Goal: Task Accomplishment & Management: Use online tool/utility

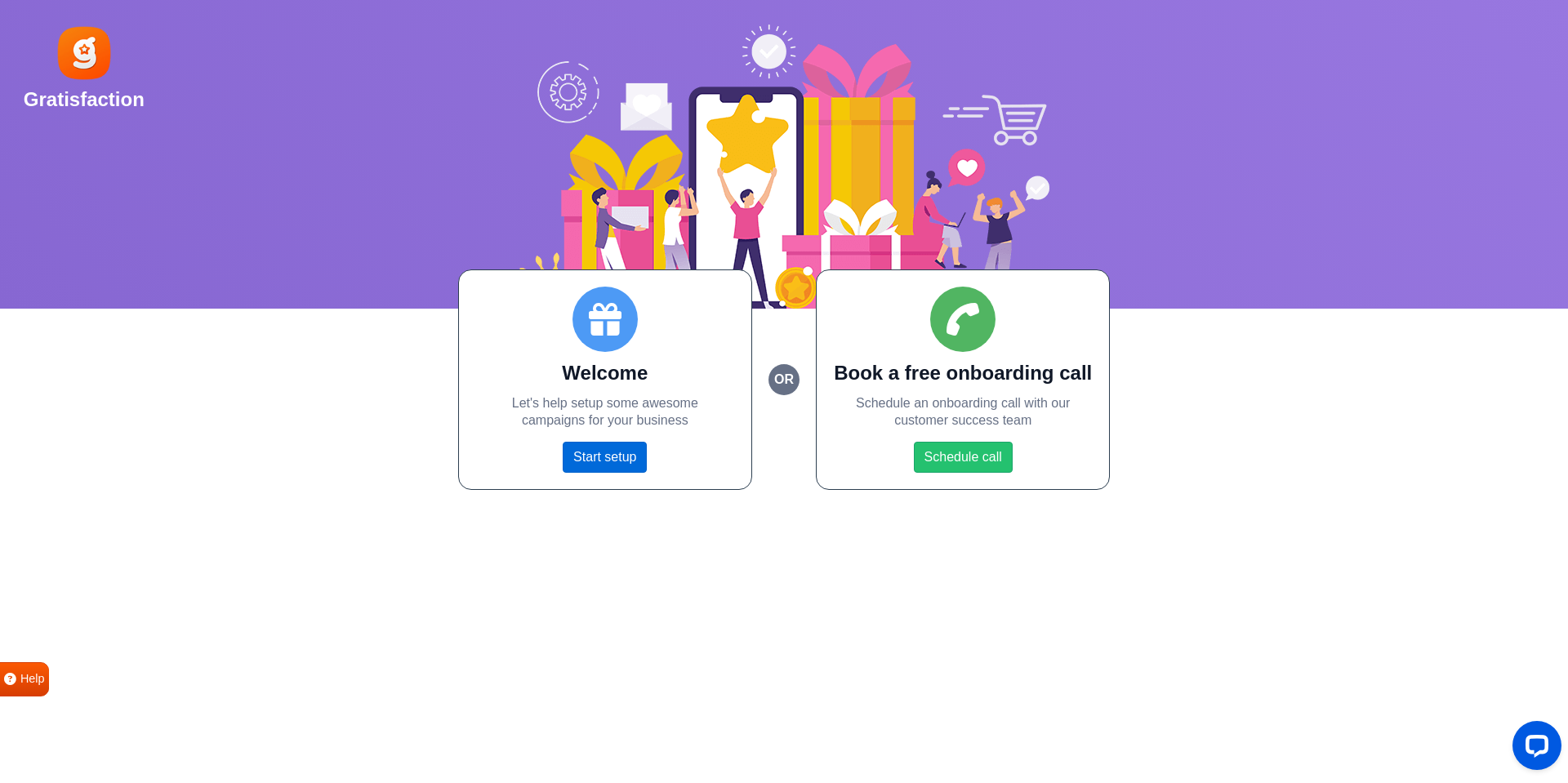
click at [618, 461] on link "Start setup" at bounding box center [604, 456] width 84 height 31
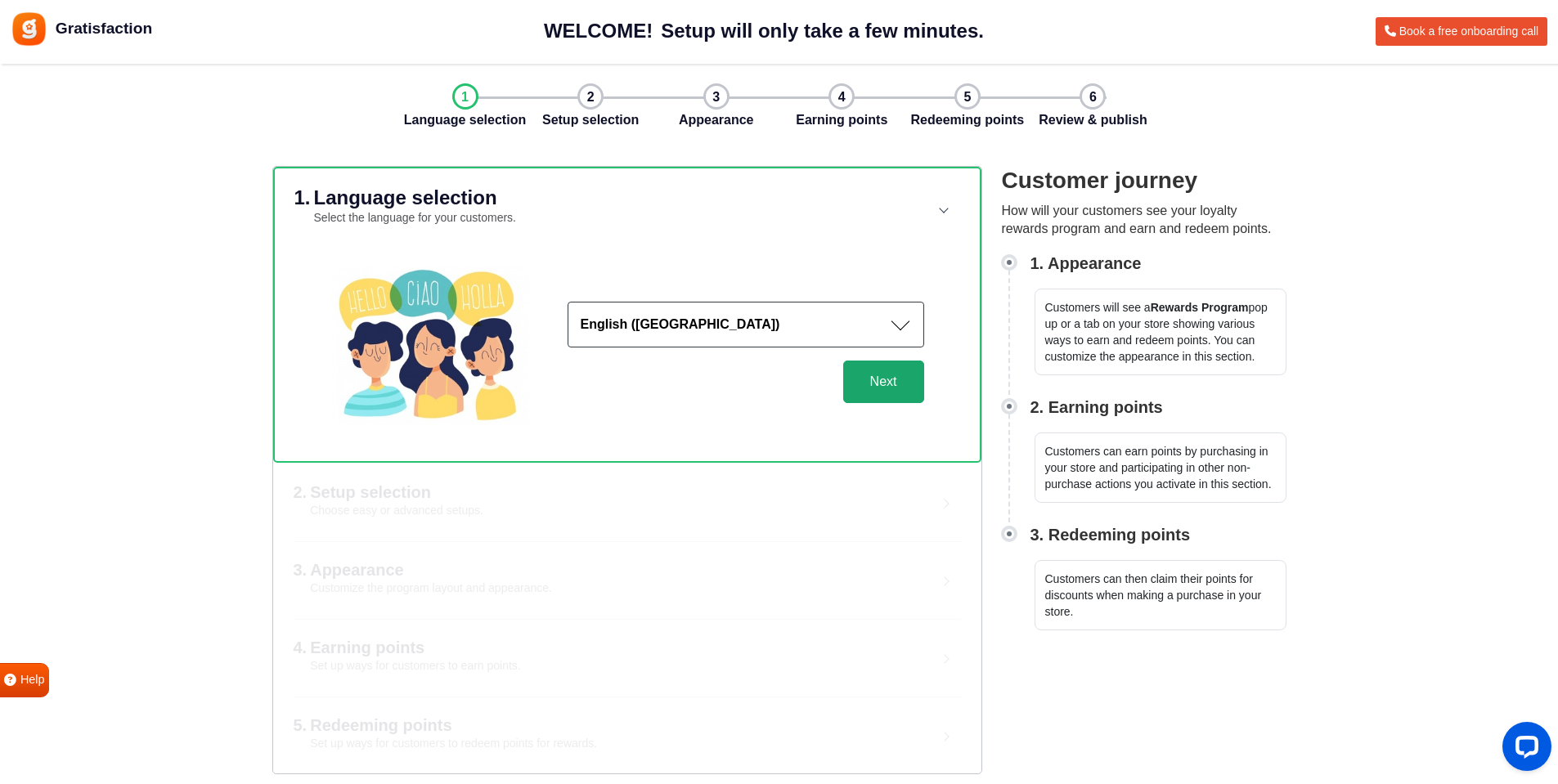
click at [889, 376] on button "Next" at bounding box center [884, 381] width 81 height 42
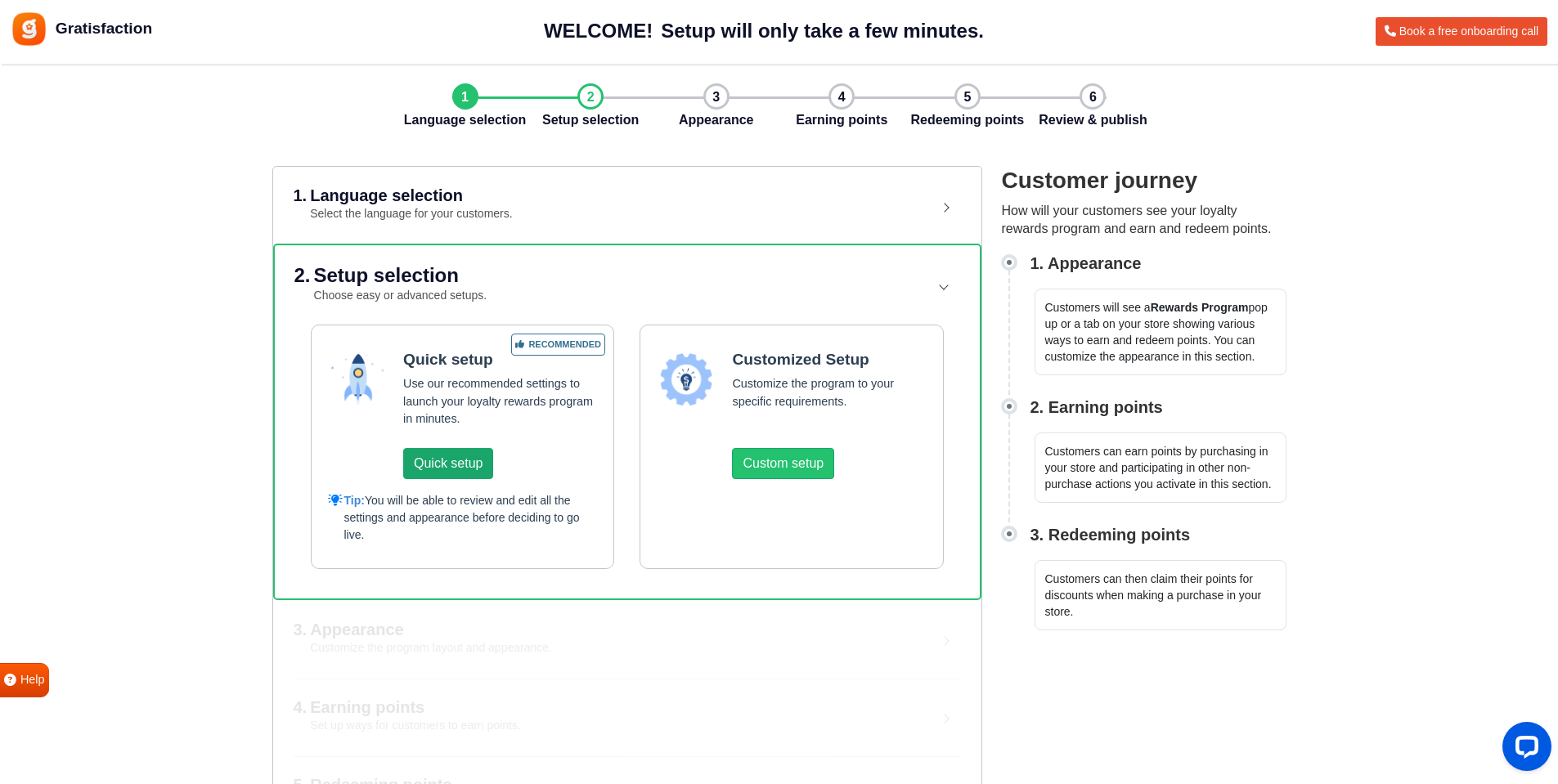
click at [474, 466] on button "Quick setup" at bounding box center [448, 463] width 90 height 31
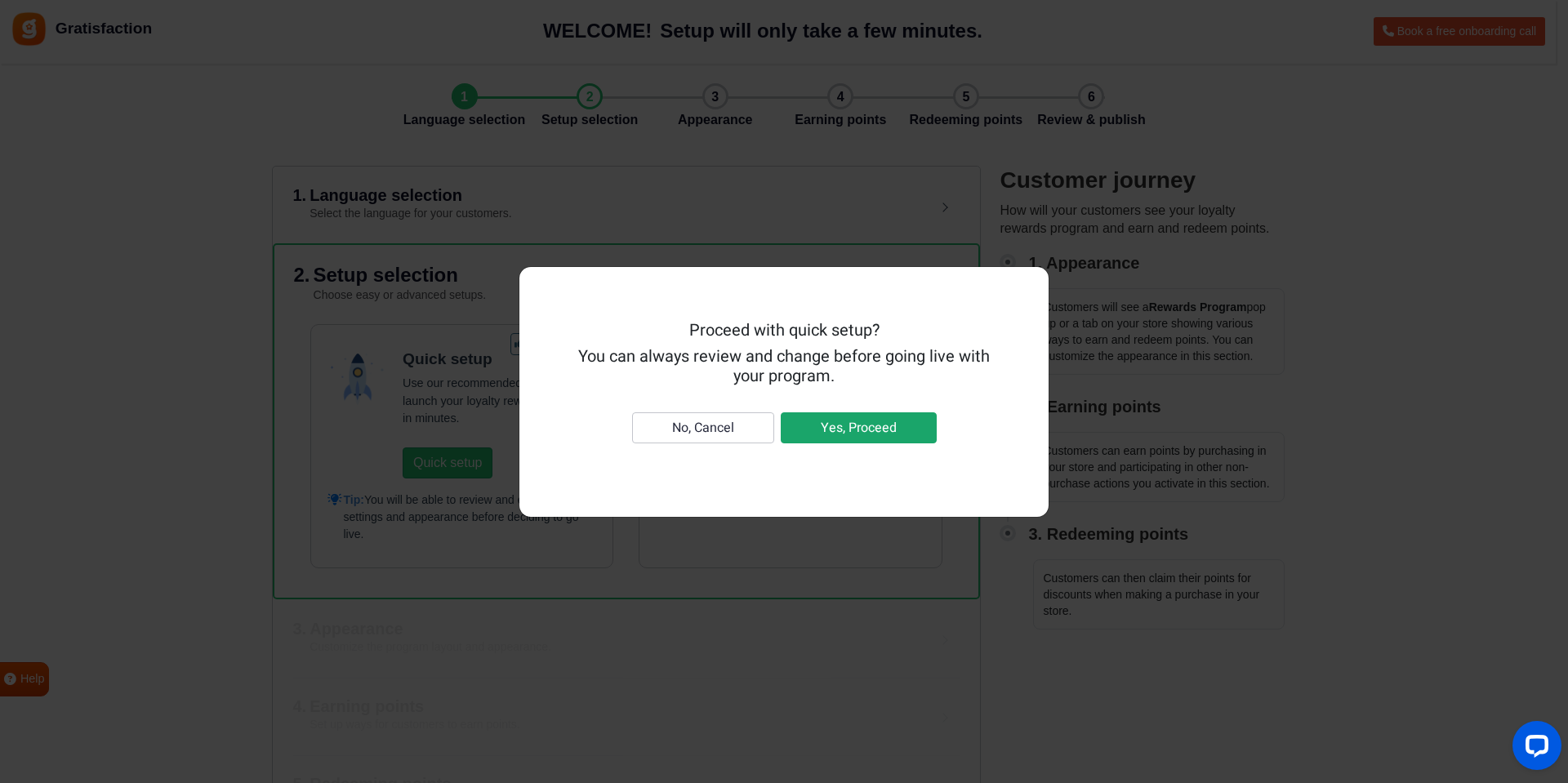
click at [804, 438] on button "Yes, Proceed" at bounding box center [859, 427] width 156 height 31
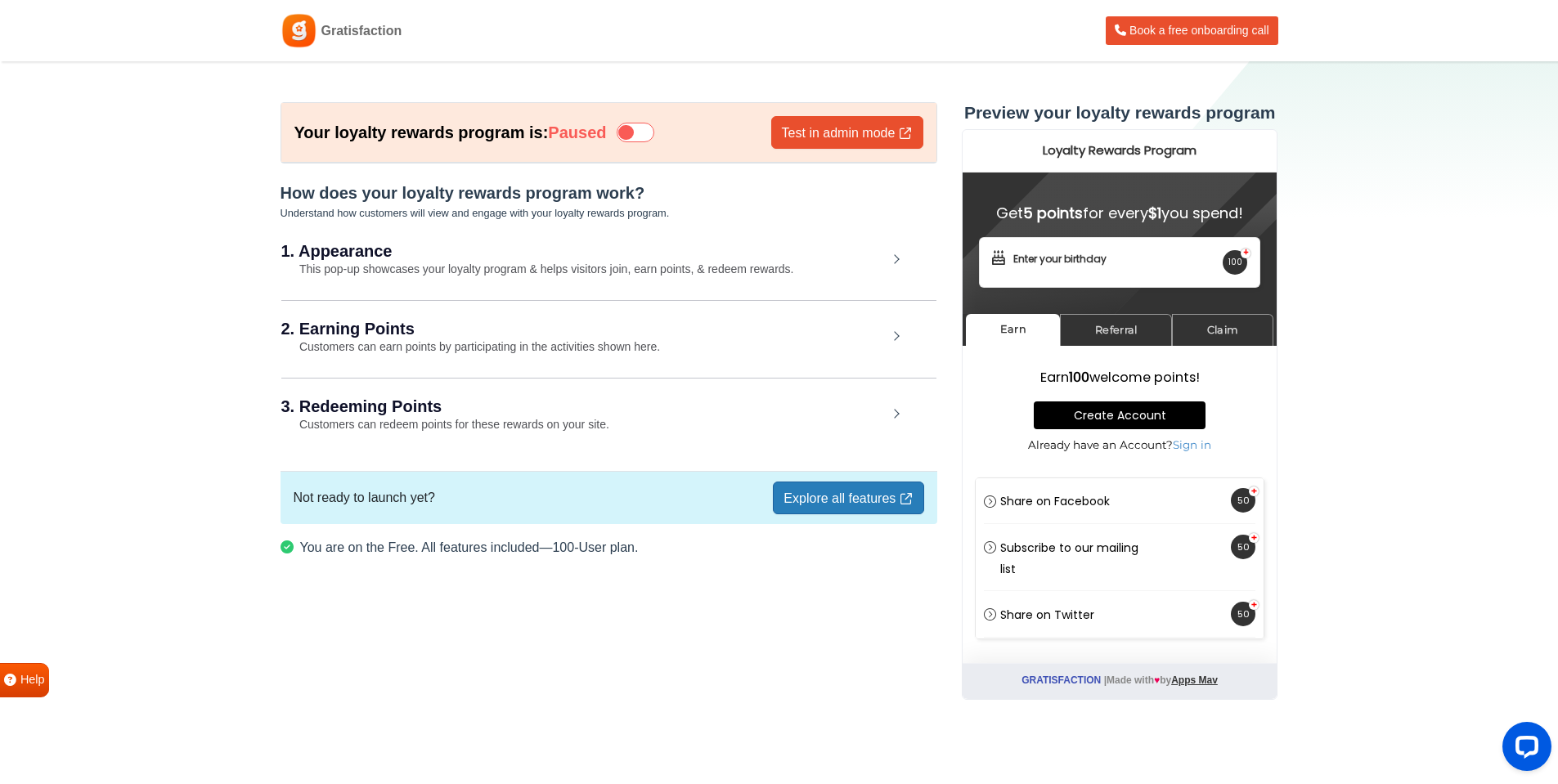
click at [408, 261] on div "1. Appearance This pop-up showcases your loyalty program & helps visitors join,…" at bounding box center [609, 261] width 655 height 75
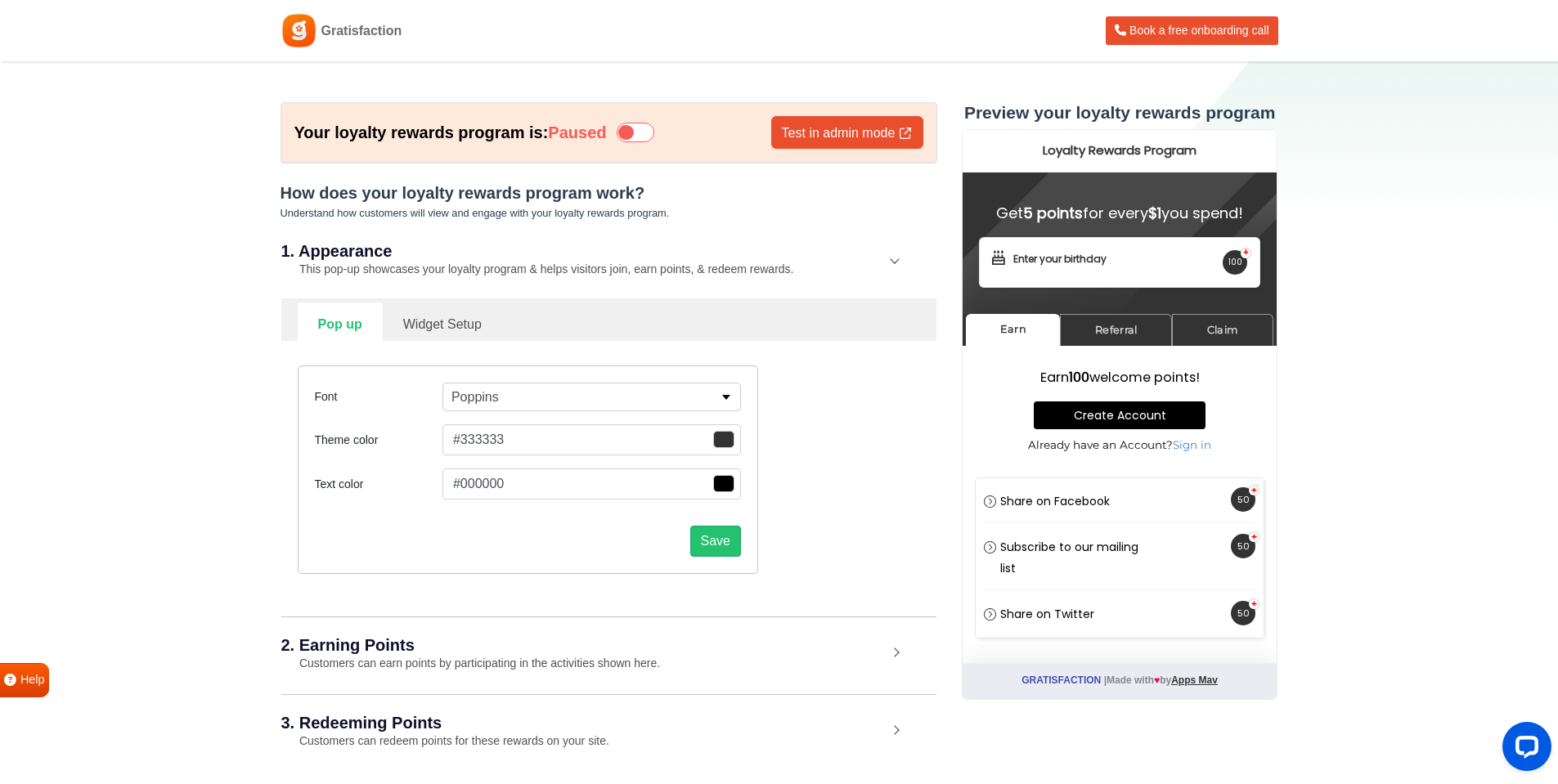
click at [449, 310] on link "Widget Setup" at bounding box center [442, 322] width 119 height 40
select select "right"
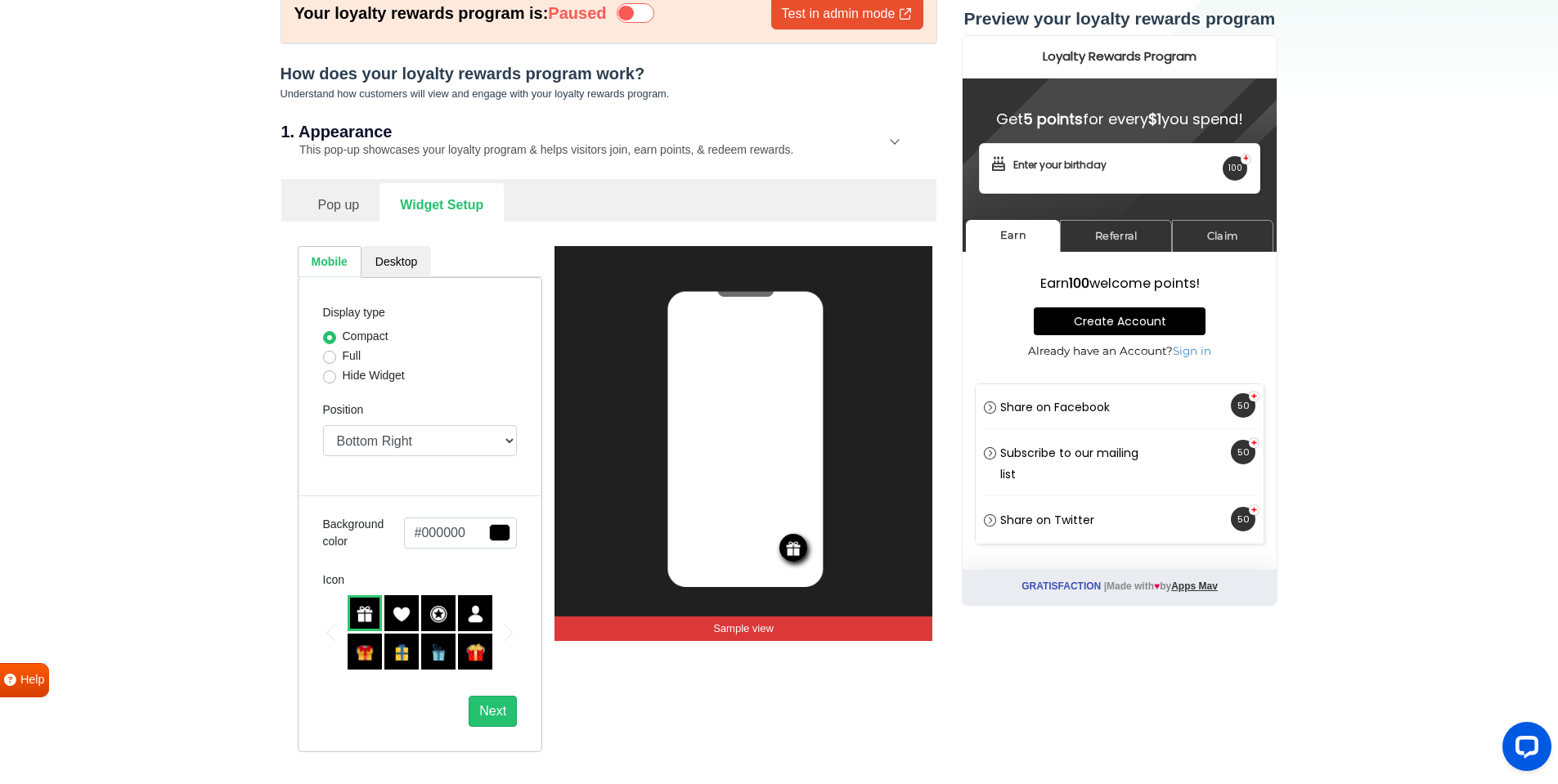
scroll to position [82, 0]
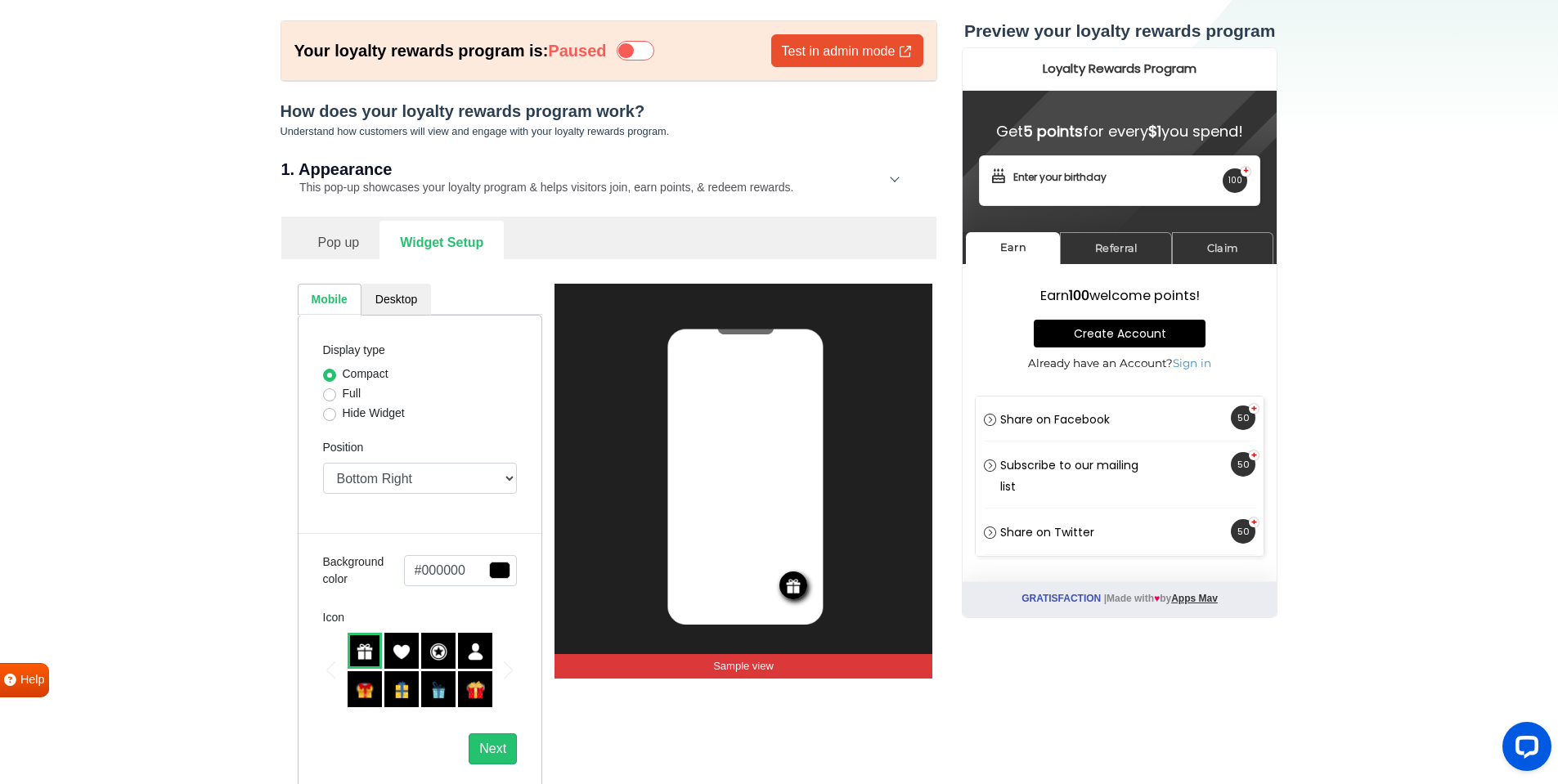
click at [341, 254] on link "Pop up" at bounding box center [339, 241] width 82 height 40
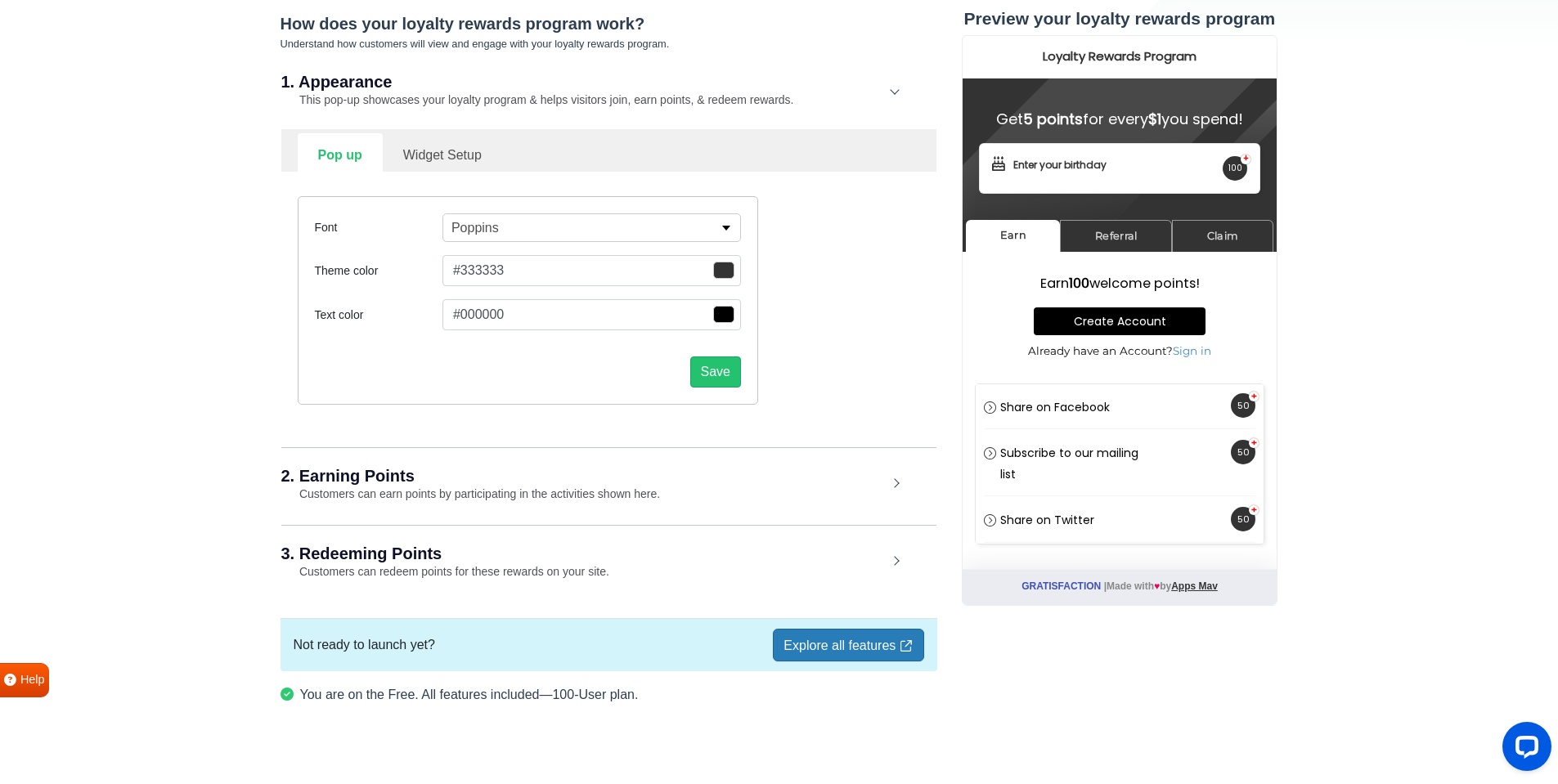
scroll to position [185, 0]
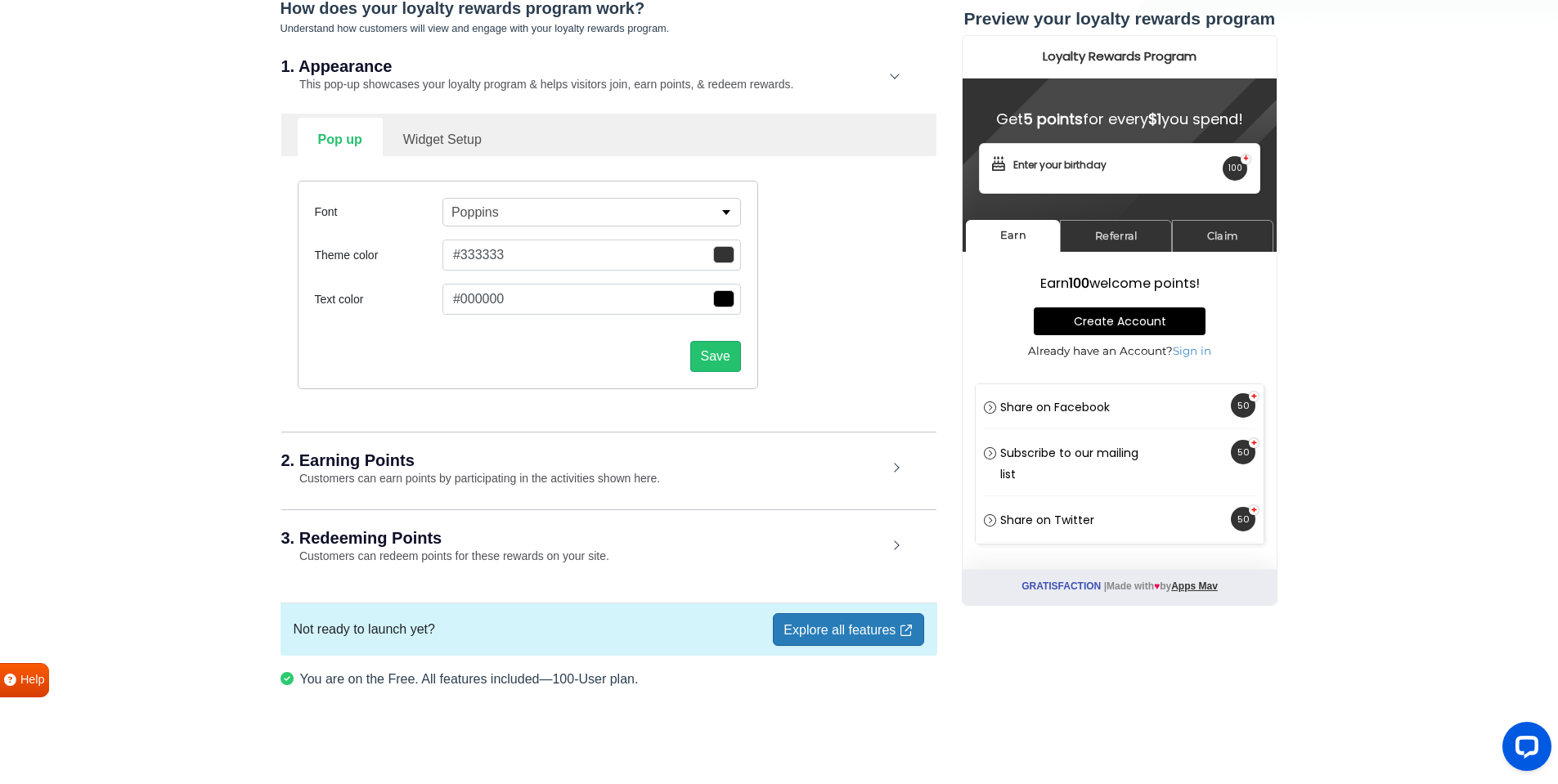
click at [431, 141] on link "Widget Setup" at bounding box center [442, 137] width 119 height 40
select select "right"
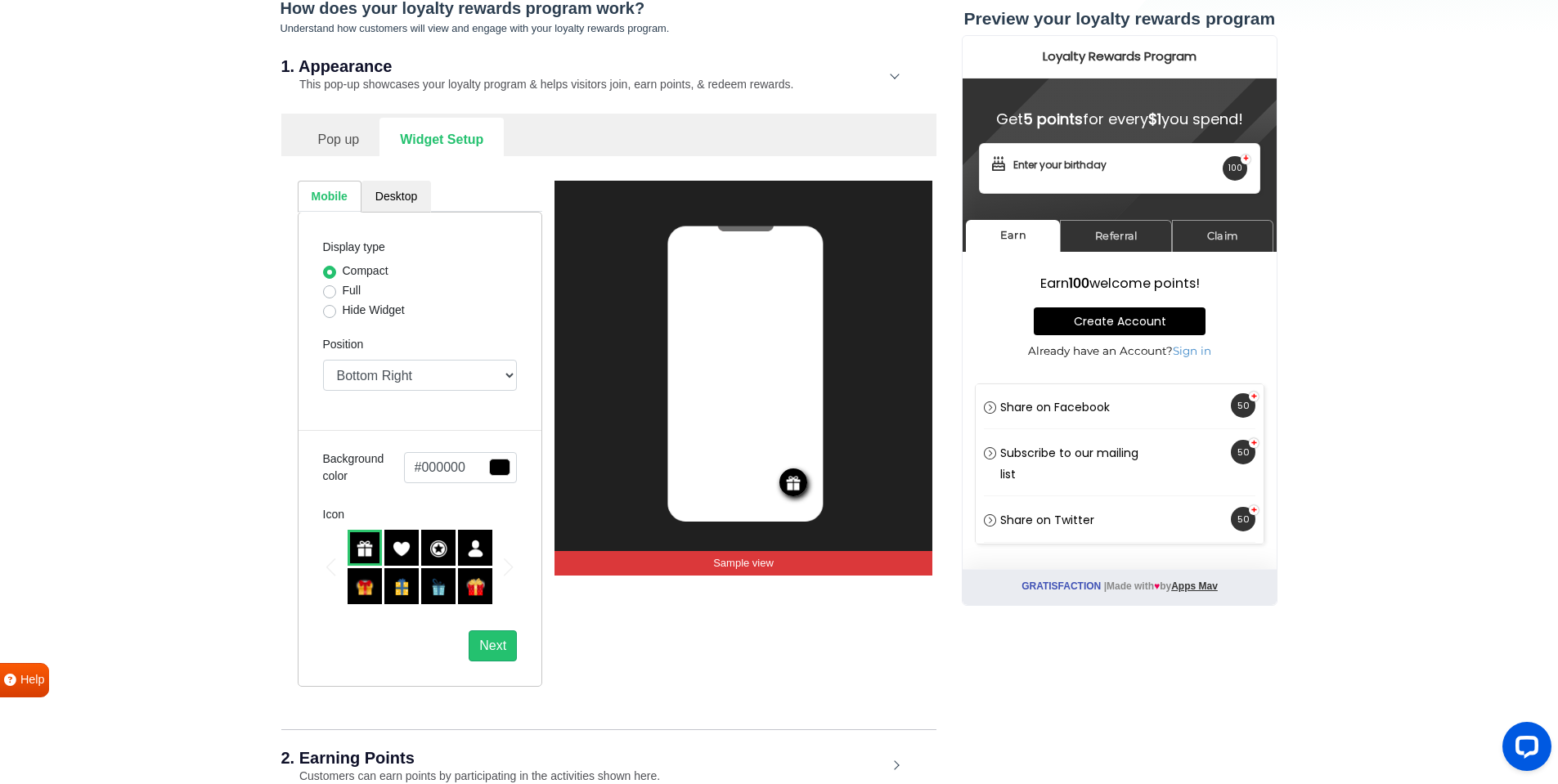
click at [343, 293] on label "Full" at bounding box center [352, 290] width 19 height 17
click at [329, 293] on input "Full" at bounding box center [330, 290] width 13 height 17
radio input "true"
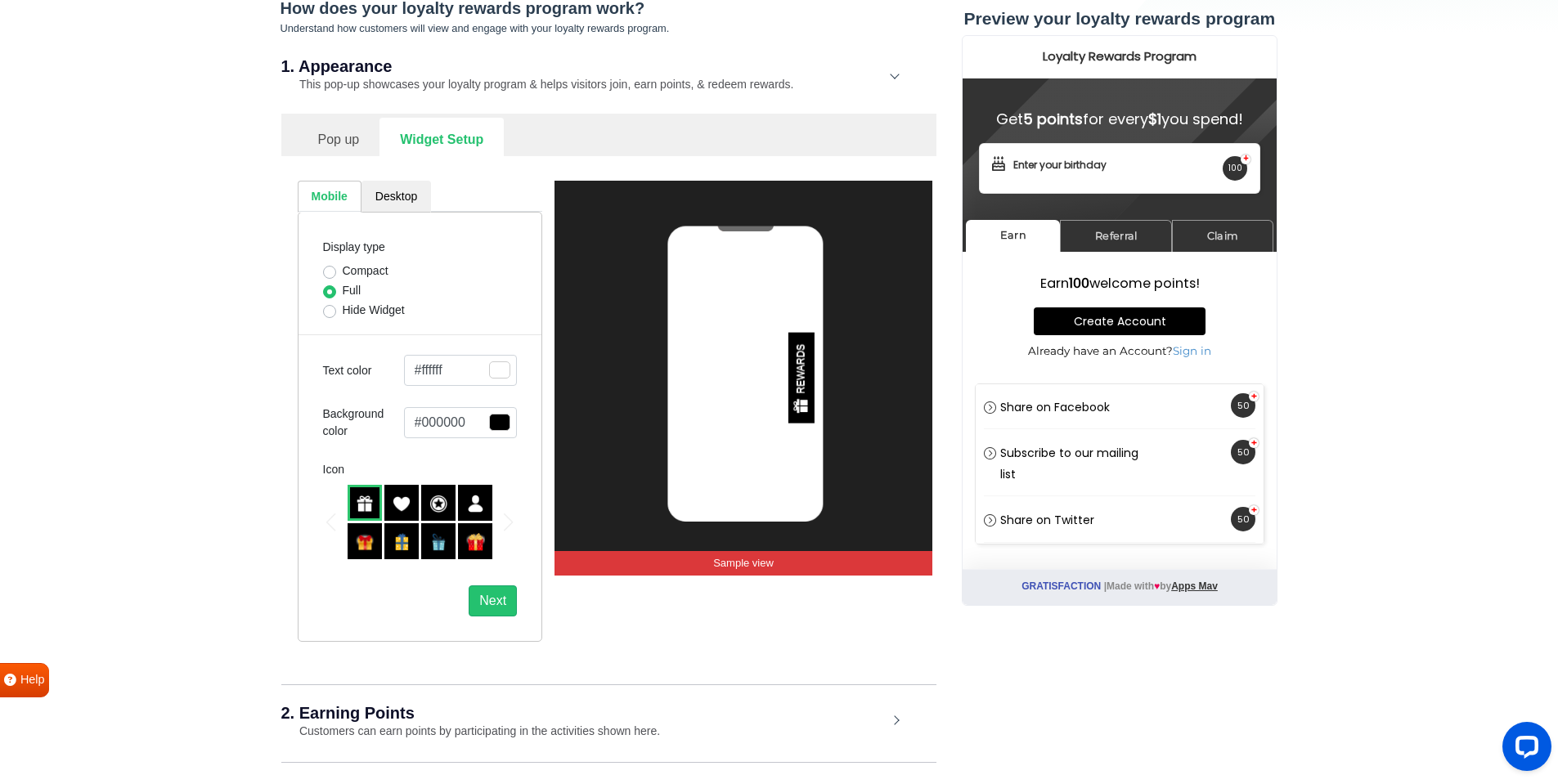
click at [343, 310] on label "Hide Widget" at bounding box center [374, 310] width 62 height 17
click at [328, 310] on input "Hide Widget" at bounding box center [330, 310] width 13 height 17
radio input "true"
click at [343, 267] on label "Compact" at bounding box center [366, 270] width 46 height 17
click at [328, 267] on input "Compact" at bounding box center [330, 270] width 13 height 17
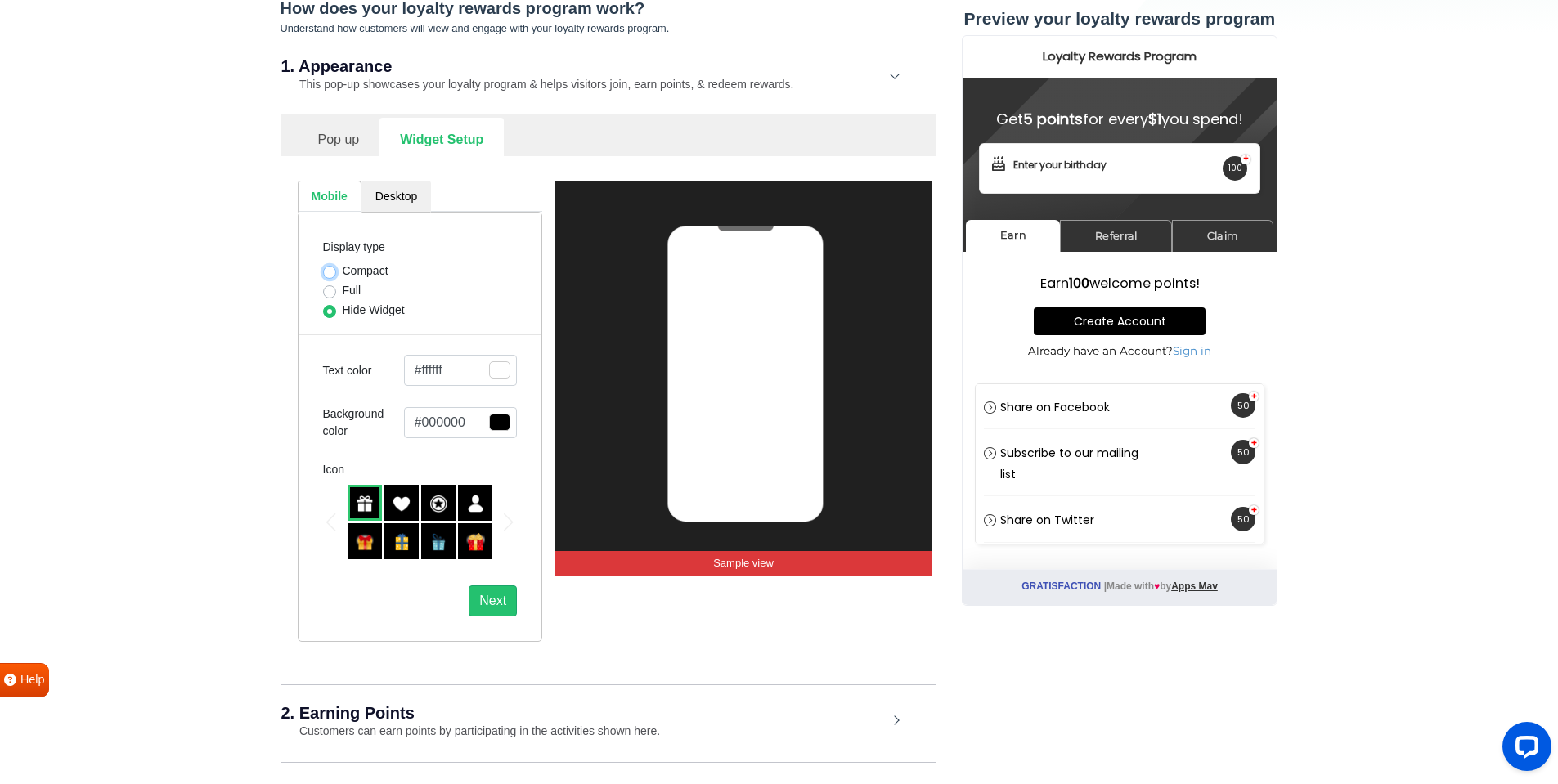
radio input "true"
select select "right"
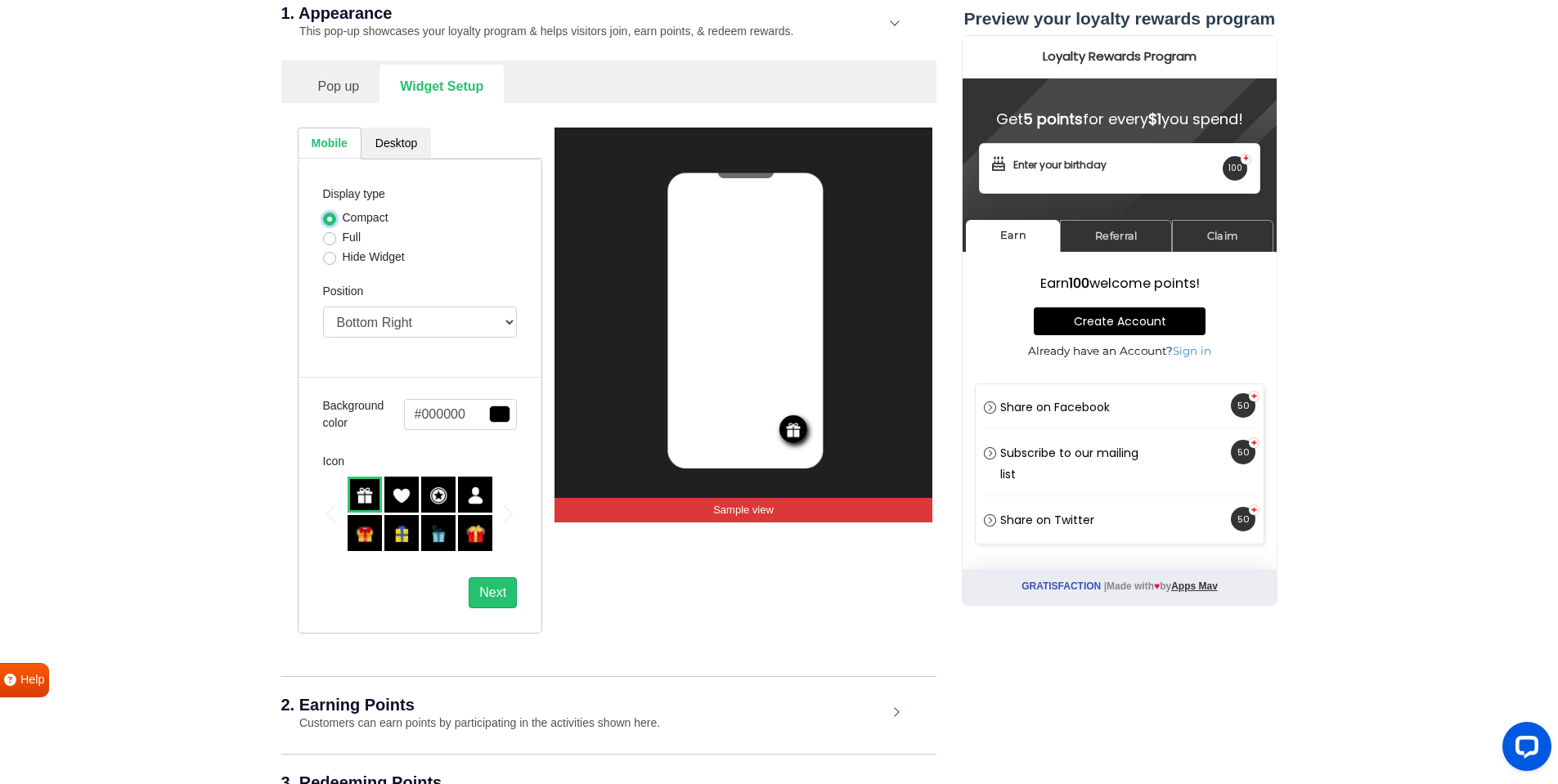
scroll to position [266, 0]
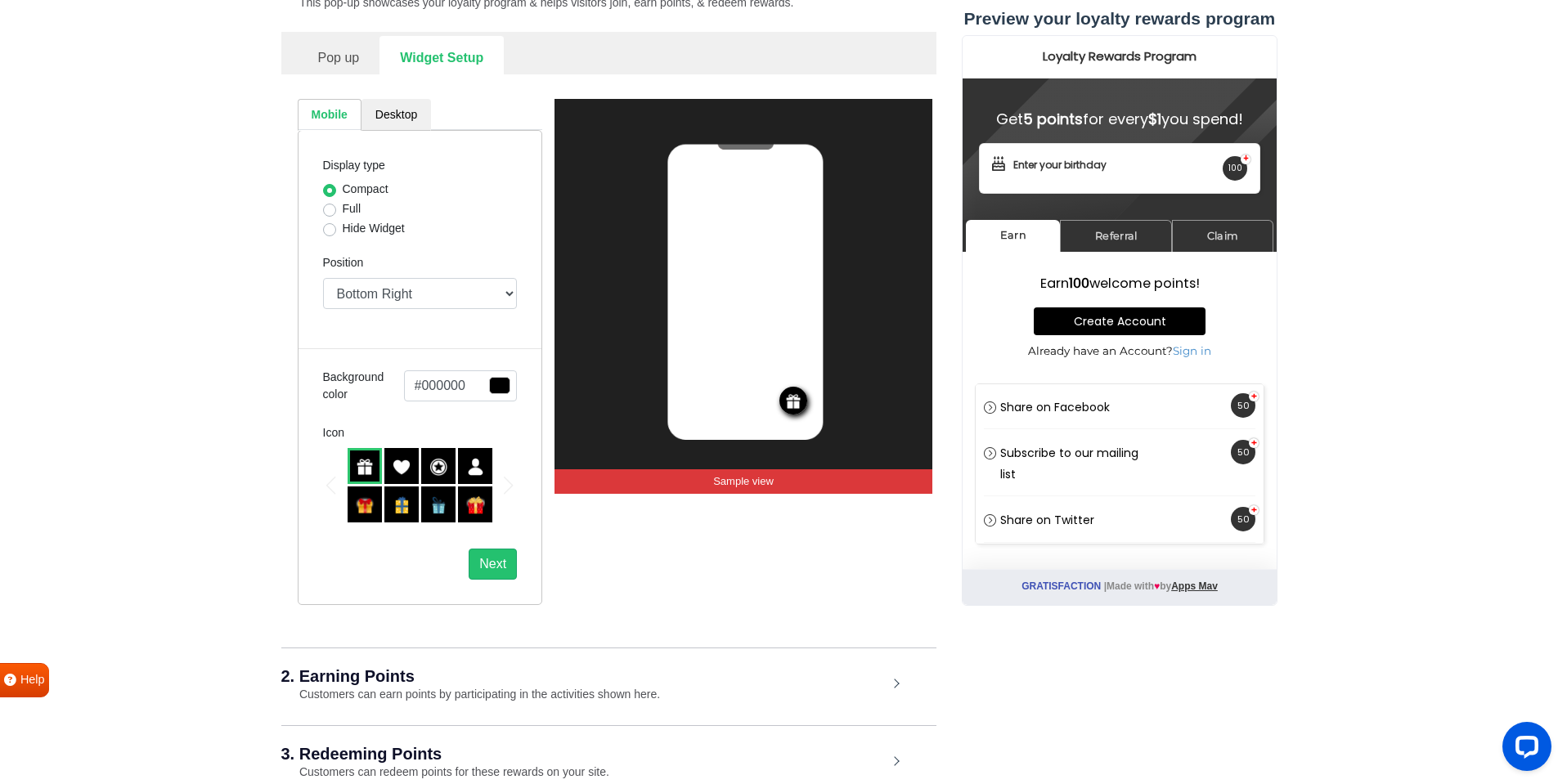
click at [438, 467] on img at bounding box center [439, 467] width 18 height 18
click at [392, 119] on link "Desktop" at bounding box center [396, 115] width 69 height 32
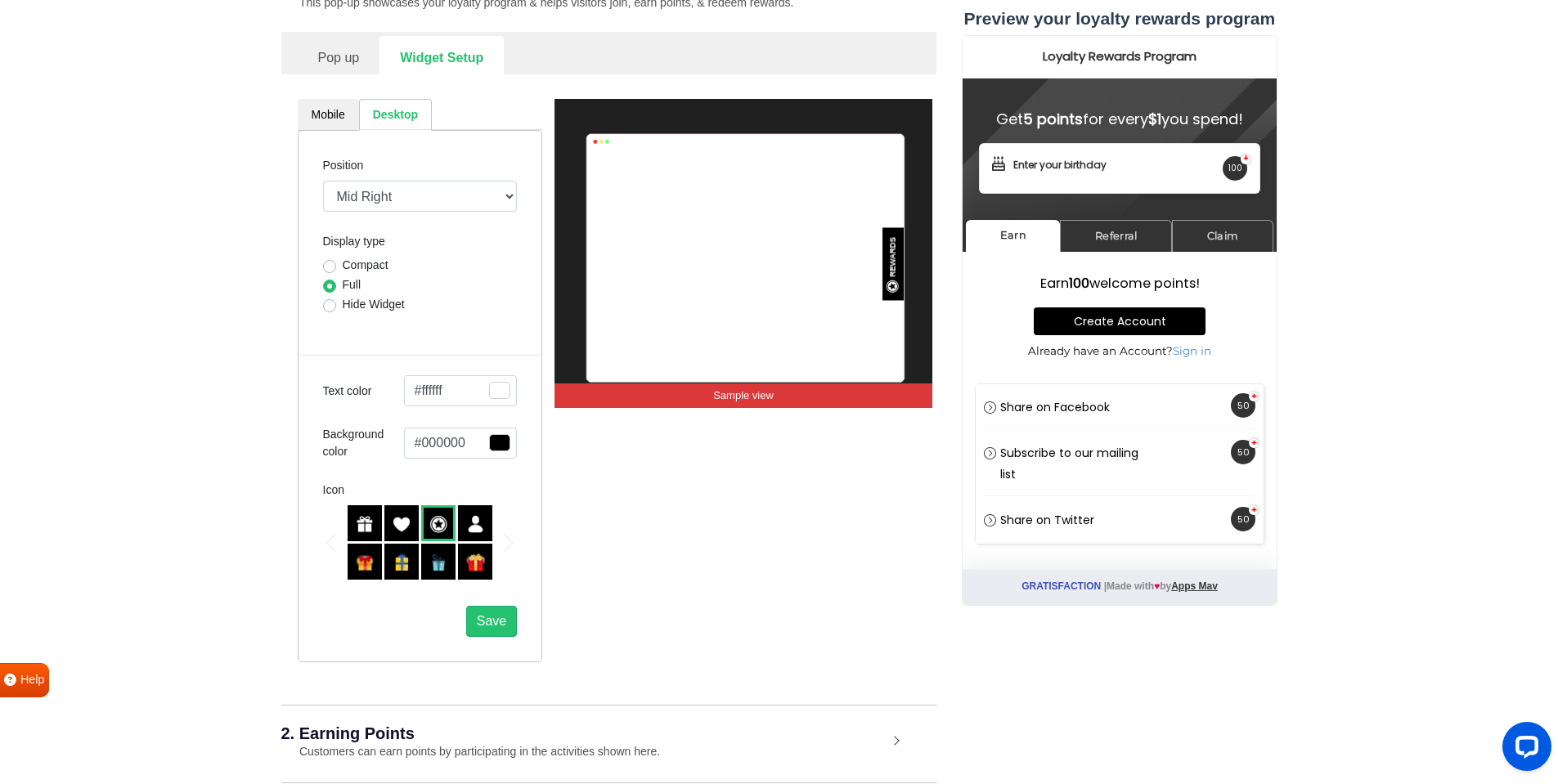
click at [343, 267] on label "Compact" at bounding box center [366, 265] width 46 height 17
click at [329, 267] on input "Compact" at bounding box center [330, 265] width 13 height 17
radio input "true"
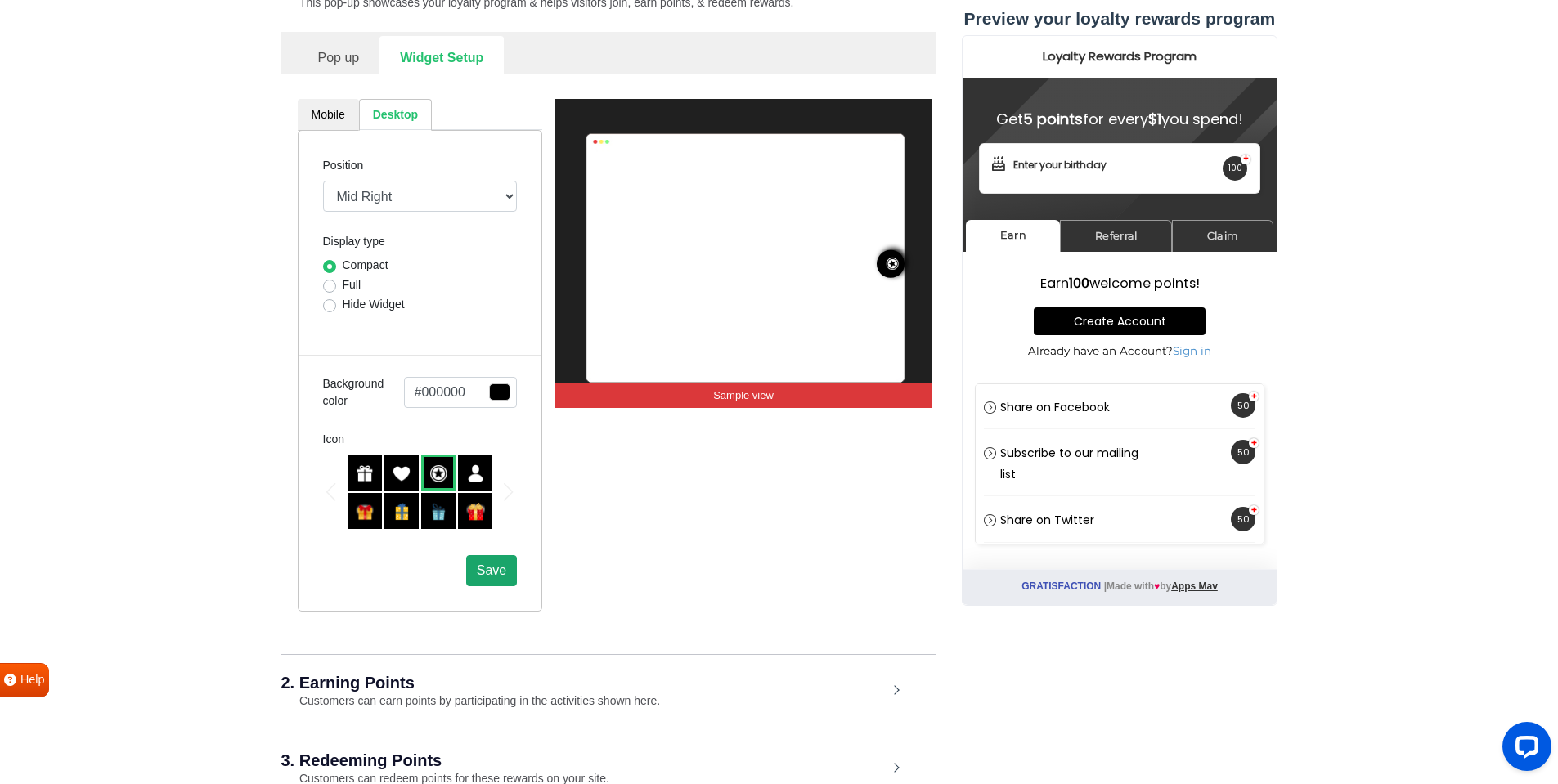
click at [483, 570] on span "Save" at bounding box center [491, 570] width 29 height 14
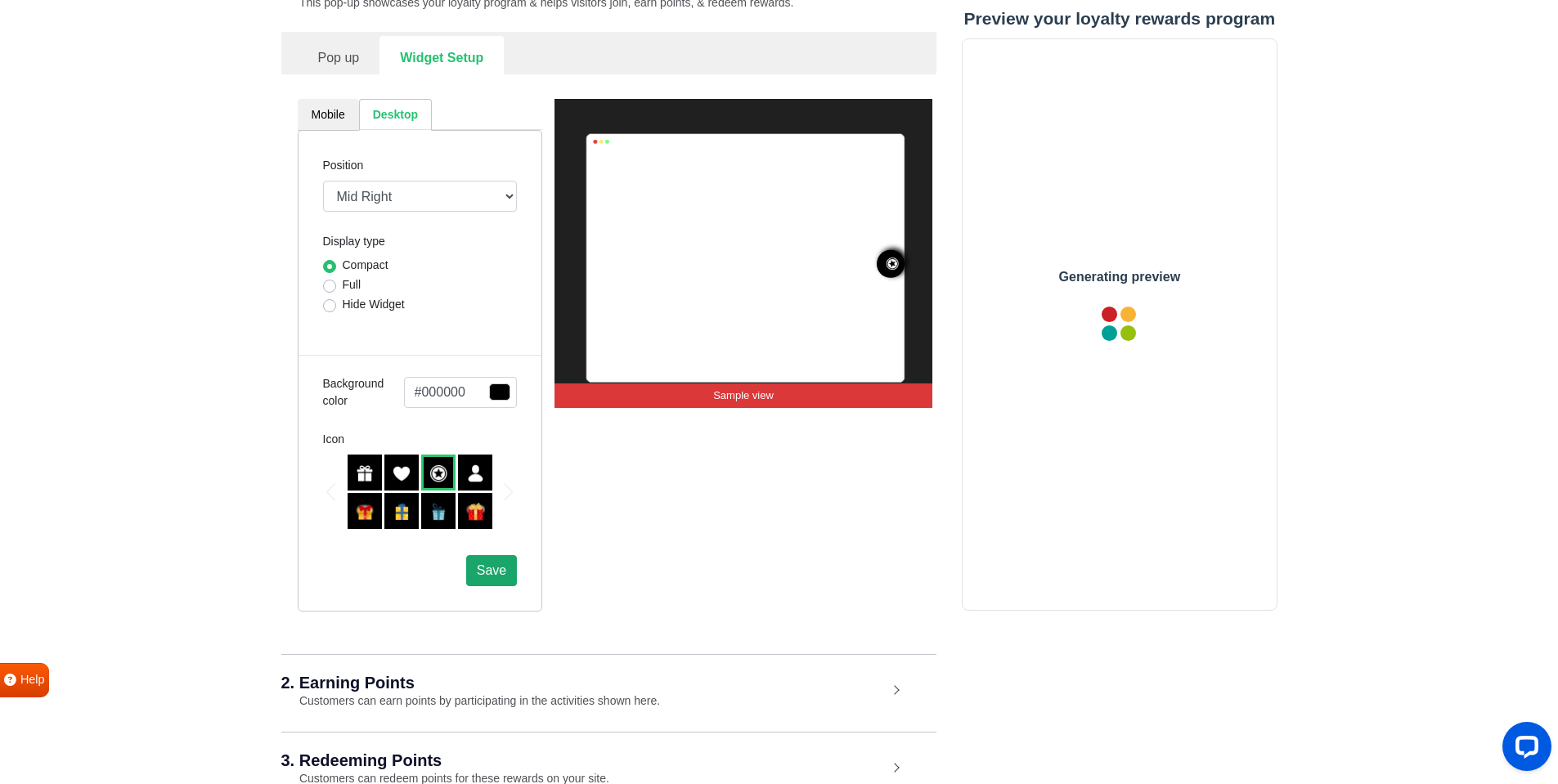
scroll to position [0, 0]
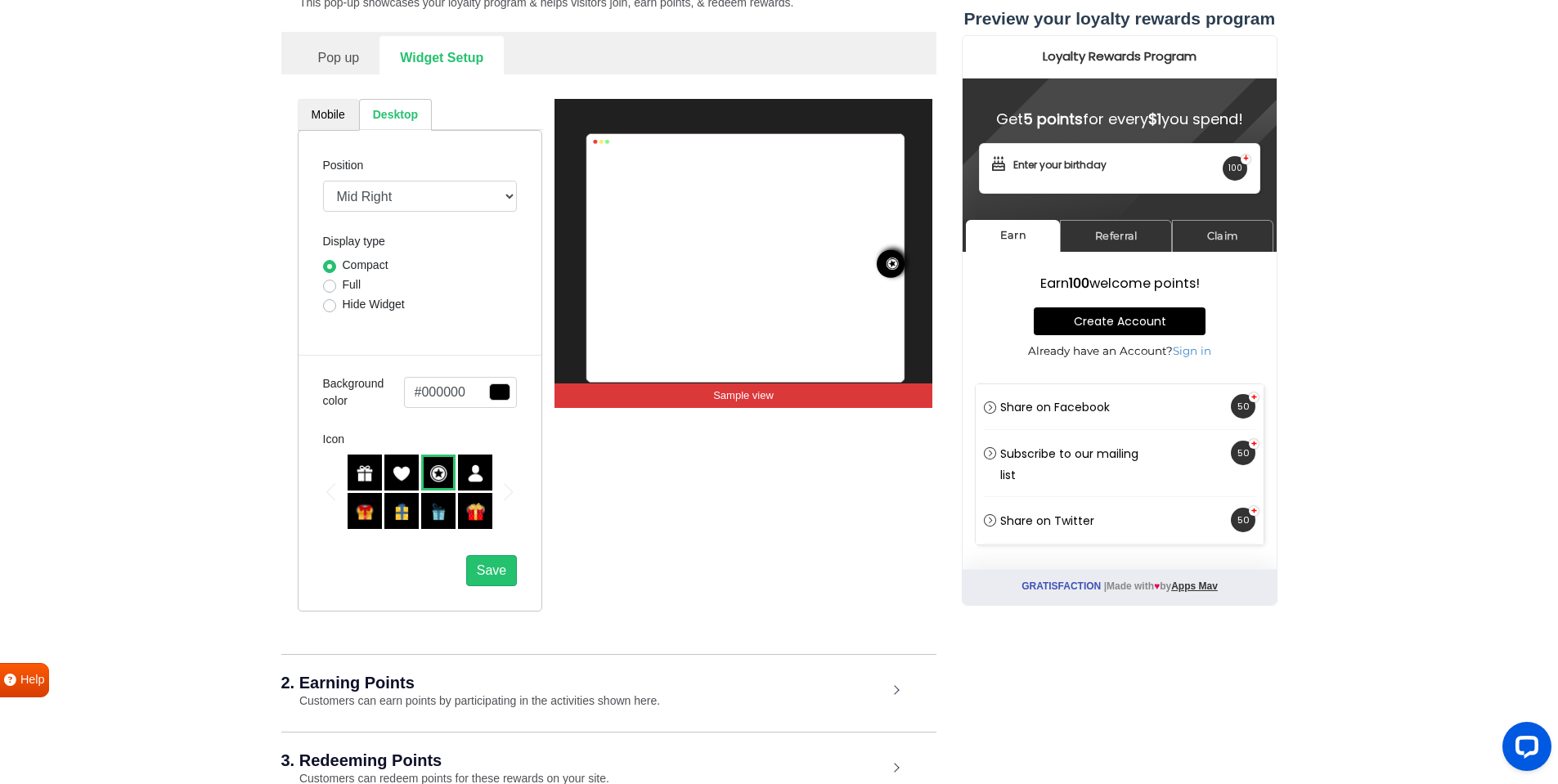
click at [308, 112] on link "Mobile" at bounding box center [329, 115] width 62 height 32
select select "right"
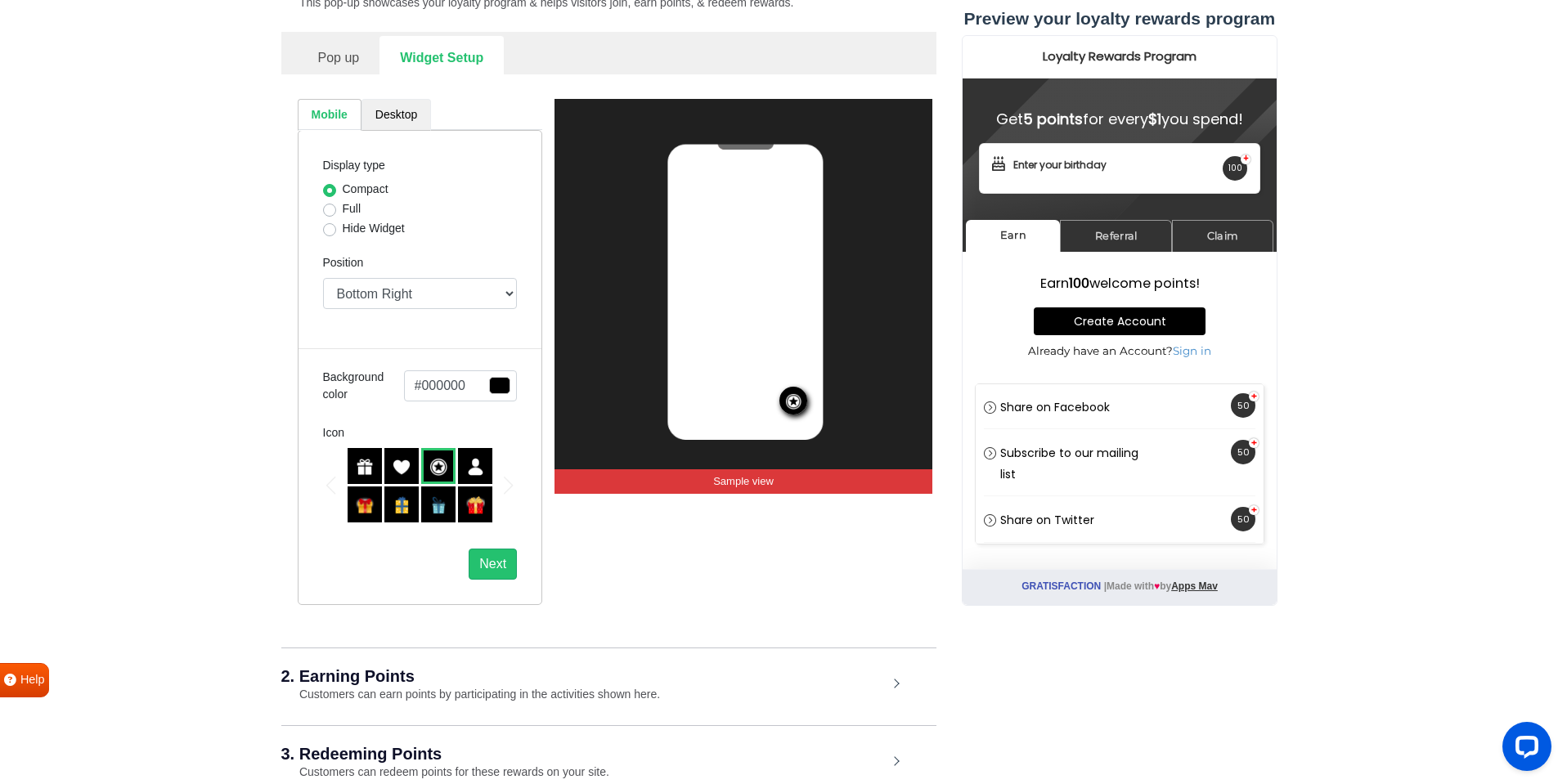
click at [390, 111] on link "Desktop" at bounding box center [396, 115] width 69 height 32
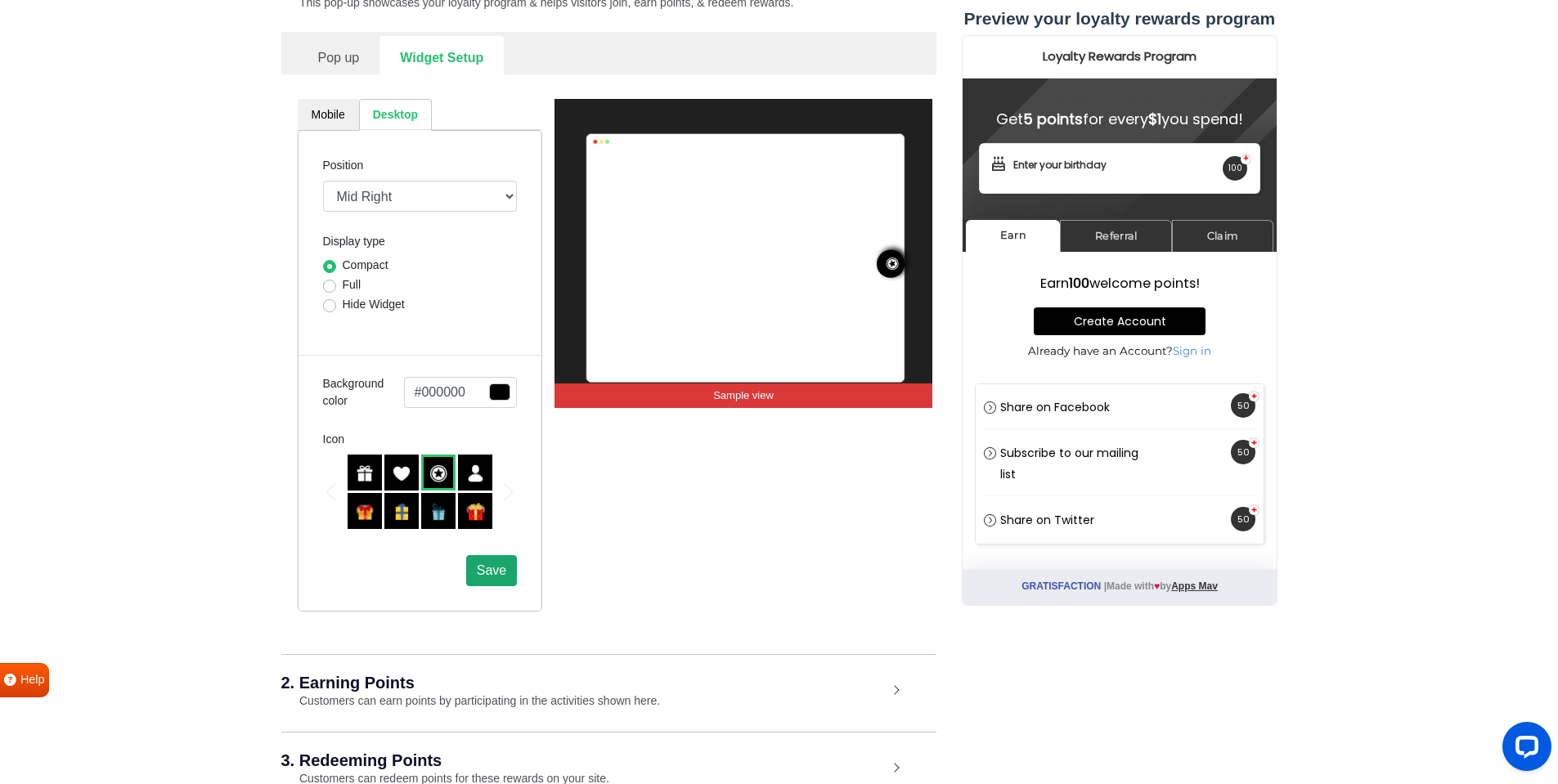
click at [499, 565] on span "Save" at bounding box center [491, 570] width 29 height 14
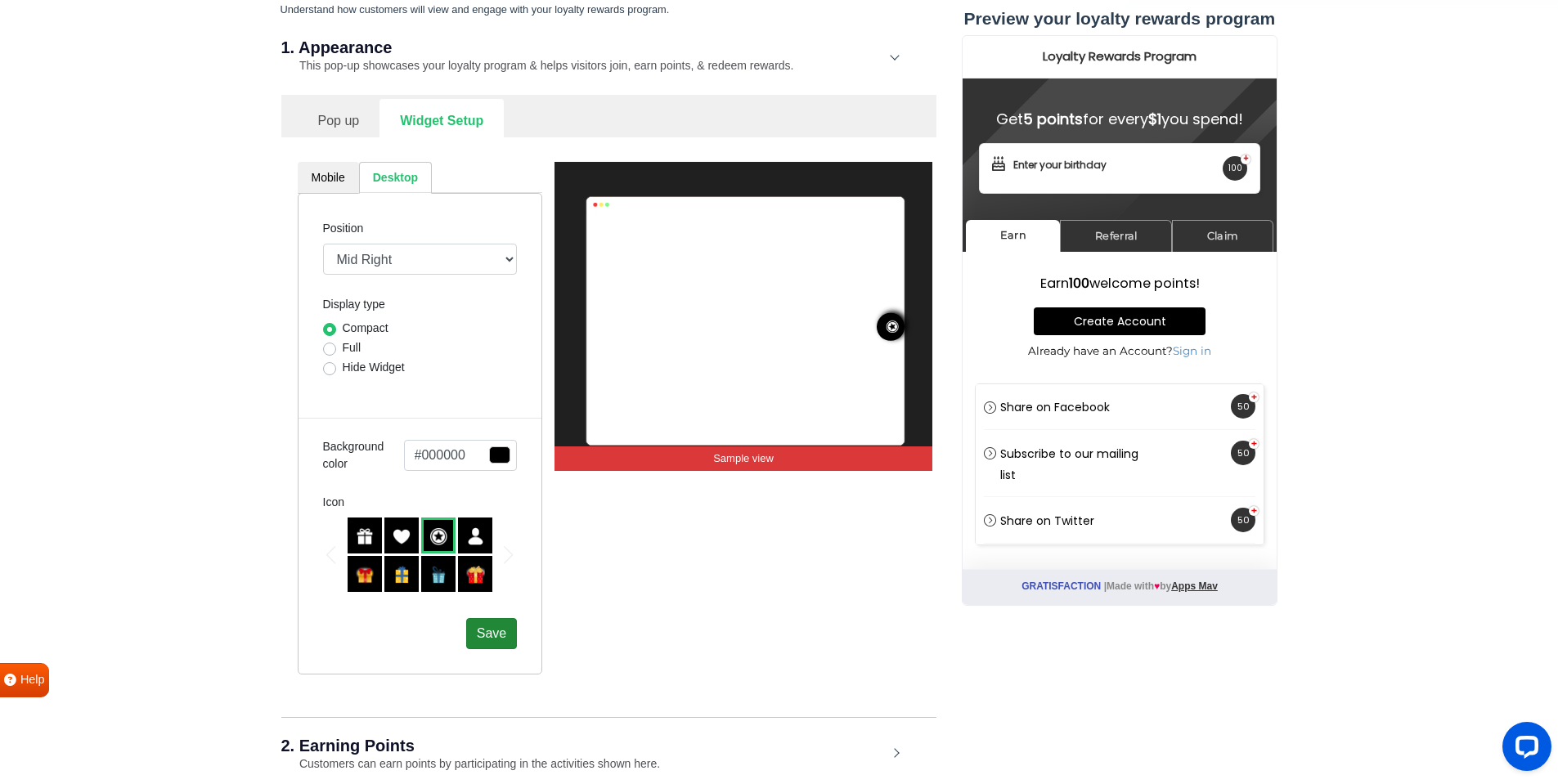
scroll to position [185, 0]
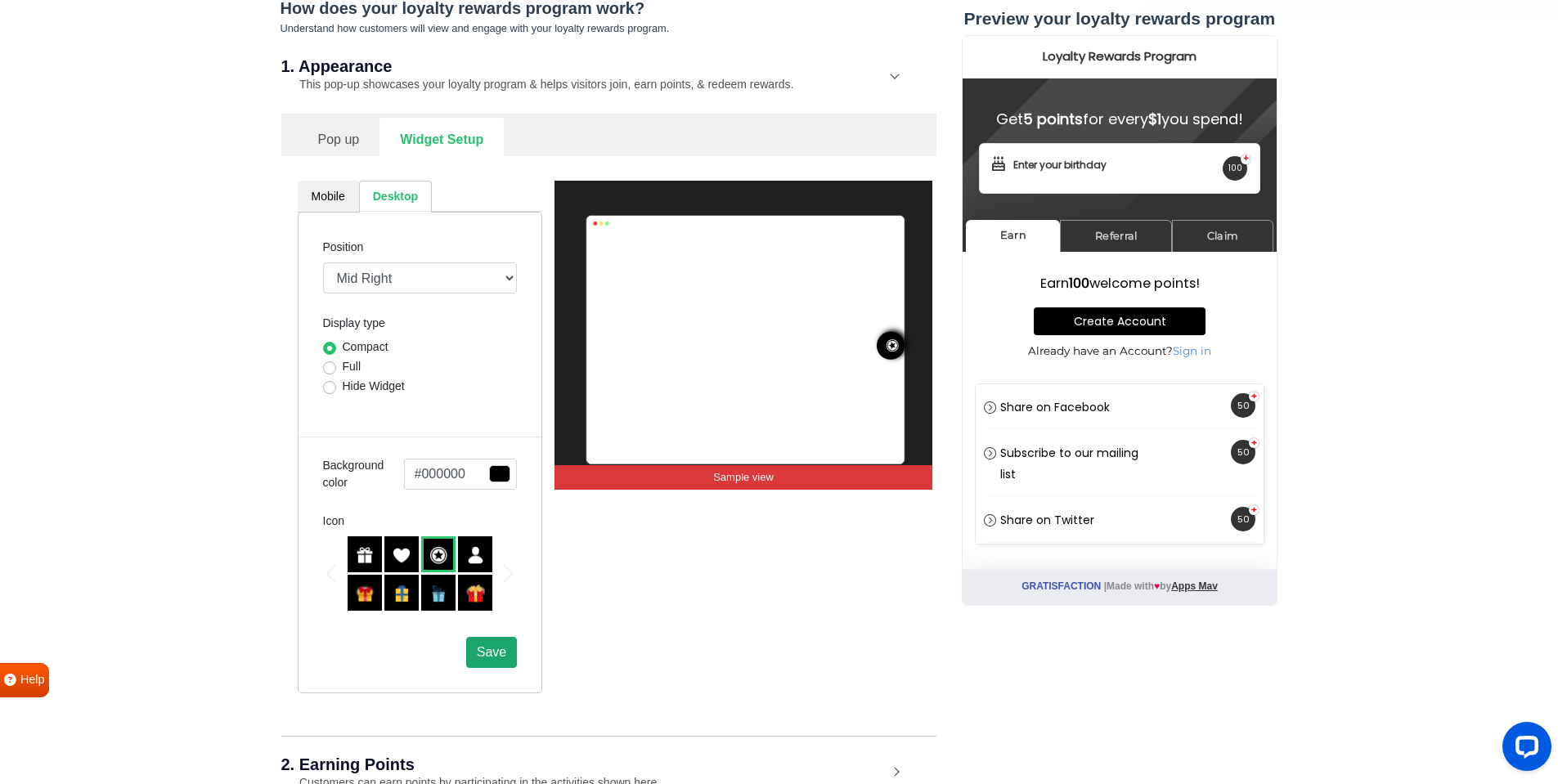
click at [491, 657] on span "Save" at bounding box center [491, 652] width 29 height 14
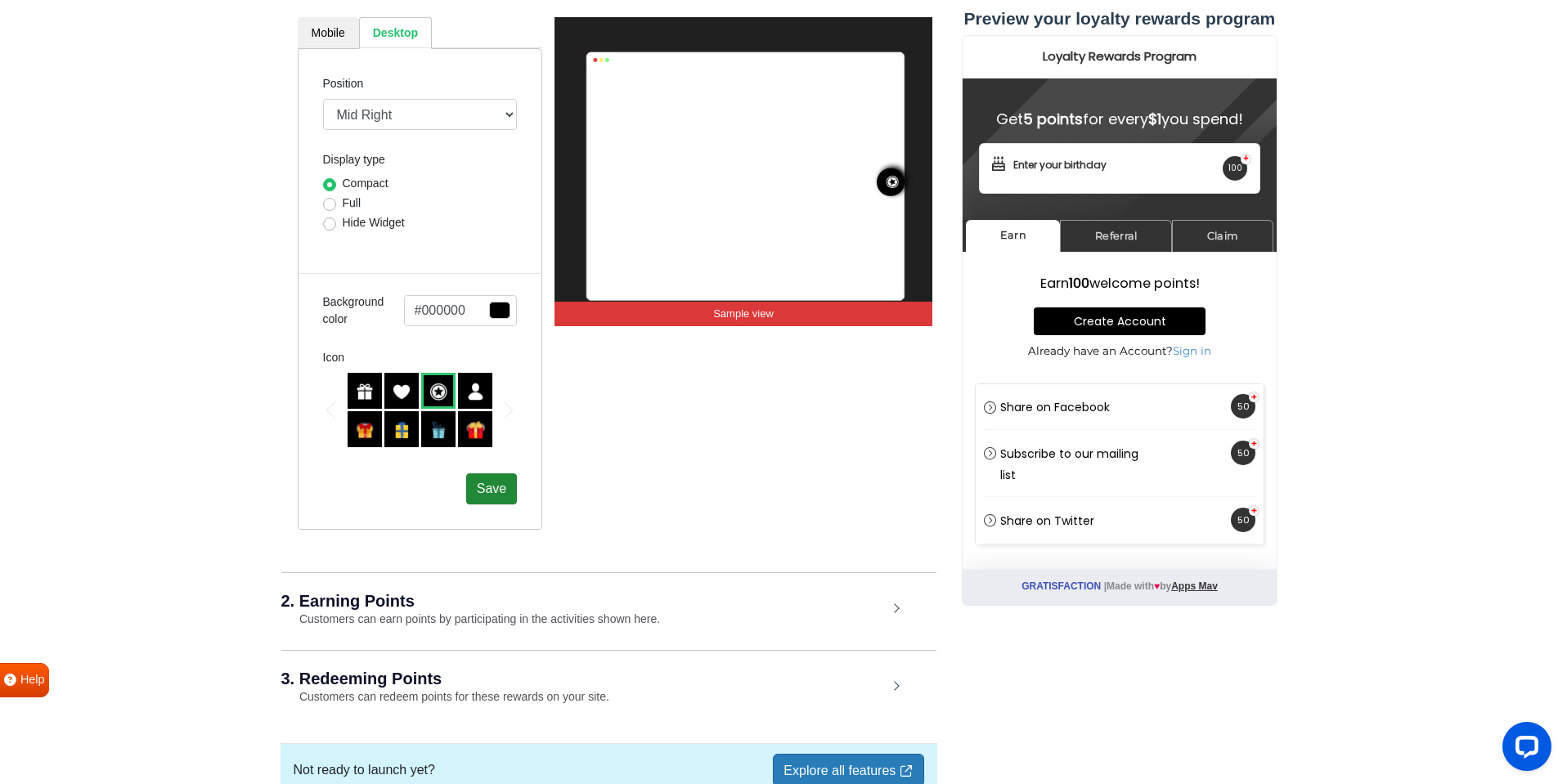
scroll to position [430, 0]
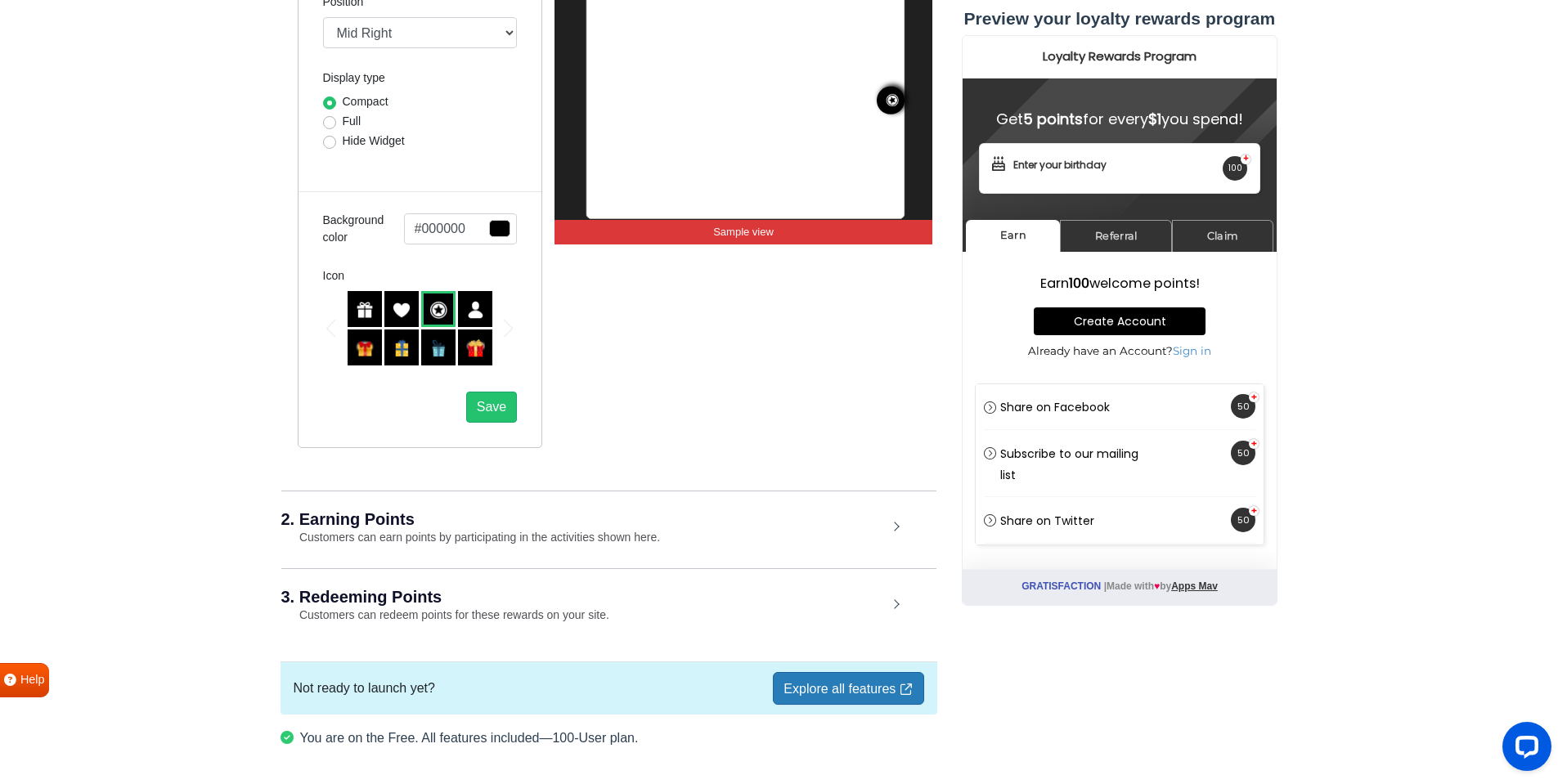
click at [888, 528] on div "2. Earning Points Customers can earn points by participating in the activities …" at bounding box center [609, 528] width 655 height 76
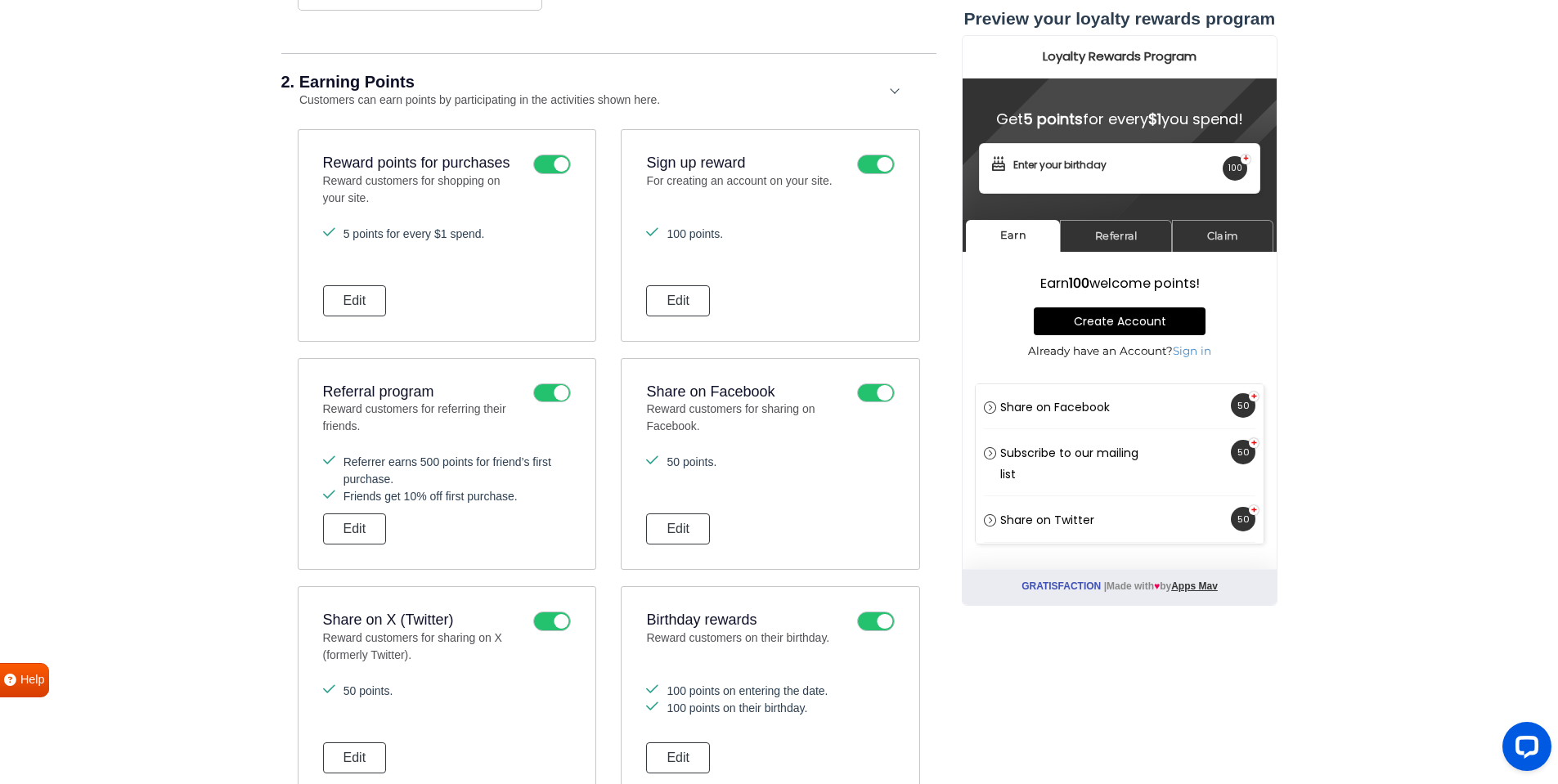
scroll to position [839, 0]
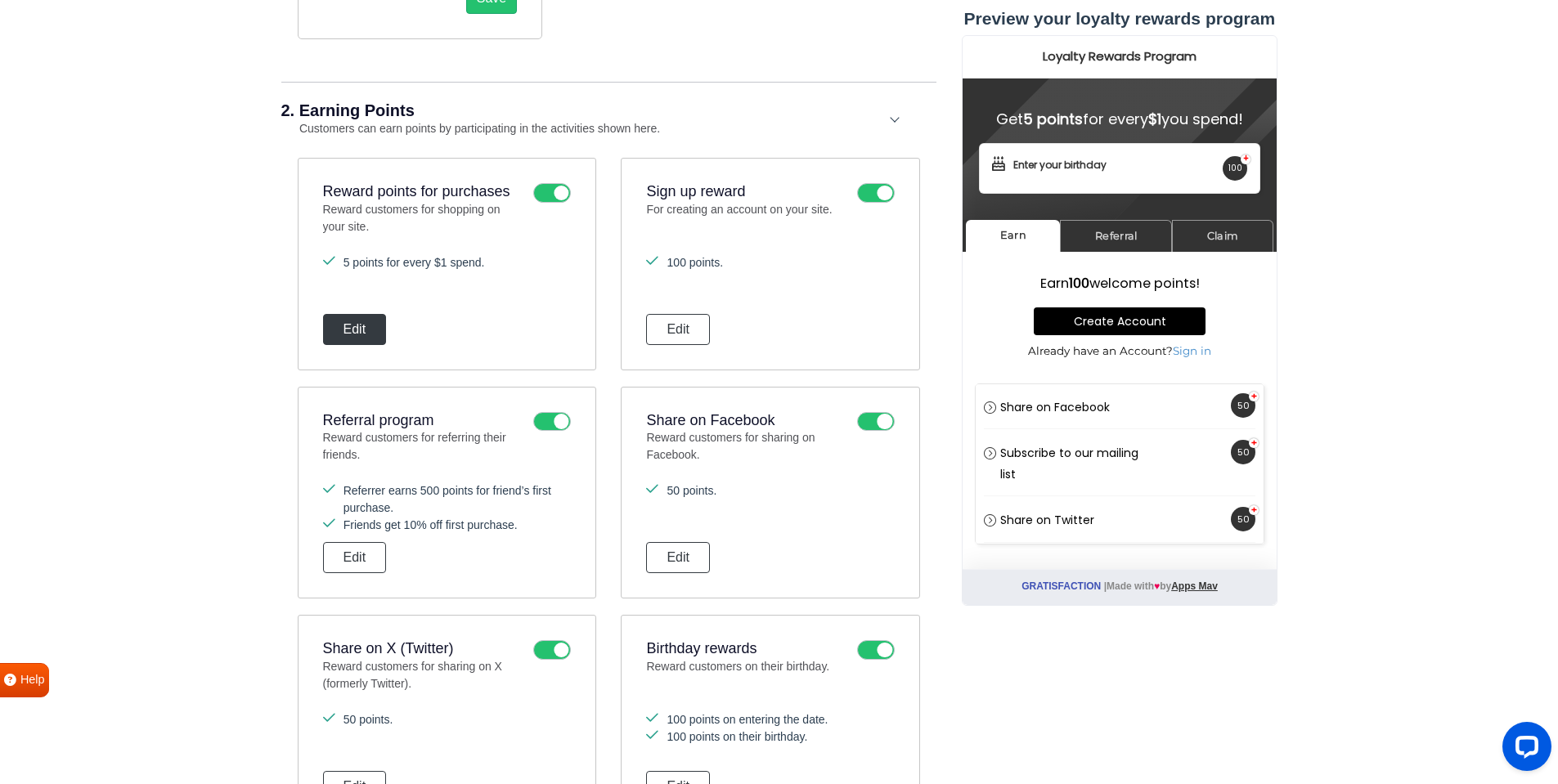
click at [352, 339] on button "Edit" at bounding box center [355, 329] width 64 height 31
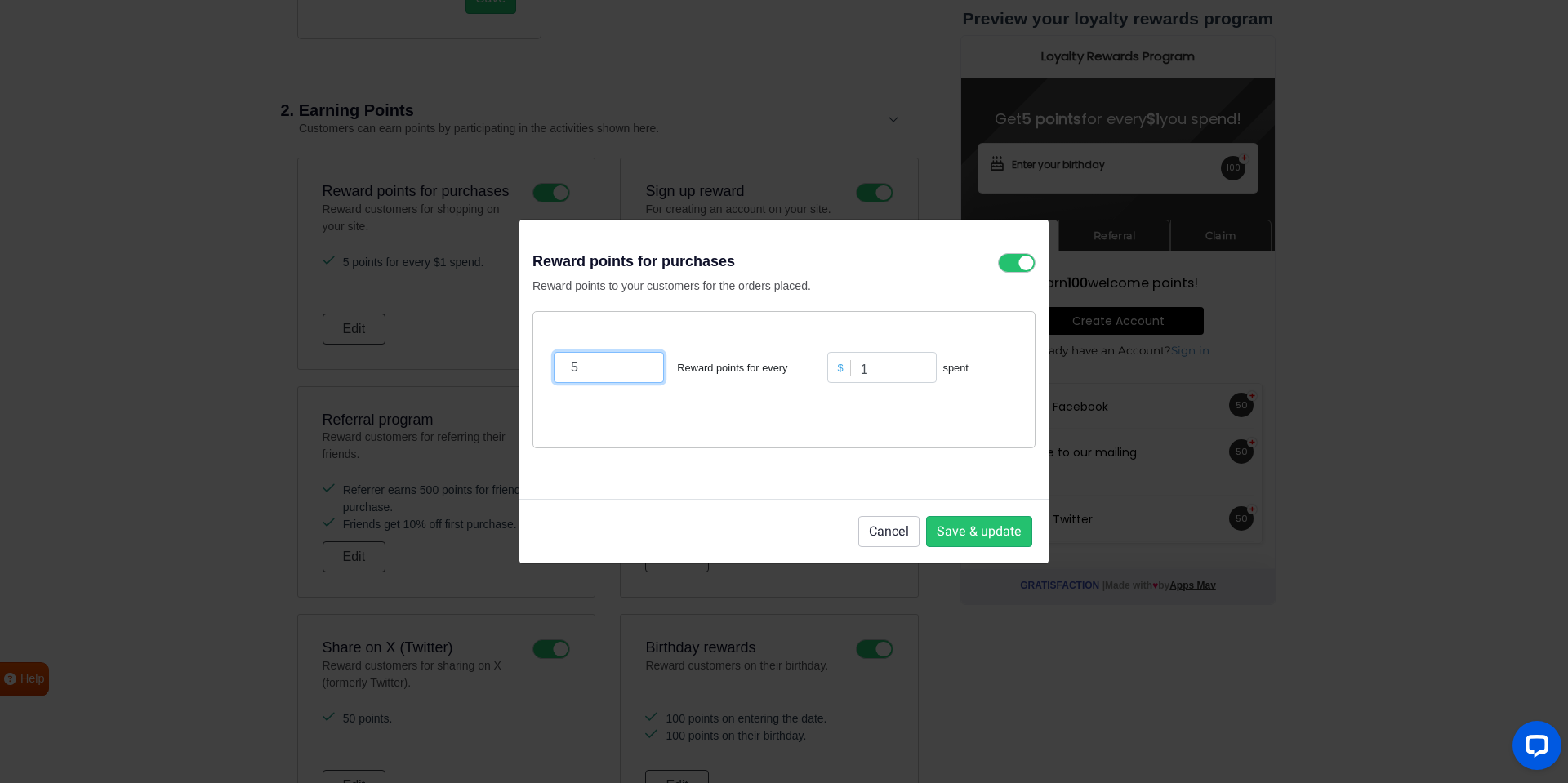
click at [585, 361] on input "5" at bounding box center [609, 367] width 111 height 31
click at [638, 376] on input "5" at bounding box center [609, 367] width 111 height 31
click at [638, 370] on input "4" at bounding box center [609, 367] width 111 height 31
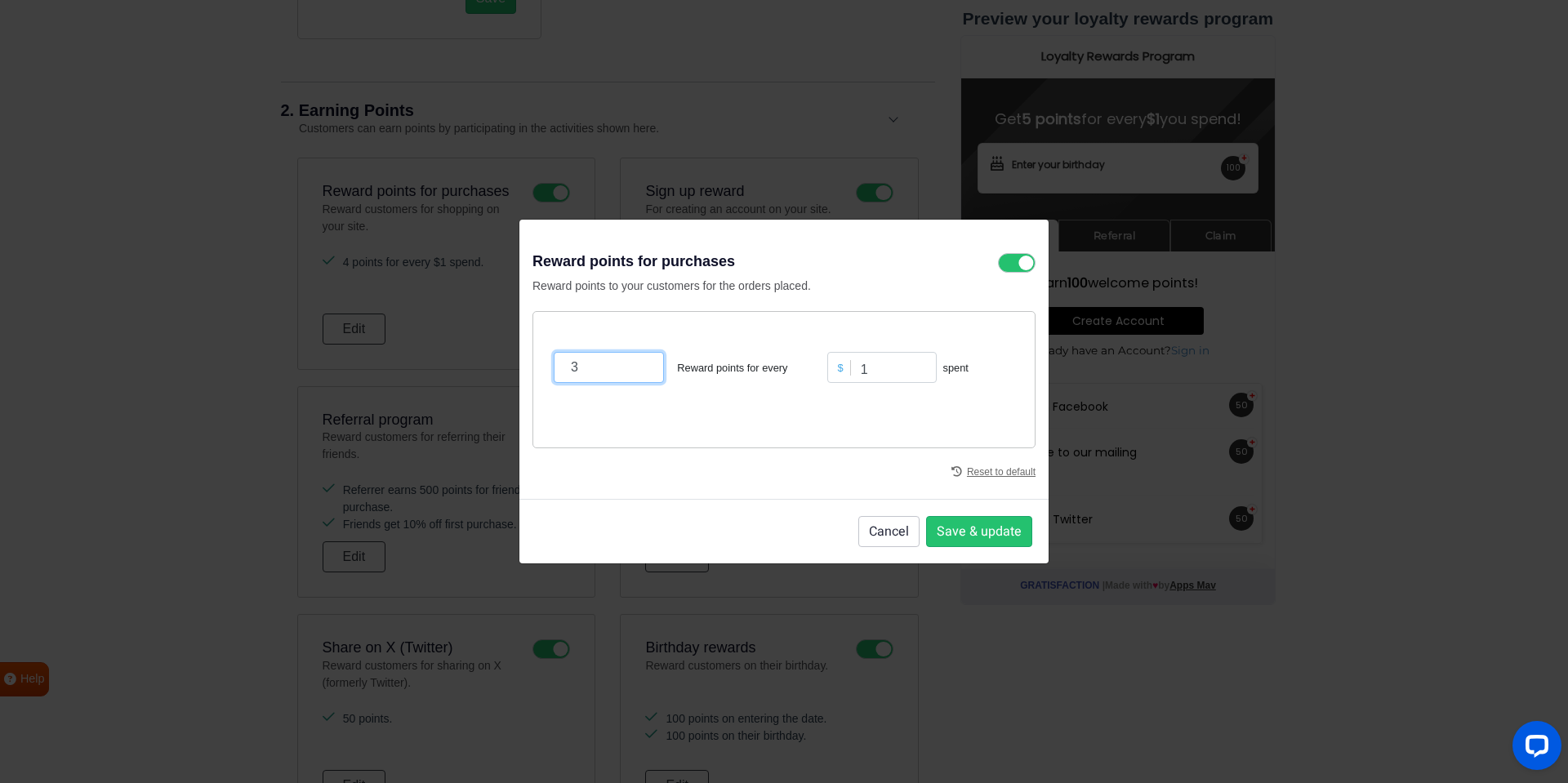
click at [642, 371] on input "3" at bounding box center [609, 367] width 111 height 31
click at [642, 371] on input "2" at bounding box center [609, 367] width 111 height 31
type input "1"
click at [642, 371] on input "1" at bounding box center [609, 367] width 111 height 31
click at [922, 367] on input "2" at bounding box center [882, 367] width 110 height 31
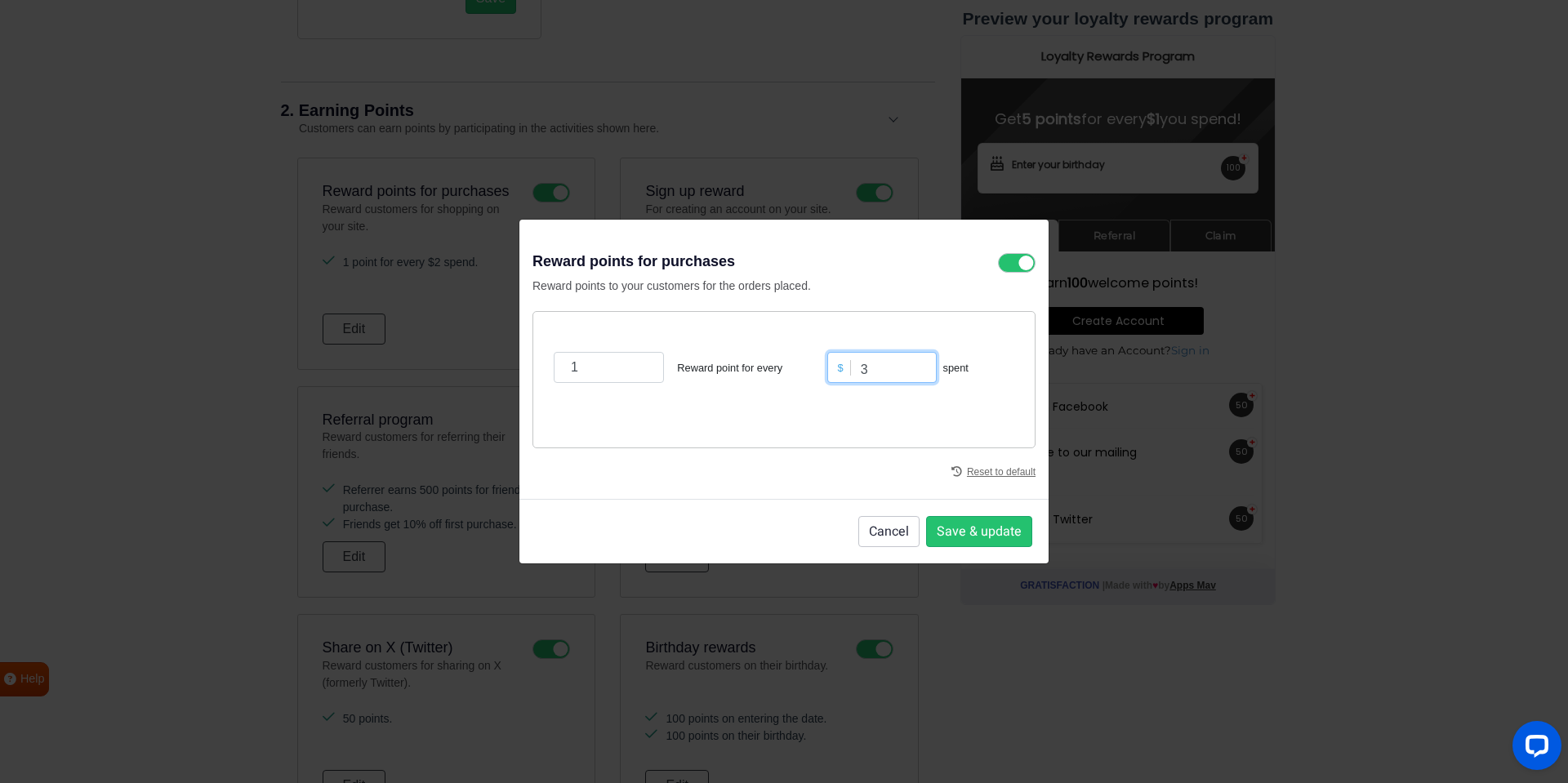
click at [922, 367] on input "3" at bounding box center [882, 367] width 110 height 31
click at [922, 367] on input "4" at bounding box center [882, 367] width 110 height 31
click at [922, 367] on input "5" at bounding box center [882, 367] width 110 height 31
click at [922, 367] on input "6" at bounding box center [882, 367] width 110 height 31
click at [922, 367] on input "7" at bounding box center [882, 367] width 110 height 31
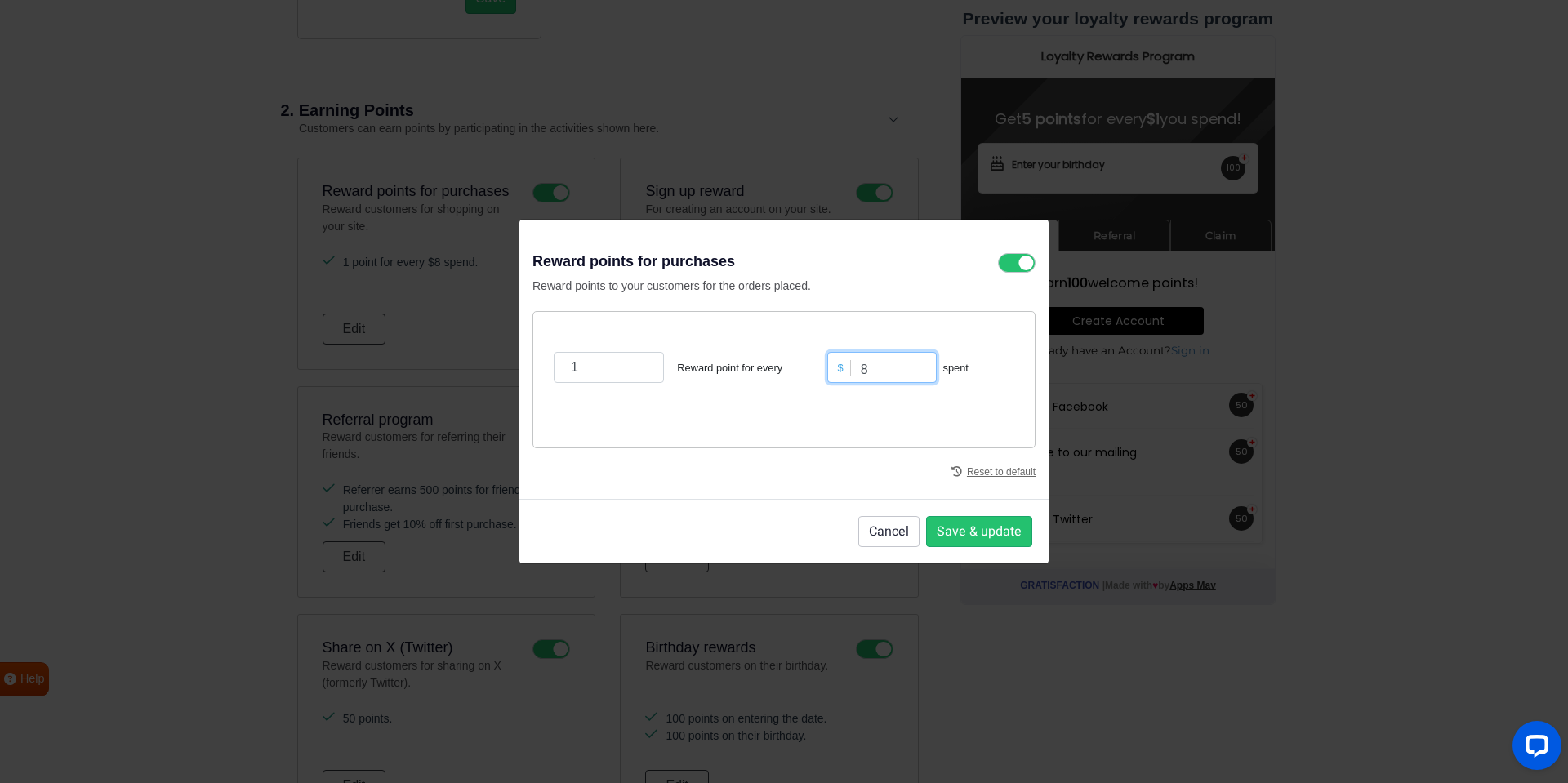
click at [922, 367] on input "8" at bounding box center [882, 367] width 110 height 31
click at [922, 367] on input "9" at bounding box center [882, 367] width 110 height 31
click at [922, 367] on input "10" at bounding box center [882, 367] width 110 height 31
click at [922, 367] on input "11" at bounding box center [882, 367] width 110 height 31
click at [922, 367] on input "12" at bounding box center [882, 367] width 110 height 31
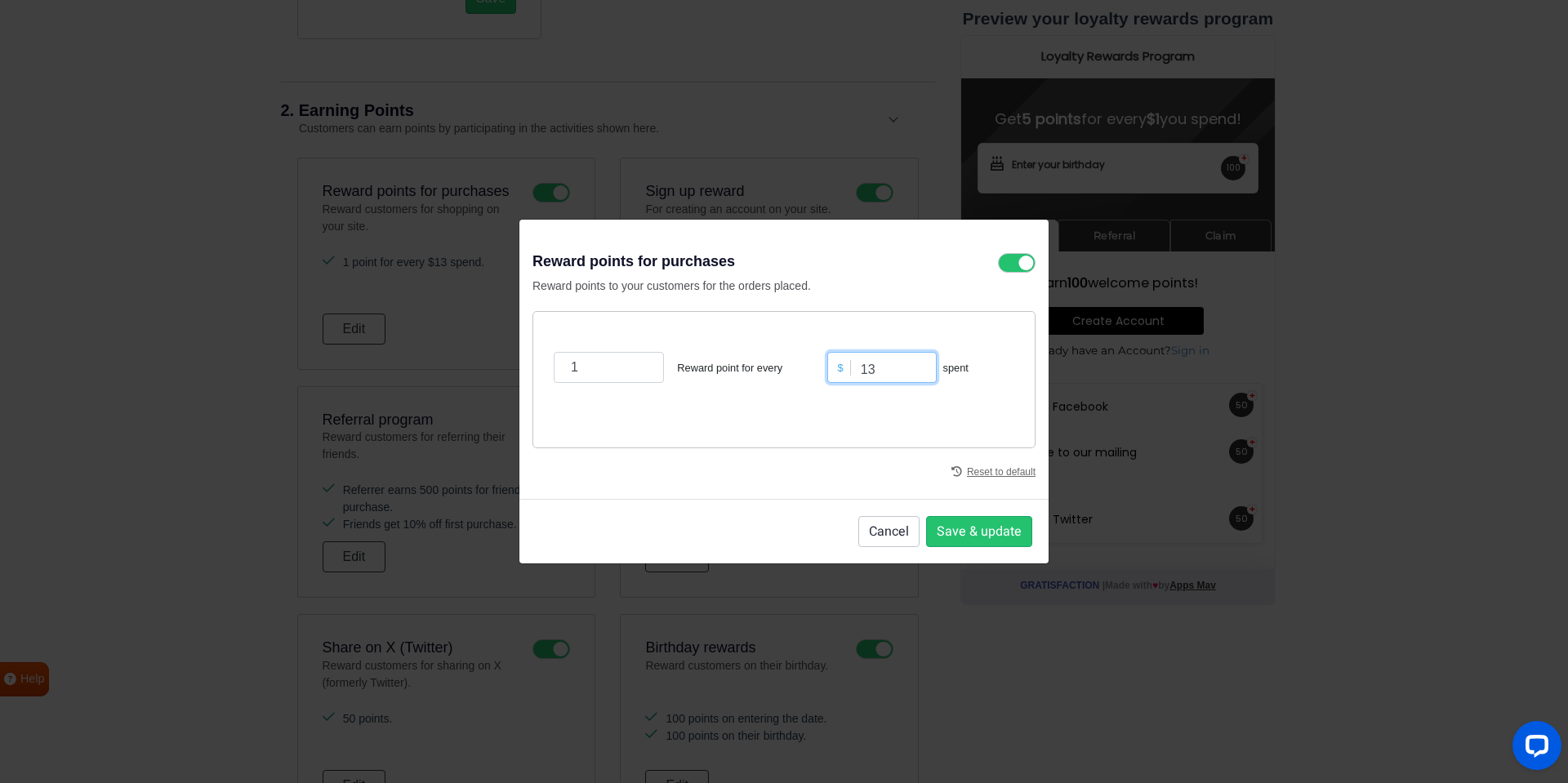
click at [922, 367] on input "13" at bounding box center [882, 367] width 110 height 31
click at [922, 367] on input "14" at bounding box center [882, 367] width 110 height 31
click at [922, 367] on input "15" at bounding box center [882, 367] width 110 height 31
click at [922, 367] on input "16" at bounding box center [882, 367] width 110 height 31
click at [922, 367] on input "17" at bounding box center [882, 367] width 110 height 31
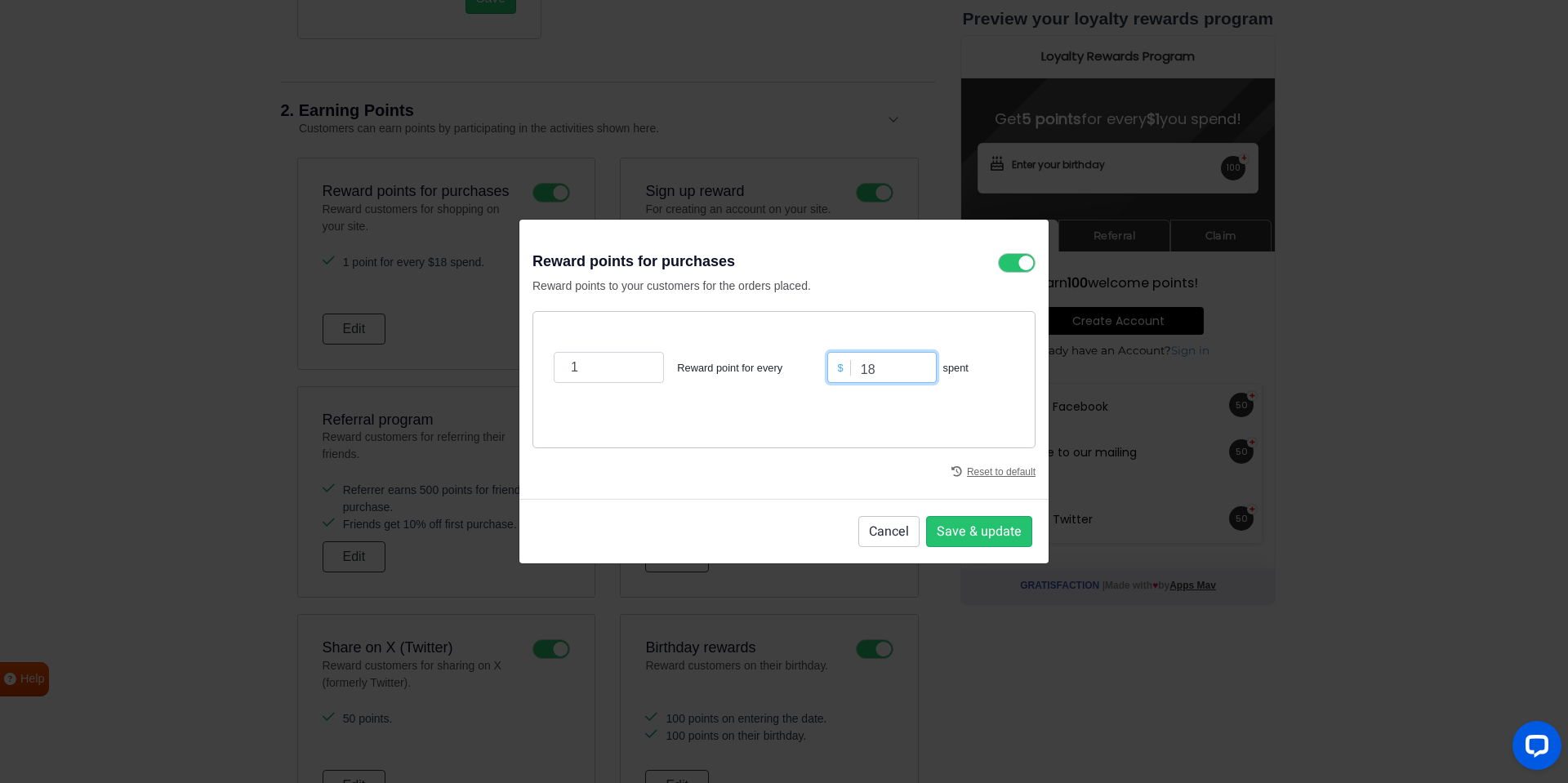
click at [922, 367] on input "18" at bounding box center [882, 367] width 110 height 31
click at [922, 367] on input "19" at bounding box center [882, 367] width 110 height 31
click at [922, 367] on input "20" at bounding box center [882, 367] width 110 height 31
click at [922, 367] on input "21" at bounding box center [882, 367] width 110 height 31
click at [922, 367] on input "22" at bounding box center [882, 367] width 110 height 31
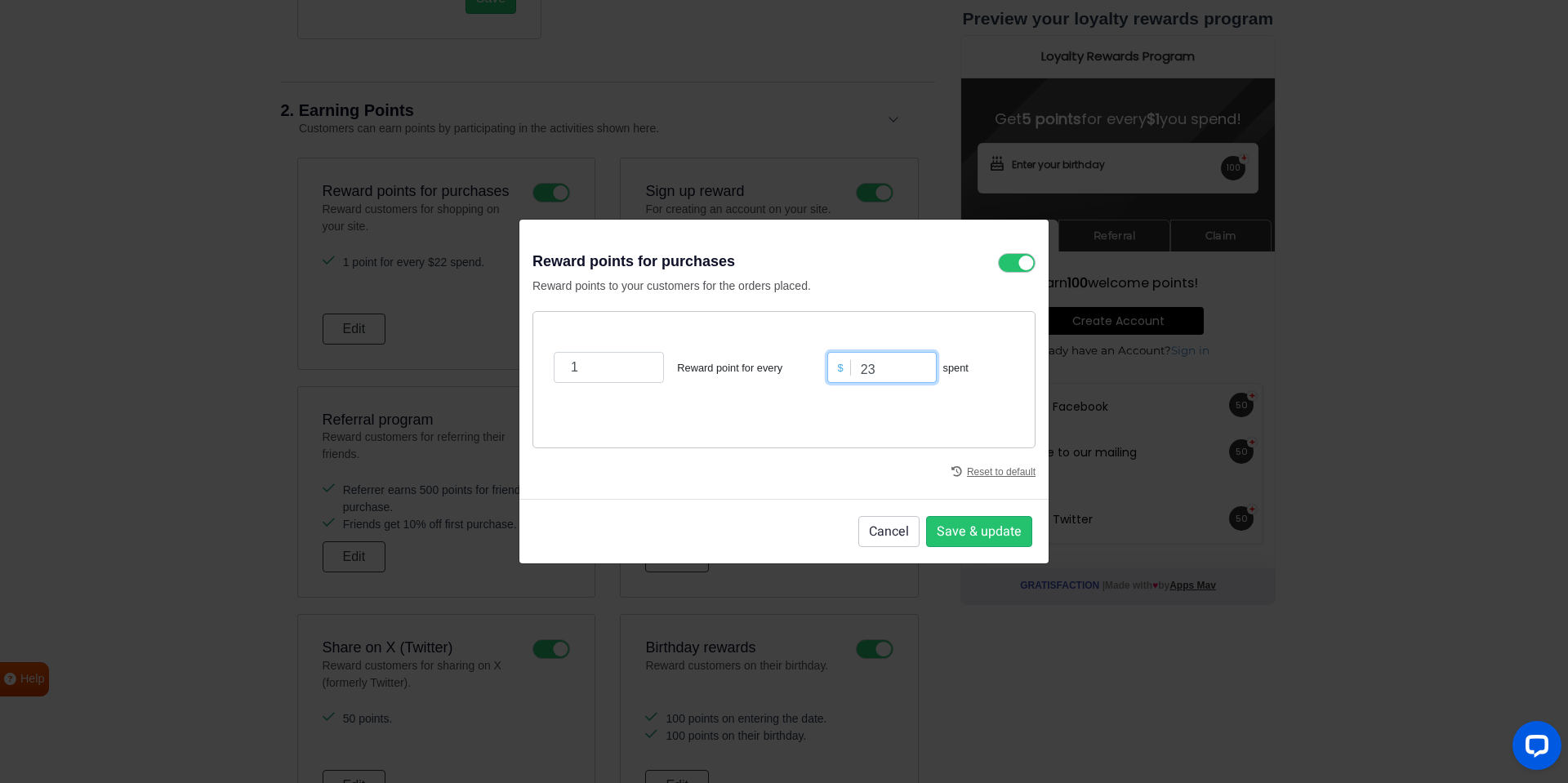
click at [922, 367] on input "23" at bounding box center [882, 367] width 110 height 31
click at [922, 367] on input "24" at bounding box center [882, 367] width 110 height 31
click at [922, 367] on input "25" at bounding box center [882, 367] width 110 height 31
click at [924, 379] on input "25" at bounding box center [882, 367] width 110 height 31
click at [924, 377] on input "24" at bounding box center [882, 367] width 110 height 31
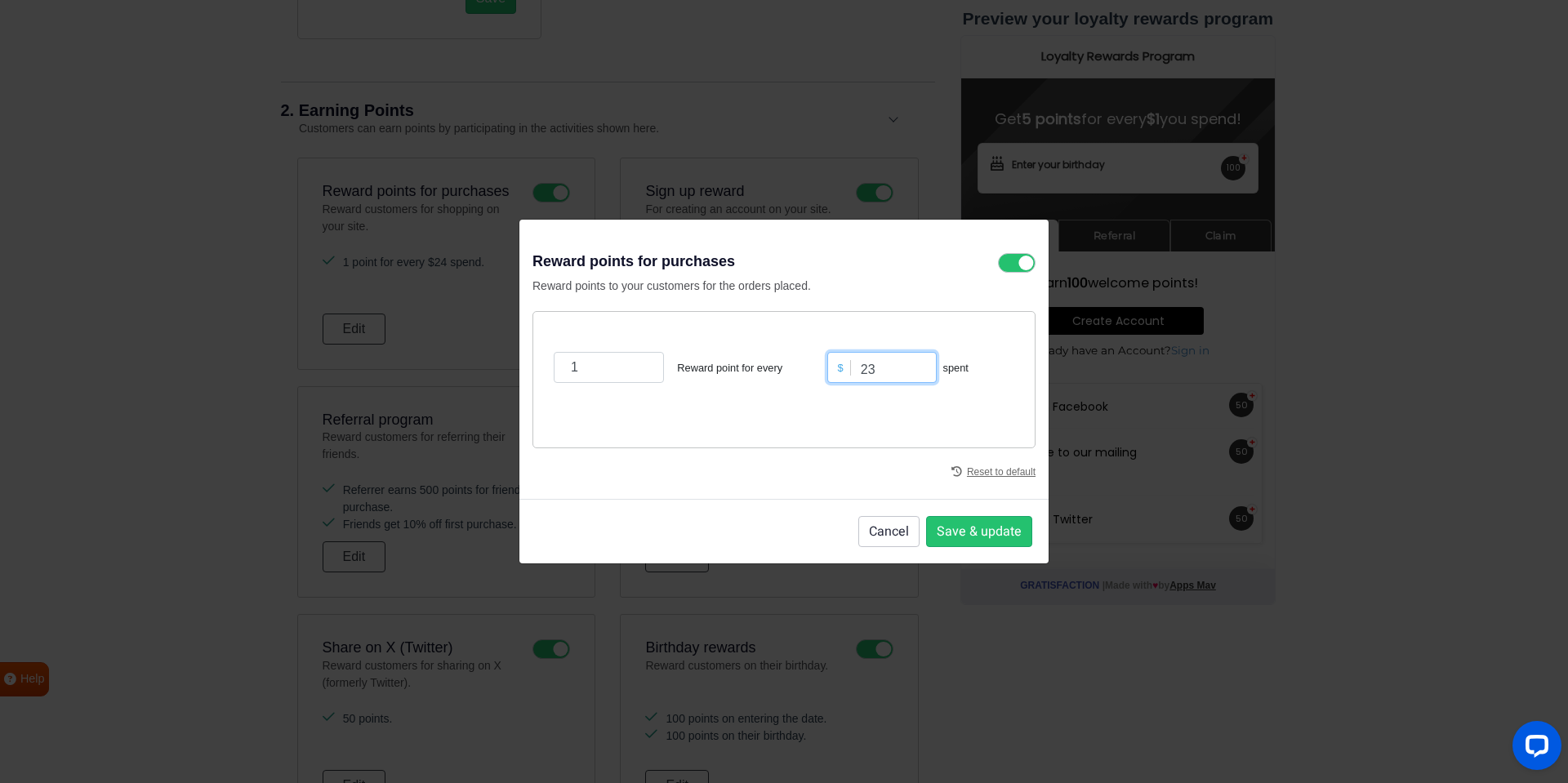
click at [924, 377] on input "23" at bounding box center [882, 367] width 110 height 31
click at [924, 377] on input "22" at bounding box center [882, 367] width 110 height 31
click at [924, 377] on input "21" at bounding box center [882, 367] width 110 height 31
type input "20"
click at [924, 377] on input "20" at bounding box center [882, 367] width 110 height 31
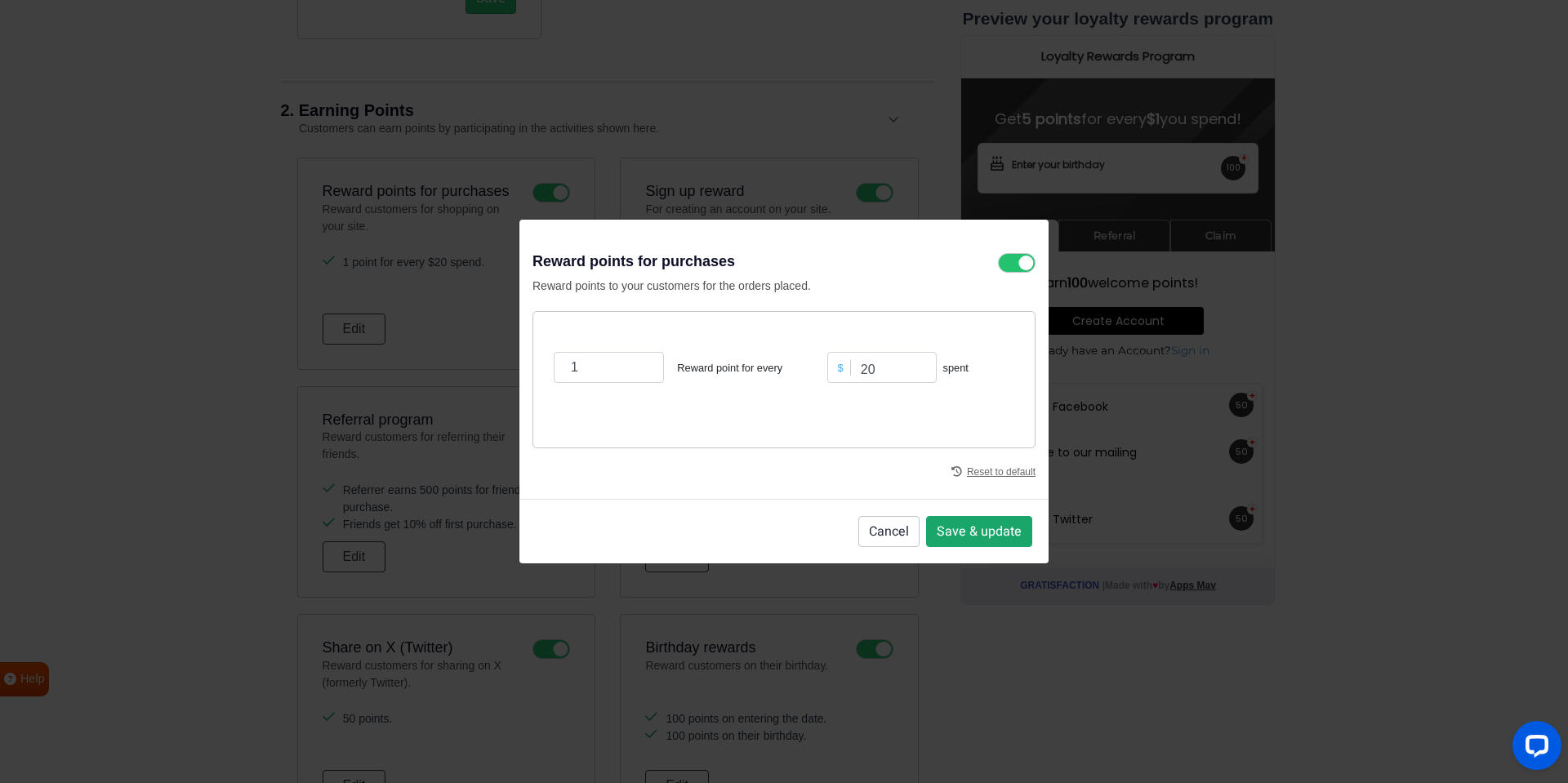
click at [961, 527] on button "Save & update" at bounding box center [979, 531] width 106 height 31
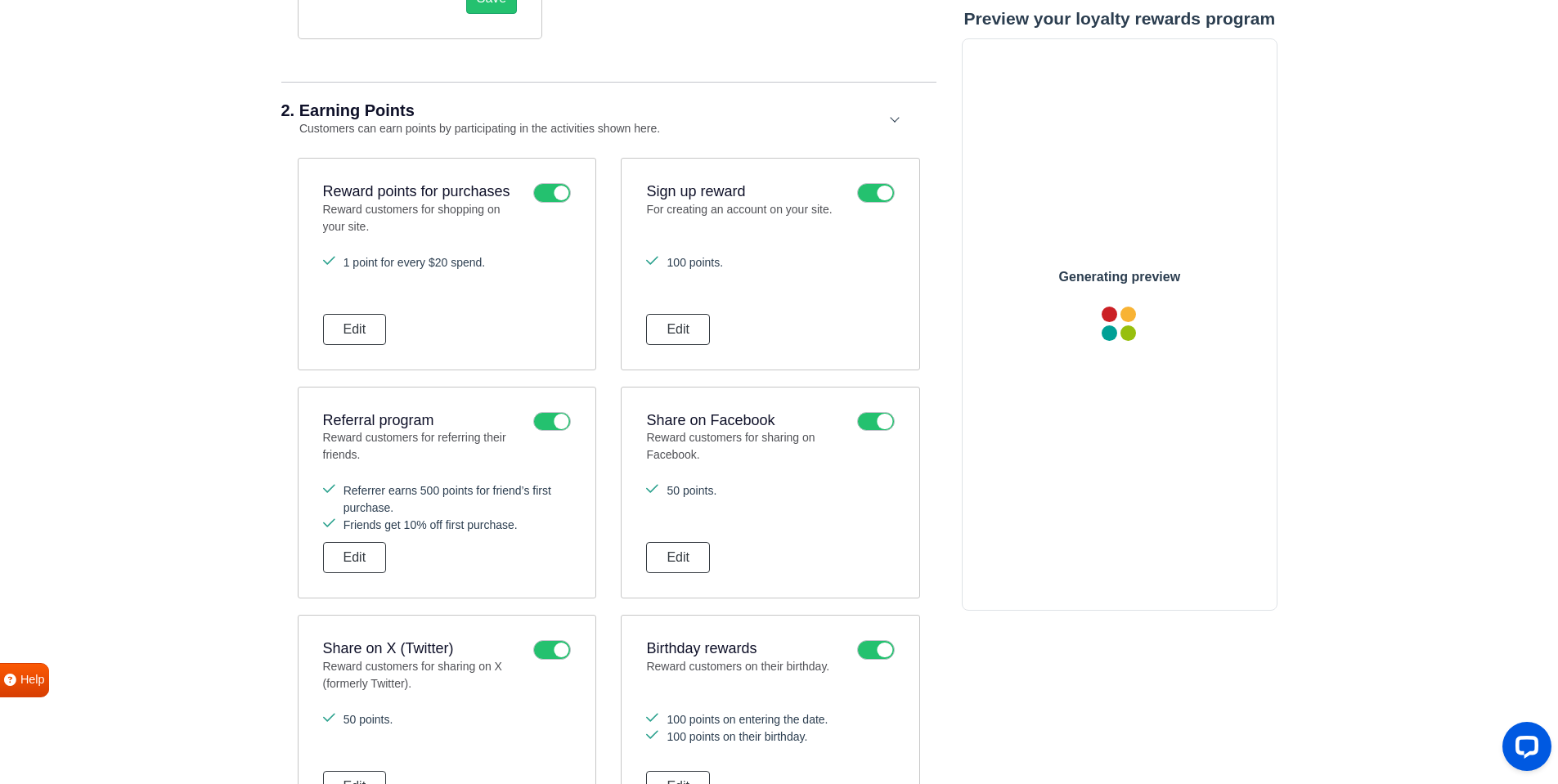
scroll to position [0, 0]
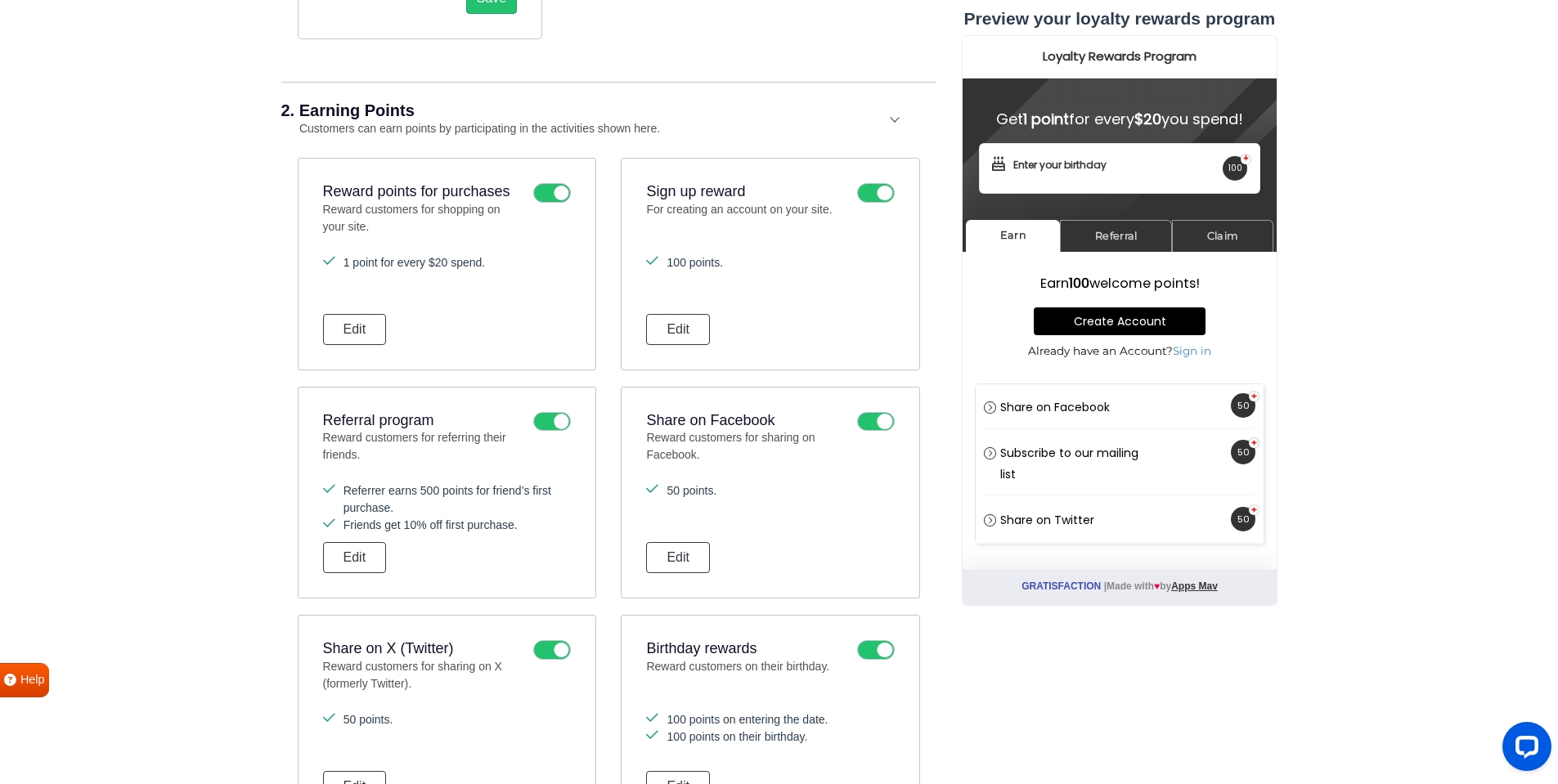
click at [543, 418] on icon at bounding box center [551, 422] width 37 height 20
click at [0, 0] on input "checkbox" at bounding box center [0, 0] width 0 height 0
click at [867, 196] on icon at bounding box center [875, 193] width 37 height 20
click at [0, 0] on input "checkbox" at bounding box center [0, 0] width 0 height 0
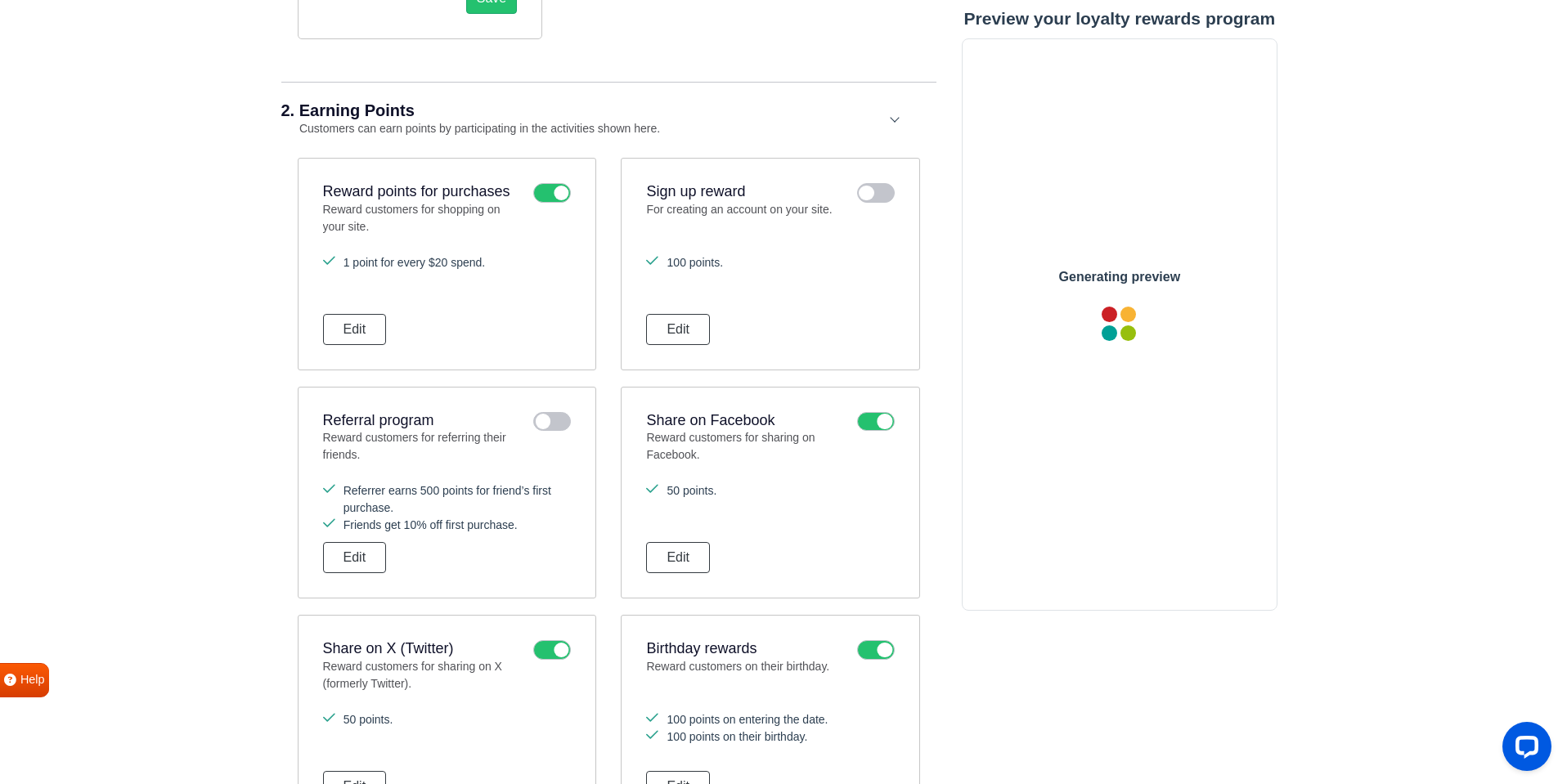
click at [880, 424] on icon at bounding box center [875, 422] width 37 height 20
click at [0, 0] on input "checkbox" at bounding box center [0, 0] width 0 height 0
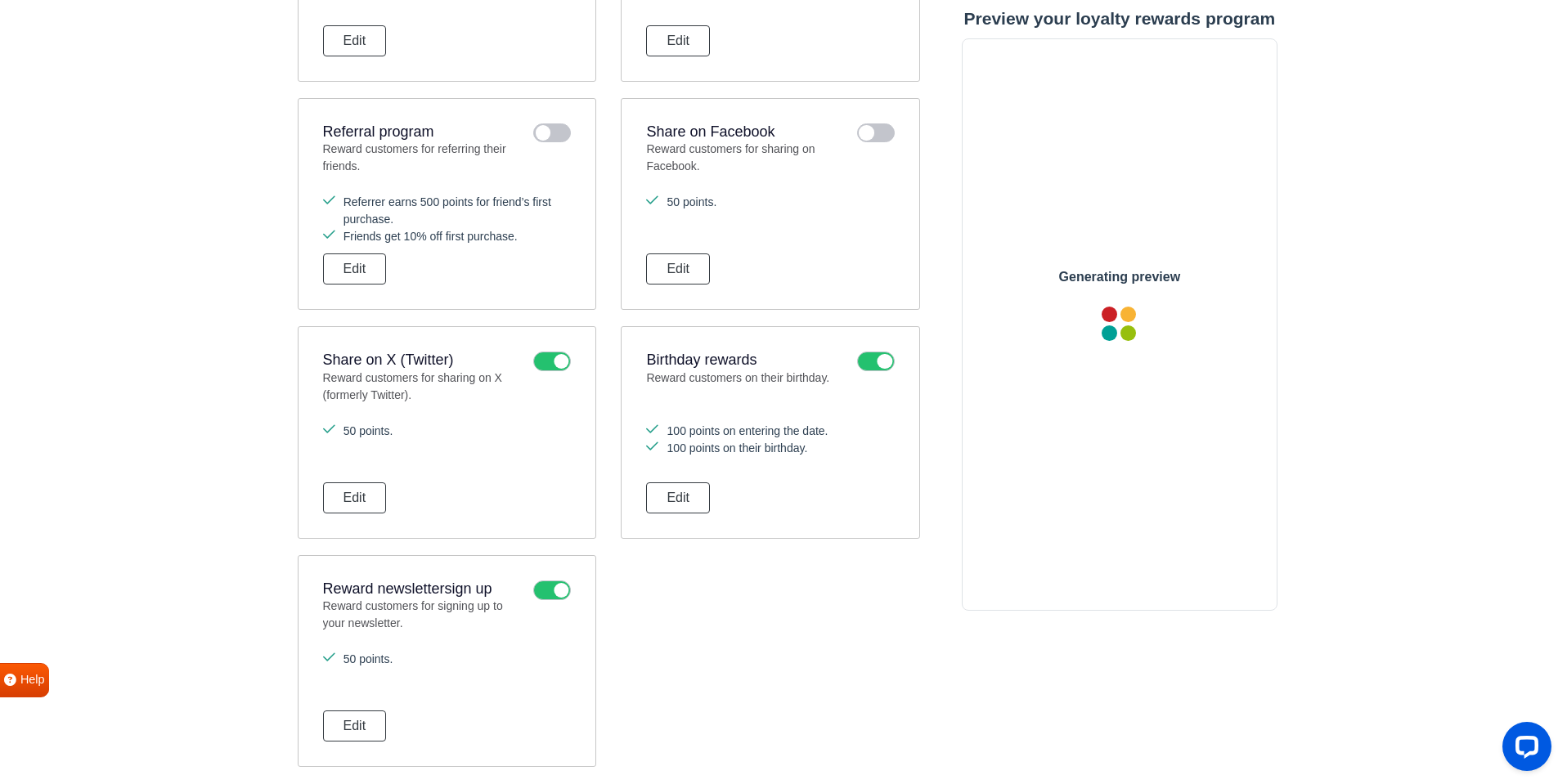
scroll to position [1166, 0]
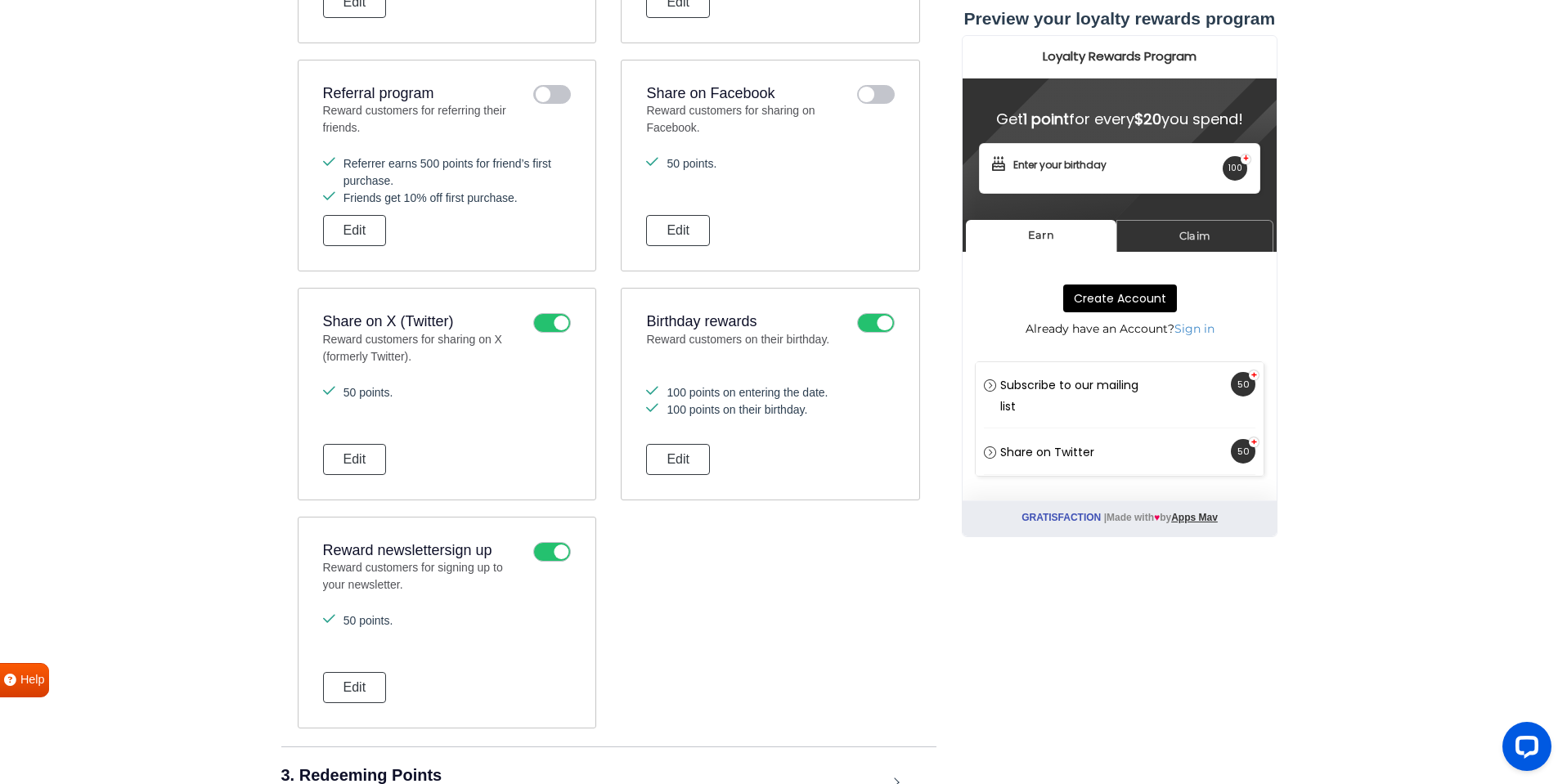
click at [859, 320] on icon at bounding box center [875, 323] width 37 height 20
click at [0, 0] on input "checkbox" at bounding box center [0, 0] width 0 height 0
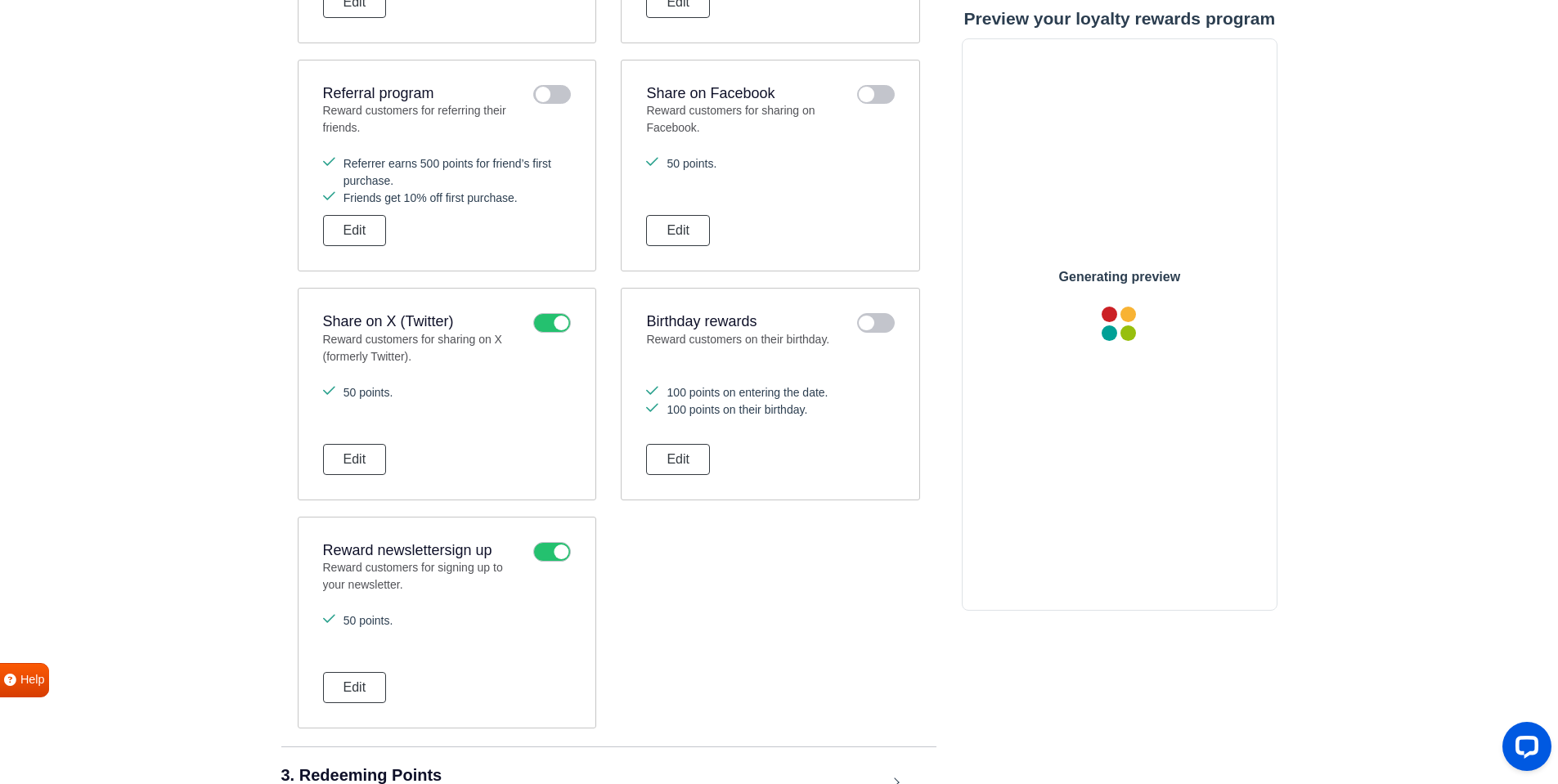
scroll to position [0, 0]
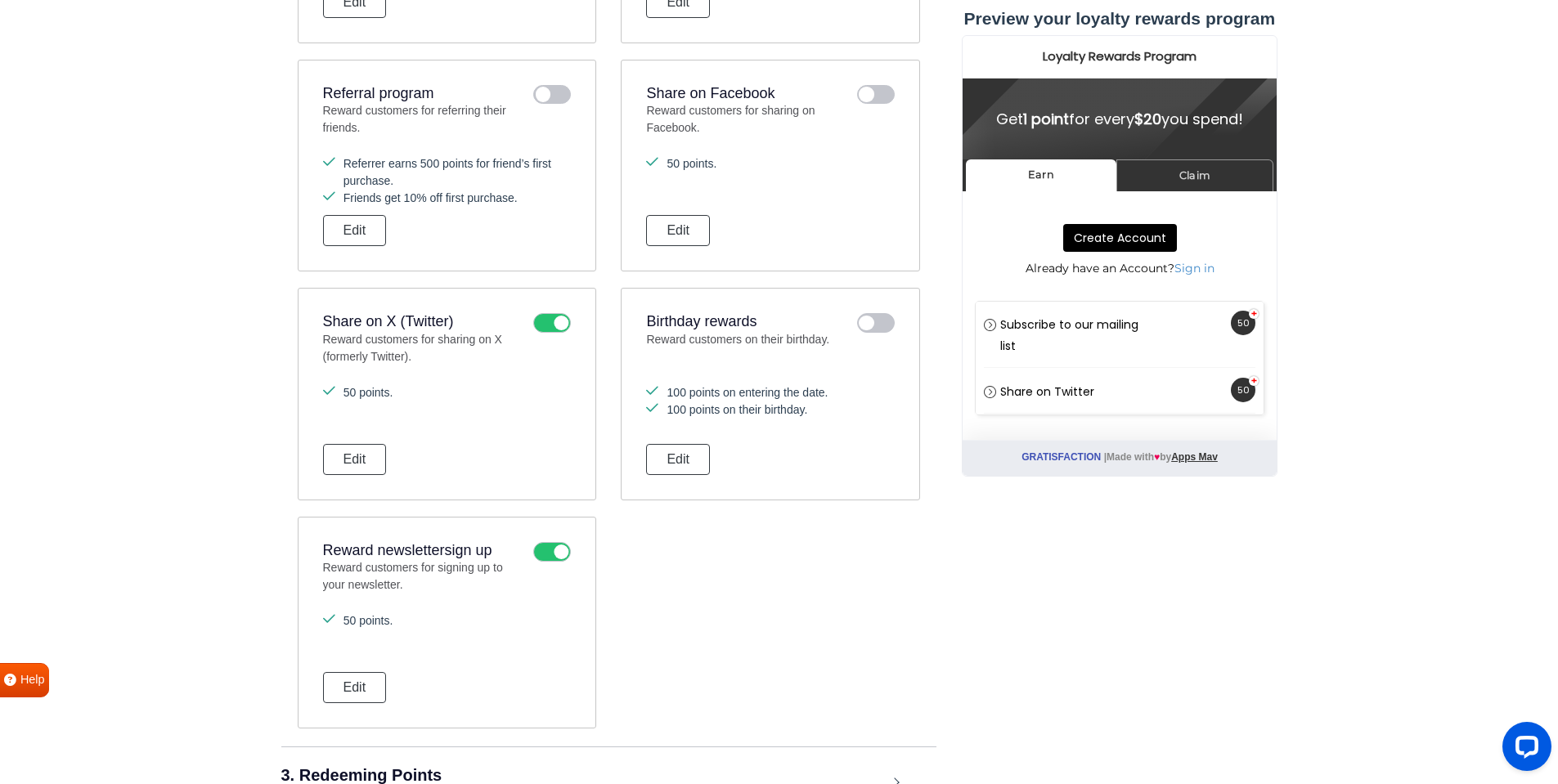
click at [539, 324] on icon at bounding box center [551, 323] width 37 height 20
click at [0, 0] on input "checkbox" at bounding box center [0, 0] width 0 height 0
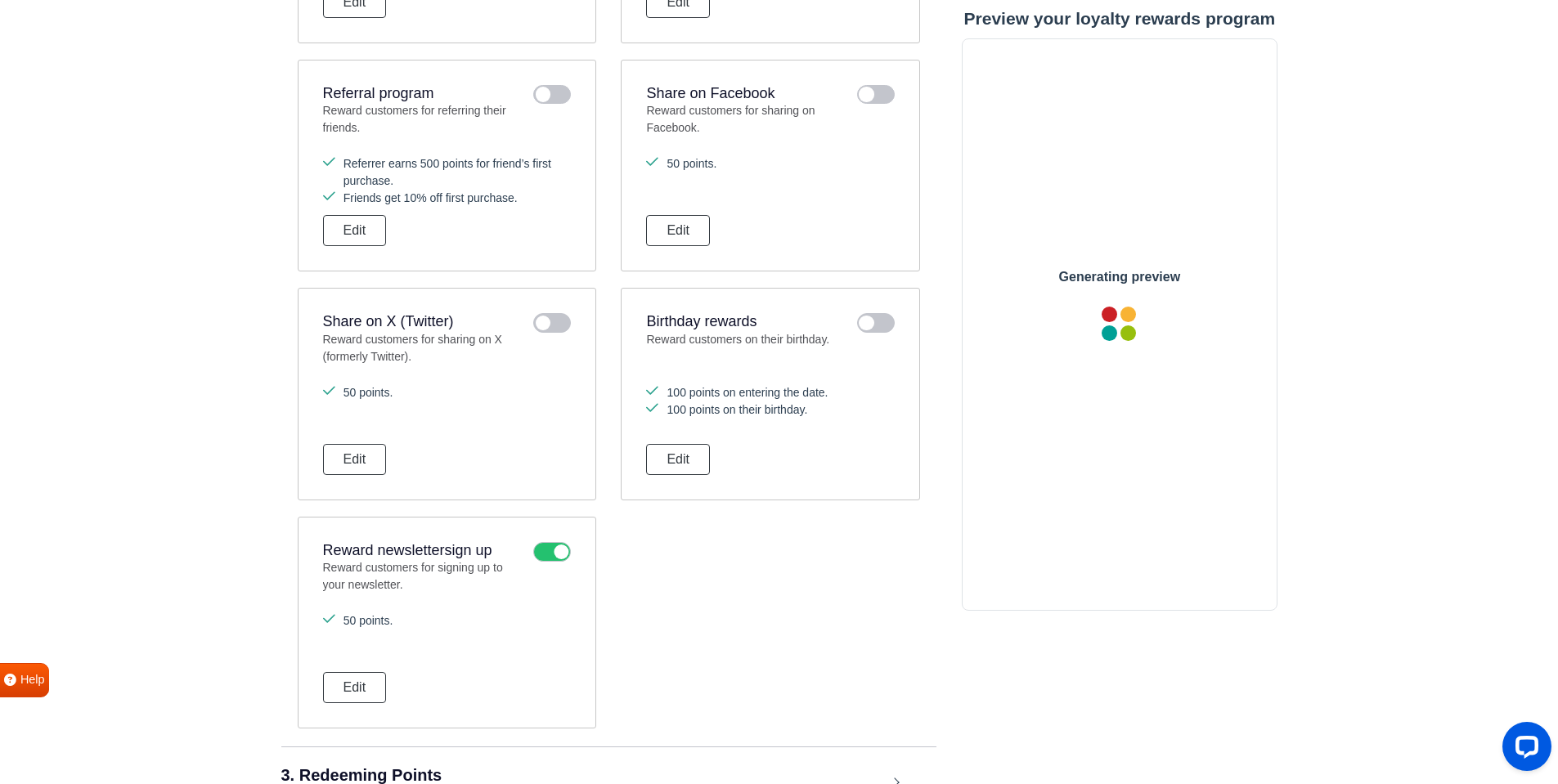
click at [540, 548] on icon at bounding box center [551, 552] width 37 height 20
click at [0, 0] on input "checkbox" at bounding box center [0, 0] width 0 height 0
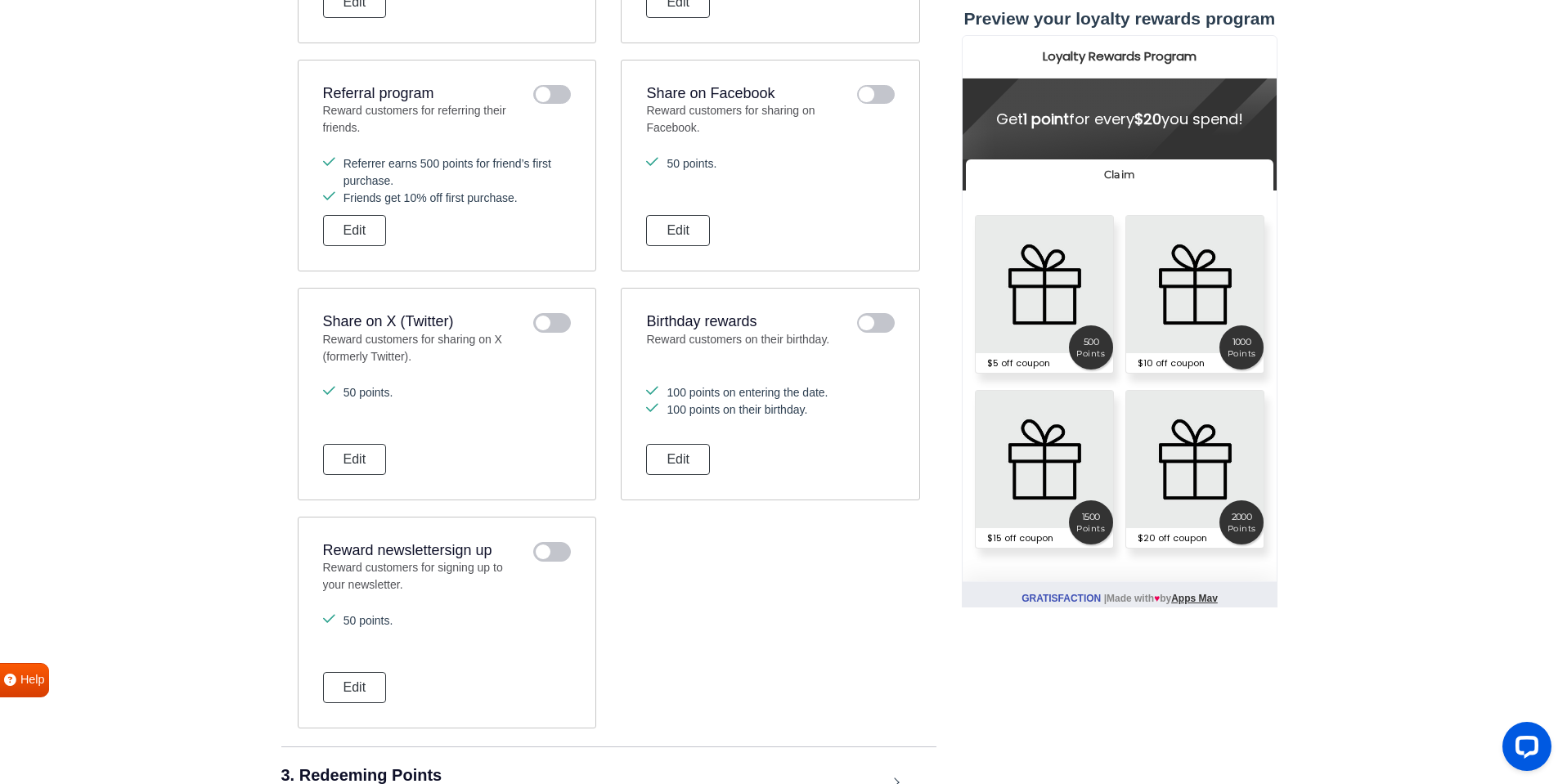
click at [555, 553] on icon at bounding box center [551, 552] width 37 height 20
click at [0, 0] on input "checkbox" at bounding box center [0, 0] width 0 height 0
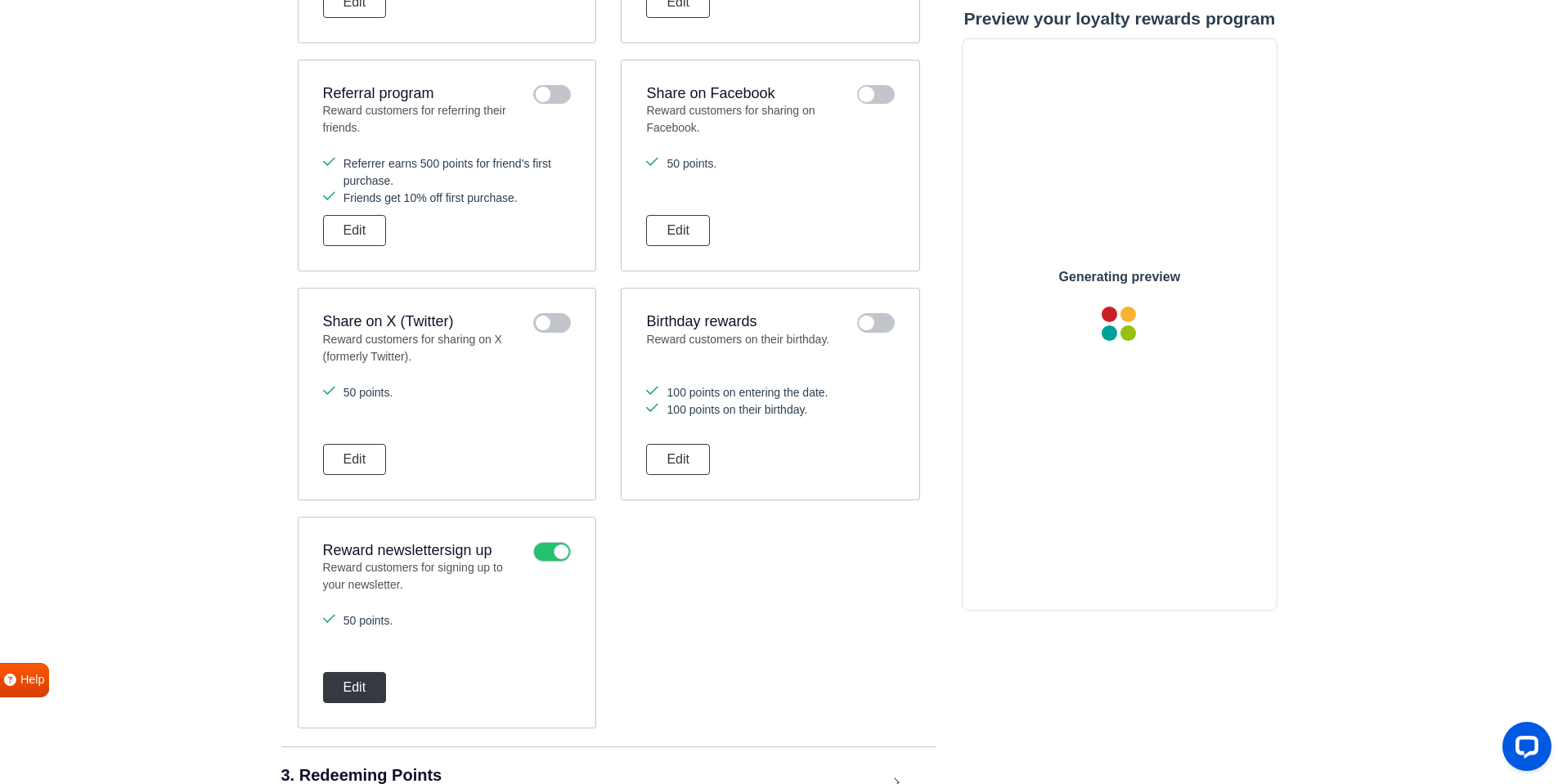
click at [366, 682] on button "Edit" at bounding box center [355, 687] width 64 height 31
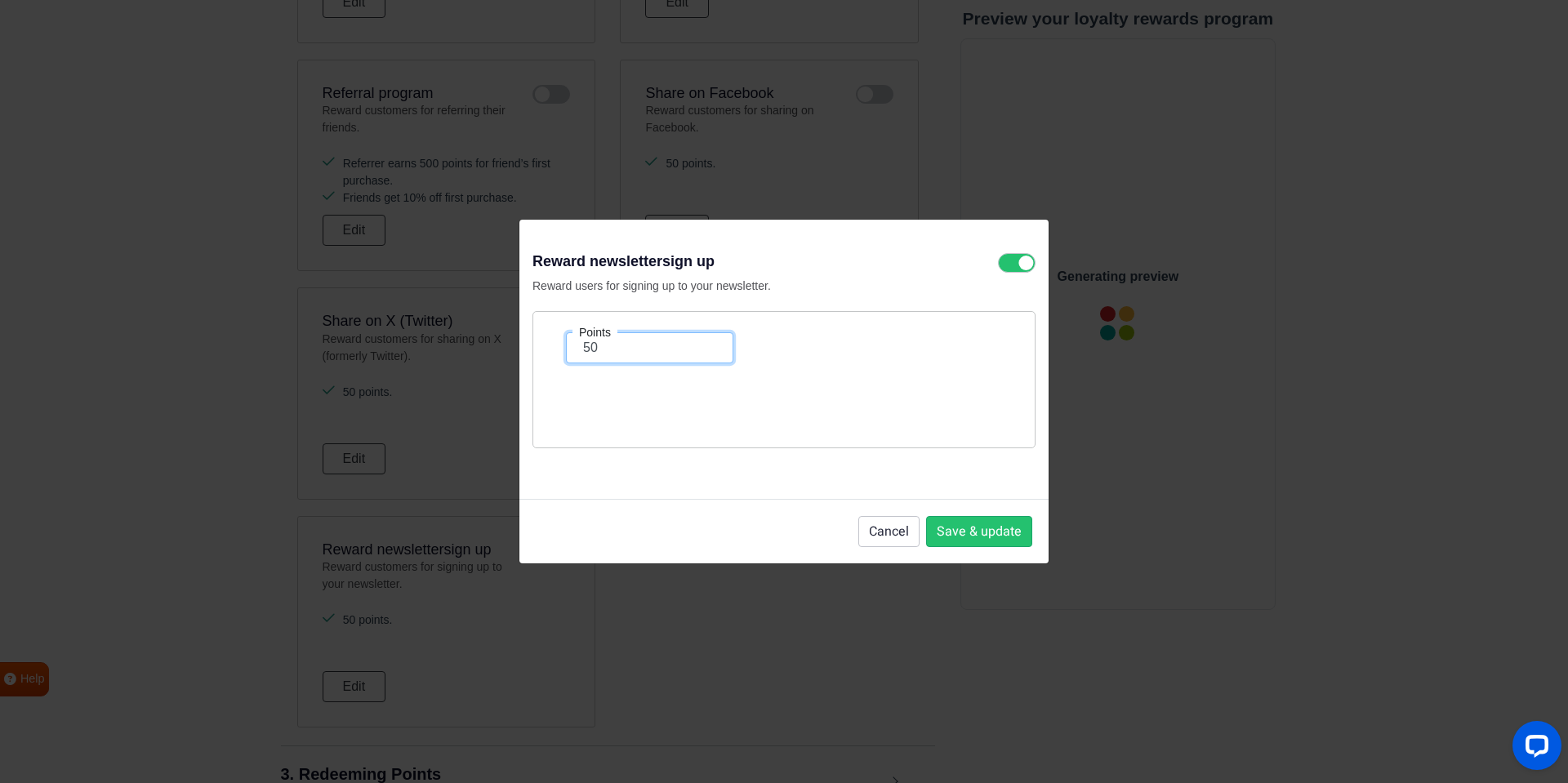
click at [614, 348] on input "50" at bounding box center [649, 347] width 167 height 31
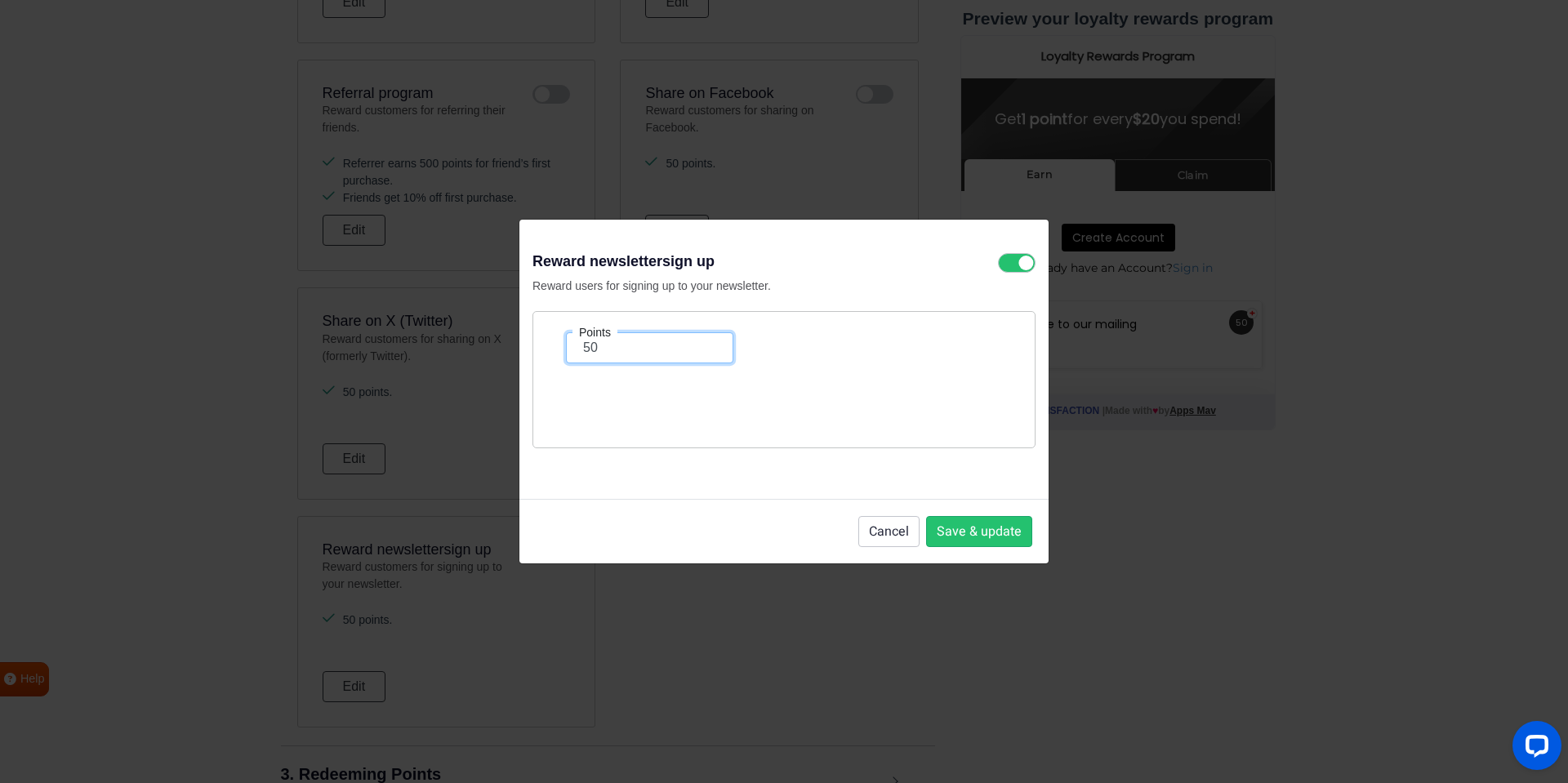
click at [614, 348] on input "50" at bounding box center [649, 347] width 167 height 31
type input "10"
click at [947, 534] on button "Save & update" at bounding box center [979, 531] width 106 height 31
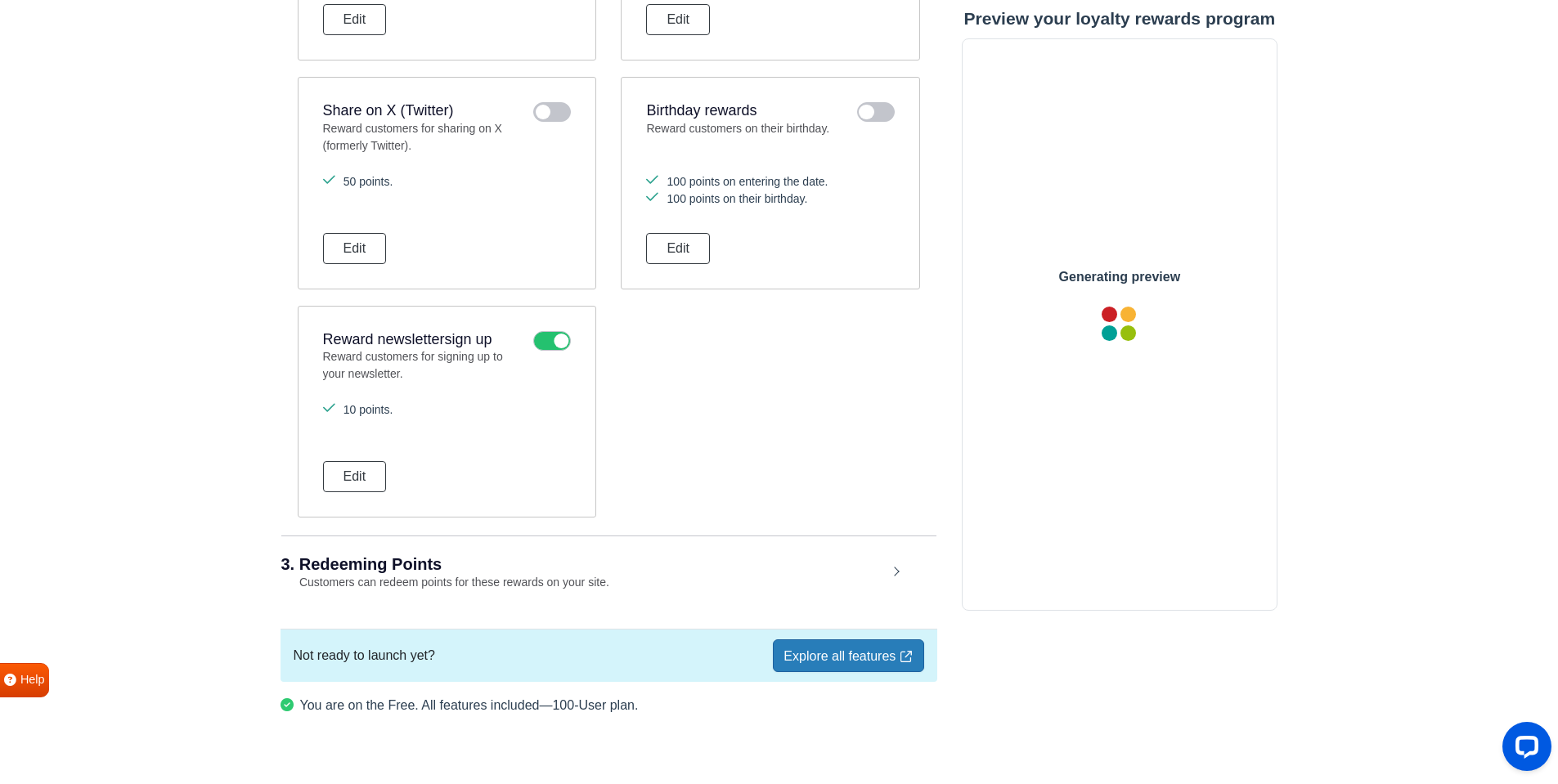
scroll to position [1403, 0]
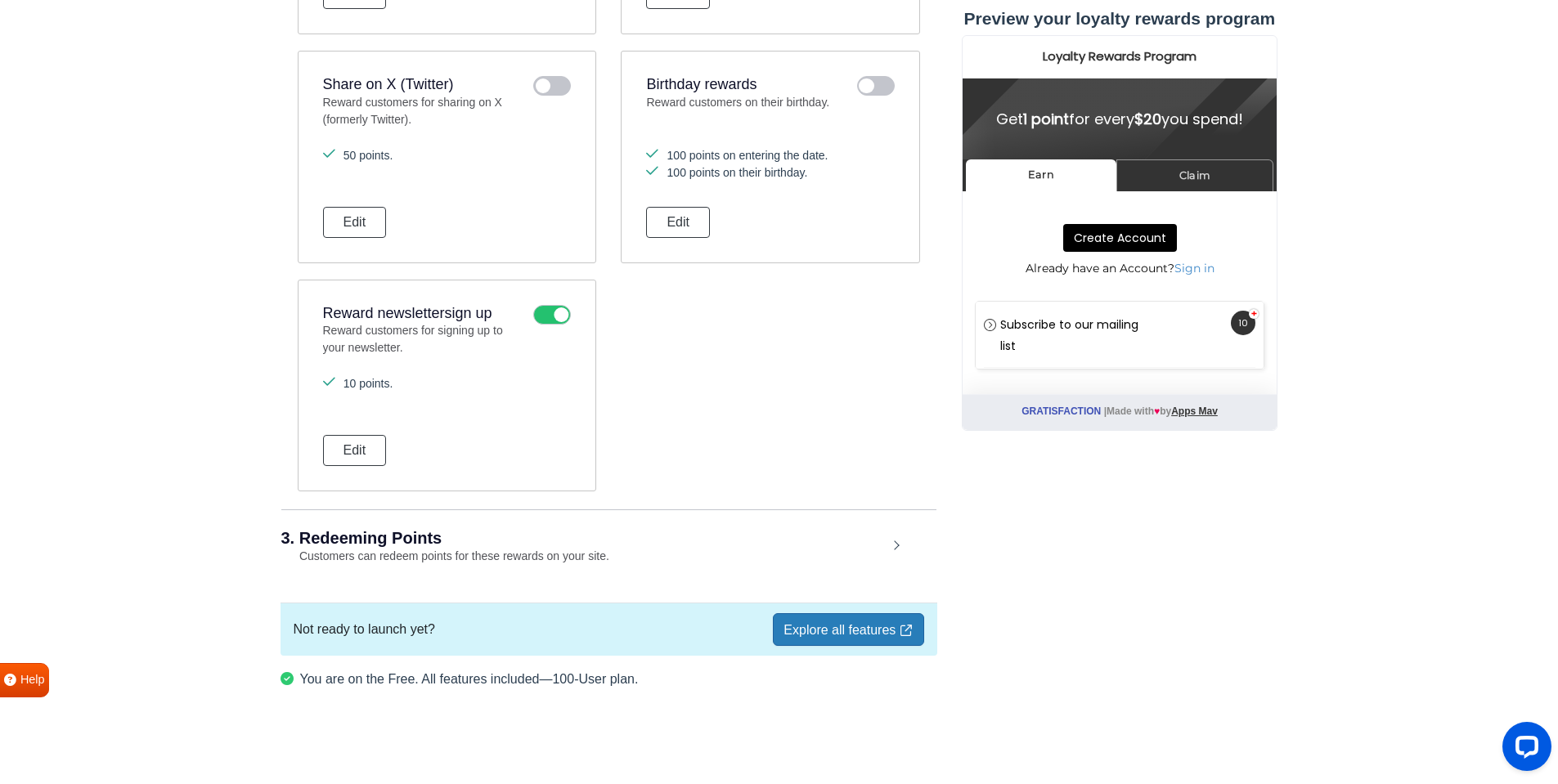
click at [663, 550] on div "3. Redeeming Points Customers can redeem points for these rewards on your site." at bounding box center [609, 547] width 655 height 76
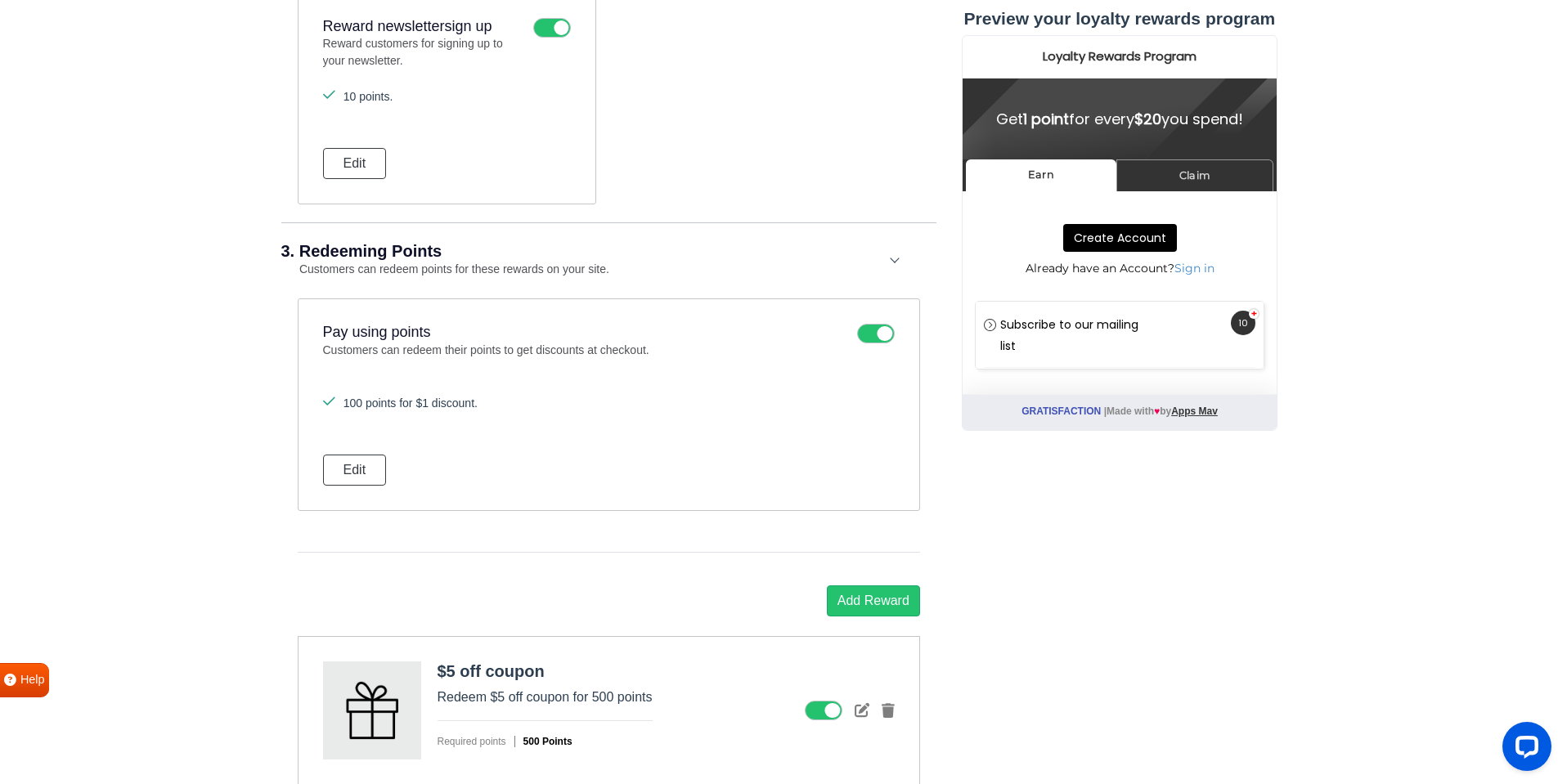
scroll to position [1730, 0]
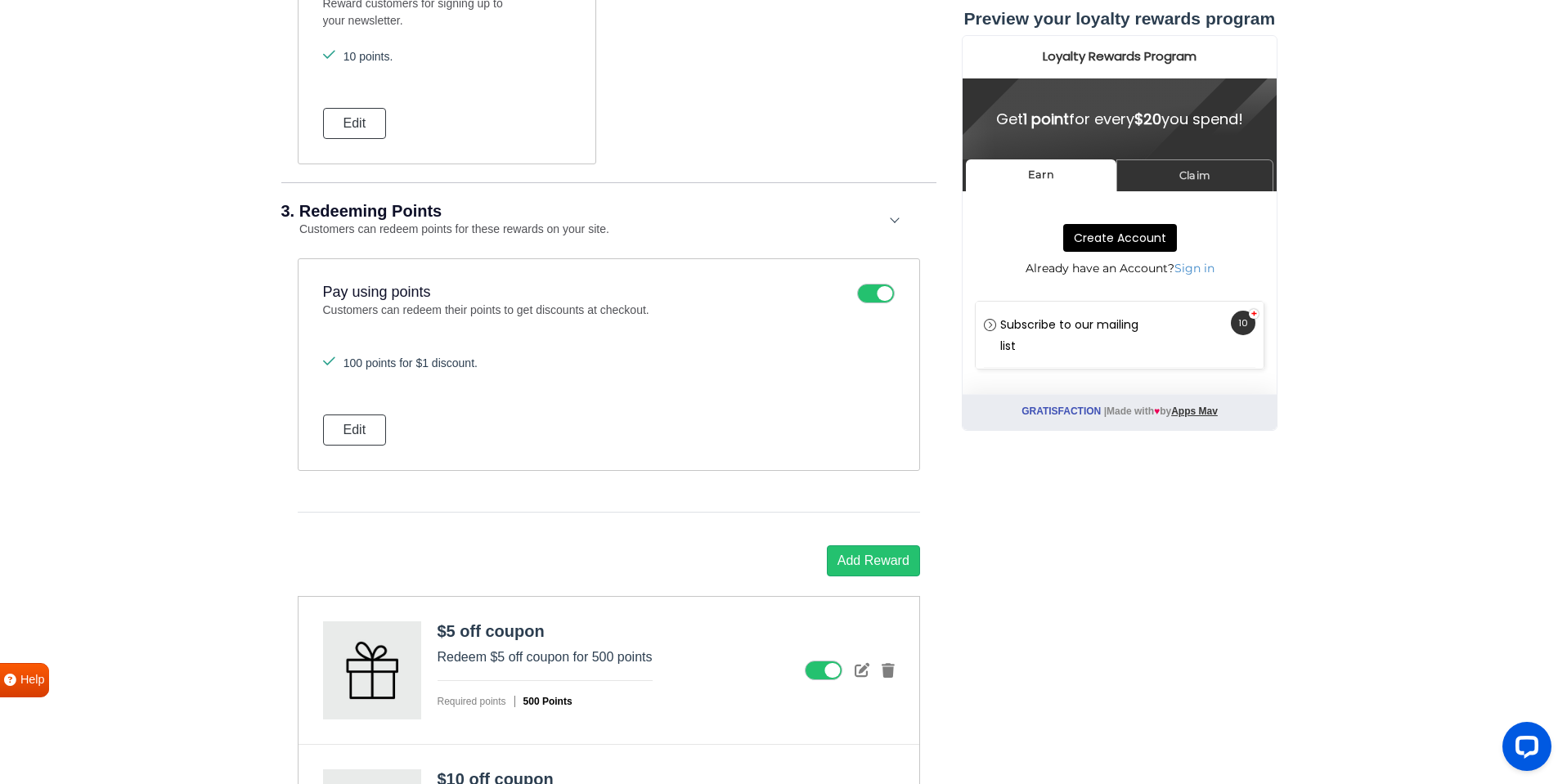
click at [857, 298] on label at bounding box center [875, 294] width 37 height 20
click at [0, 0] on input "checkbox" at bounding box center [0, 0] width 0 height 0
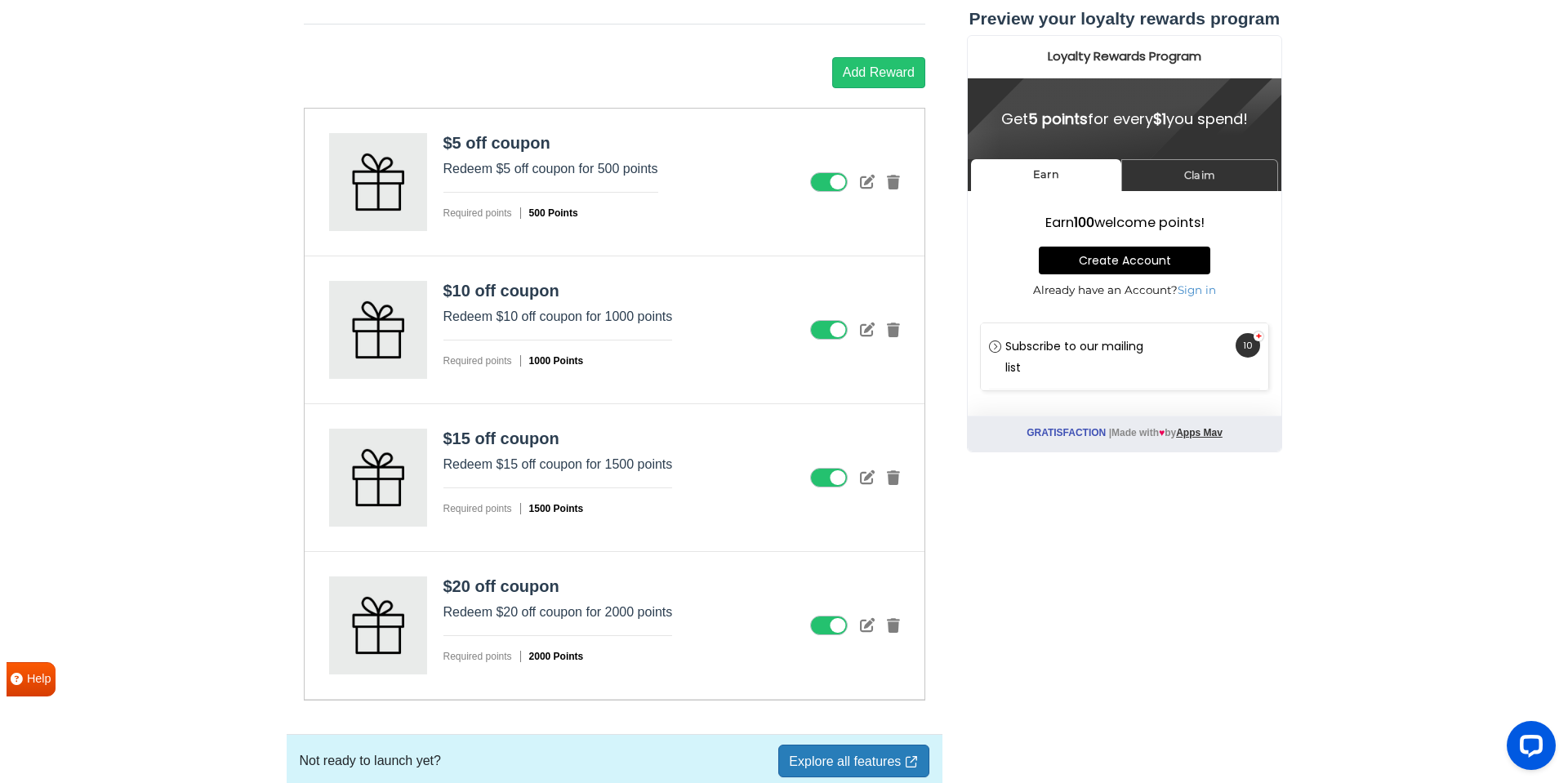
scroll to position [2021, 0]
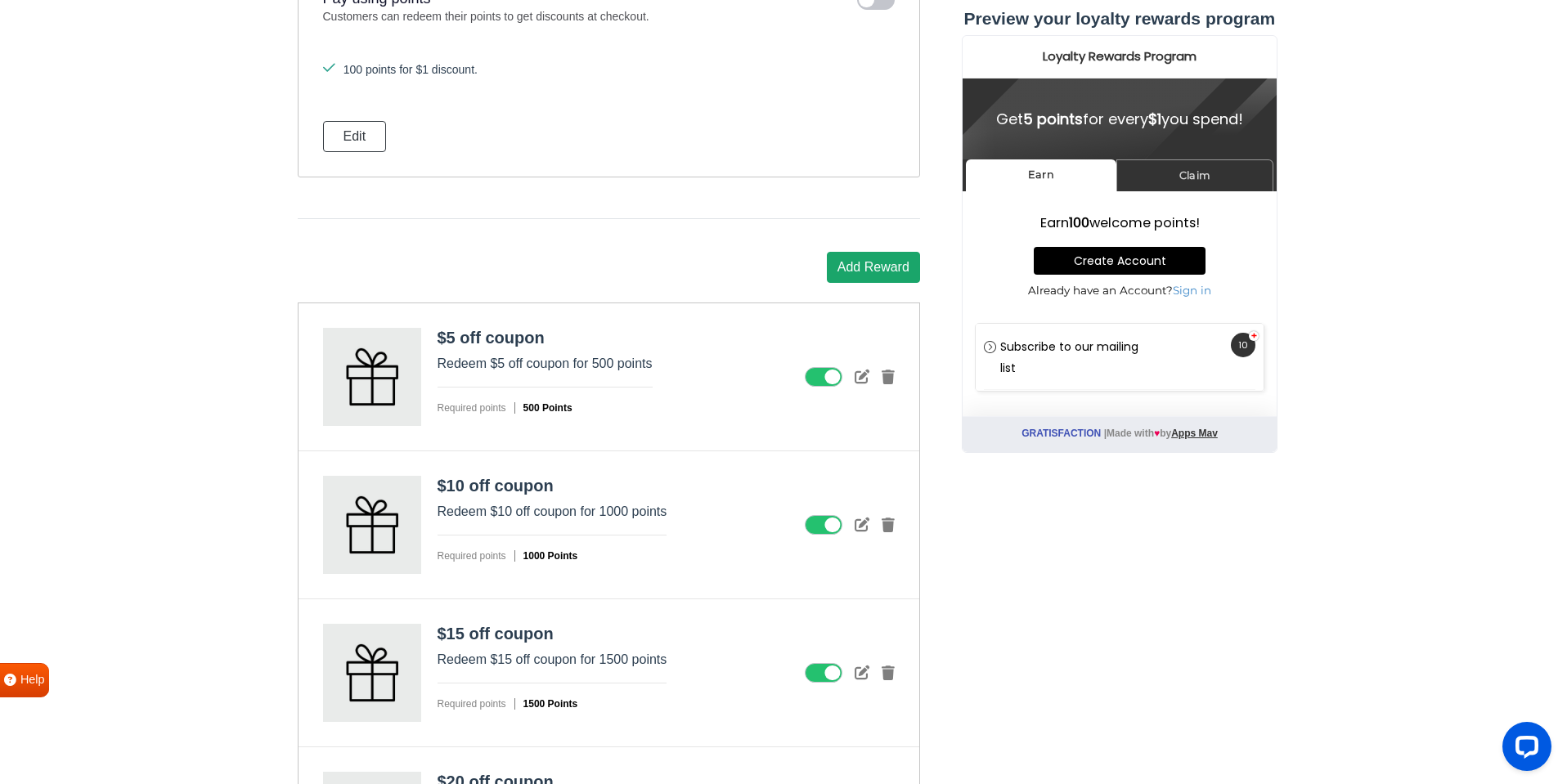
click at [855, 275] on button "Add Reward" at bounding box center [874, 267] width 93 height 31
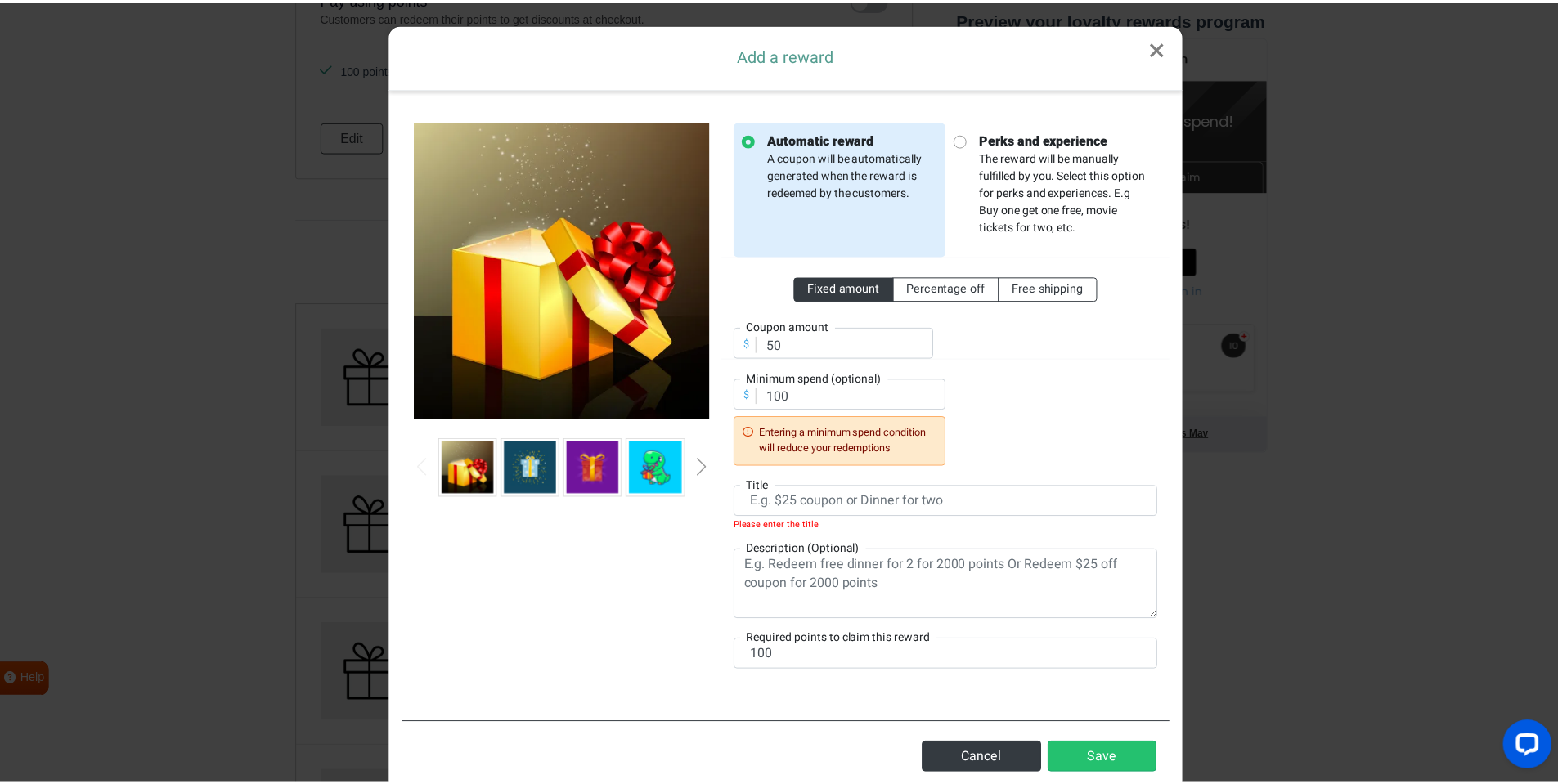
scroll to position [0, 0]
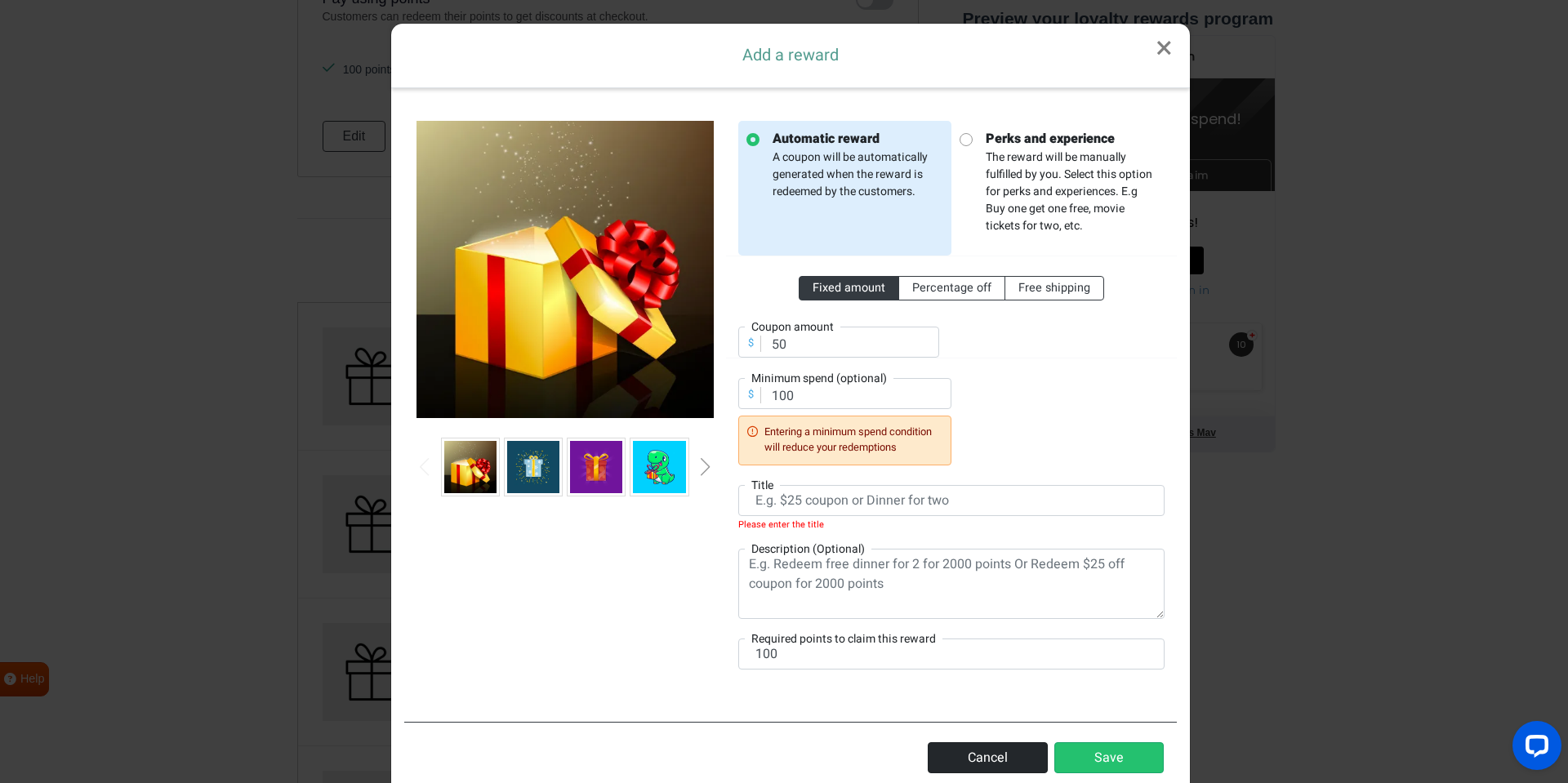
click at [978, 765] on button "Cancel" at bounding box center [988, 757] width 120 height 31
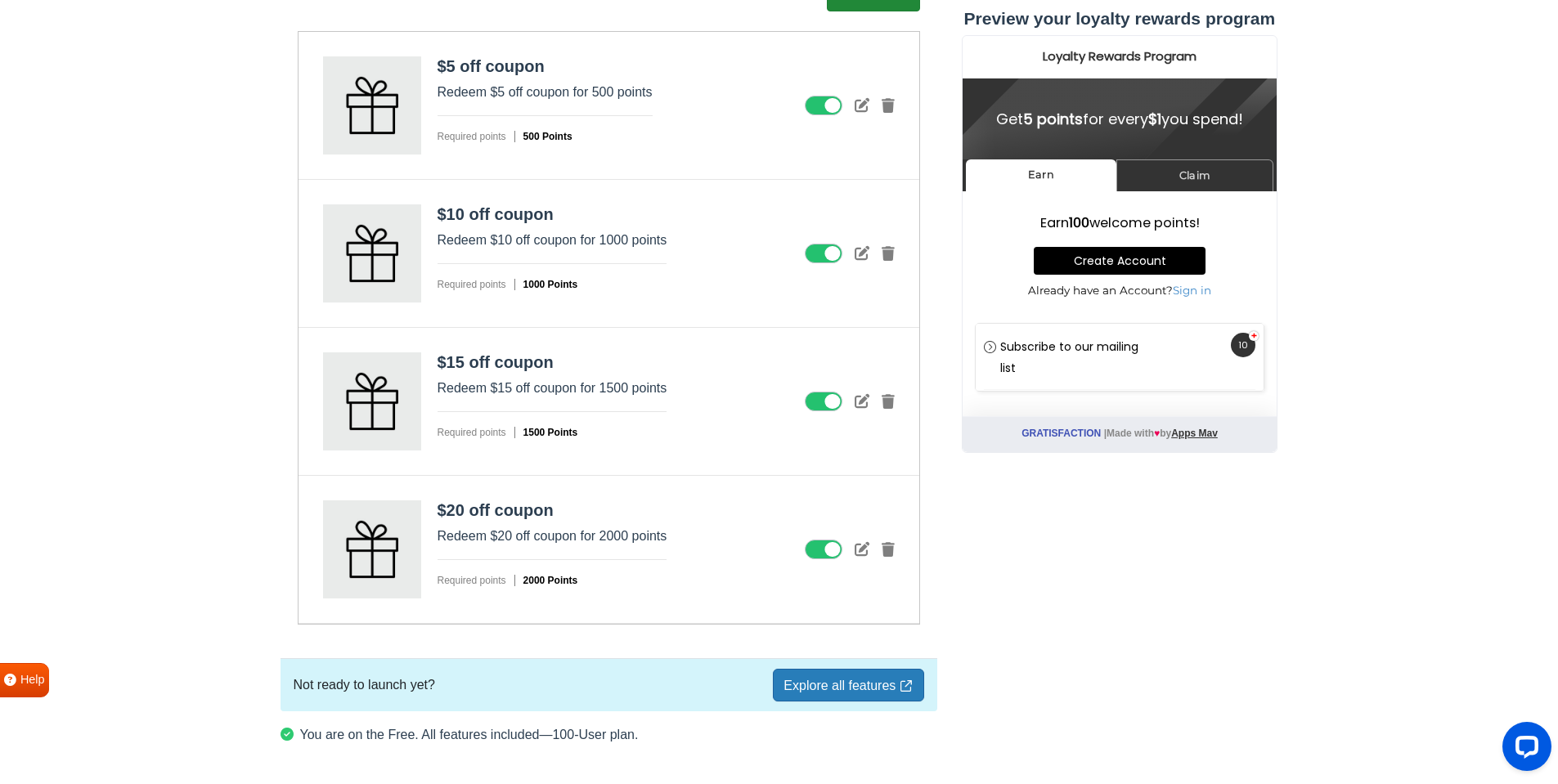
scroll to position [2350, 0]
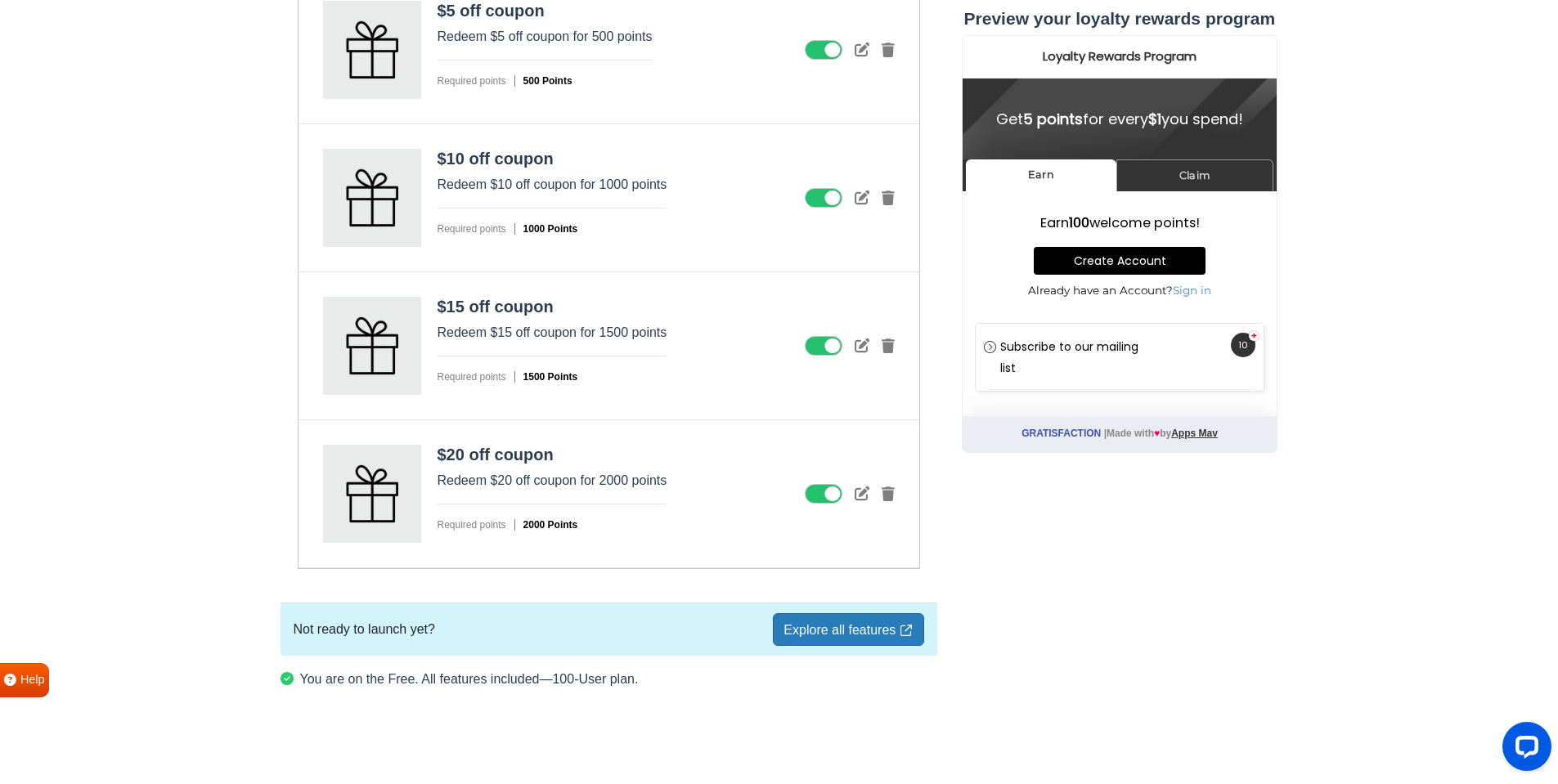
click at [815, 636] on link "Explore all features" at bounding box center [848, 629] width 151 height 32
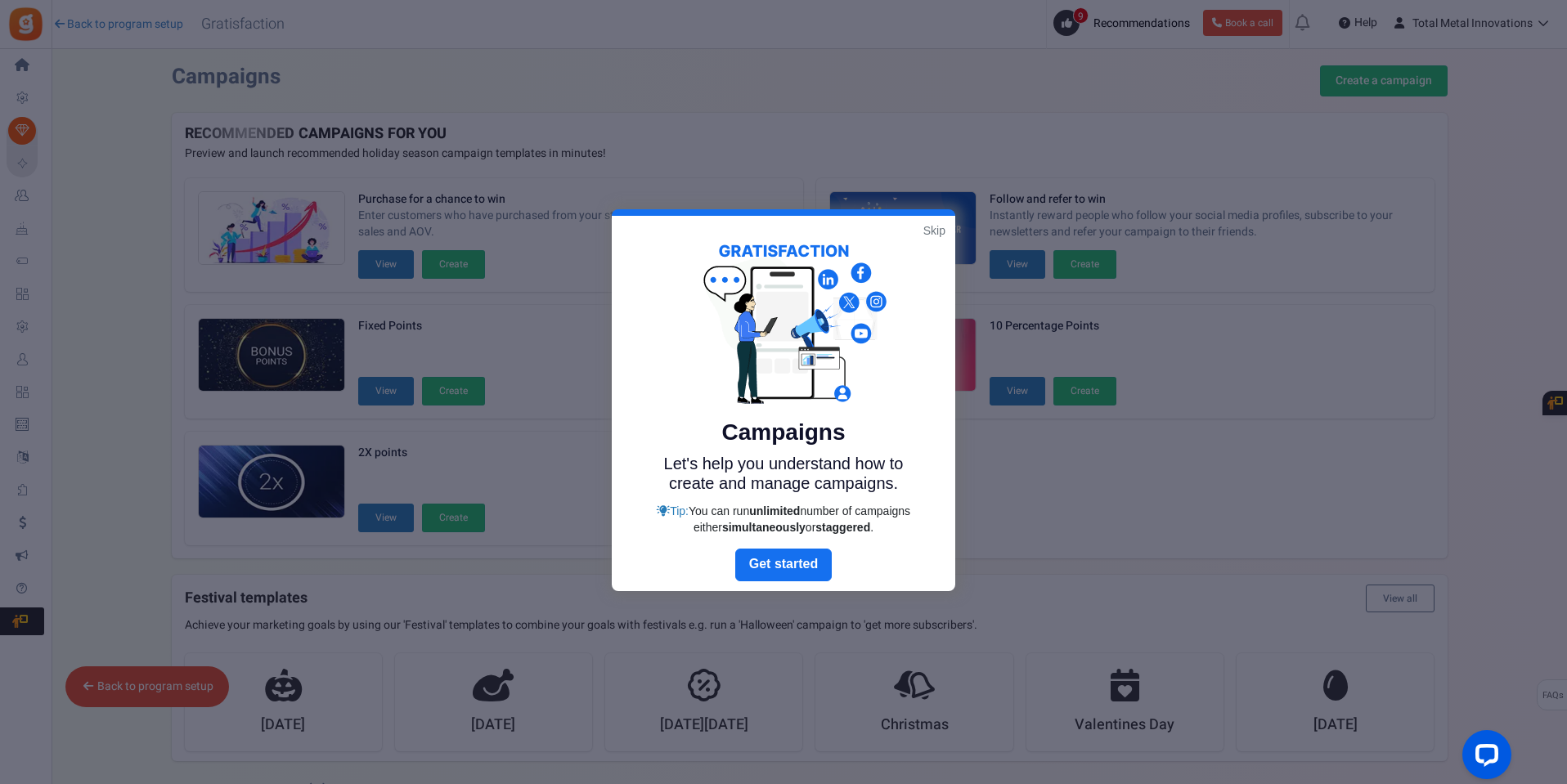
click at [929, 232] on link "Skip" at bounding box center [934, 231] width 22 height 17
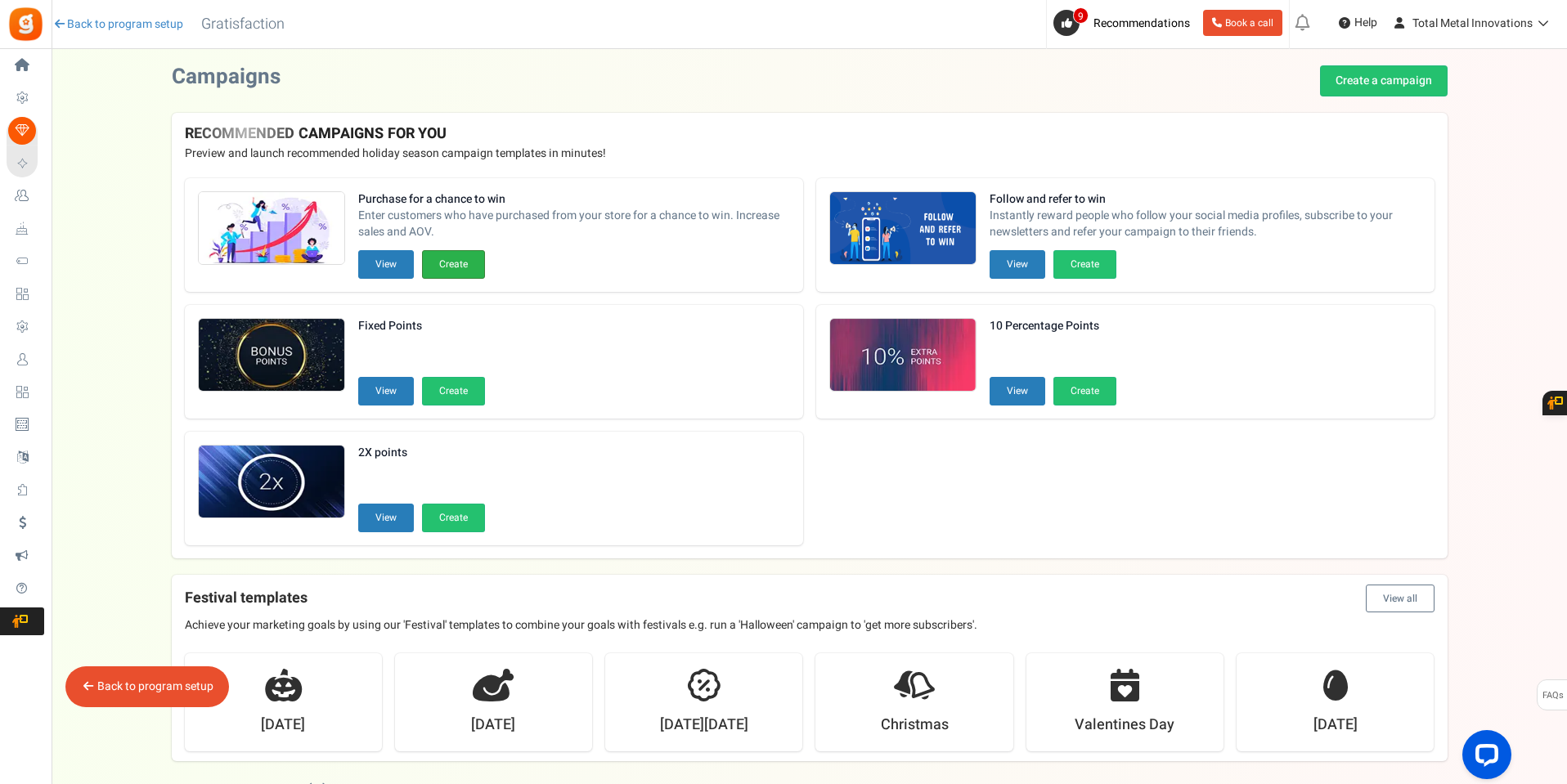
click at [450, 268] on button "Create" at bounding box center [454, 265] width 63 height 28
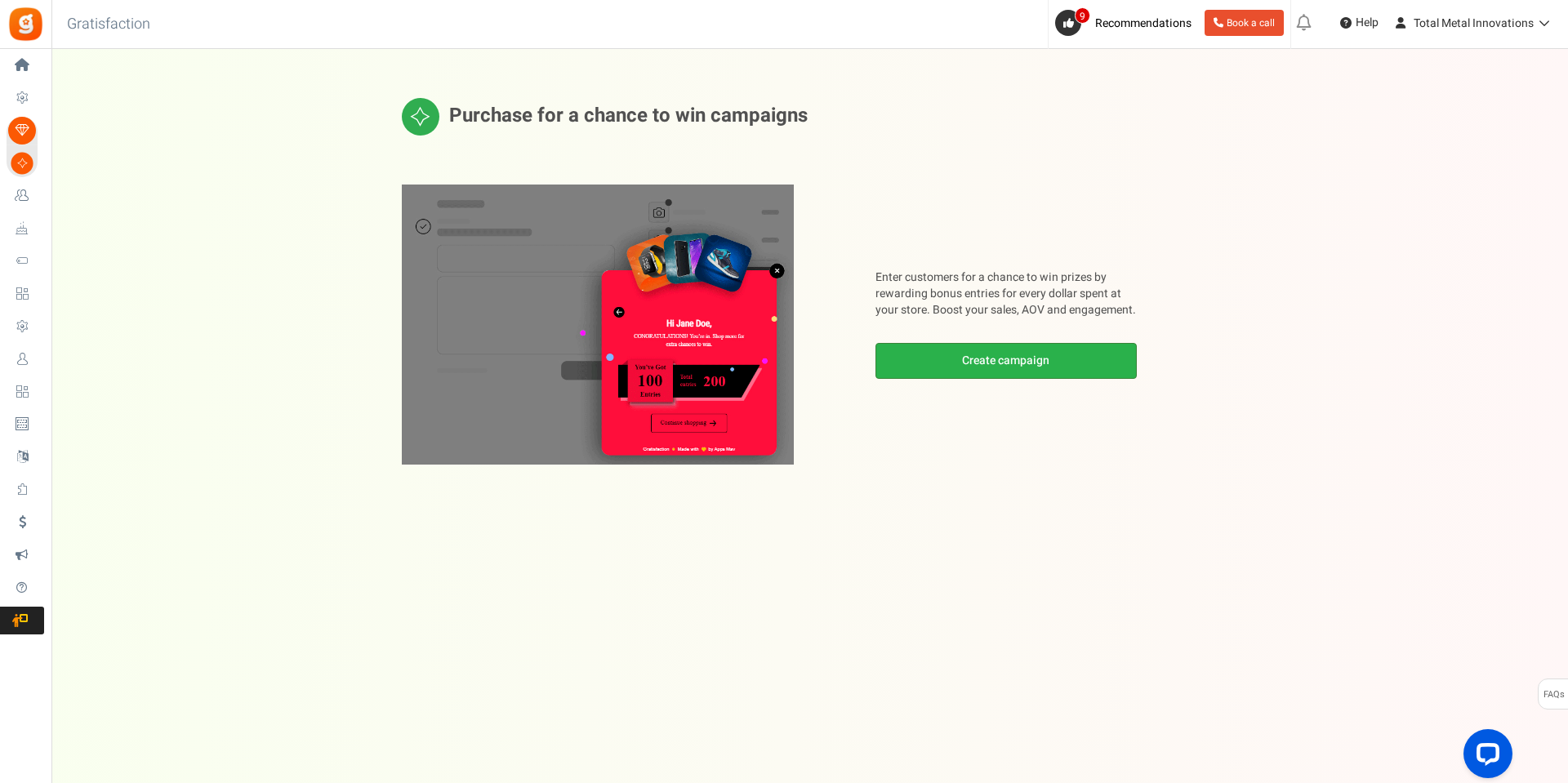
click at [929, 367] on link "Create campaign" at bounding box center [1006, 361] width 261 height 36
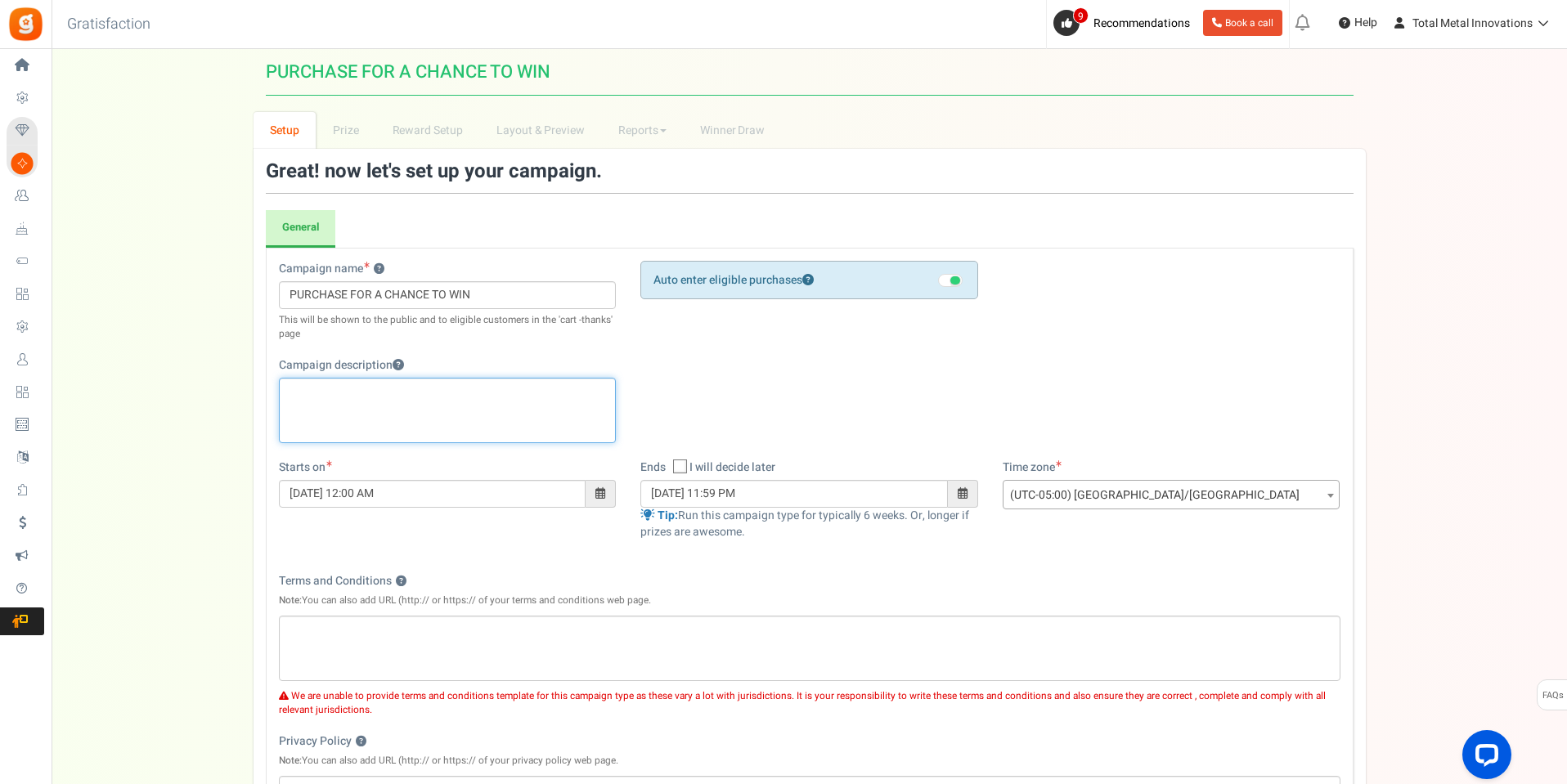
click at [376, 385] on p "Editor, competition_desc" at bounding box center [448, 392] width 316 height 17
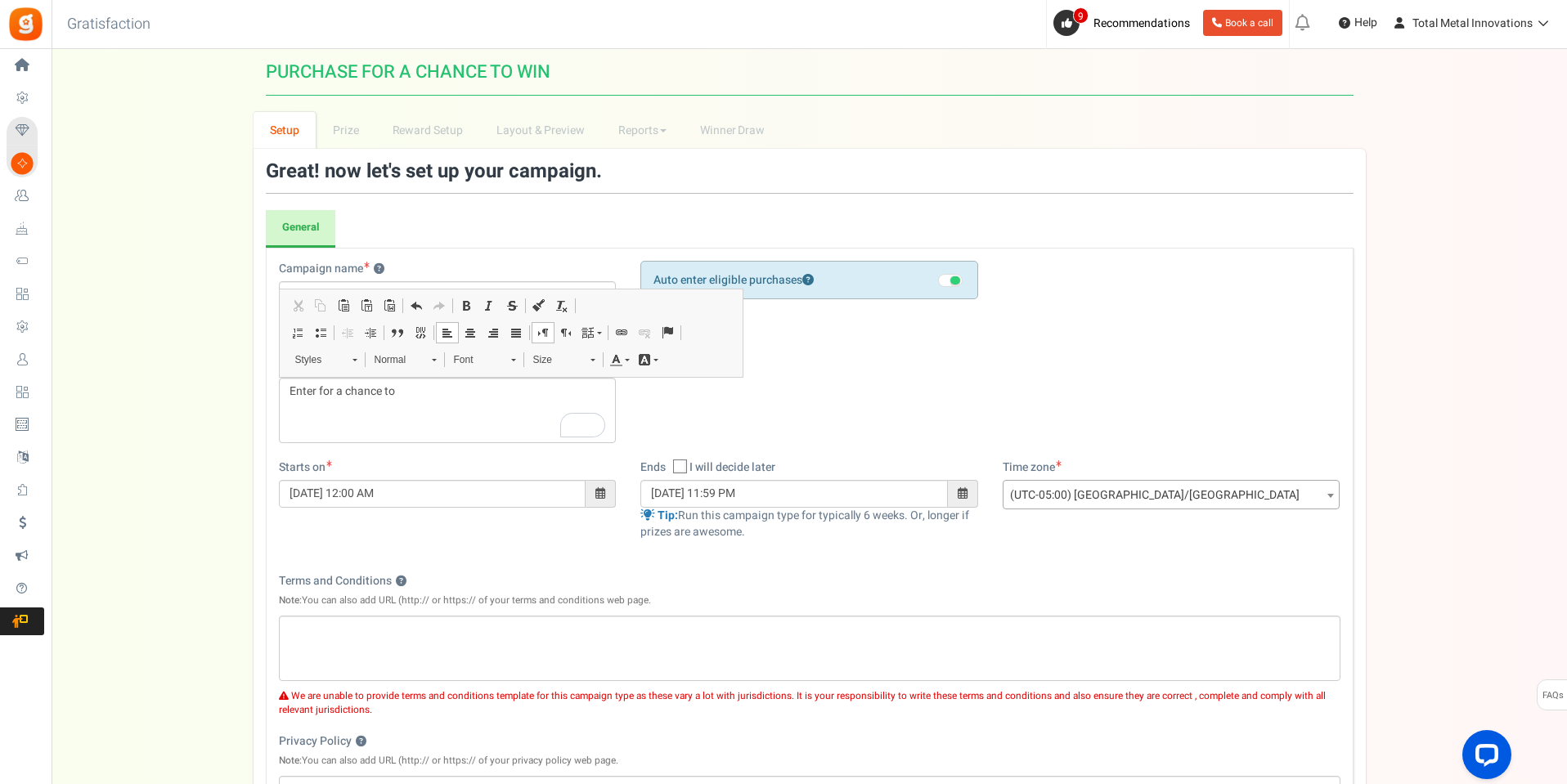
click at [1046, 363] on div "Campaign name ? Display Title shown publicly PURCHASE FOR A CHANCE TO WIN This …" at bounding box center [809, 360] width 1087 height 199
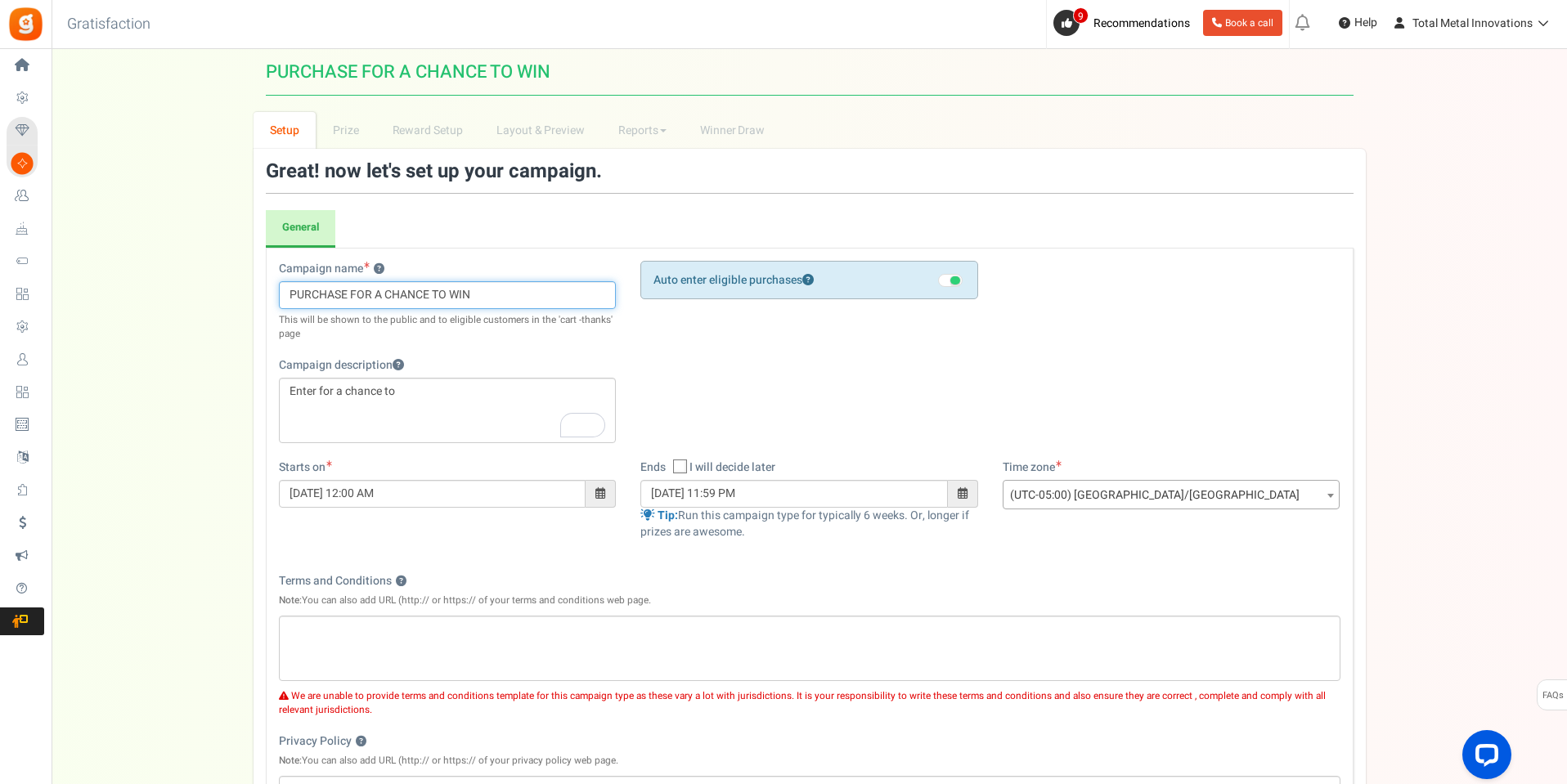
drag, startPoint x: 480, startPoint y: 292, endPoint x: 256, endPoint y: 295, distance: 224.0
click at [256, 295] on div "Great! now let's set up your campaign. General Registration Form Restrictions ?…" at bounding box center [810, 535] width 1112 height 772
paste input "Win a Free Magnitude Transfer Case Kit"
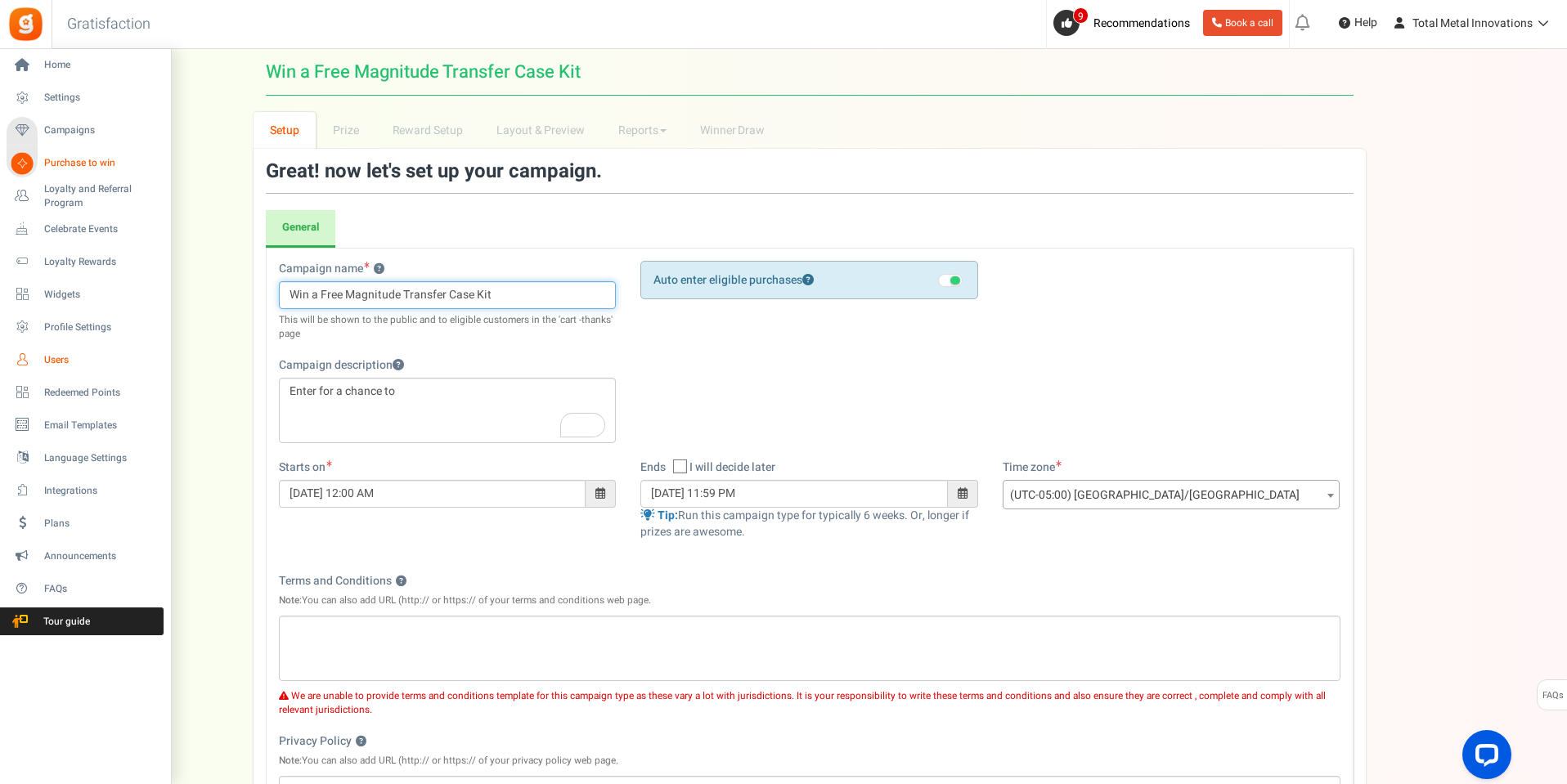
type input "Win a Free Magnitude Transfer Case Kit"
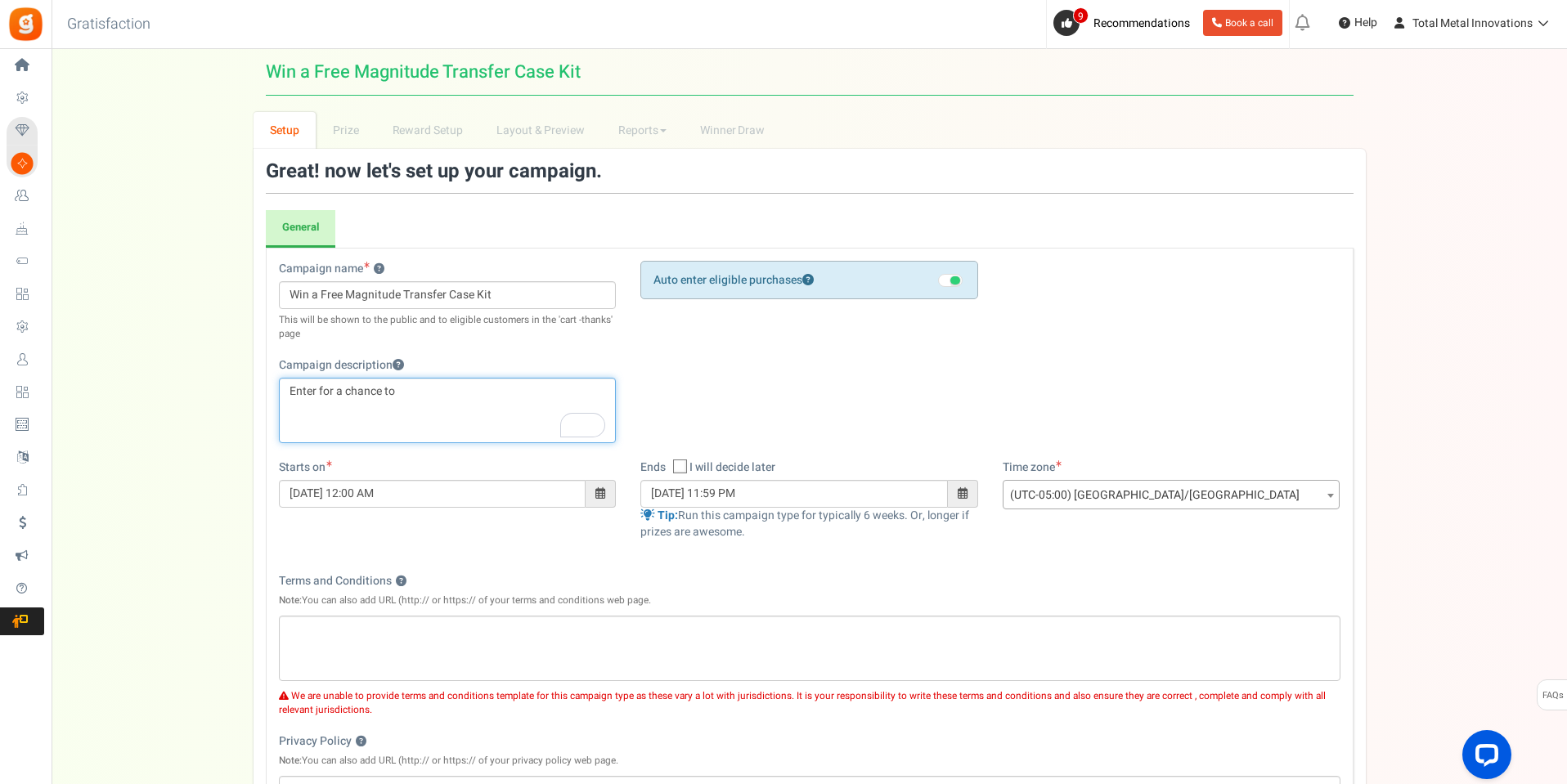
click at [446, 395] on p "Enter for a chance to" at bounding box center [448, 392] width 316 height 17
click at [443, 395] on p "Enter for a chance to" at bounding box center [448, 392] width 316 height 17
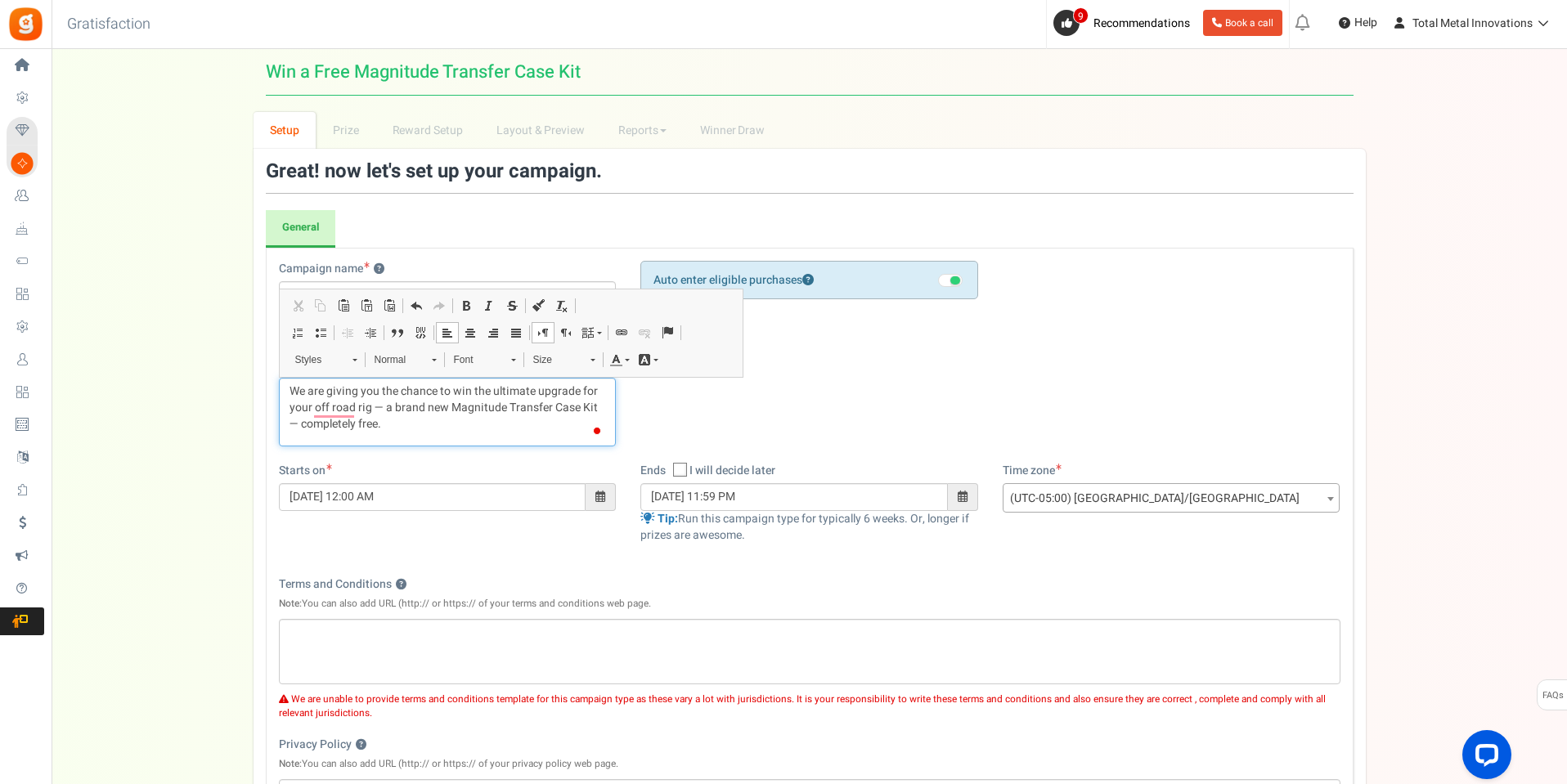
click at [296, 424] on p "We are giving you the chance to win the ultimate upgrade for your off road rig …" at bounding box center [448, 408] width 316 height 49
click at [378, 409] on p "We are giving you the chance to win the ultimate upgrade for your off-road rig …" at bounding box center [448, 408] width 316 height 49
click at [381, 409] on p "We are giving you the chance to win the ultimate upgrade for your off-road rig …" at bounding box center [448, 408] width 316 height 49
click at [1077, 315] on div "Campaign name ? Display Title shown publicly Win a Free Magnitude Transfer Case…" at bounding box center [809, 361] width 1087 height 202
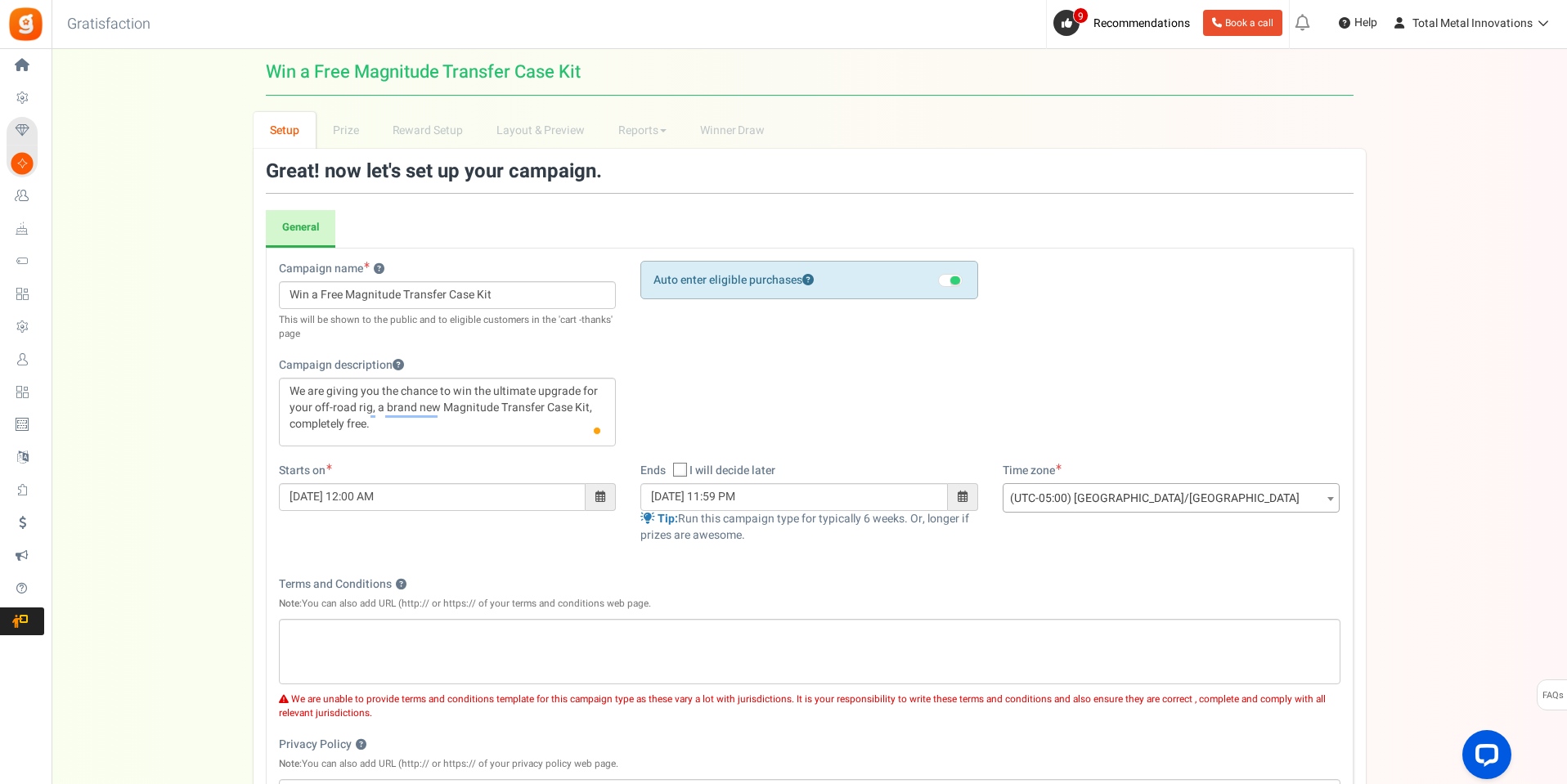
click at [968, 502] on span at bounding box center [963, 497] width 30 height 27
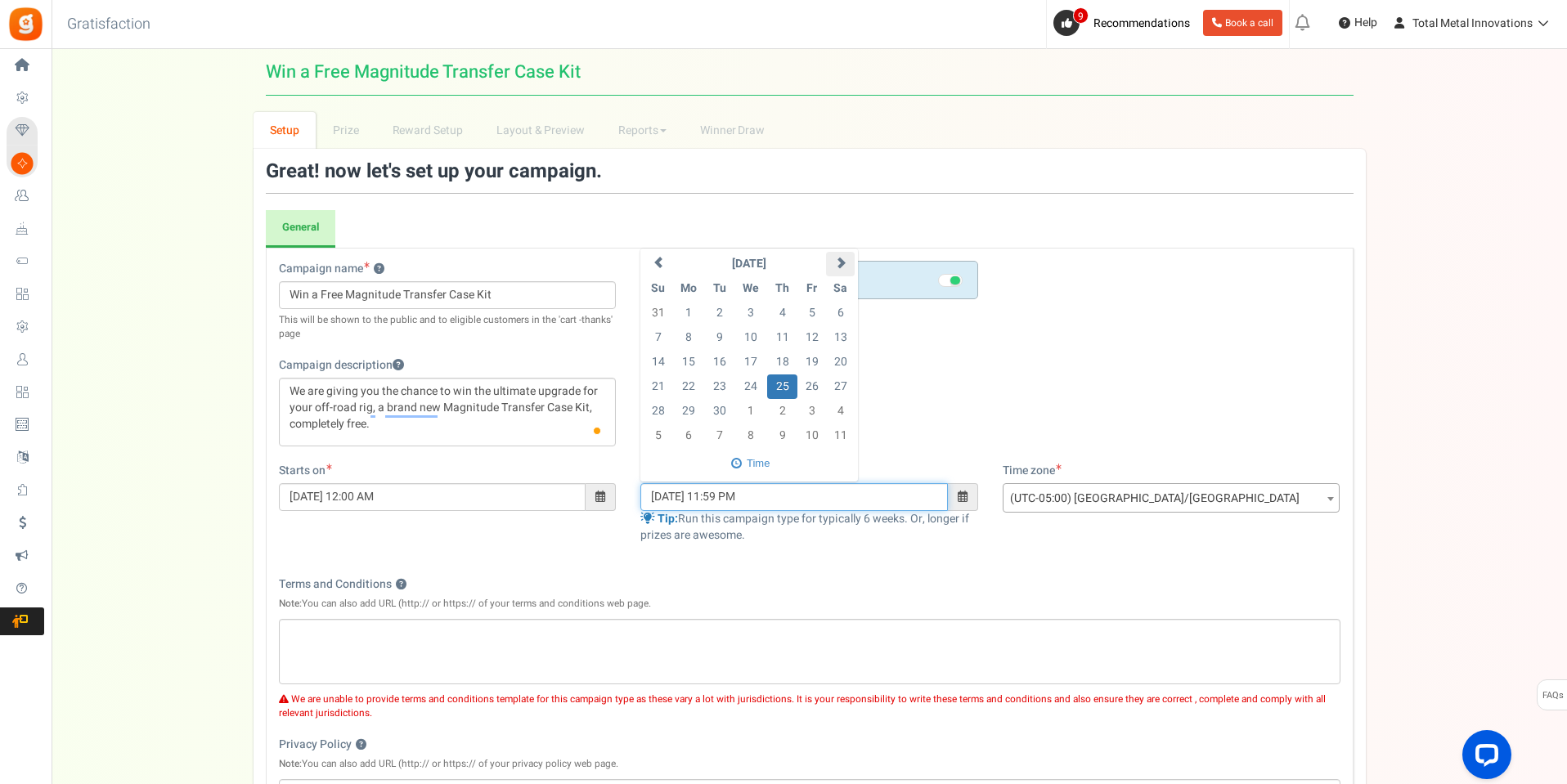
click at [840, 256] on span at bounding box center [841, 262] width 12 height 12
click at [836, 264] on span at bounding box center [841, 262] width 12 height 12
click at [652, 270] on th at bounding box center [658, 264] width 28 height 24
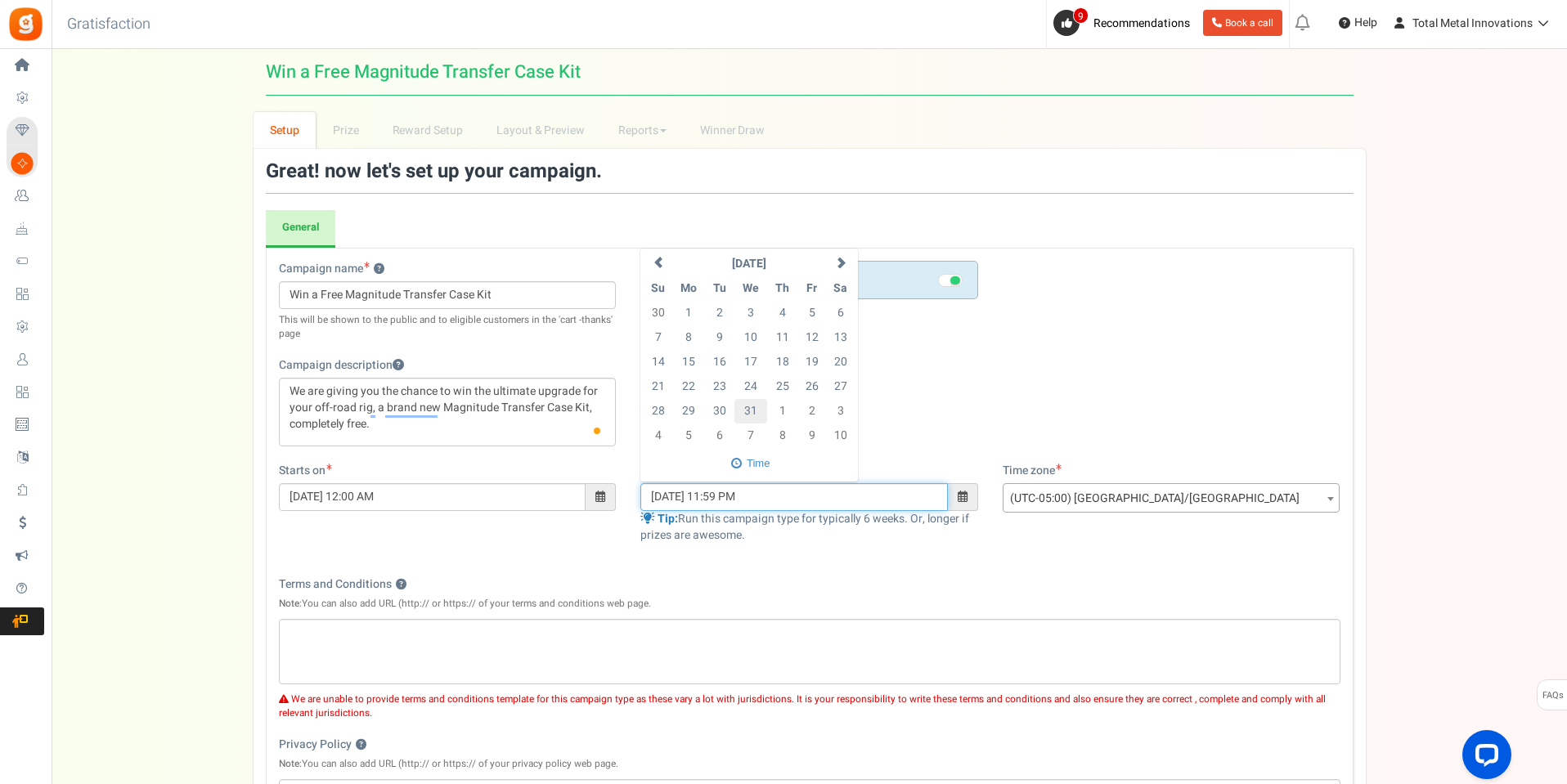
click at [747, 408] on td "31" at bounding box center [751, 410] width 33 height 24
type input "[DATE] 11:59 PM"
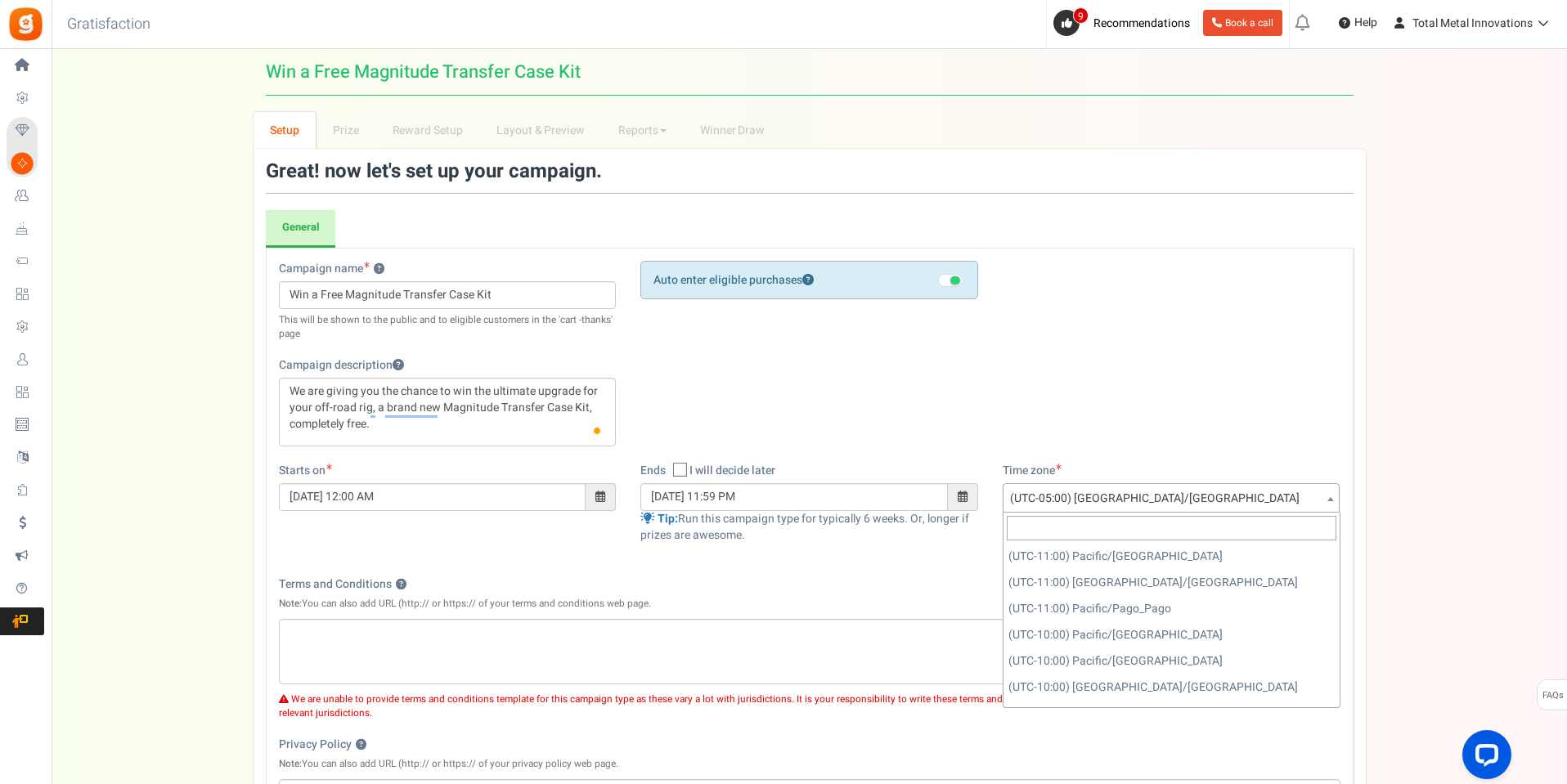
click at [1112, 499] on span "(UTC-05:00) [GEOGRAPHIC_DATA]/[GEOGRAPHIC_DATA]" at bounding box center [1172, 499] width 336 height 29
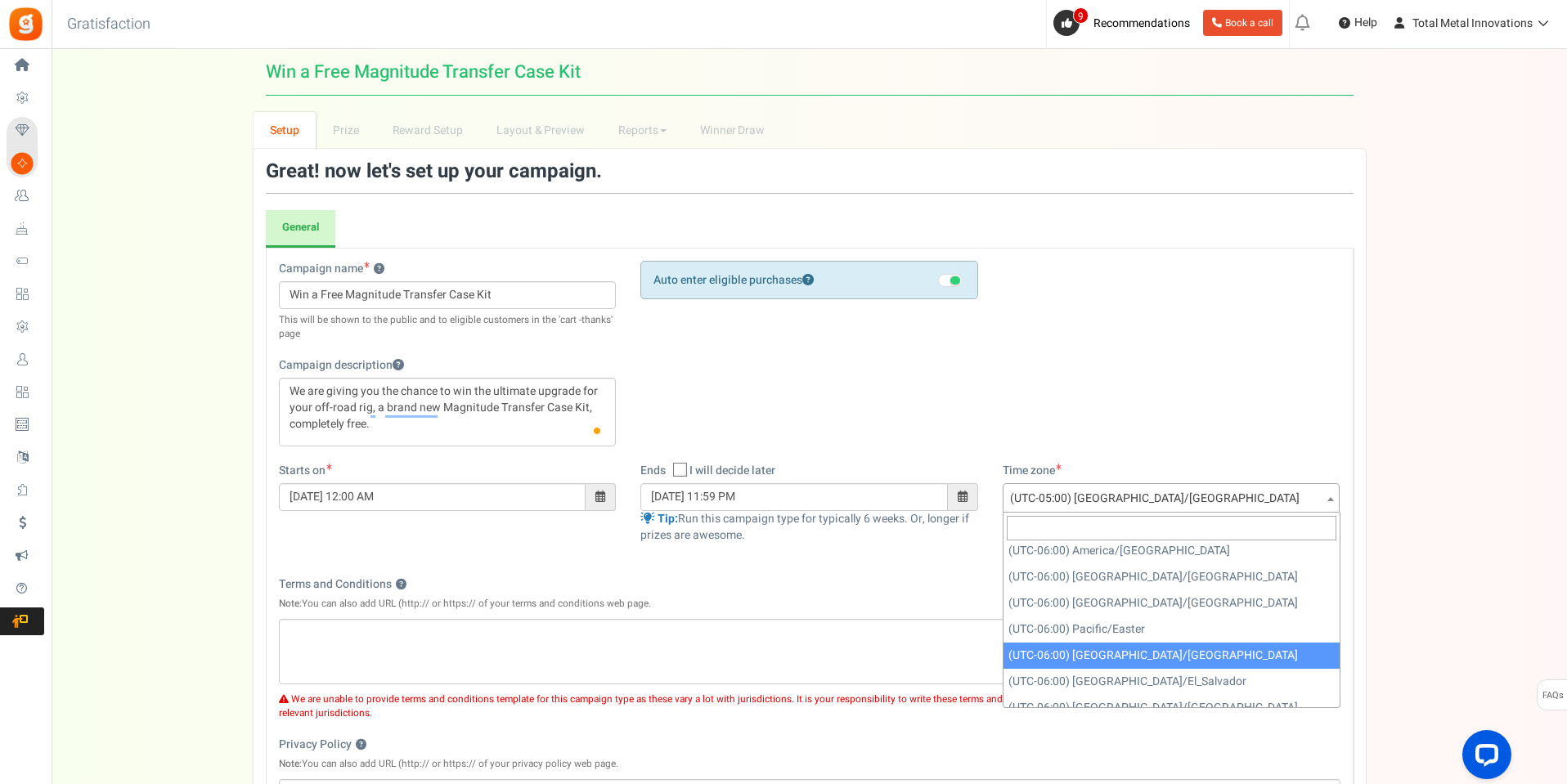
scroll to position [768, 0]
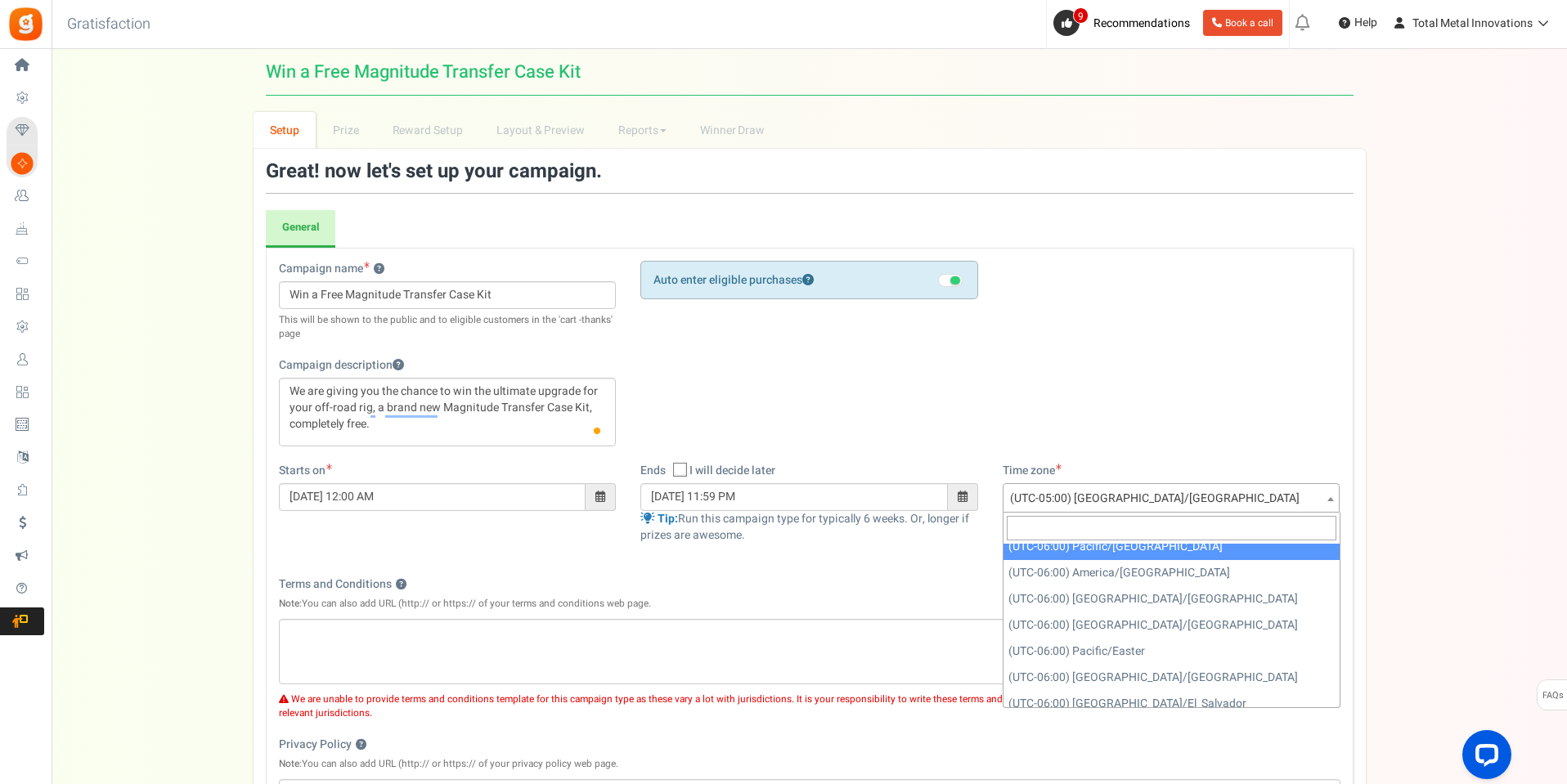
click at [1165, 519] on input "search" at bounding box center [1172, 528] width 330 height 24
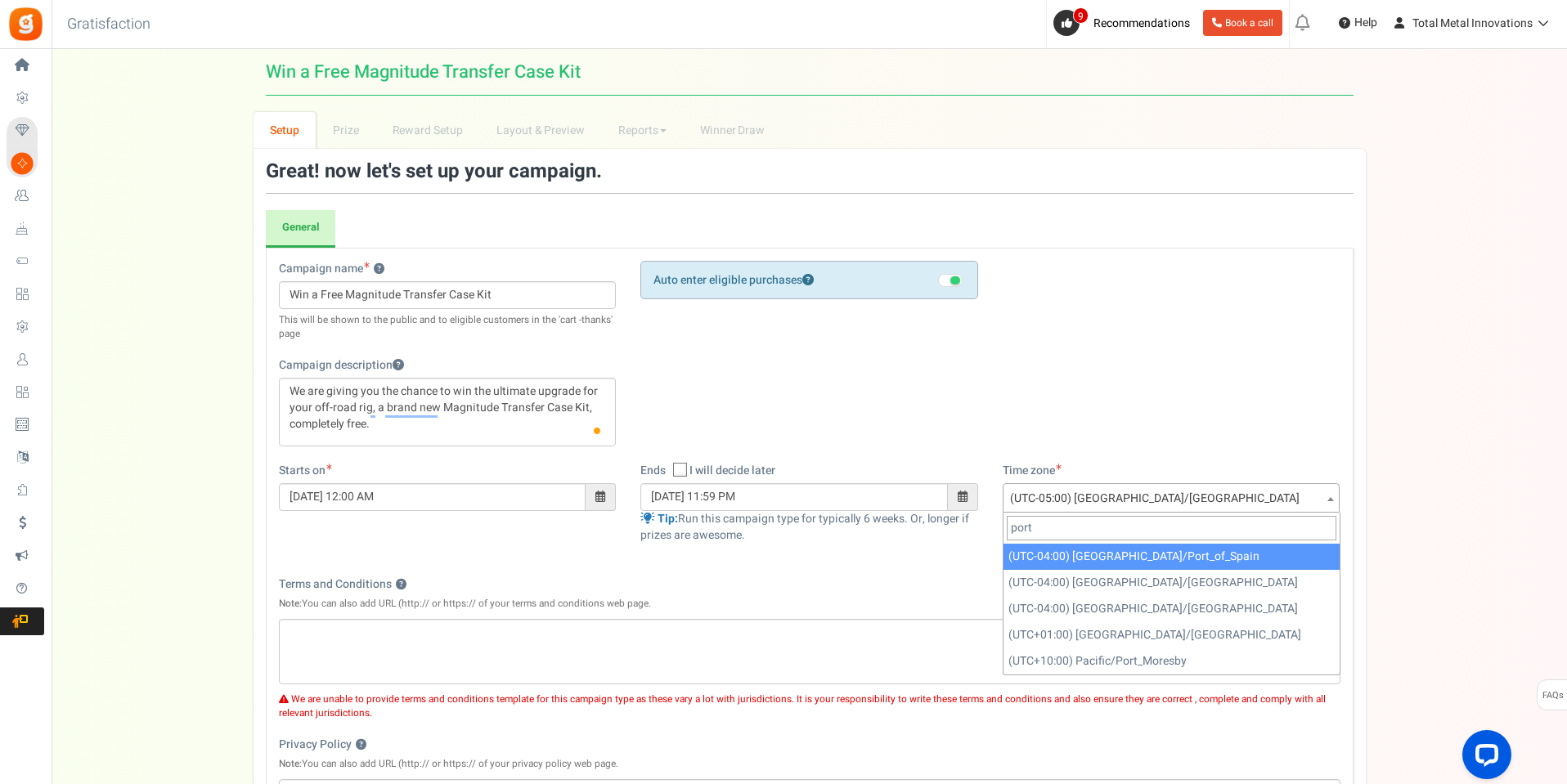
scroll to position [0, 0]
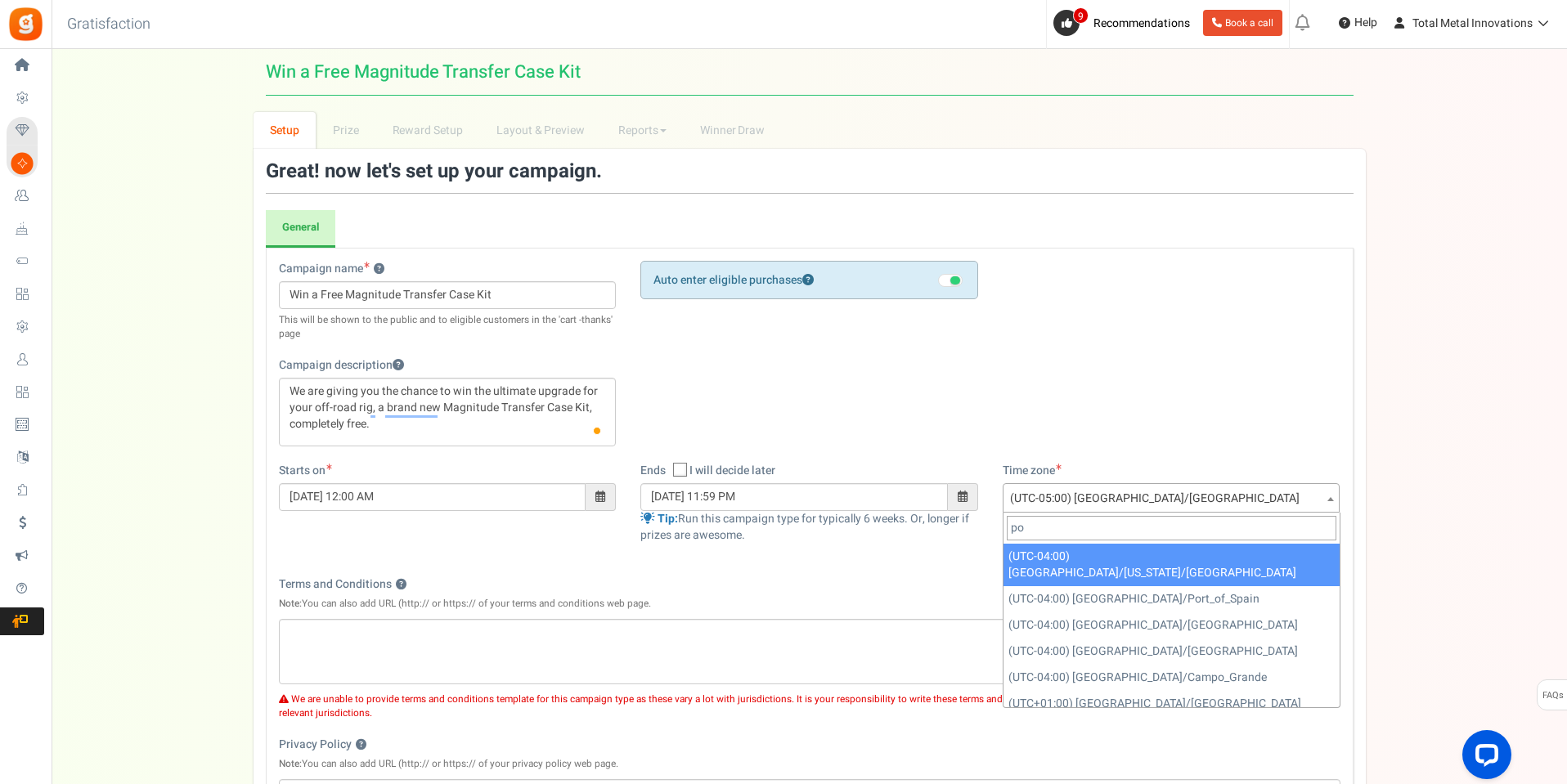
type input "p"
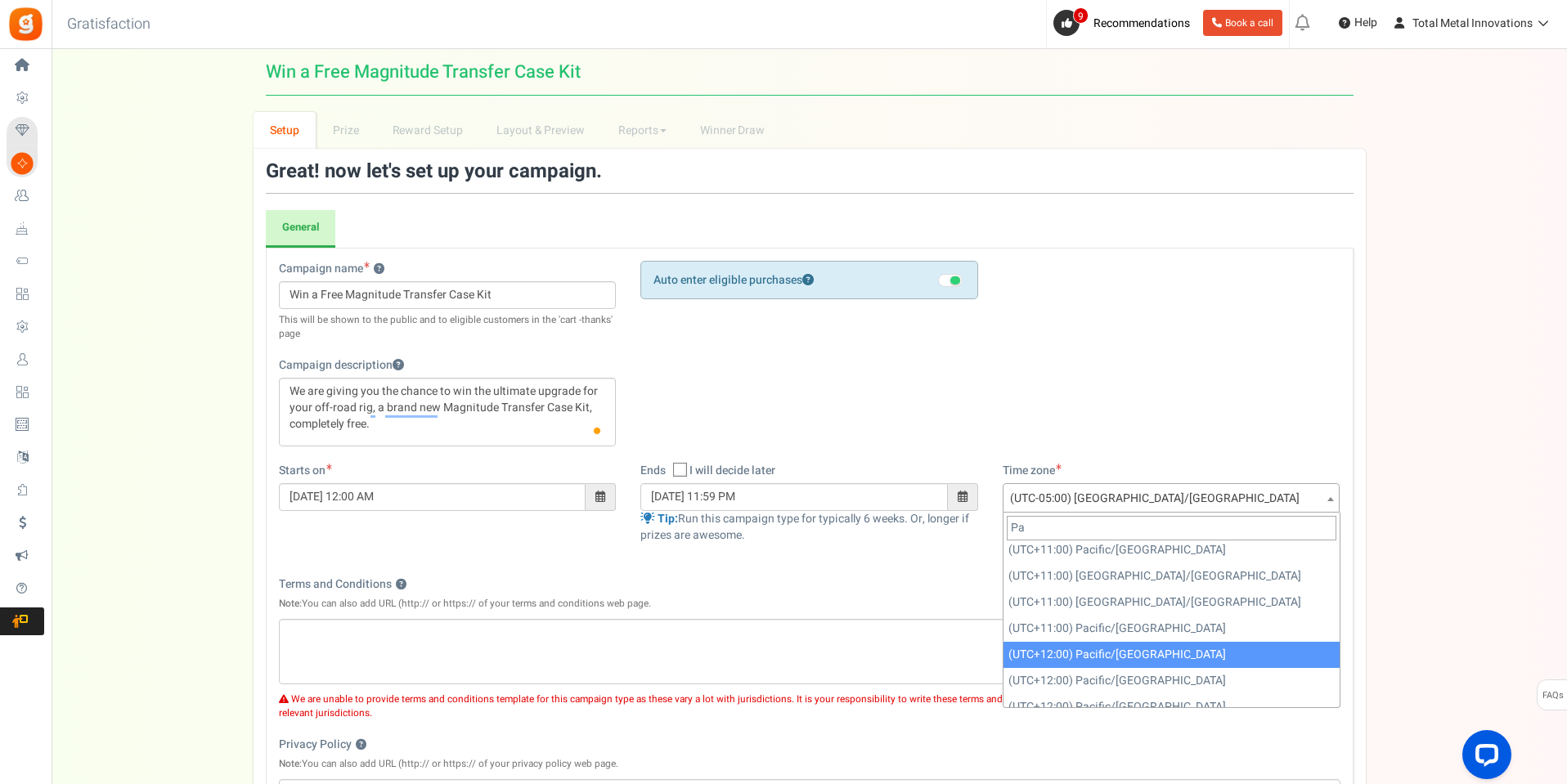
scroll to position [683, 0]
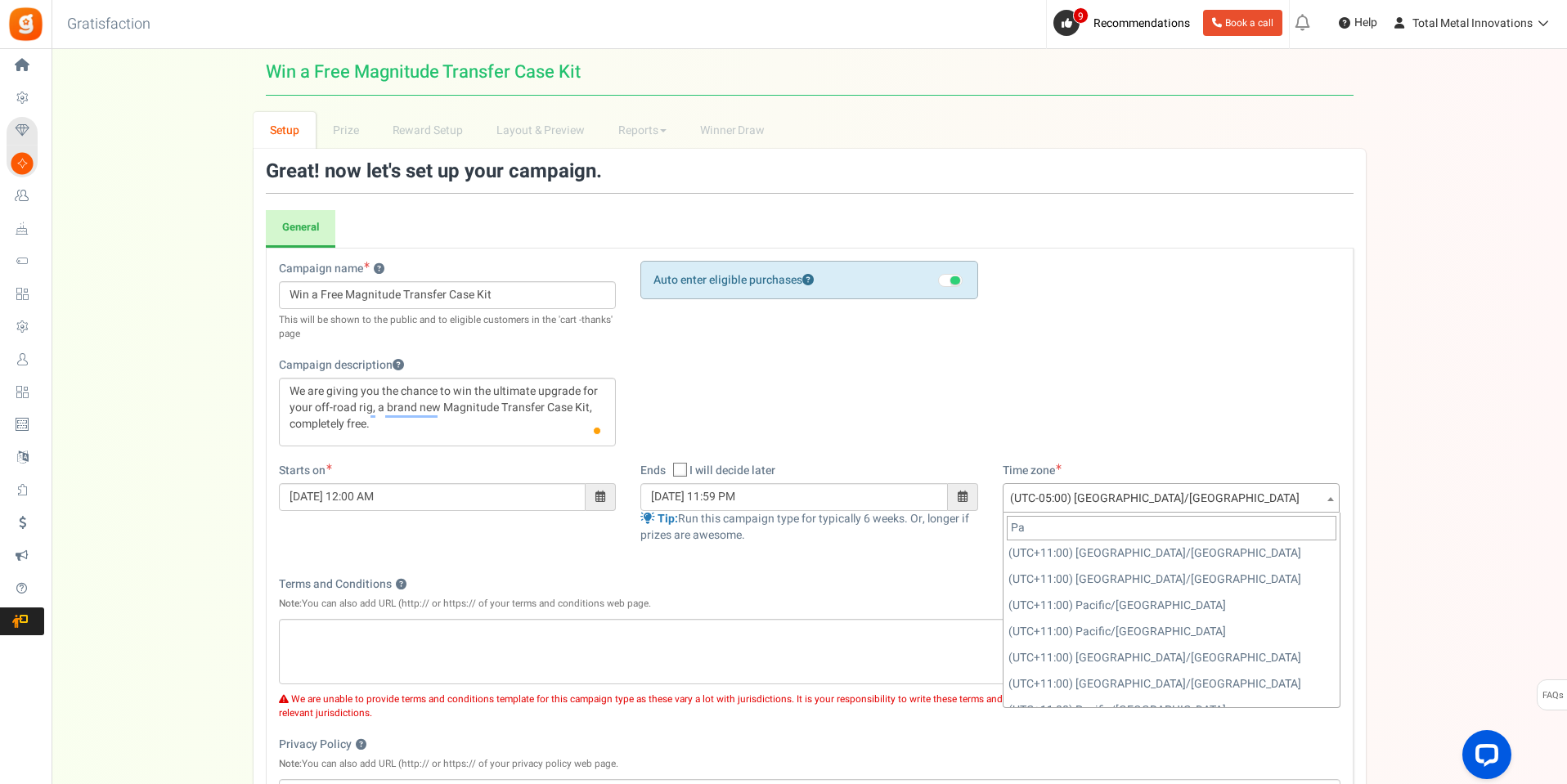
type input "P"
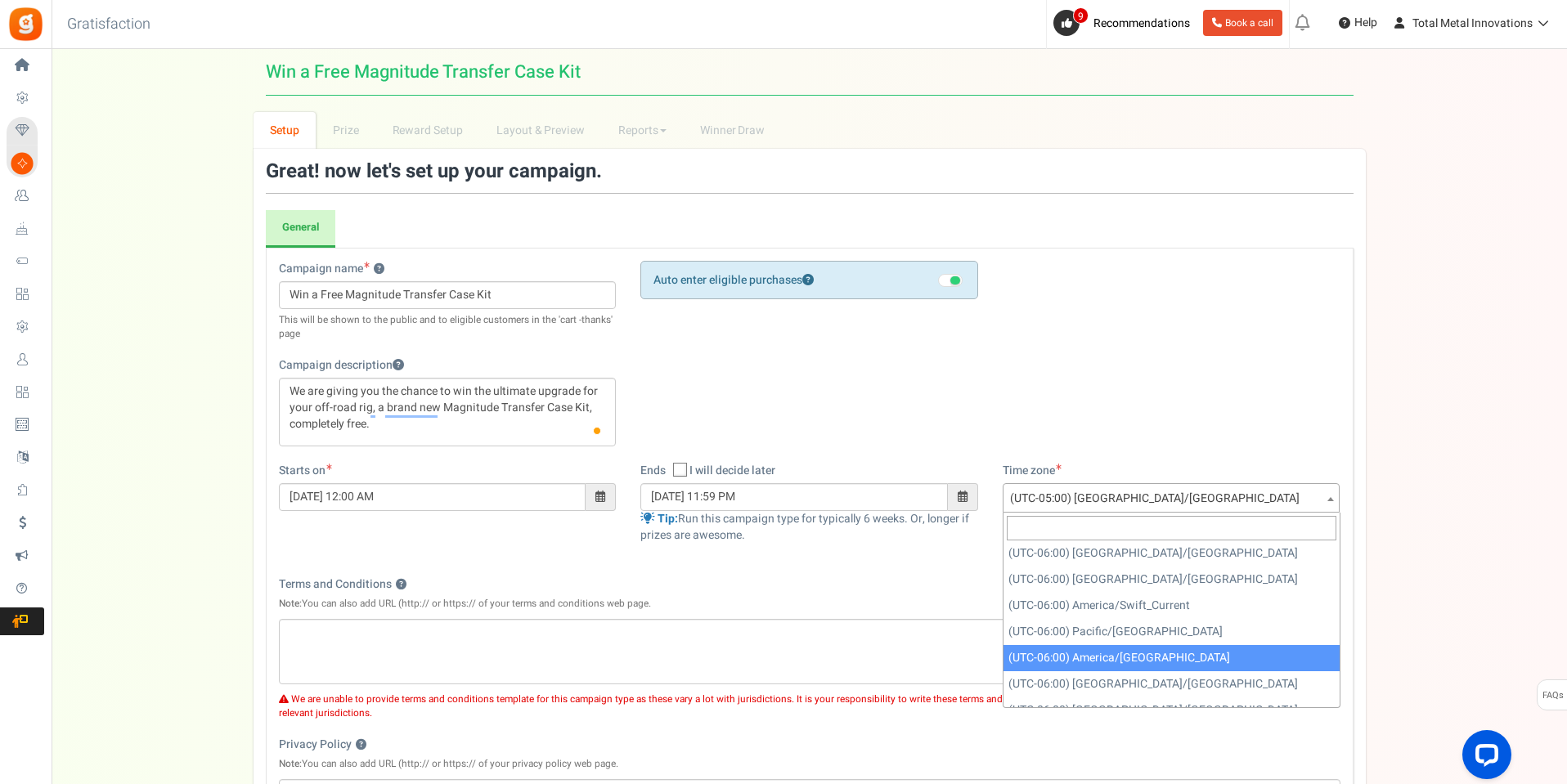
scroll to position [602, 0]
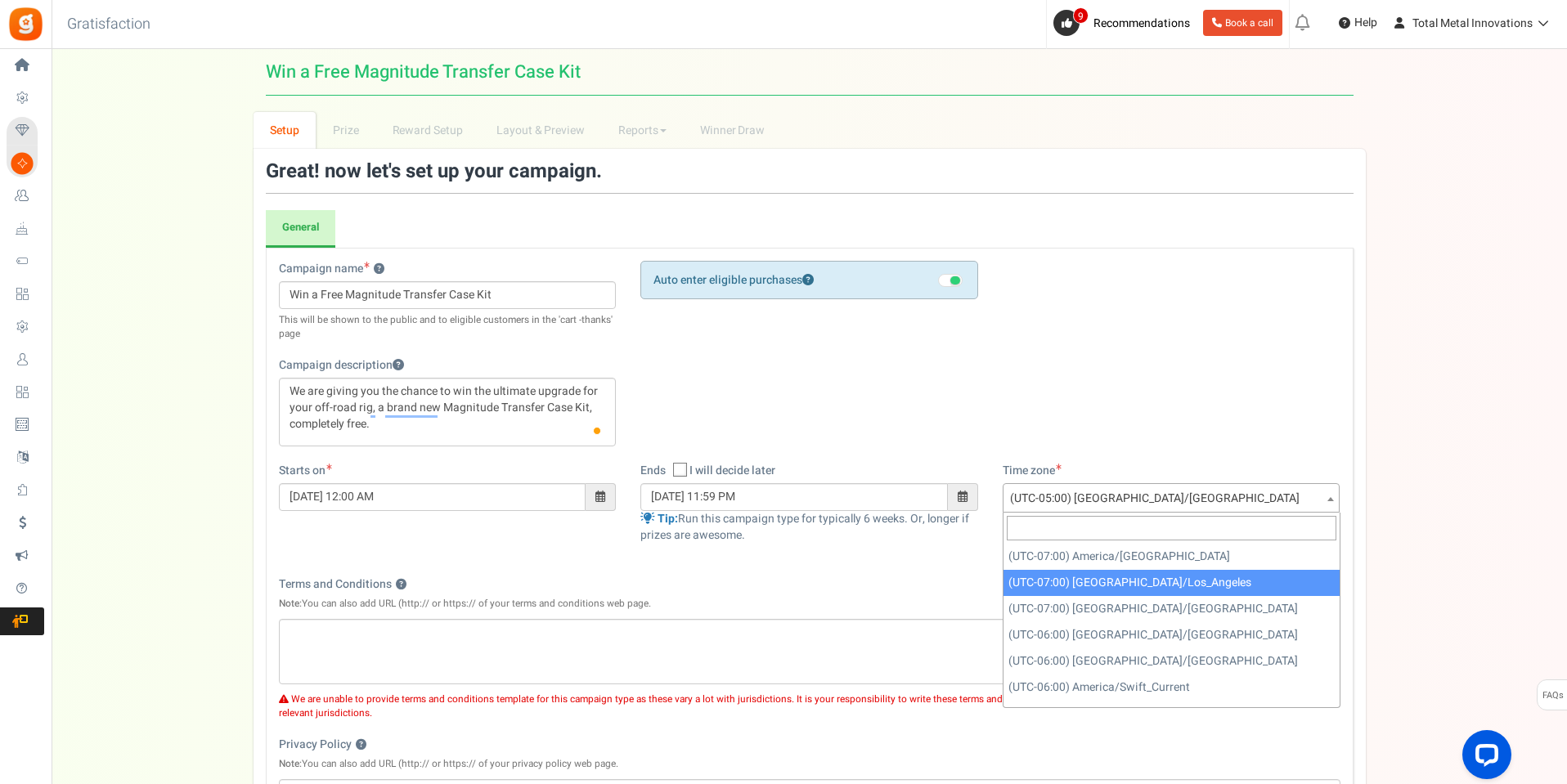
select select "America/Los_Angeles"
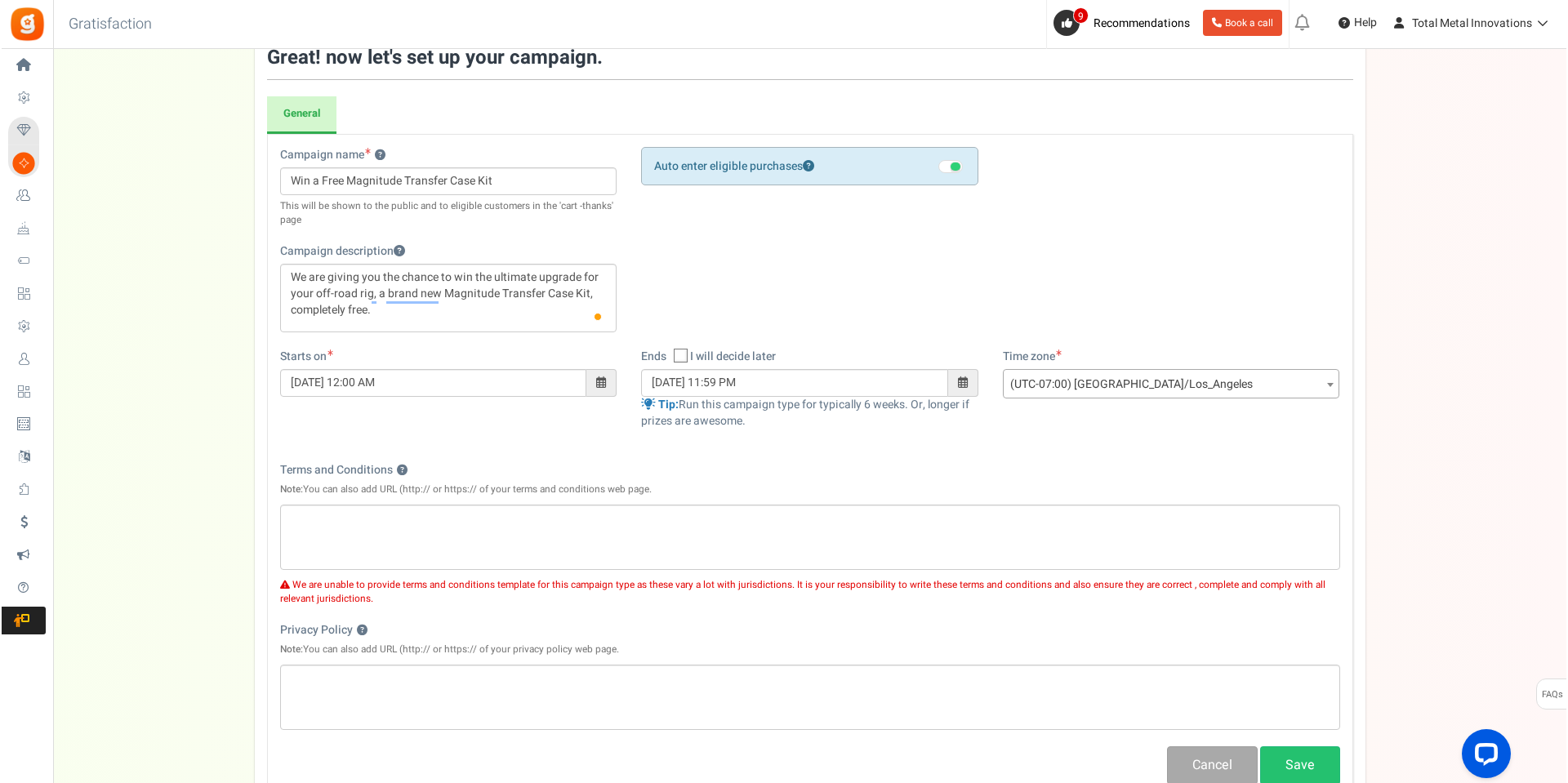
scroll to position [163, 0]
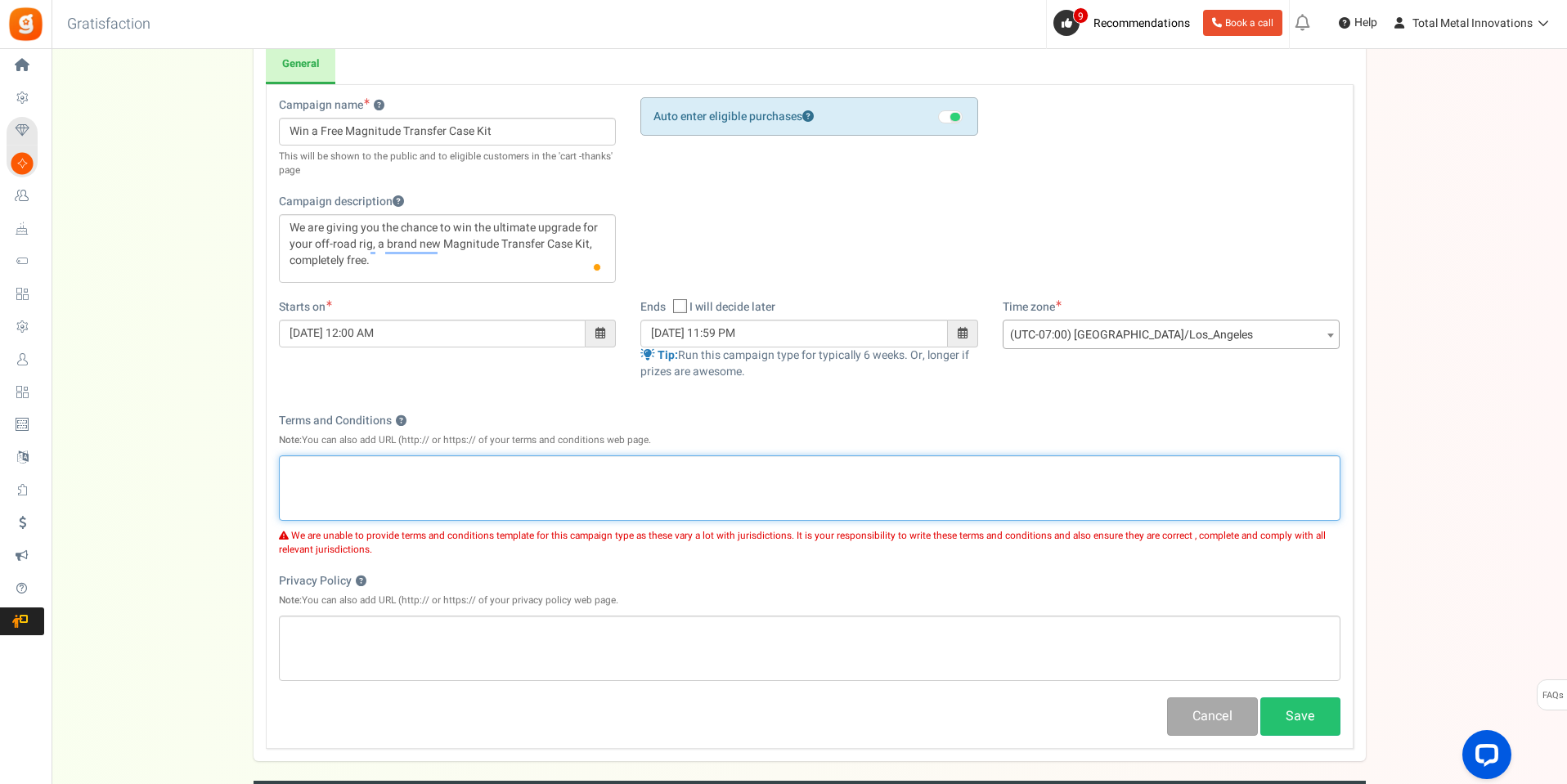
click at [340, 474] on p "Editor, competition_terms" at bounding box center [809, 469] width 1040 height 17
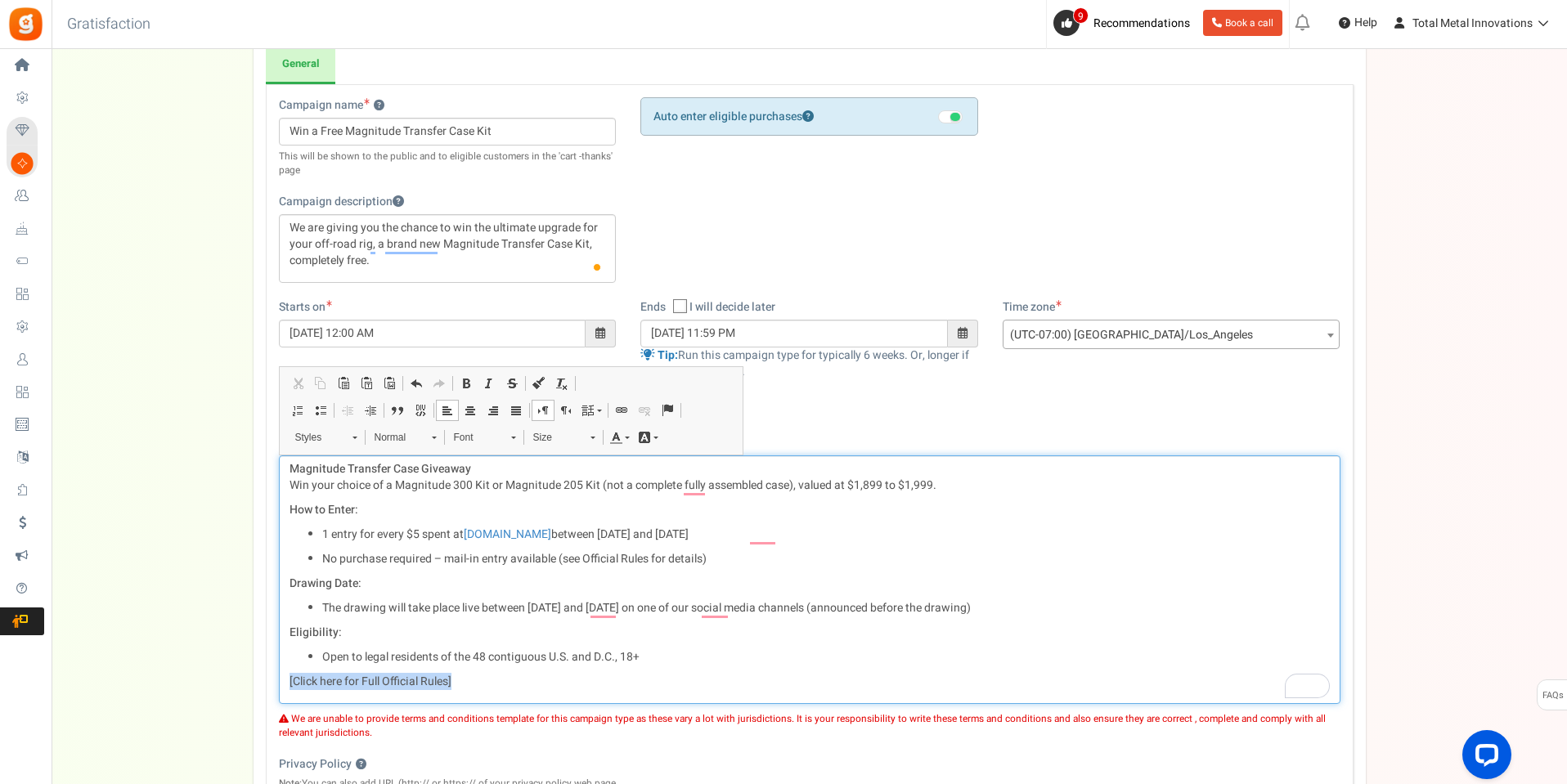
drag, startPoint x: 467, startPoint y: 677, endPoint x: 287, endPoint y: 687, distance: 180.3
click at [287, 687] on div "Magnitude Transfer Case Giveaway Win your choice of a Magnitude 300 Kit or Magn…" at bounding box center [809, 579] width 1062 height 249
click at [621, 413] on span at bounding box center [622, 410] width 13 height 13
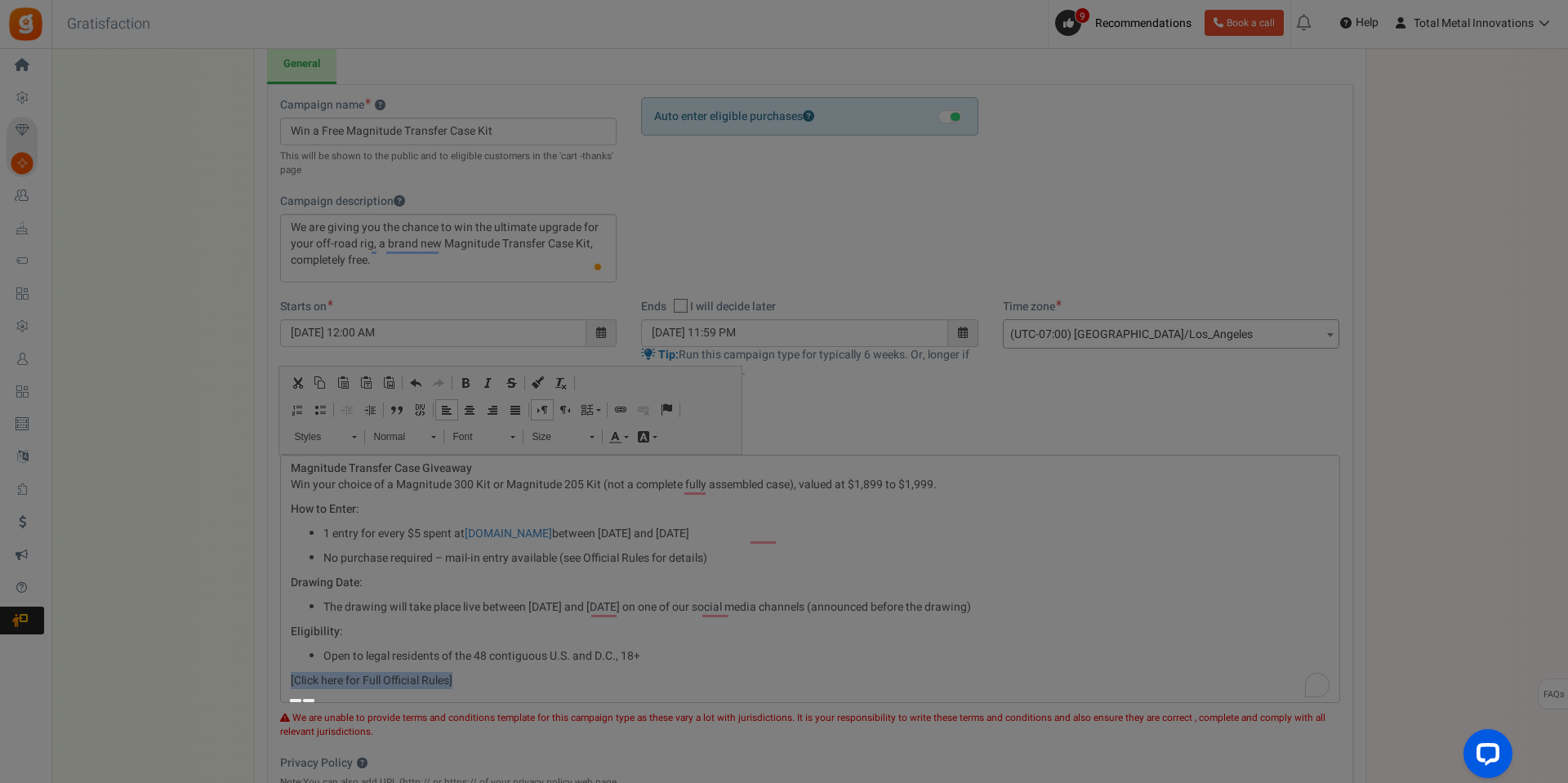
type input "[Click here for Full Official Rules]"
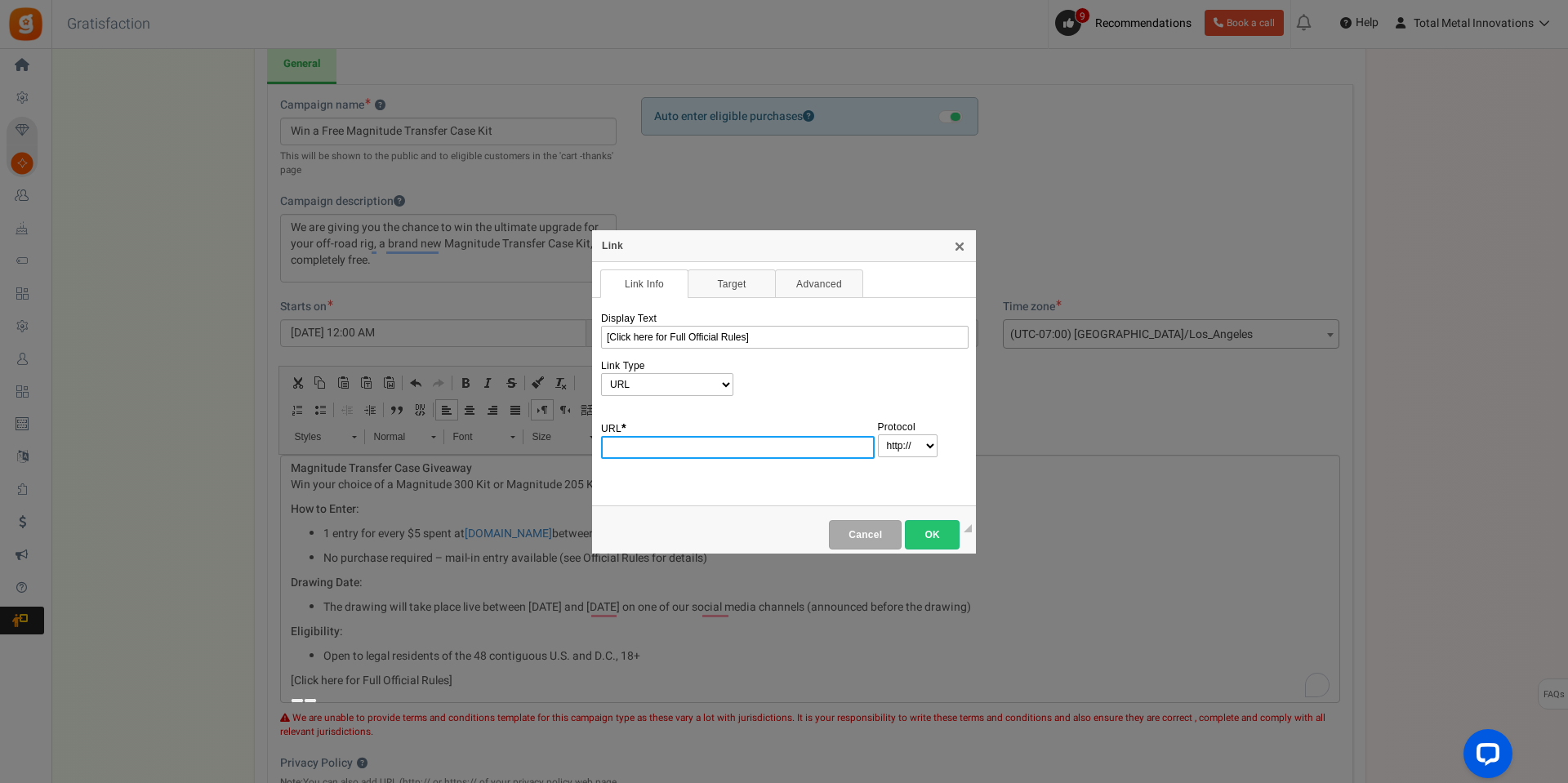
click at [632, 446] on input "URL *" at bounding box center [737, 448] width 274 height 23
paste input "https://totalmetalinnovations.com/giveaway-rules/"
type input "https://totalmetalinnovations.com/giveaway-rules/"
select select "https://"
type input "totalmetalinnovations.com/giveaway-rules/"
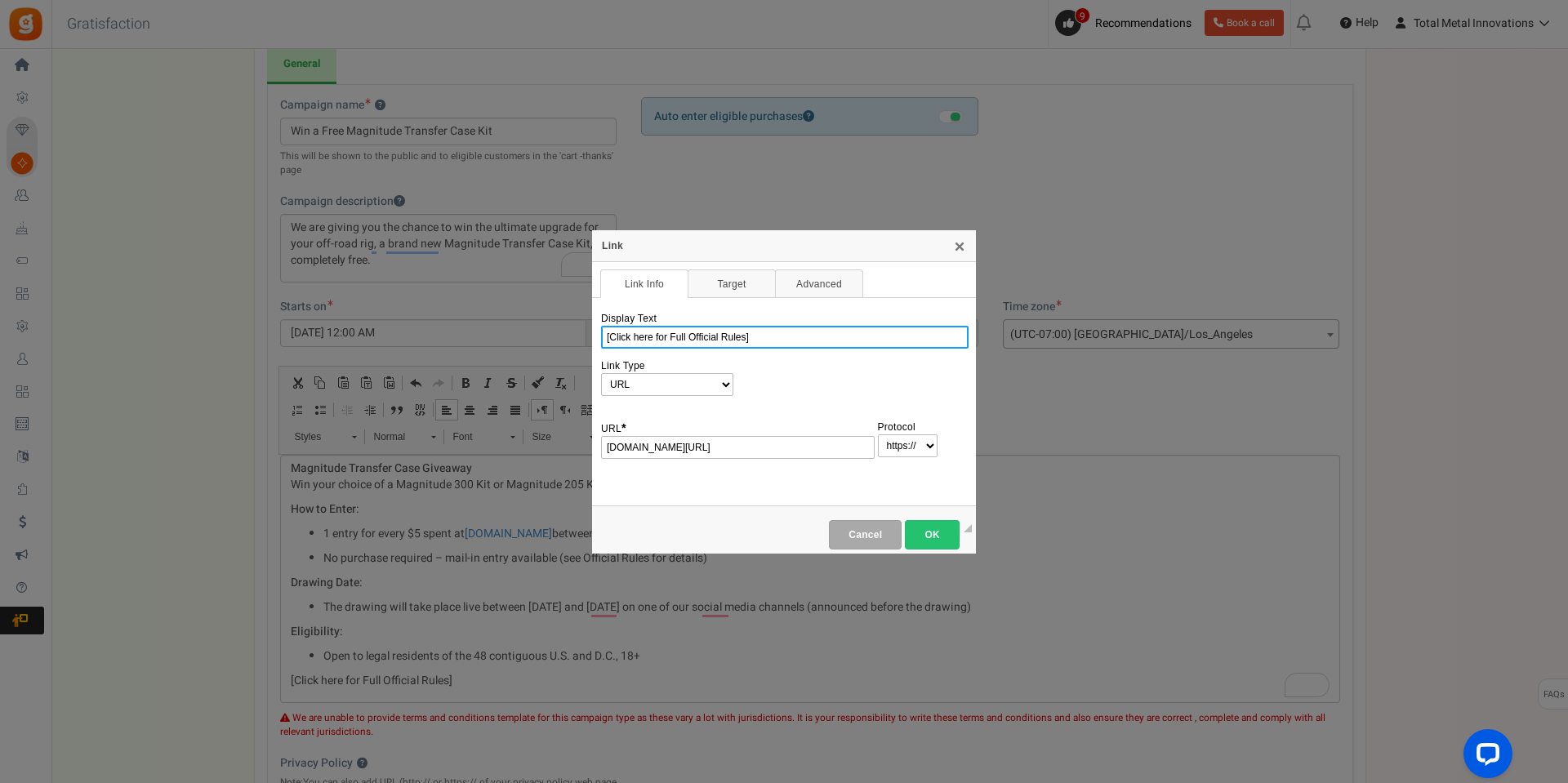
click at [609, 337] on input "[Click here for Full Official Rules]" at bounding box center [785, 337] width 367 height 23
click at [757, 336] on input "Click here for Full Official Rules]" at bounding box center [785, 337] width 367 height 23
type input "Click here for Full Official Rules"
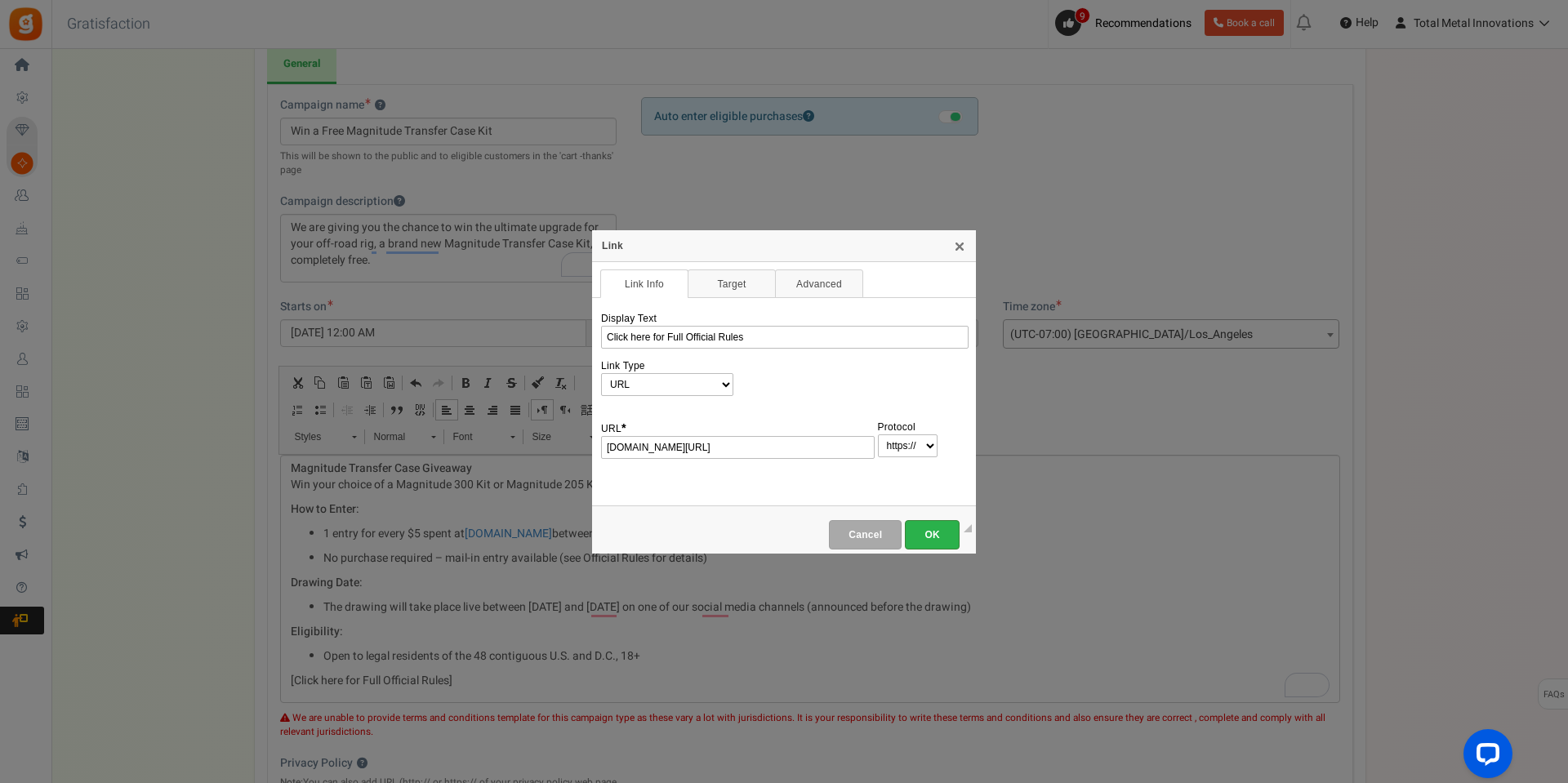
click at [931, 539] on span "OK" at bounding box center [932, 535] width 35 height 12
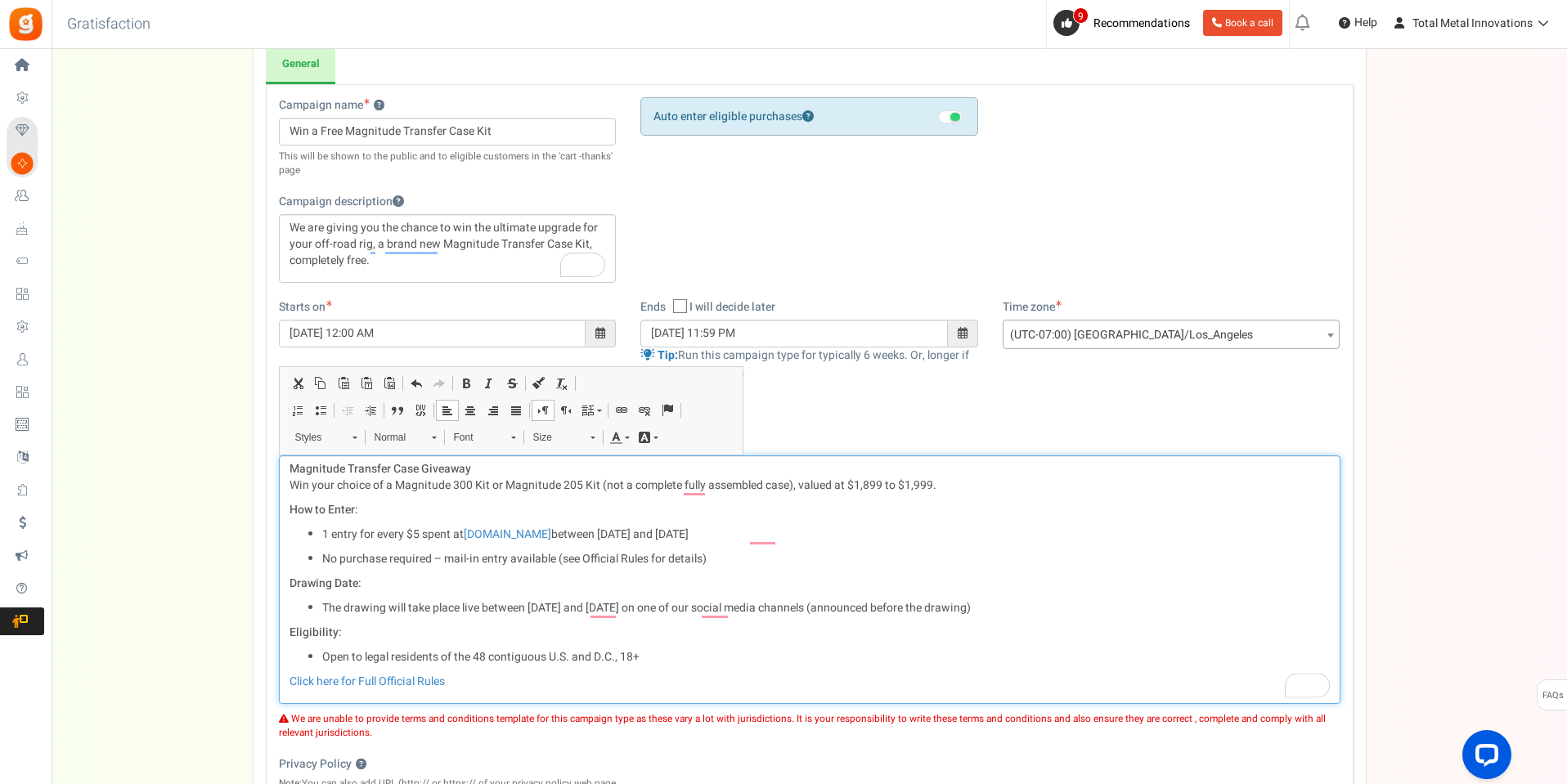
click at [1083, 528] on p "1 entry for every $5 spent at www.totalmetalinnovations.com between September 1…" at bounding box center [826, 535] width 1007 height 17
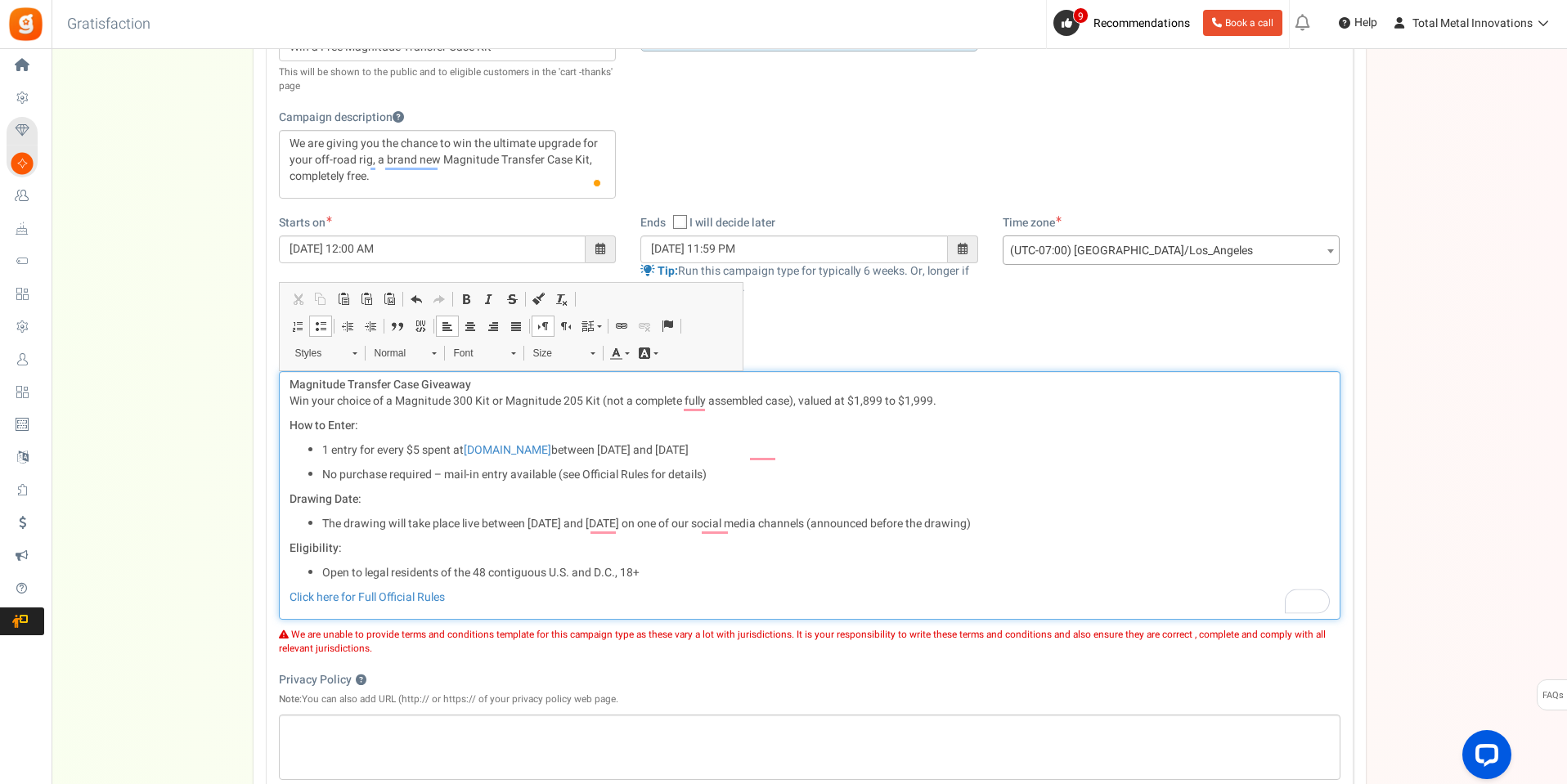
scroll to position [409, 0]
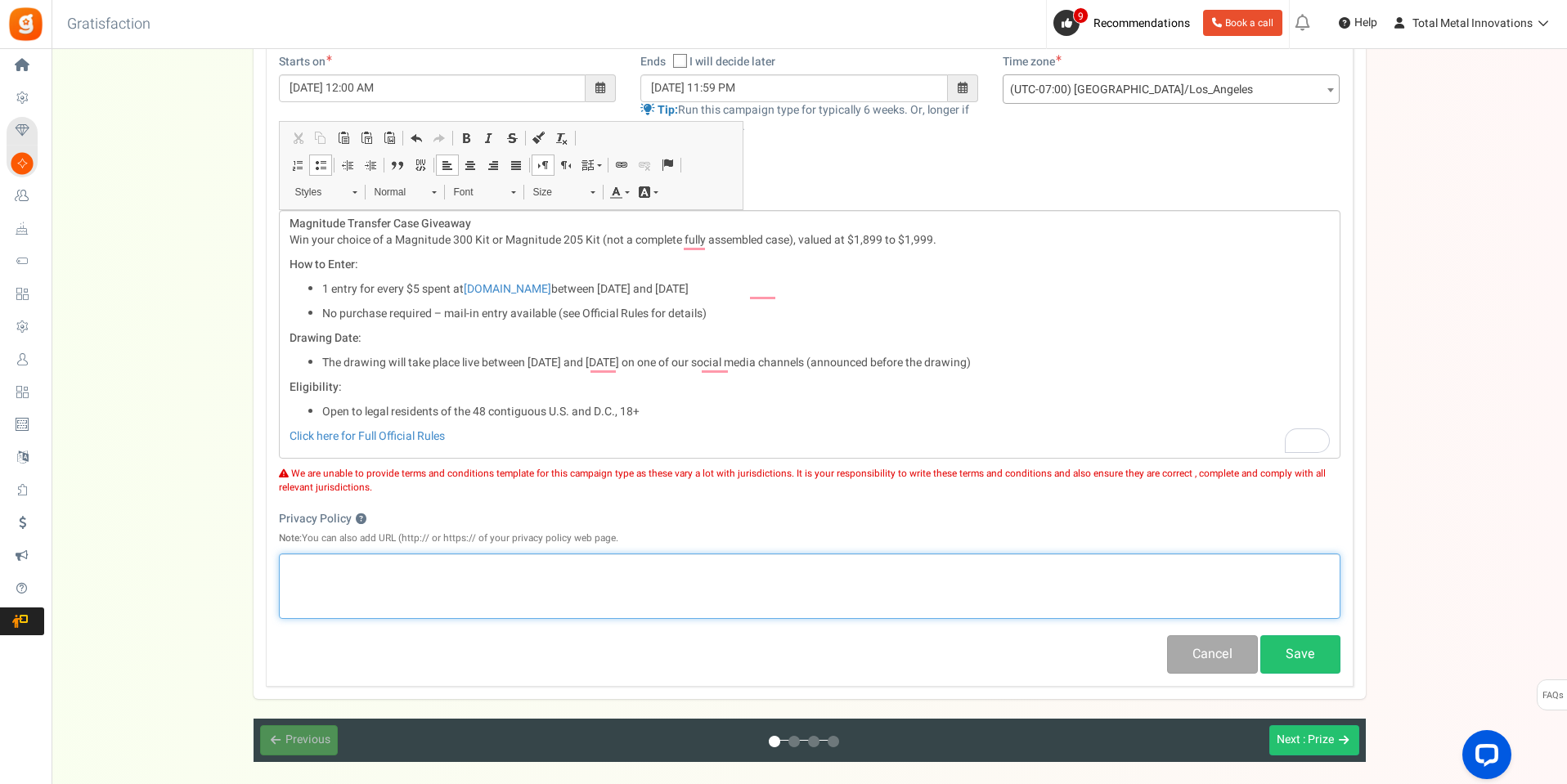
click at [415, 581] on div "Editor, competition_privacy" at bounding box center [809, 586] width 1062 height 66
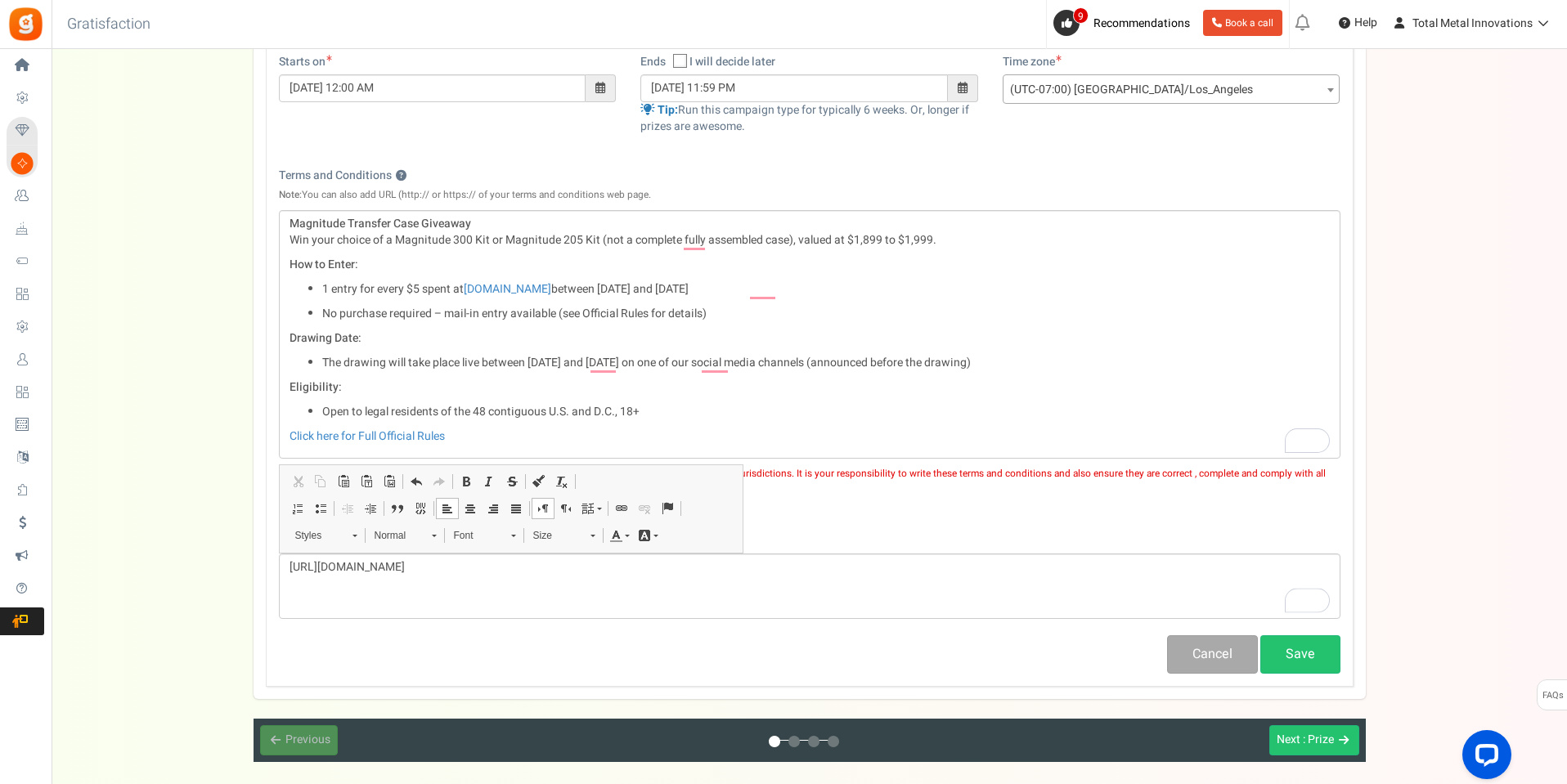
click at [670, 670] on div "Cancel Save" at bounding box center [809, 654] width 1087 height 38
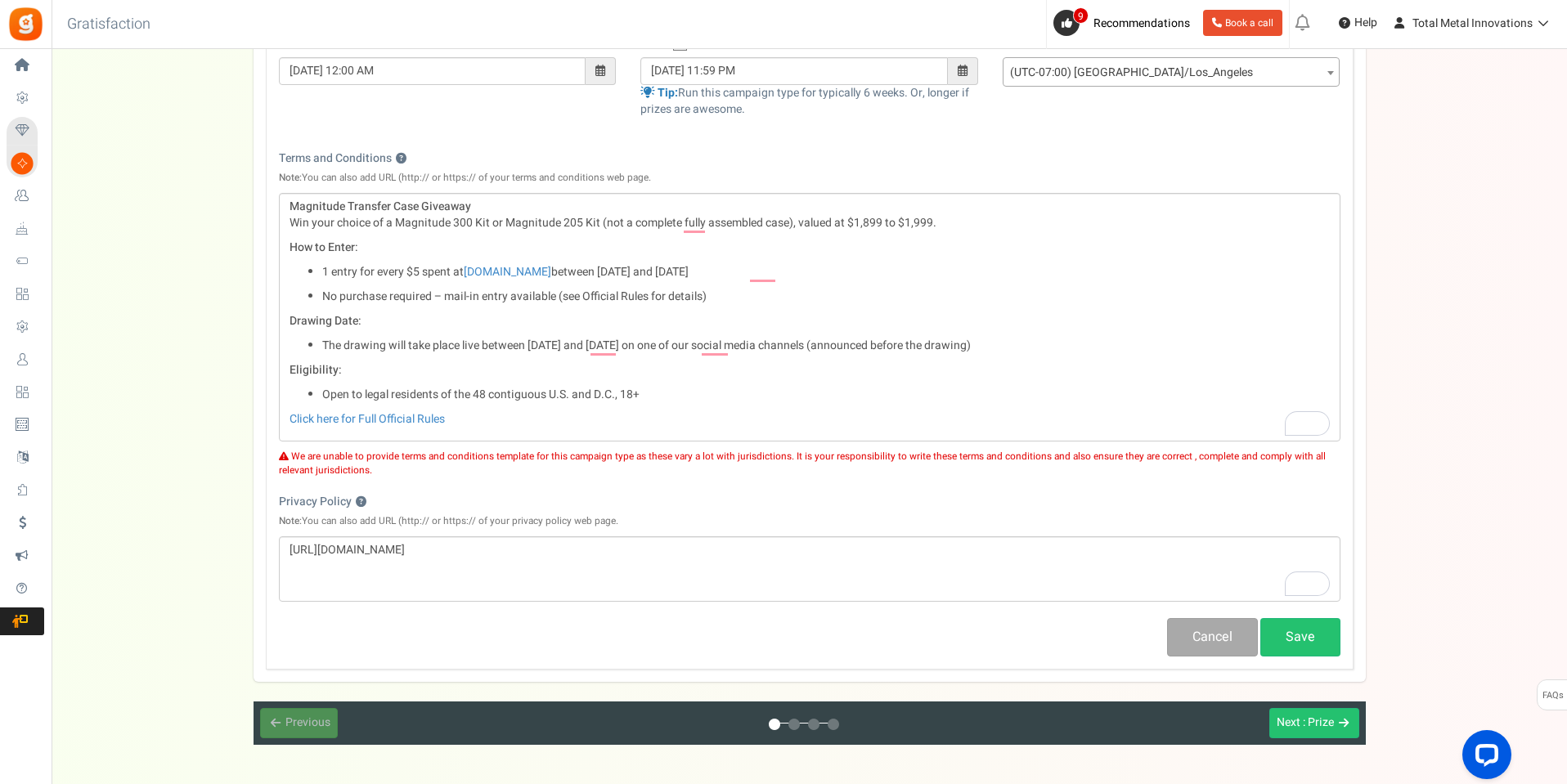
scroll to position [485, 0]
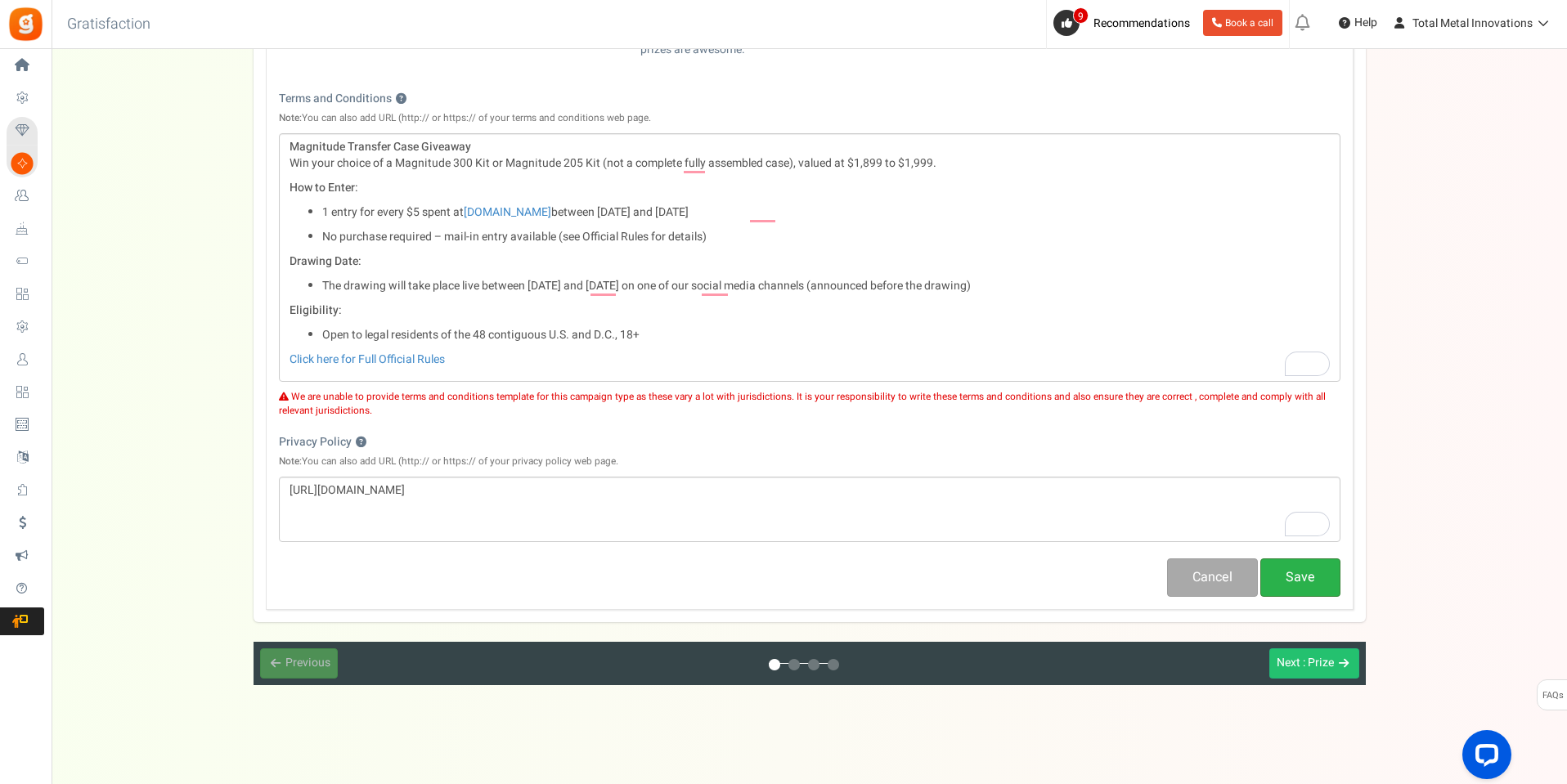
click at [1279, 570] on button "Save" at bounding box center [1301, 578] width 80 height 38
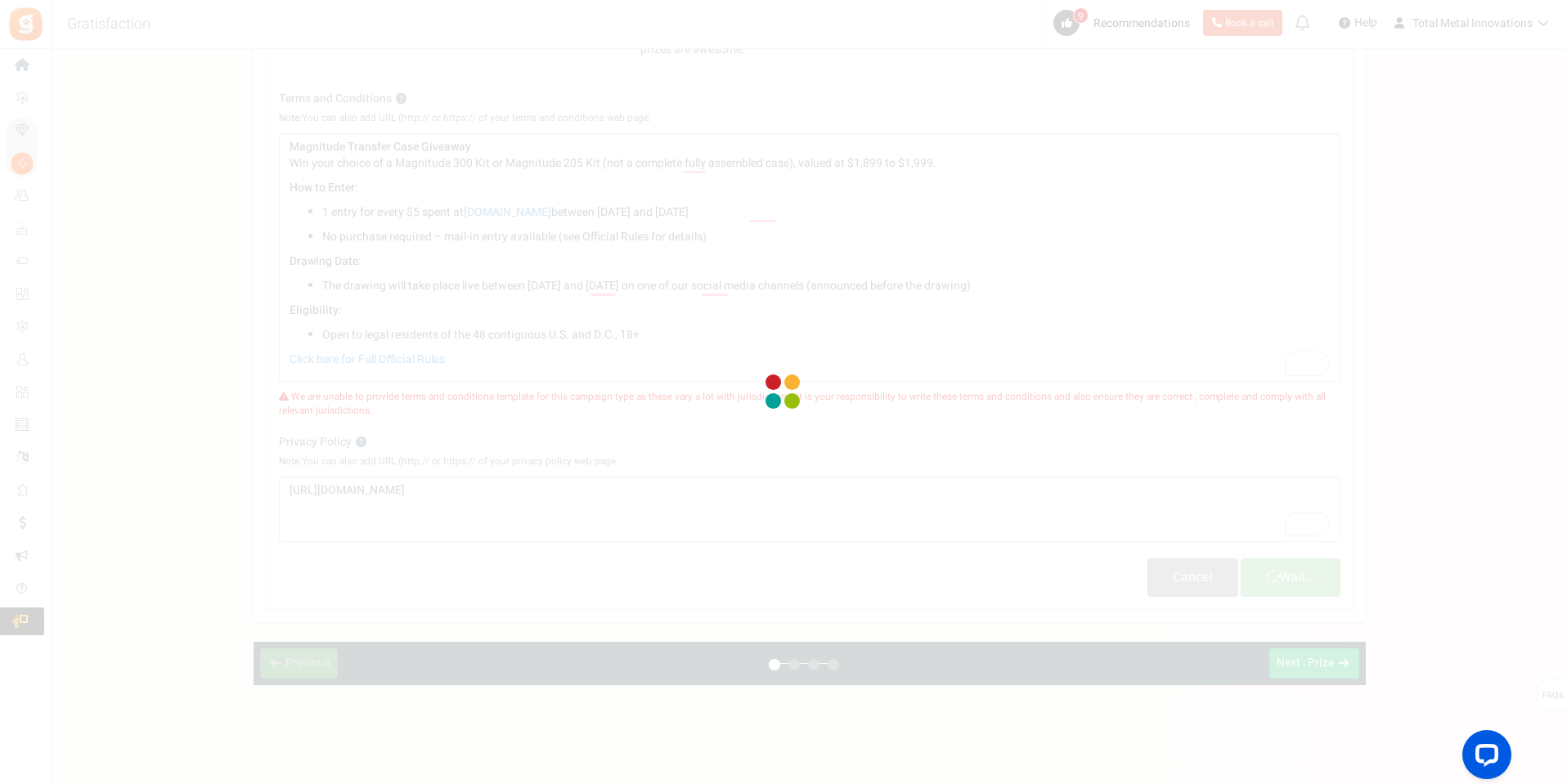
select select
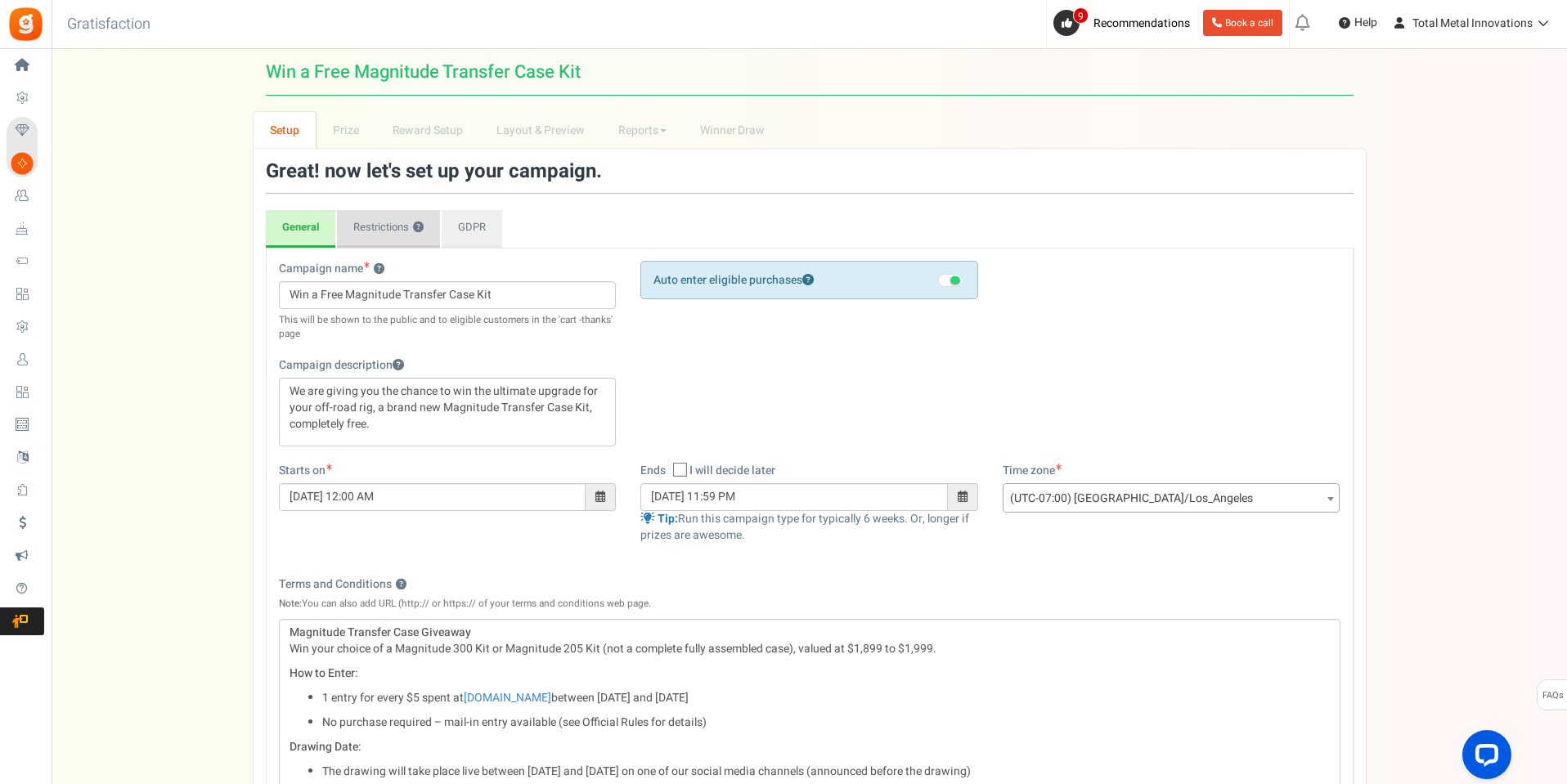
click at [376, 227] on link "Restrictions ?" at bounding box center [389, 228] width 103 height 37
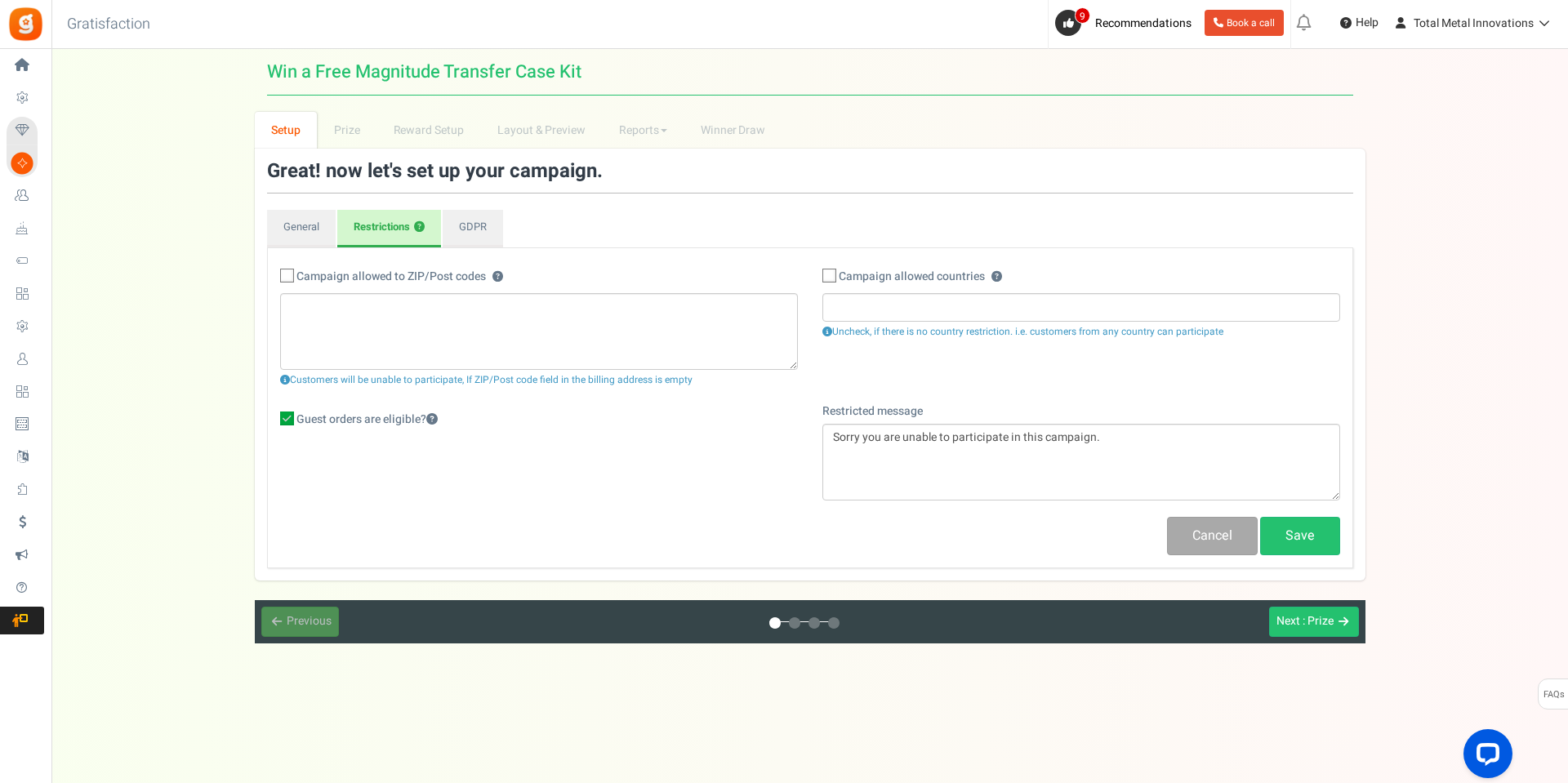
click at [831, 273] on icon at bounding box center [830, 276] width 11 height 11
click at [816, 273] on input "Campaign allowed countries ? ?" at bounding box center [811, 277] width 11 height 11
checkbox input "true"
click at [852, 313] on input "search" at bounding box center [1081, 308] width 508 height 18
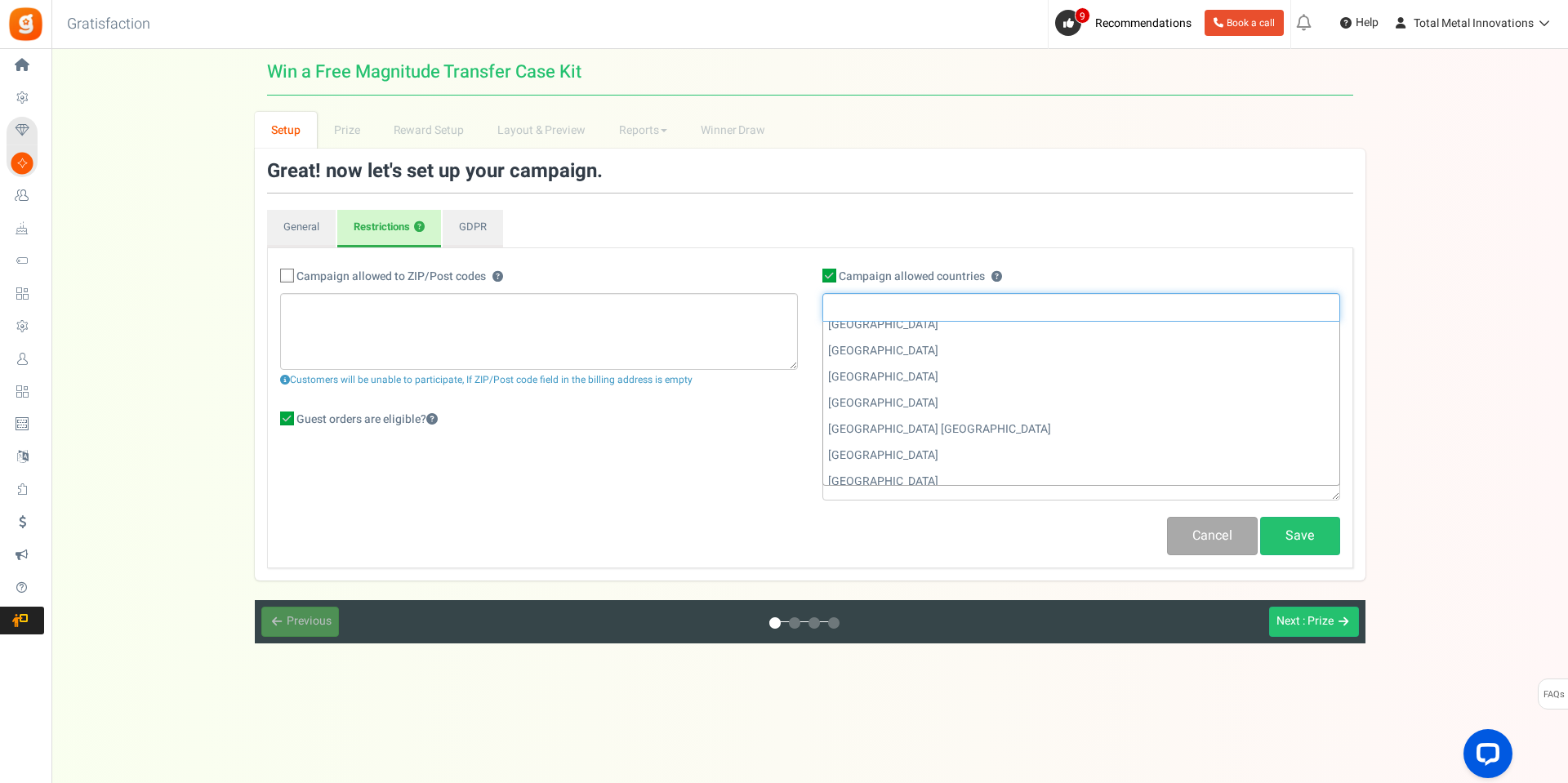
scroll to position [5781, 0]
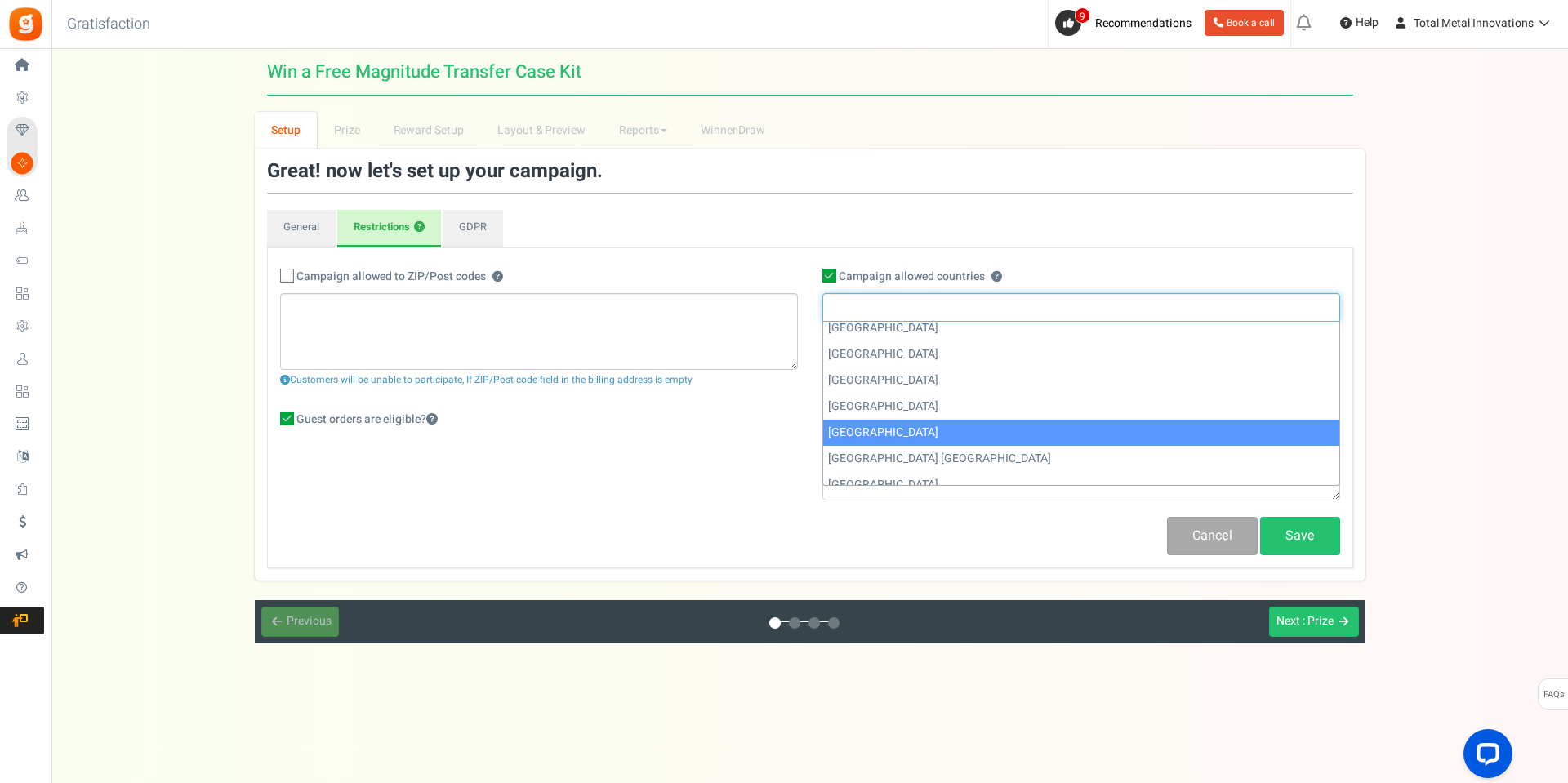
select select "US"
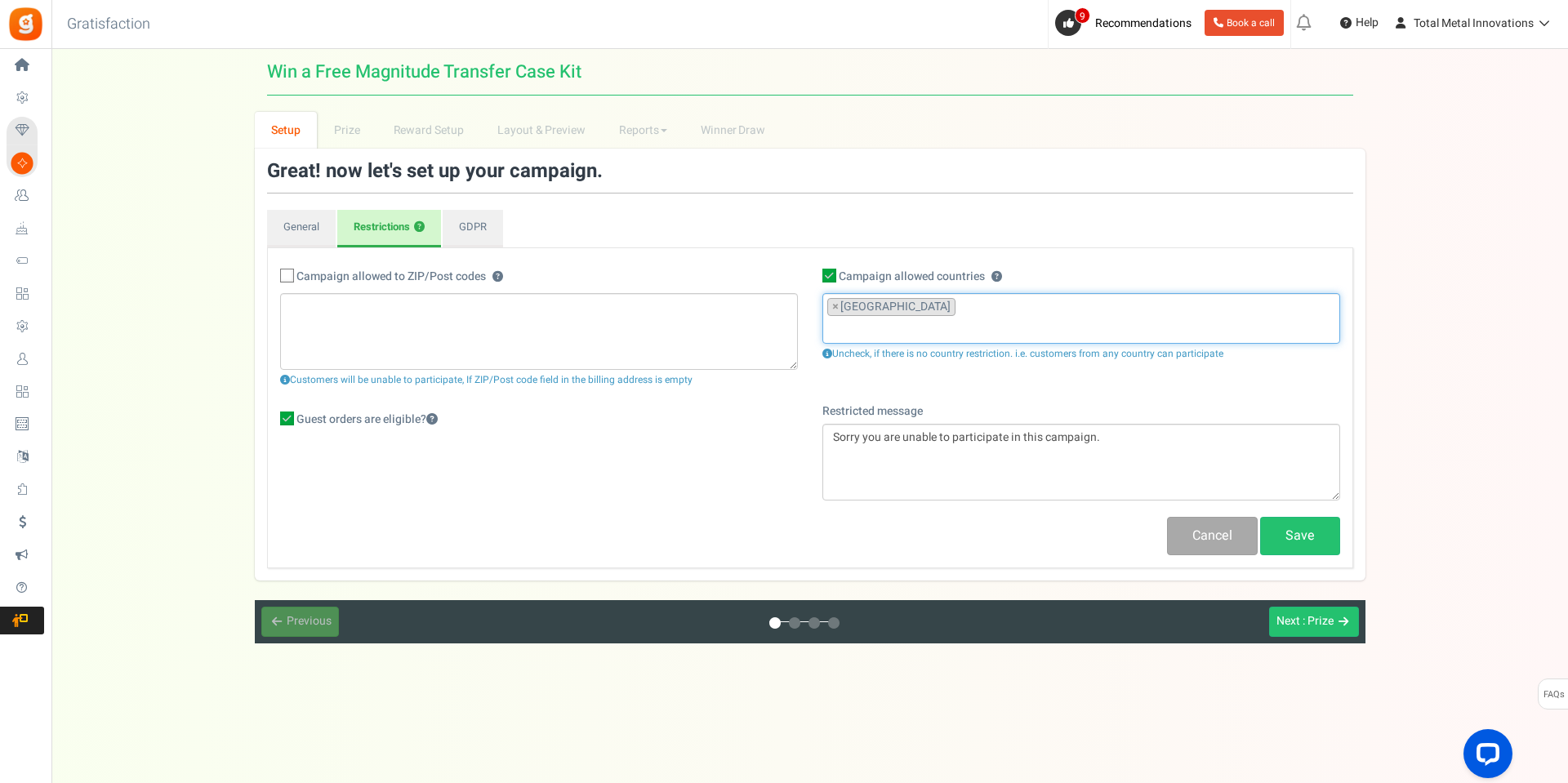
scroll to position [3988, 0]
click at [1022, 320] on input "search" at bounding box center [1081, 329] width 508 height 18
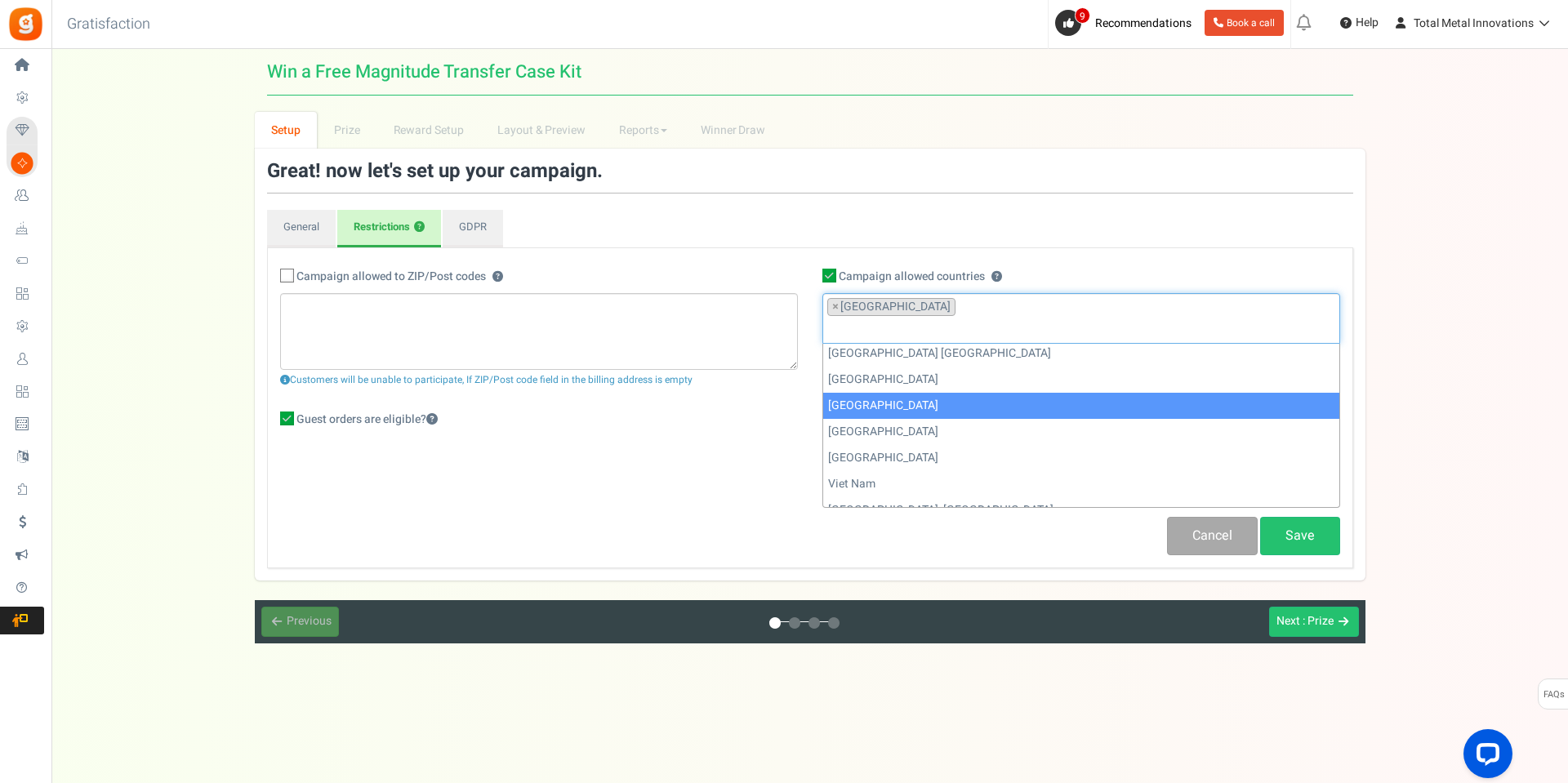
scroll to position [5827, 0]
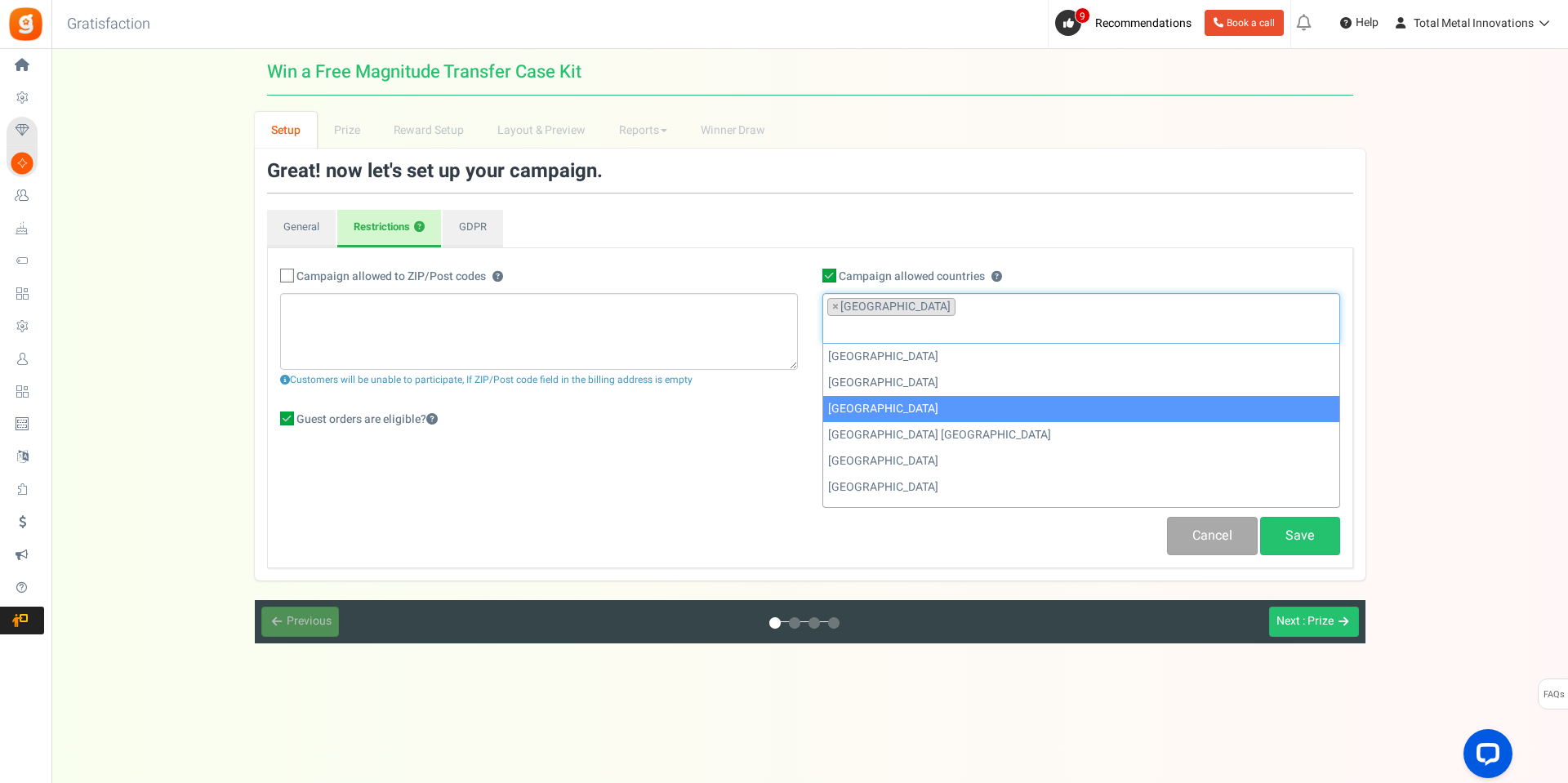
select select
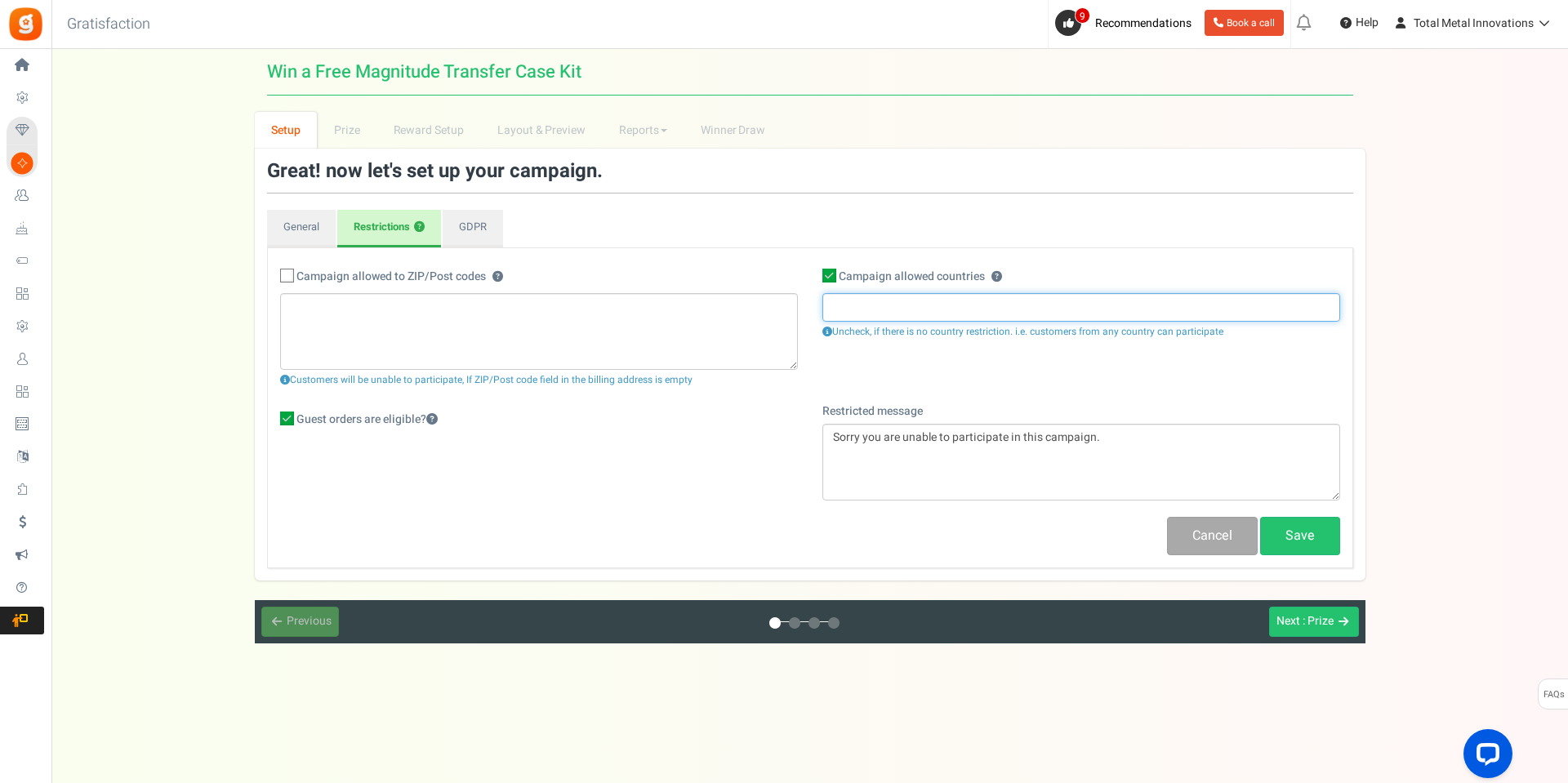
click at [904, 303] on input "search" at bounding box center [1081, 308] width 508 height 18
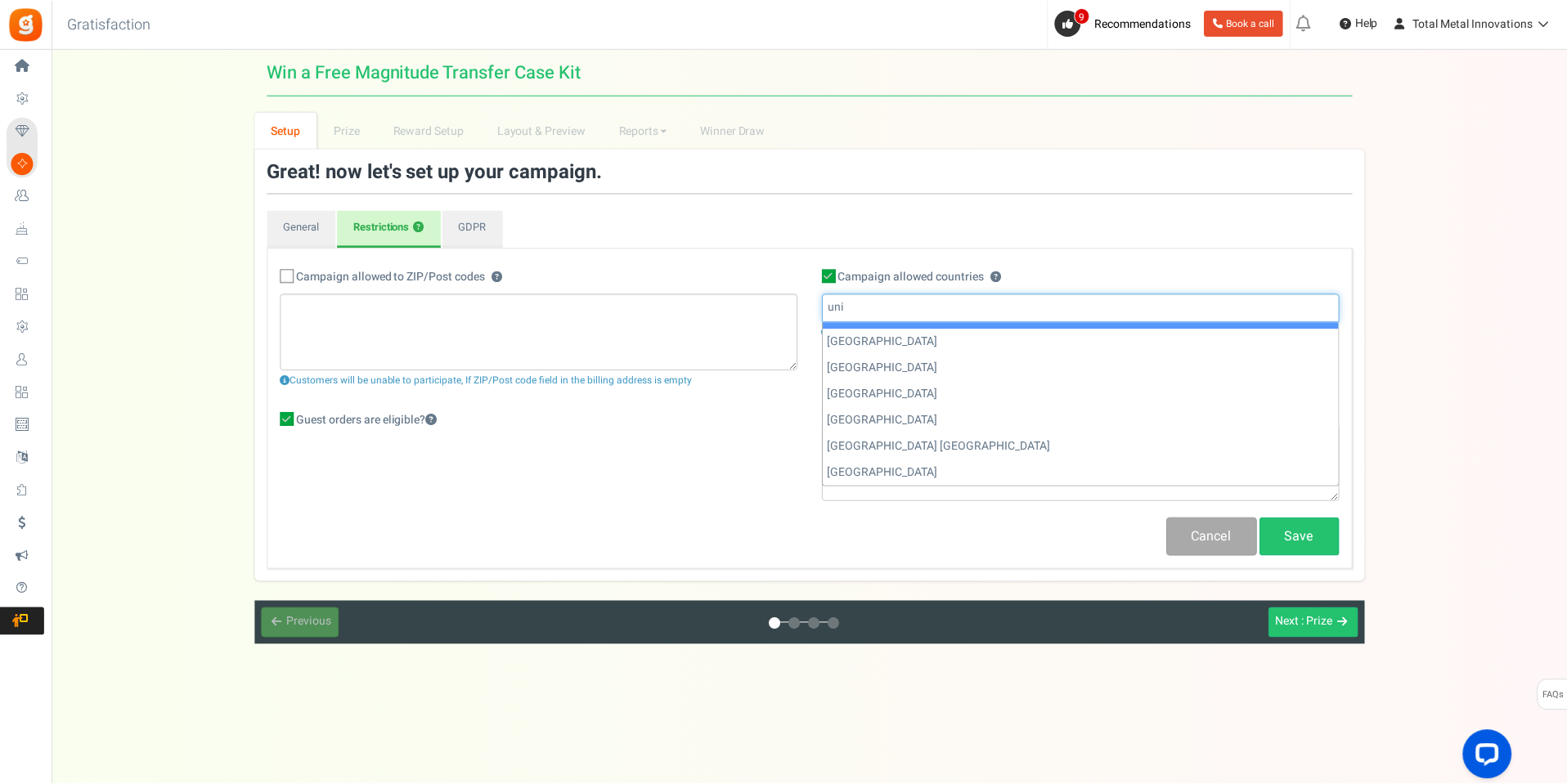
scroll to position [20, 0]
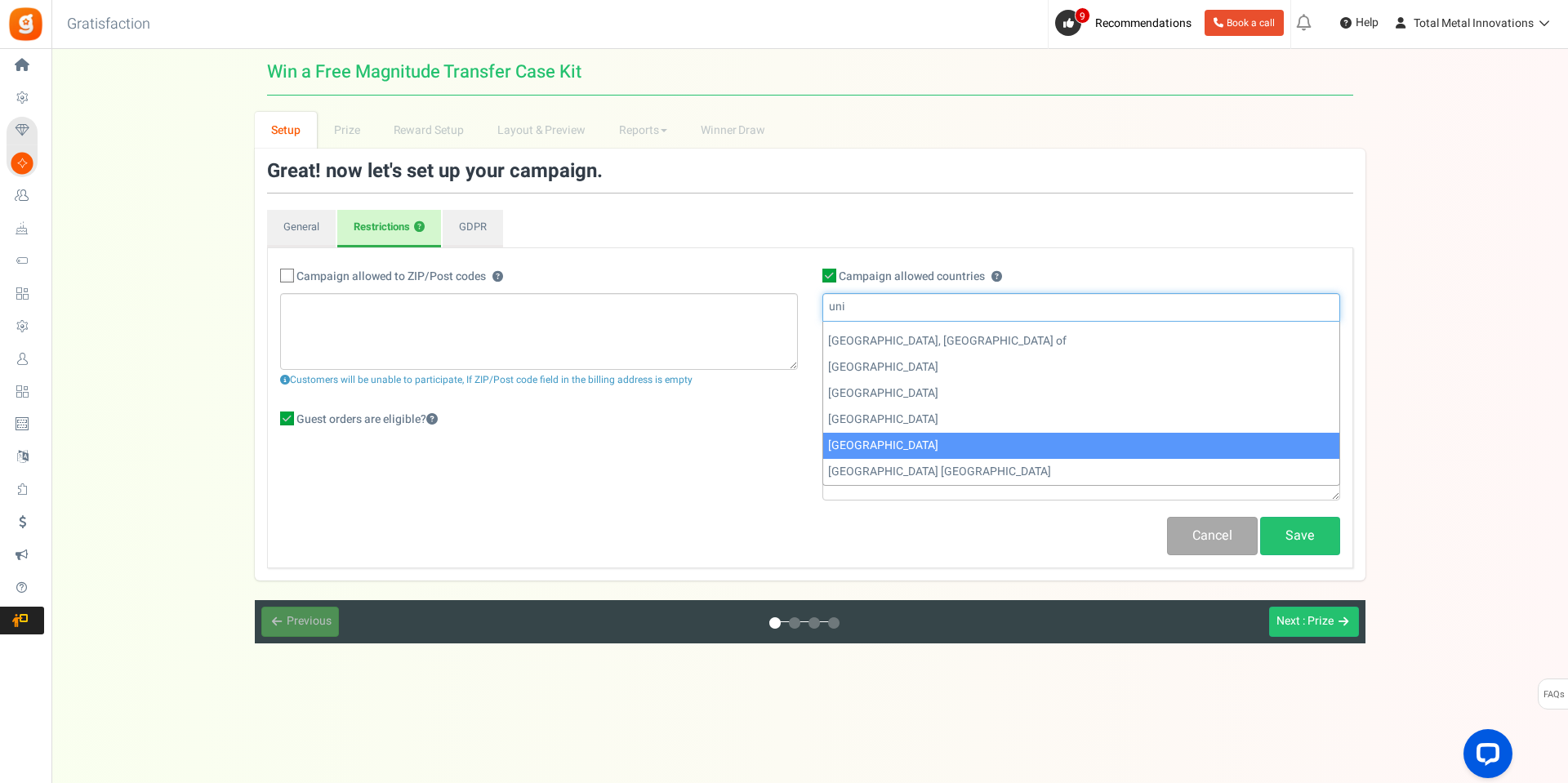
type input "uni"
select select "US"
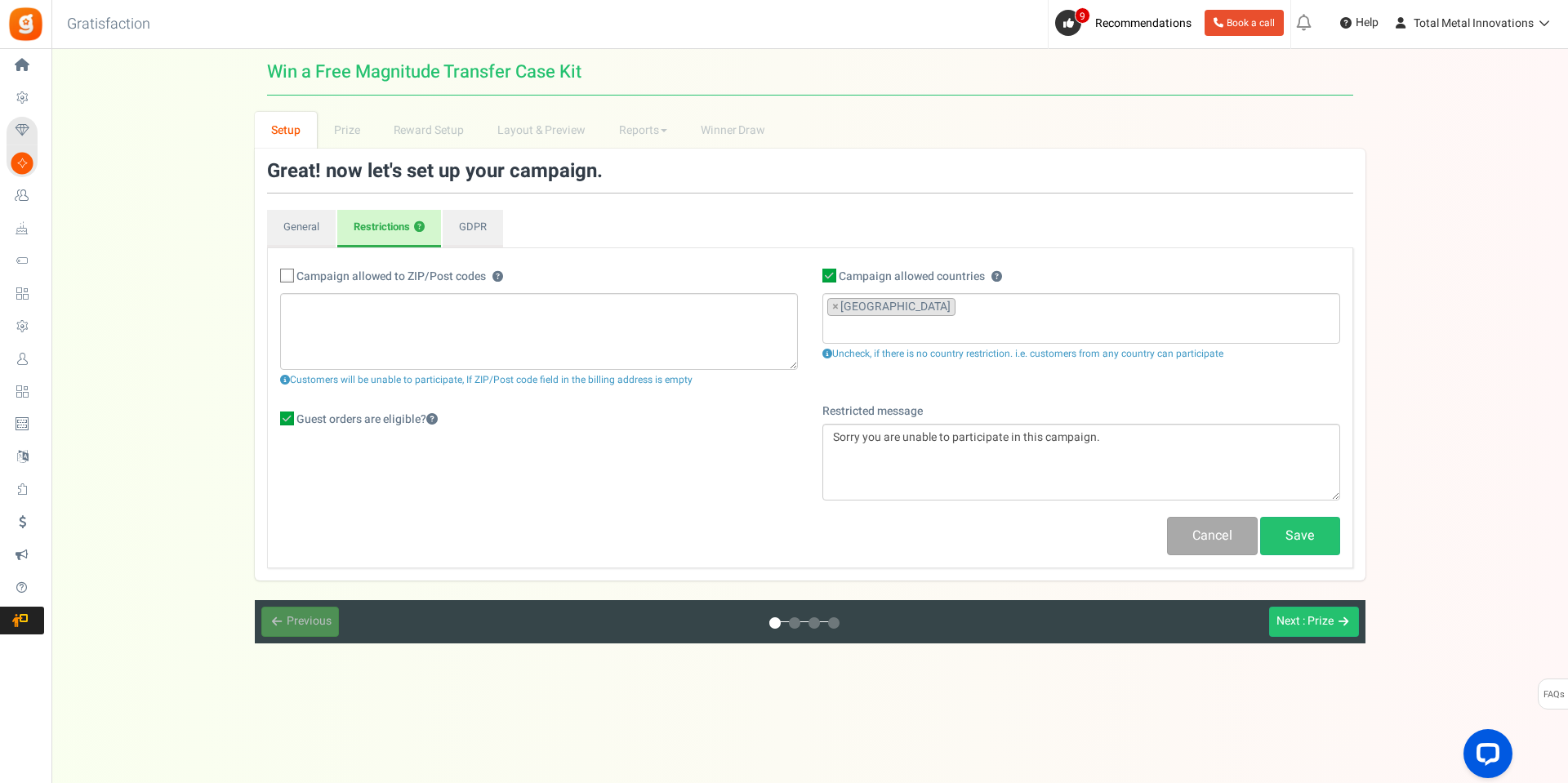
click at [1023, 389] on div "Campaign allowed to ZIP/Post codes ? ? Customers will be unable to participate,…" at bounding box center [810, 332] width 1085 height 143
click at [909, 451] on textarea "Sorry you are unable to participate in this campaign." at bounding box center [1081, 462] width 518 height 76
click at [772, 441] on div "Restrict campaign by Age? No Age Limit 13+ Date of birth 18+ Date of birth 21+ …" at bounding box center [539, 423] width 542 height 41
click at [483, 230] on link "GDPR" at bounding box center [472, 228] width 61 height 37
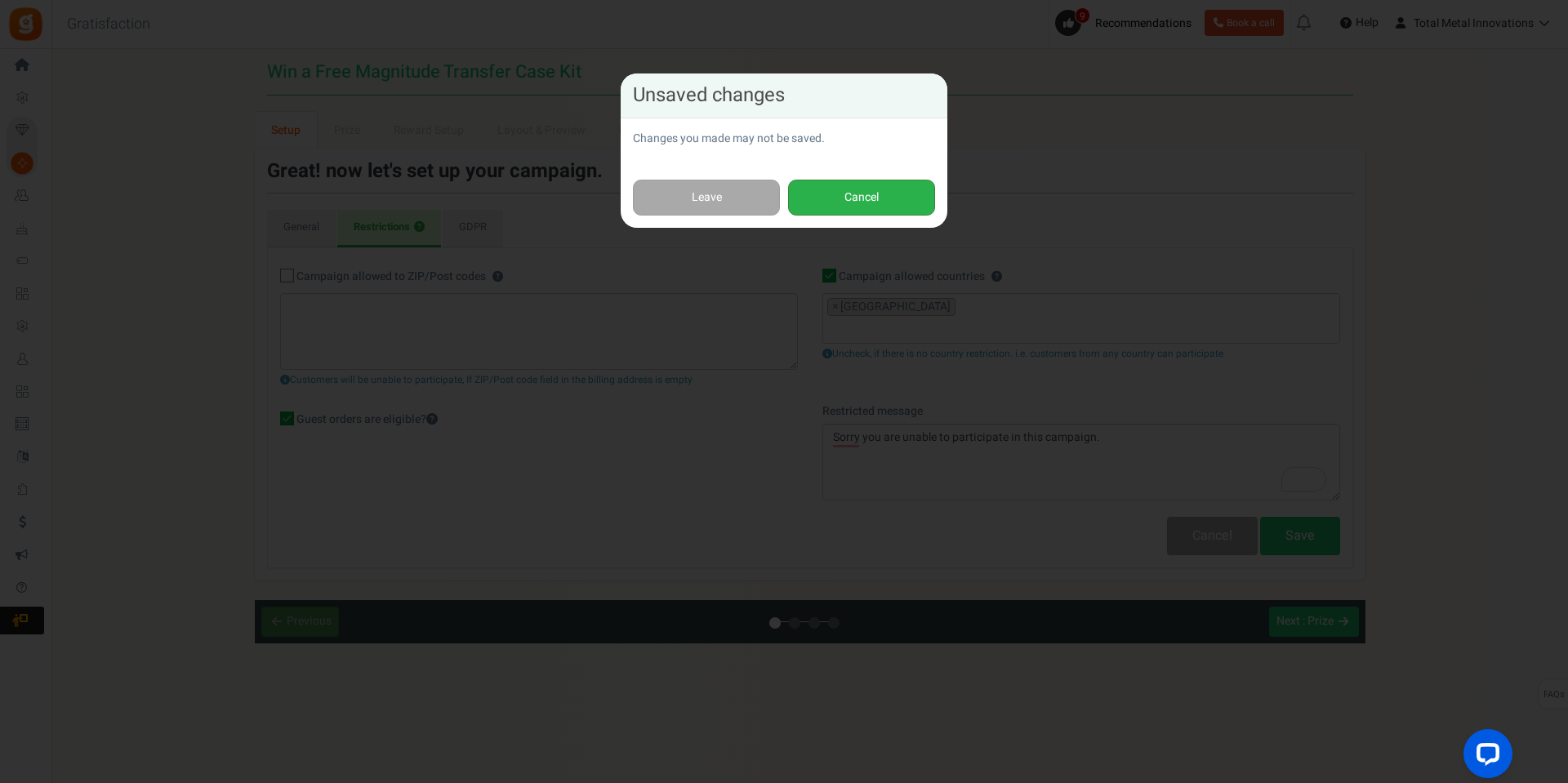
click at [838, 208] on button "Cancel" at bounding box center [861, 198] width 147 height 37
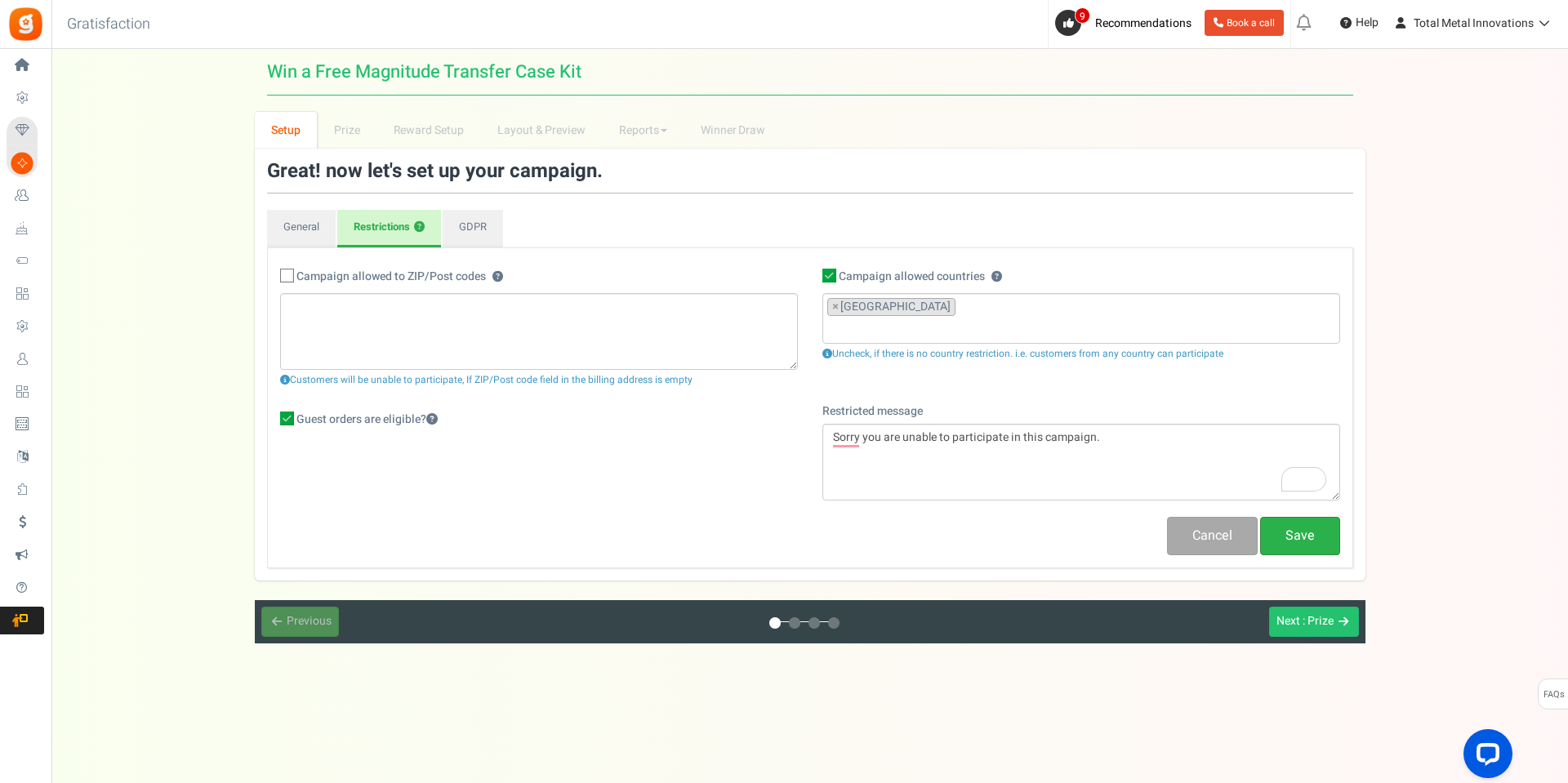
click at [1285, 536] on link "Save" at bounding box center [1300, 536] width 80 height 38
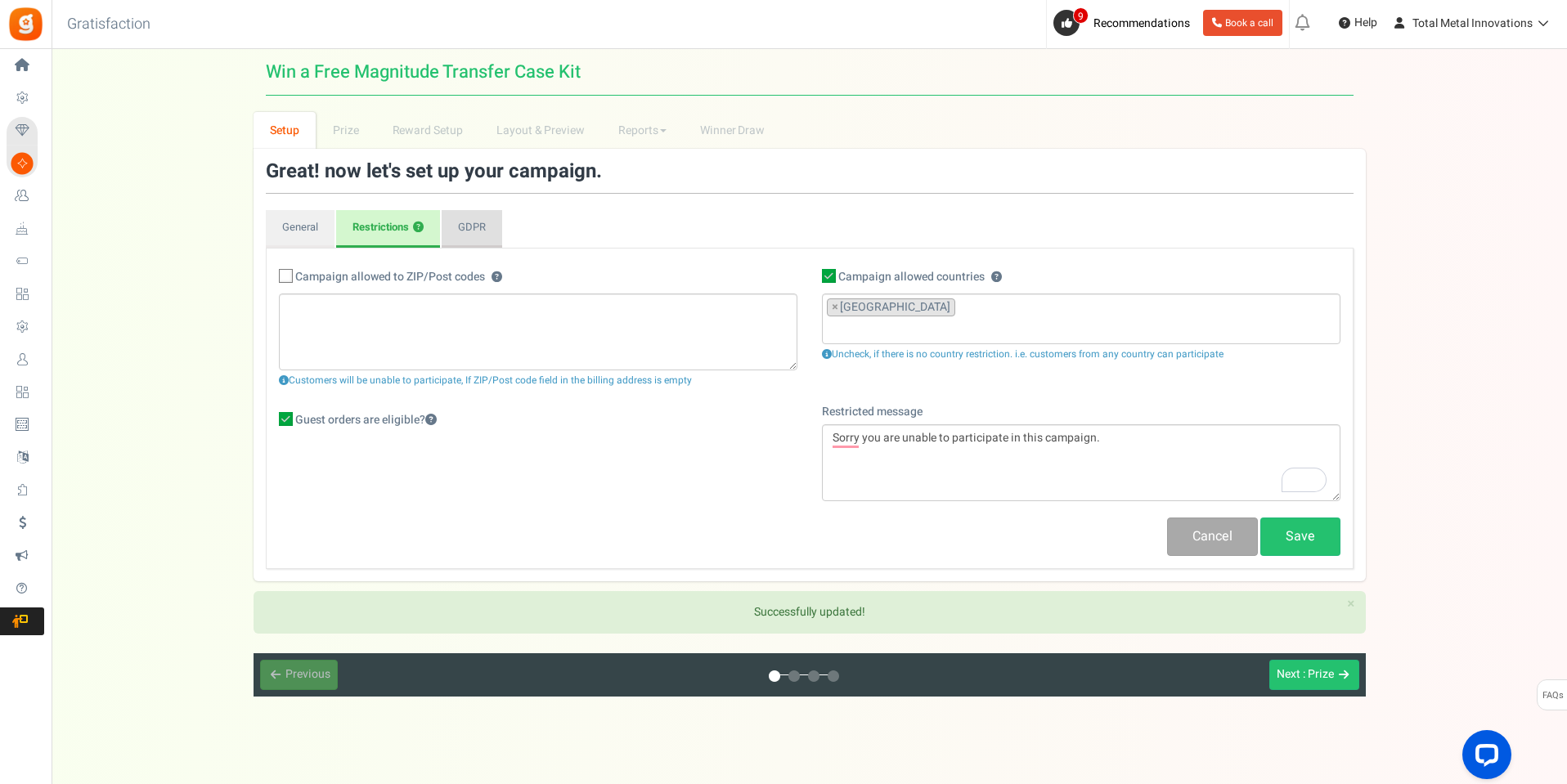
click at [480, 233] on link "GDPR" at bounding box center [471, 228] width 61 height 37
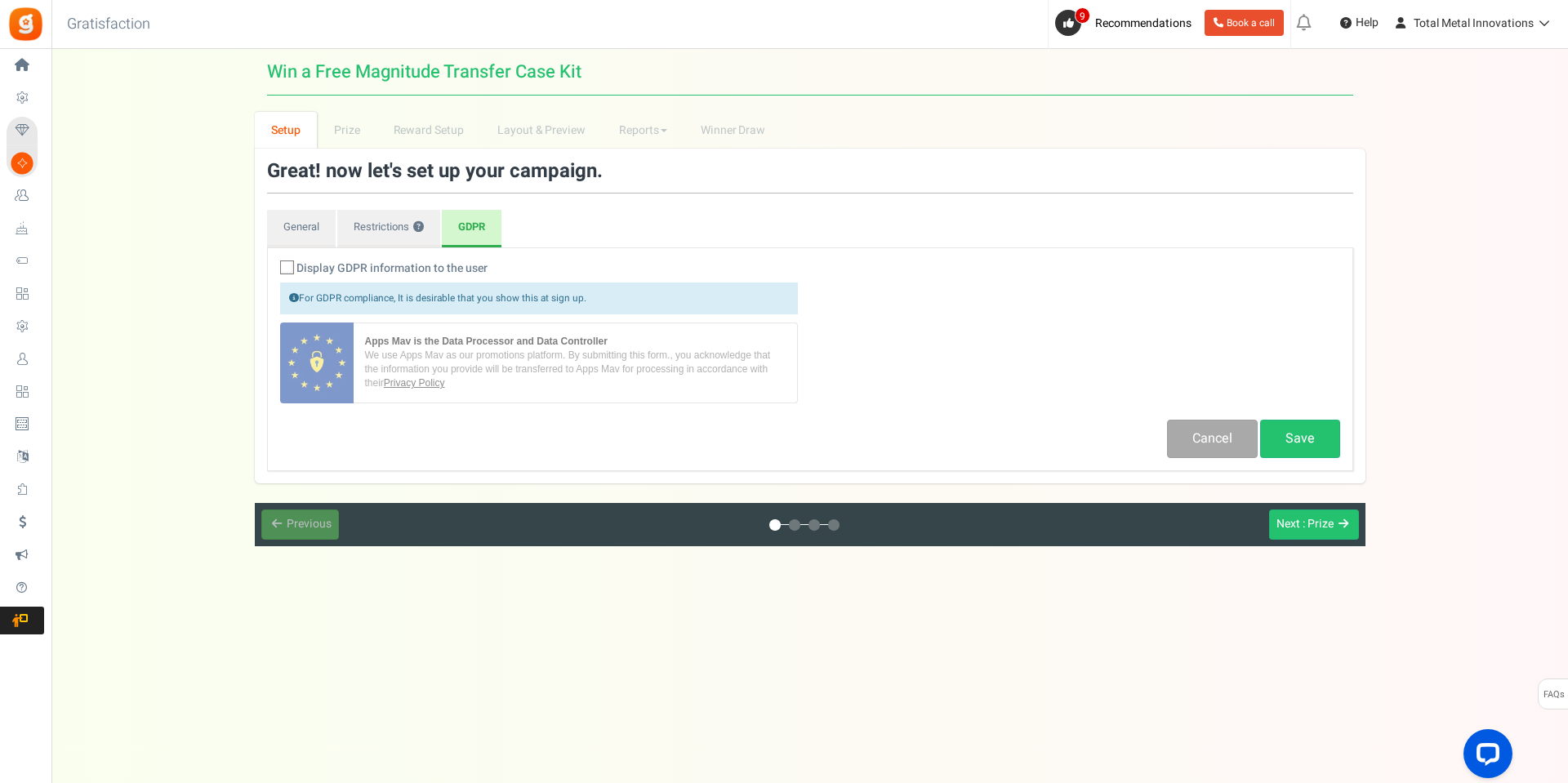
click at [289, 268] on icon at bounding box center [288, 268] width 11 height 11
click at [274, 268] on input "Display GDPR information to the user" at bounding box center [269, 268] width 11 height 11
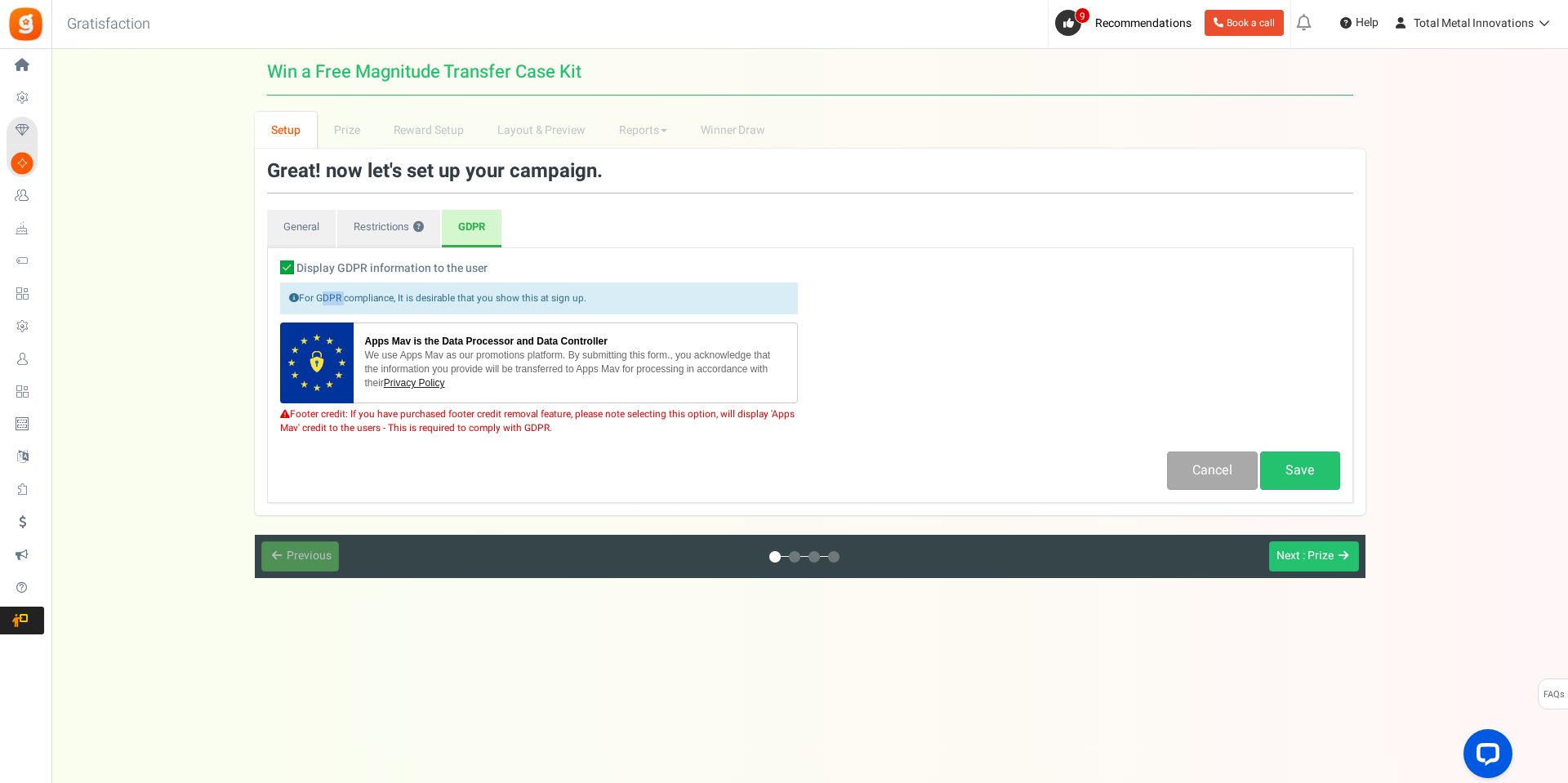
drag, startPoint x: 343, startPoint y: 298, endPoint x: 317, endPoint y: 300, distance: 26.1
click at [317, 300] on p "For GDPR compliance, It is desirable that you show this at sign up." at bounding box center [539, 298] width 518 height 32
drag, startPoint x: 393, startPoint y: 298, endPoint x: 318, endPoint y: 297, distance: 75.0
click at [318, 297] on p "For GDPR compliance, It is desirable that you show this at sign up." at bounding box center [539, 298] width 518 height 32
copy p "GDPR compliance"
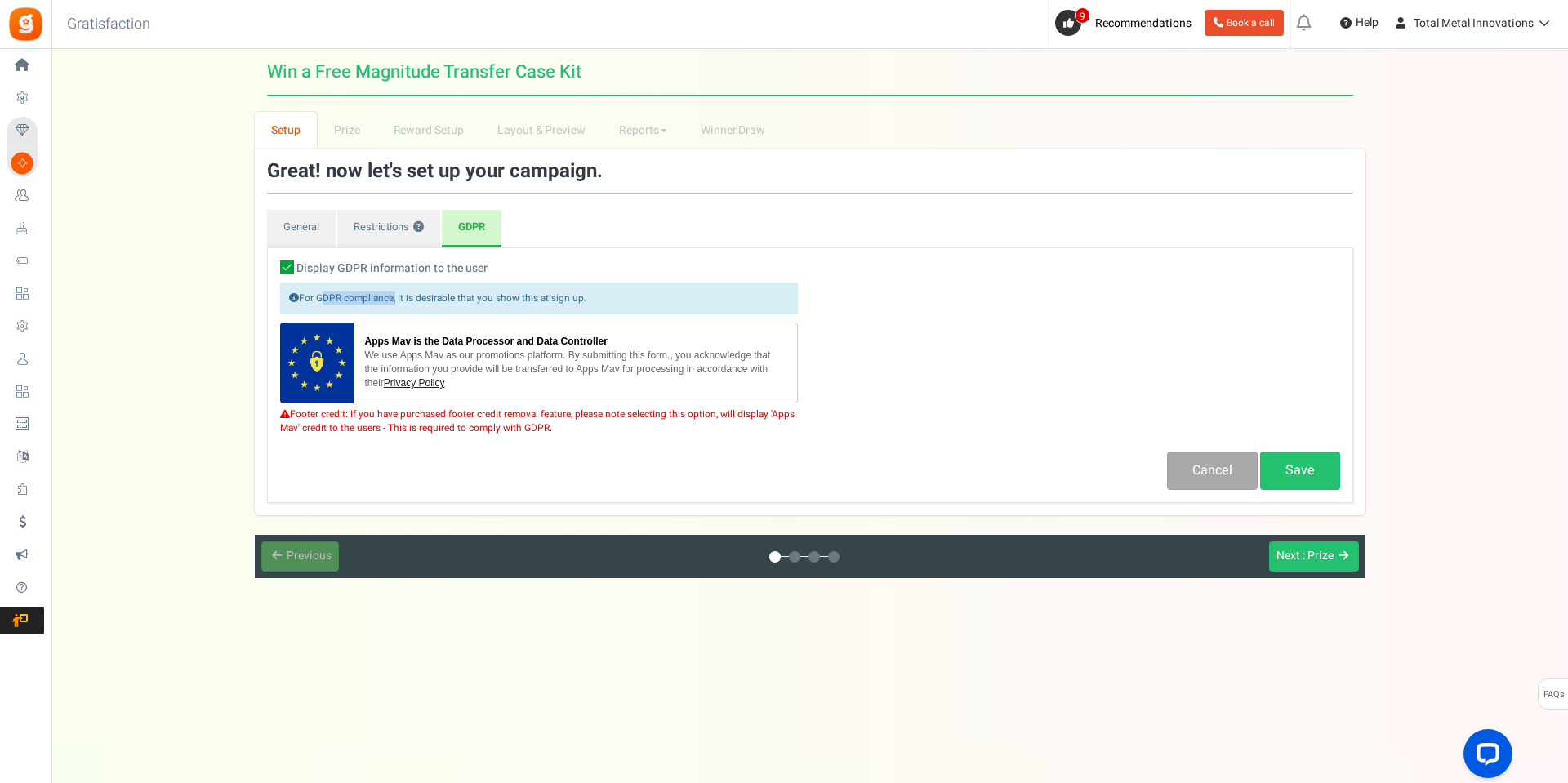
drag, startPoint x: 284, startPoint y: 263, endPoint x: 308, endPoint y: 288, distance: 34.7
click at [284, 263] on icon at bounding box center [287, 267] width 14 height 14
click at [274, 263] on input "Display GDPR information to the user" at bounding box center [269, 268] width 11 height 11
checkbox input "false"
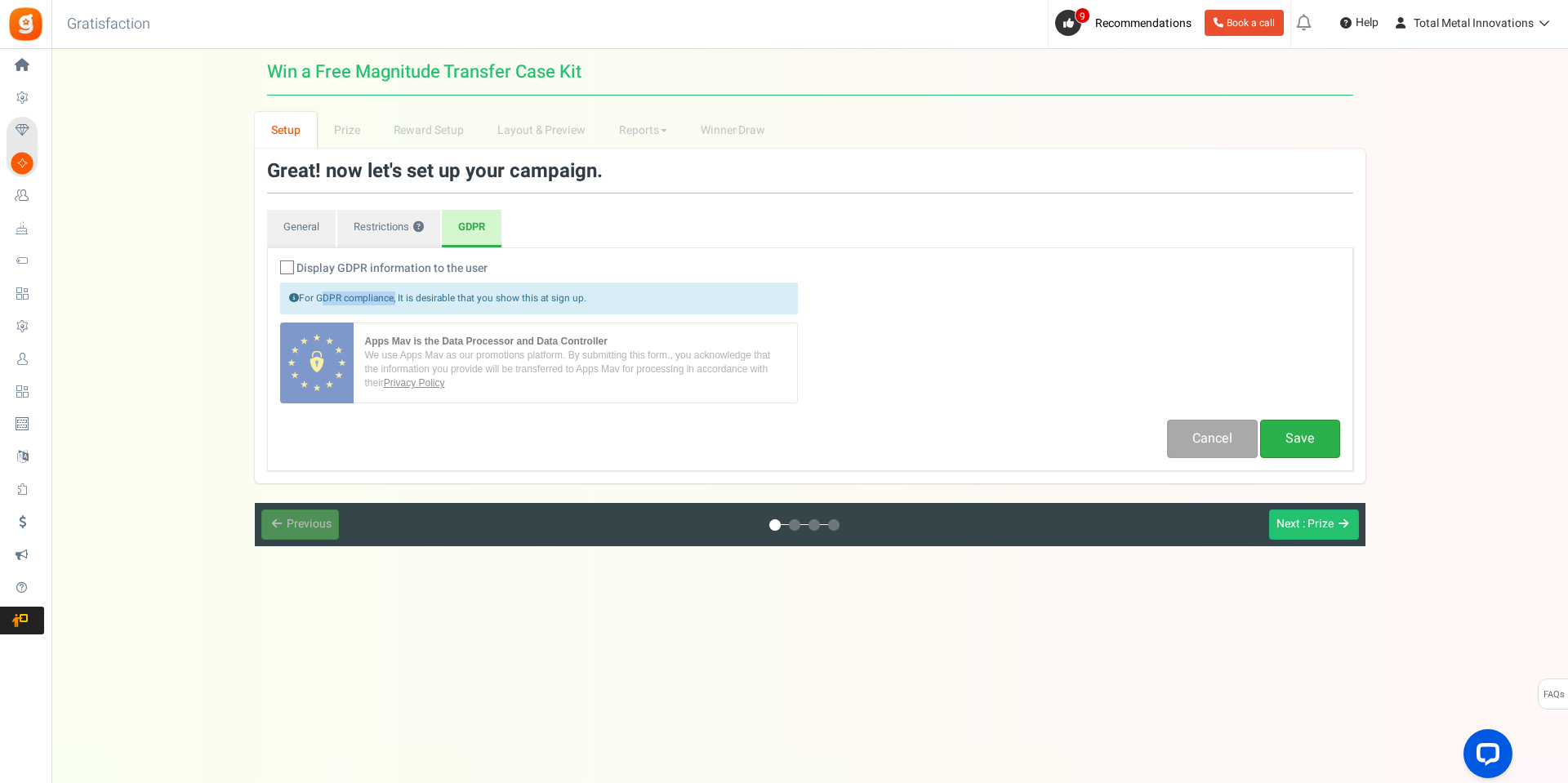
click at [1280, 445] on link "Save" at bounding box center [1300, 439] width 80 height 38
click at [376, 225] on link "Restrictions ?" at bounding box center [389, 228] width 103 height 37
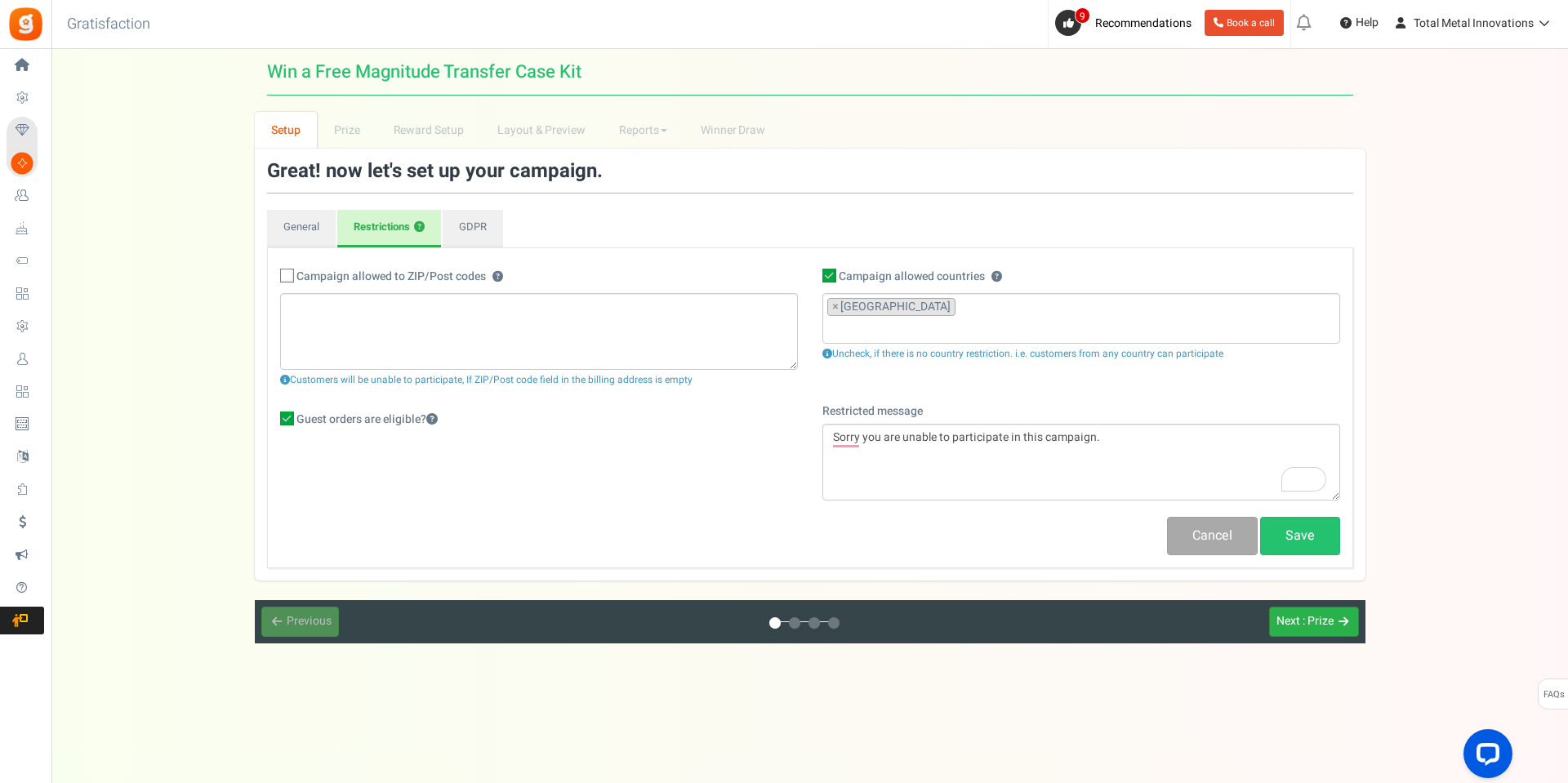
click at [1304, 621] on span ": Prize" at bounding box center [1318, 621] width 31 height 17
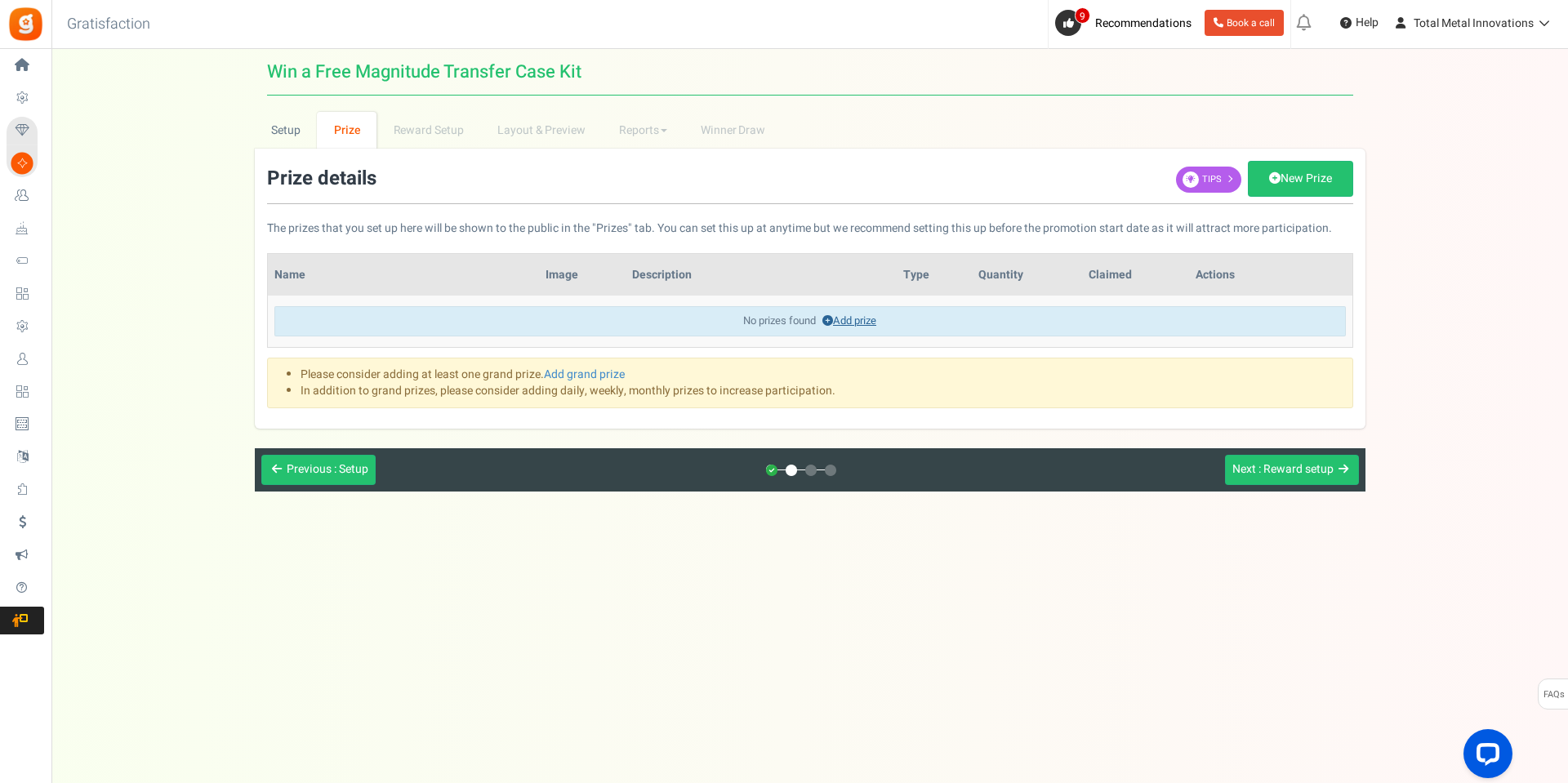
click at [853, 321] on link "Add prize" at bounding box center [849, 320] width 54 height 16
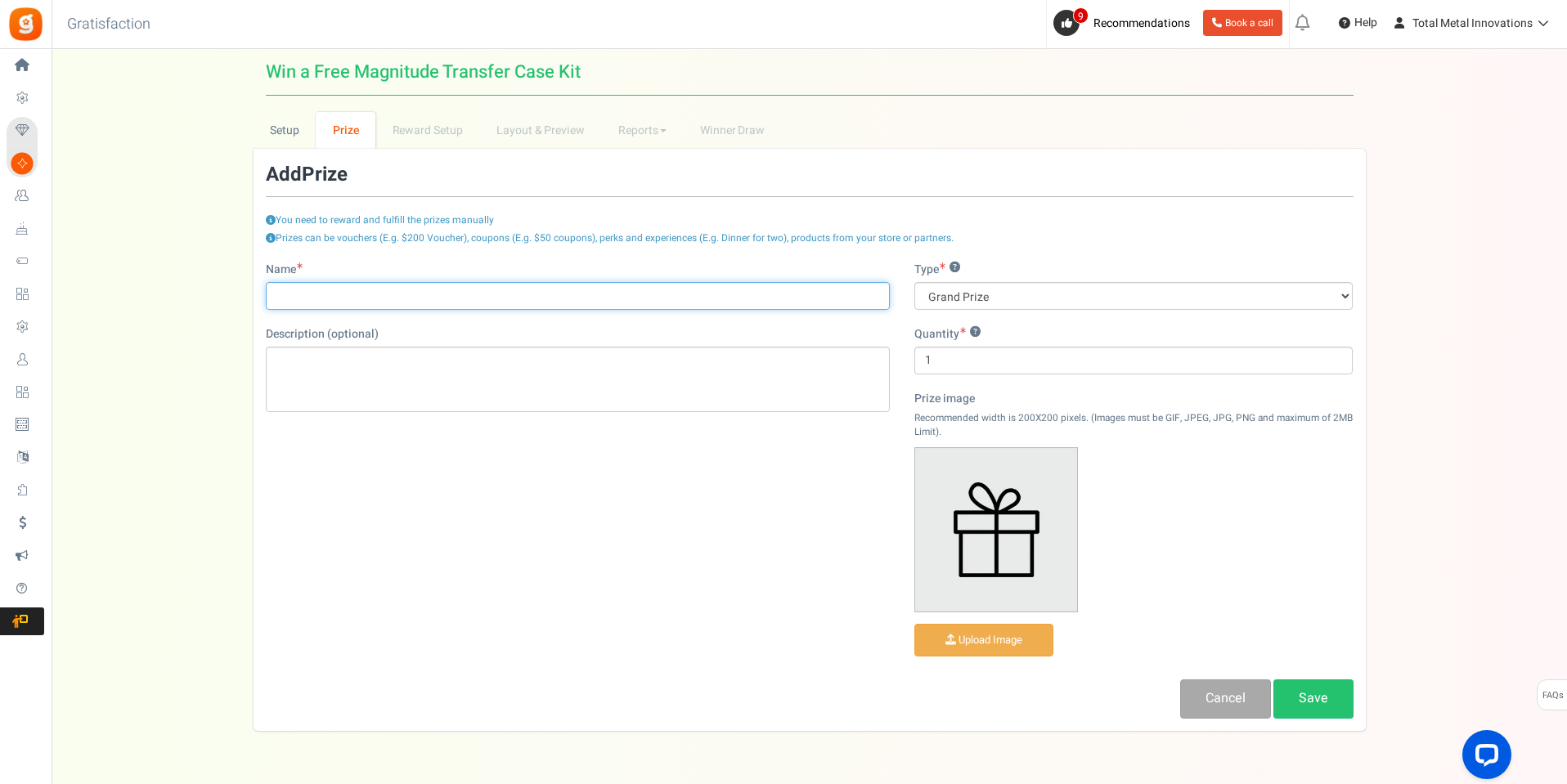
click at [405, 285] on input "Name" at bounding box center [578, 295] width 624 height 27
type input "Magnitude 205 or Magnitude 300 Kit"
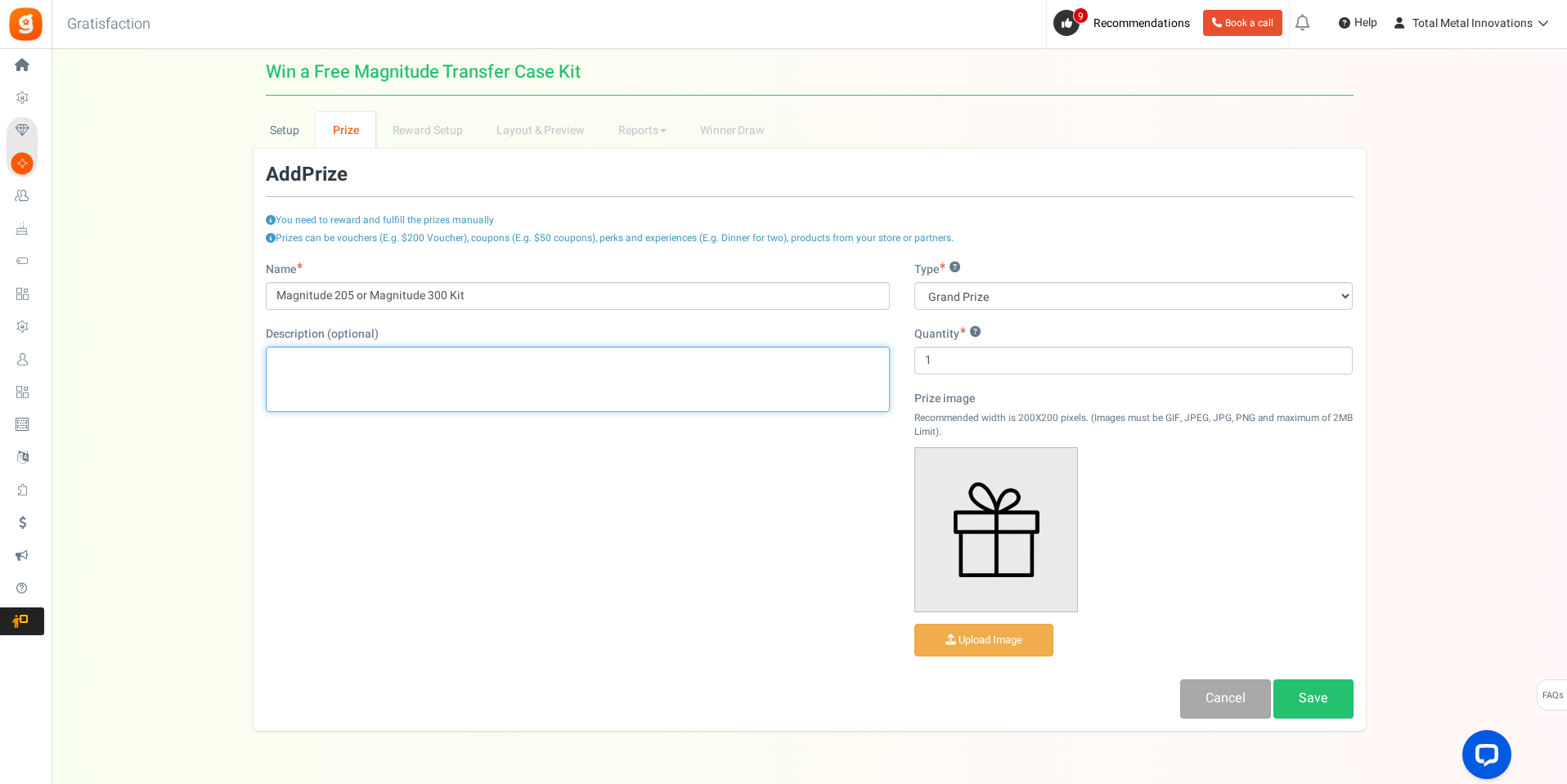
click at [495, 375] on div "Editor, prize_description" at bounding box center [578, 379] width 624 height 66
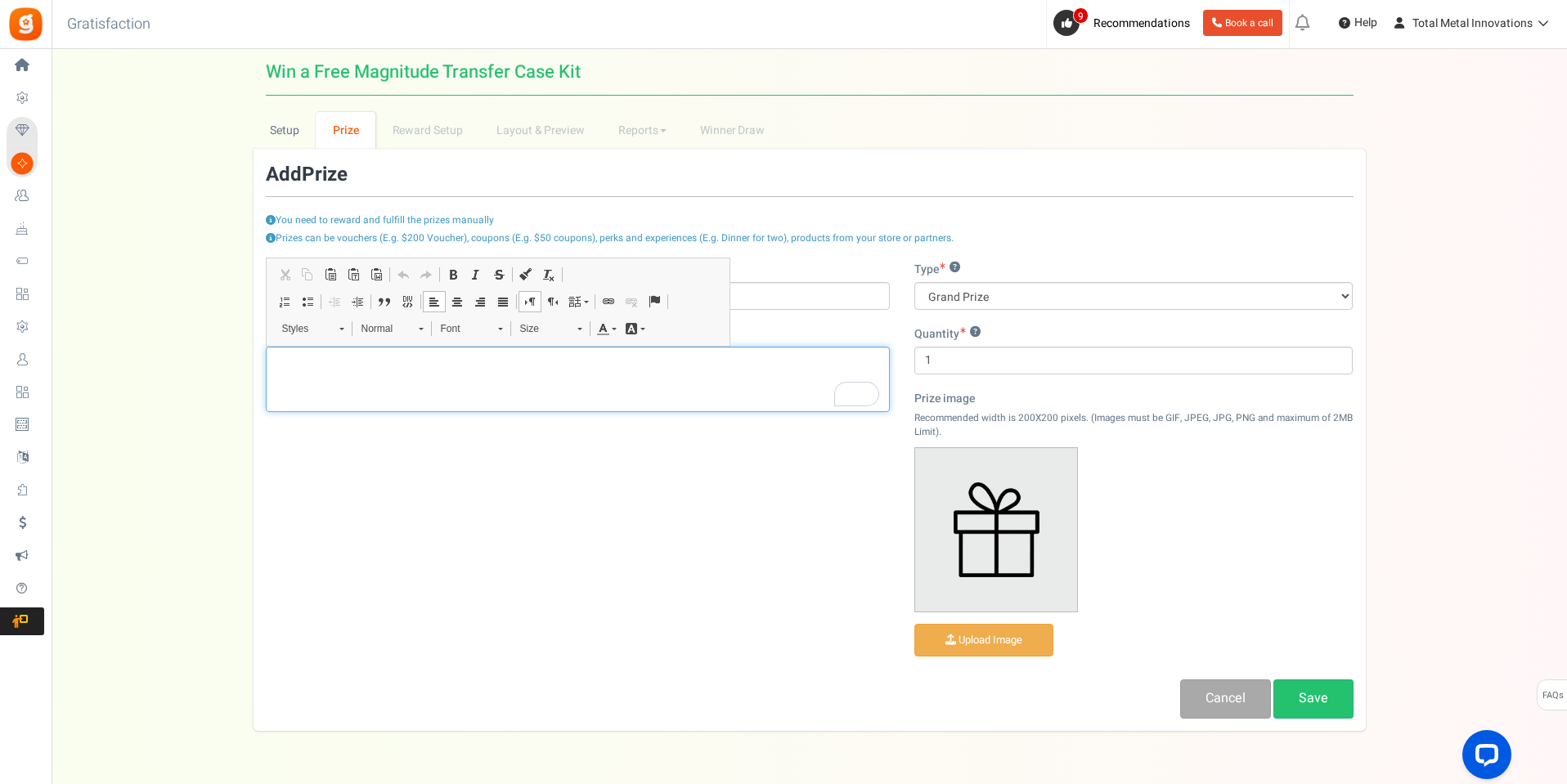
click at [358, 365] on p "To enrich screen reader interactions, please activate Accessibility in Grammarl…" at bounding box center [578, 360] width 603 height 17
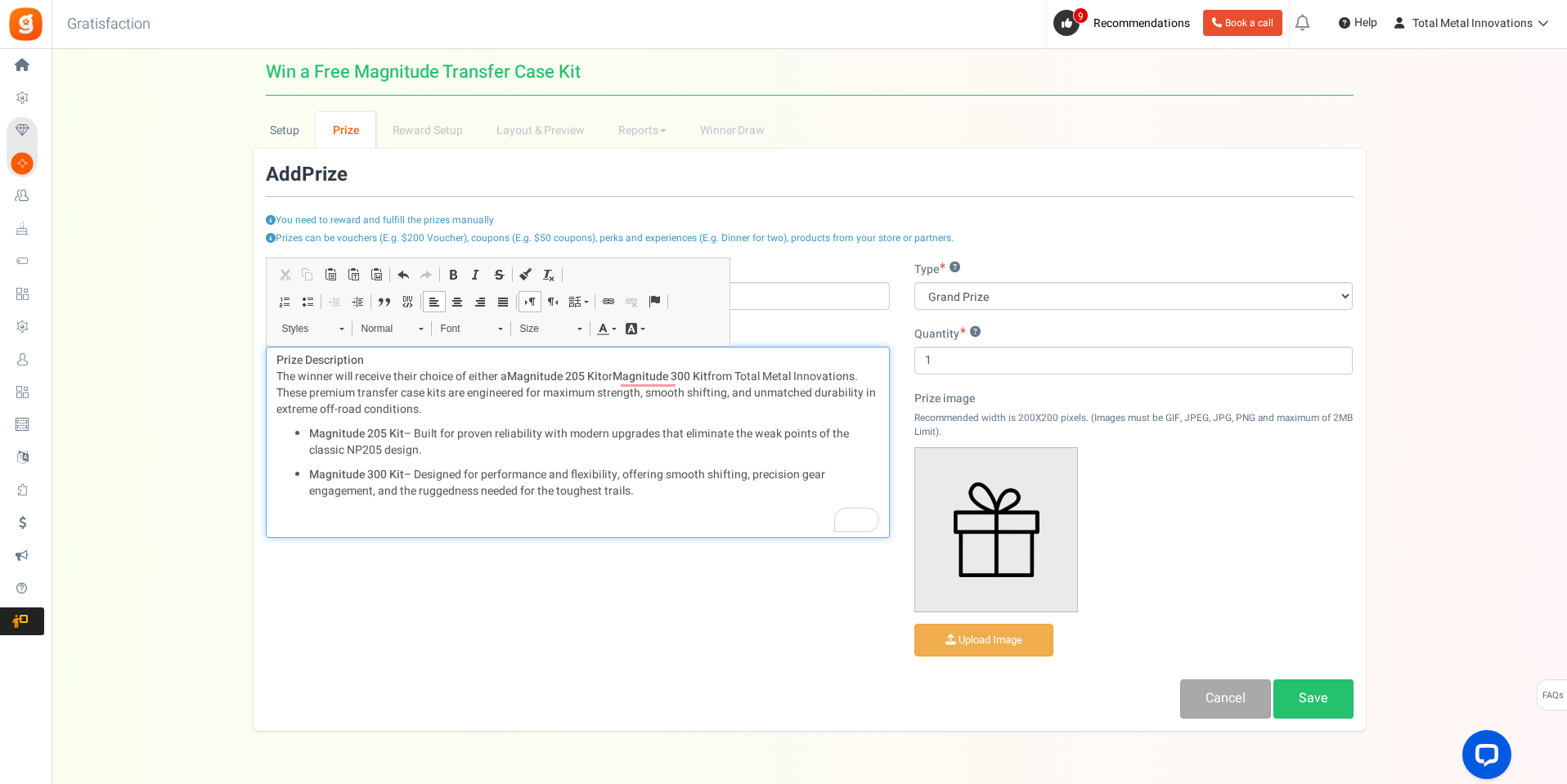
click at [286, 519] on p "To enrich screen reader interactions, please activate Accessibility in Grammarl…" at bounding box center [578, 516] width 603 height 17
paste div "To enrich screen reader interactions, please activate Accessibility in Grammarl…"
click at [554, 513] on p "This is not a complete fully assembled transfer case — it’s a complete kit read…" at bounding box center [578, 523] width 603 height 32
click at [501, 552] on div "Prize Description The winner will receive their choice of either a Magnitude 20…" at bounding box center [578, 450] width 624 height 208
click at [450, 543] on div "Prize Description The winner will receive their choice of either a Magnitude 20…" at bounding box center [578, 450] width 624 height 208
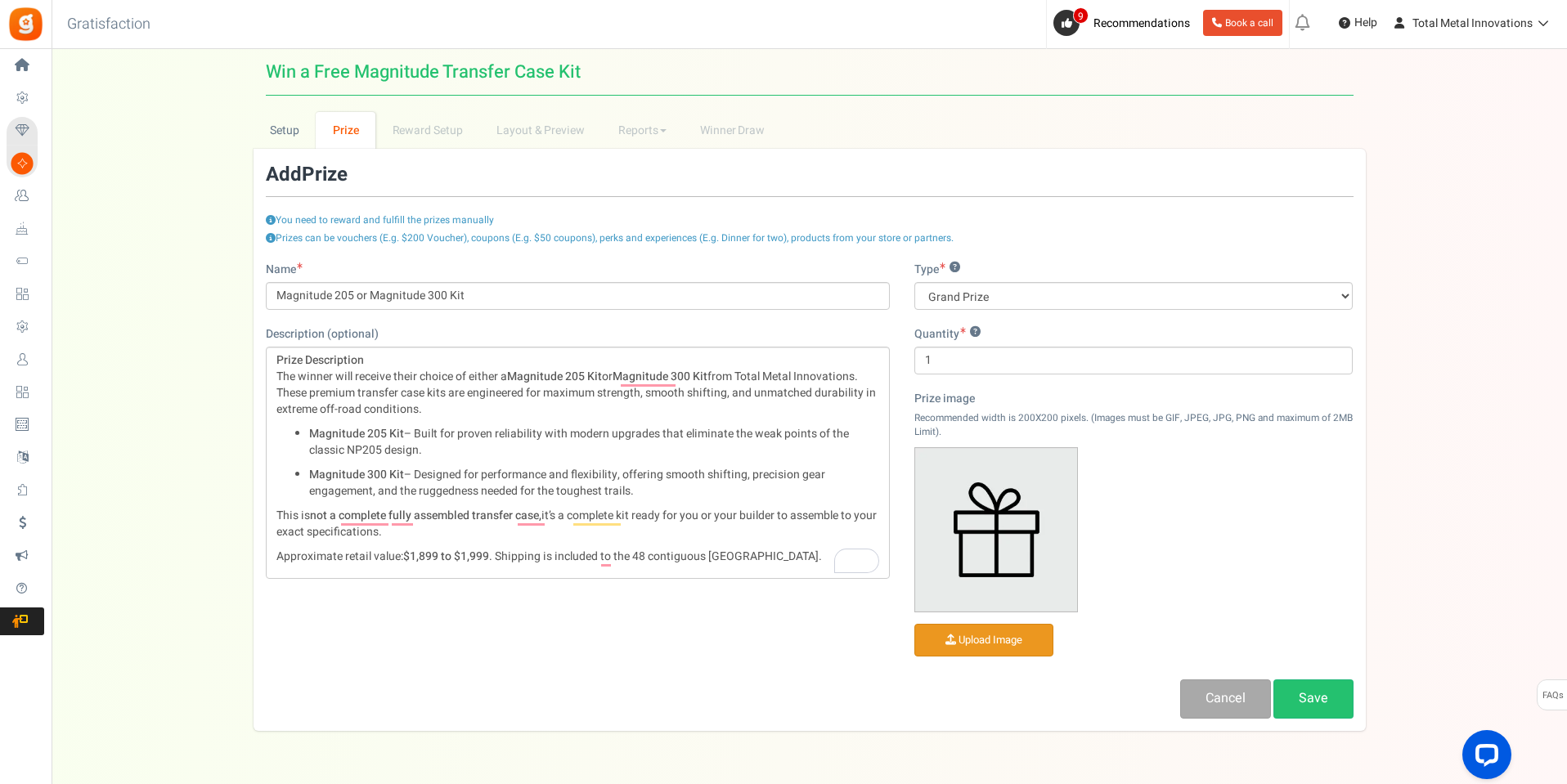
click at [995, 647] on input "file" at bounding box center [983, 640] width 137 height 32
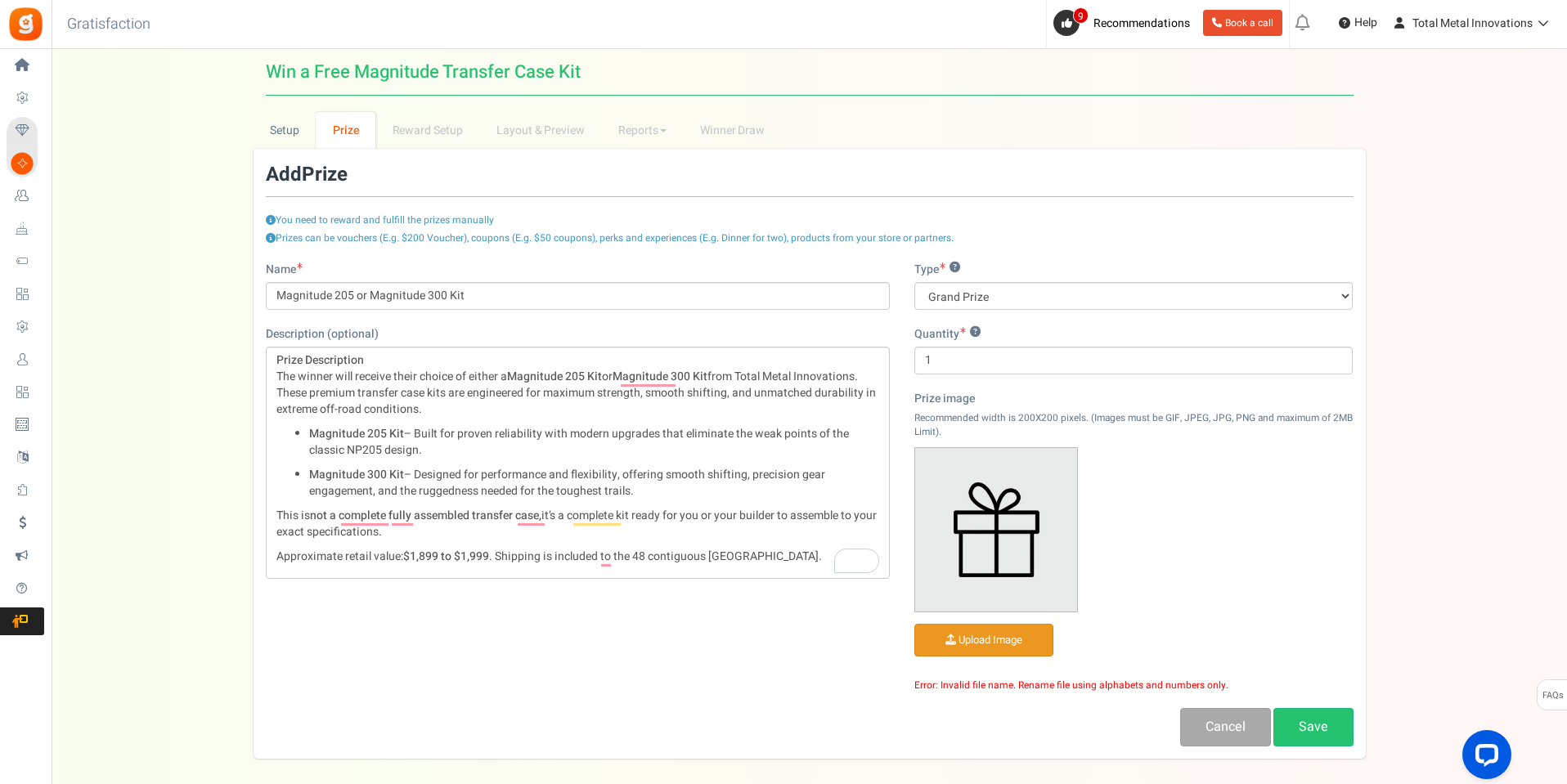
click at [1010, 633] on input "file" at bounding box center [983, 640] width 137 height 32
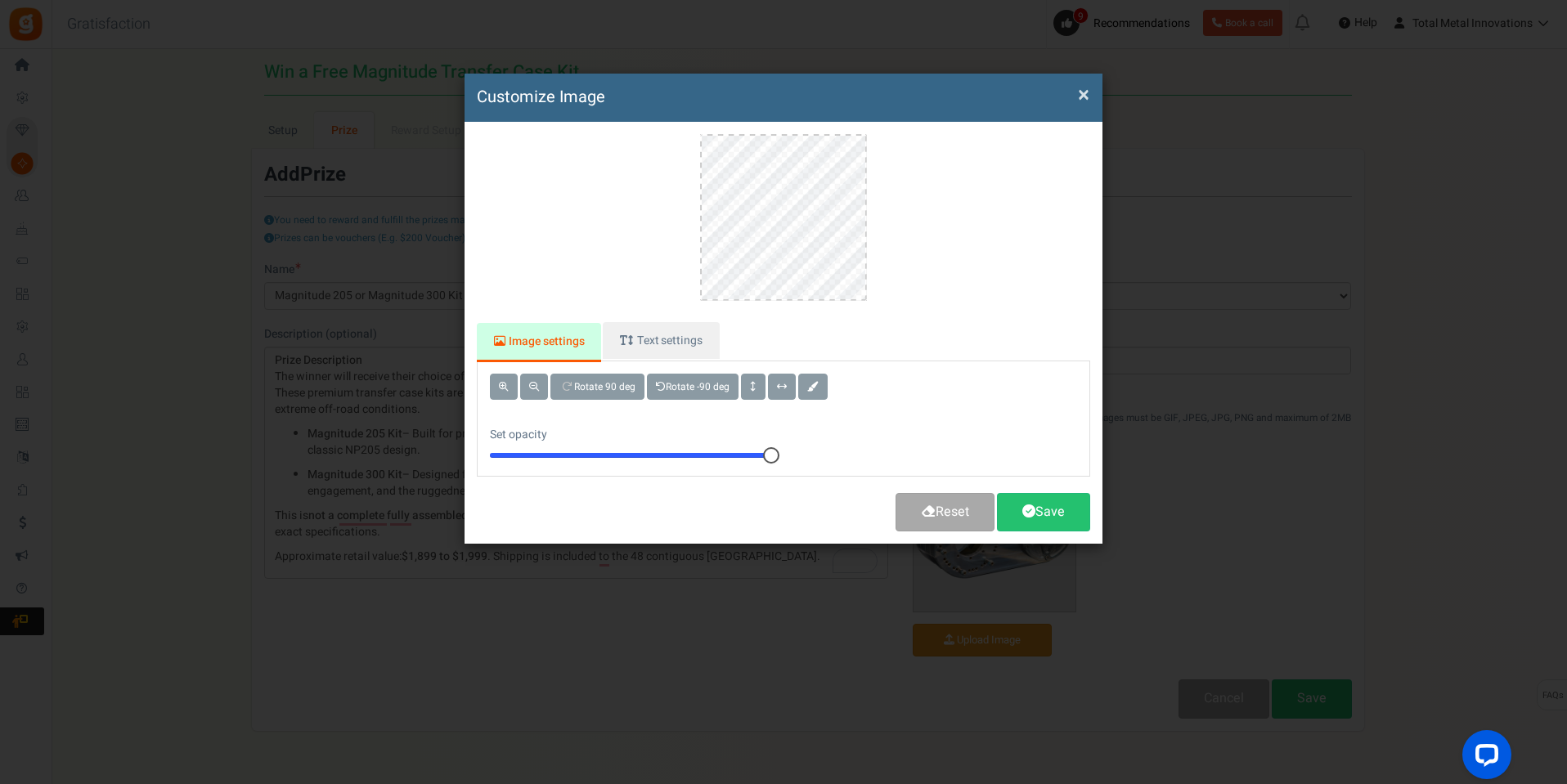
click at [1083, 94] on button "×" at bounding box center [1084, 95] width 12 height 17
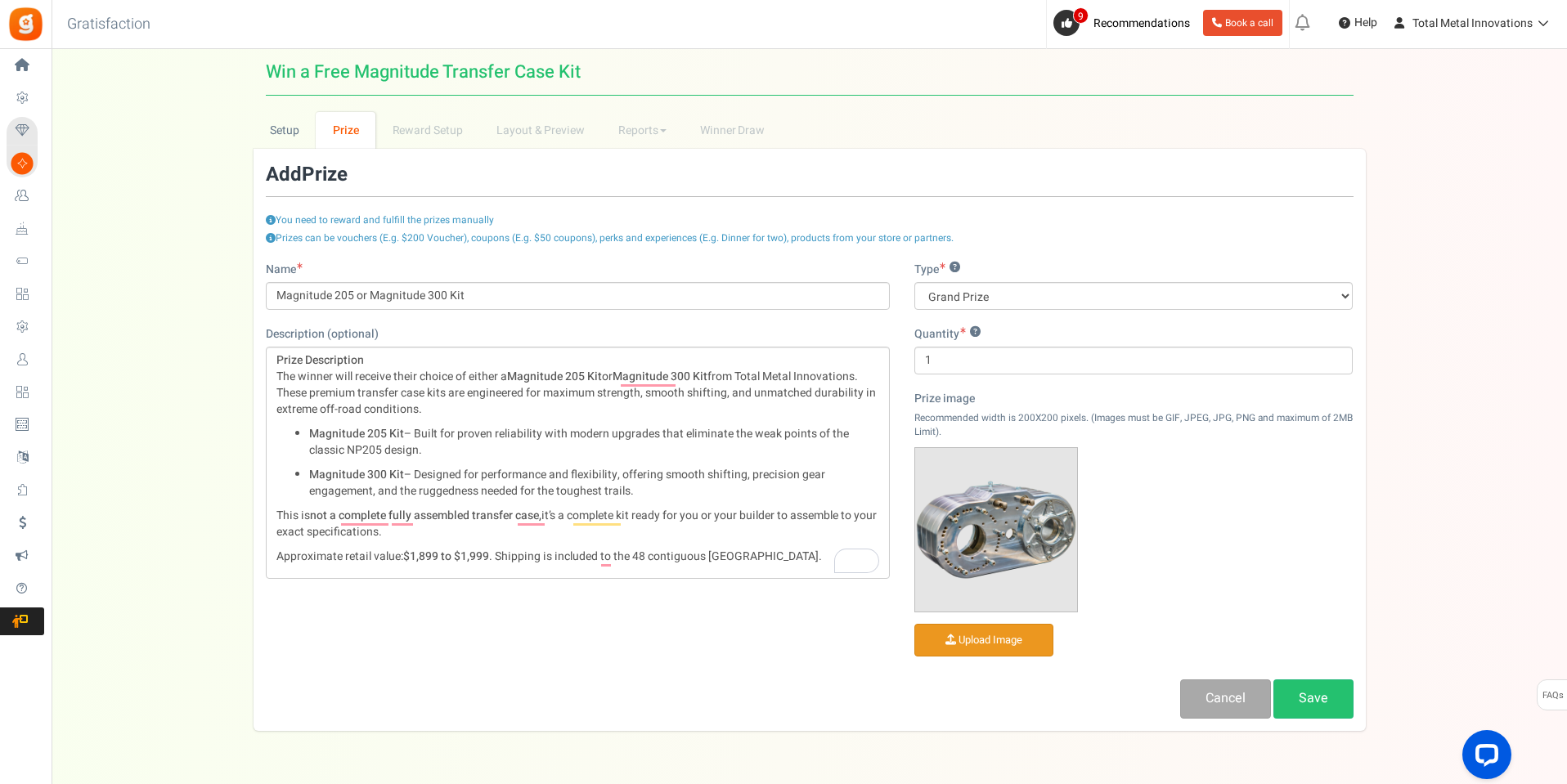
click at [986, 642] on input "file" at bounding box center [983, 640] width 137 height 32
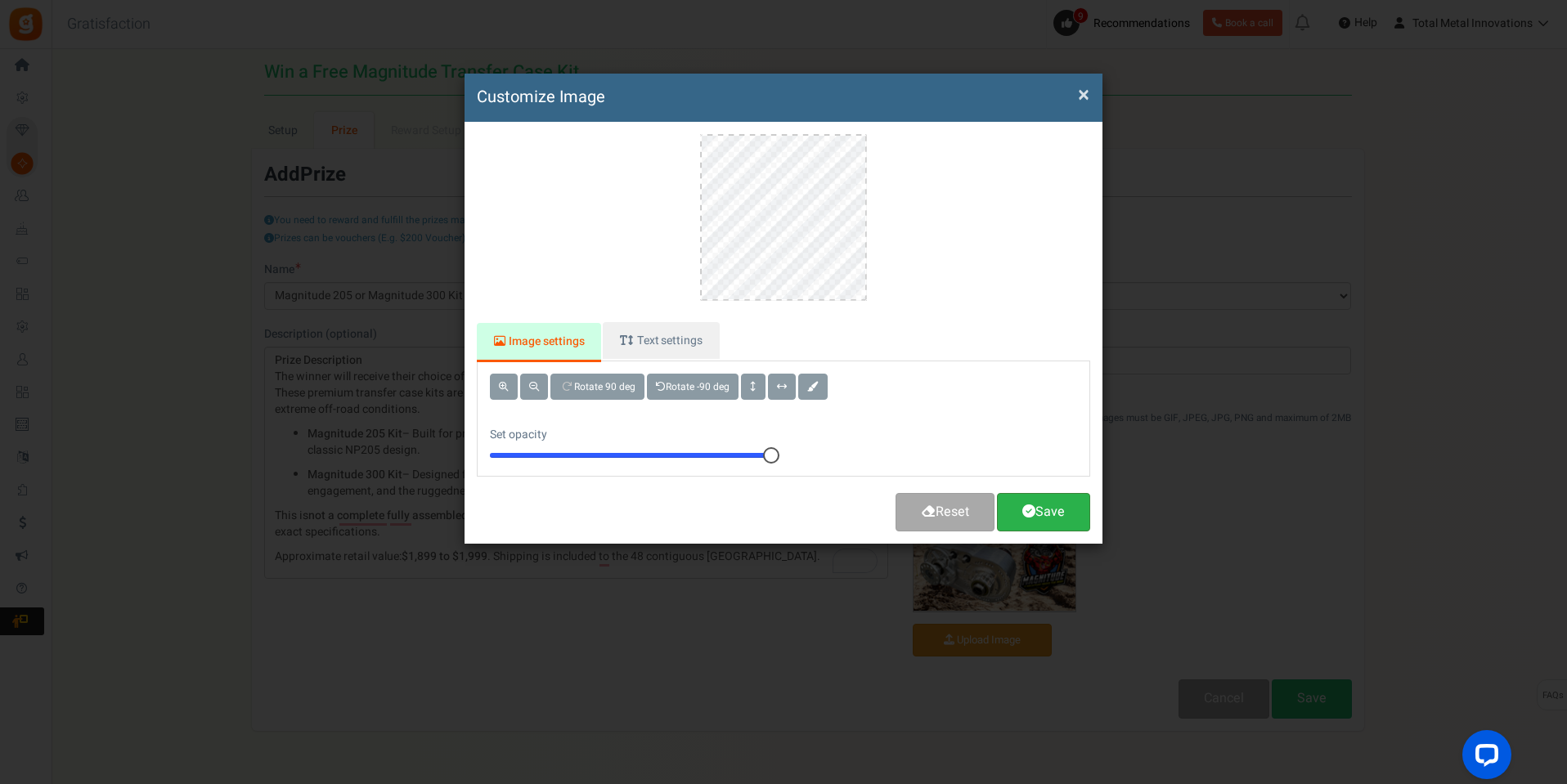
click at [1029, 509] on span at bounding box center [1029, 511] width 13 height 13
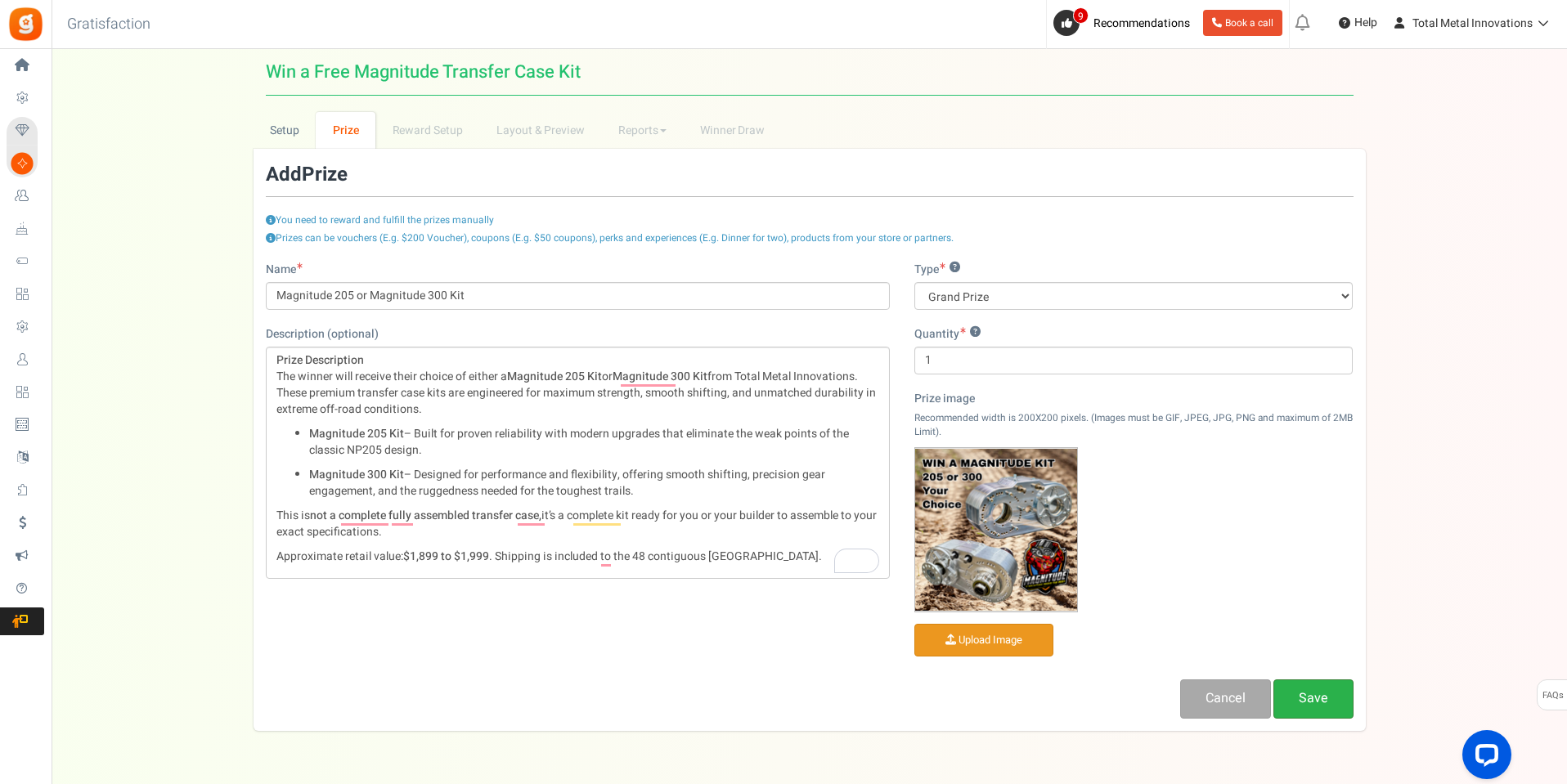
click at [1290, 697] on link "Save" at bounding box center [1313, 698] width 80 height 38
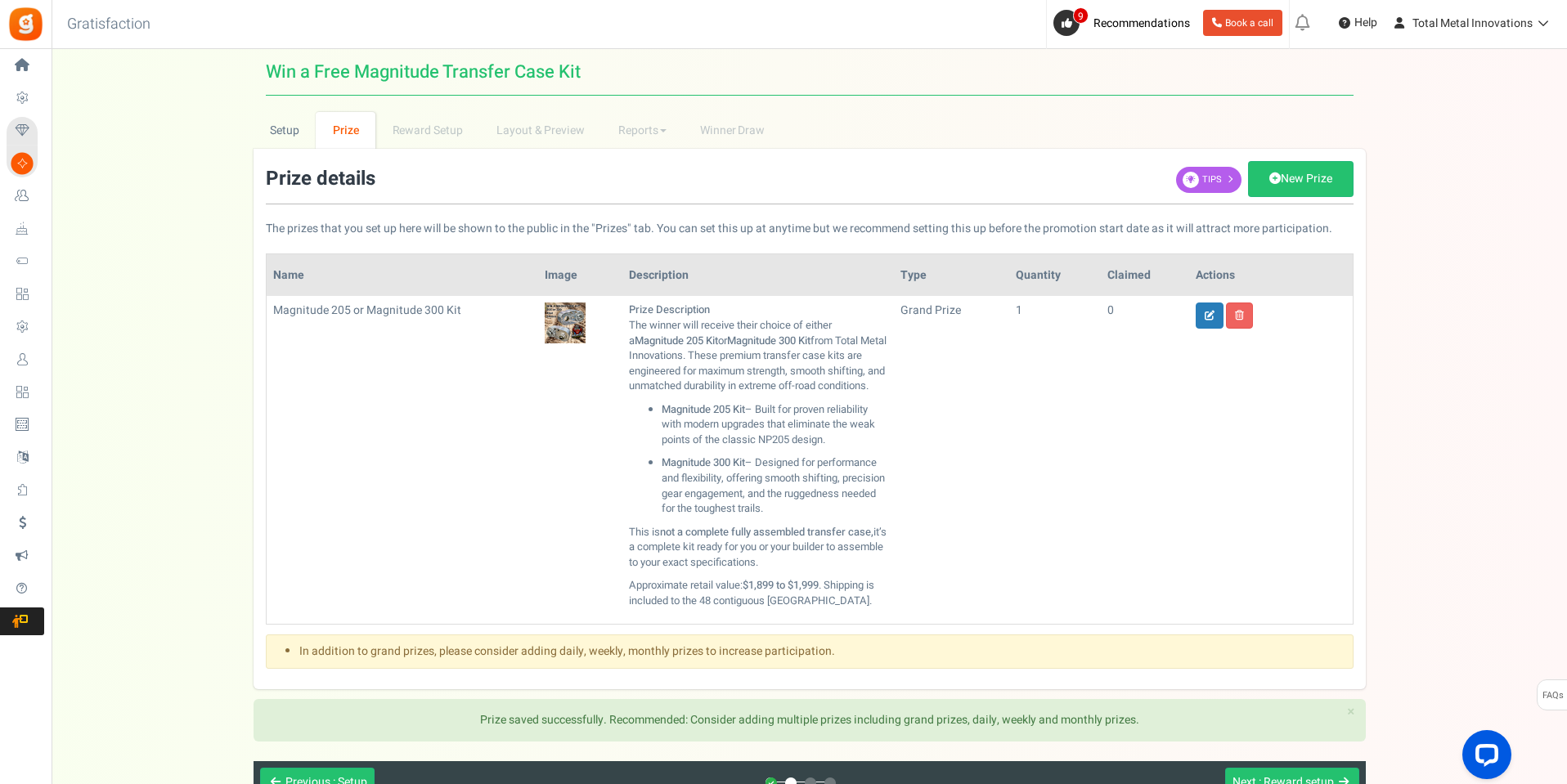
scroll to position [82, 0]
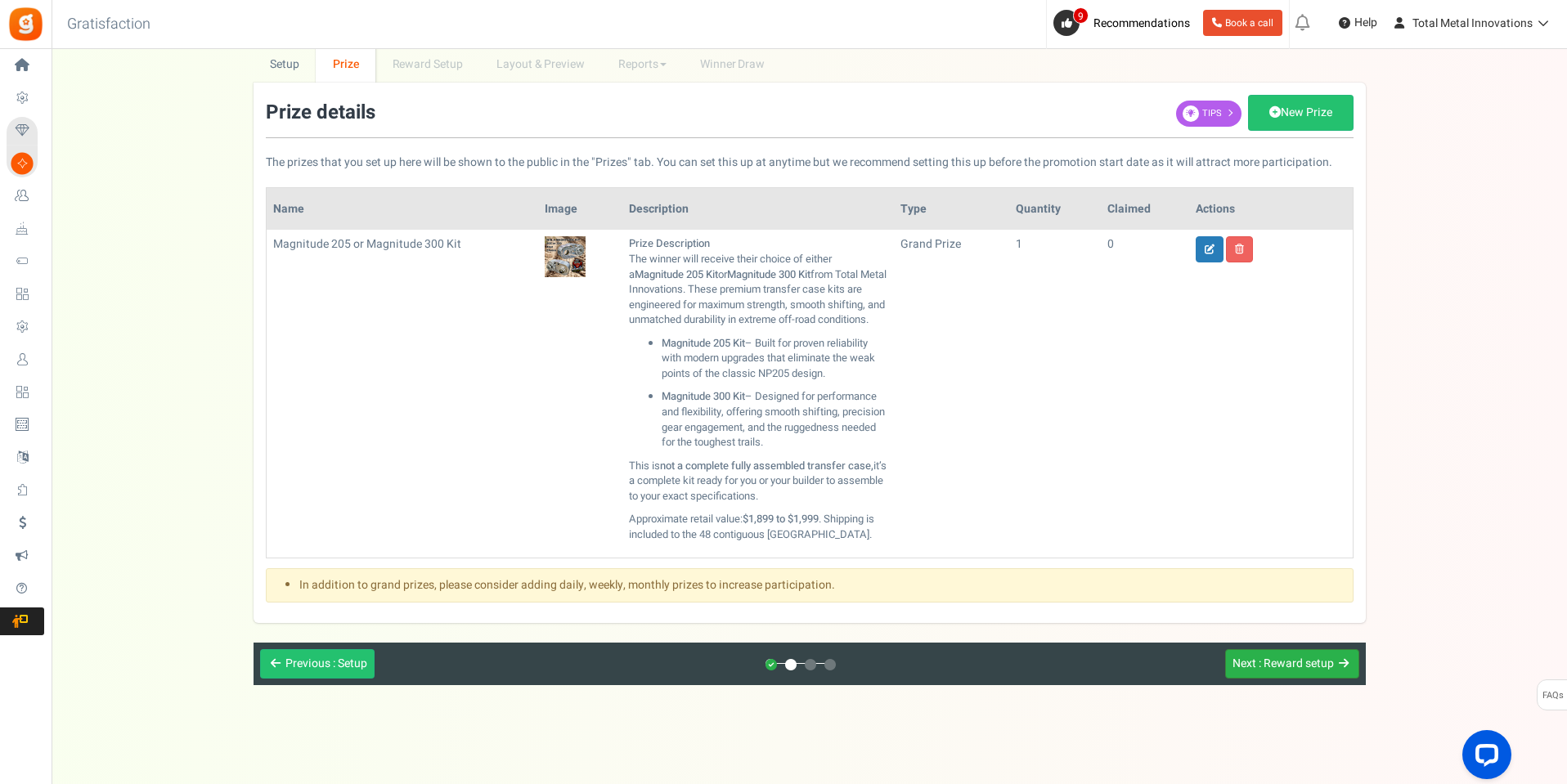
click at [1293, 665] on span ": Reward setup" at bounding box center [1296, 663] width 75 height 17
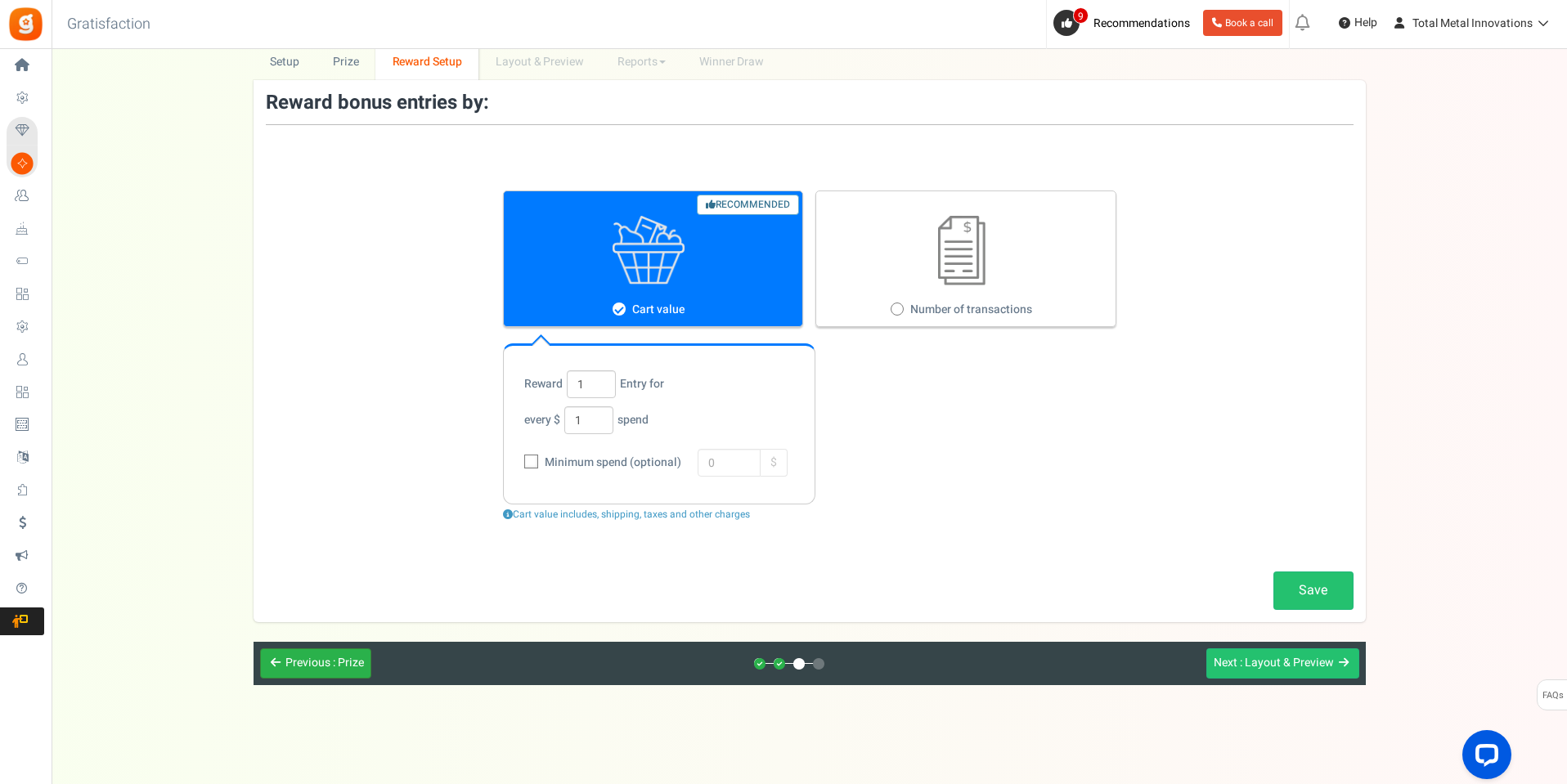
click at [298, 665] on span "Previous" at bounding box center [308, 662] width 45 height 17
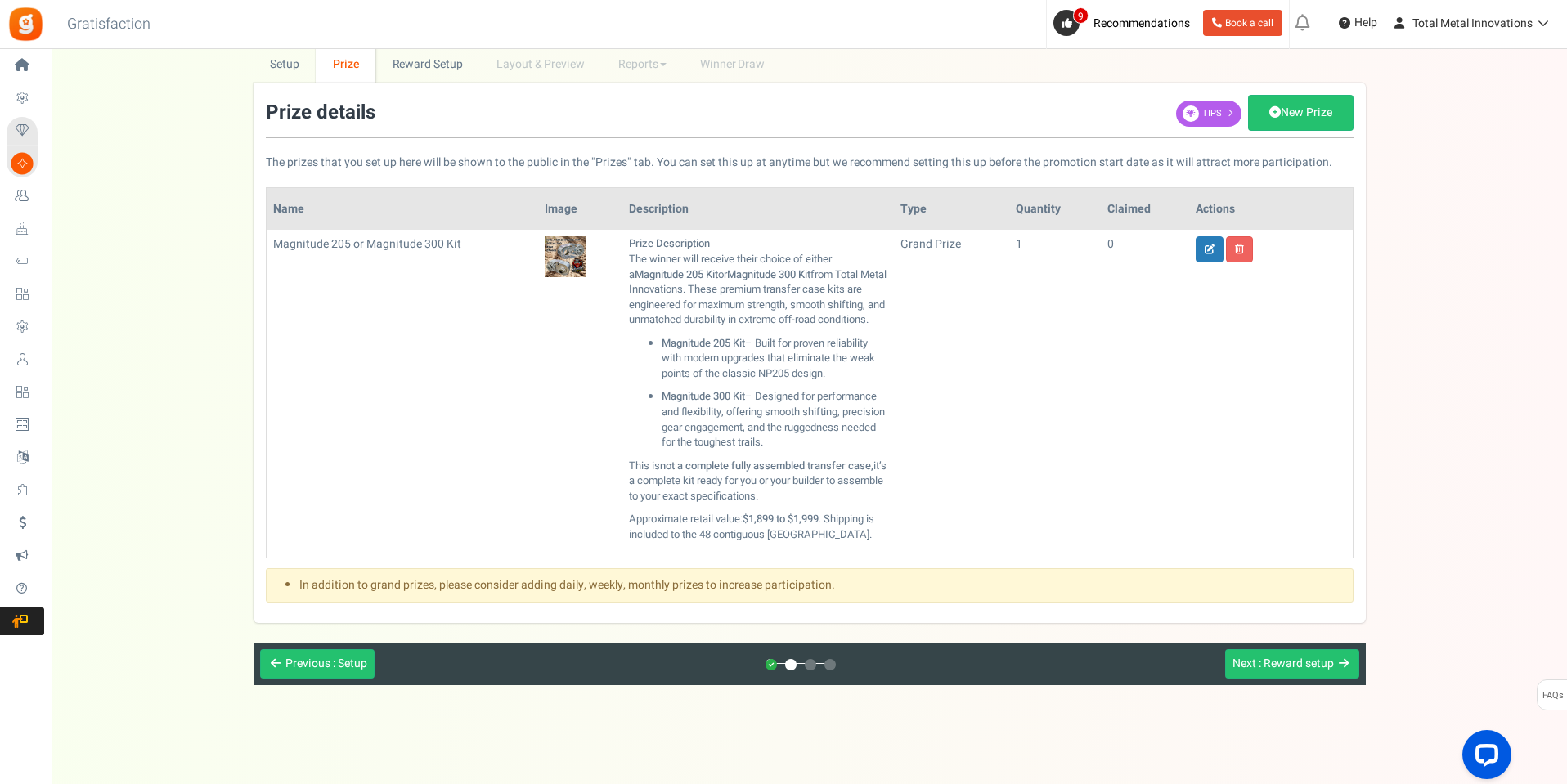
click at [299, 686] on div "Previous : Setup Next : Reward setup" at bounding box center [810, 664] width 1112 height 43
click at [299, 672] on span "Previous" at bounding box center [308, 663] width 45 height 17
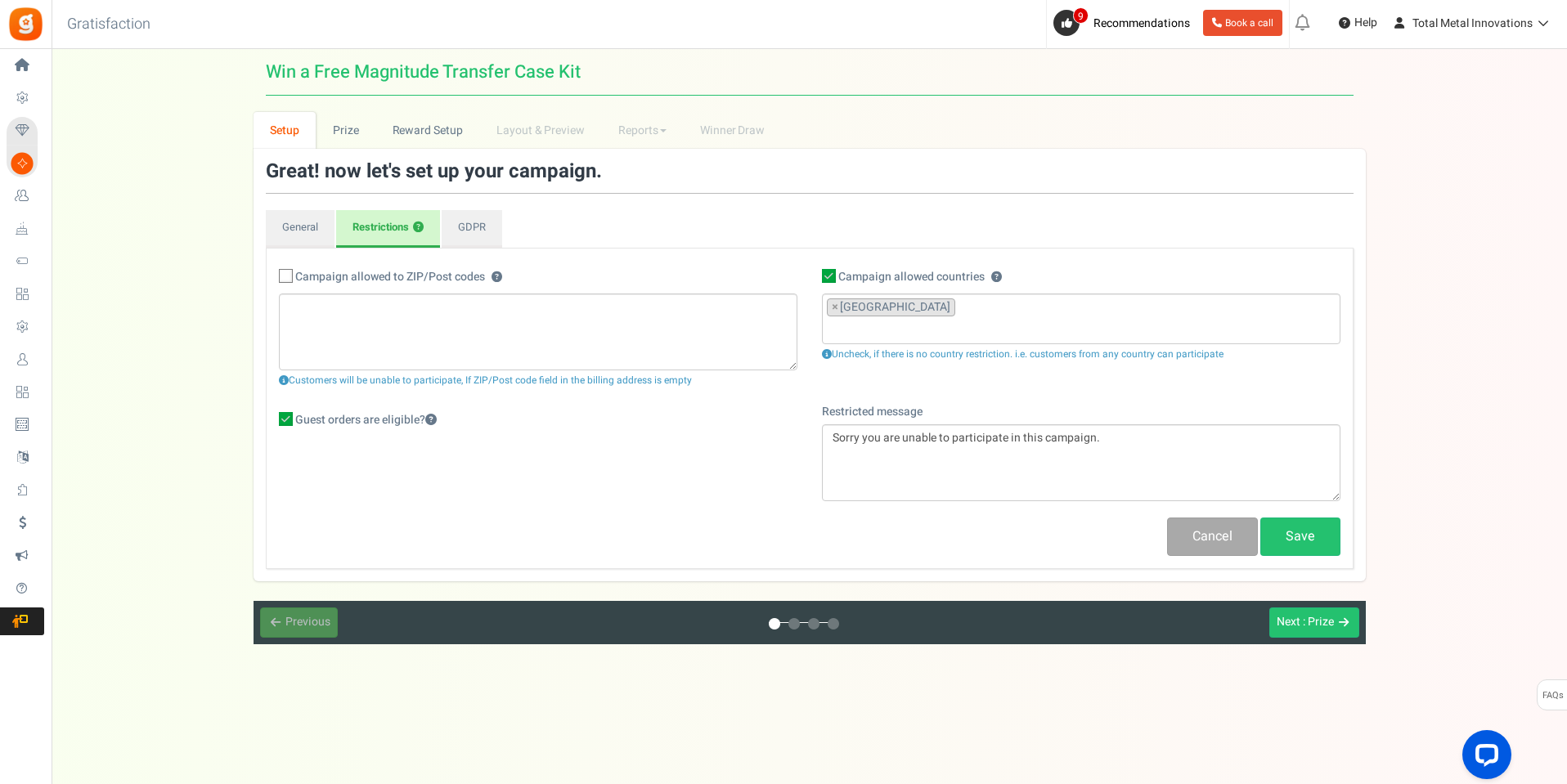
scroll to position [0, 0]
click at [1309, 627] on span ": Prize" at bounding box center [1320, 622] width 31 height 17
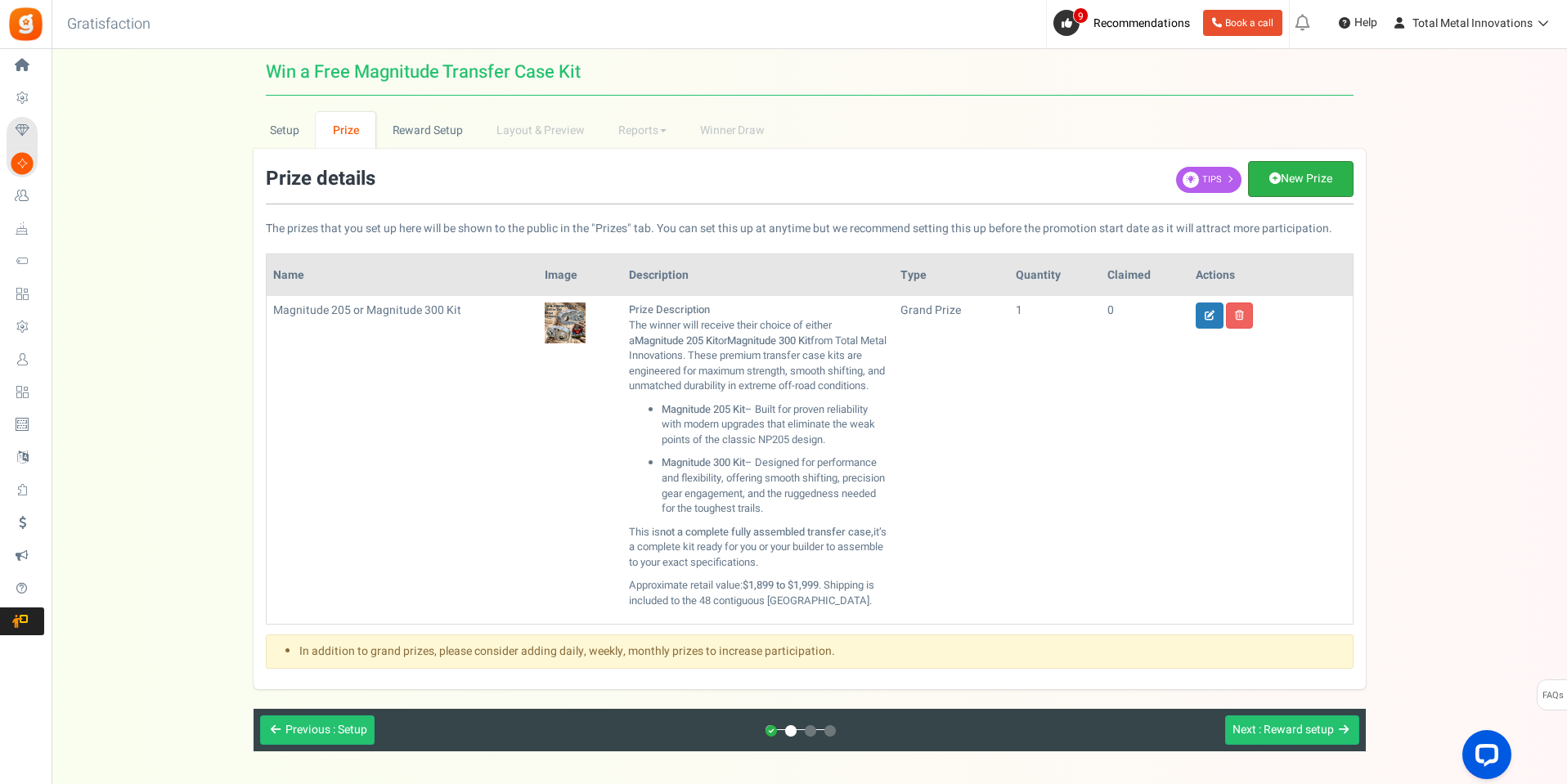
click at [1281, 181] on link "New Prize" at bounding box center [1301, 179] width 106 height 36
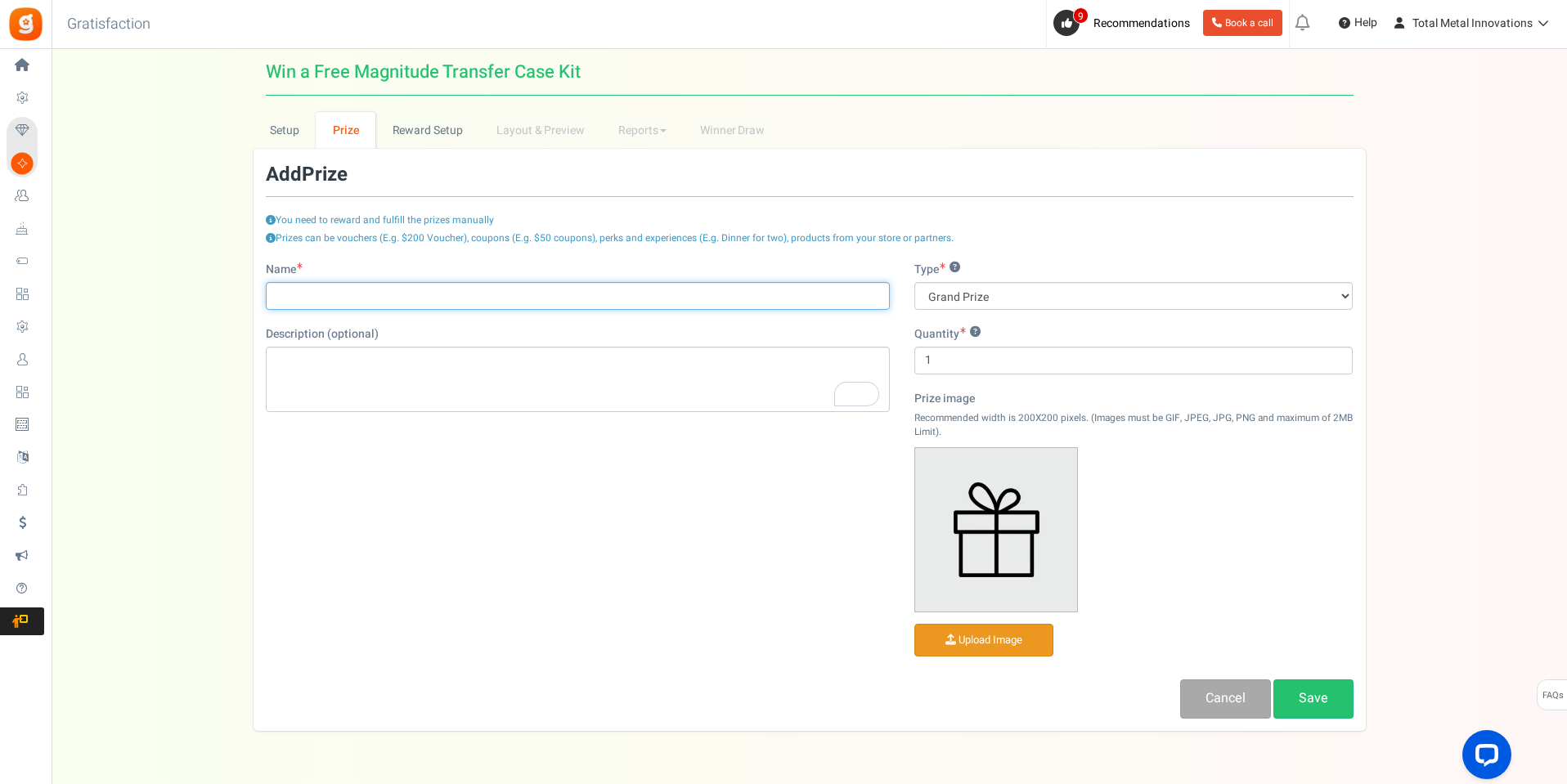
click at [308, 297] on input "Name" at bounding box center [578, 295] width 624 height 27
type input "Magnitude Swap Pack"
click at [1010, 310] on div "Type ? Grand Prize Daily Prize Weekly Prize Monthly Prize Quantity ? 1 Prize im…" at bounding box center [1133, 470] width 464 height 419
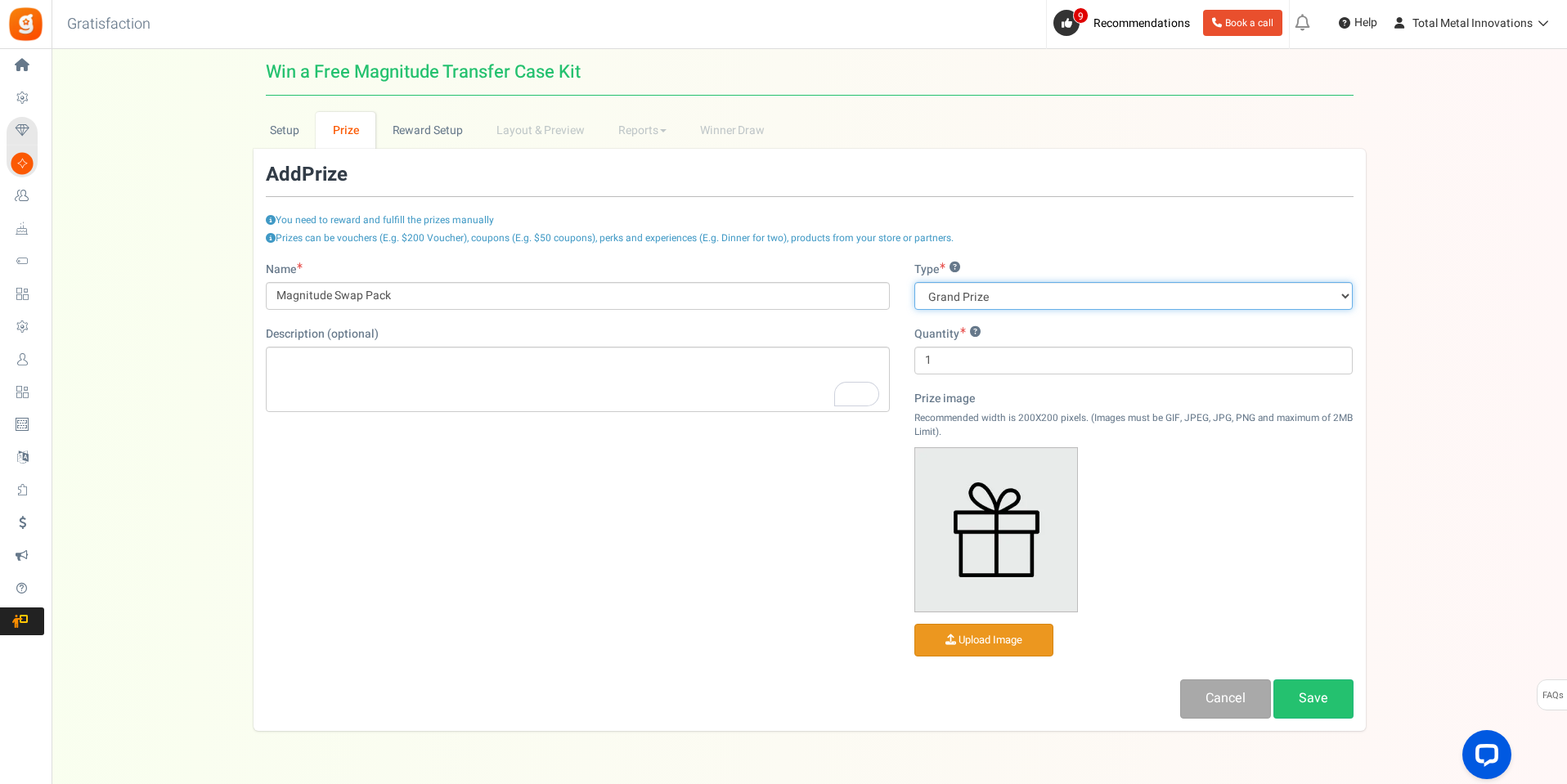
click at [1011, 300] on select "Grand Prize Daily Prize Weekly Prize Monthly Prize" at bounding box center [1133, 295] width 439 height 27
select select "monthly"
click at [914, 282] on select "Grand Prize Daily Prize Weekly Prize Monthly Prize" at bounding box center [1133, 295] width 439 height 27
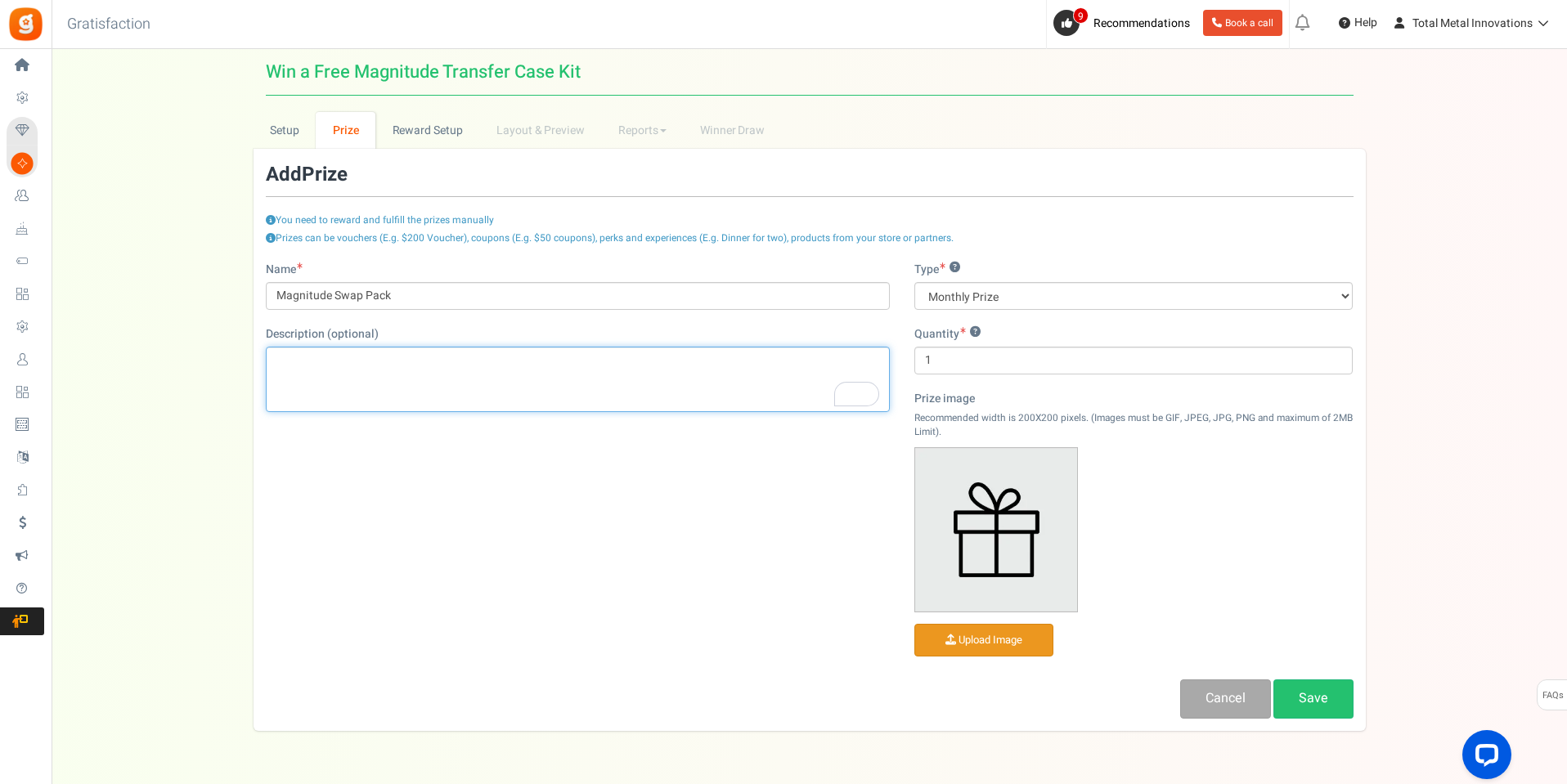
click at [316, 370] on div "To enrich screen reader interactions, please activate Accessibility in Grammarl…" at bounding box center [578, 379] width 624 height 66
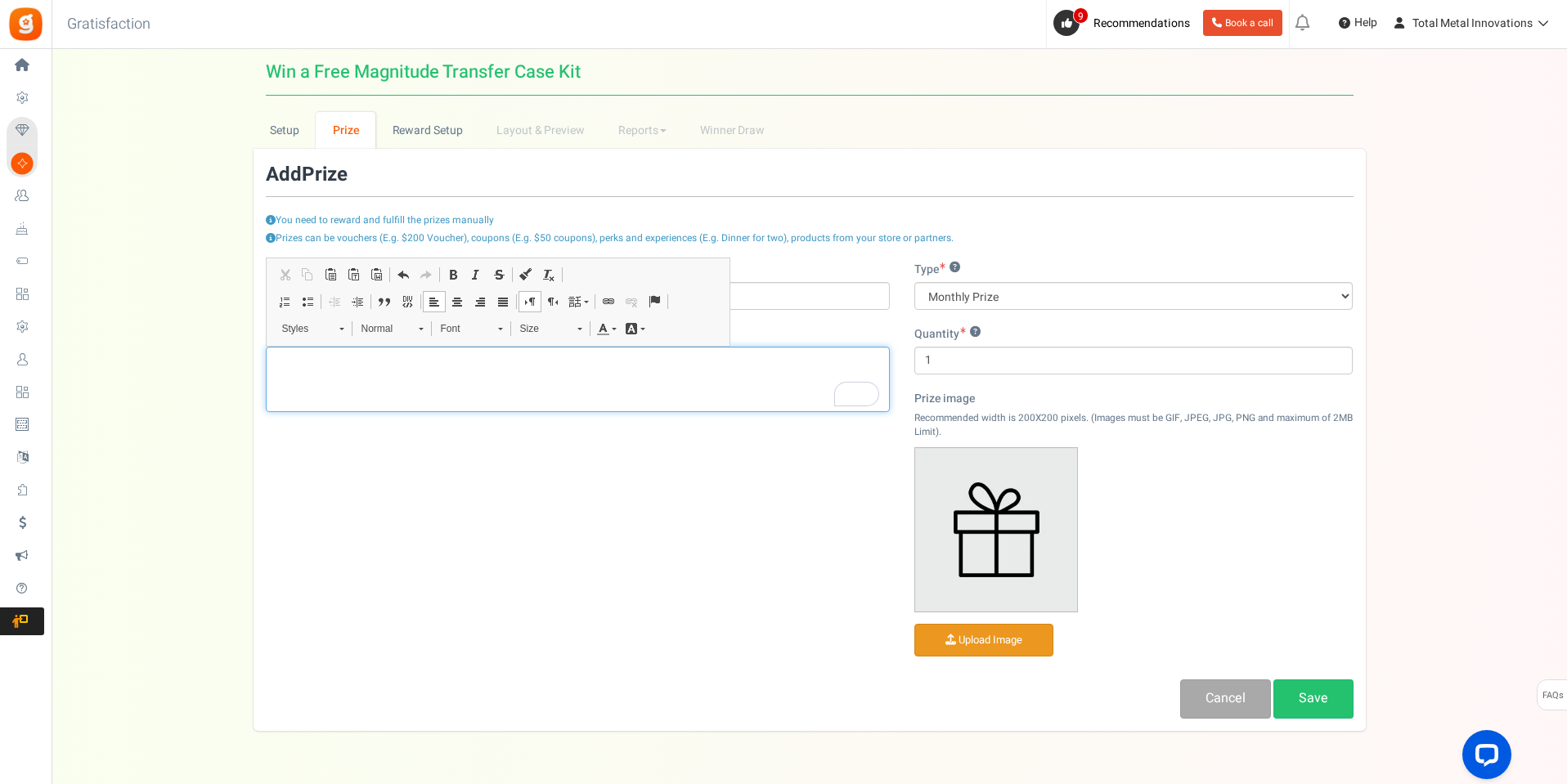
drag, startPoint x: 433, startPoint y: 300, endPoint x: 261, endPoint y: 297, distance: 172.0
click at [261, 297] on body "Install now Back to Home Back to program setup Home Settings Campaigns Purchase…" at bounding box center [784, 419] width 1567 height 839
click at [777, 299] on input "Magnitude Swap Pack" at bounding box center [578, 295] width 624 height 27
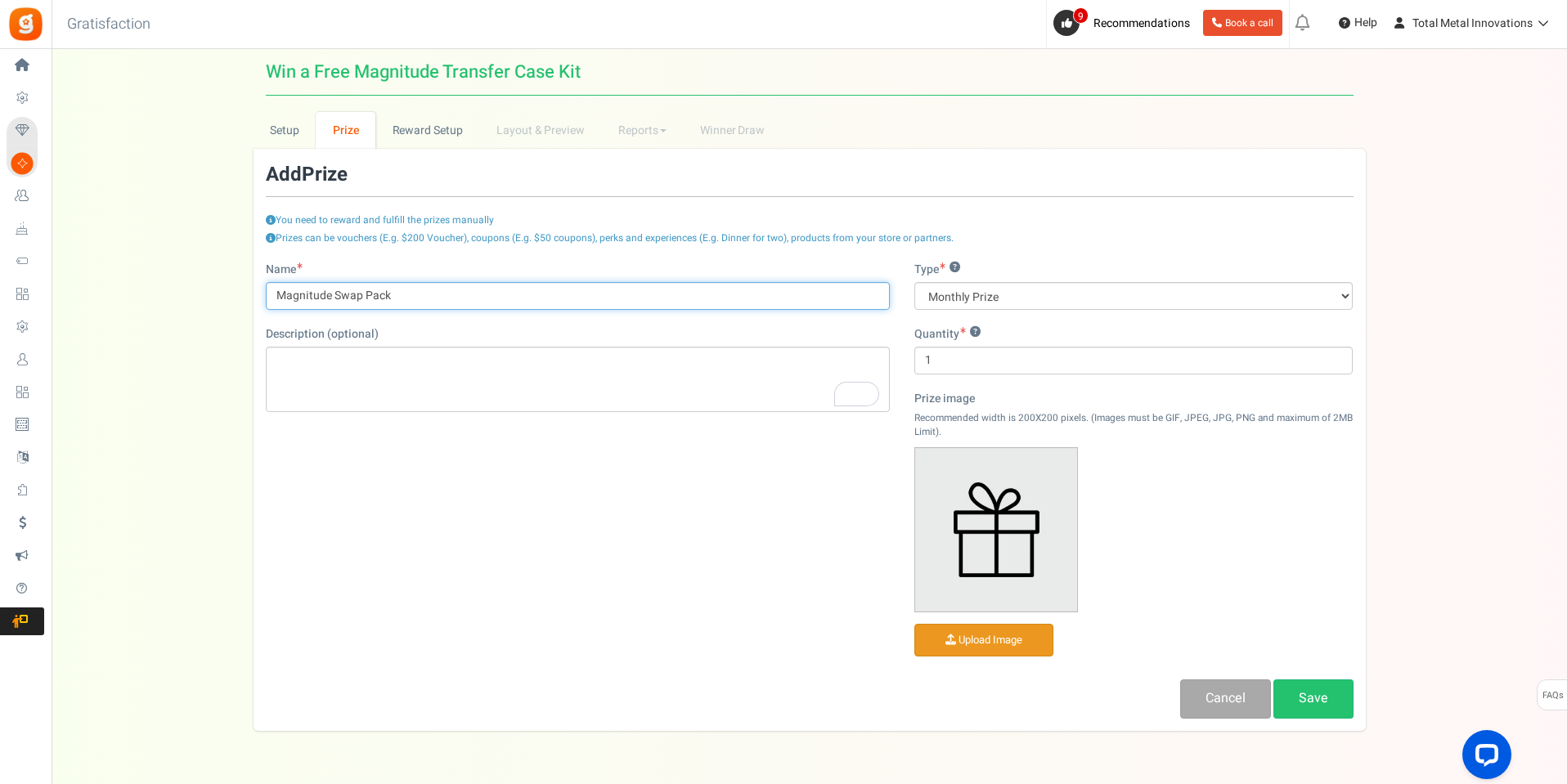
click at [772, 295] on input "Magnitude Swap Pack" at bounding box center [578, 295] width 624 height 27
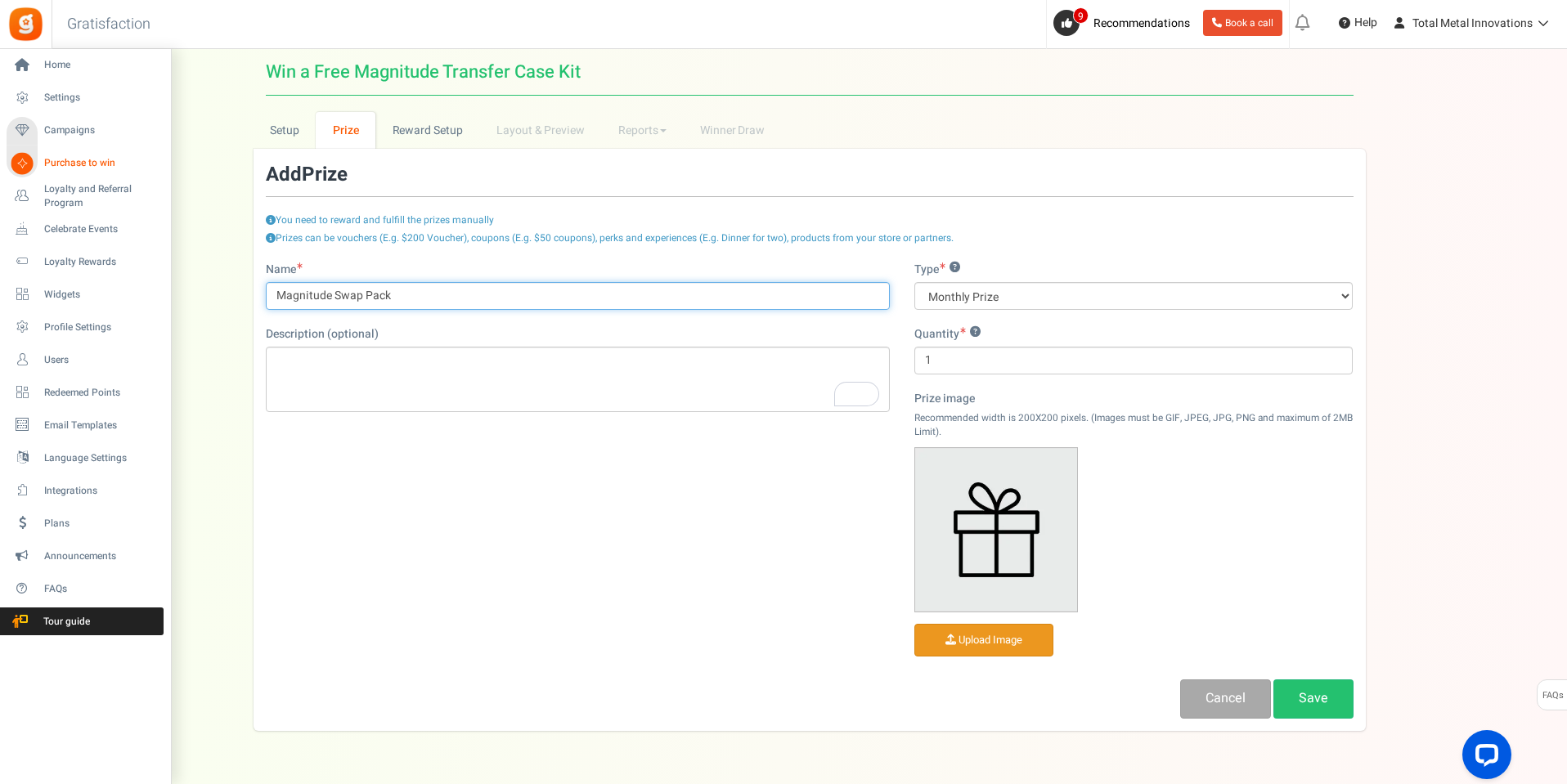
paste input "g Pack – Monthly Drawing Prize"
type input "Magnitude Swag Pack – Monthly Drawing Prize"
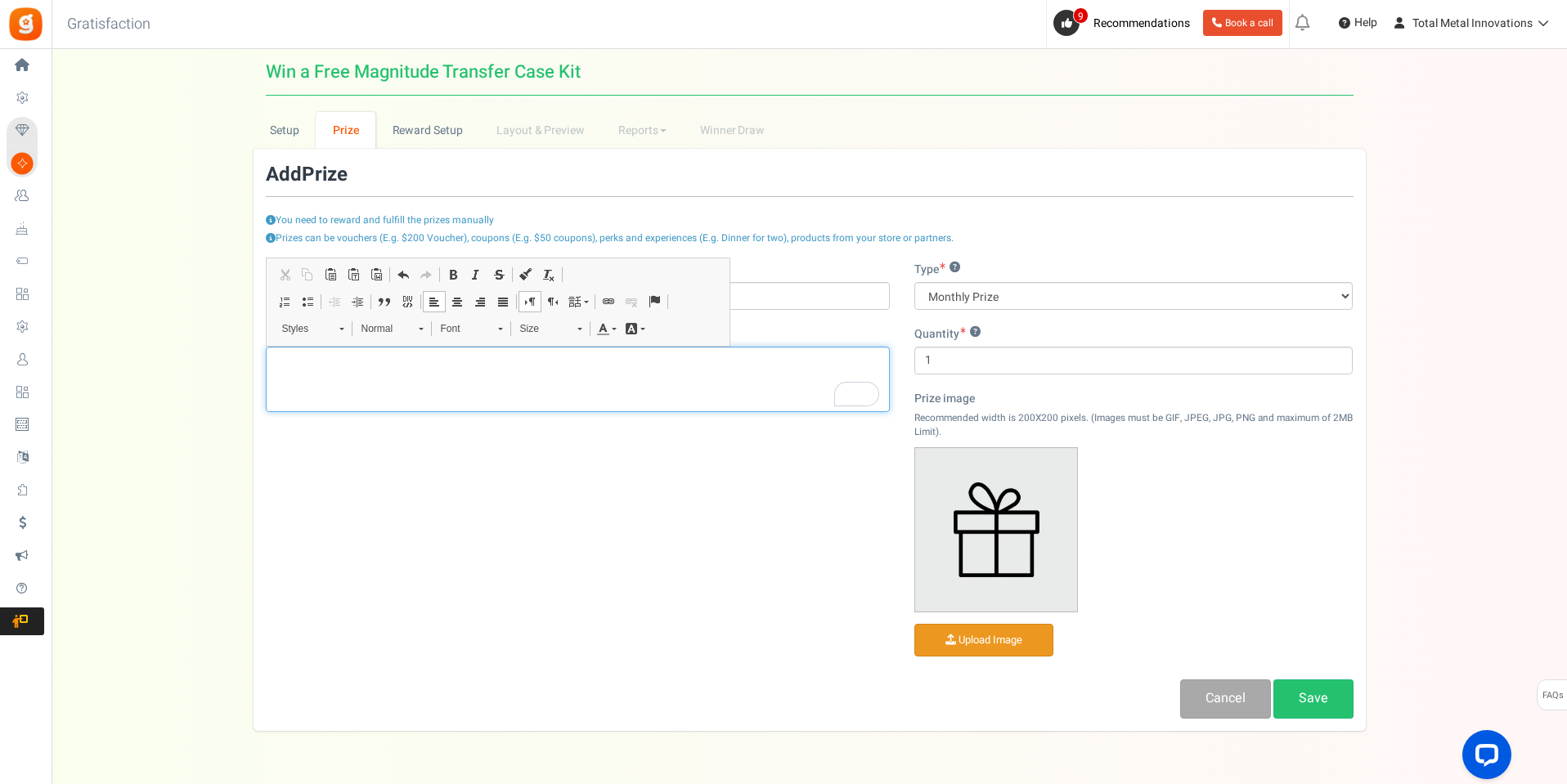
click at [301, 380] on div "To enrich screen reader interactions, please activate Accessibility in Grammarl…" at bounding box center [578, 379] width 624 height 66
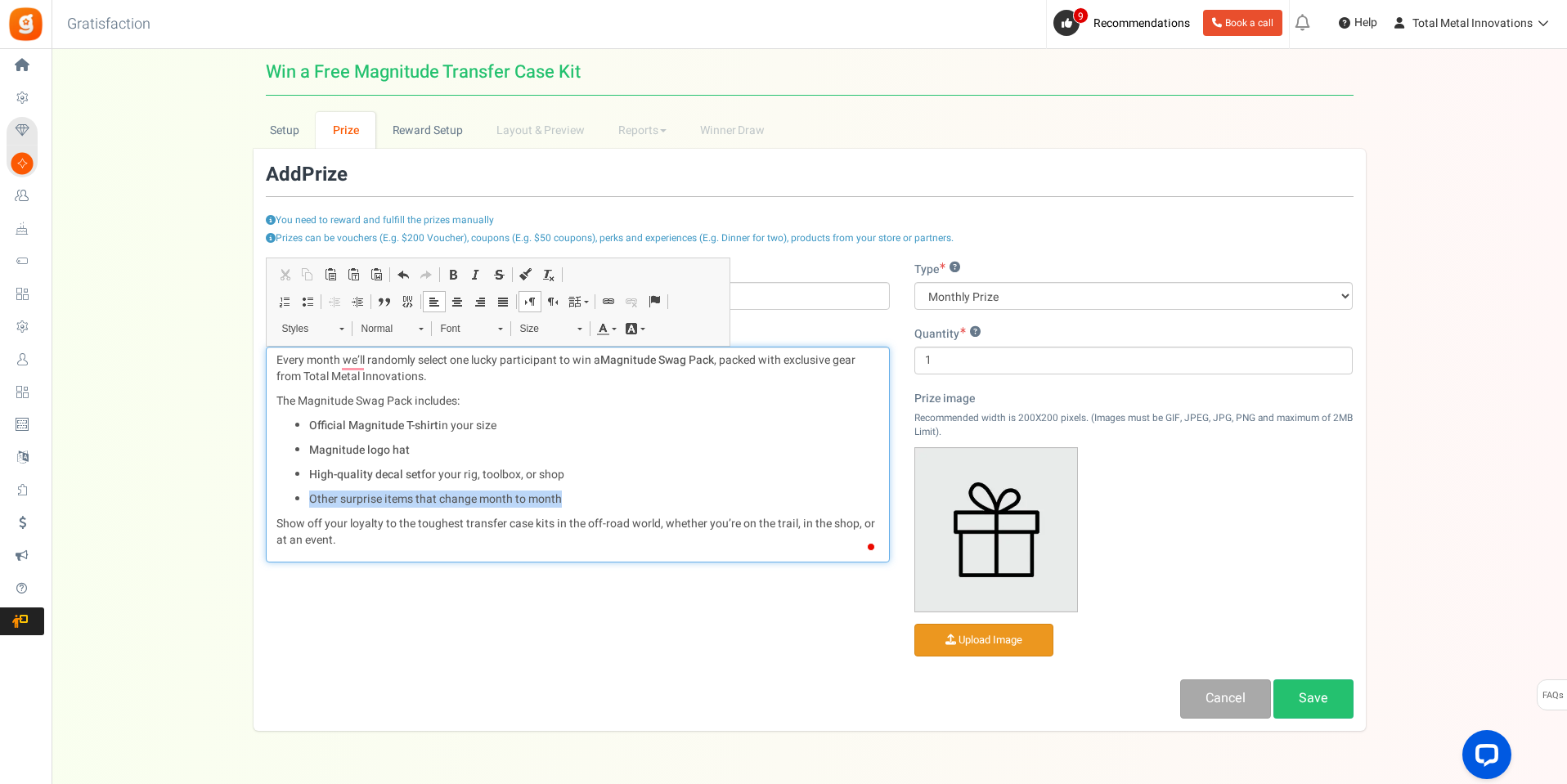
drag, startPoint x: 567, startPoint y: 497, endPoint x: 303, endPoint y: 495, distance: 264.0
click at [303, 495] on ul "Official Magnitude T-shirt in your size Magnitude logo hat High-quality decal s…" at bounding box center [578, 463] width 603 height 90
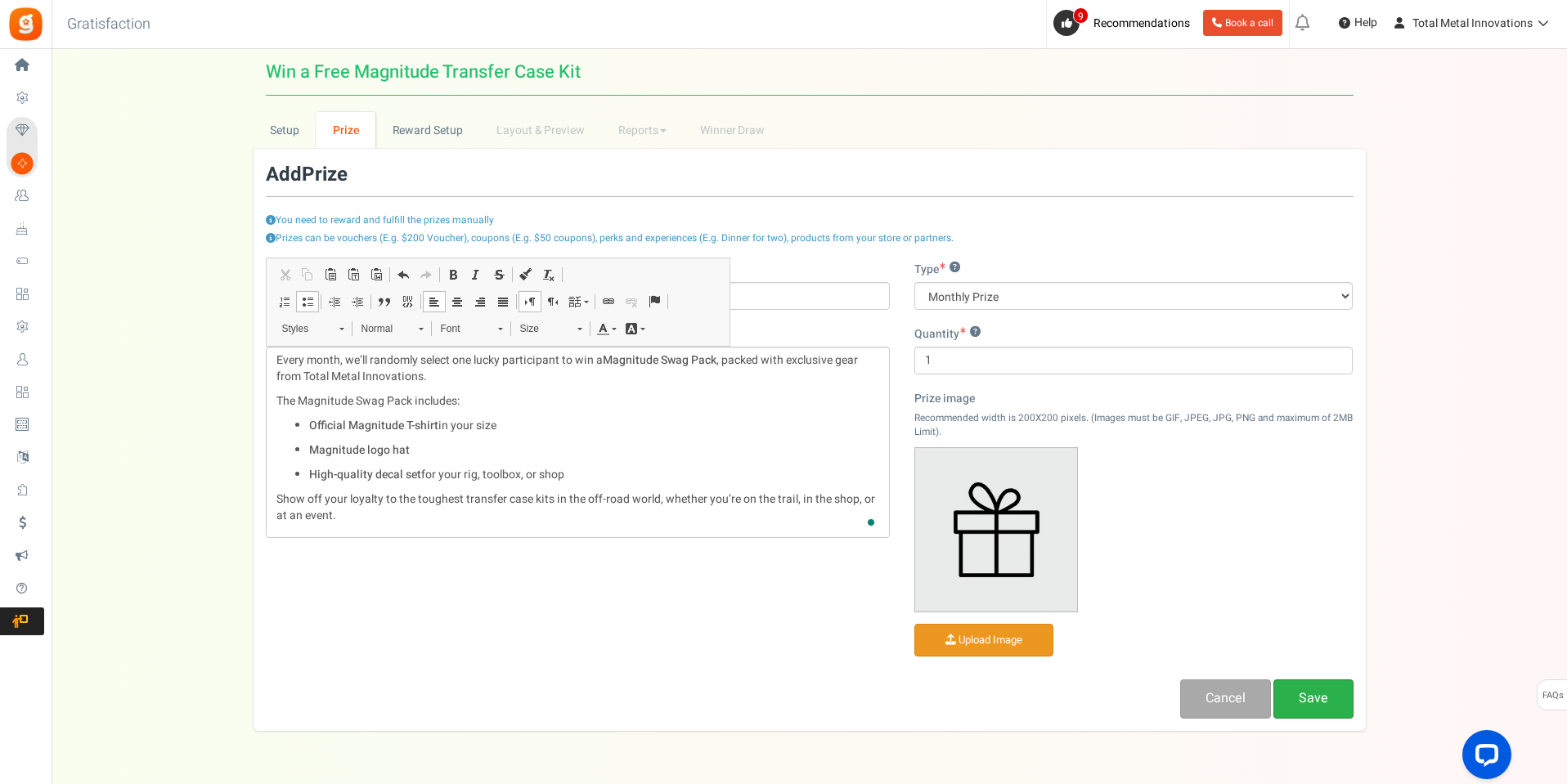
click at [1303, 704] on link "Save" at bounding box center [1313, 698] width 80 height 38
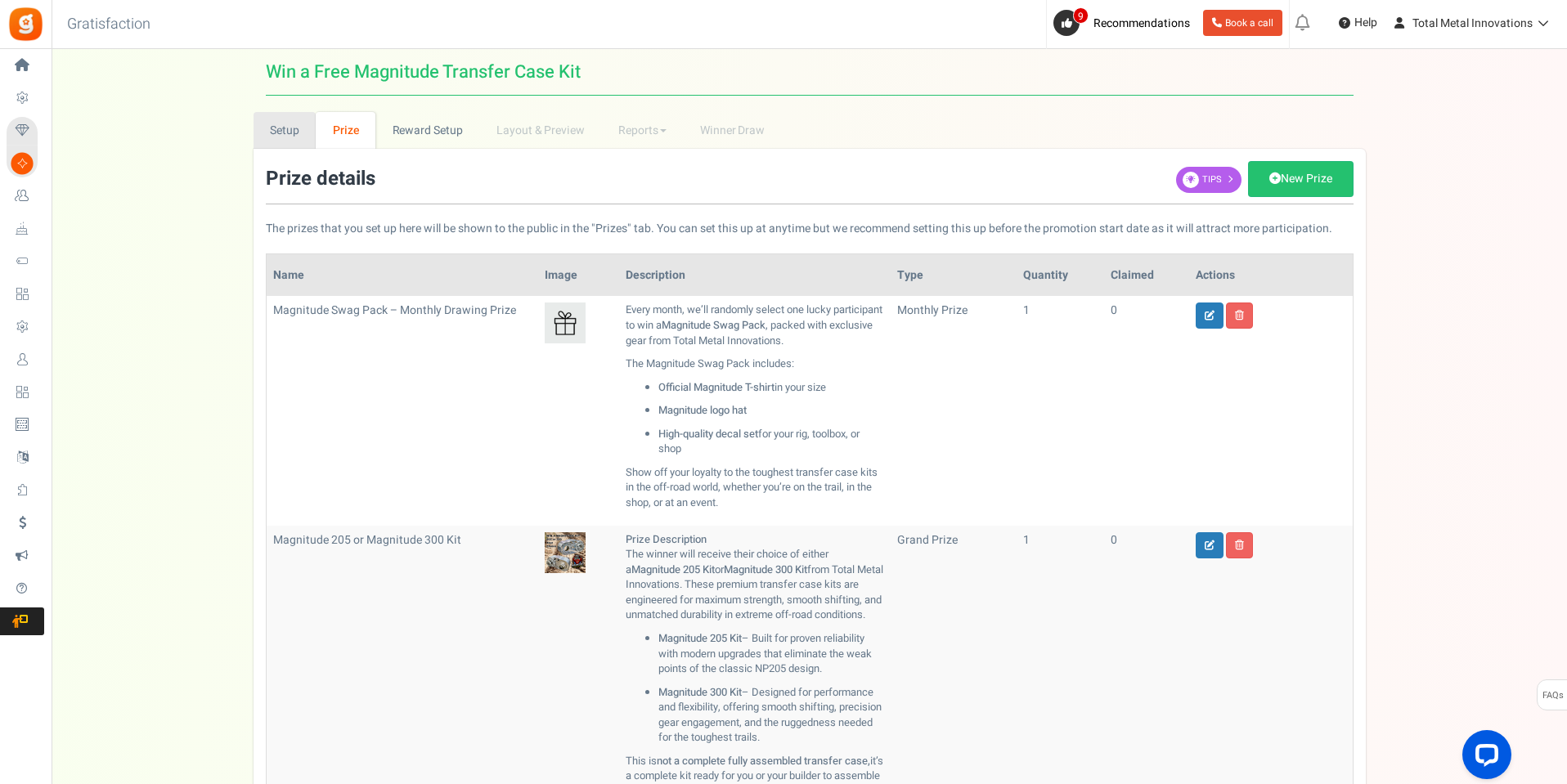
click at [295, 136] on link "Setup" at bounding box center [286, 131] width 63 height 37
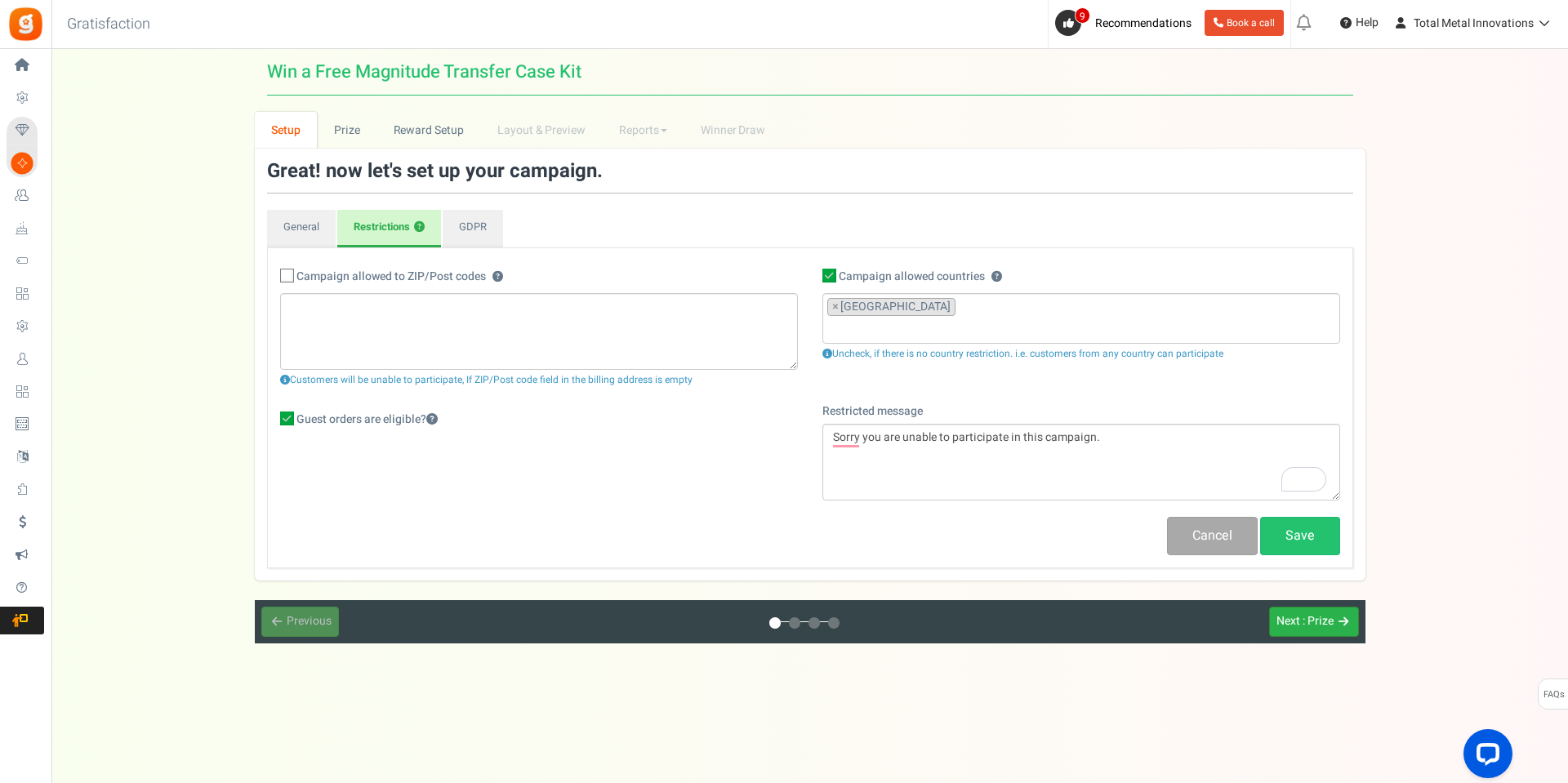
click at [1315, 613] on span ": Prize" at bounding box center [1318, 621] width 31 height 17
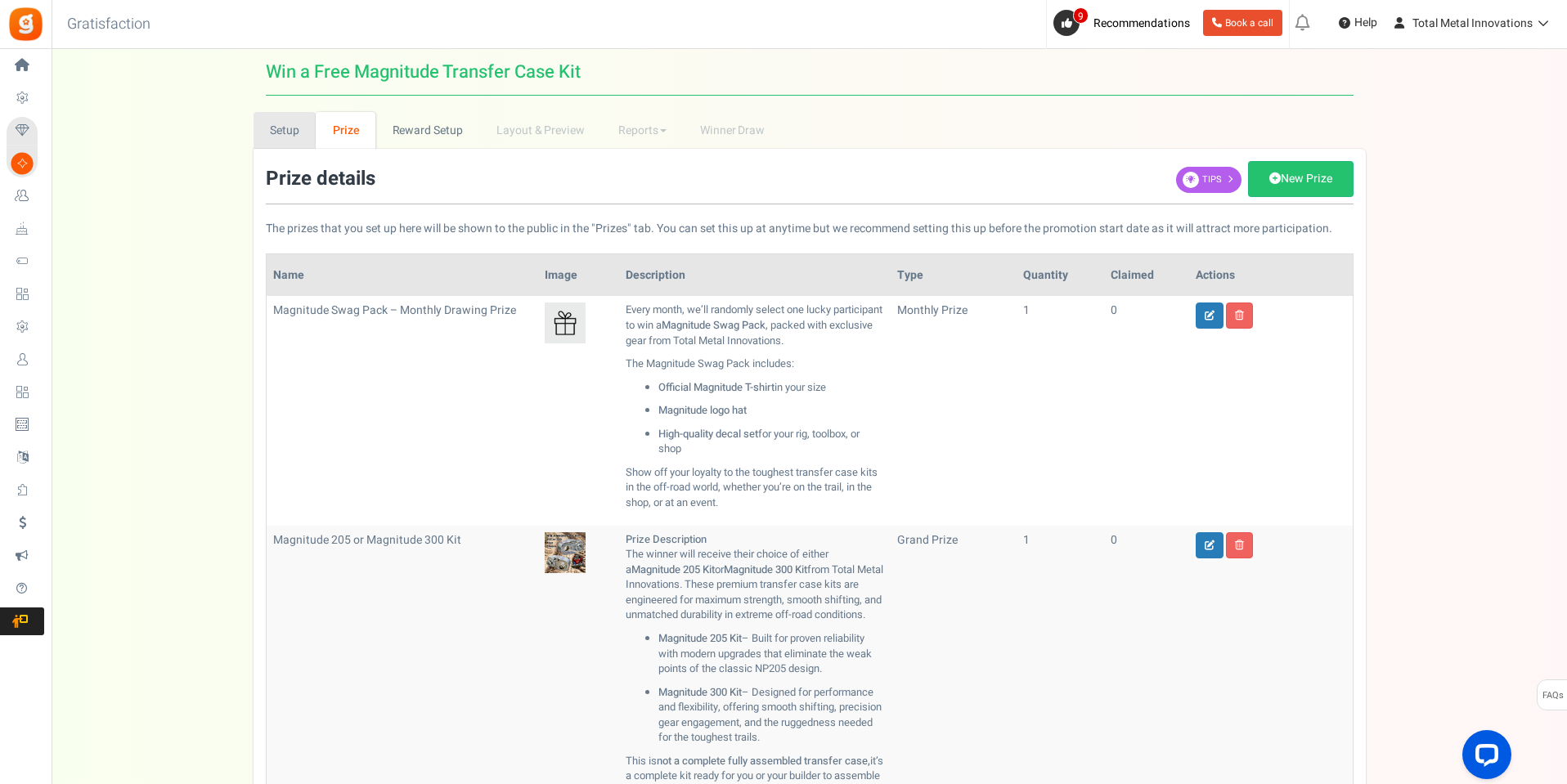
click at [286, 136] on link "Setup" at bounding box center [286, 131] width 63 height 37
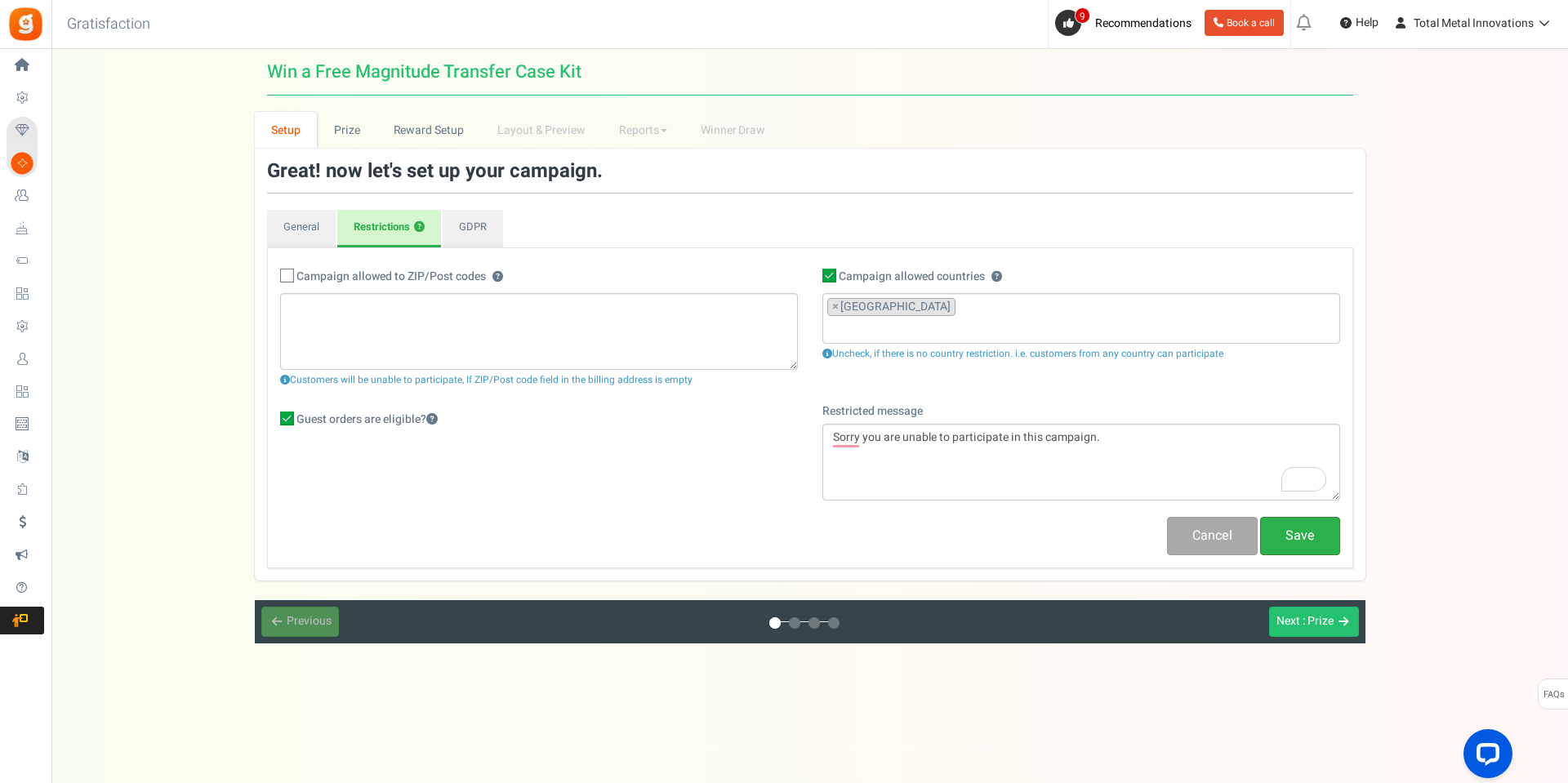
click at [1305, 534] on link "Save" at bounding box center [1300, 536] width 80 height 38
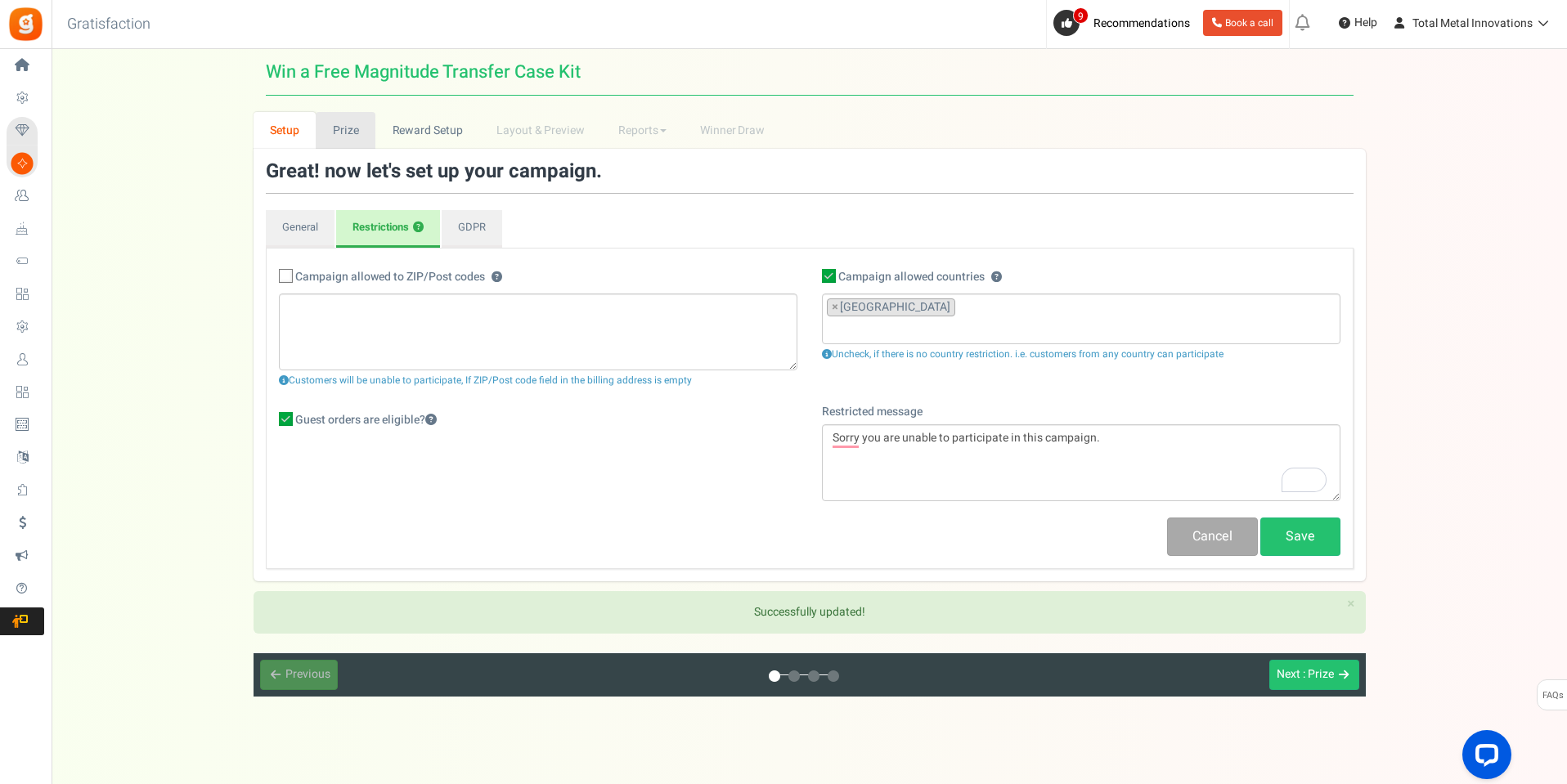
click at [341, 126] on link "Prize" at bounding box center [346, 131] width 60 height 37
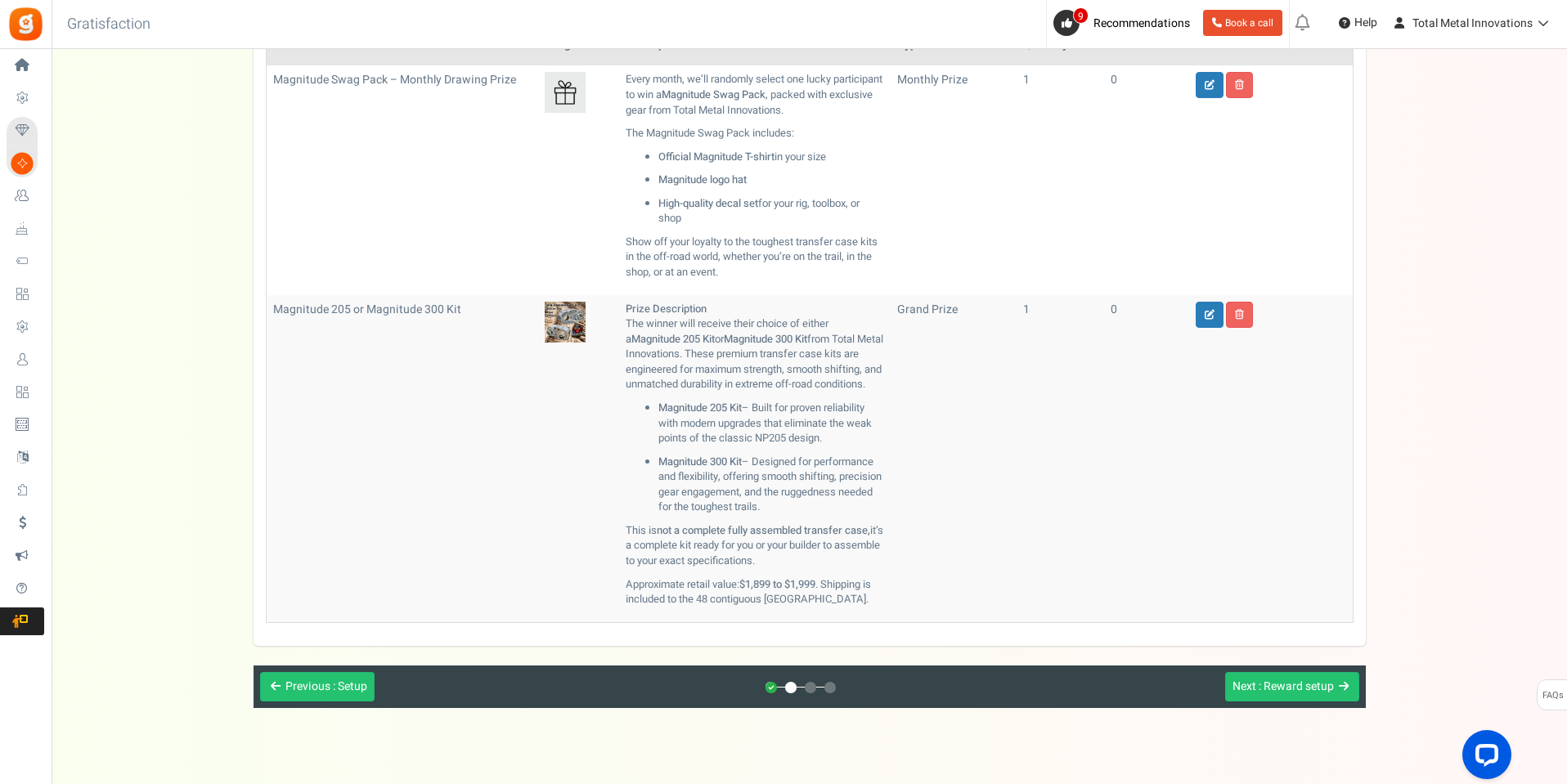
scroll to position [269, 0]
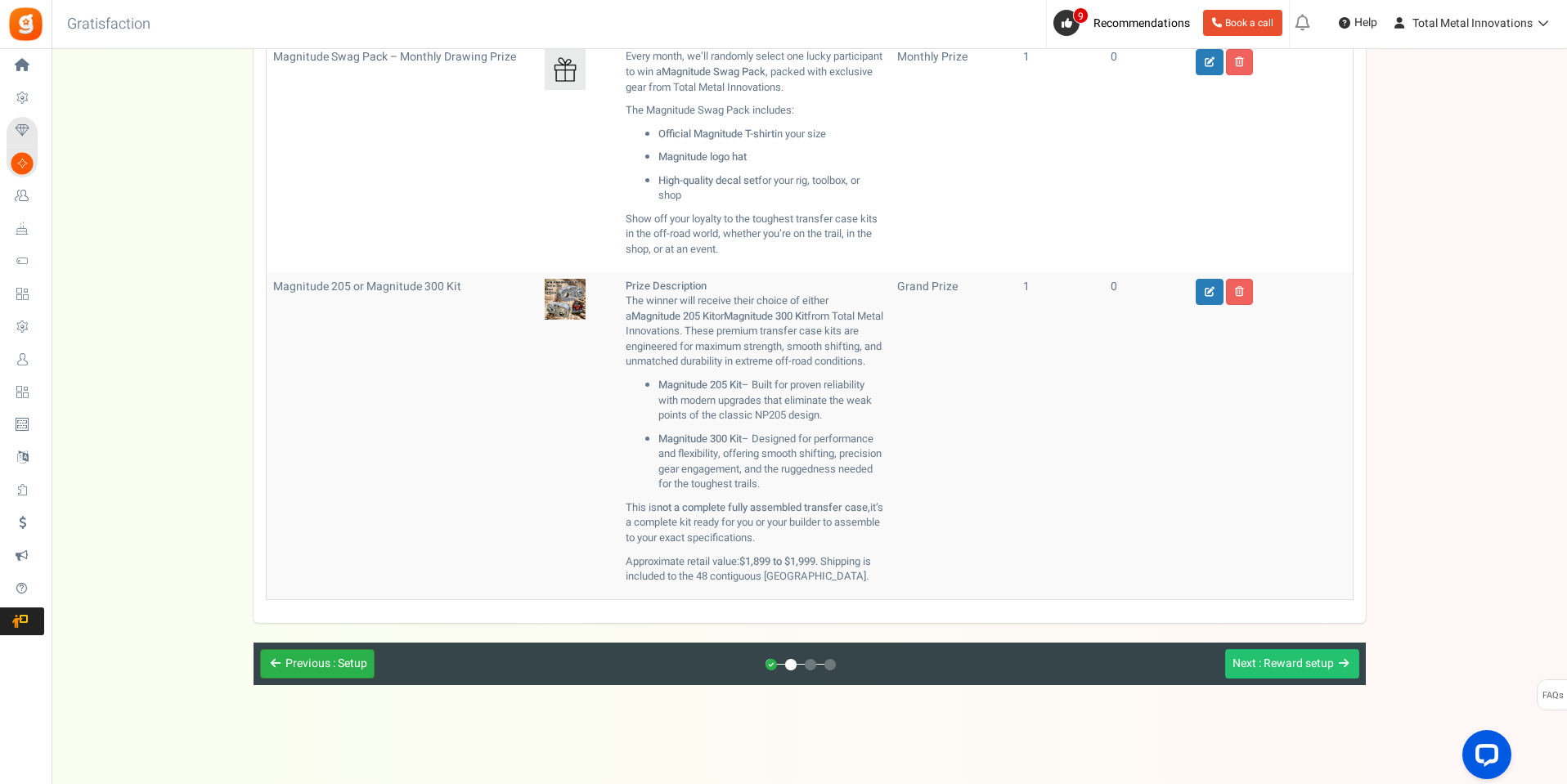
click at [346, 671] on span ": Setup" at bounding box center [350, 663] width 34 height 17
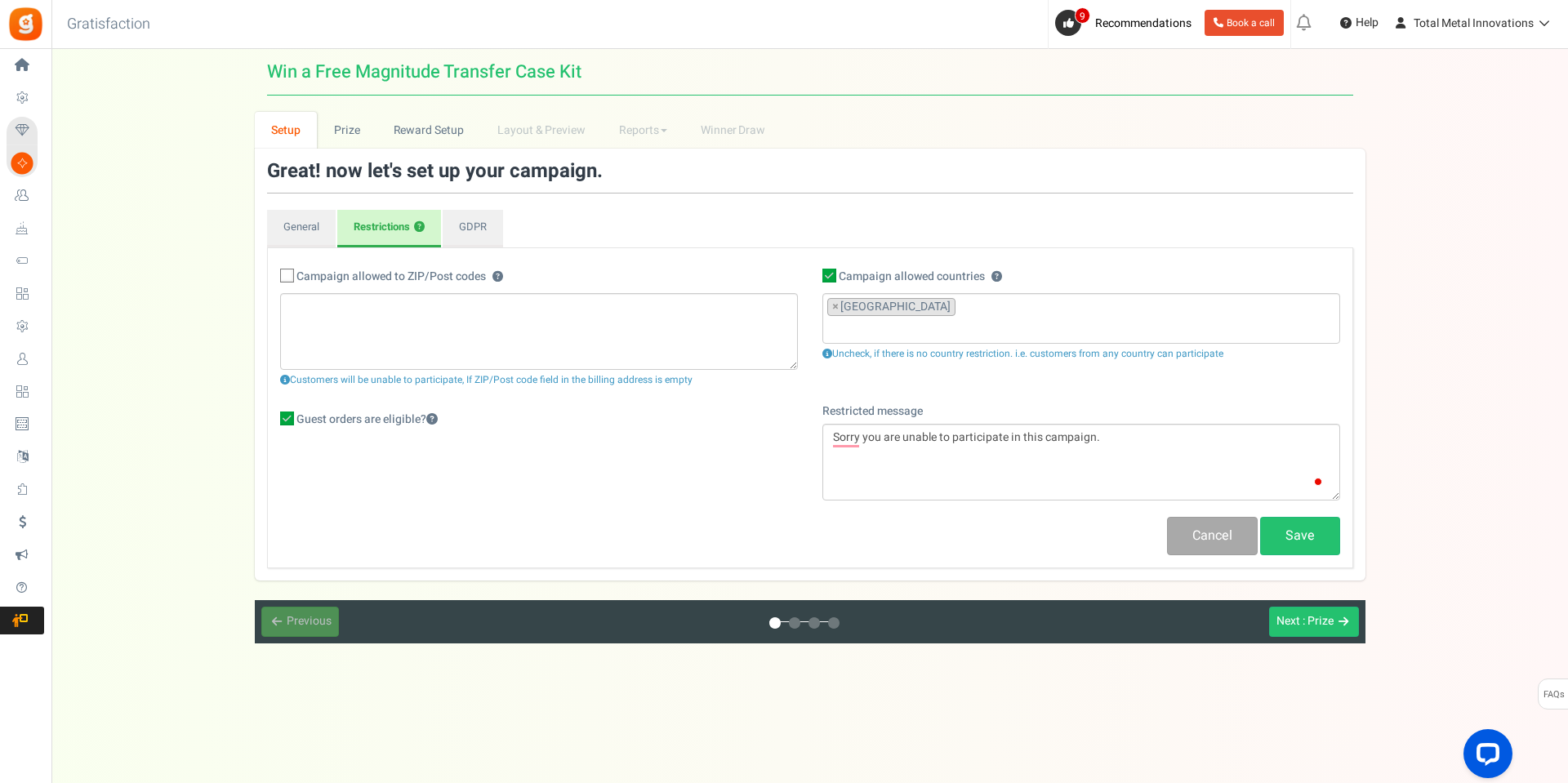
click at [298, 632] on div "Previous : Setup Next : Prize" at bounding box center [810, 622] width 1111 height 43
click at [1315, 623] on span ": Prize" at bounding box center [1318, 621] width 31 height 17
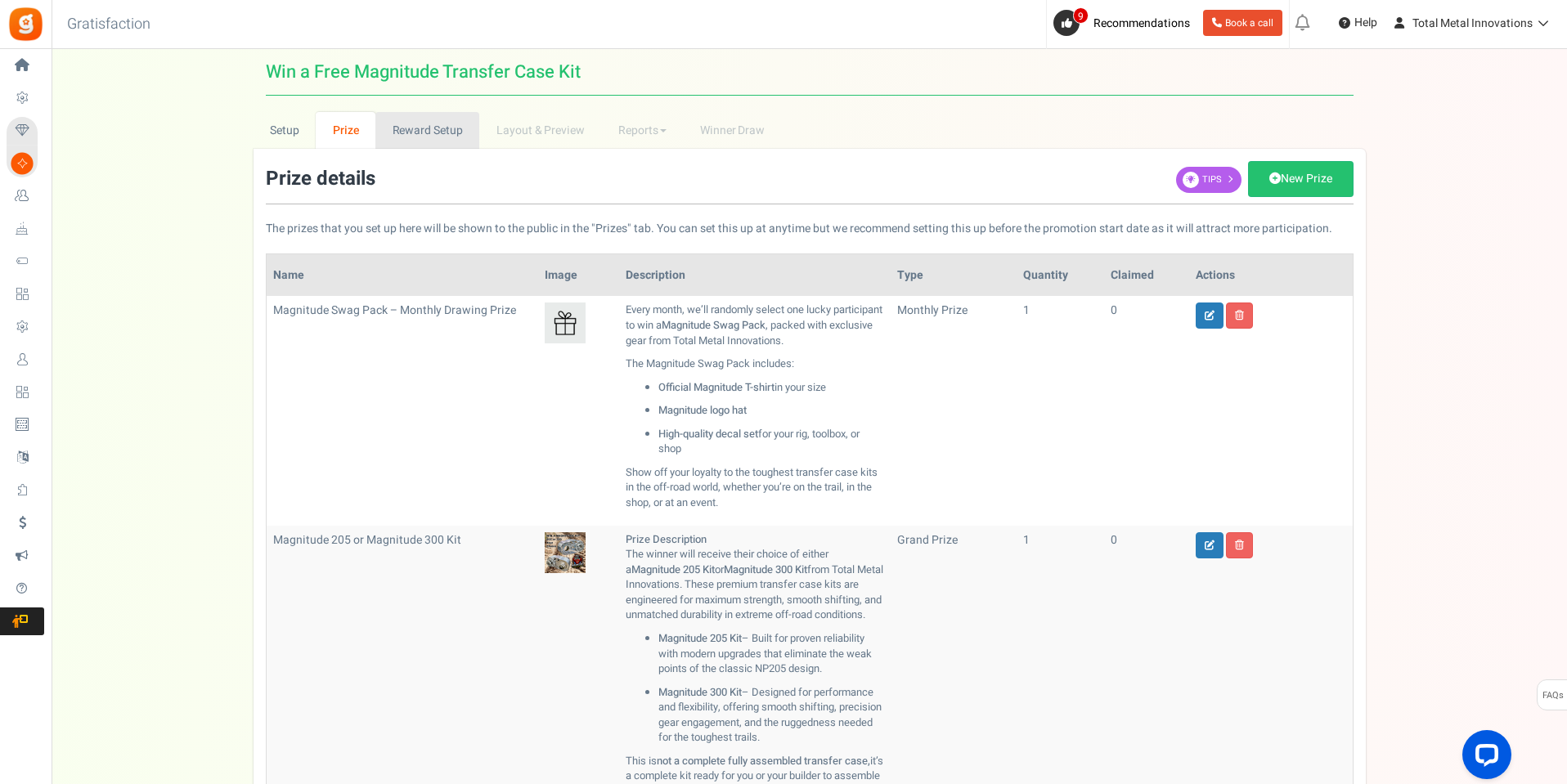
click at [405, 125] on link "Reward Setup" at bounding box center [427, 131] width 104 height 37
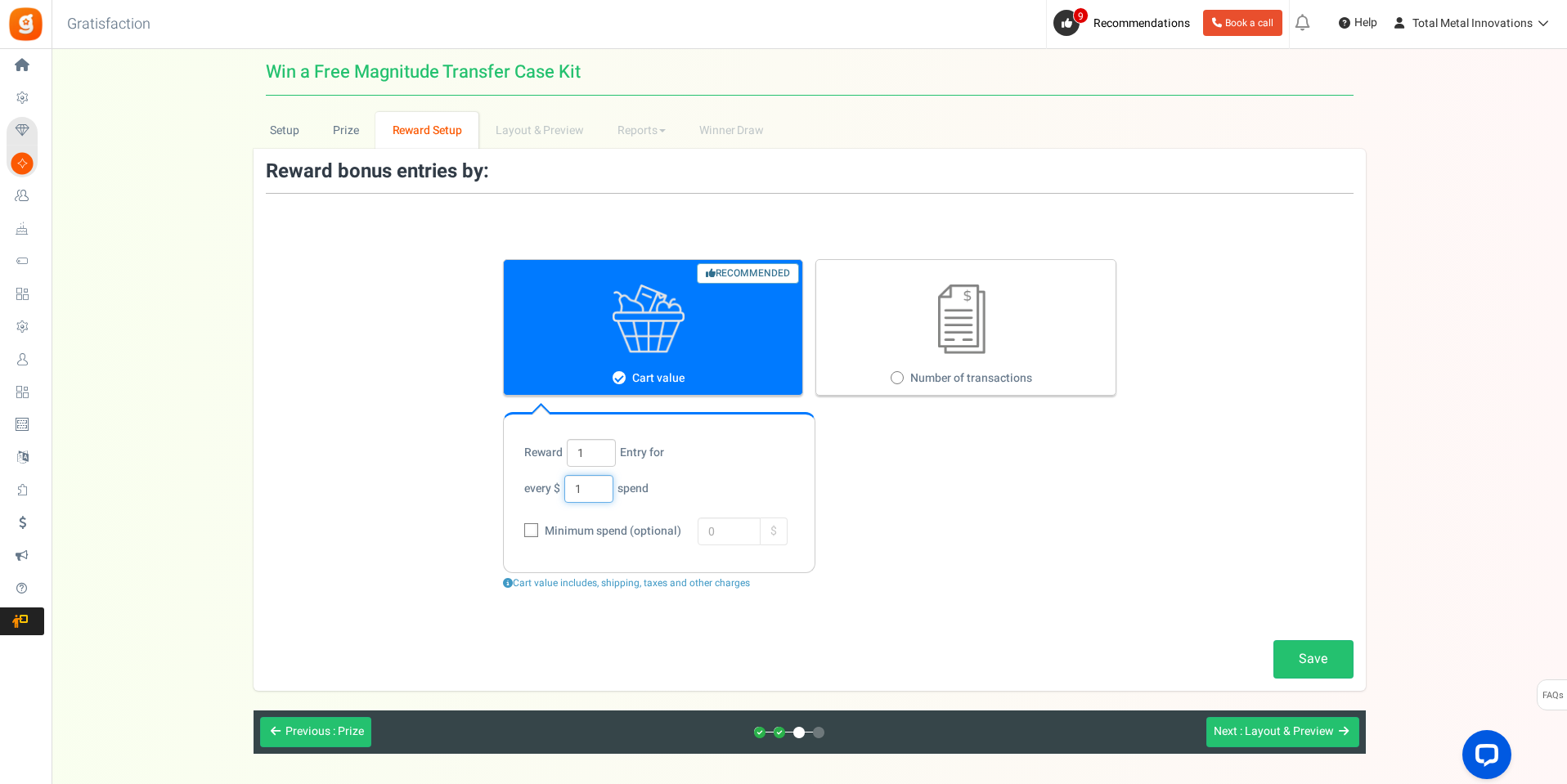
click at [591, 490] on input "1" at bounding box center [589, 489] width 49 height 27
type input "5"
click at [913, 589] on div "Cart value includes, shipping, taxes and other charges" at bounding box center [809, 583] width 614 height 14
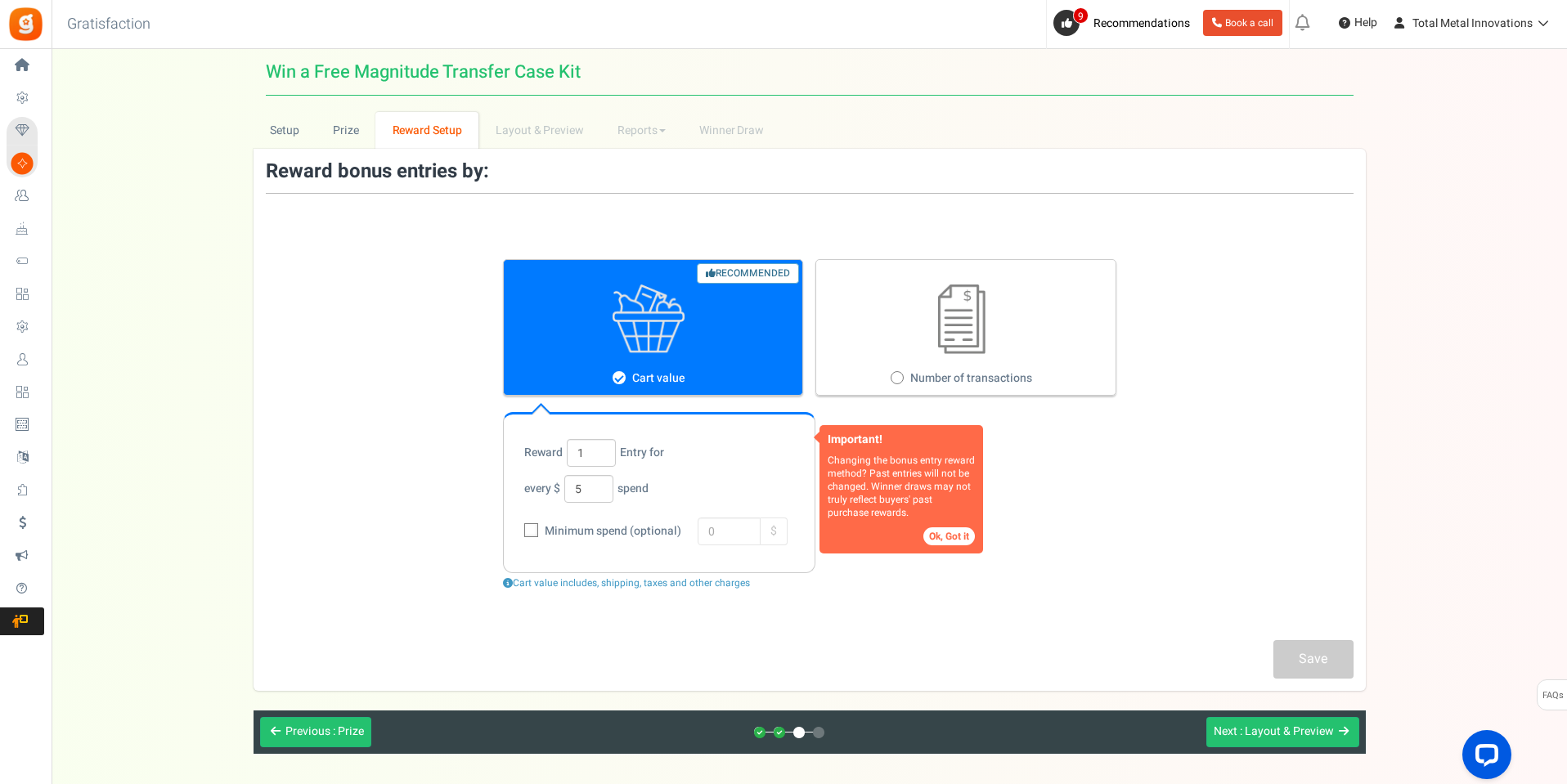
click at [948, 533] on button "Ok, Got it" at bounding box center [949, 537] width 52 height 18
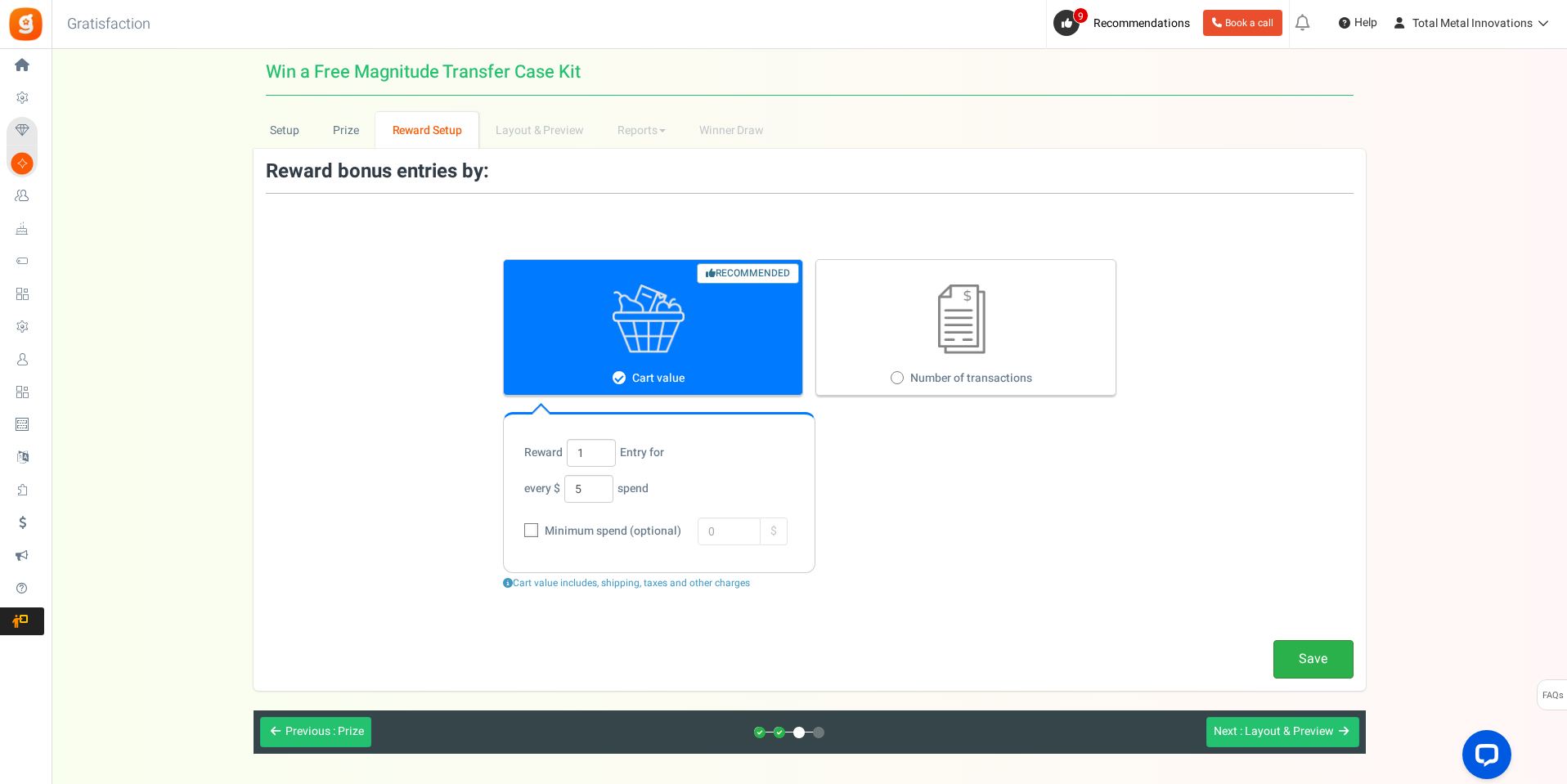
click at [1300, 653] on link "Save" at bounding box center [1313, 659] width 80 height 38
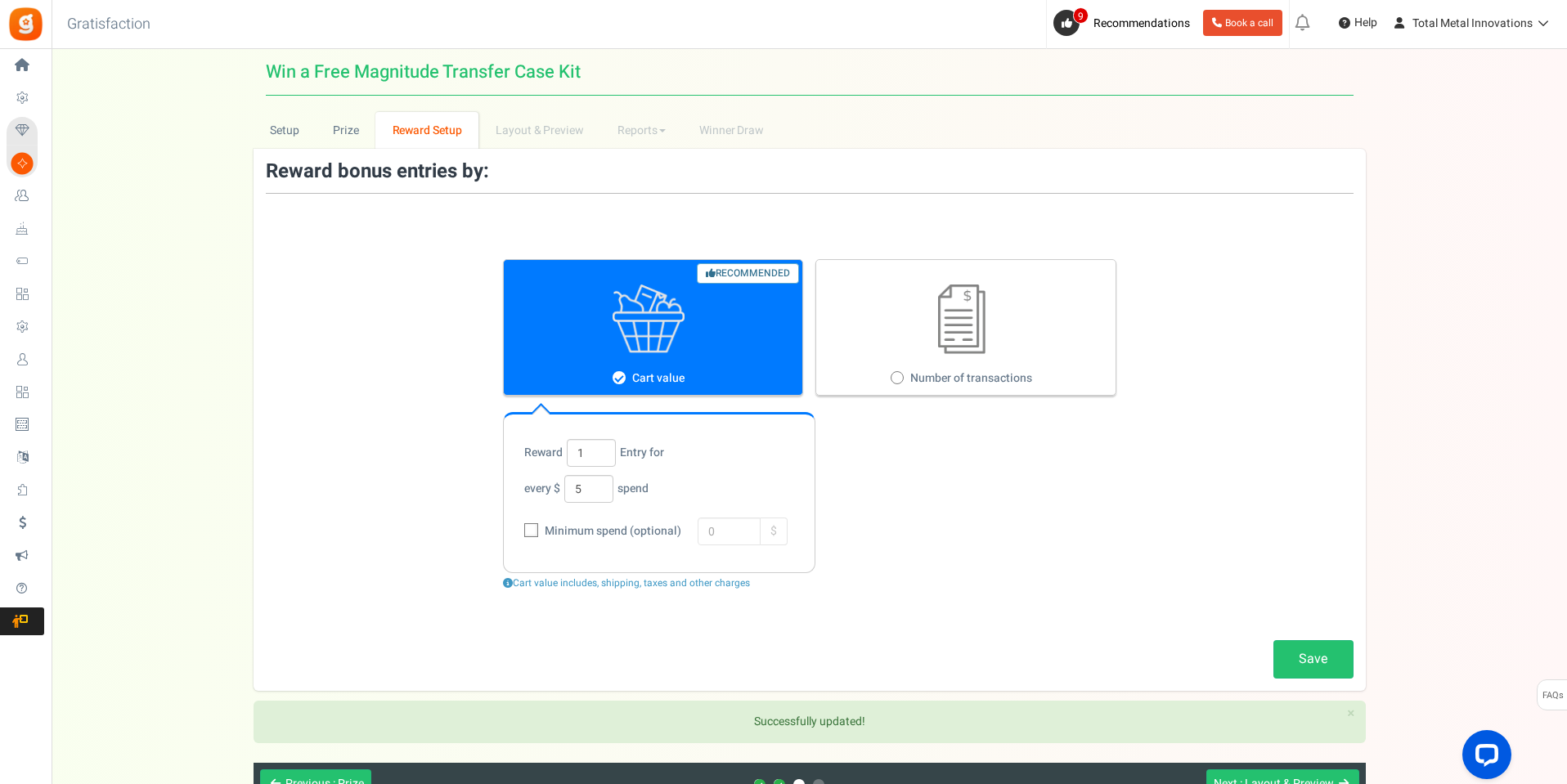
scroll to position [82, 0]
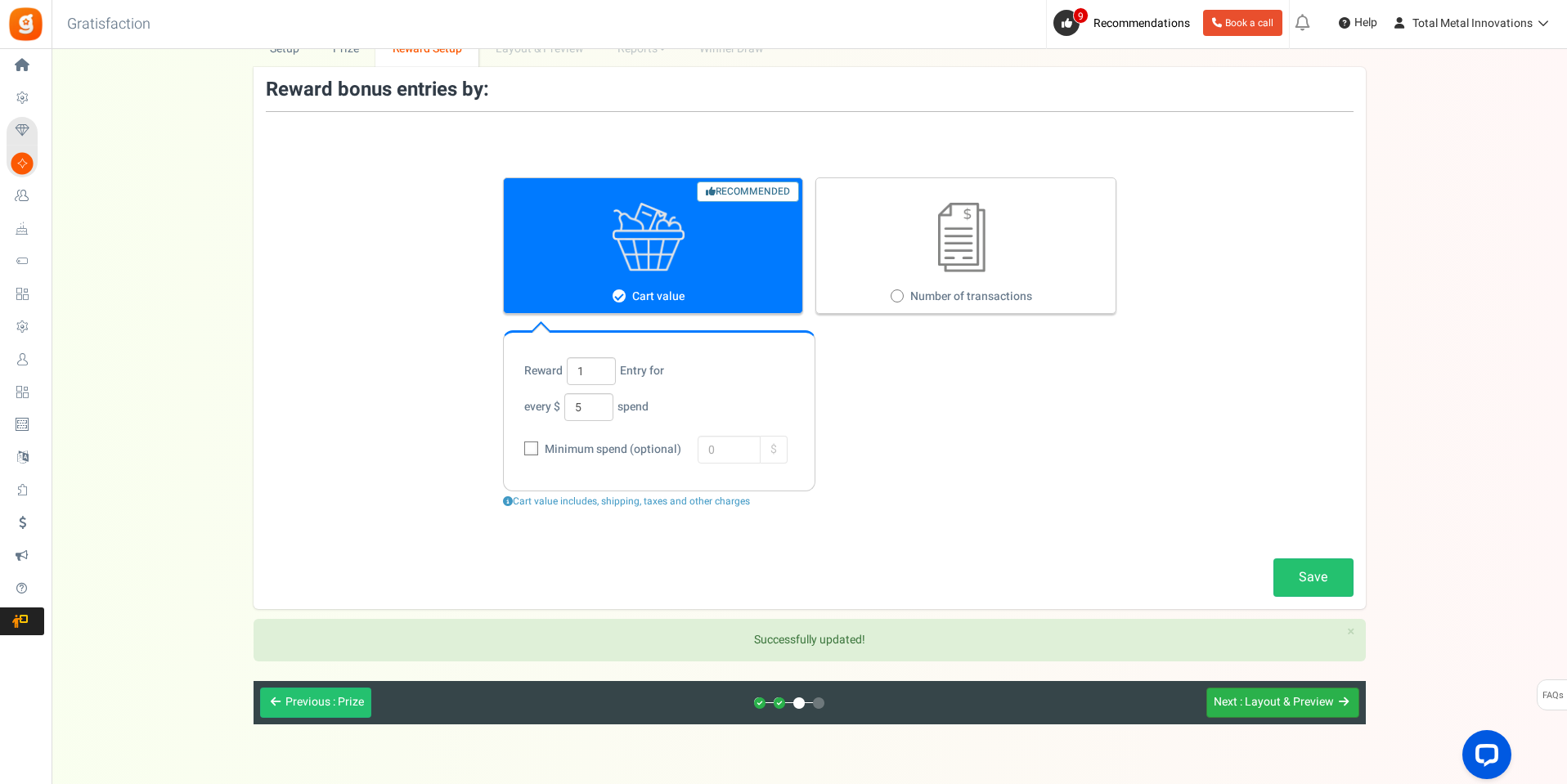
click at [1266, 712] on button "Next : Layout & Preview" at bounding box center [1283, 702] width 153 height 30
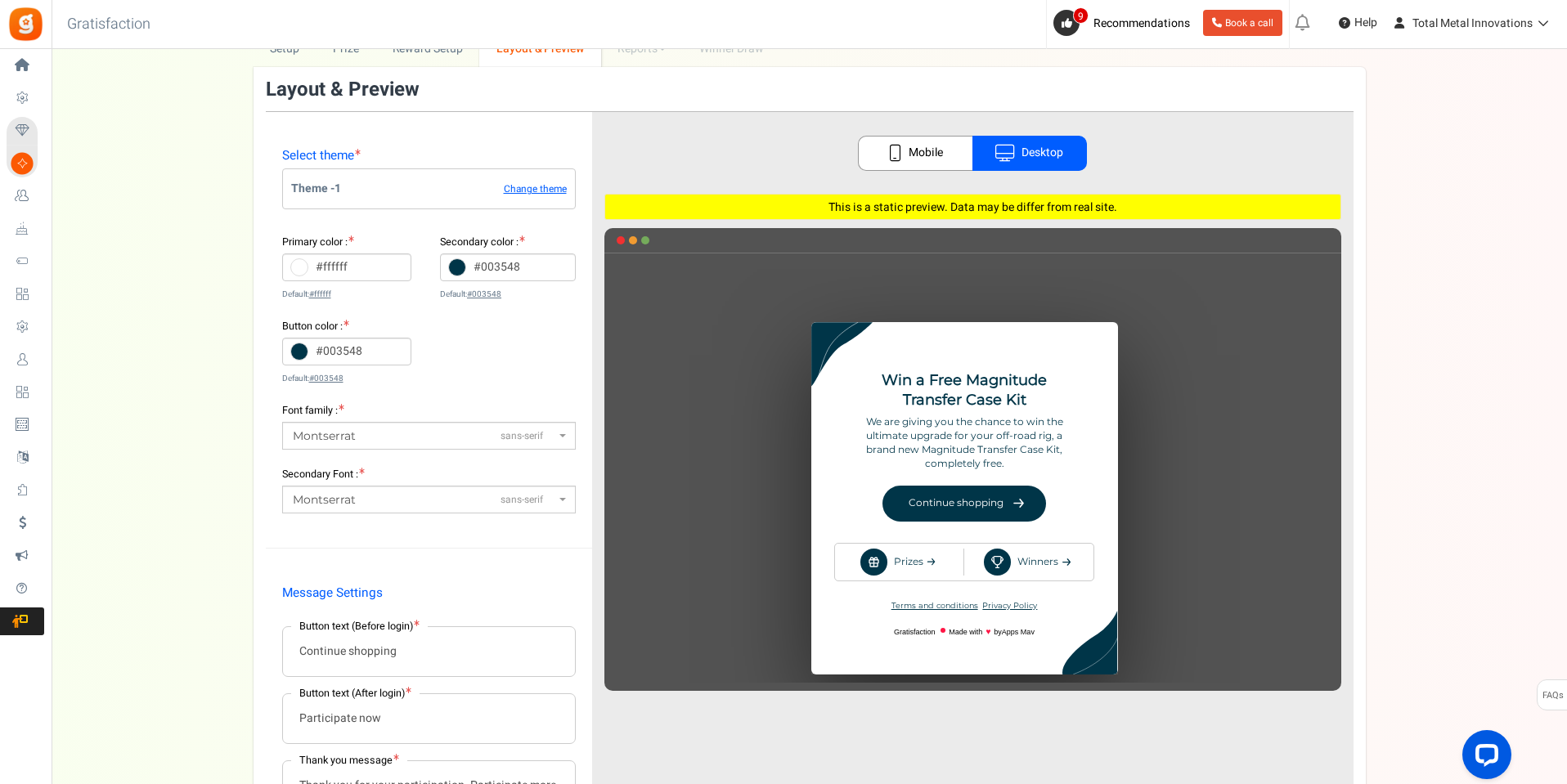
scroll to position [163, 0]
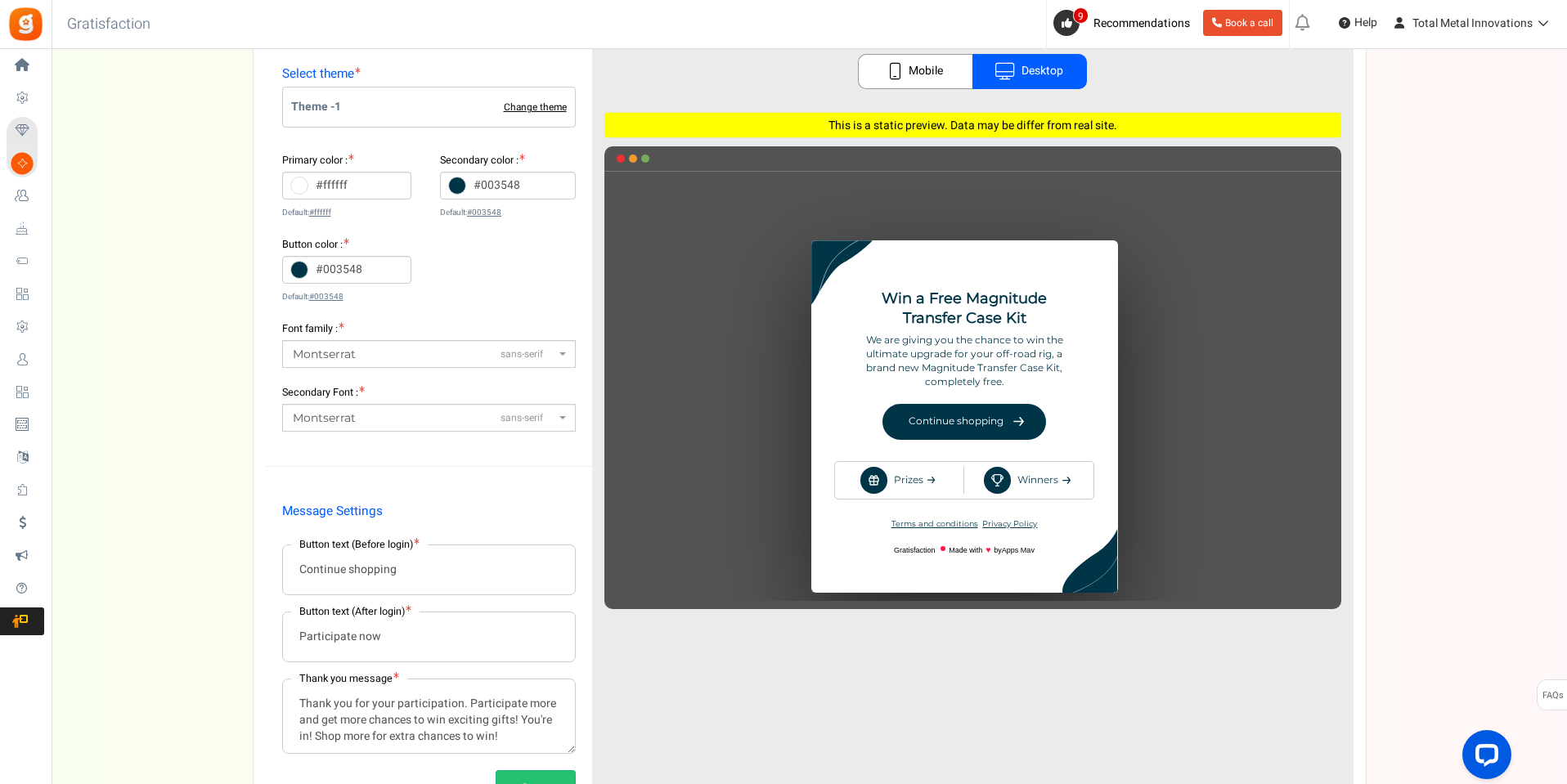
click at [534, 108] on link "Change theme" at bounding box center [535, 107] width 63 height 11
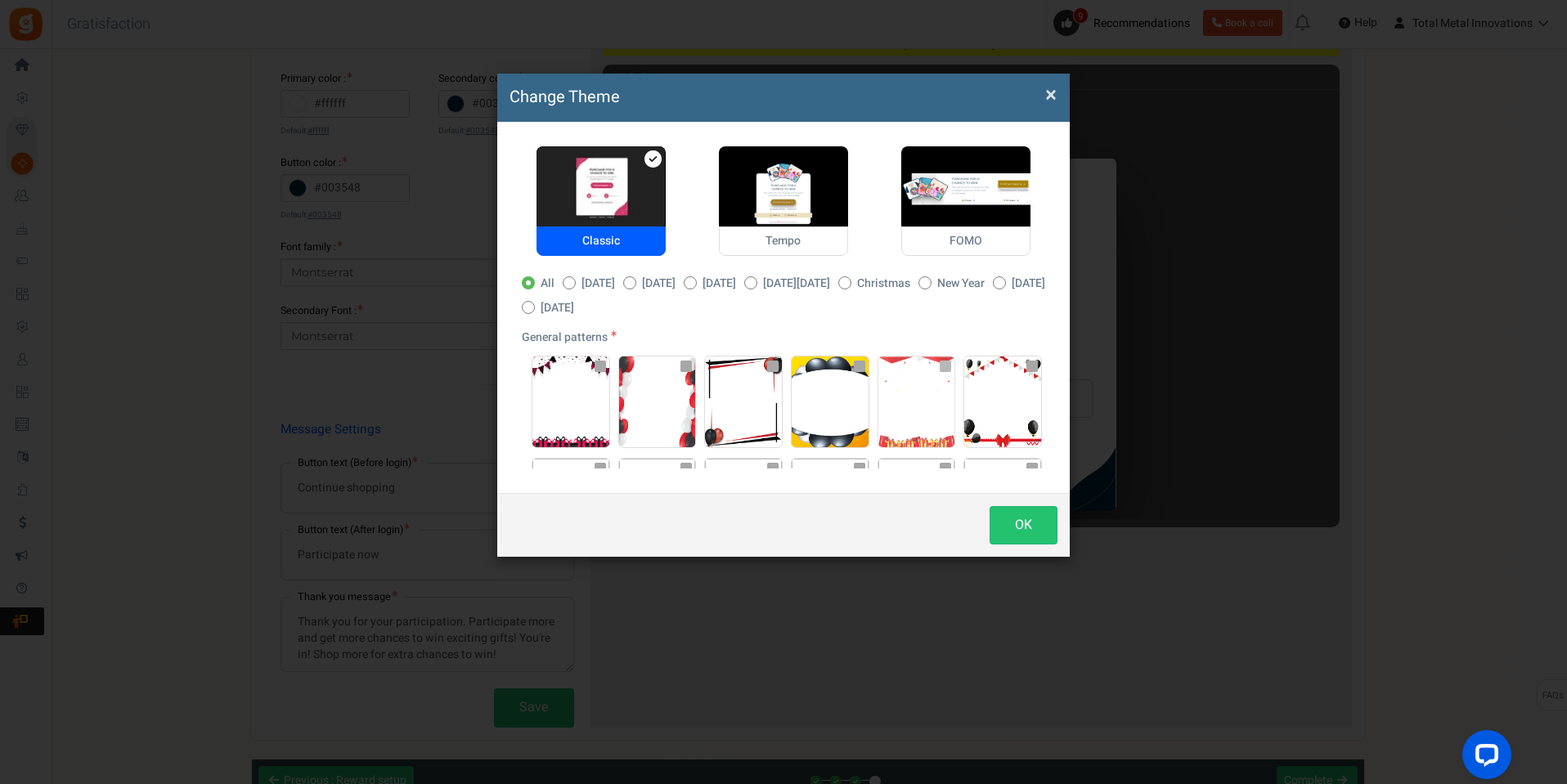
scroll to position [490, 0]
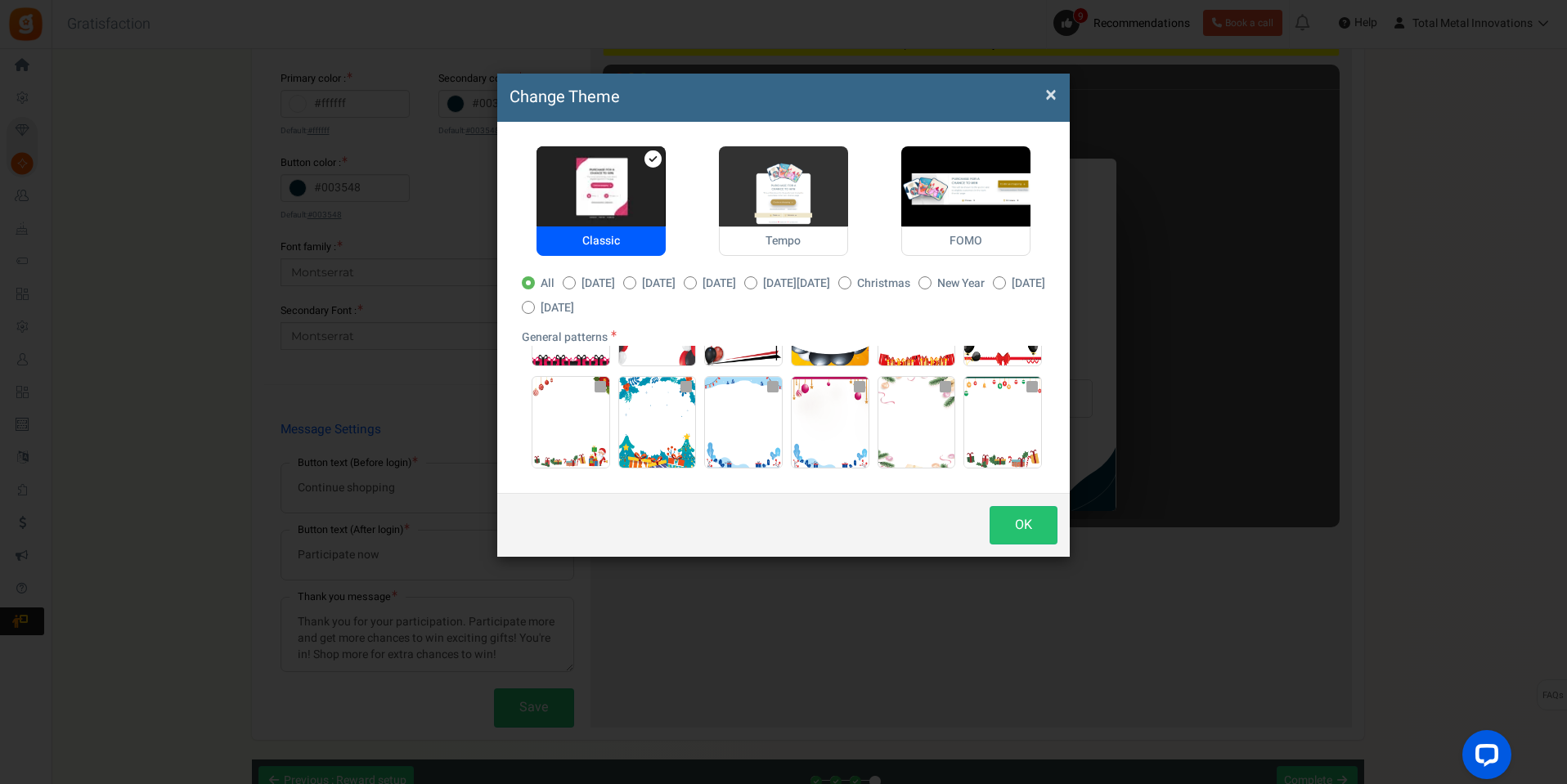
click at [767, 239] on span "Tempo" at bounding box center [783, 241] width 129 height 29
click at [729, 161] on input "Tempo" at bounding box center [724, 155] width 11 height 11
radio input "true"
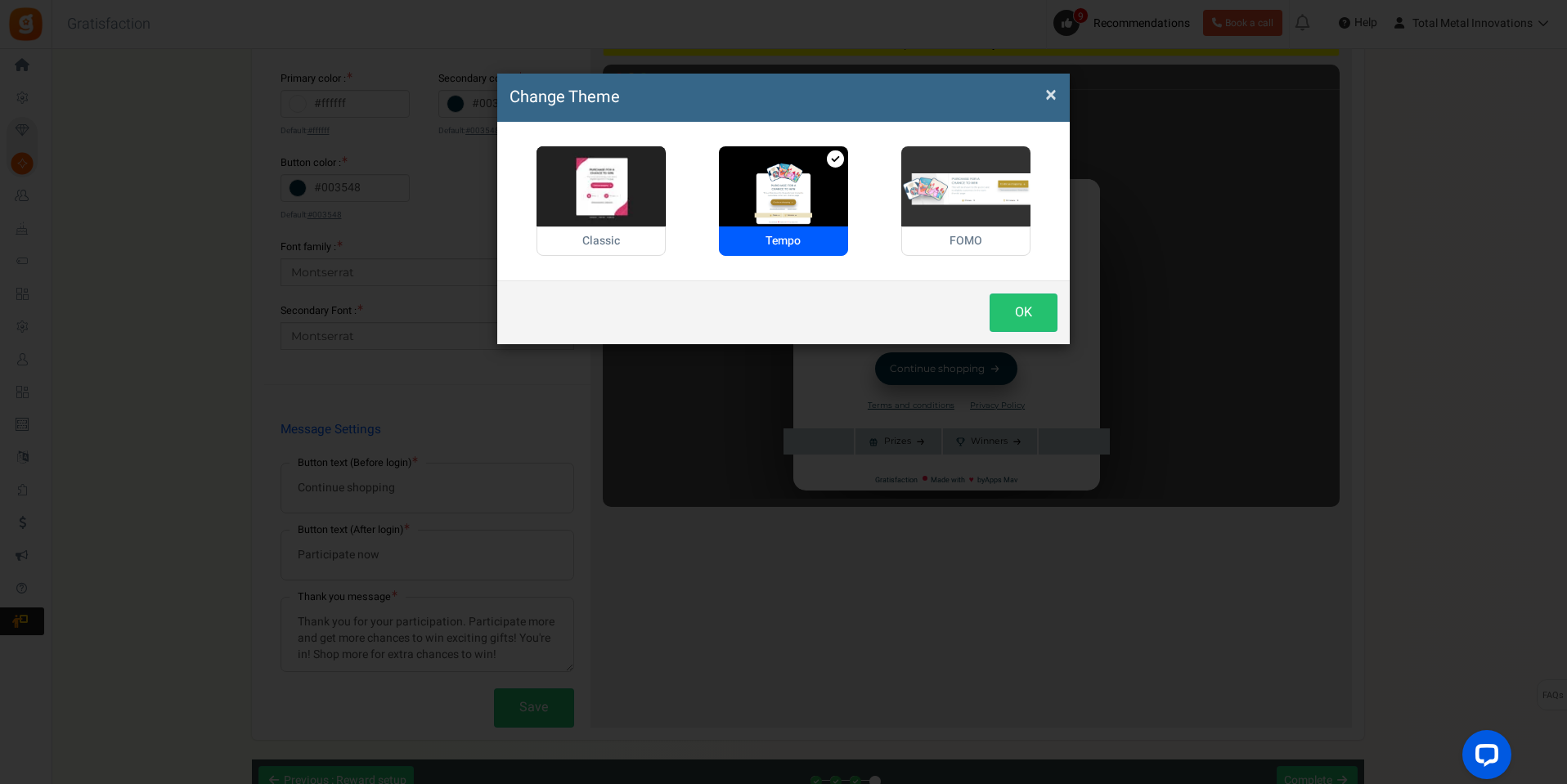
click at [935, 235] on span "FOMO" at bounding box center [966, 241] width 129 height 29
click at [912, 161] on input "FOMO" at bounding box center [907, 155] width 11 height 11
radio input "true"
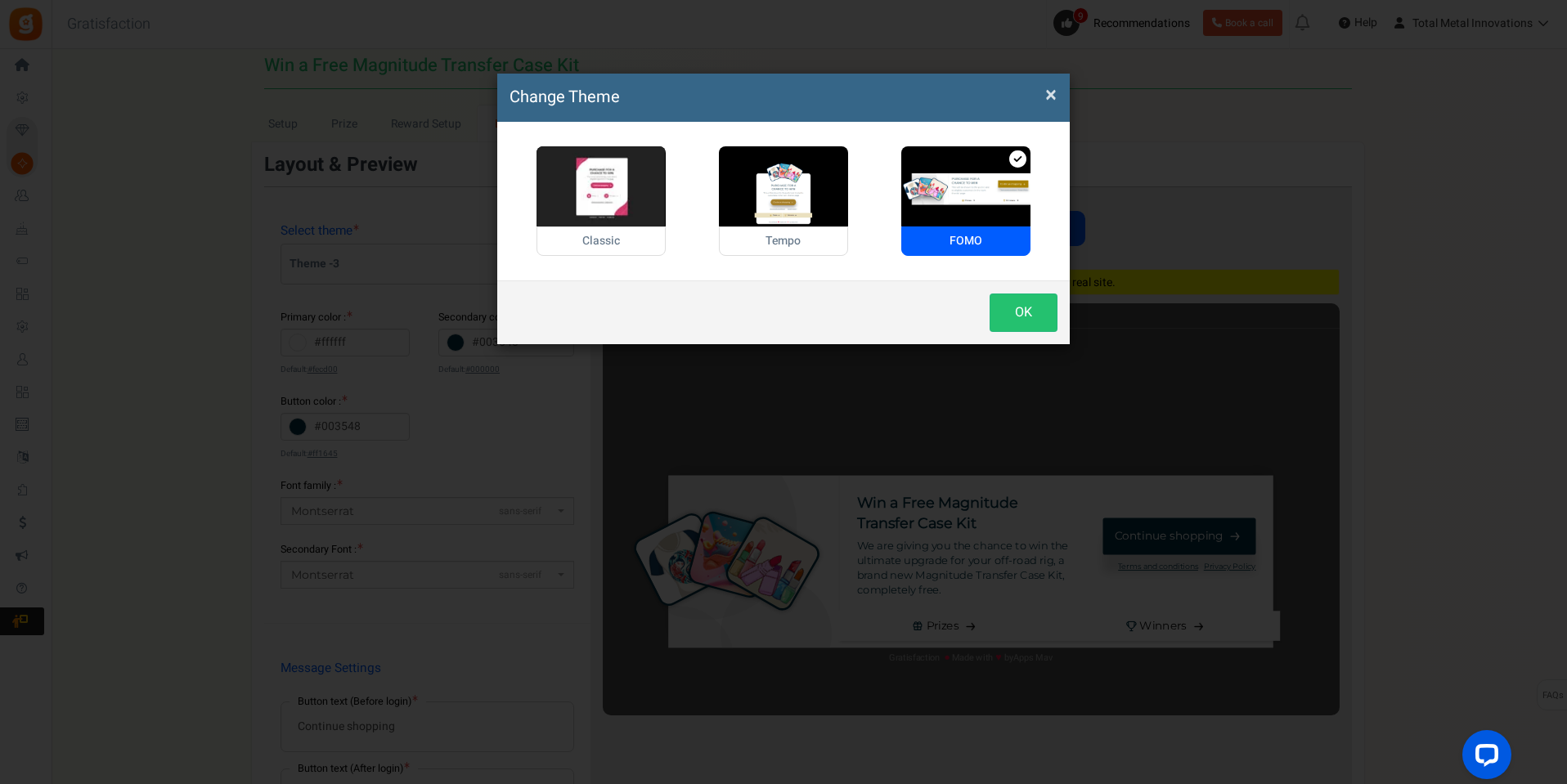
scroll to position [0, 0]
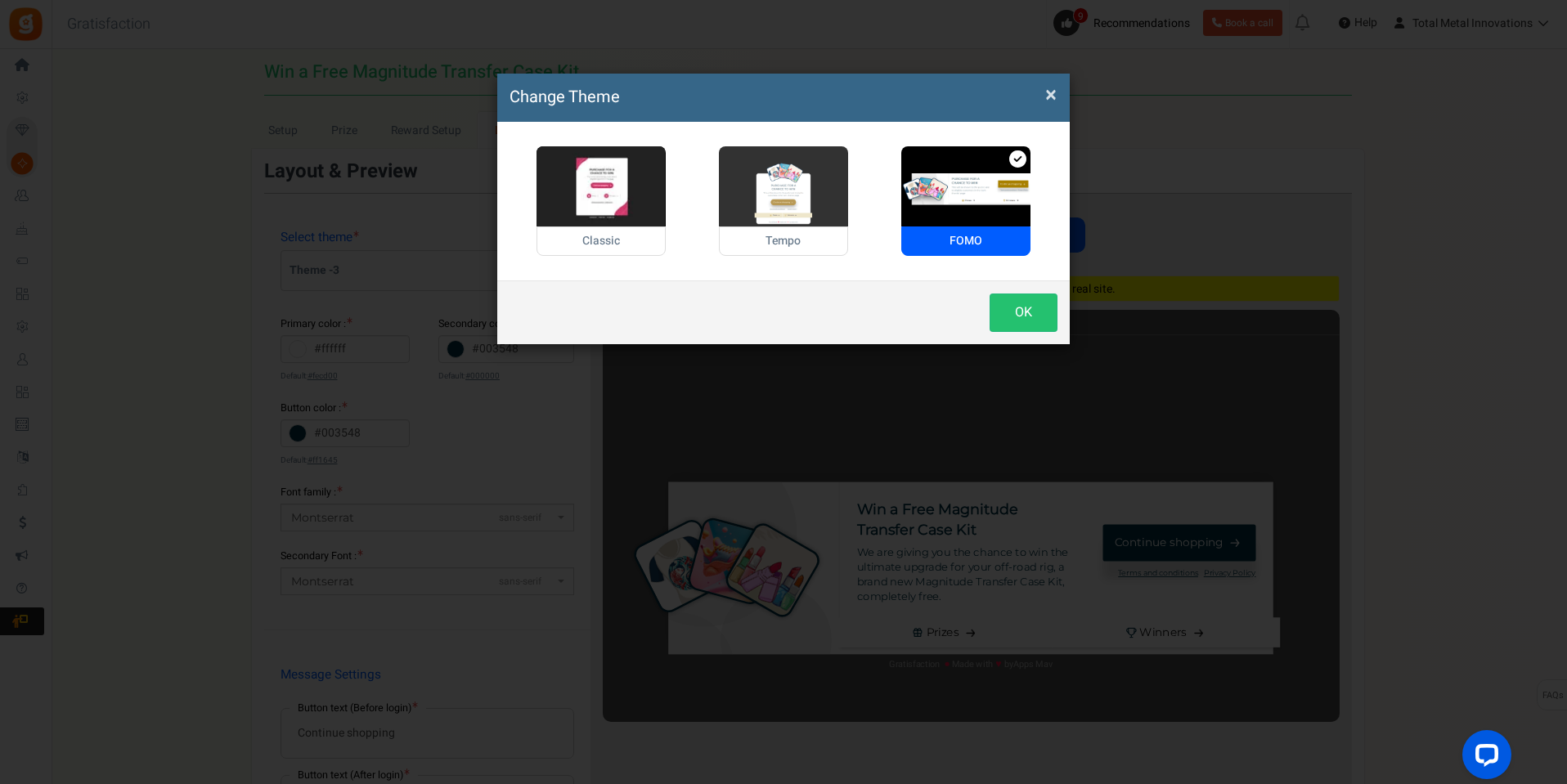
click at [772, 240] on span "Tempo" at bounding box center [783, 241] width 129 height 29
click at [729, 161] on input "Tempo" at bounding box center [724, 155] width 11 height 11
radio input "true"
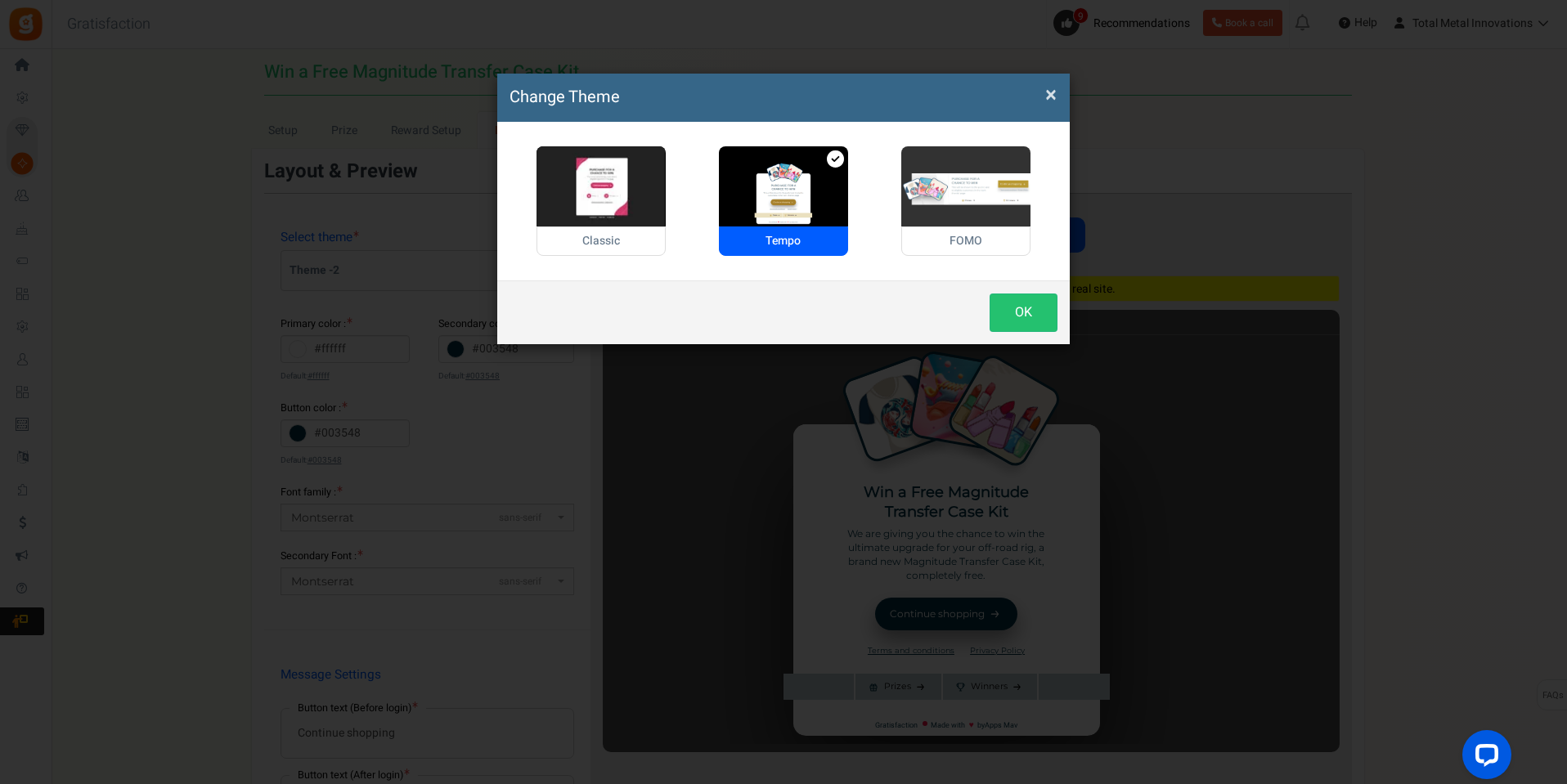
click at [942, 233] on span "FOMO" at bounding box center [966, 241] width 129 height 29
click at [912, 161] on input "FOMO" at bounding box center [907, 155] width 11 height 11
radio input "true"
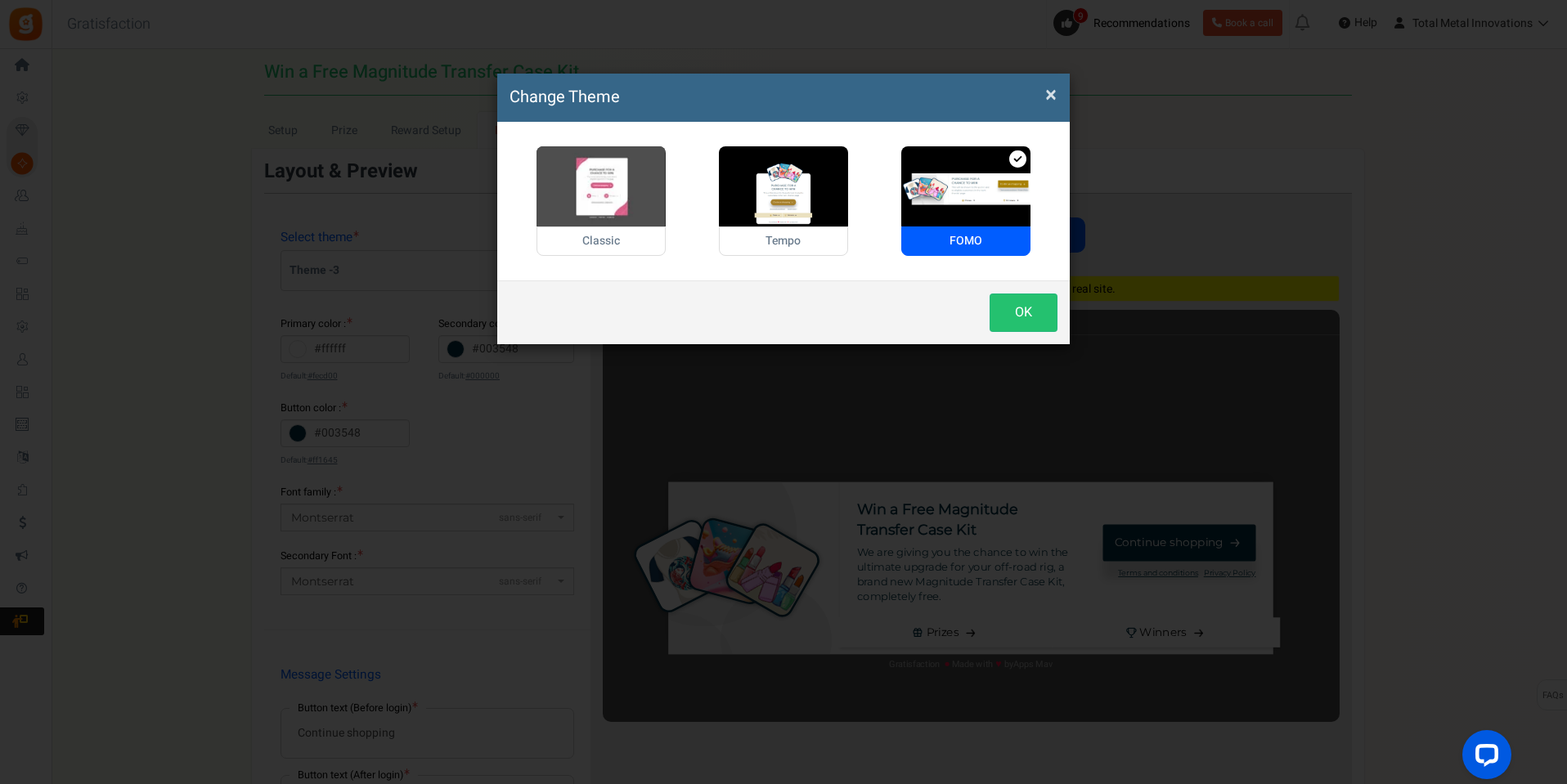
click at [597, 246] on span "Classic" at bounding box center [600, 241] width 129 height 29
click at [547, 161] on input "Classic" at bounding box center [541, 155] width 11 height 11
radio input "true"
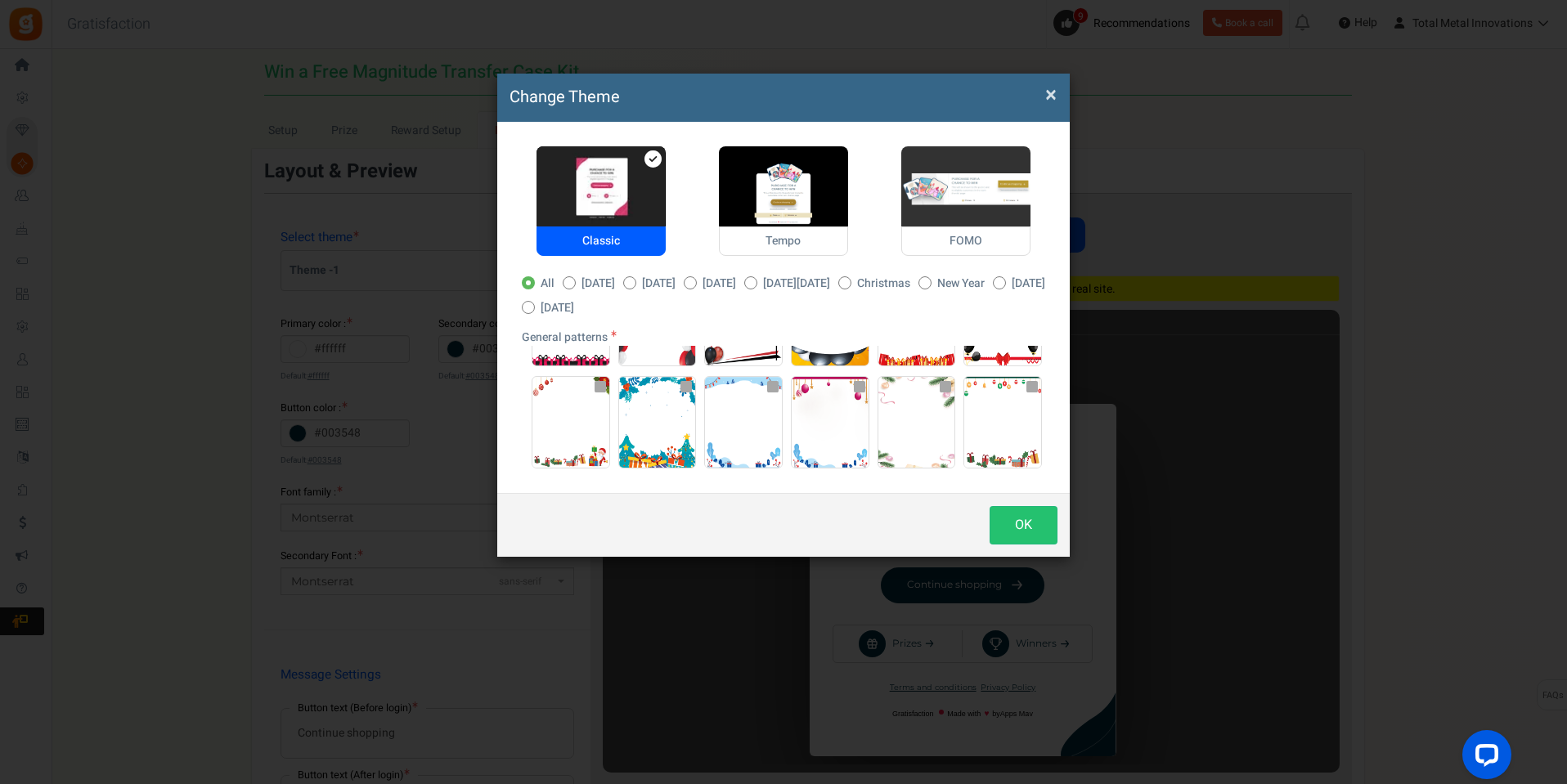
click at [929, 239] on span "FOMO" at bounding box center [966, 241] width 129 height 29
click at [912, 161] on input "FOMO" at bounding box center [907, 155] width 11 height 11
radio input "true"
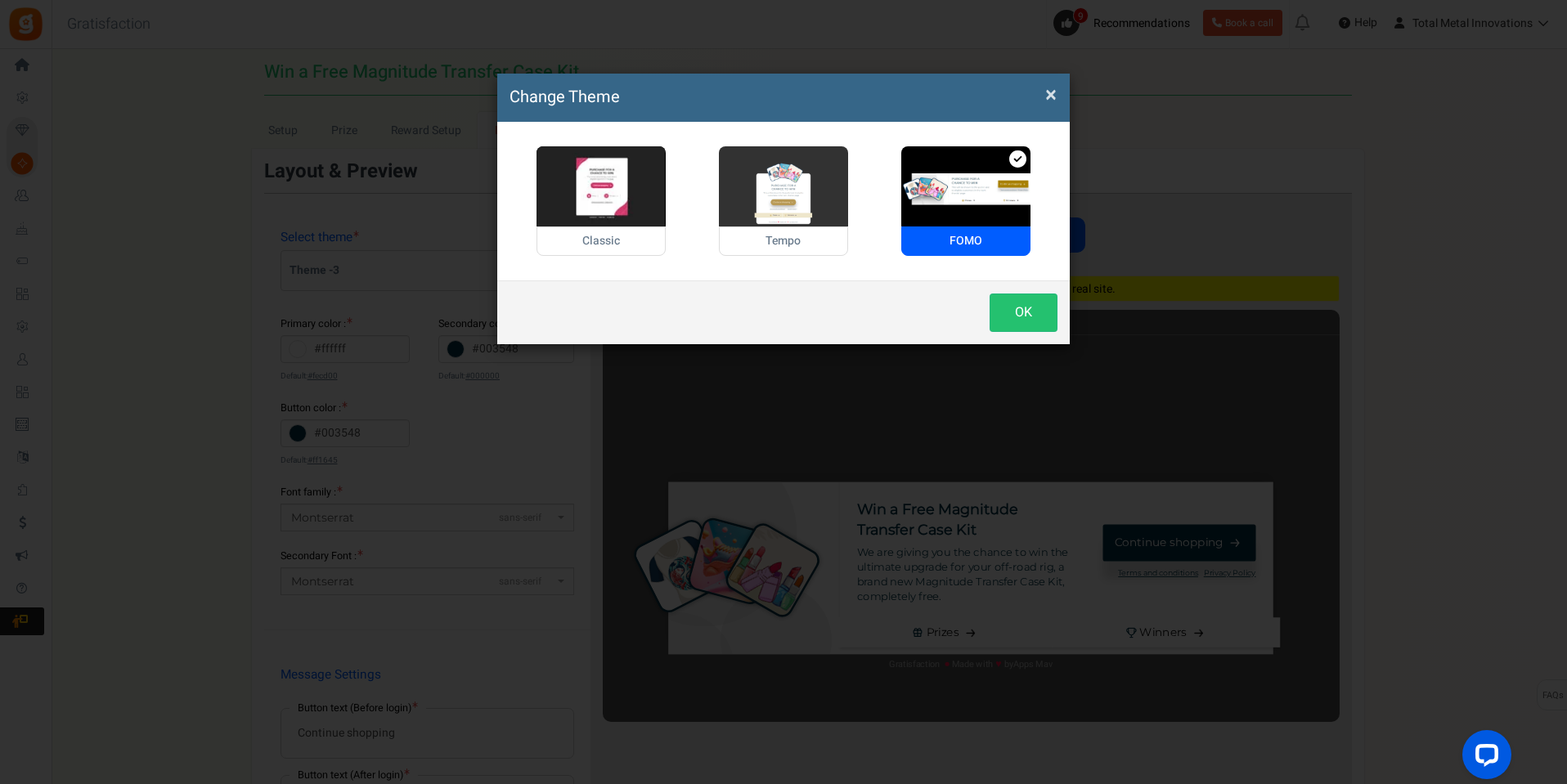
click at [742, 222] on img at bounding box center [783, 186] width 129 height 80
click at [729, 161] on input "Tempo" at bounding box center [724, 155] width 11 height 11
radio input "true"
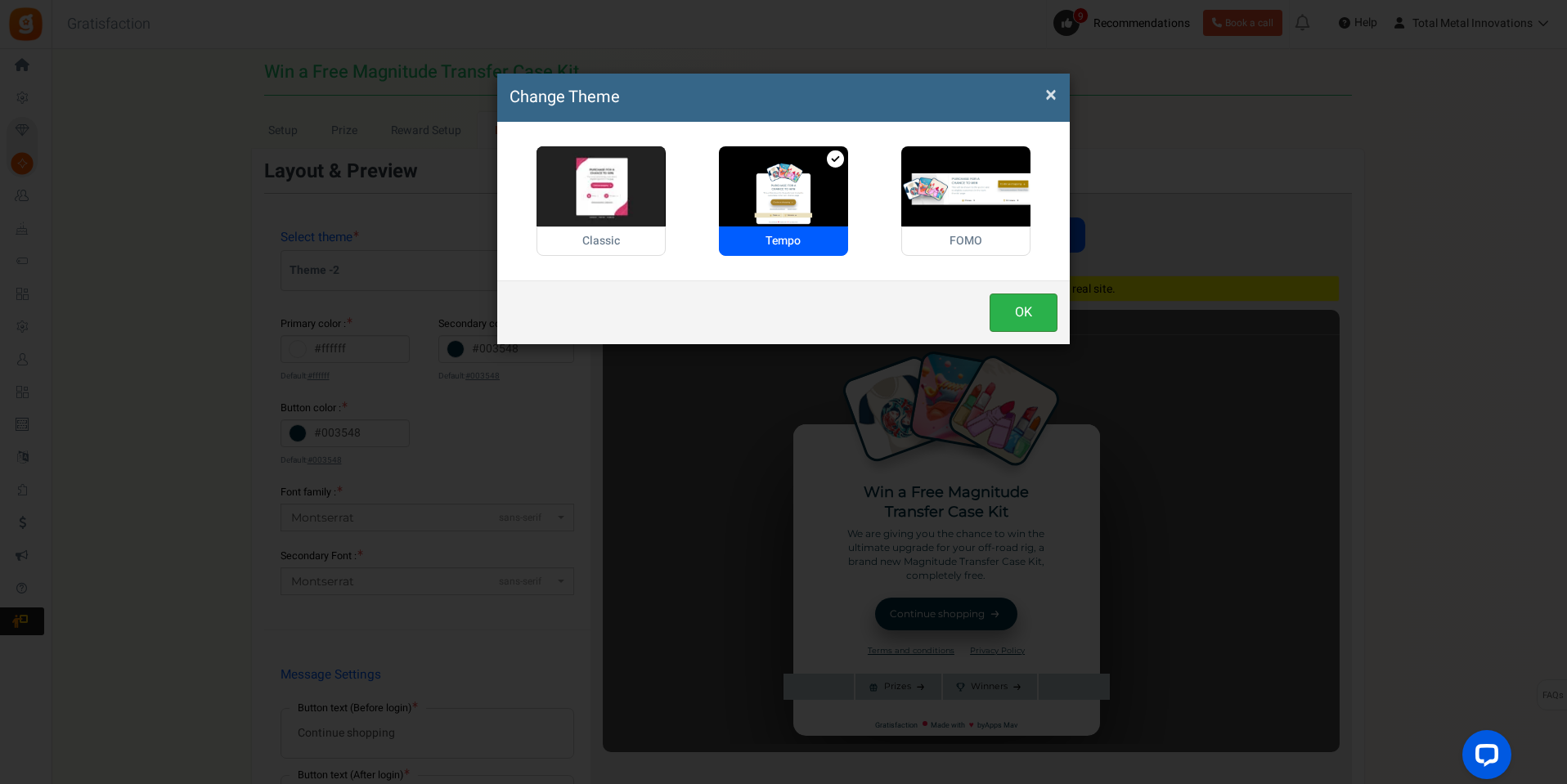
click at [1035, 324] on button "OK" at bounding box center [1024, 313] width 68 height 38
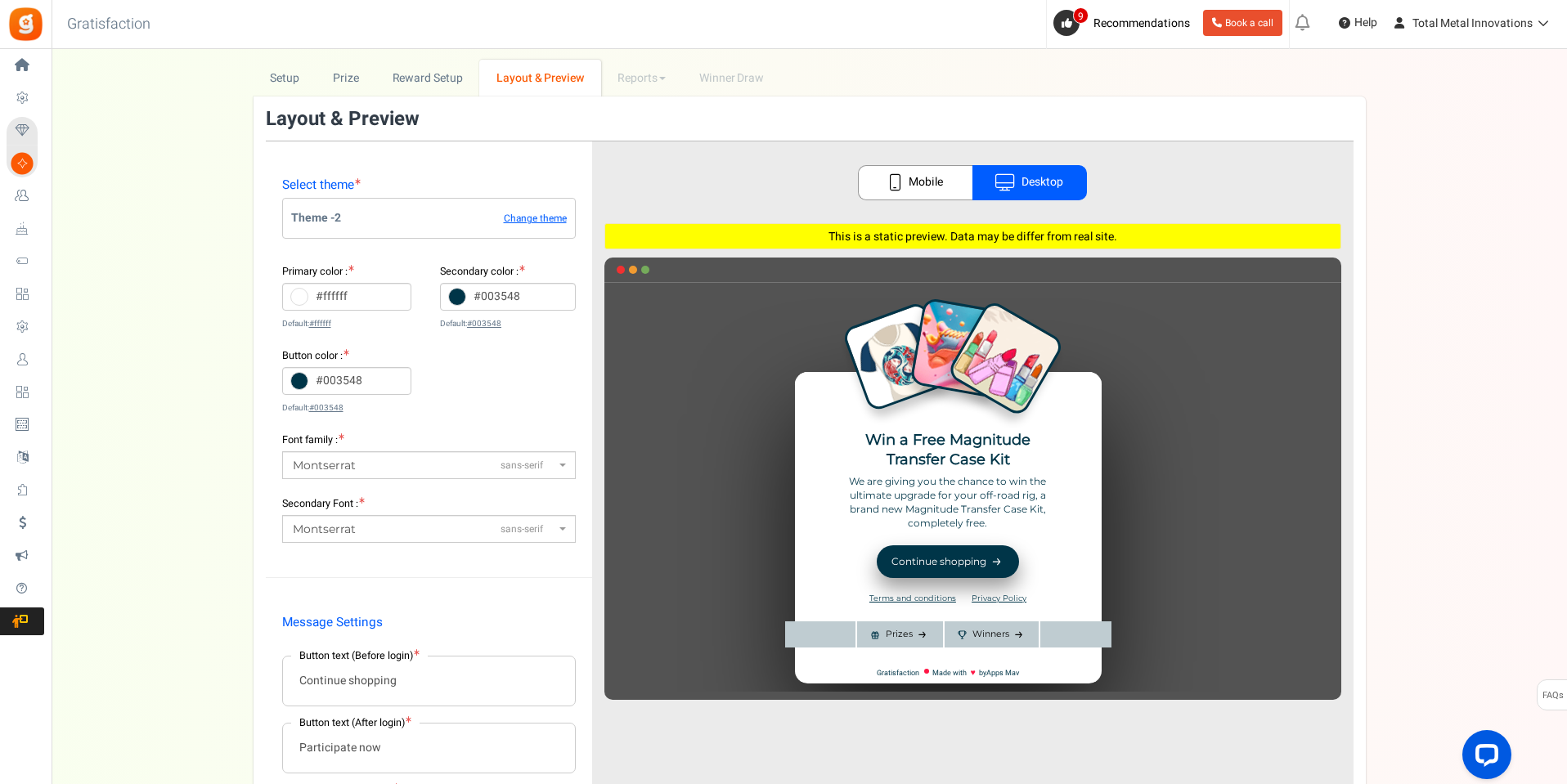
scroll to position [82, 0]
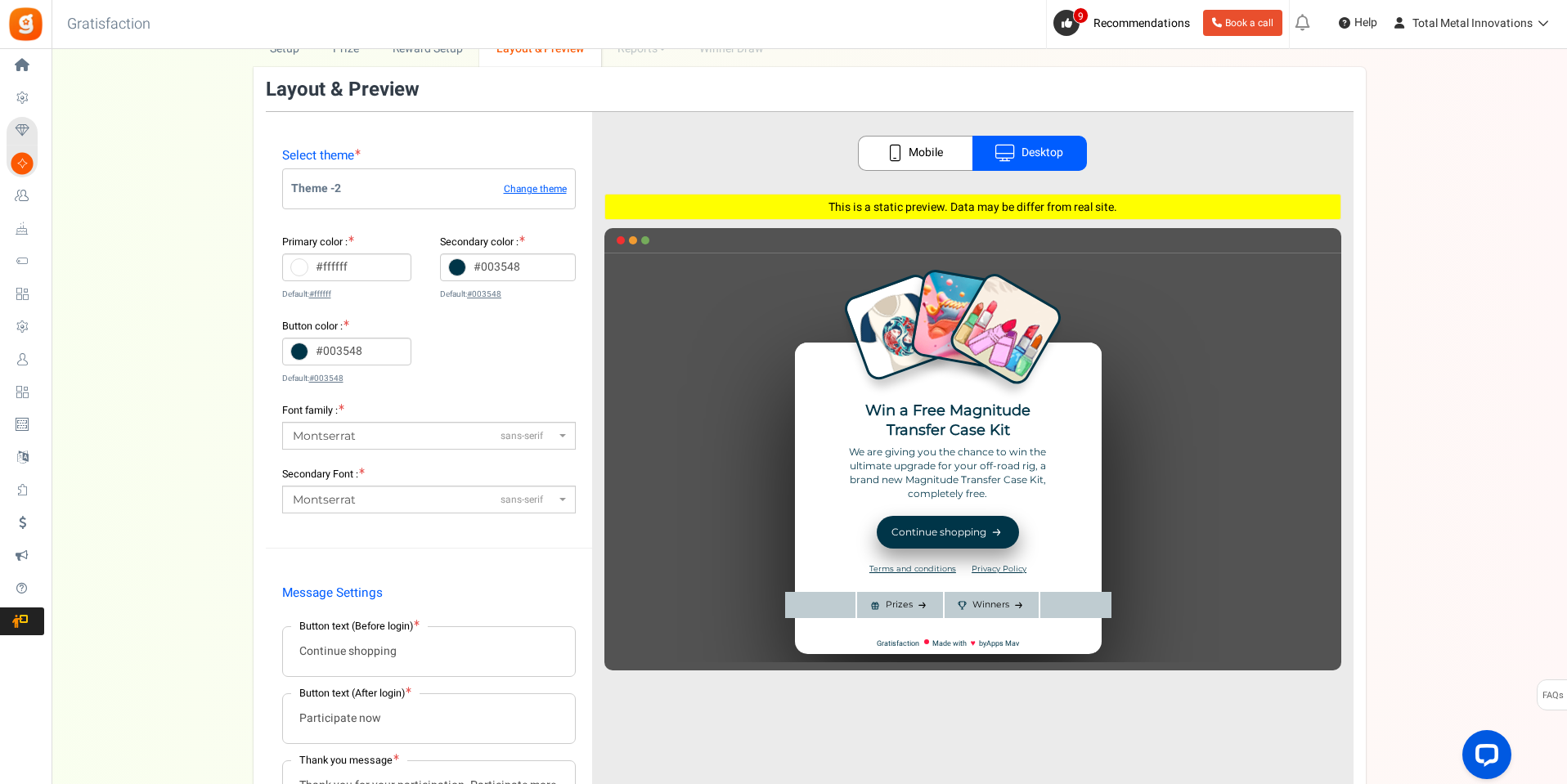
click at [1051, 154] on link "Desktop" at bounding box center [1030, 153] width 115 height 35
click at [917, 161] on link "Mobile" at bounding box center [915, 153] width 115 height 35
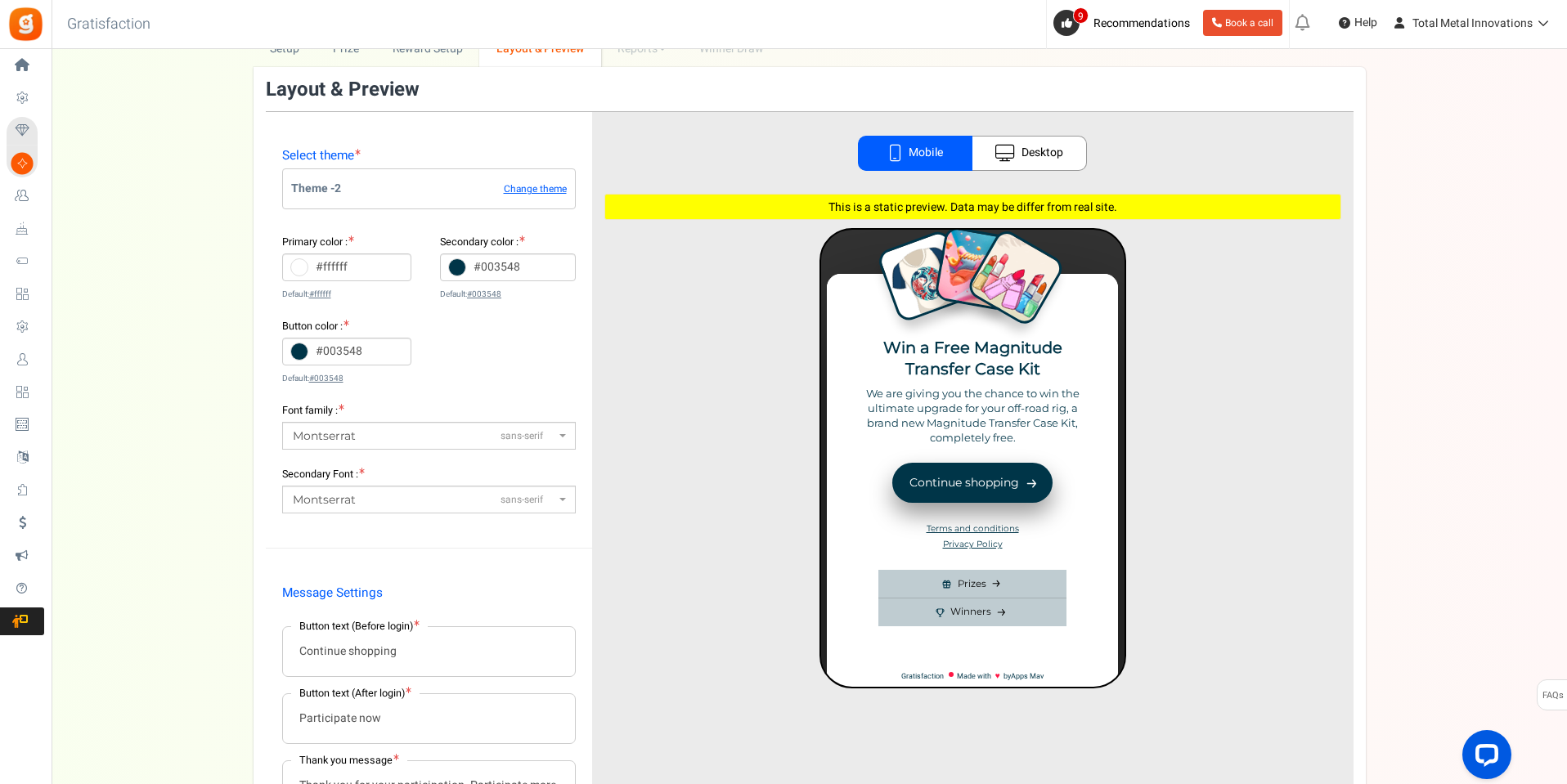
click at [1036, 146] on link "Desktop" at bounding box center [1030, 153] width 115 height 35
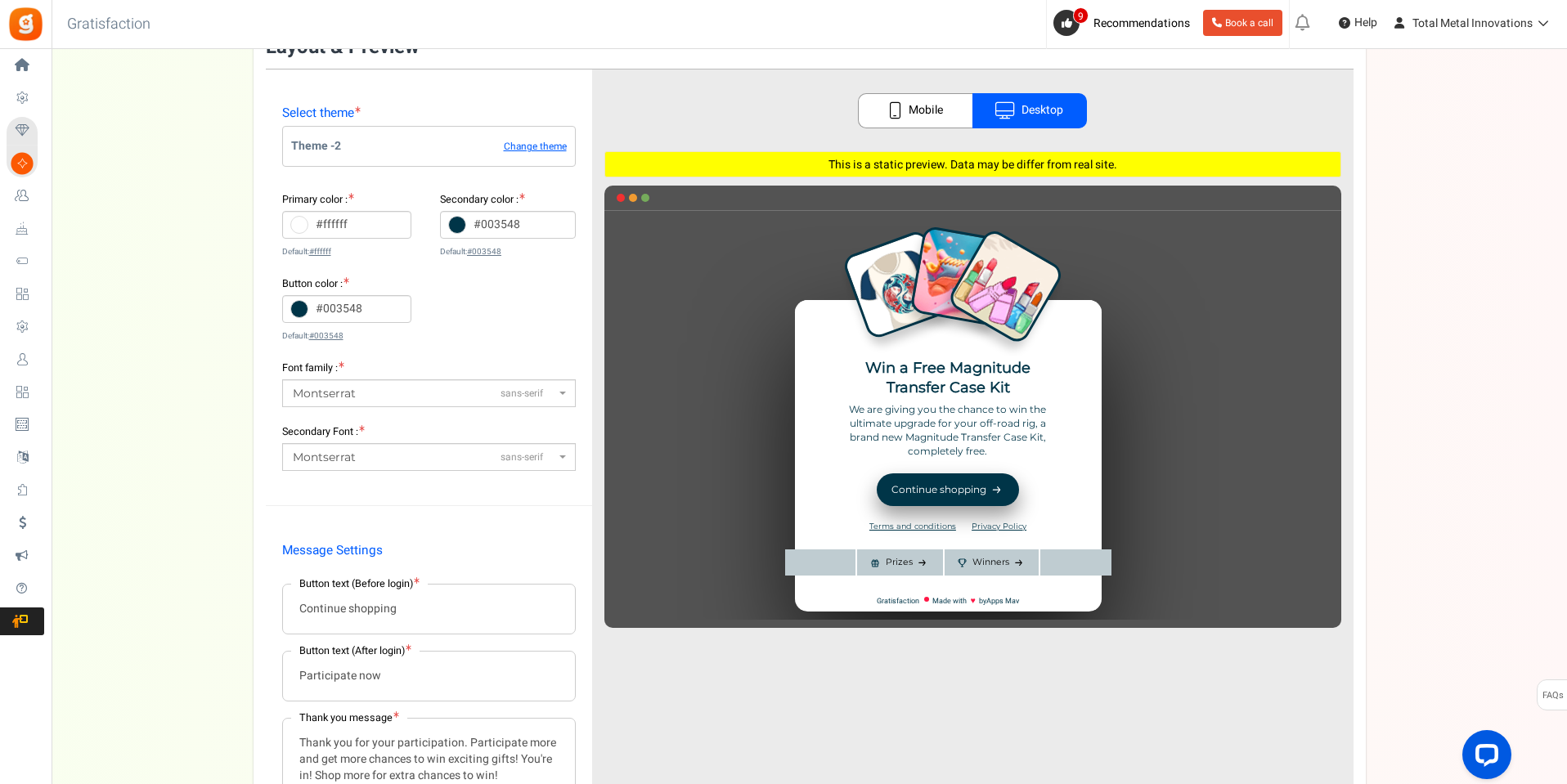
scroll to position [163, 0]
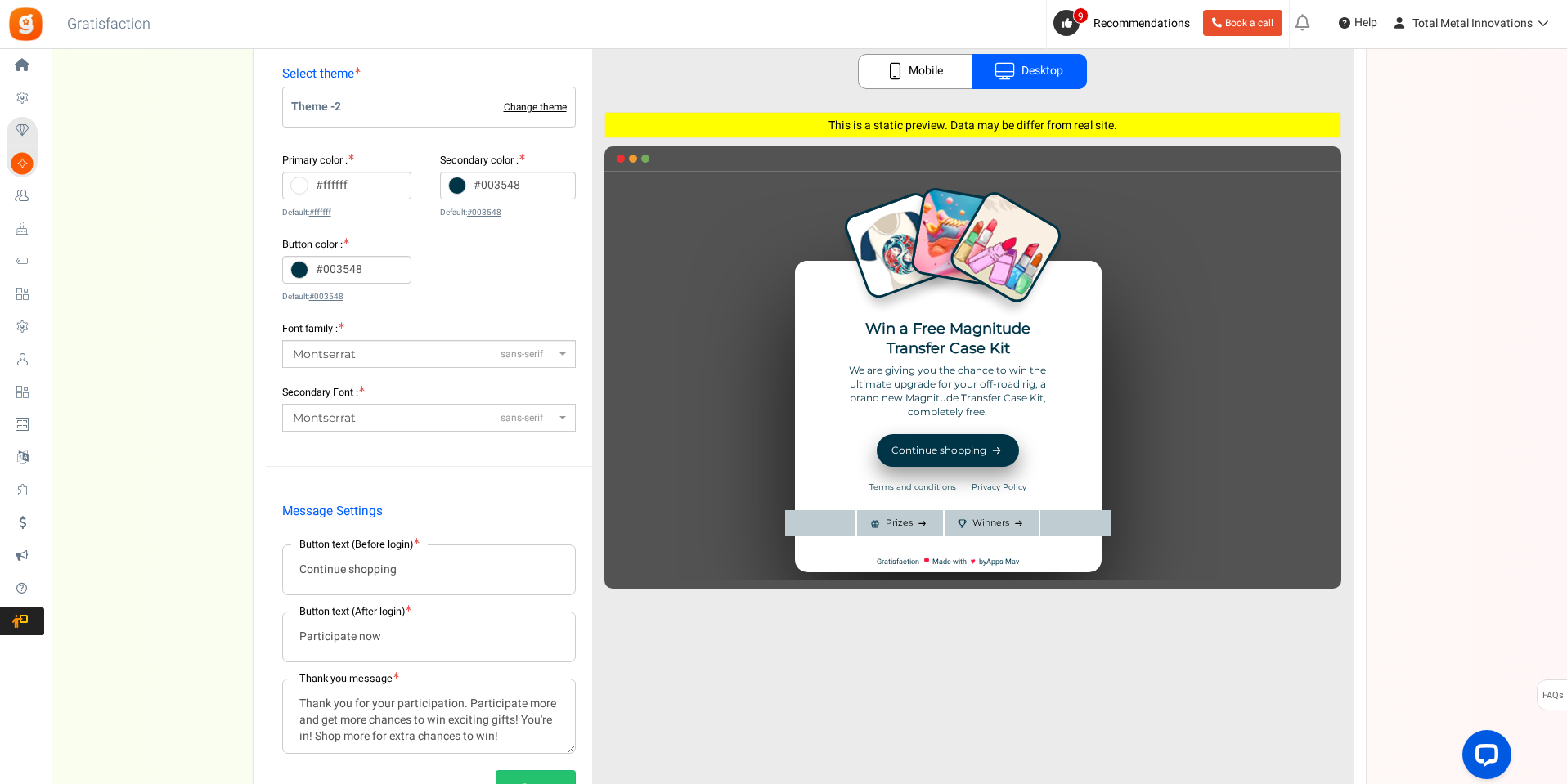
click at [525, 106] on link "Change theme" at bounding box center [535, 107] width 63 height 11
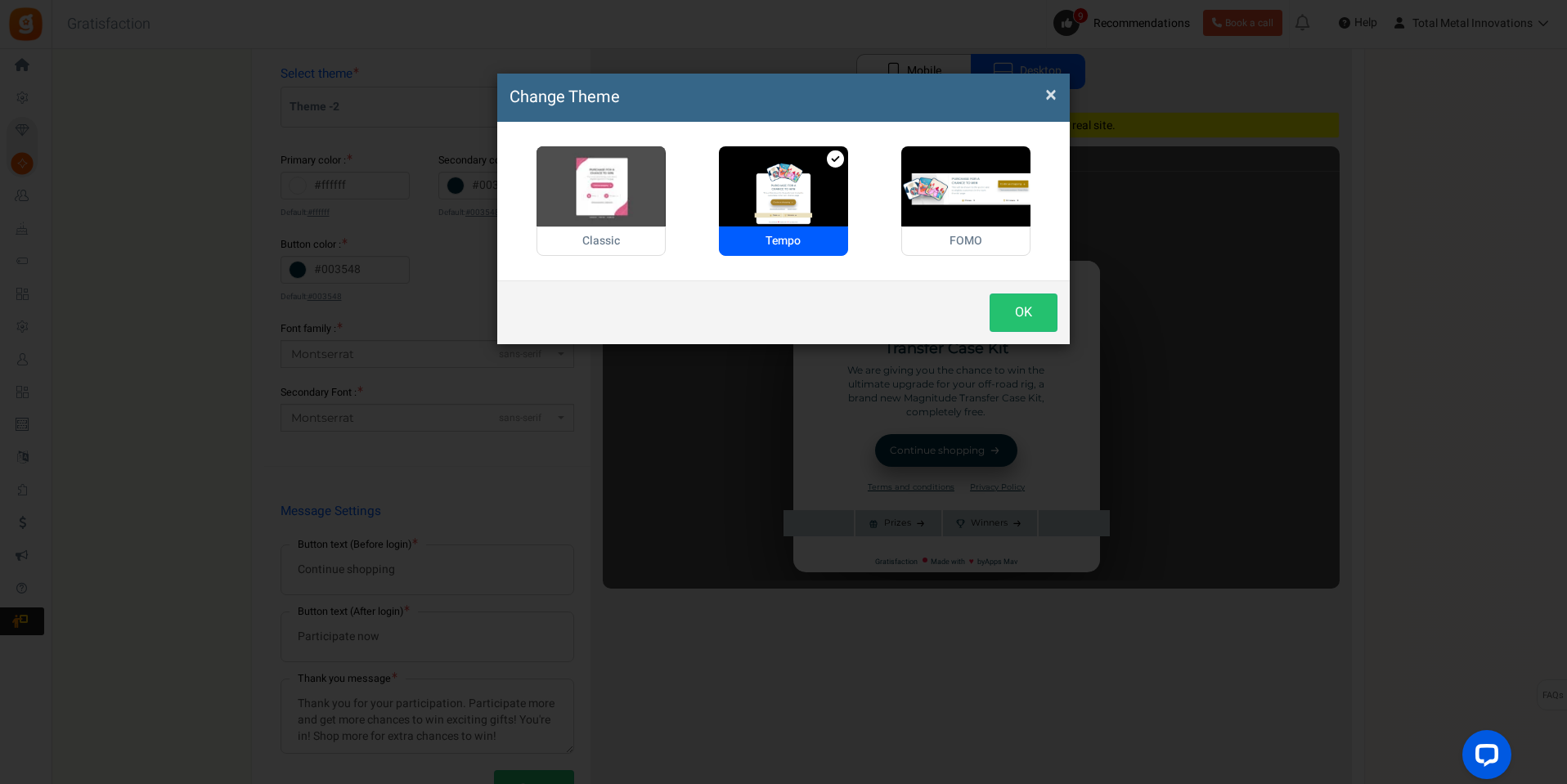
click at [593, 178] on img at bounding box center [600, 186] width 129 height 80
click at [547, 161] on input "Classic" at bounding box center [541, 155] width 11 height 11
radio input "true"
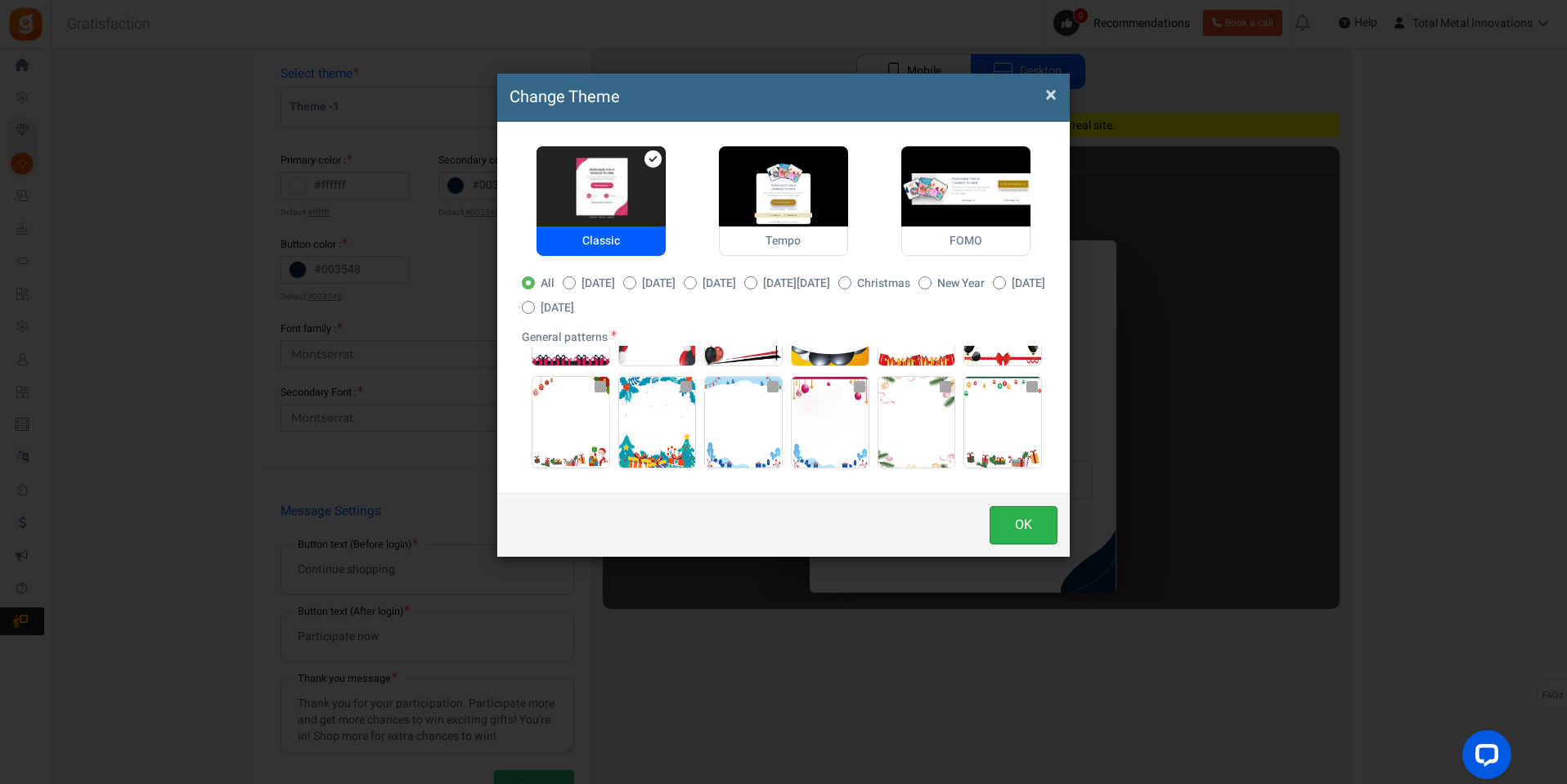
click at [1002, 529] on button "OK" at bounding box center [1024, 525] width 68 height 38
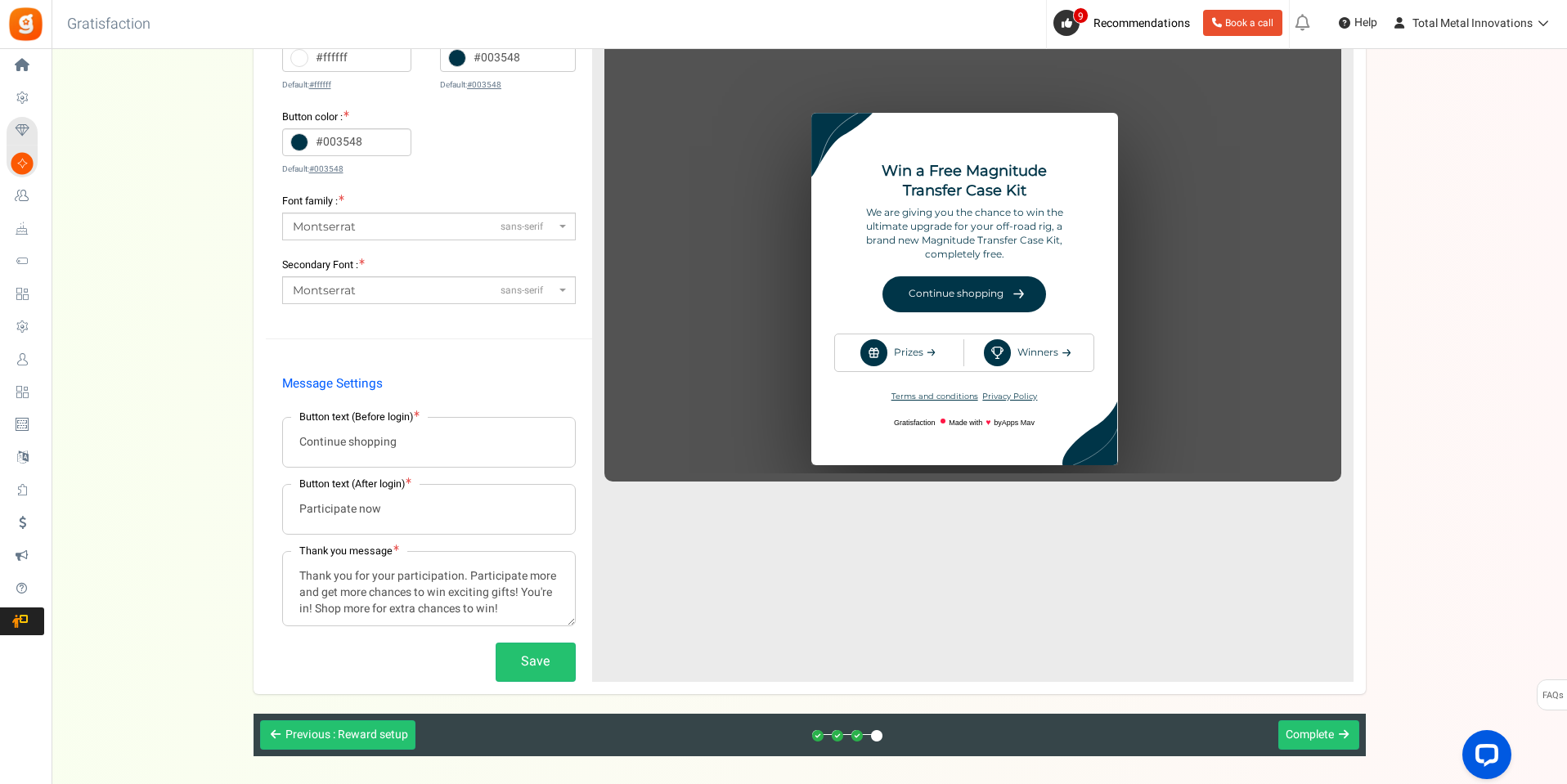
scroll to position [362, 0]
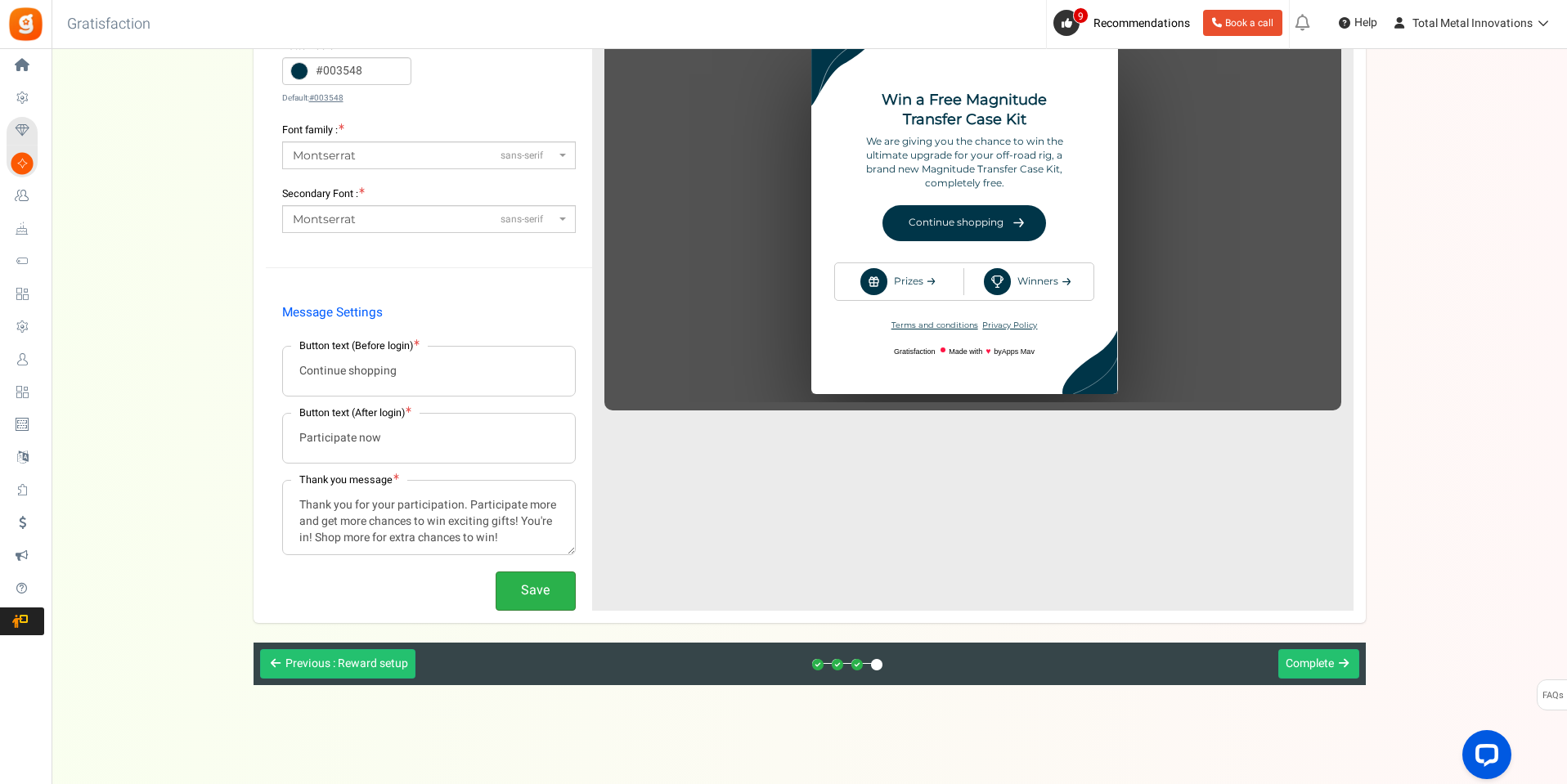
click at [555, 598] on button "Save" at bounding box center [535, 591] width 80 height 38
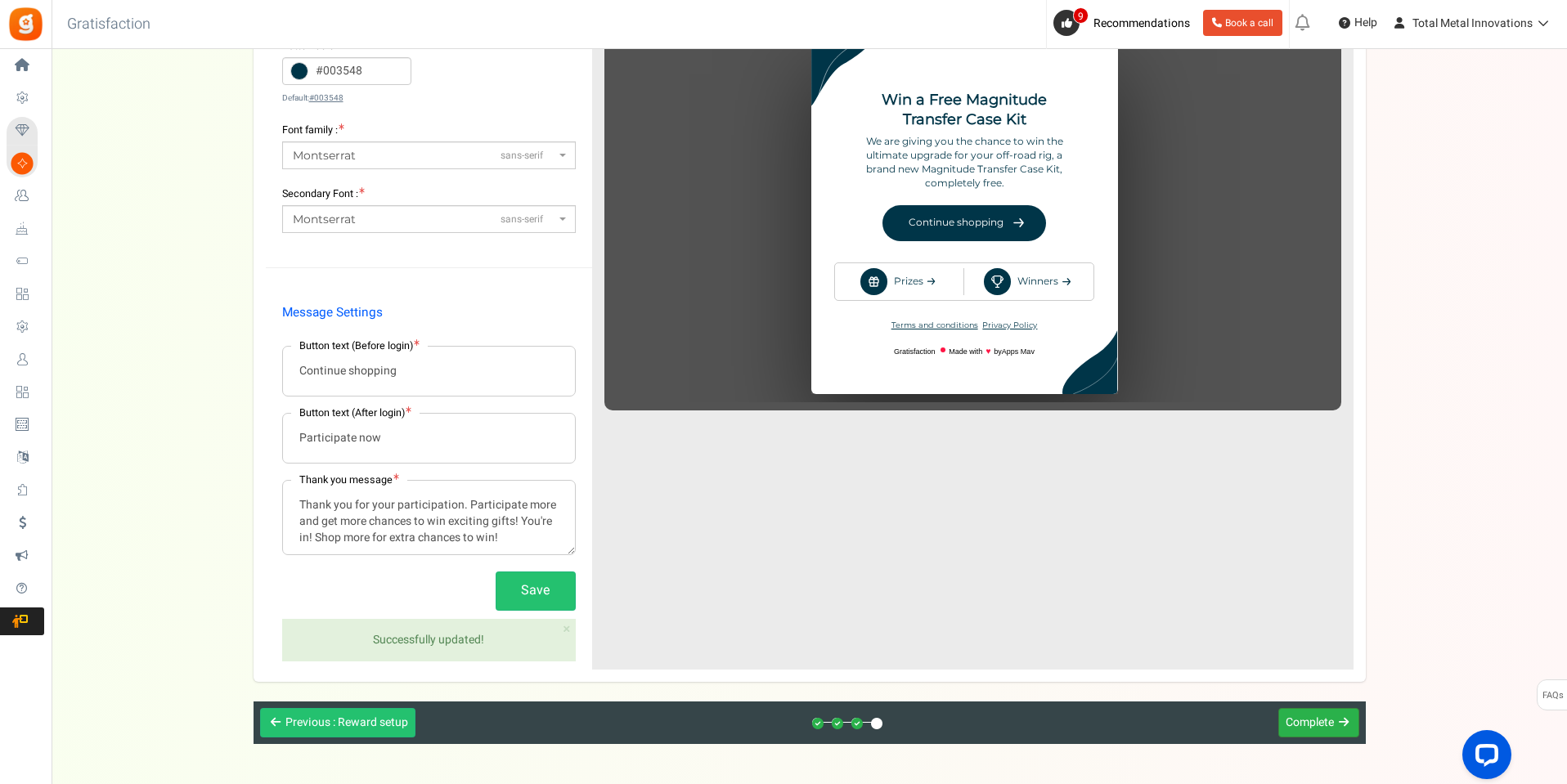
click at [1297, 721] on span "Complete" at bounding box center [1310, 722] width 48 height 17
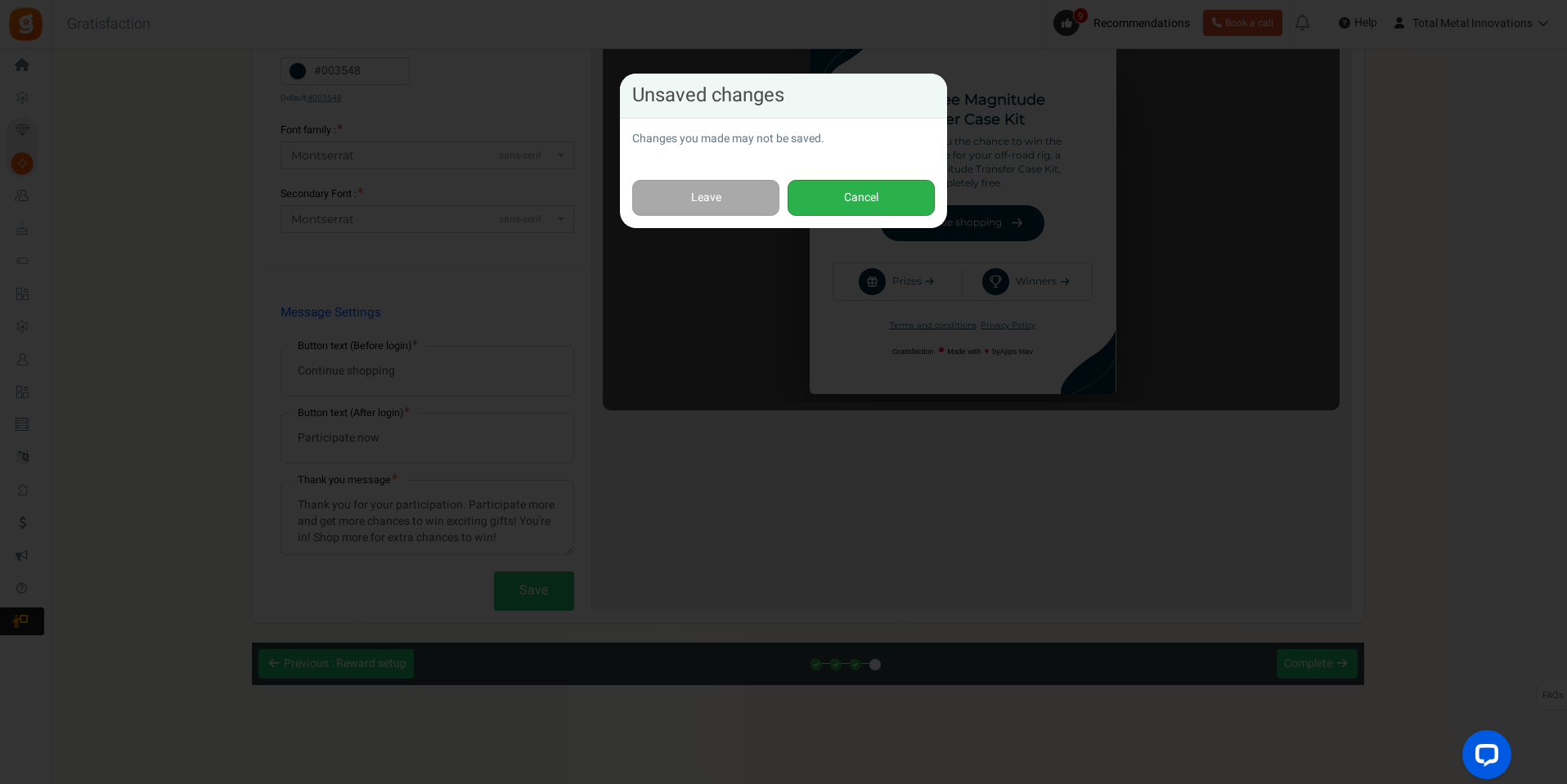
click at [842, 211] on button "Cancel" at bounding box center [861, 198] width 147 height 37
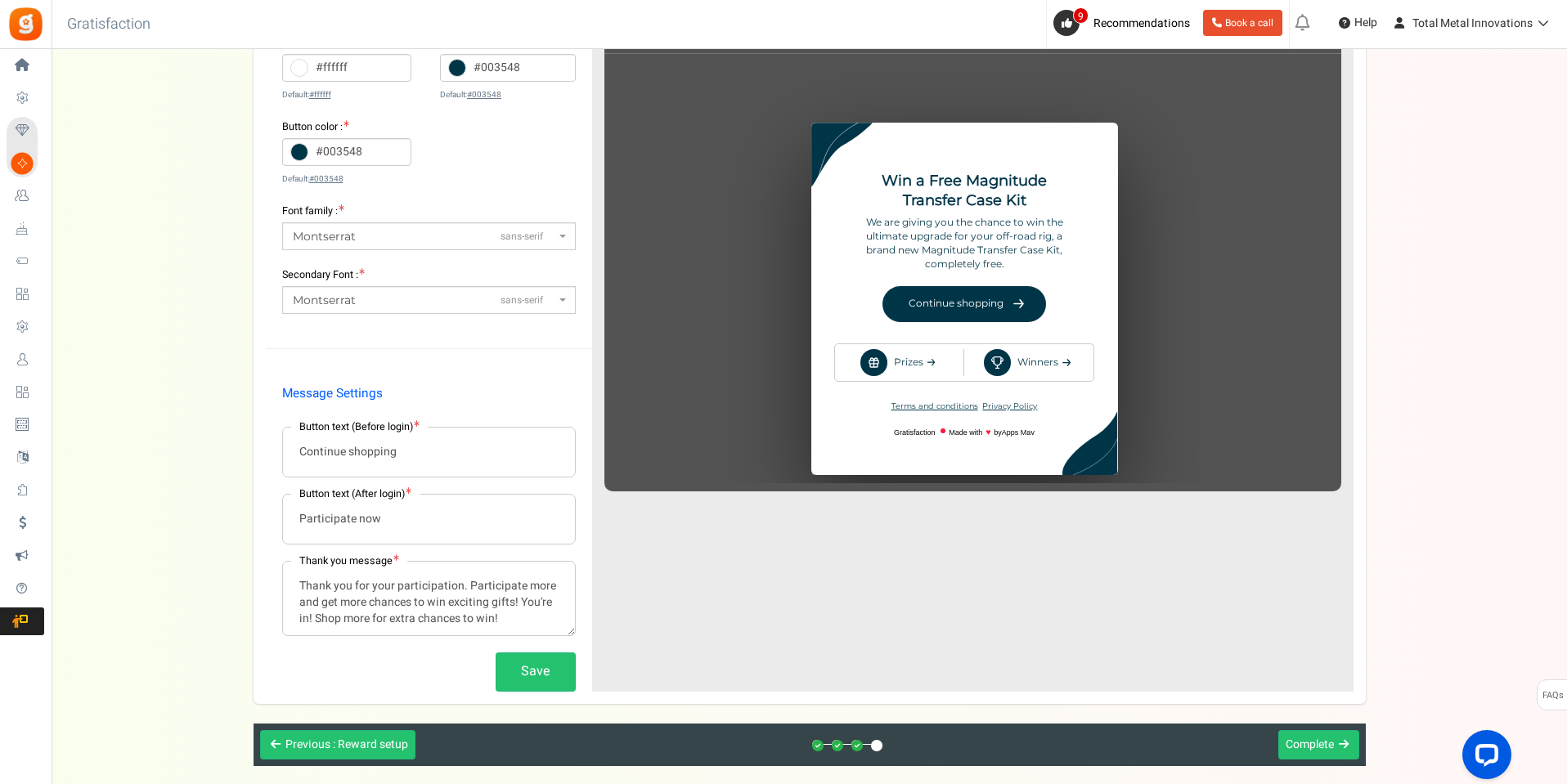
scroll to position [280, 0]
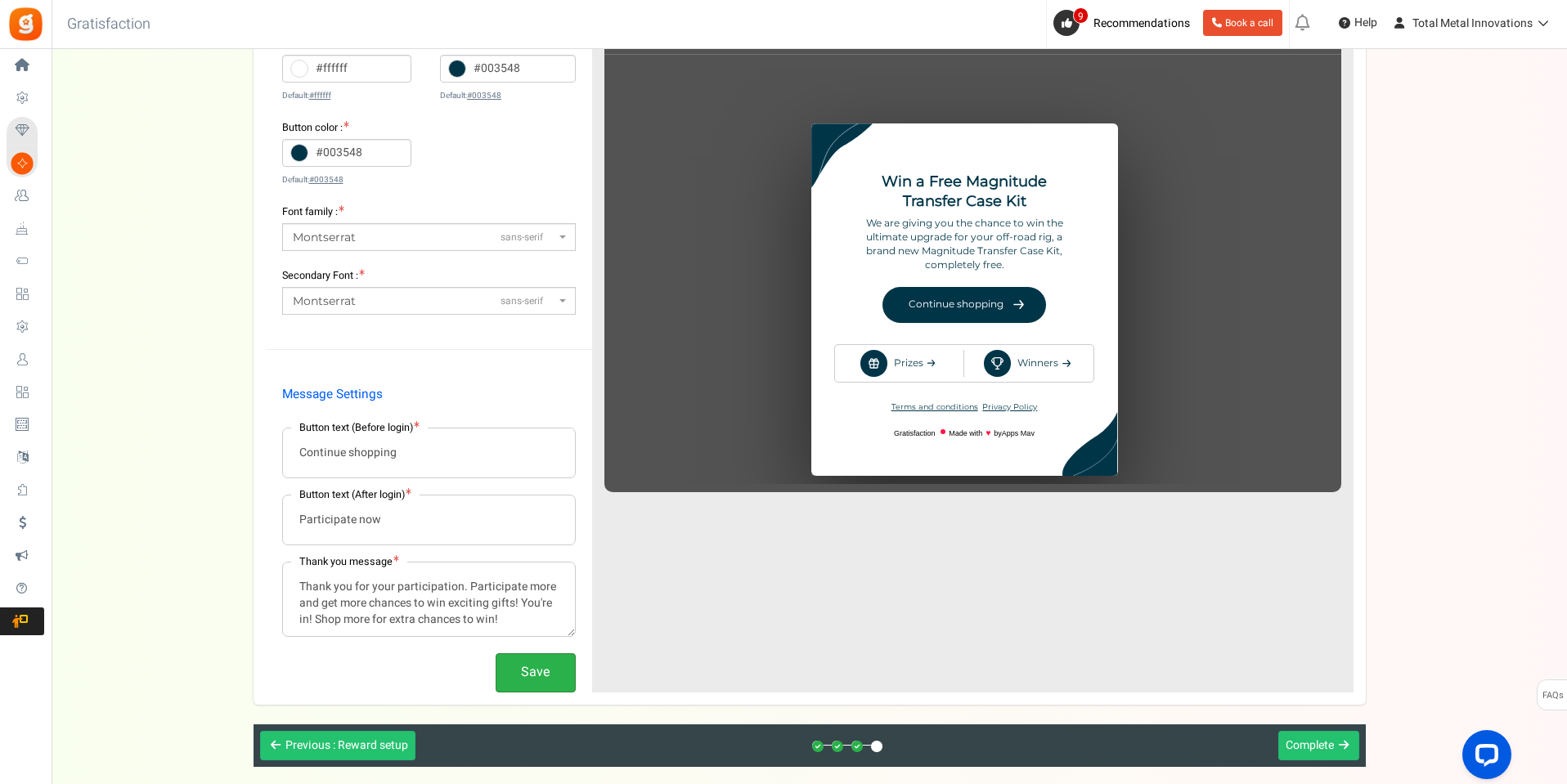
click at [516, 670] on button "Save" at bounding box center [535, 672] width 80 height 38
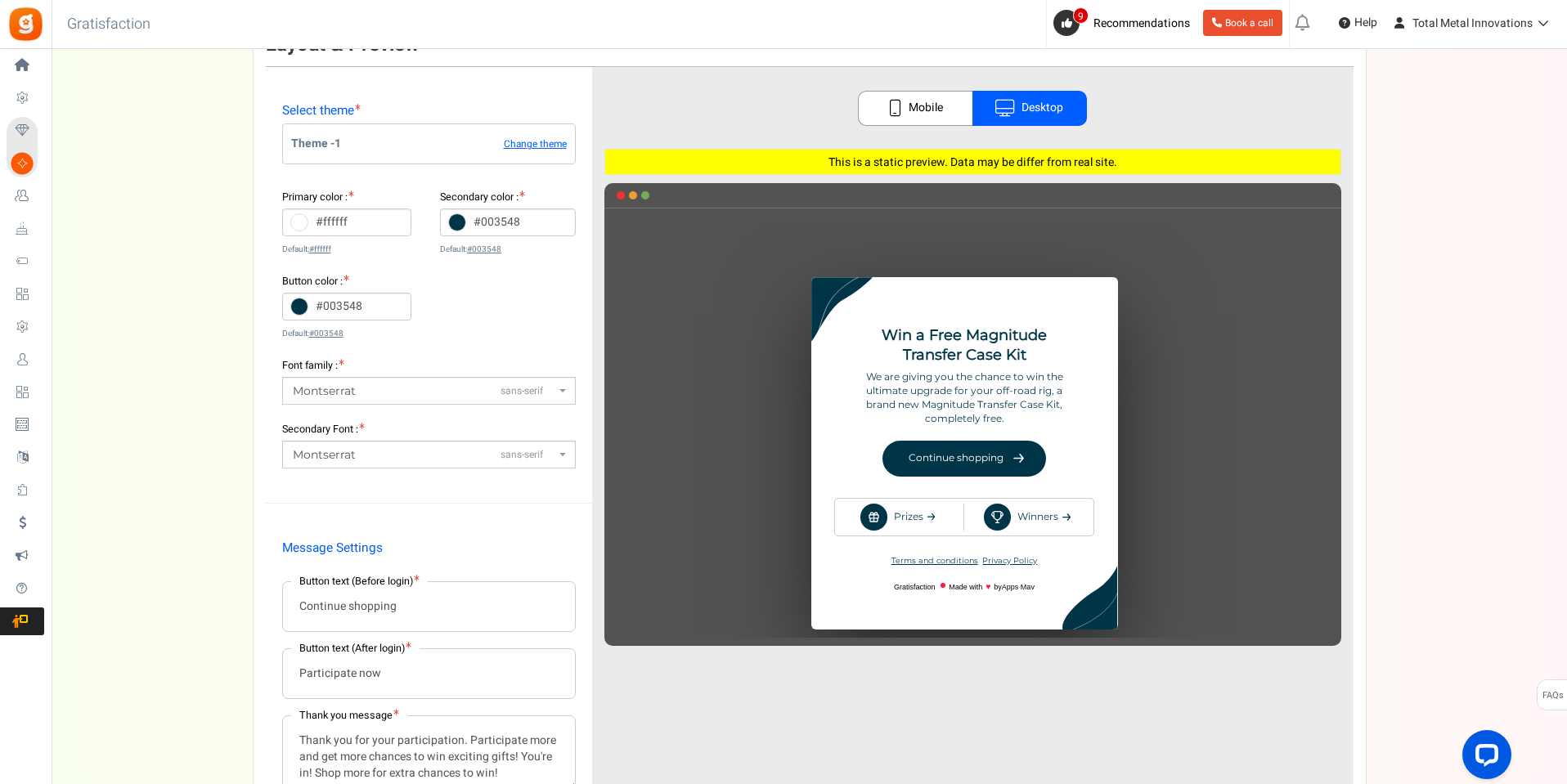
scroll to position [362, 0]
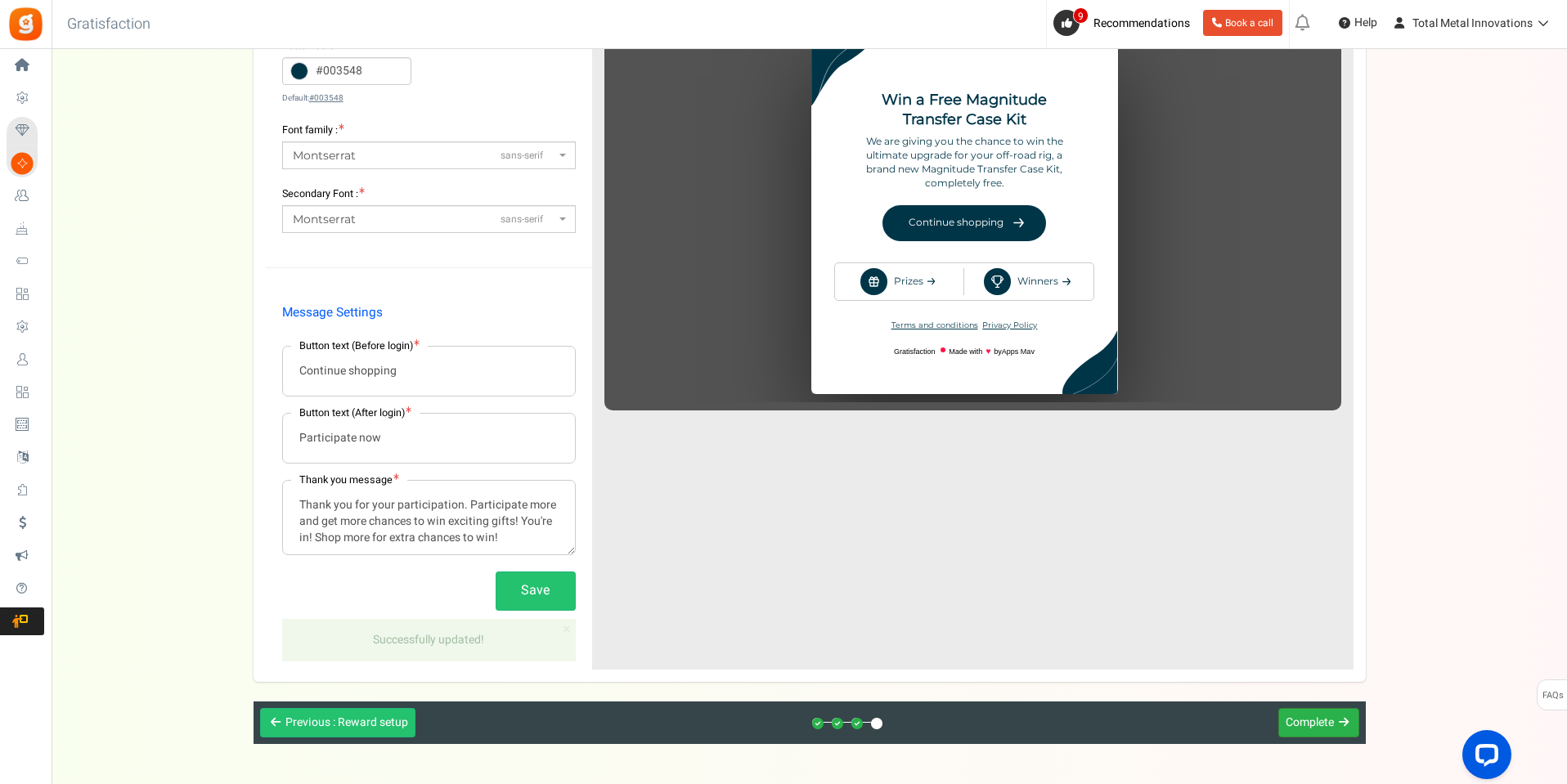
click at [1321, 722] on span "Complete" at bounding box center [1310, 722] width 48 height 17
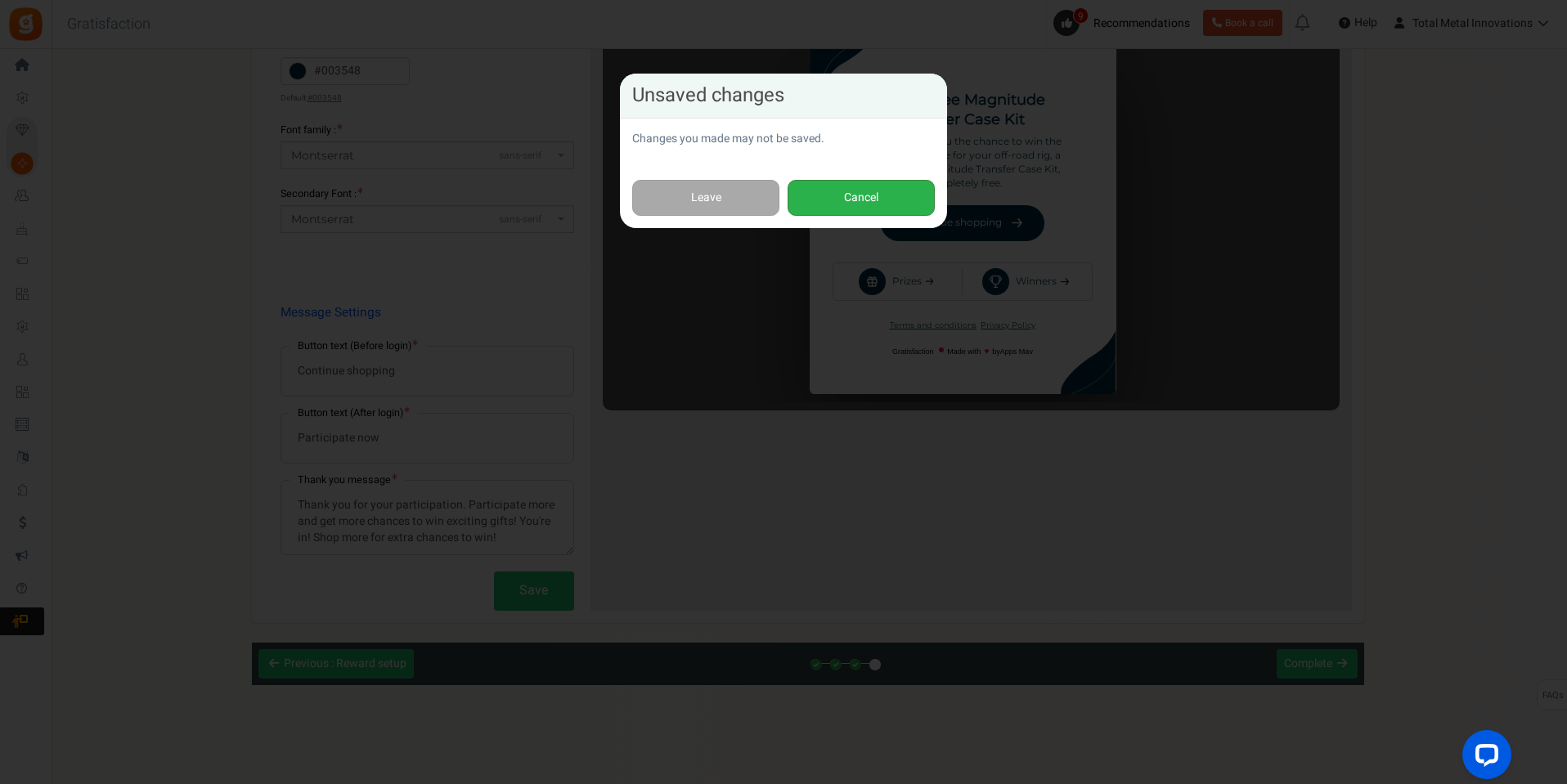
click at [883, 201] on button "Cancel" at bounding box center [861, 198] width 147 height 37
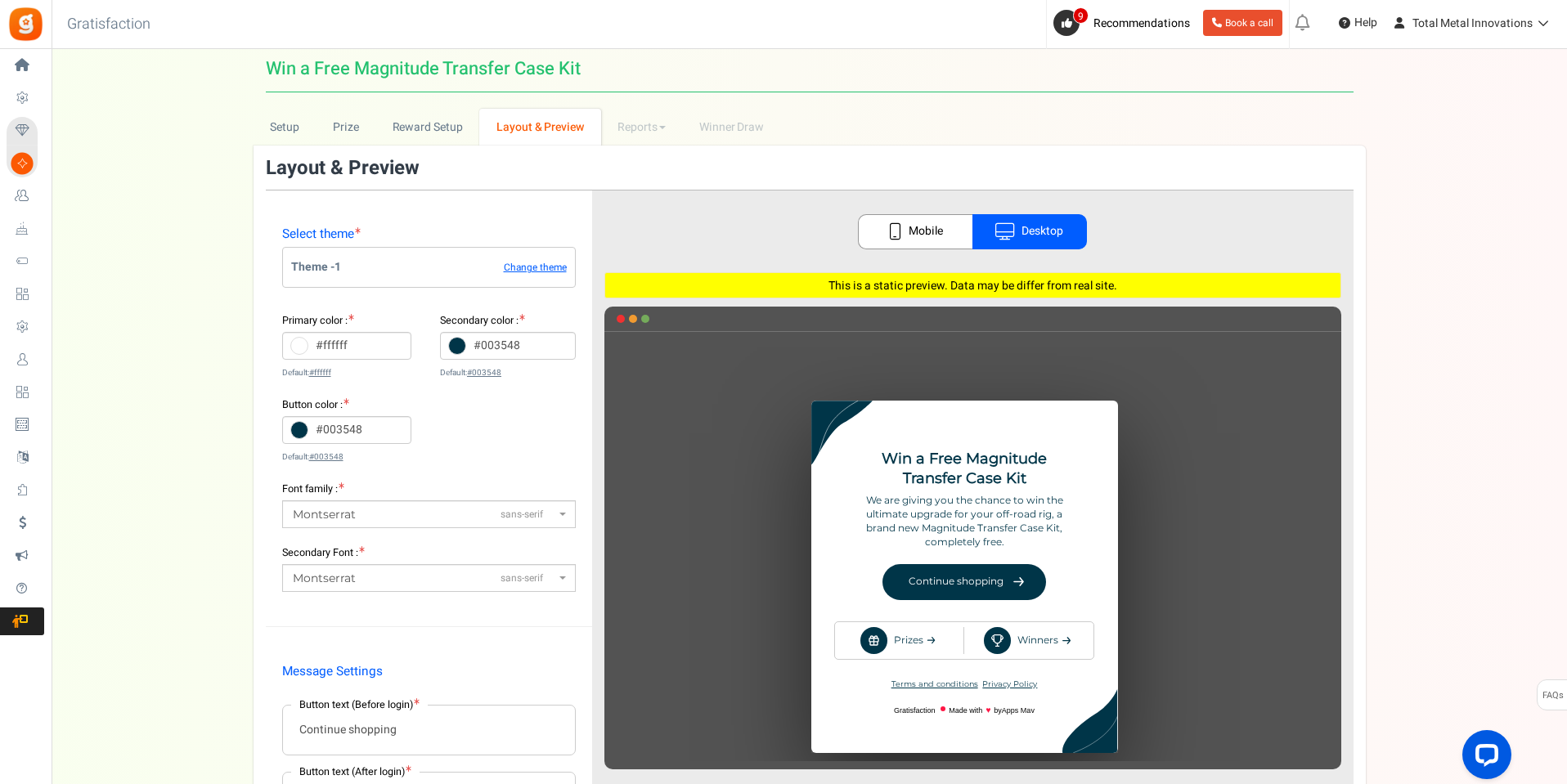
scroll to position [0, 0]
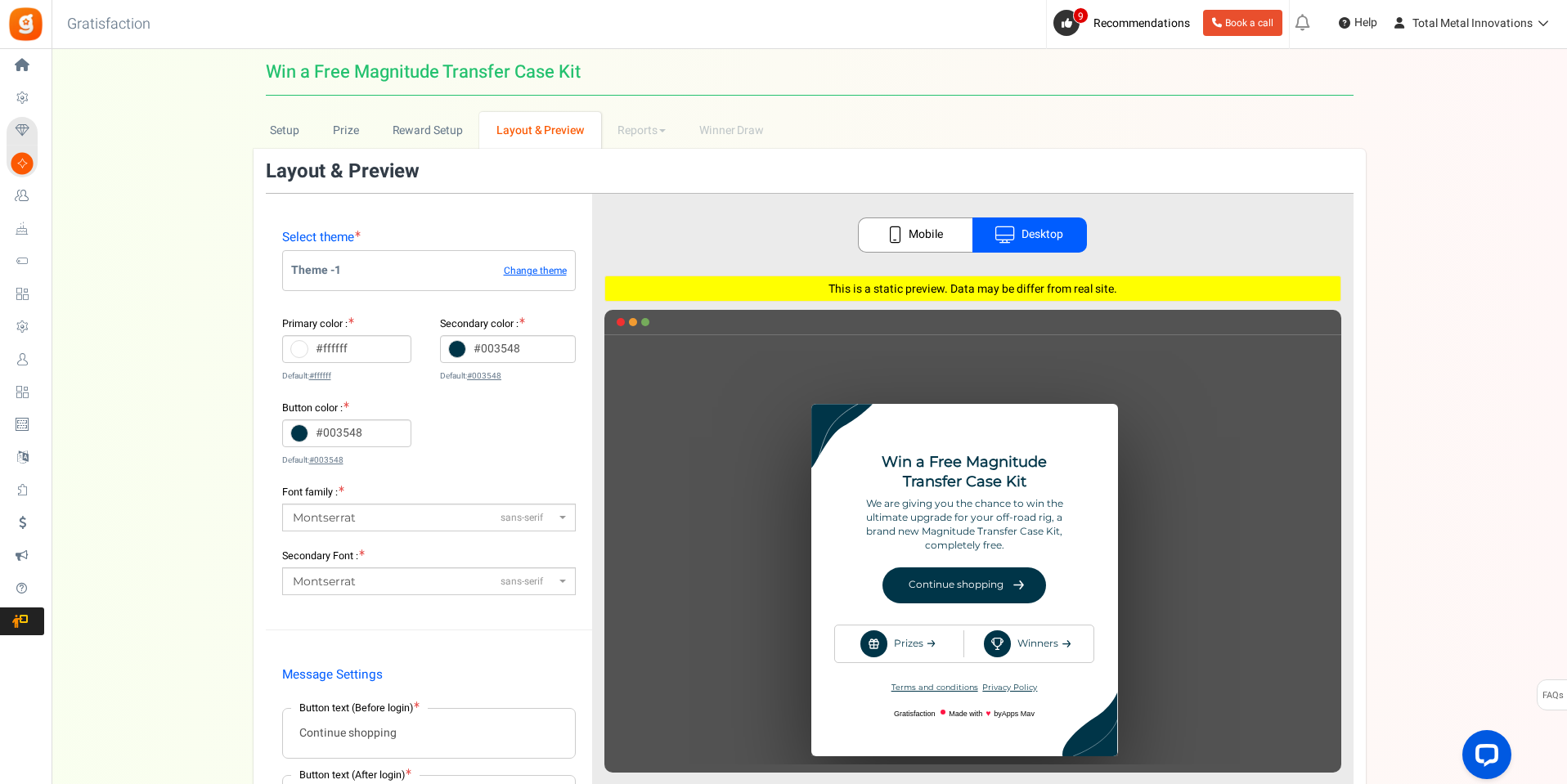
click at [631, 131] on li "Reports Analytics Users Entries Referral Stats" at bounding box center [642, 131] width 82 height 37
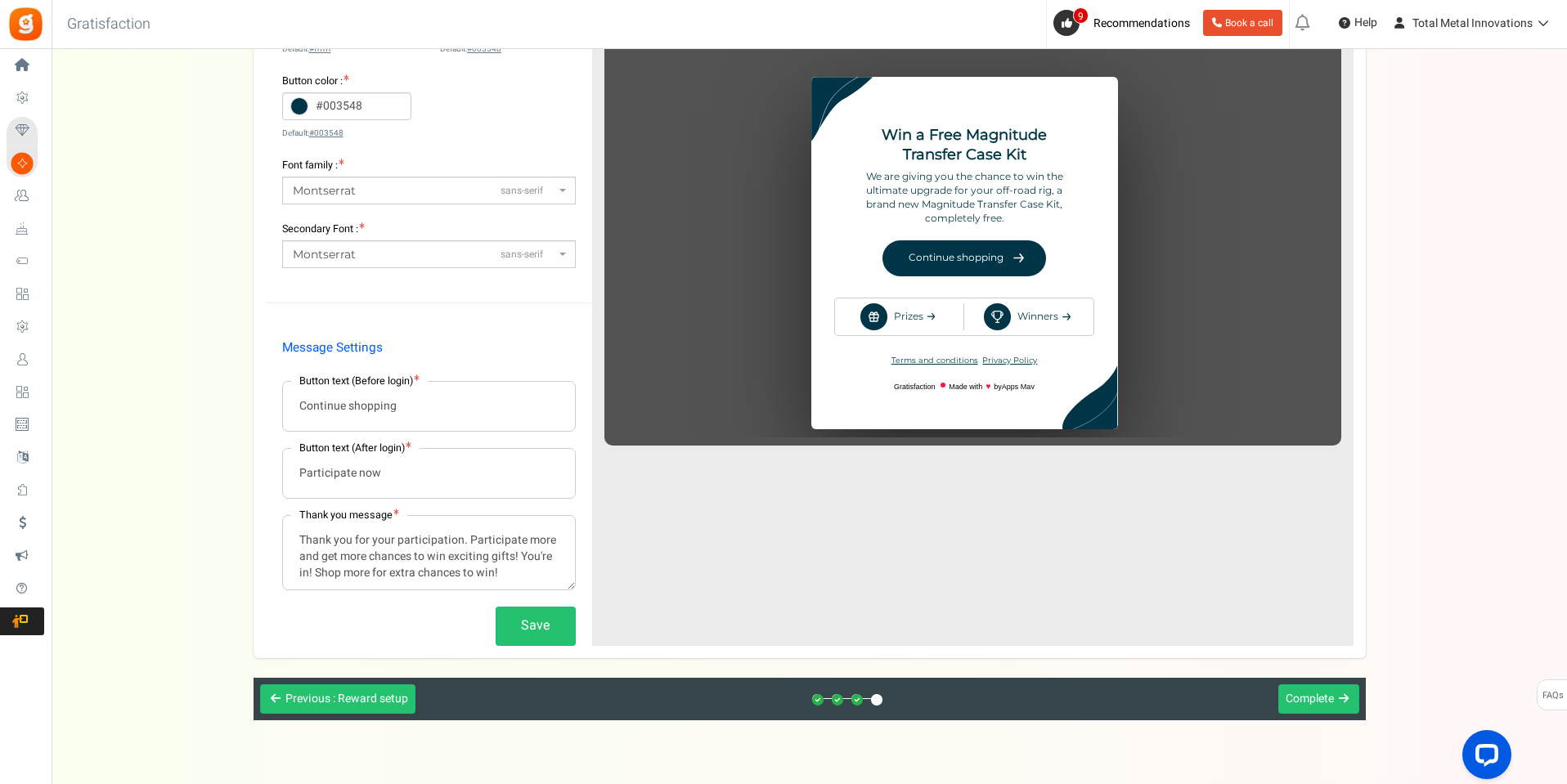
scroll to position [362, 0]
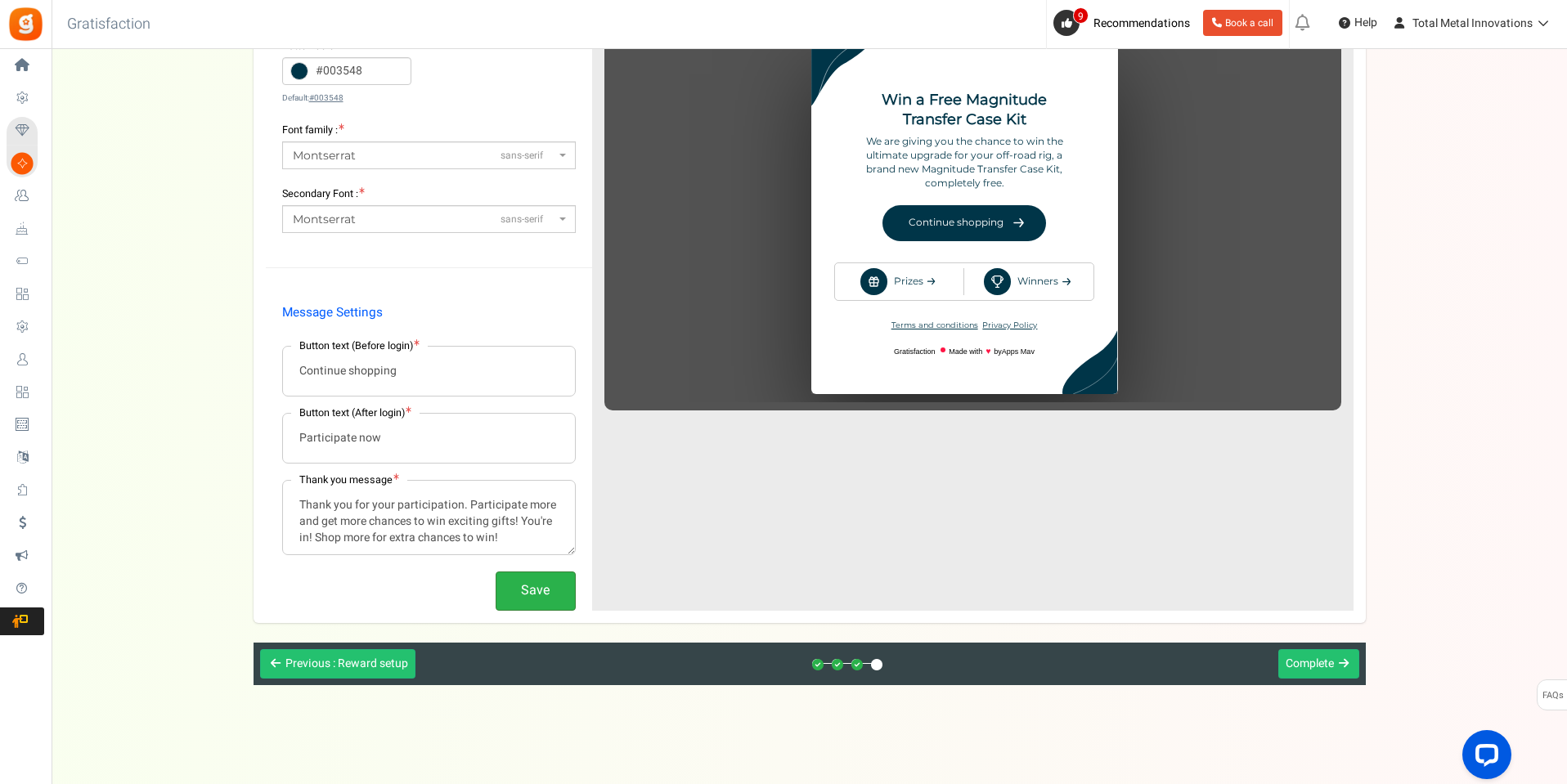
click at [520, 603] on button "Save" at bounding box center [535, 591] width 80 height 38
click at [1315, 666] on span "Complete" at bounding box center [1310, 663] width 48 height 17
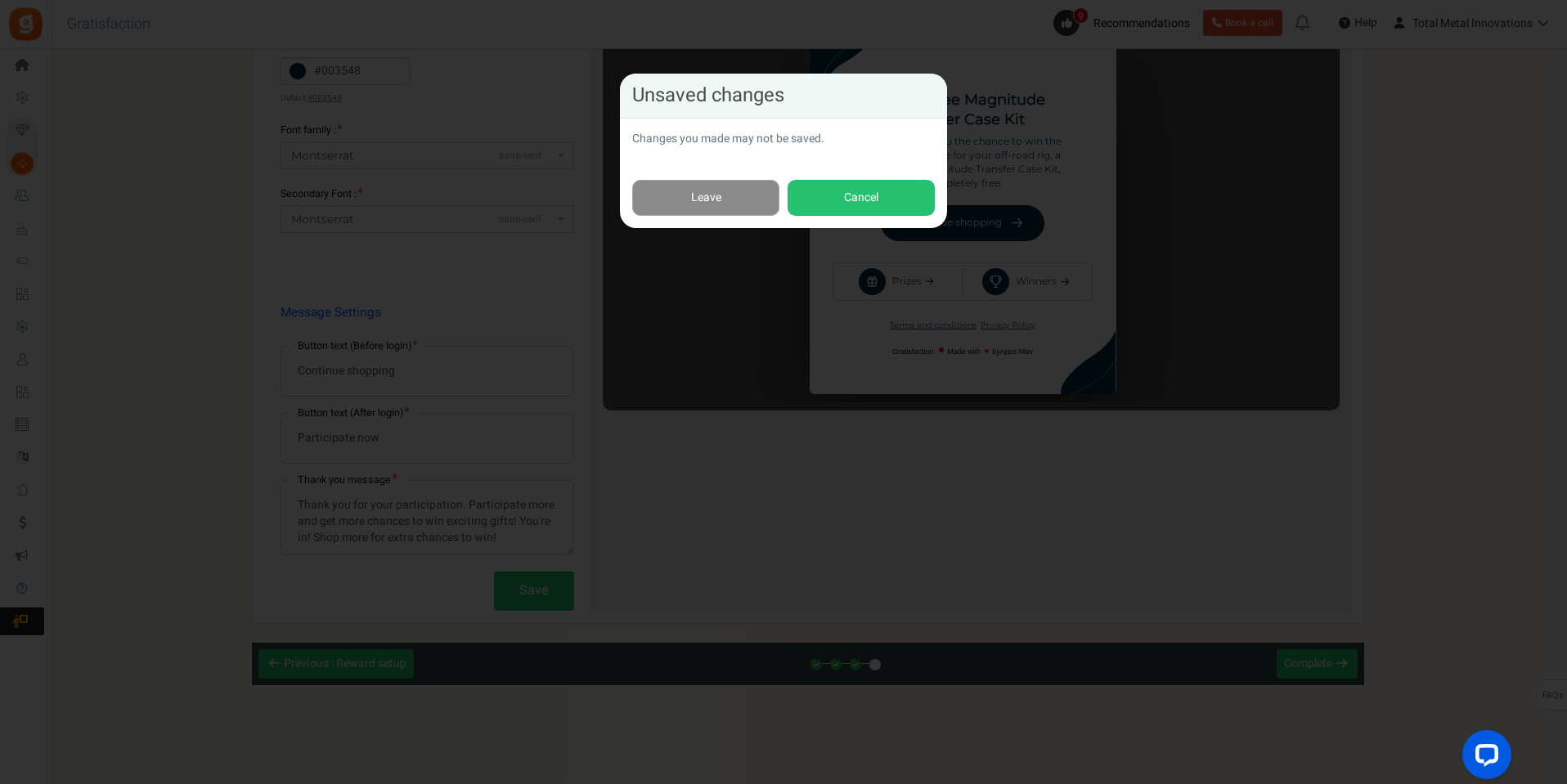
click at [709, 204] on link "Leave" at bounding box center [705, 198] width 147 height 37
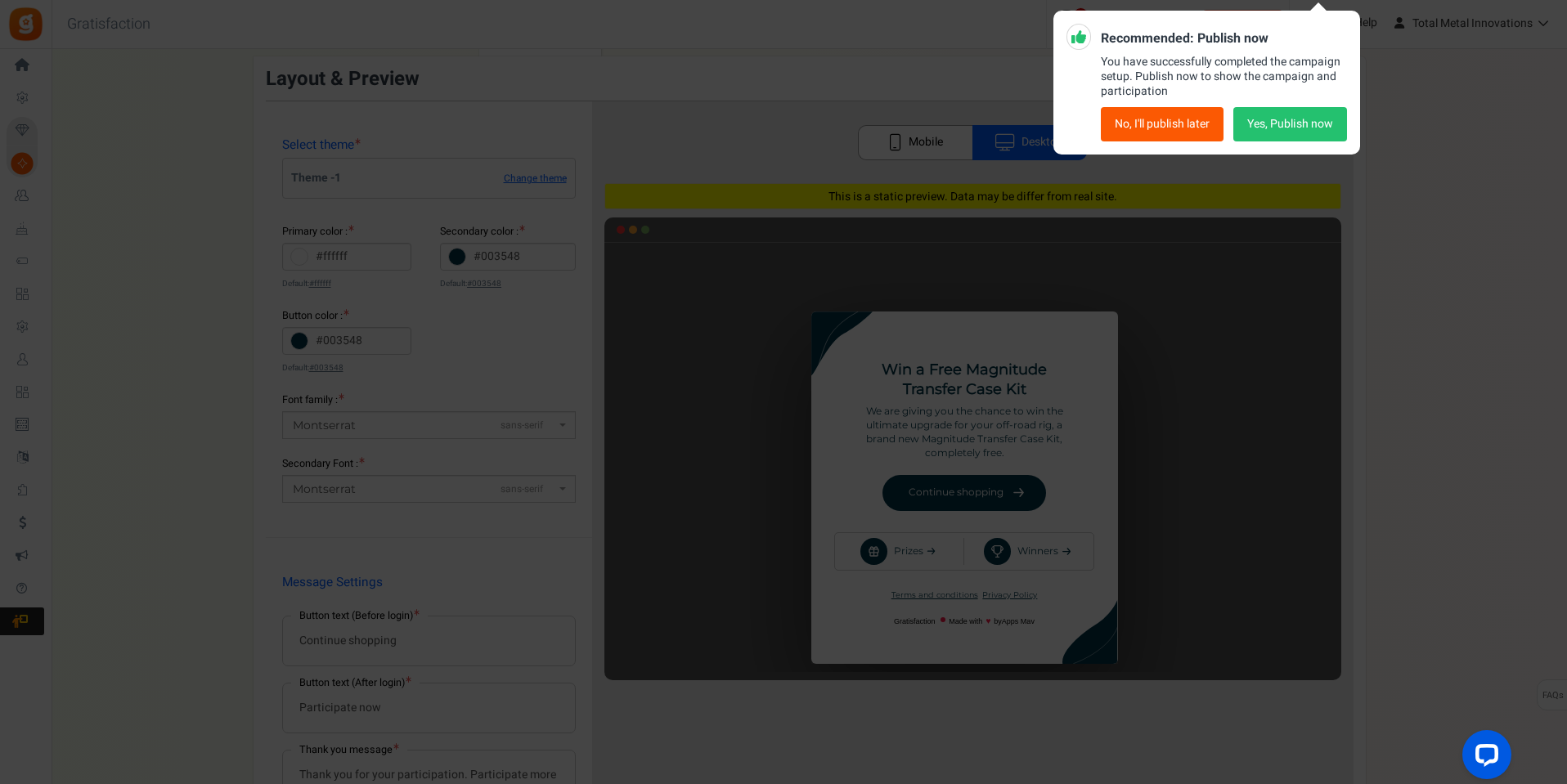
scroll to position [0, 0]
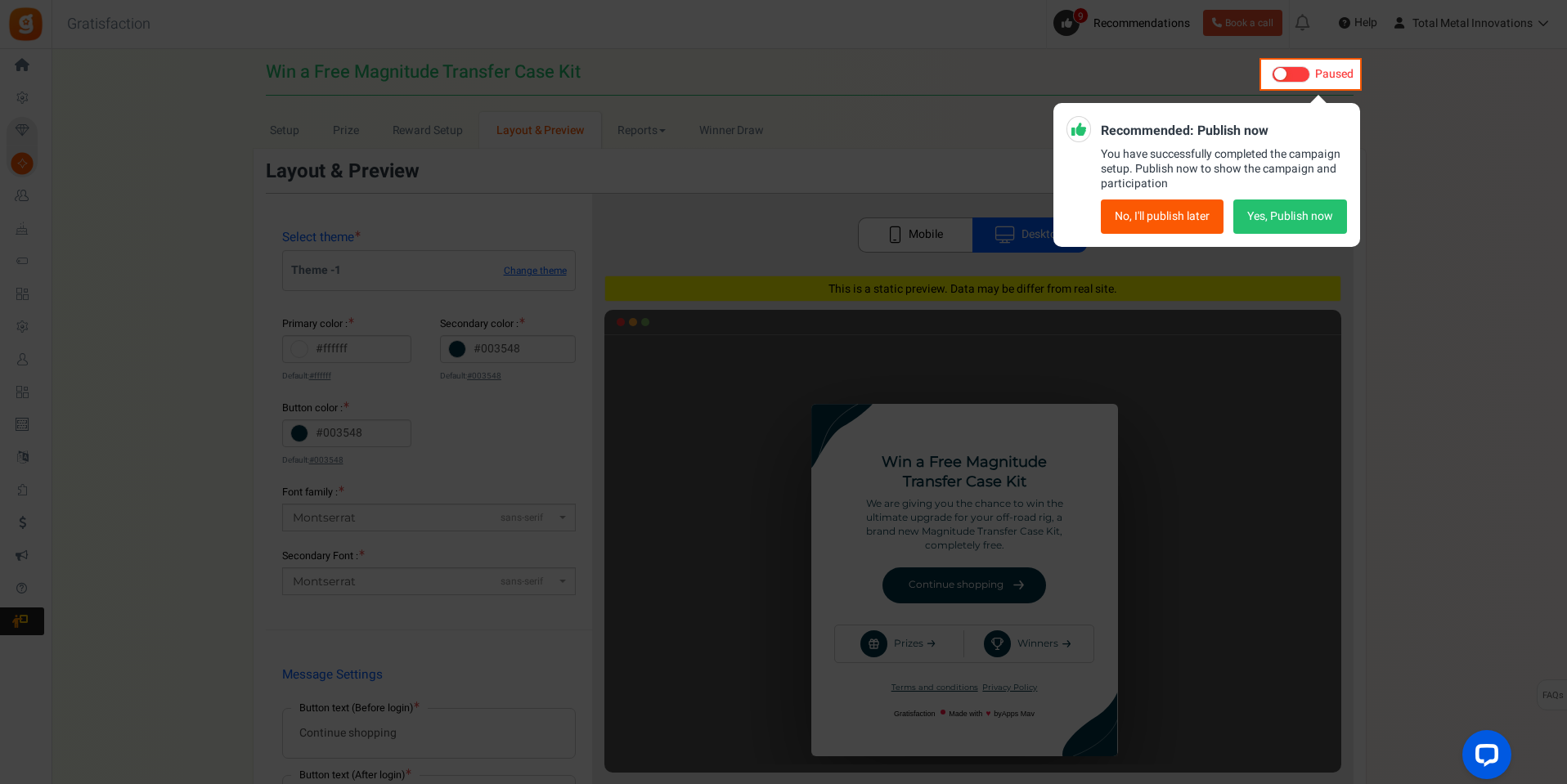
click at [1150, 224] on button "No, I'll publish later" at bounding box center [1162, 216] width 122 height 34
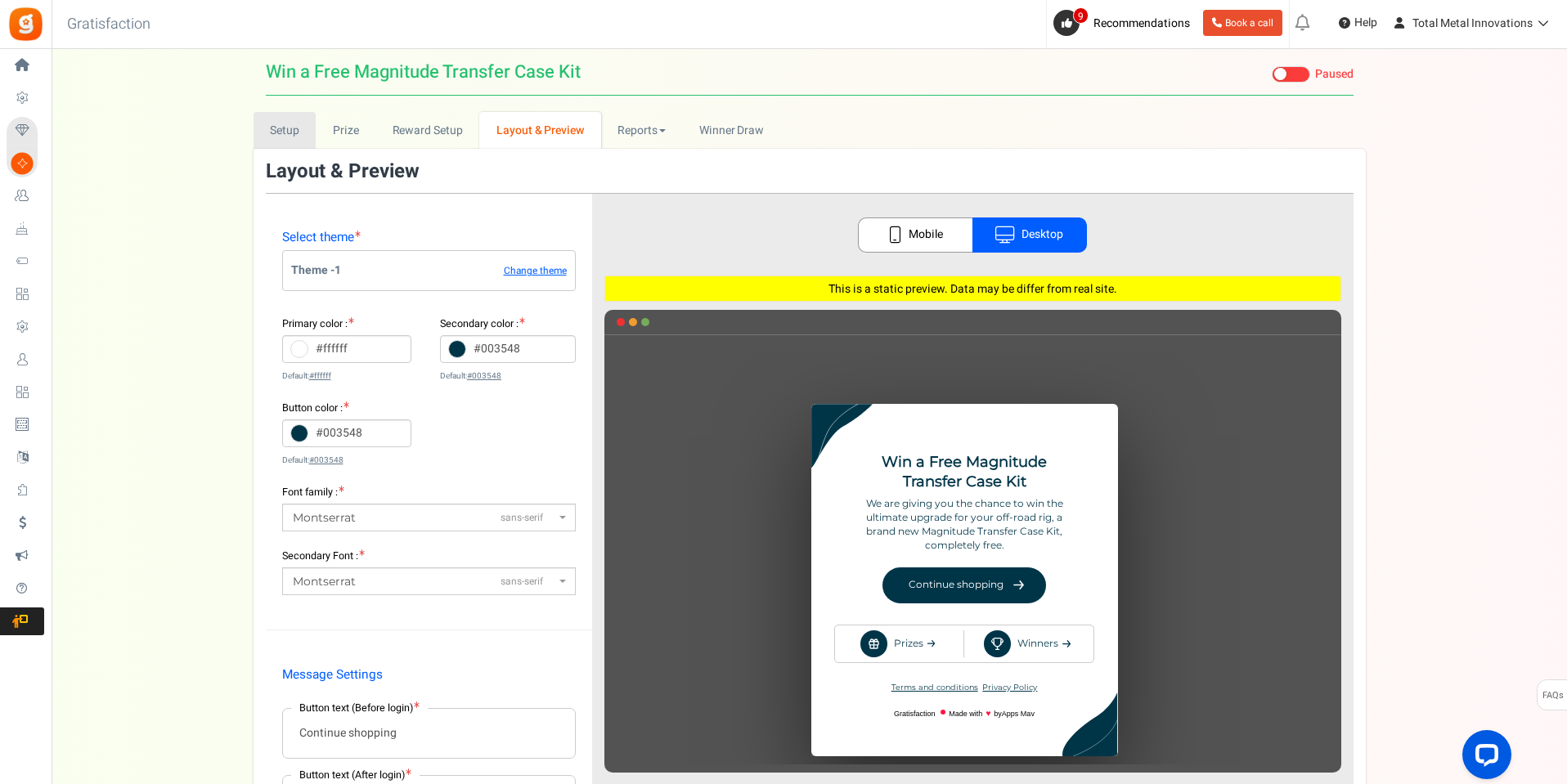
click at [291, 125] on link "Setup" at bounding box center [286, 131] width 63 height 37
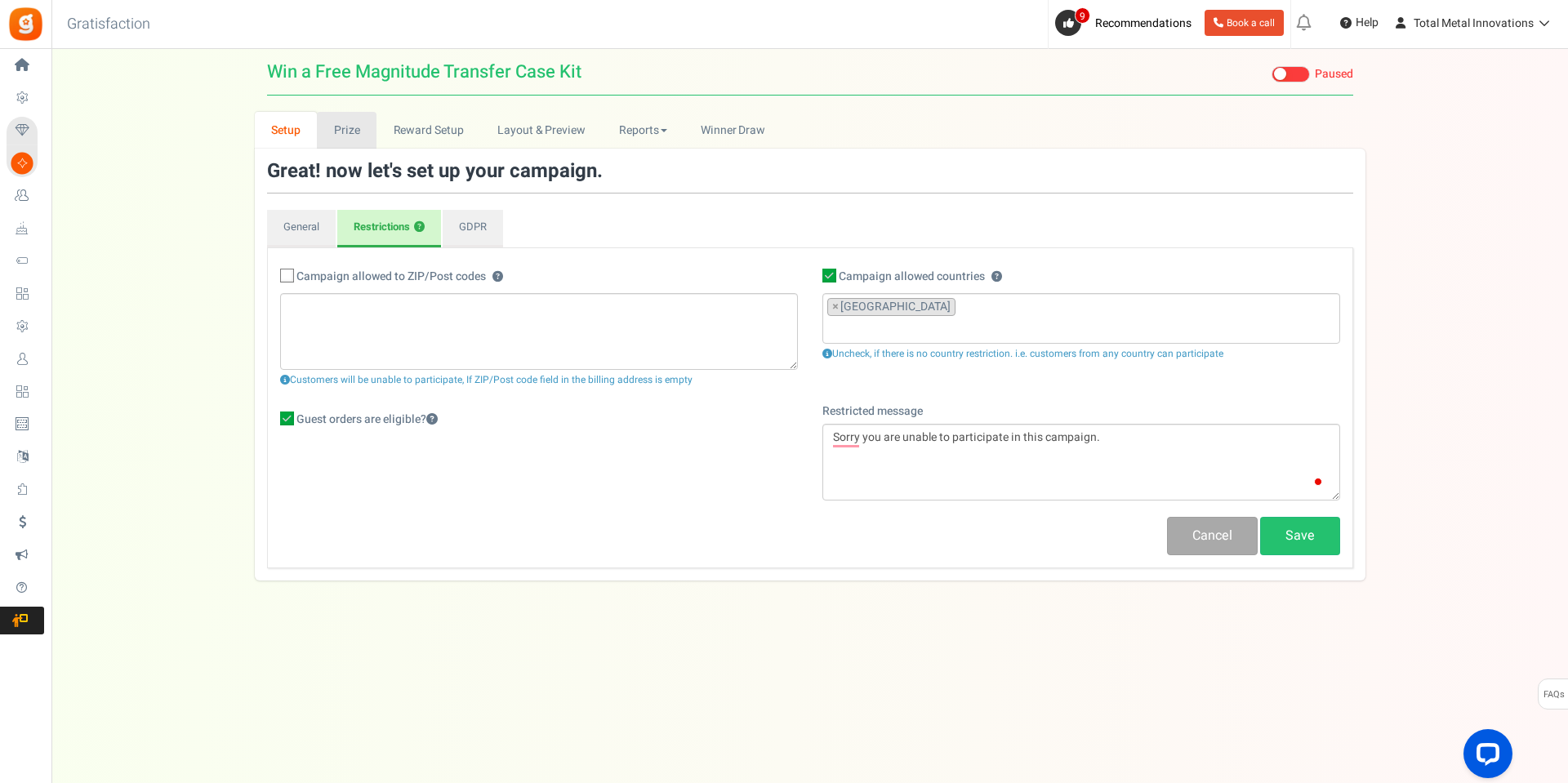
click at [346, 132] on link "Prize" at bounding box center [347, 130] width 60 height 37
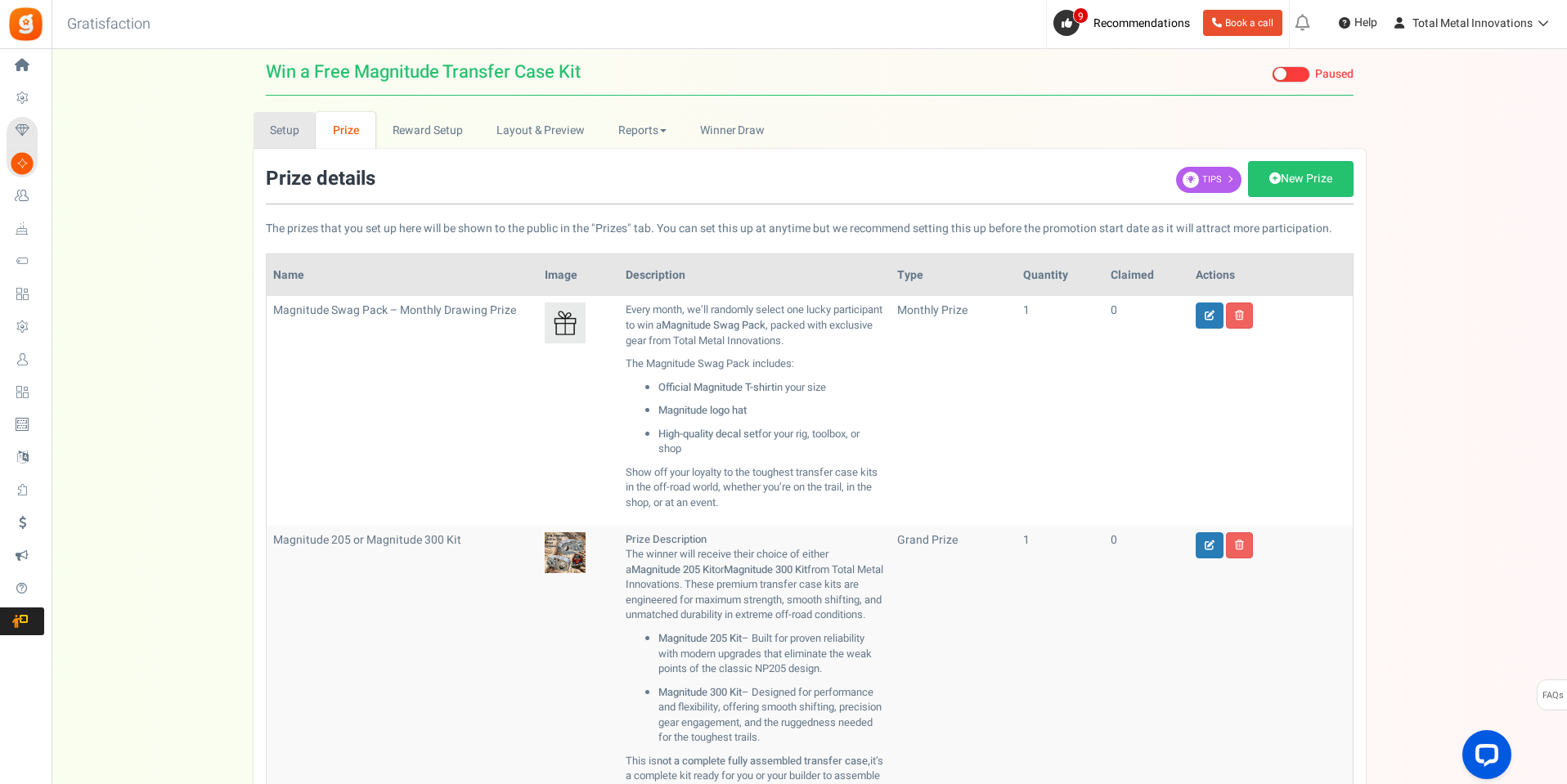
click at [271, 133] on link "Setup" at bounding box center [286, 131] width 63 height 37
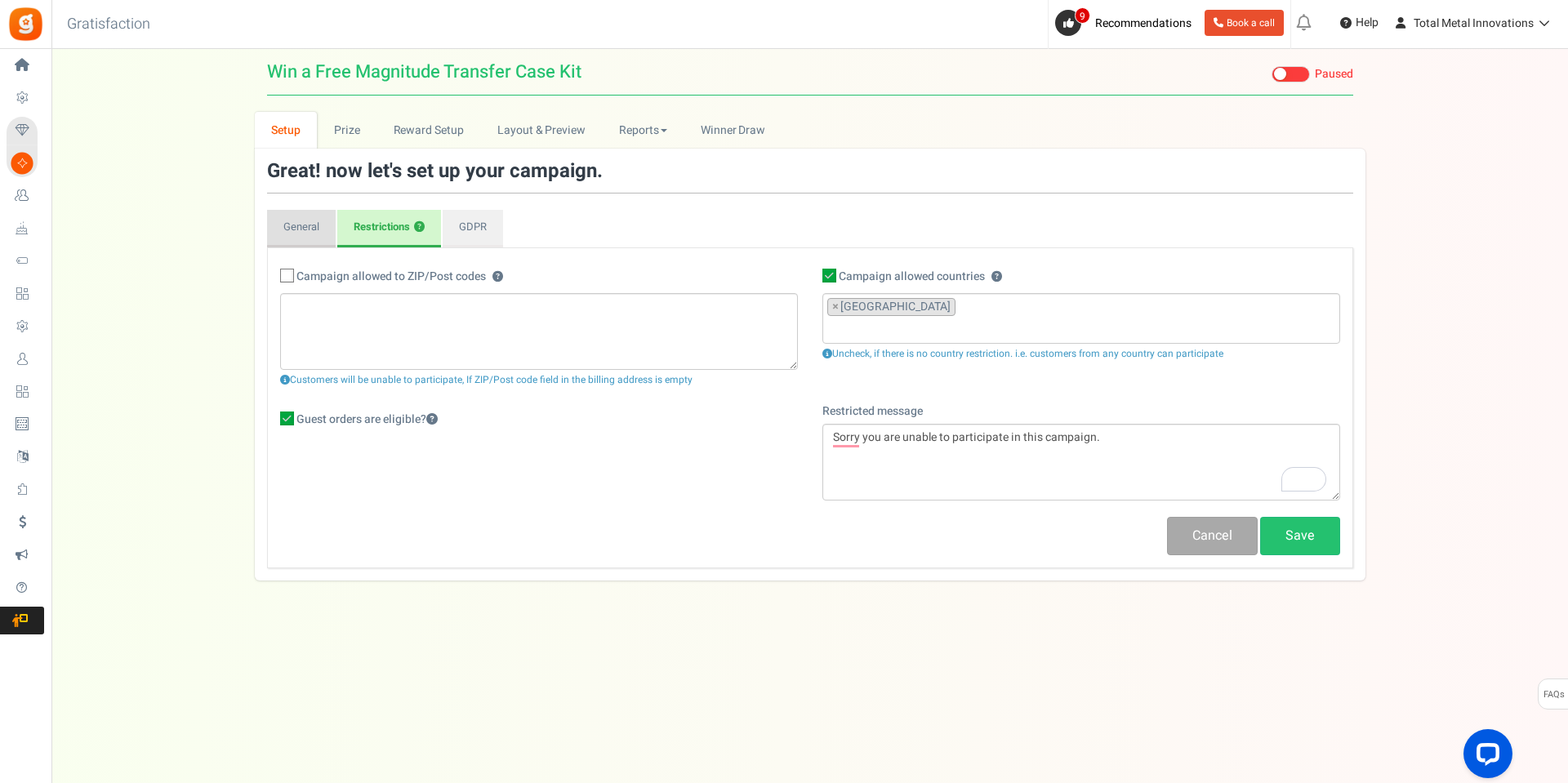
click at [290, 229] on link "General" at bounding box center [301, 228] width 69 height 37
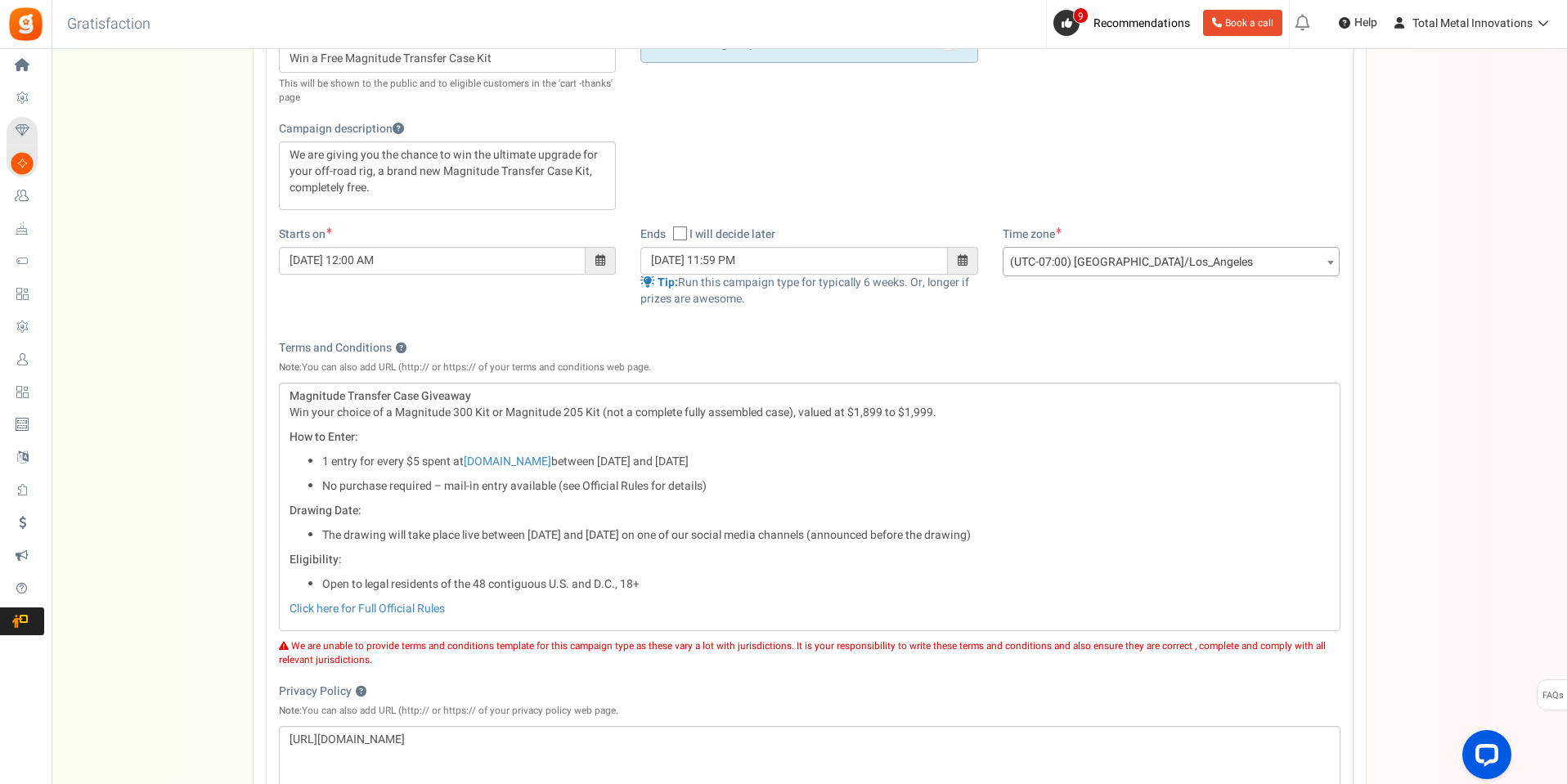
scroll to position [246, 0]
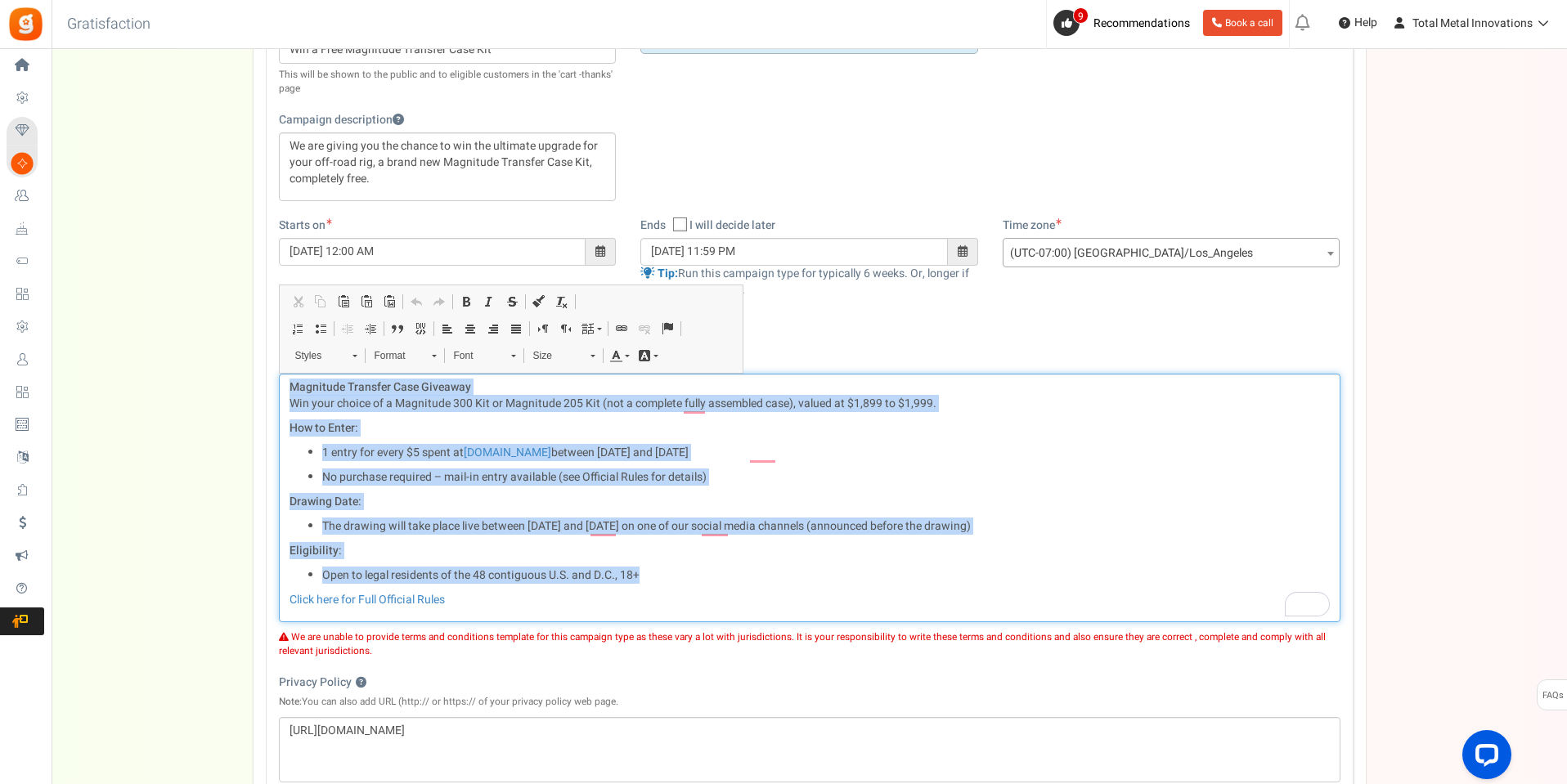
drag, startPoint x: 291, startPoint y: 387, endPoint x: 659, endPoint y: 573, distance: 412.3
click at [659, 573] on div "Magnitude Transfer Case Giveaway Win your choice of a Magnitude 300 Kit or Magn…" at bounding box center [809, 498] width 1062 height 249
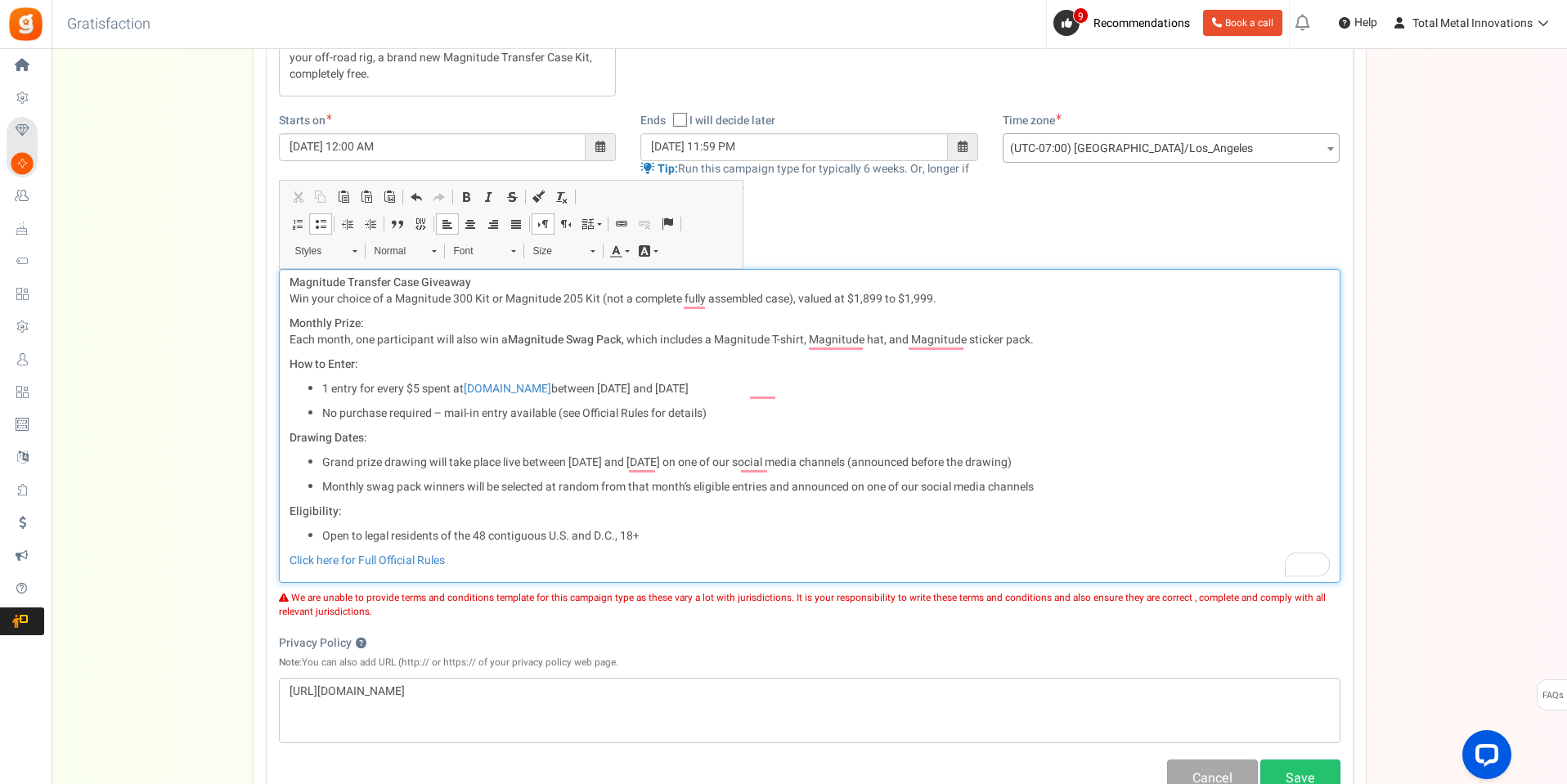
scroll to position [409, 0]
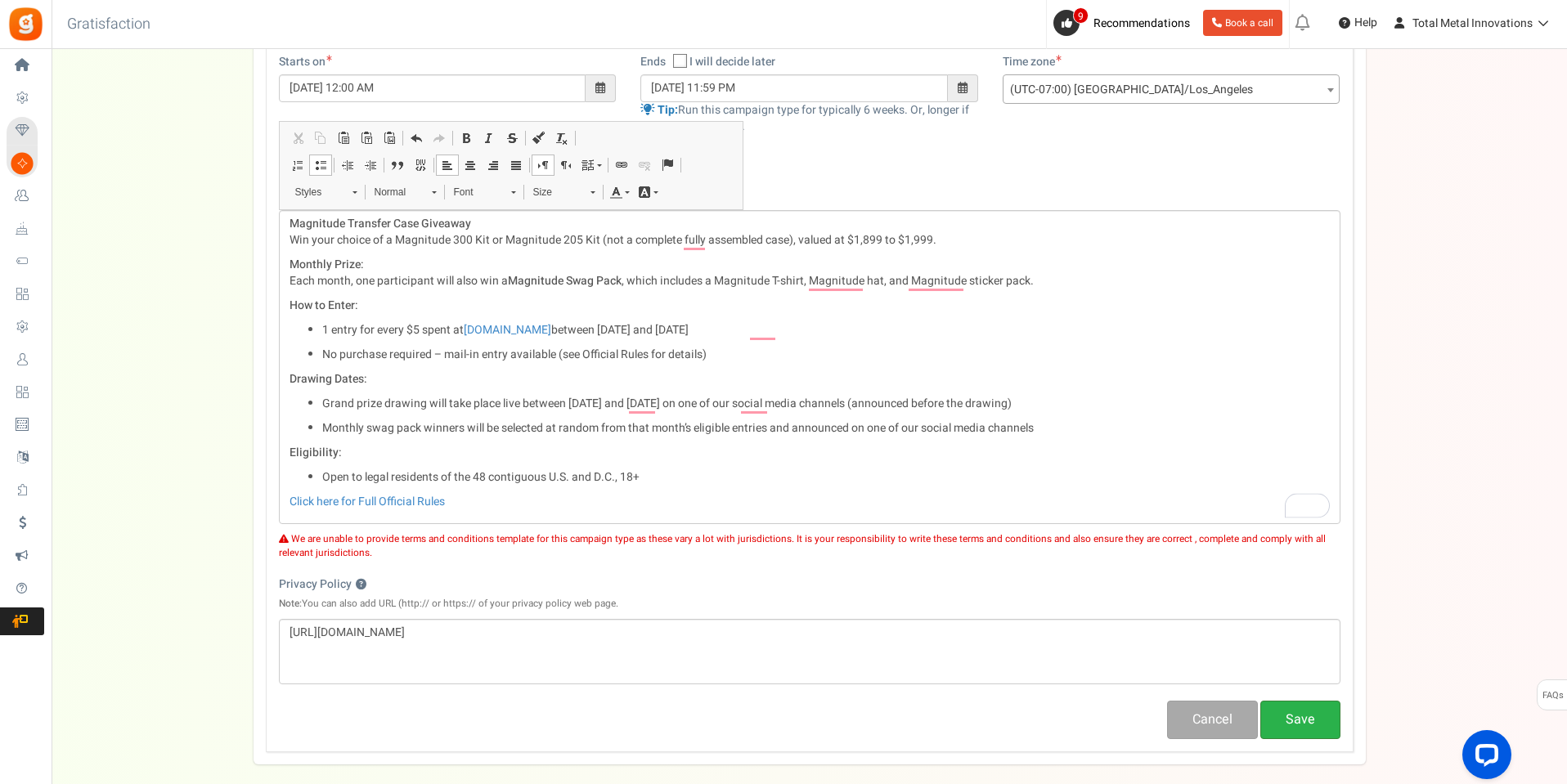
click at [1305, 721] on button "Save" at bounding box center [1301, 720] width 80 height 38
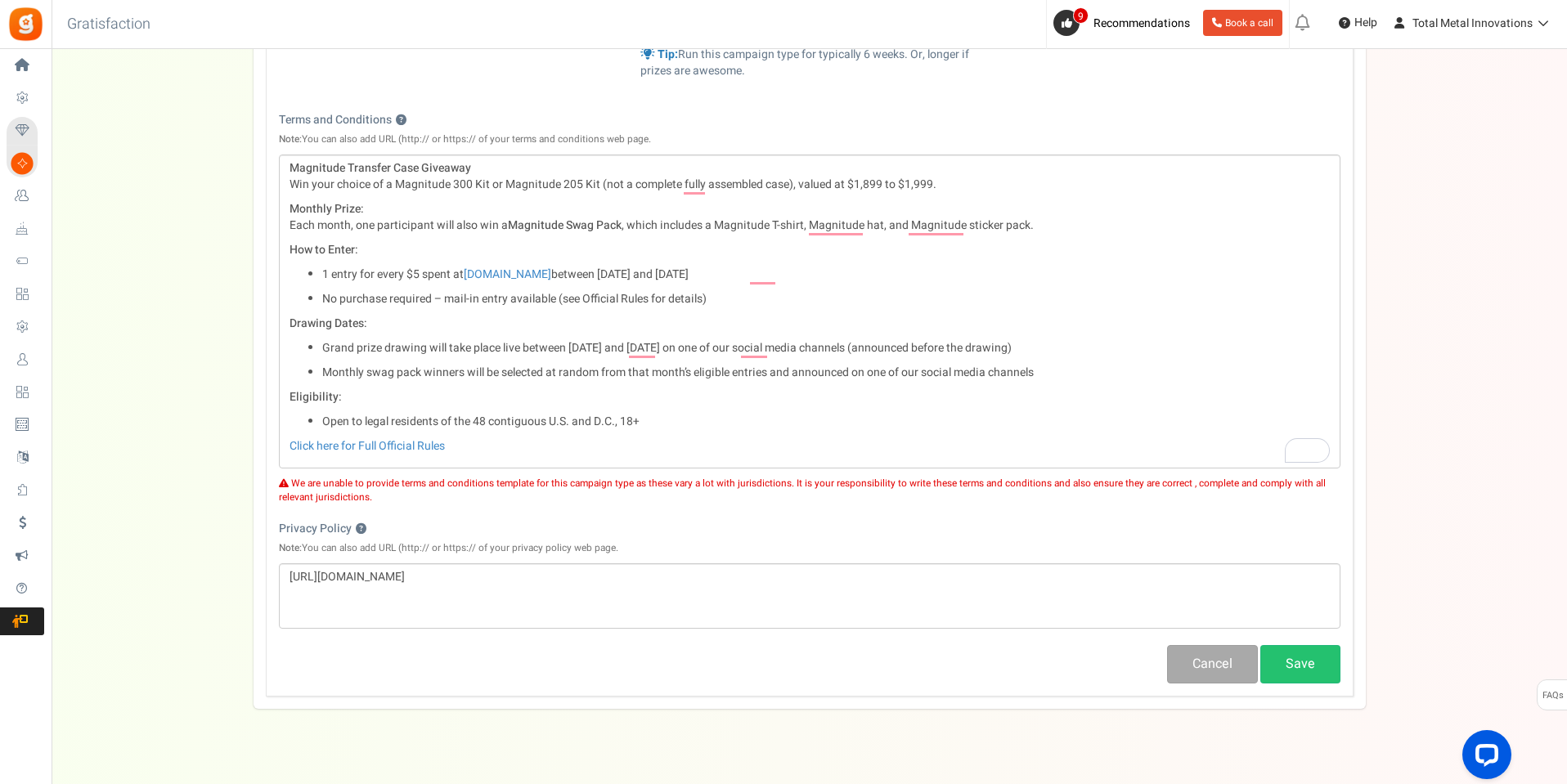
scroll to position [490, 0]
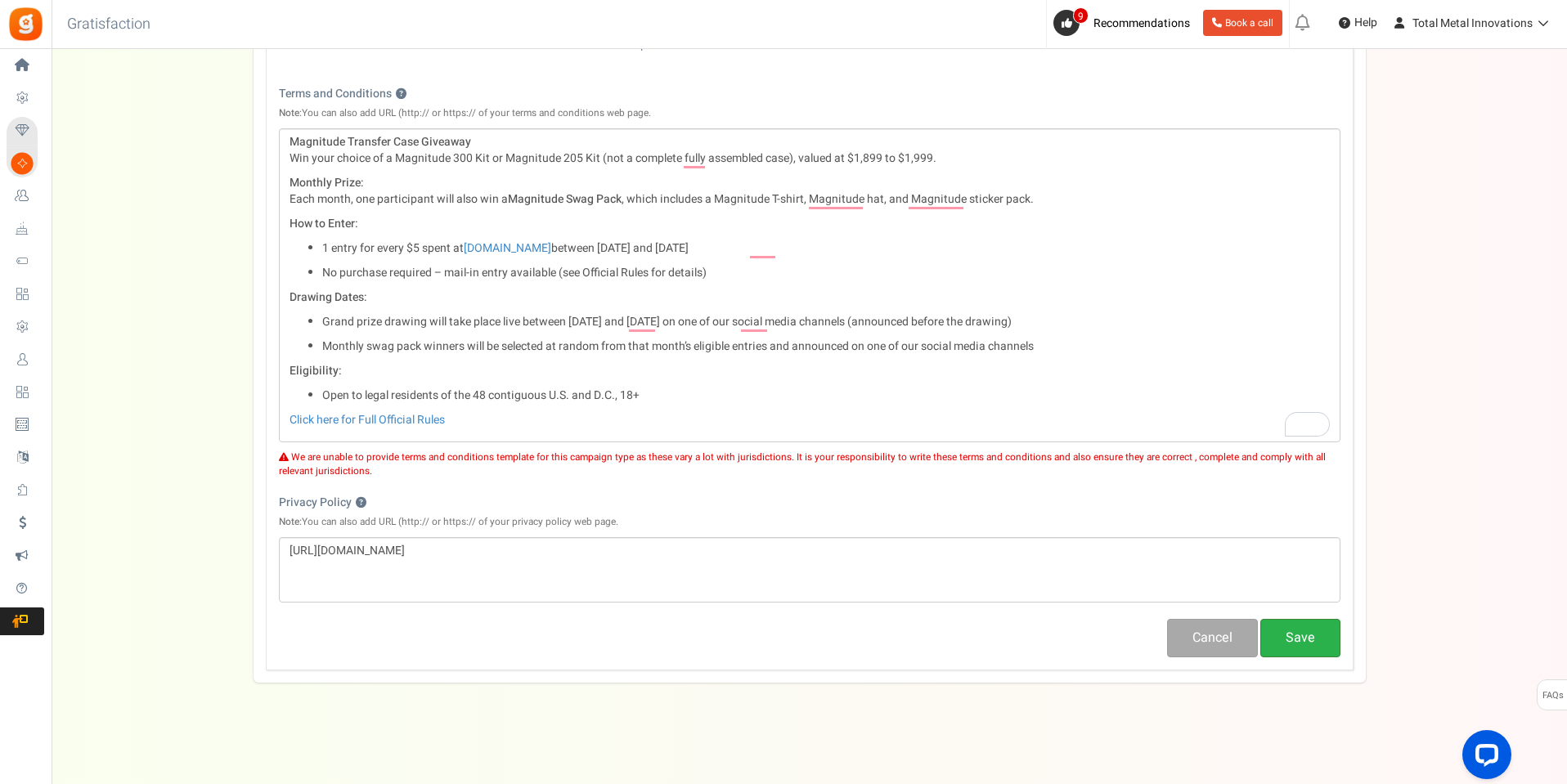
click at [1286, 649] on button "Save" at bounding box center [1301, 638] width 80 height 38
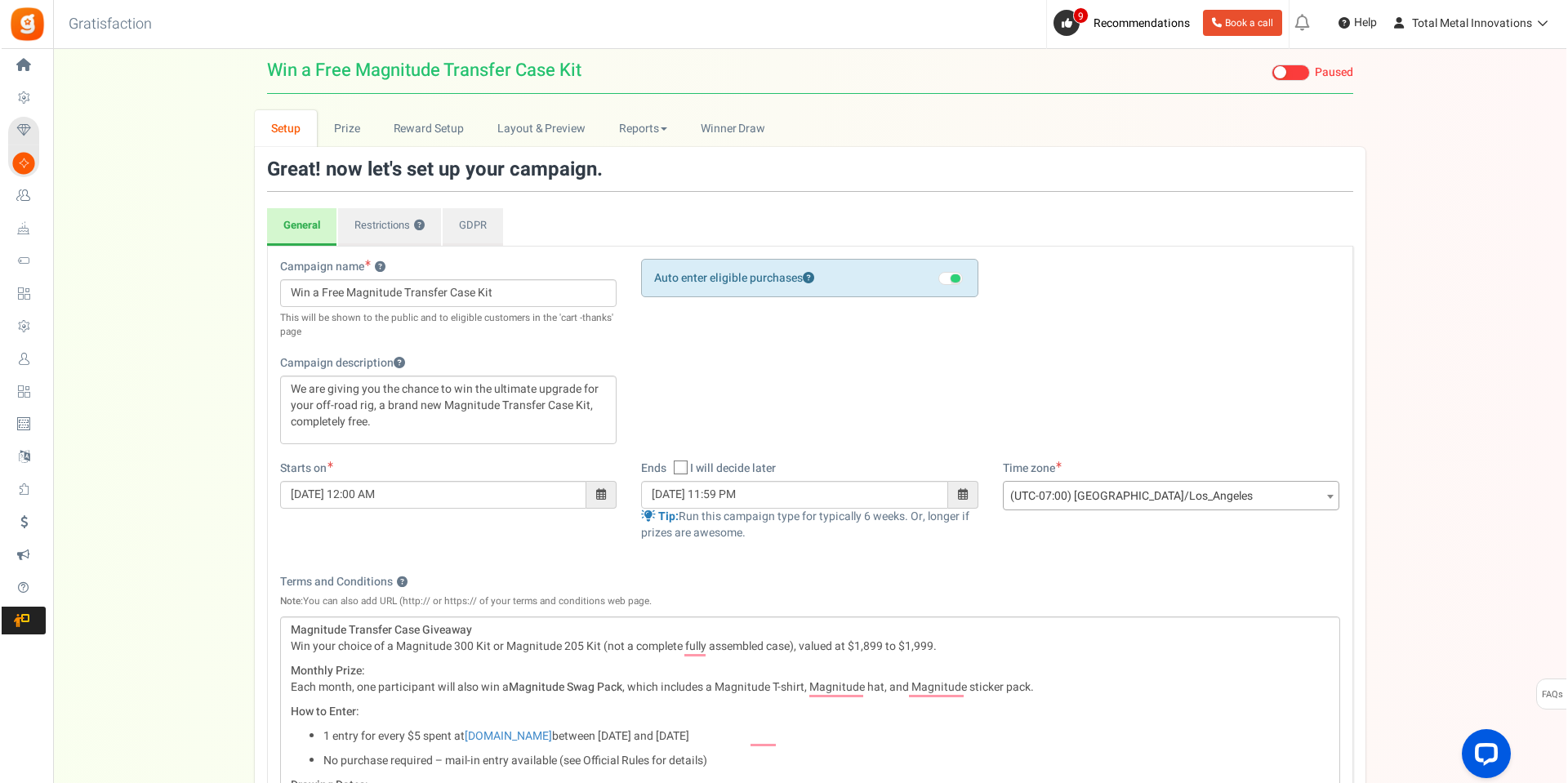
scroll to position [0, 0]
click at [526, 135] on link "Layout & Preview" at bounding box center [540, 130] width 121 height 37
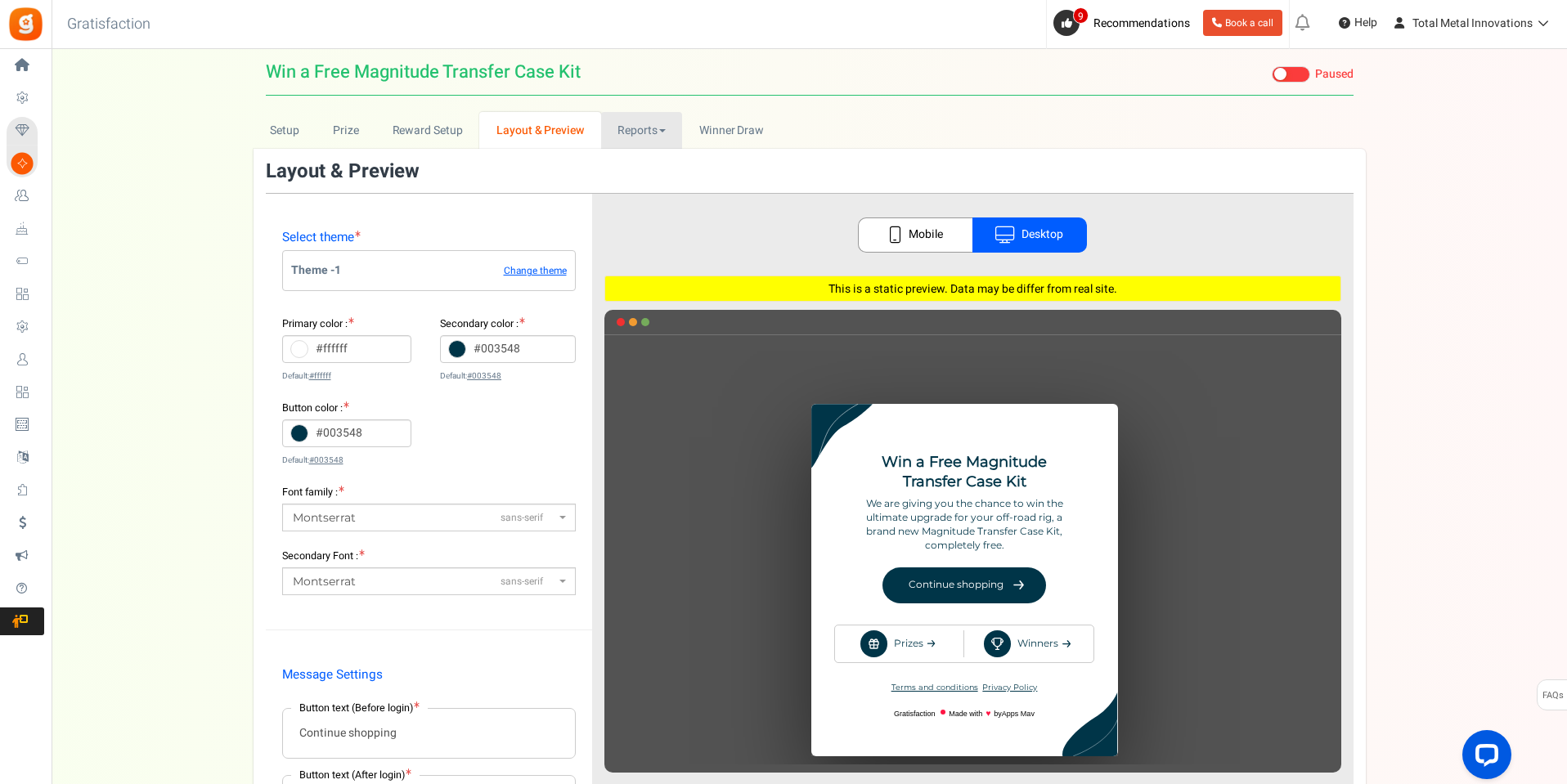
click at [630, 117] on link "Reports" at bounding box center [642, 131] width 82 height 37
click at [722, 122] on span "Winner Draw" at bounding box center [732, 130] width 65 height 17
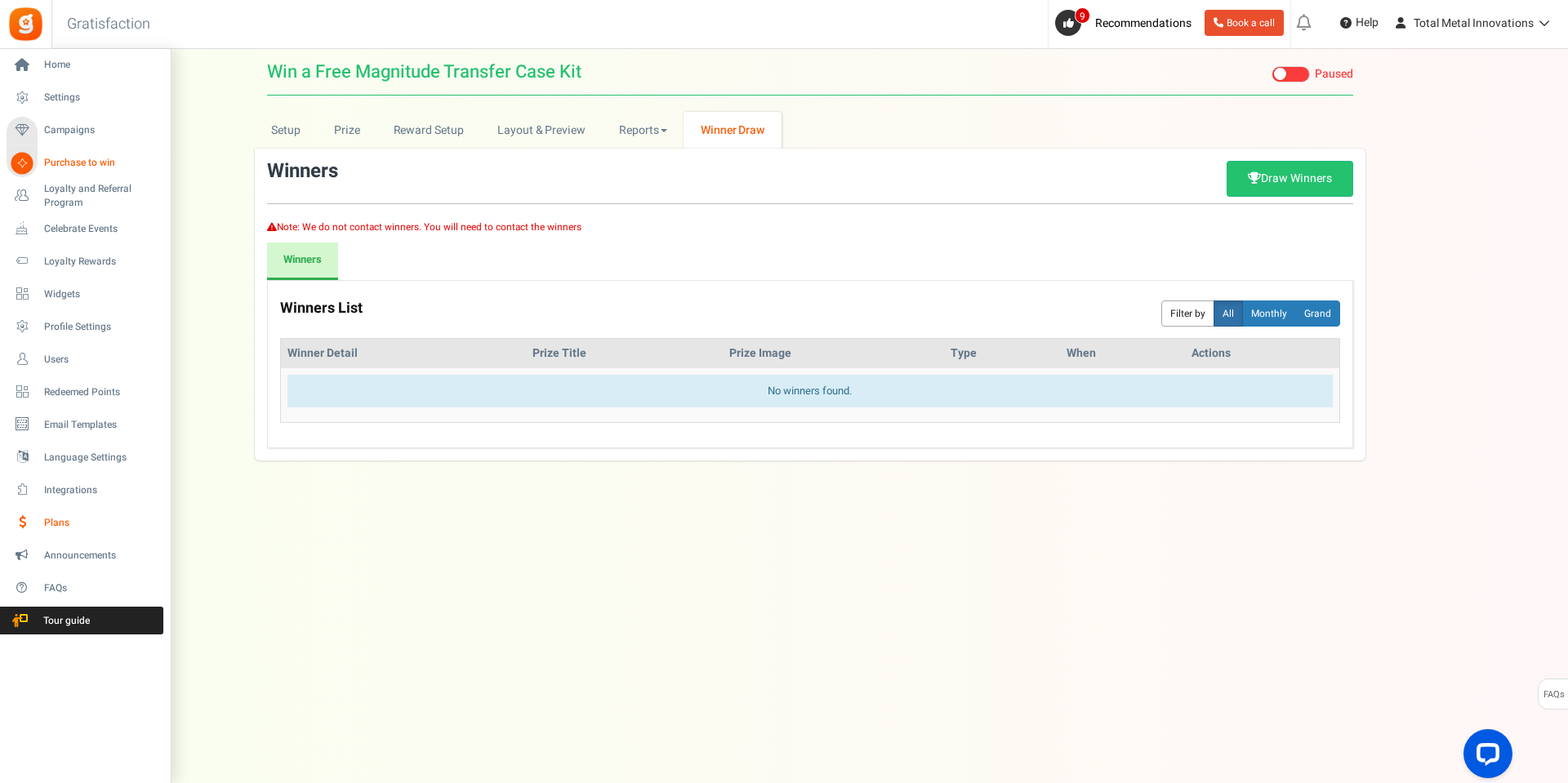
click at [55, 527] on span "Plans" at bounding box center [101, 523] width 115 height 14
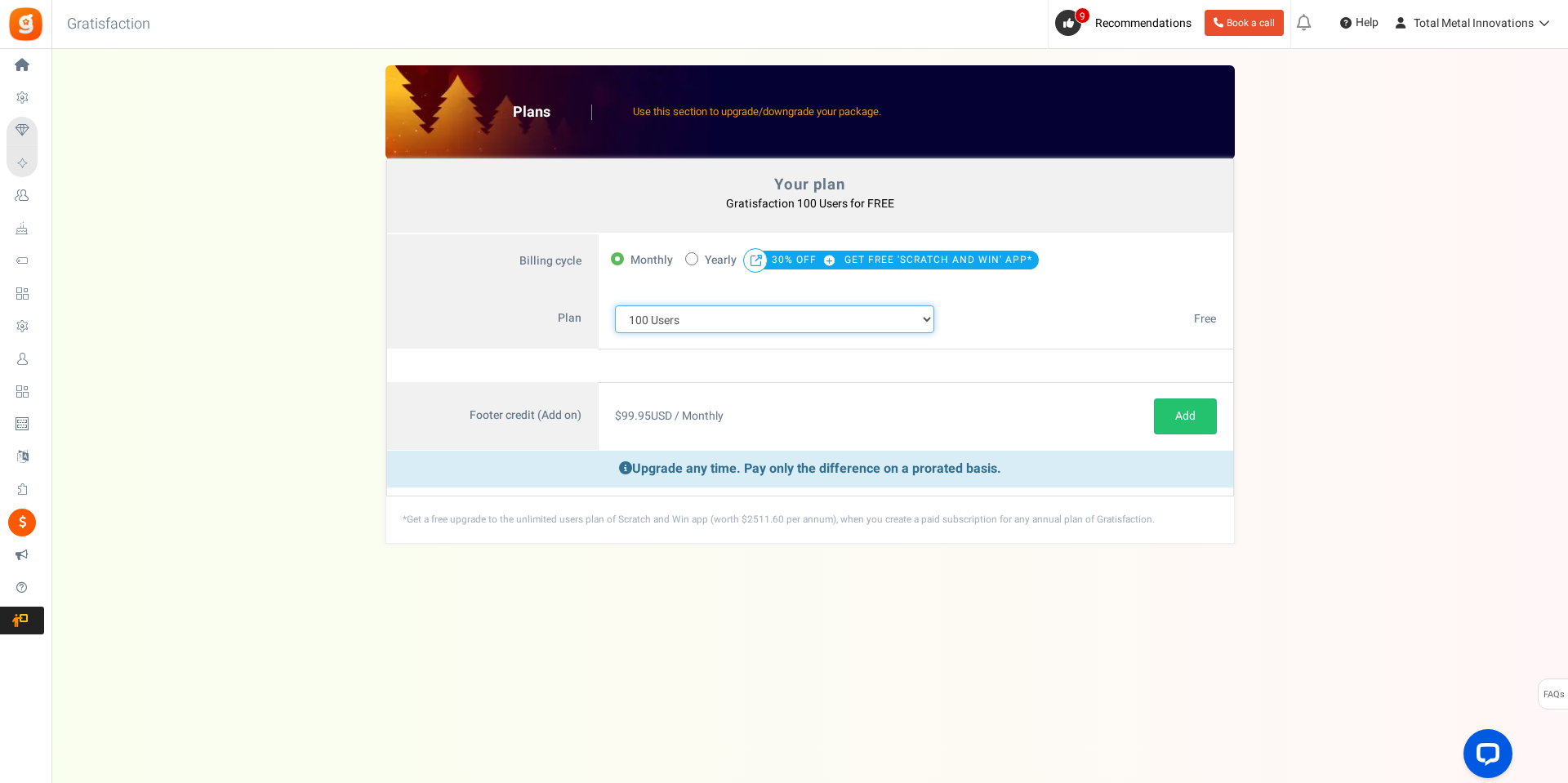
click at [828, 324] on select "100 Users 200 Users 500 Users 1000 Users 2000 Users 3000 Users 4000 Users 5000 …" at bounding box center [775, 318] width 320 height 27
click at [615, 305] on select "100 Users 200 Users 500 Users 1000 Users 2000 Users 3000 Users 4000 Users 5000 …" at bounding box center [775, 318] width 320 height 27
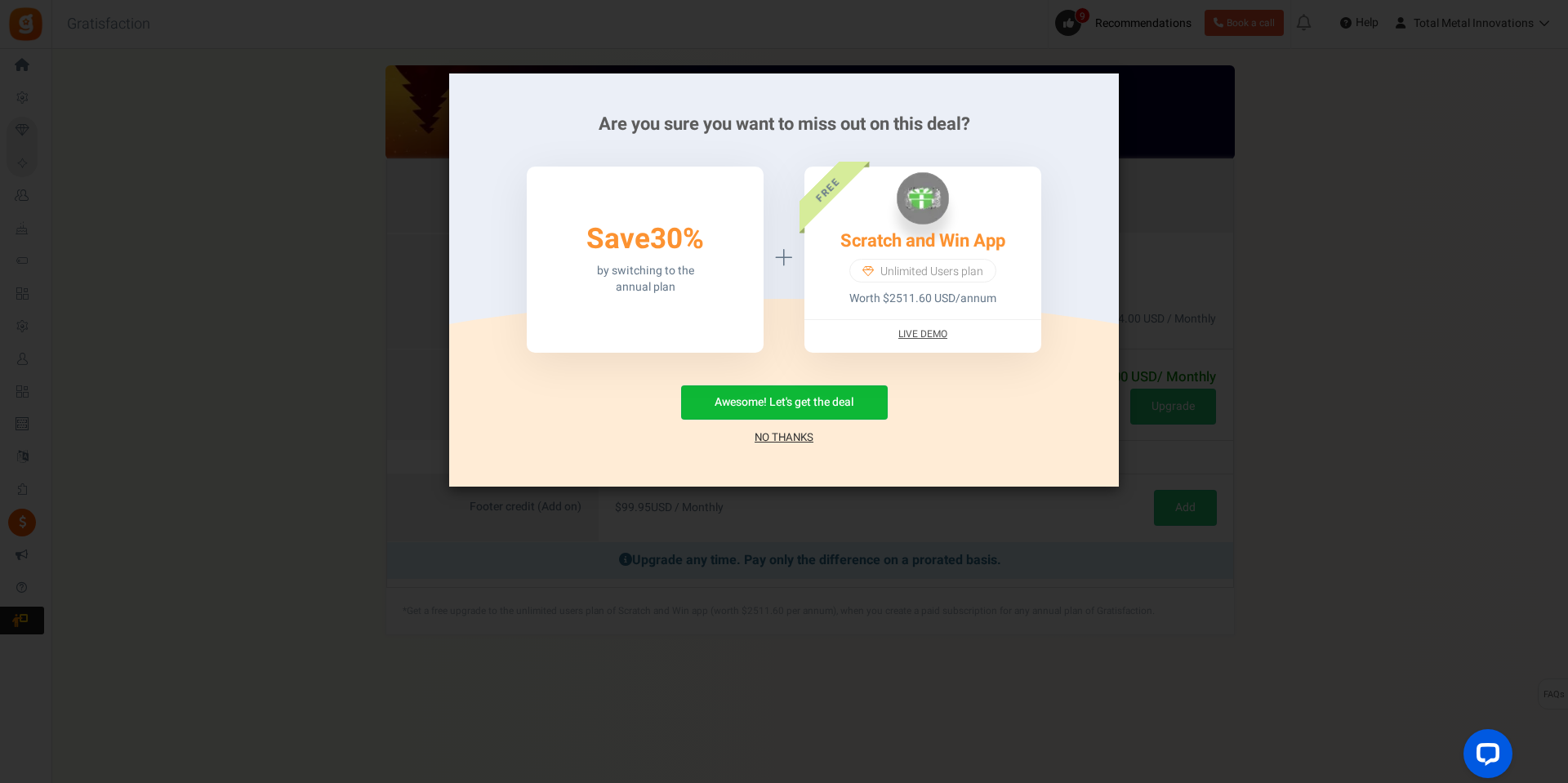
click at [786, 435] on link "No Thanks" at bounding box center [784, 438] width 59 height 17
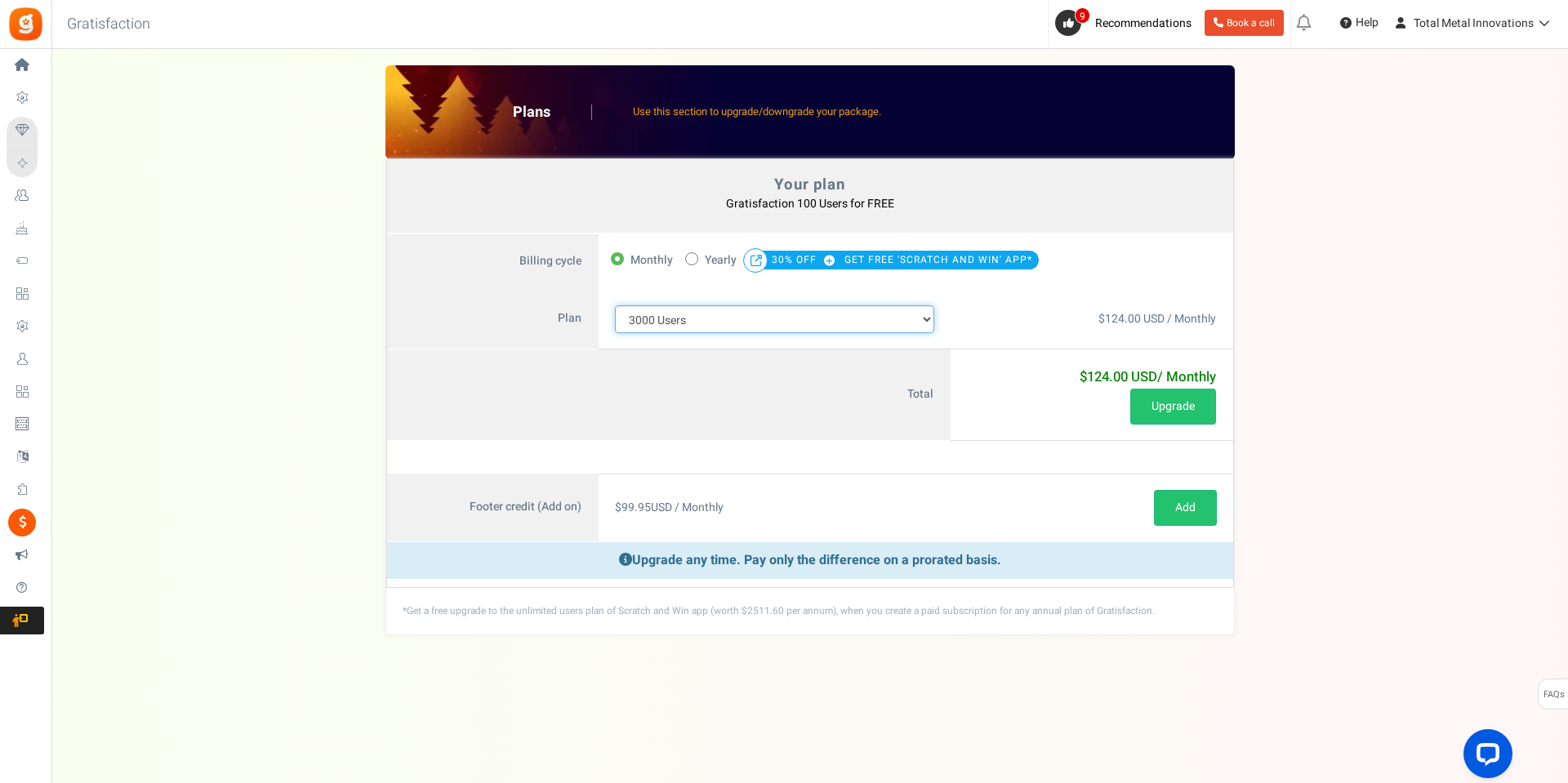
click at [677, 323] on select "100 Users 200 Users 500 Users 1000 Users 2000 Users 3000 Users 4000 Users 5000 …" at bounding box center [775, 318] width 320 height 27
select select "710"
click at [615, 305] on select "100 Users 200 Users 500 Users 1000 Users 2000 Users 3000 Users 4000 Users 5000 …" at bounding box center [775, 318] width 320 height 27
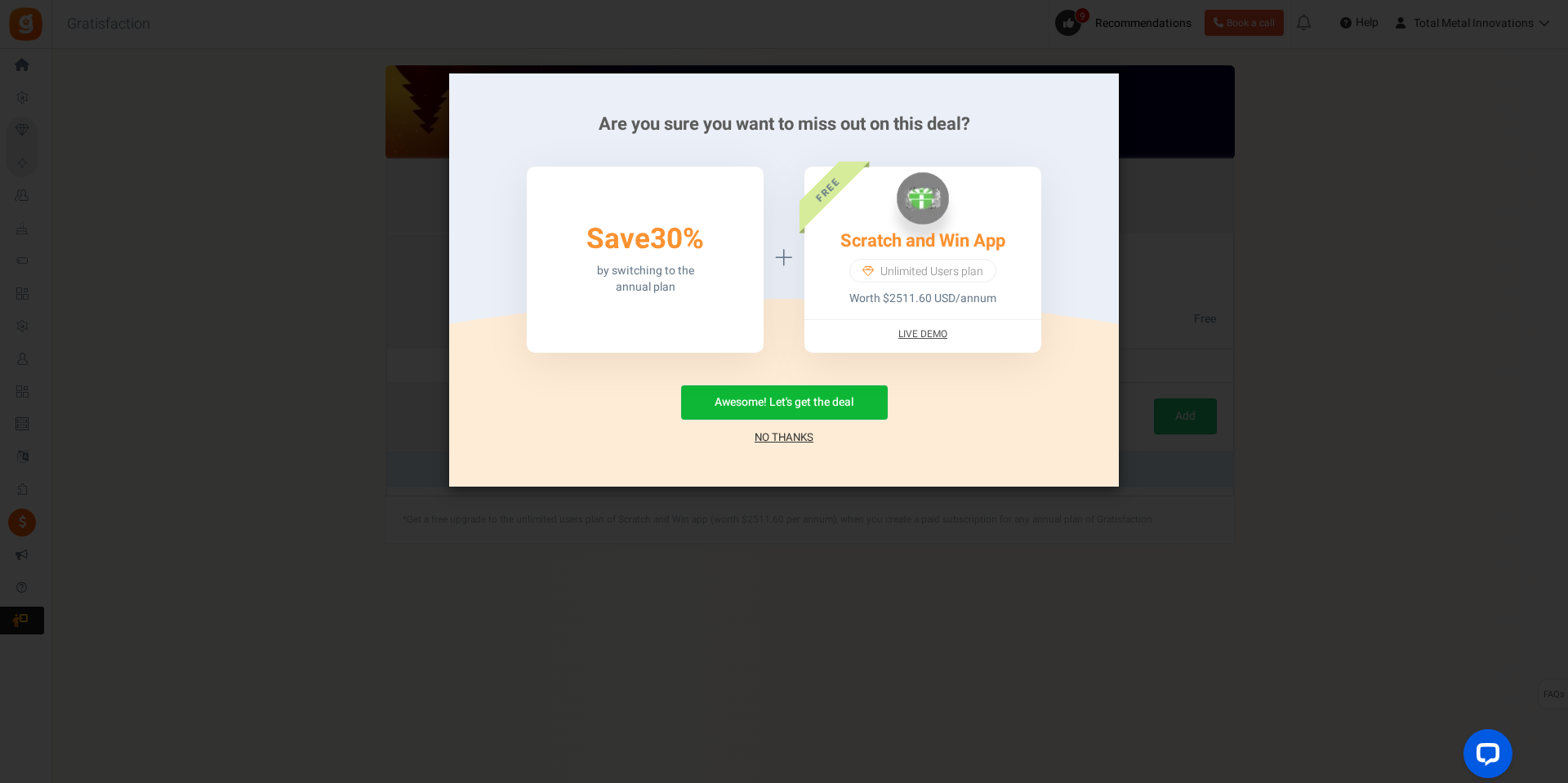
click at [767, 436] on link "No Thanks" at bounding box center [784, 438] width 59 height 17
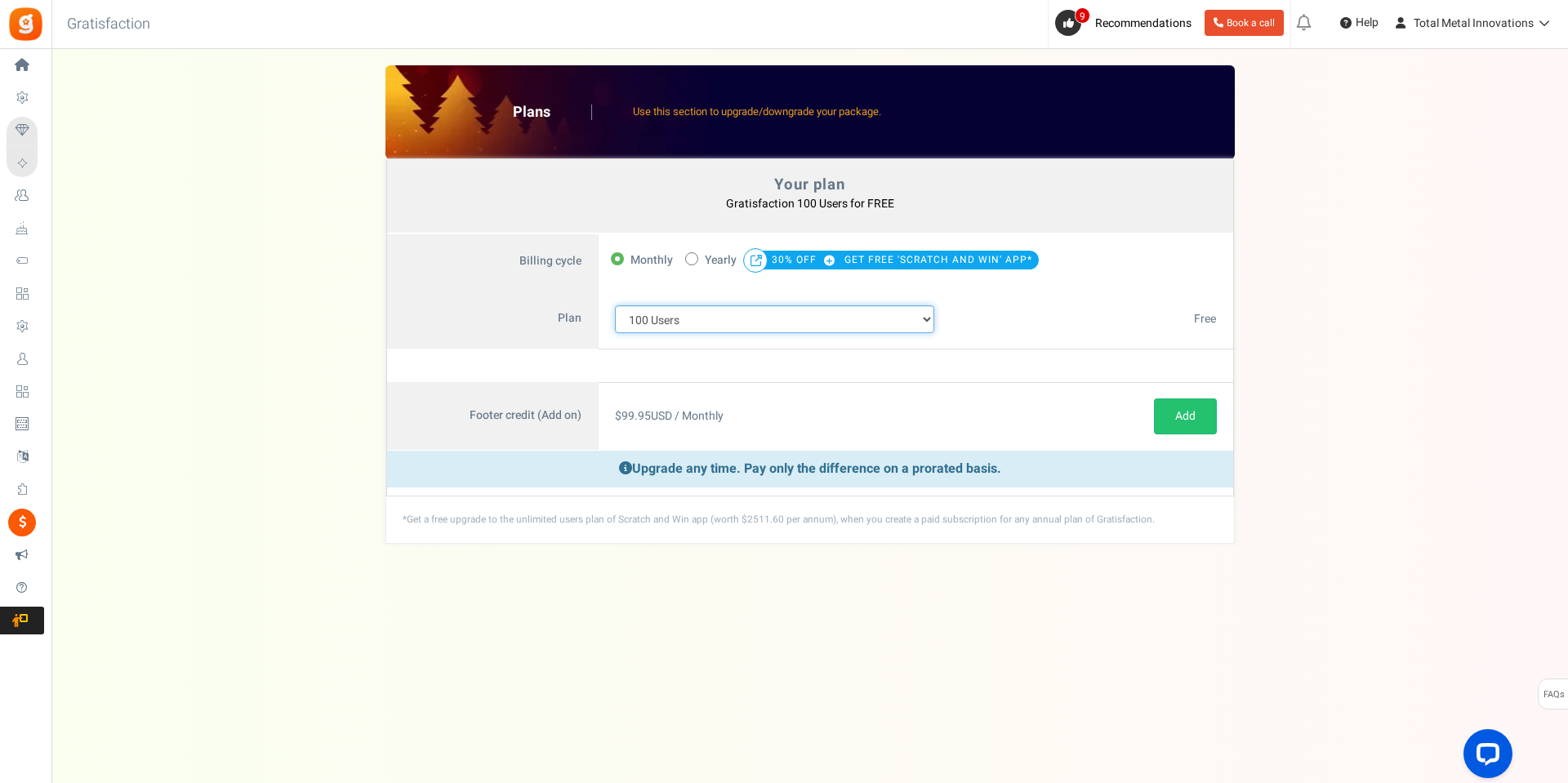
click at [820, 312] on select "100 Users 200 Users 500 Users 1000 Users 2000 Users 3000 Users 4000 Users 5000 …" at bounding box center [775, 318] width 320 height 27
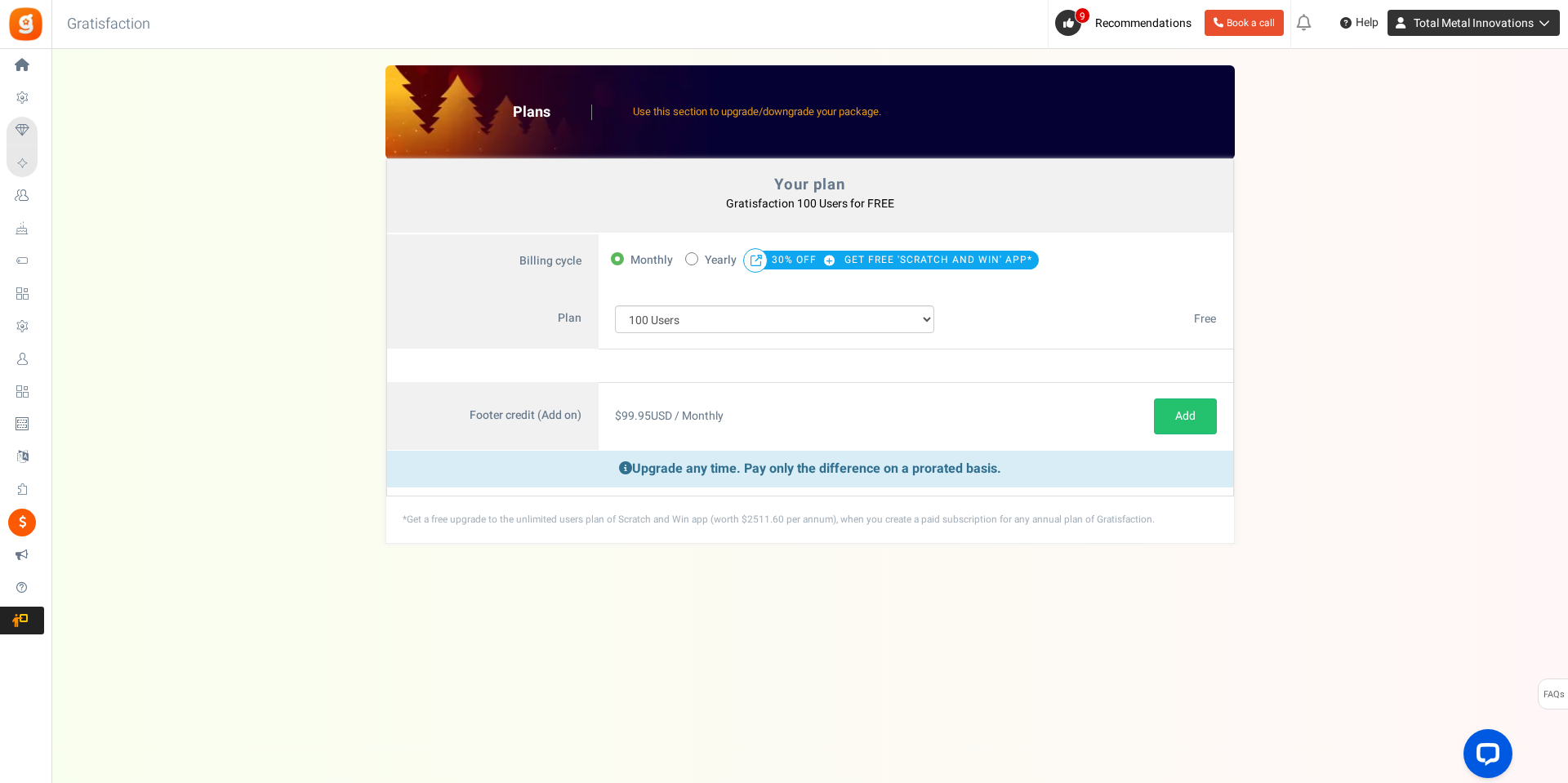
click at [1439, 23] on span "Total Metal Innovations" at bounding box center [1473, 23] width 120 height 17
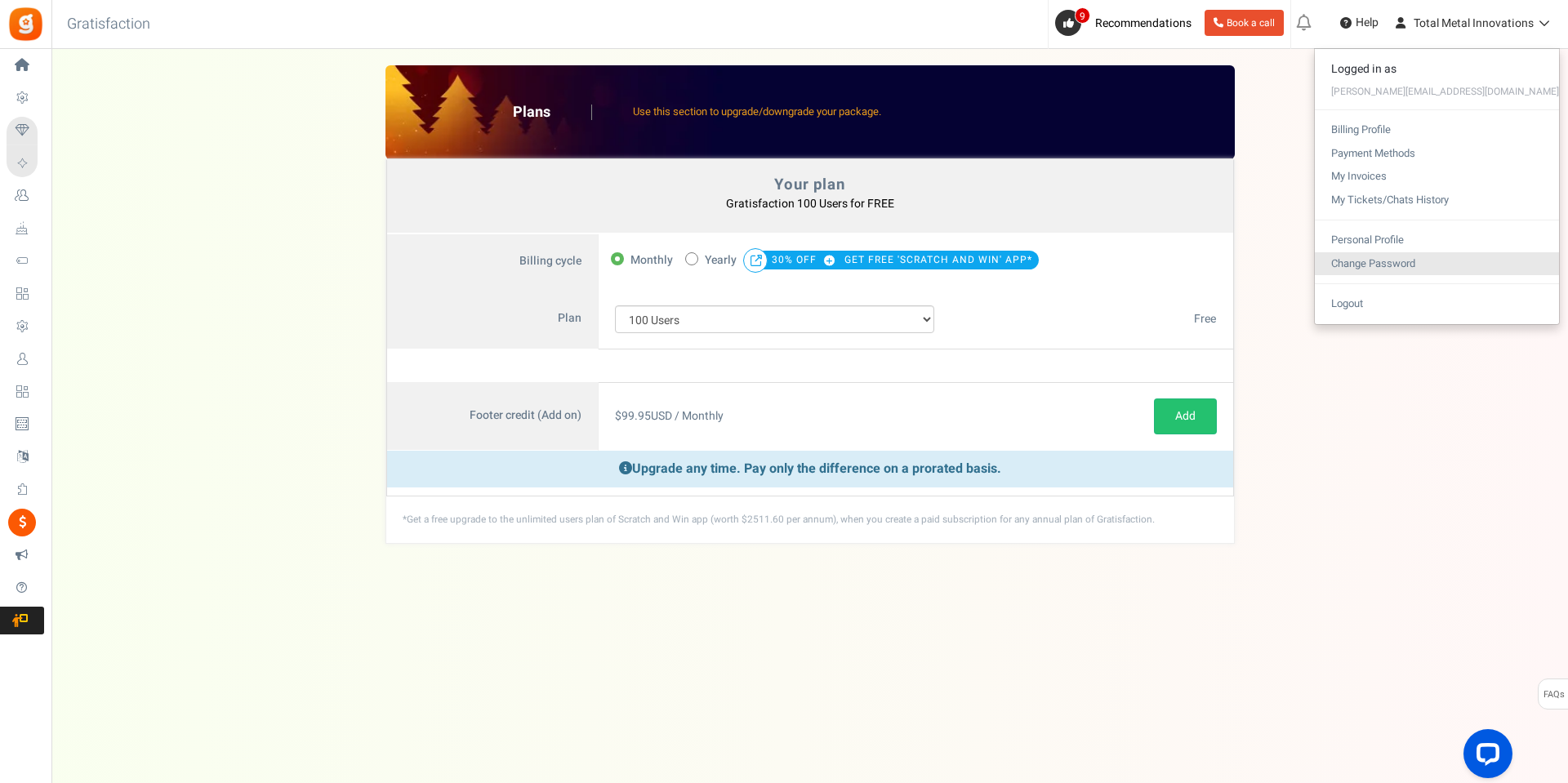
click at [1429, 258] on link "Change Password" at bounding box center [1437, 264] width 244 height 23
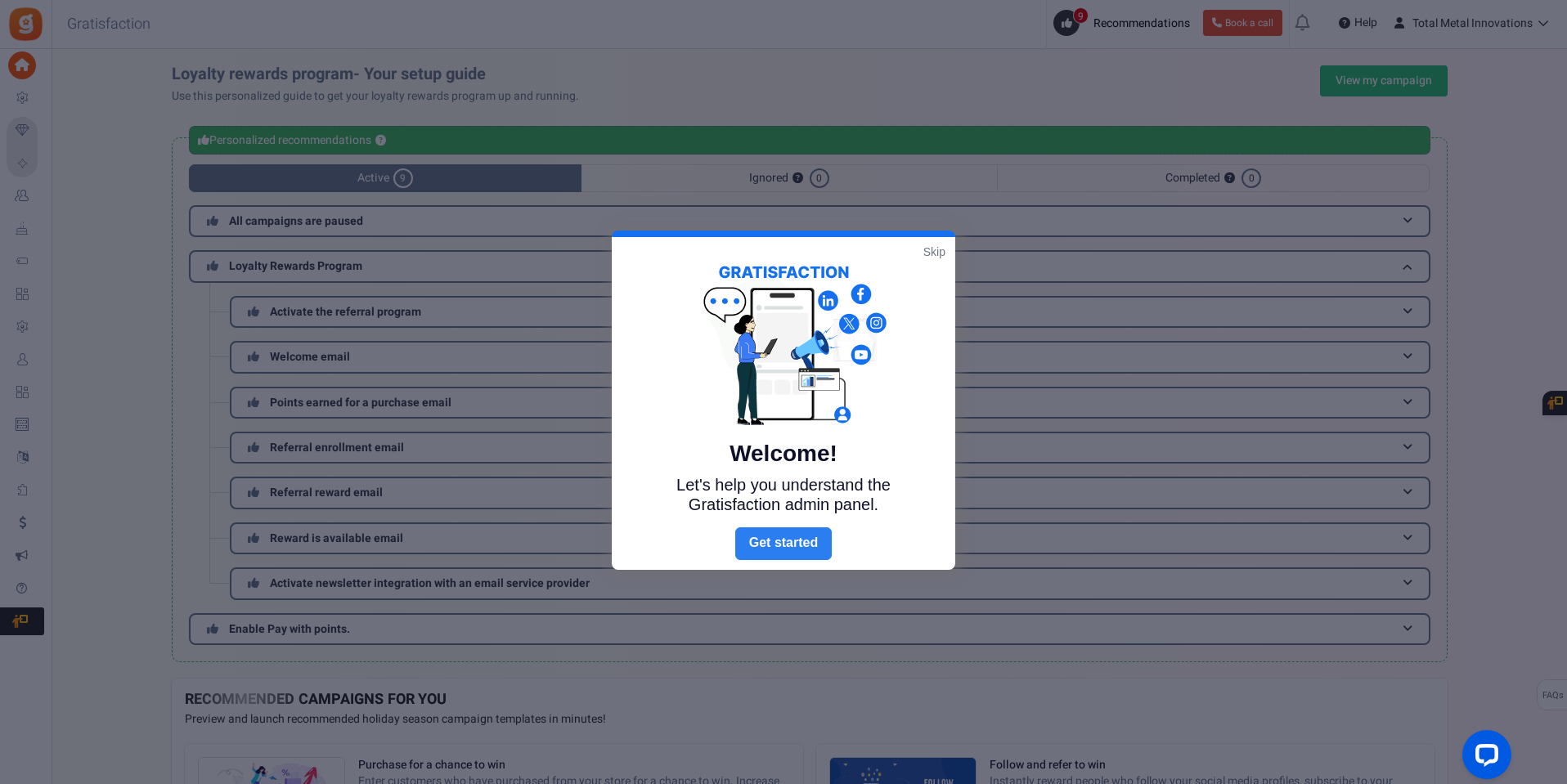
click at [799, 539] on link "Next" at bounding box center [784, 543] width 97 height 32
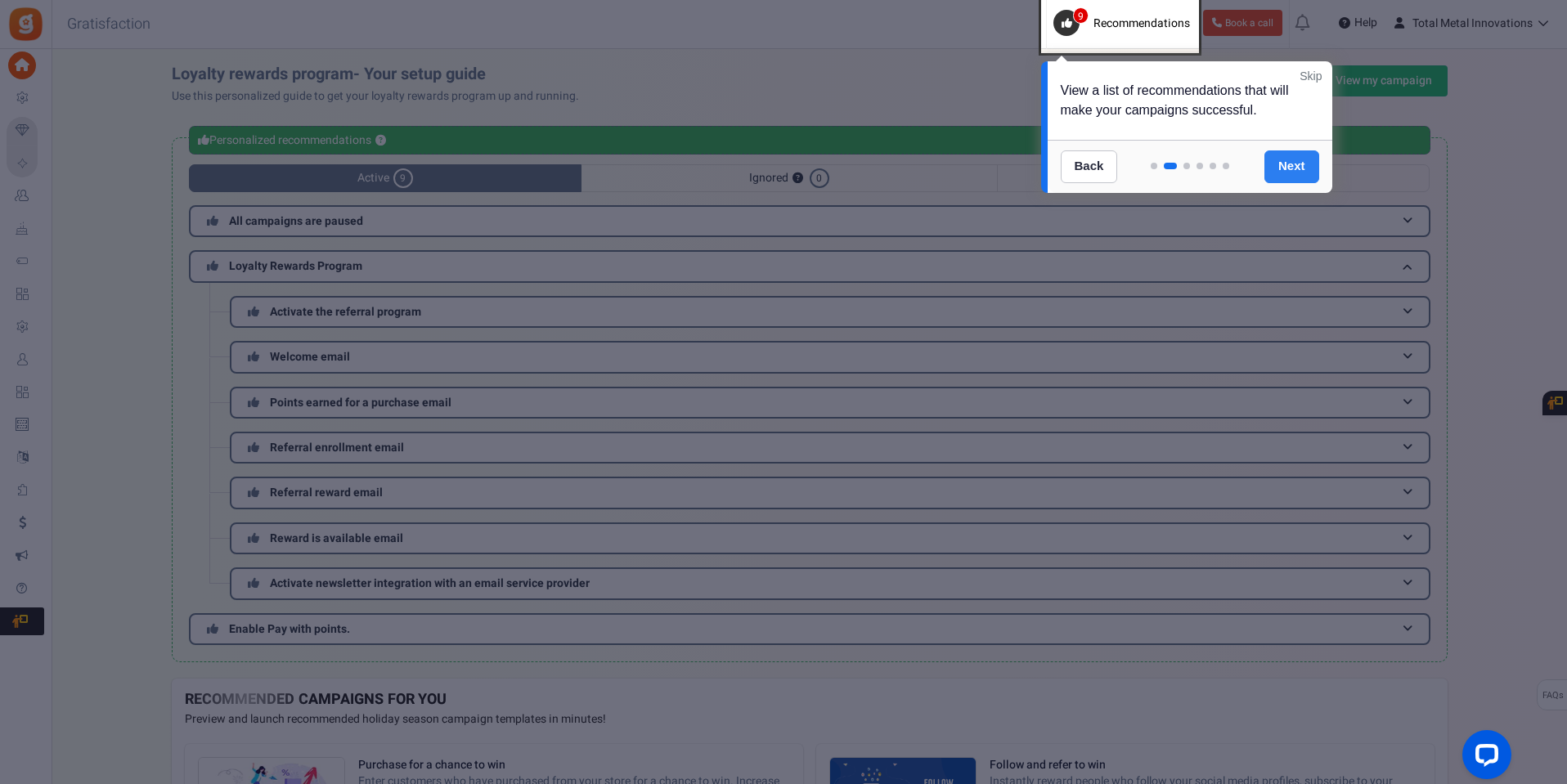
click at [1291, 173] on link "Next" at bounding box center [1292, 166] width 55 height 32
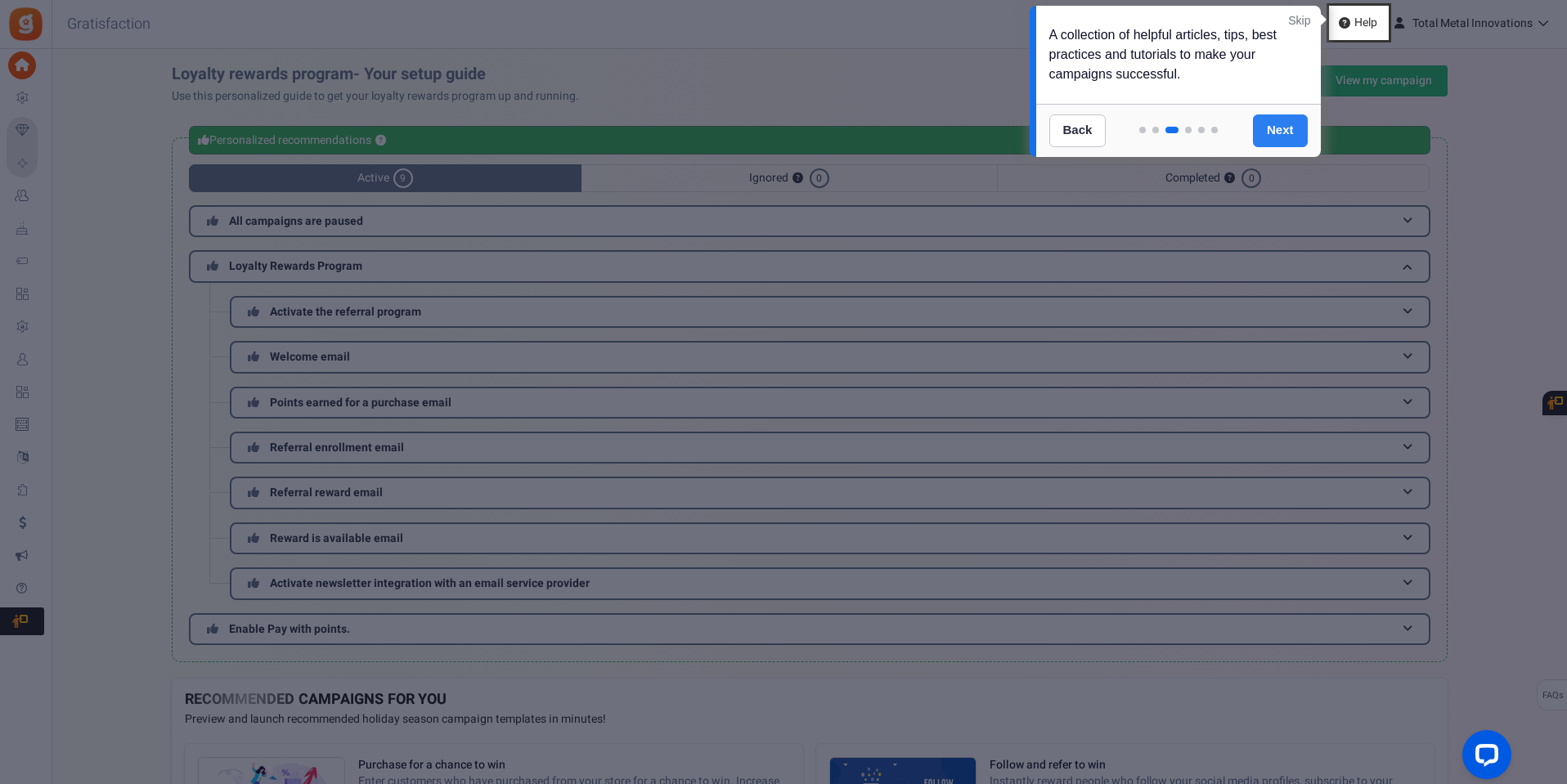
click at [1287, 136] on link "Next" at bounding box center [1281, 131] width 55 height 32
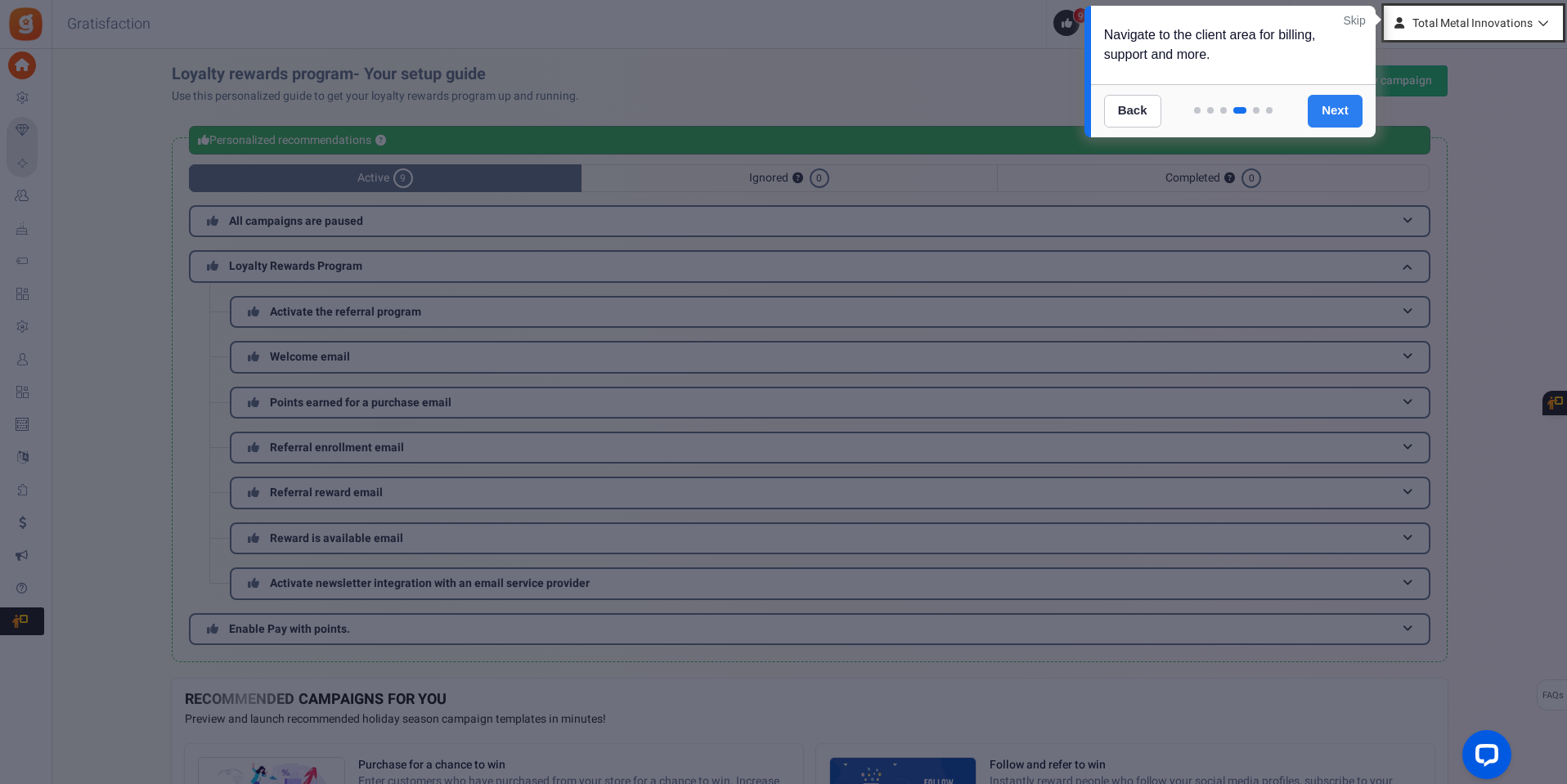
click at [1327, 112] on link "Next" at bounding box center [1336, 111] width 55 height 32
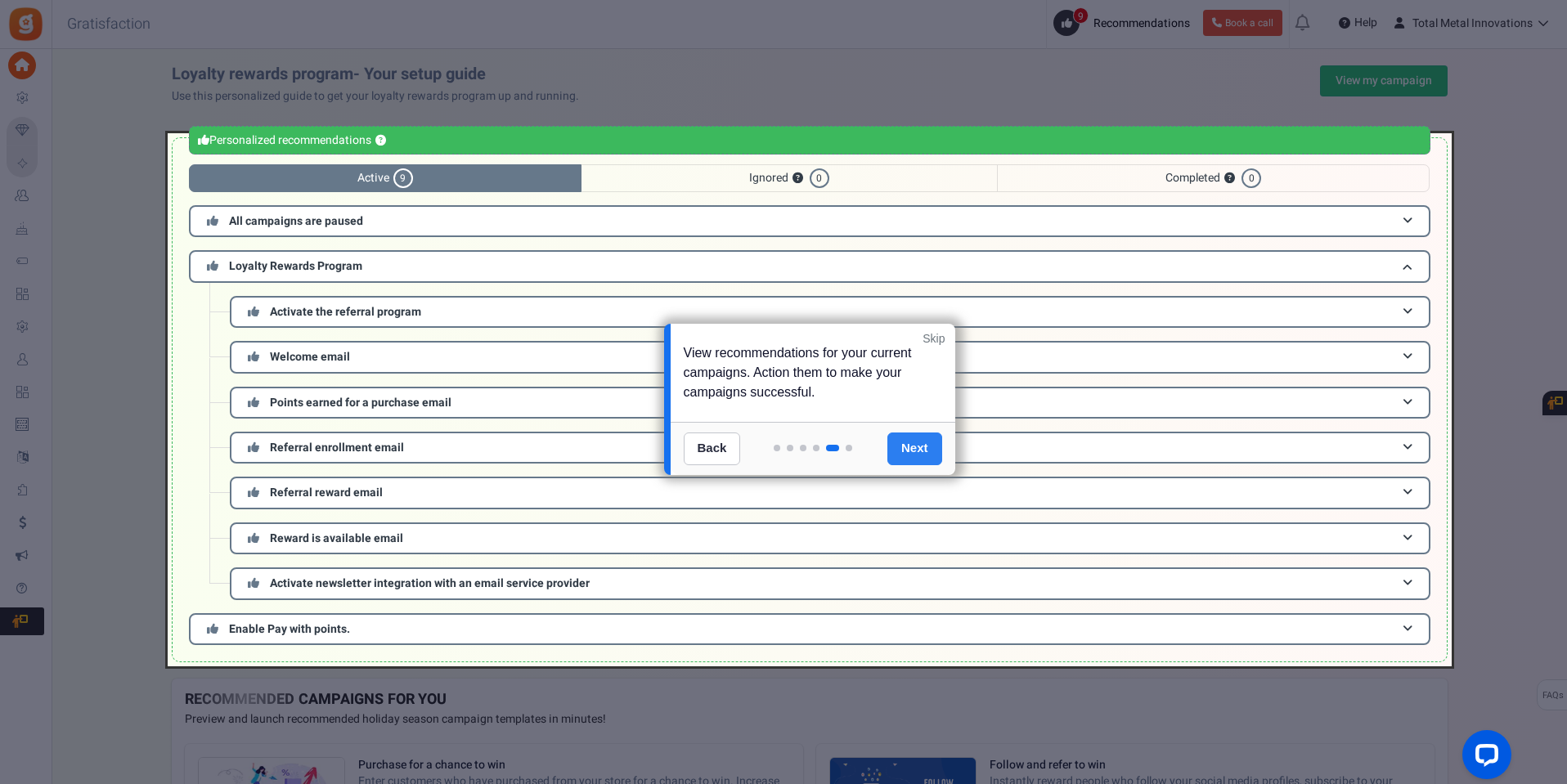
click at [916, 447] on link "Next" at bounding box center [915, 449] width 55 height 32
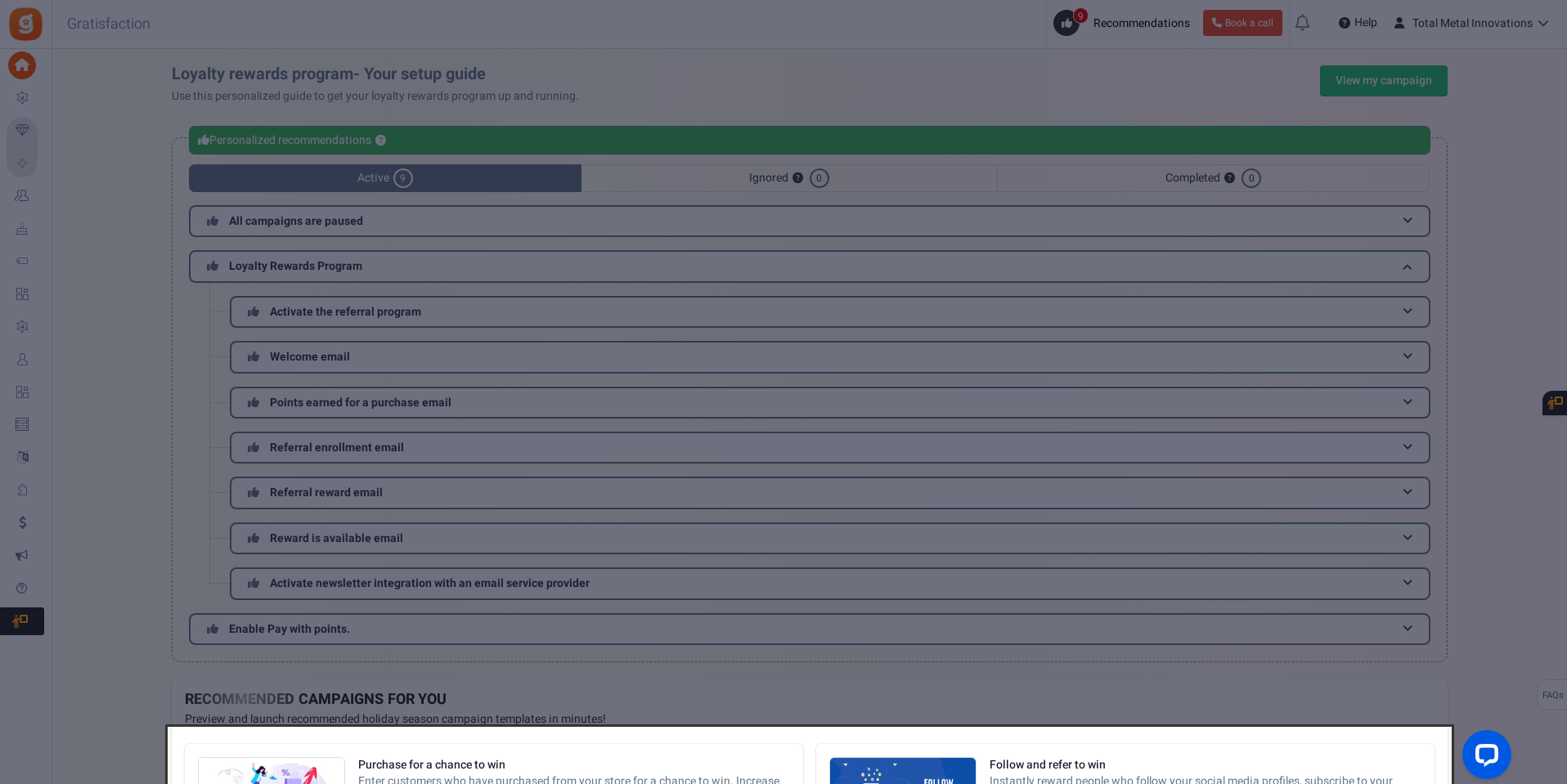
scroll to position [422, 0]
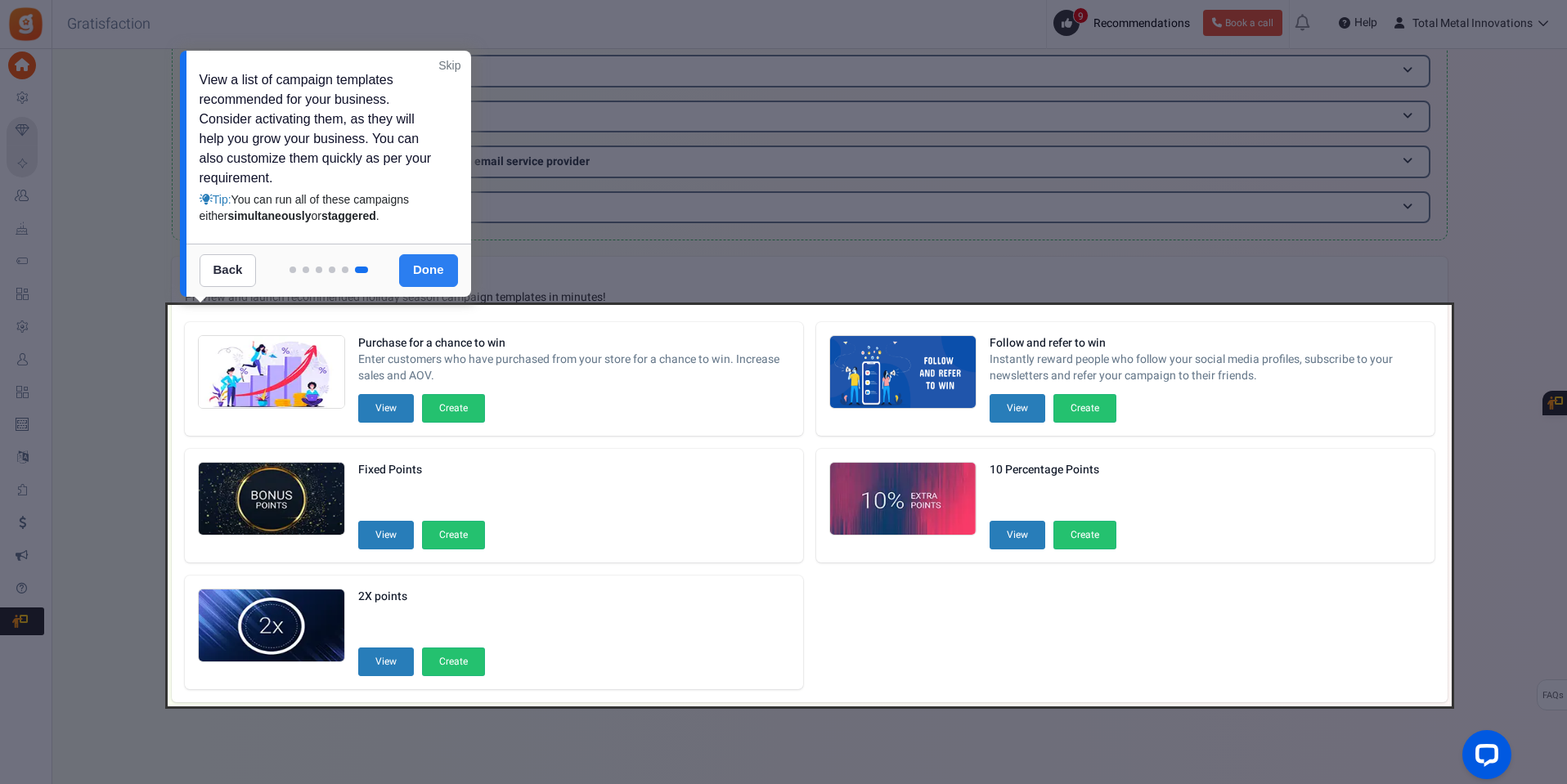
click at [405, 281] on link "Done" at bounding box center [428, 270] width 59 height 32
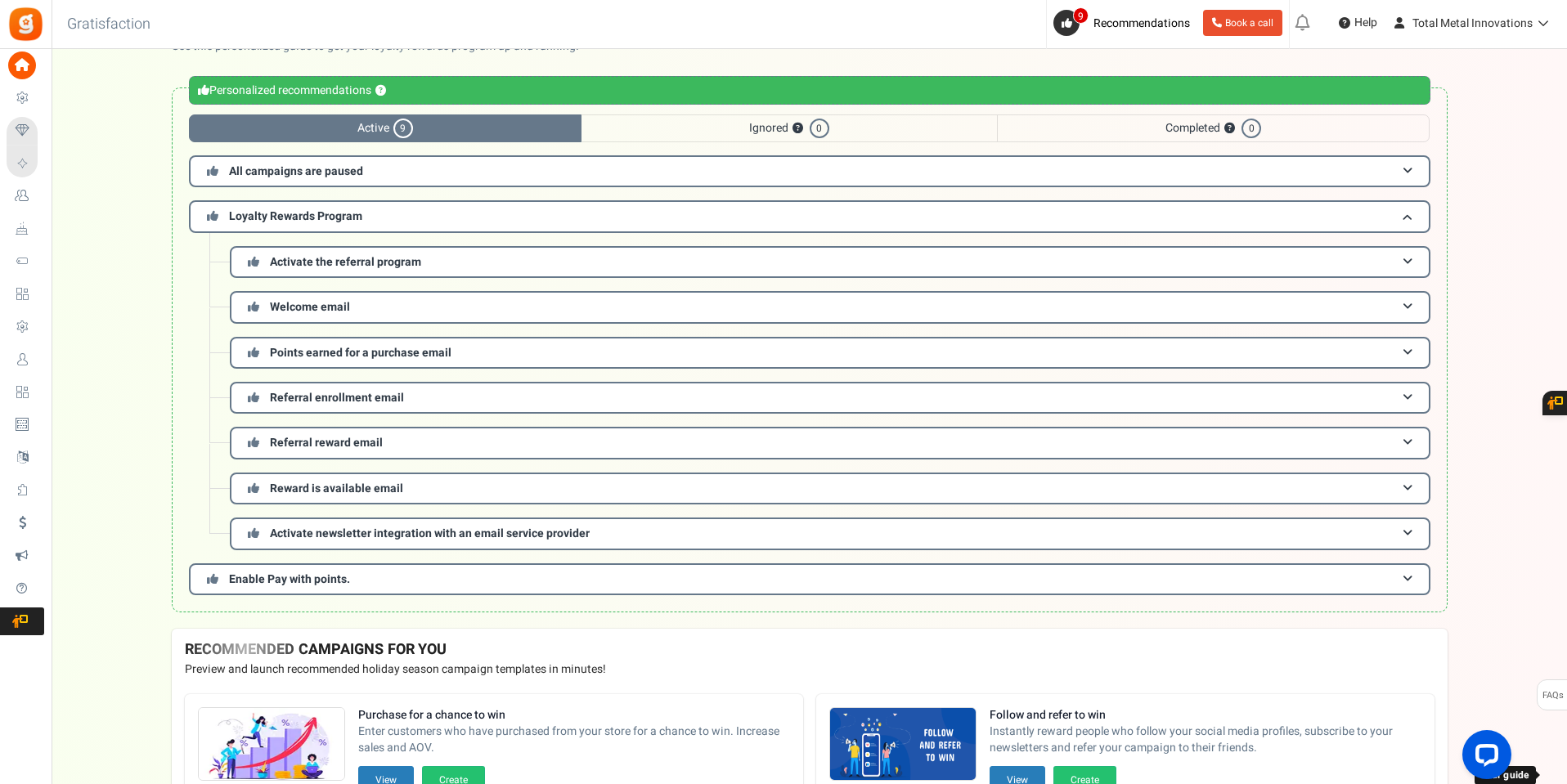
scroll to position [0, 0]
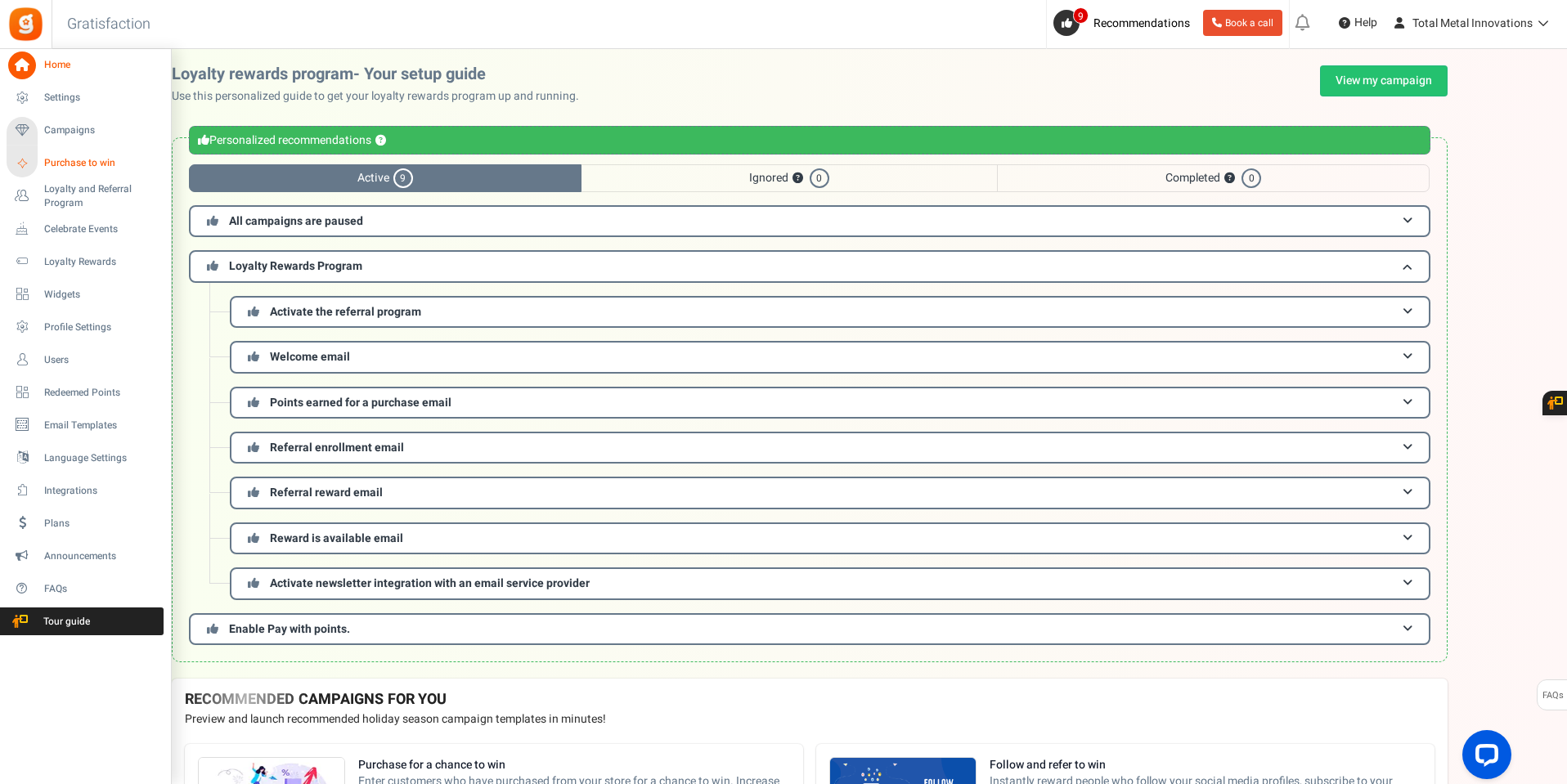
click at [87, 158] on span "Purchase to win" at bounding box center [102, 163] width 115 height 14
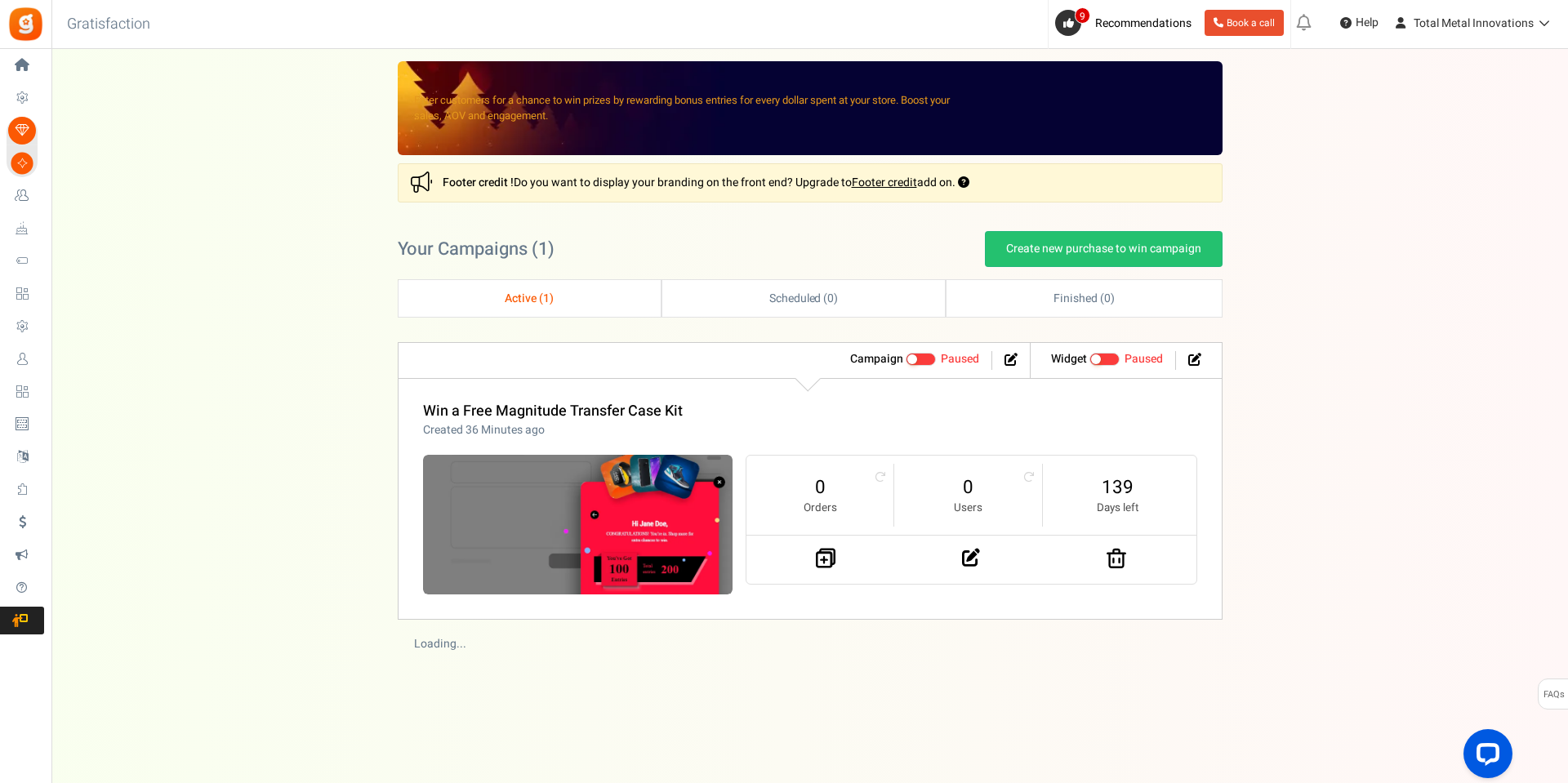
click at [512, 300] on span "Active ( 1 )" at bounding box center [529, 298] width 49 height 17
click at [530, 300] on span "Active ( 1 )" at bounding box center [529, 298] width 49 height 17
click at [525, 411] on link "Win a Free Magnitude Transfer Case Kit" at bounding box center [553, 411] width 259 height 22
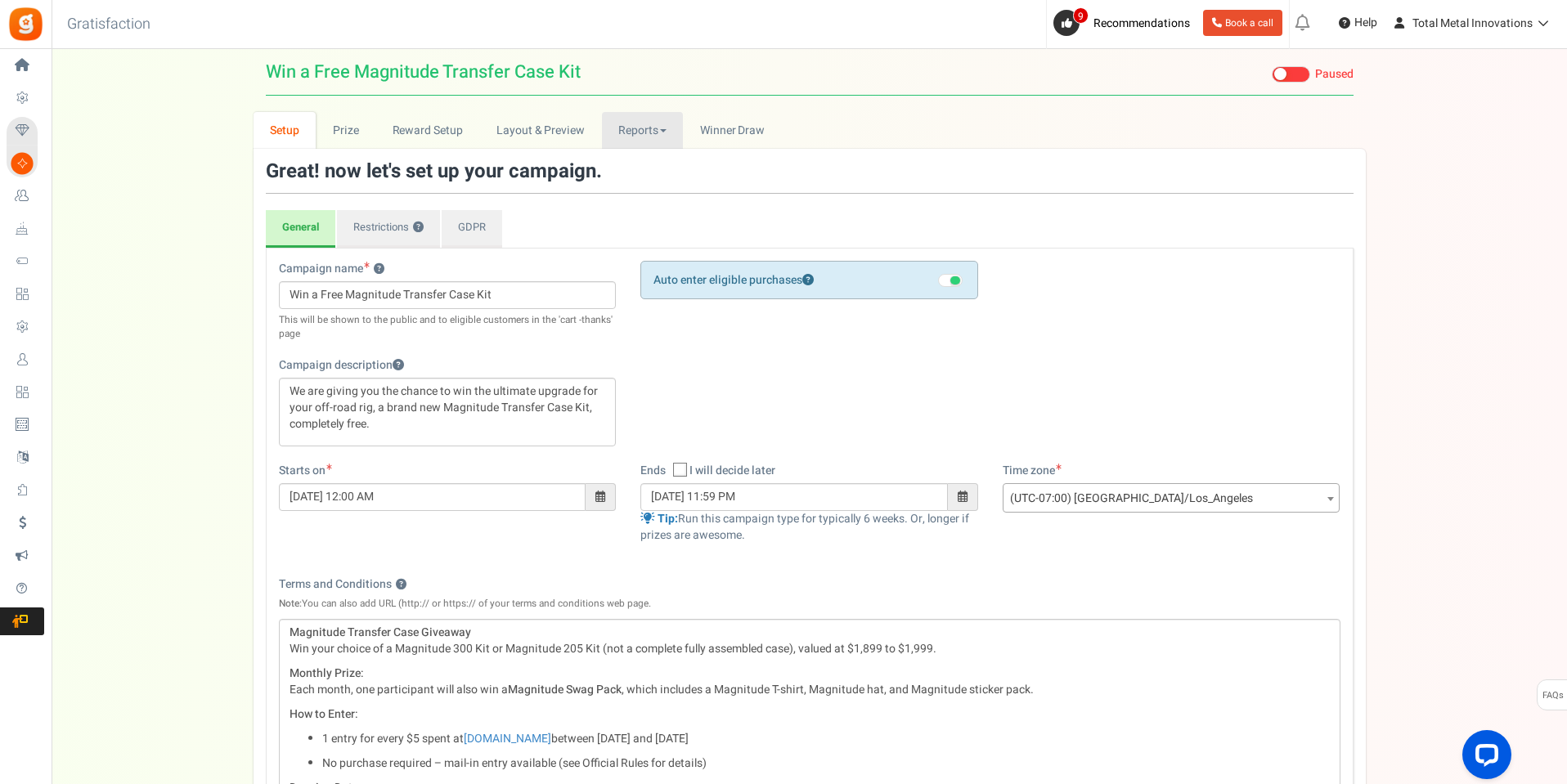
click at [648, 127] on link "Reports" at bounding box center [643, 131] width 82 height 37
click at [532, 130] on link "Layout & Preview" at bounding box center [540, 131] width 122 height 37
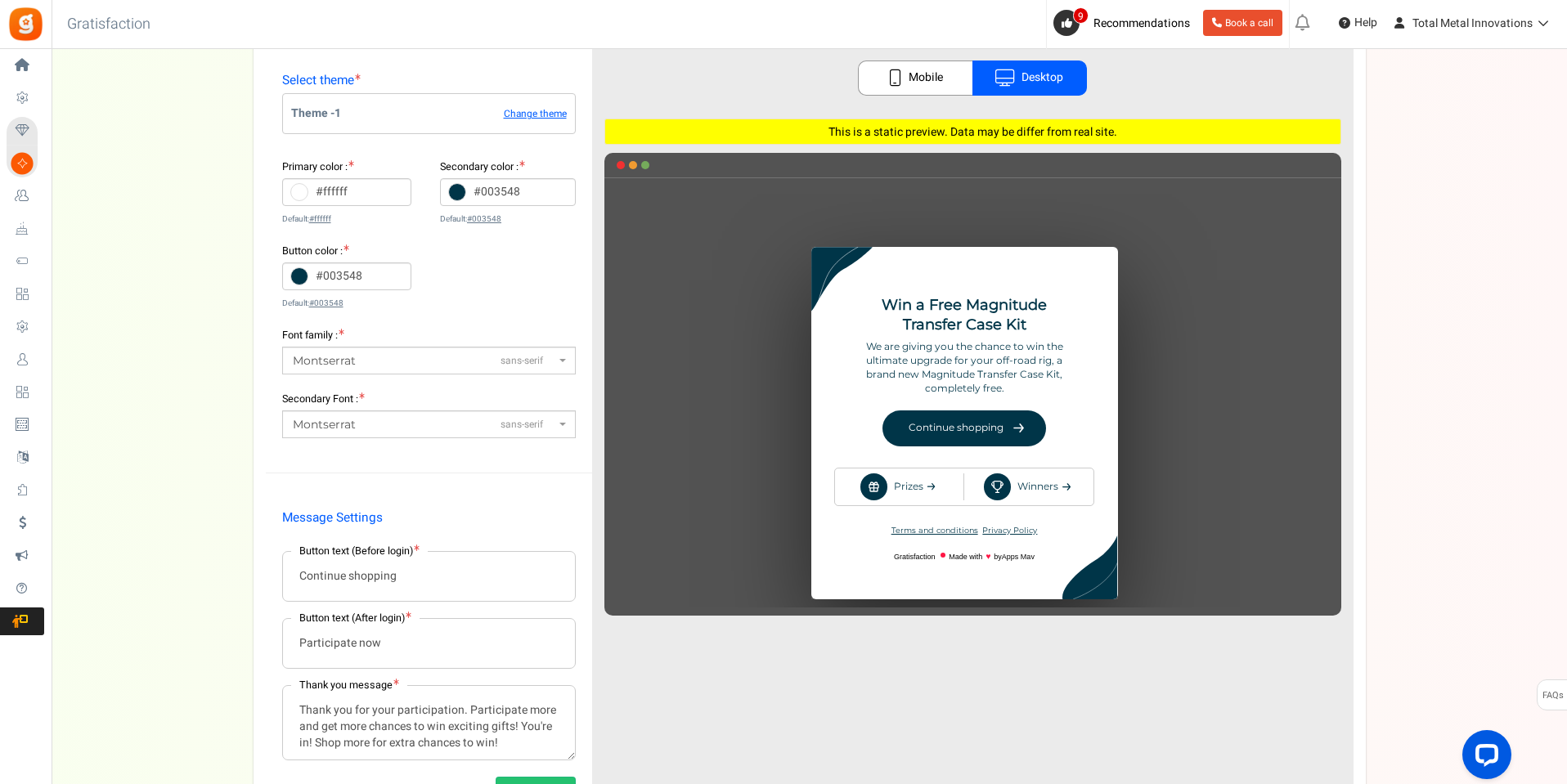
scroll to position [163, 0]
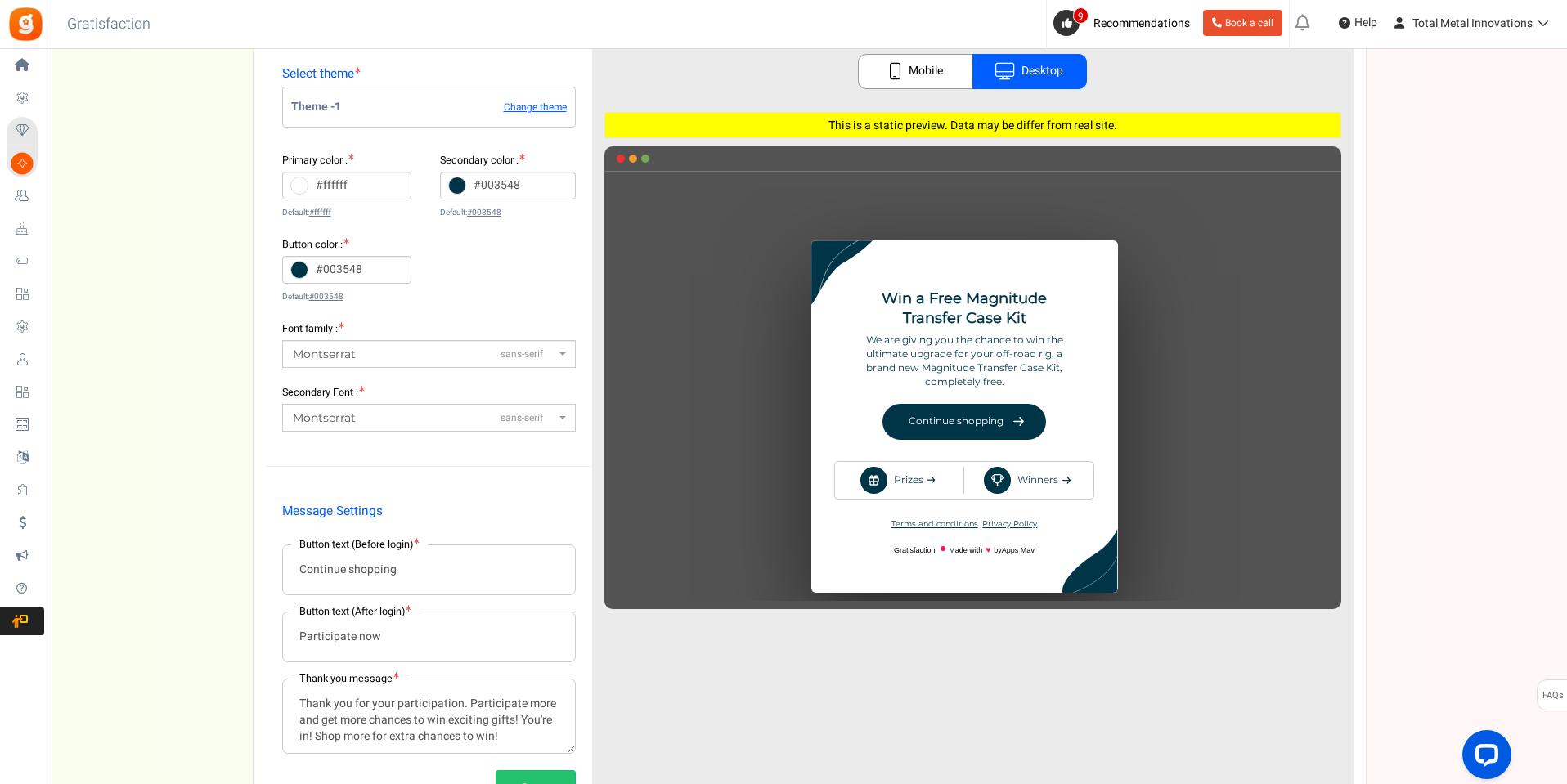
click at [373, 348] on span "Montserrat sans-serif" at bounding box center [424, 355] width 262 height 17
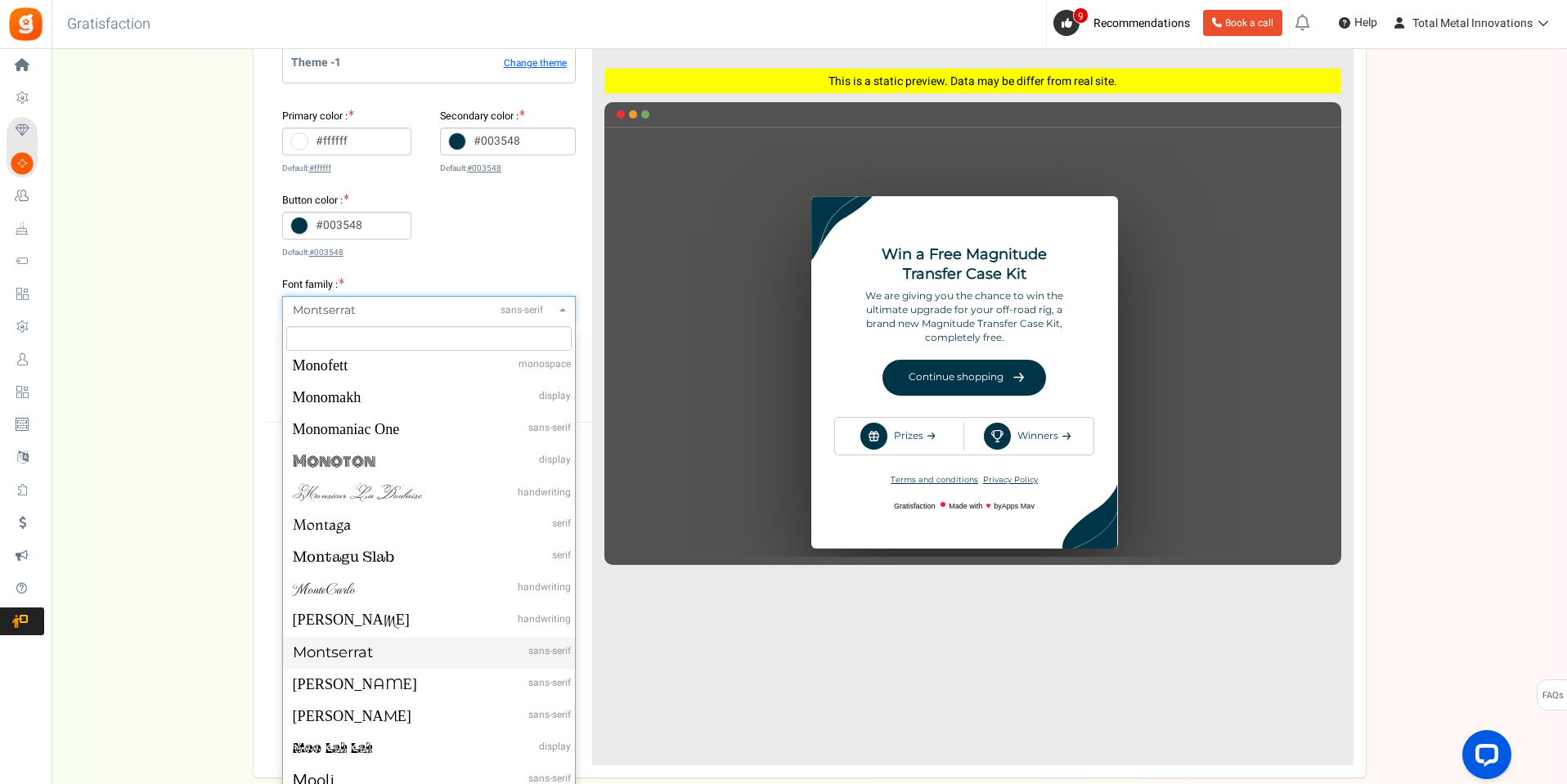
scroll to position [246, 0]
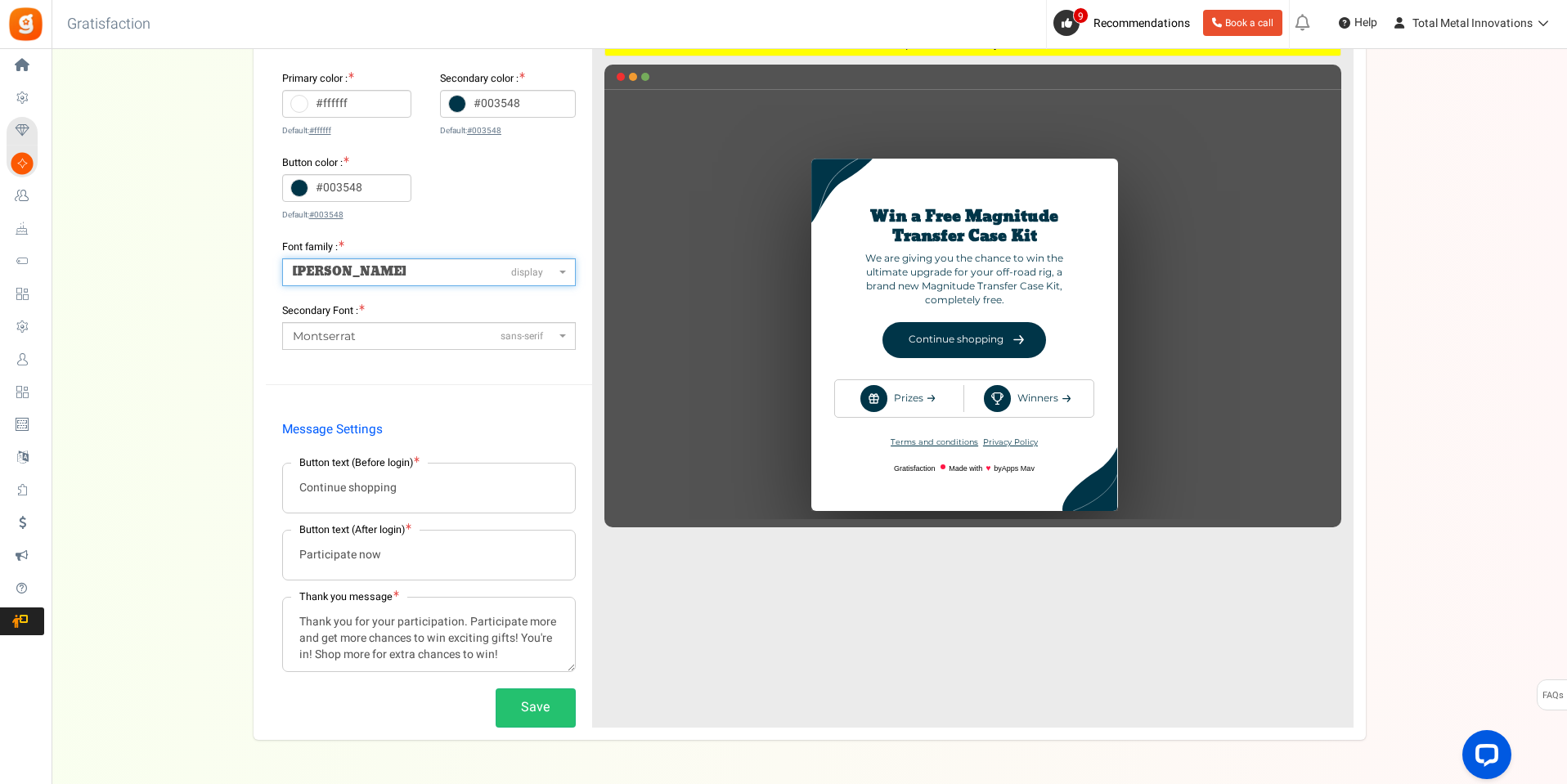
click at [397, 261] on span "Moul display" at bounding box center [429, 271] width 294 height 27
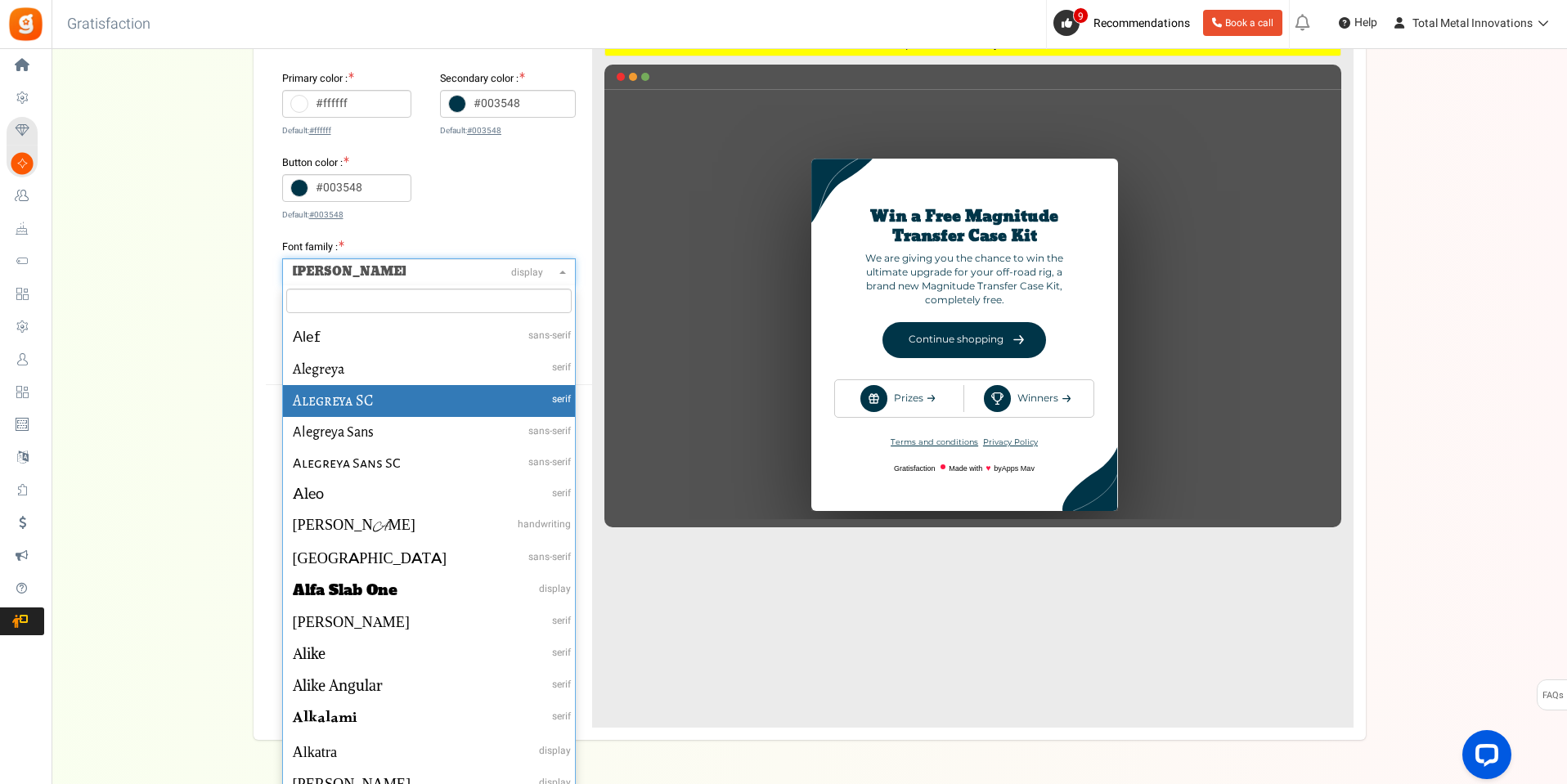
scroll to position [981, 0]
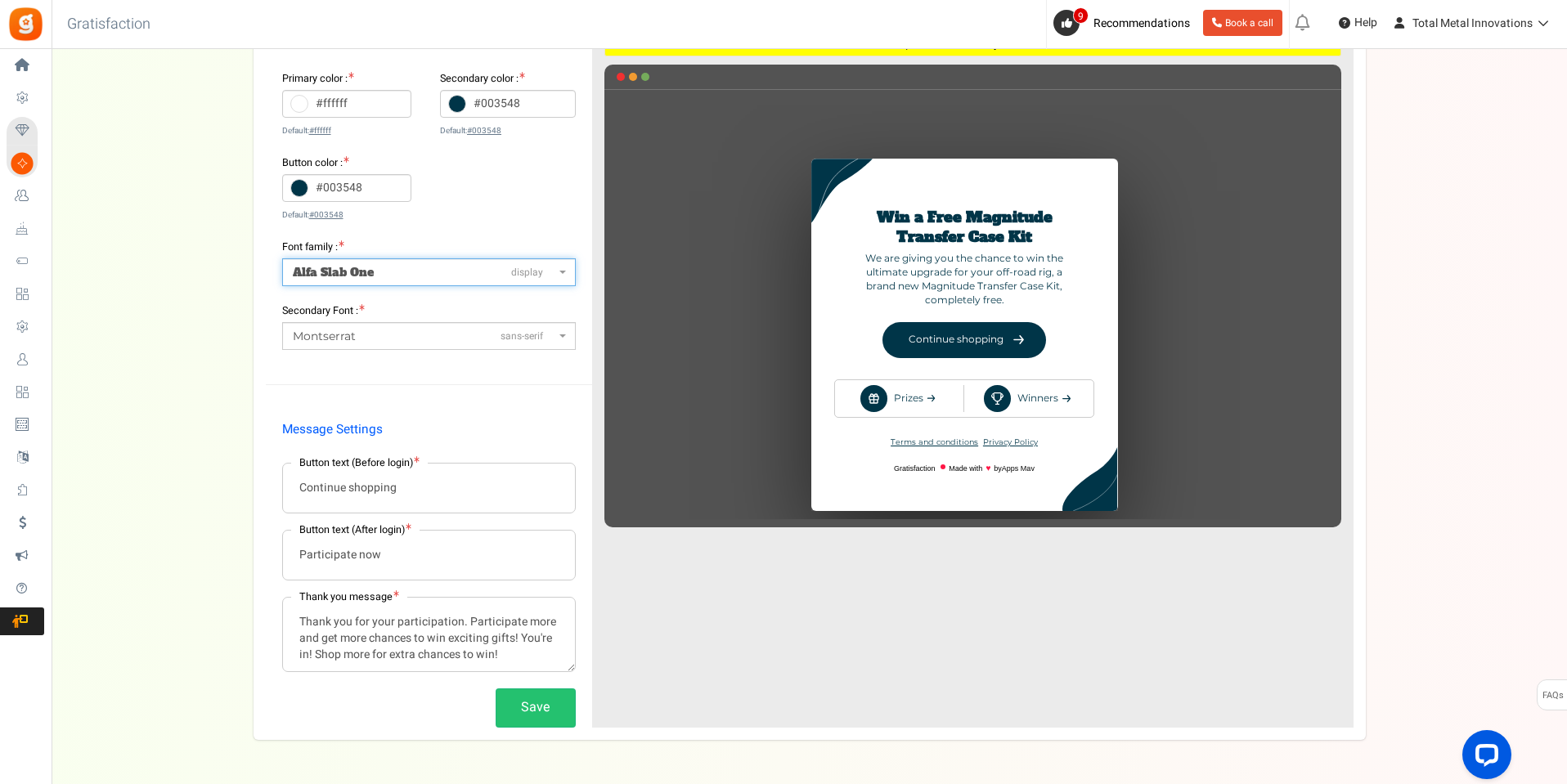
click at [440, 268] on span "Alfa Slab One display" at bounding box center [424, 272] width 262 height 17
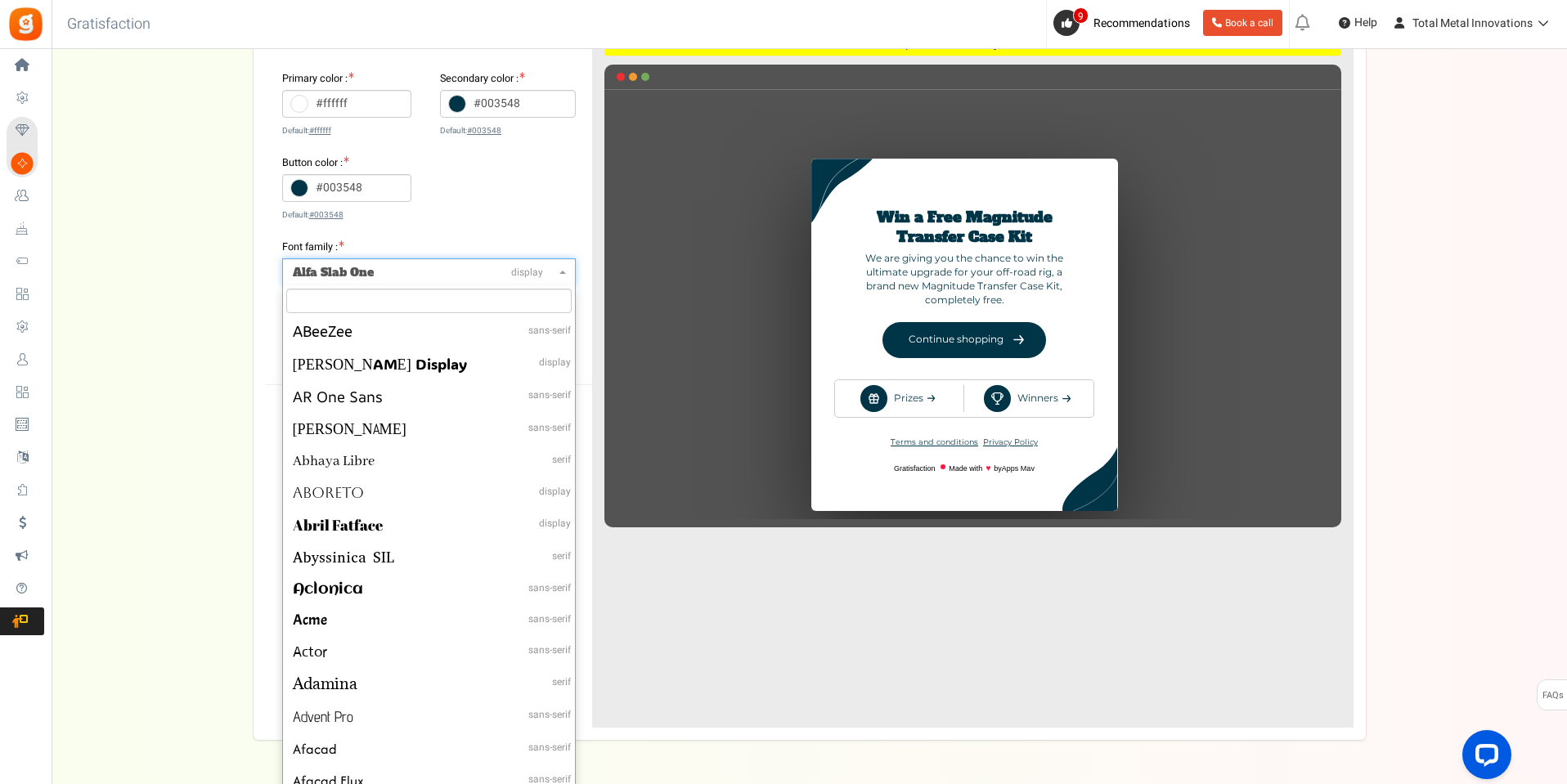
scroll to position [1119, 0]
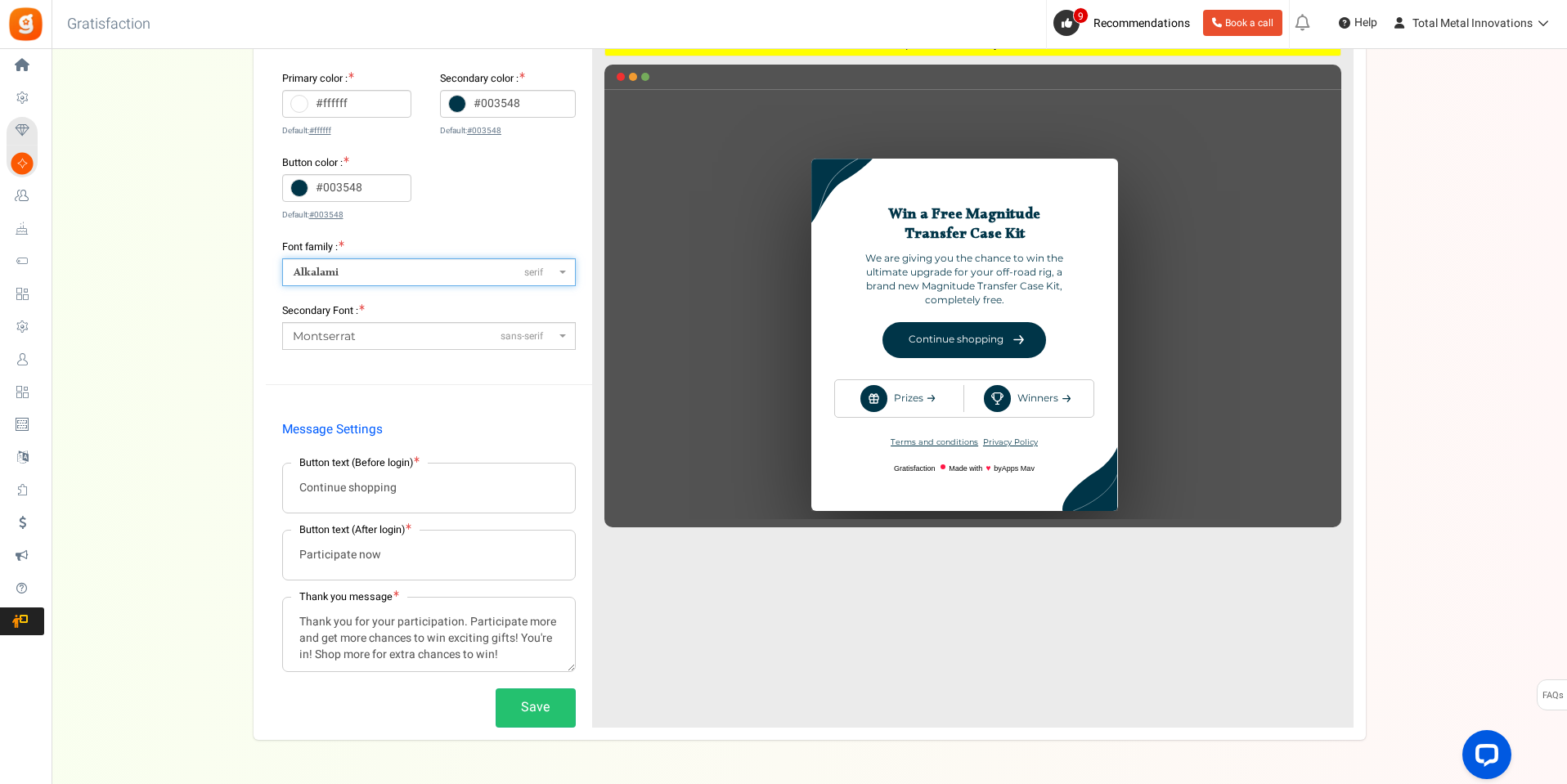
click at [533, 265] on span "serif" at bounding box center [534, 272] width 19 height 14
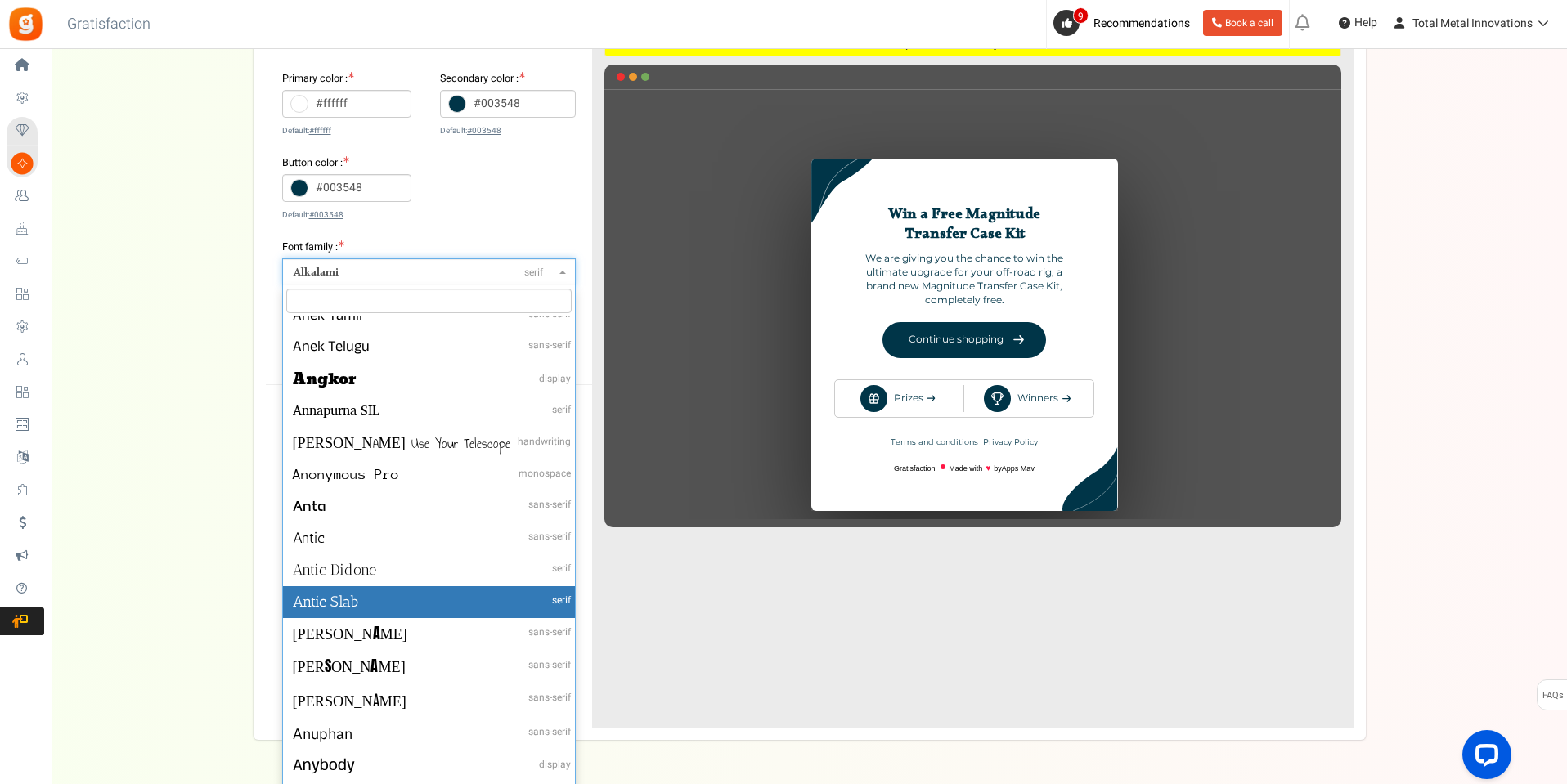
scroll to position [2469, 0]
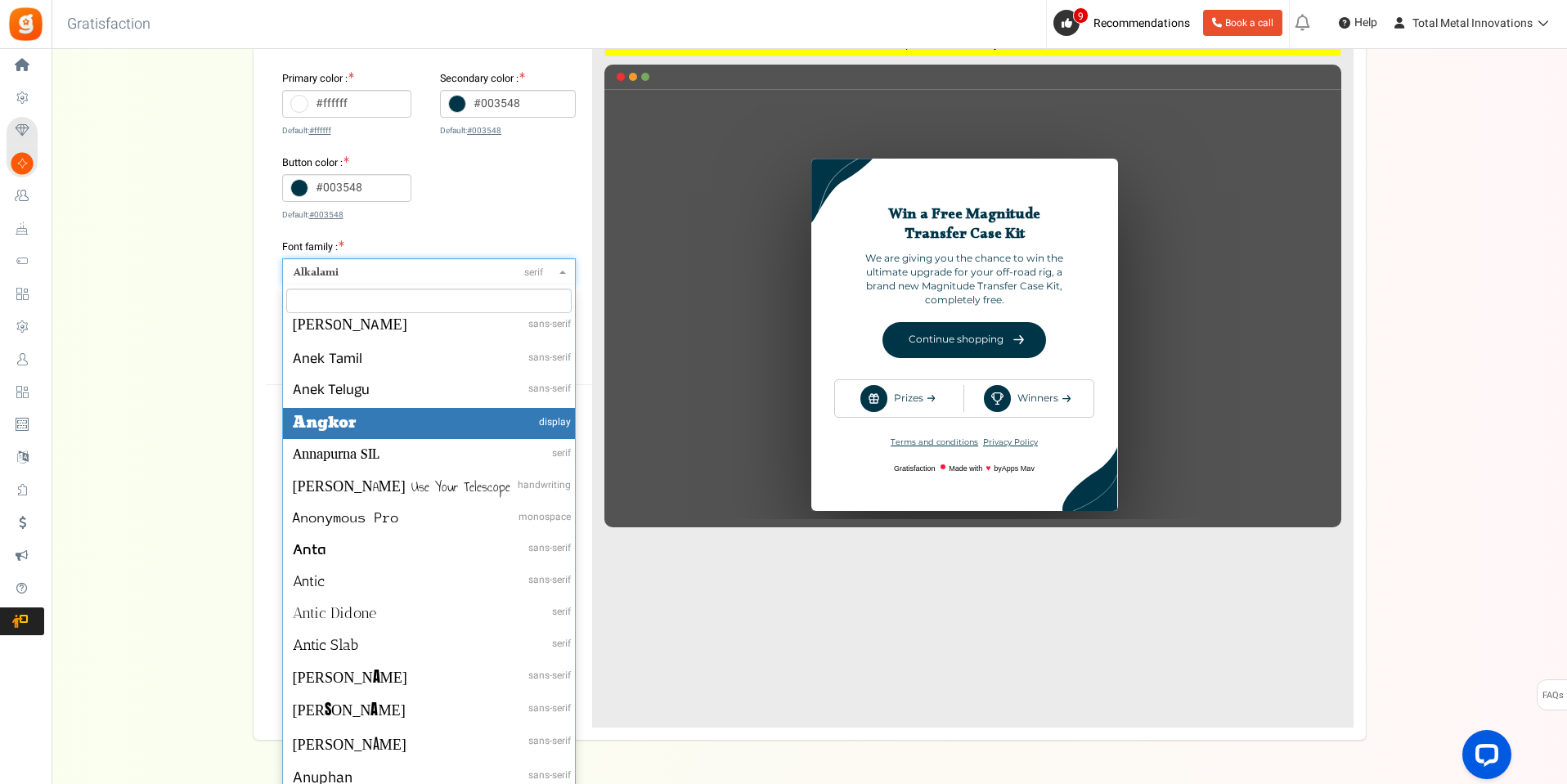
select select "80"
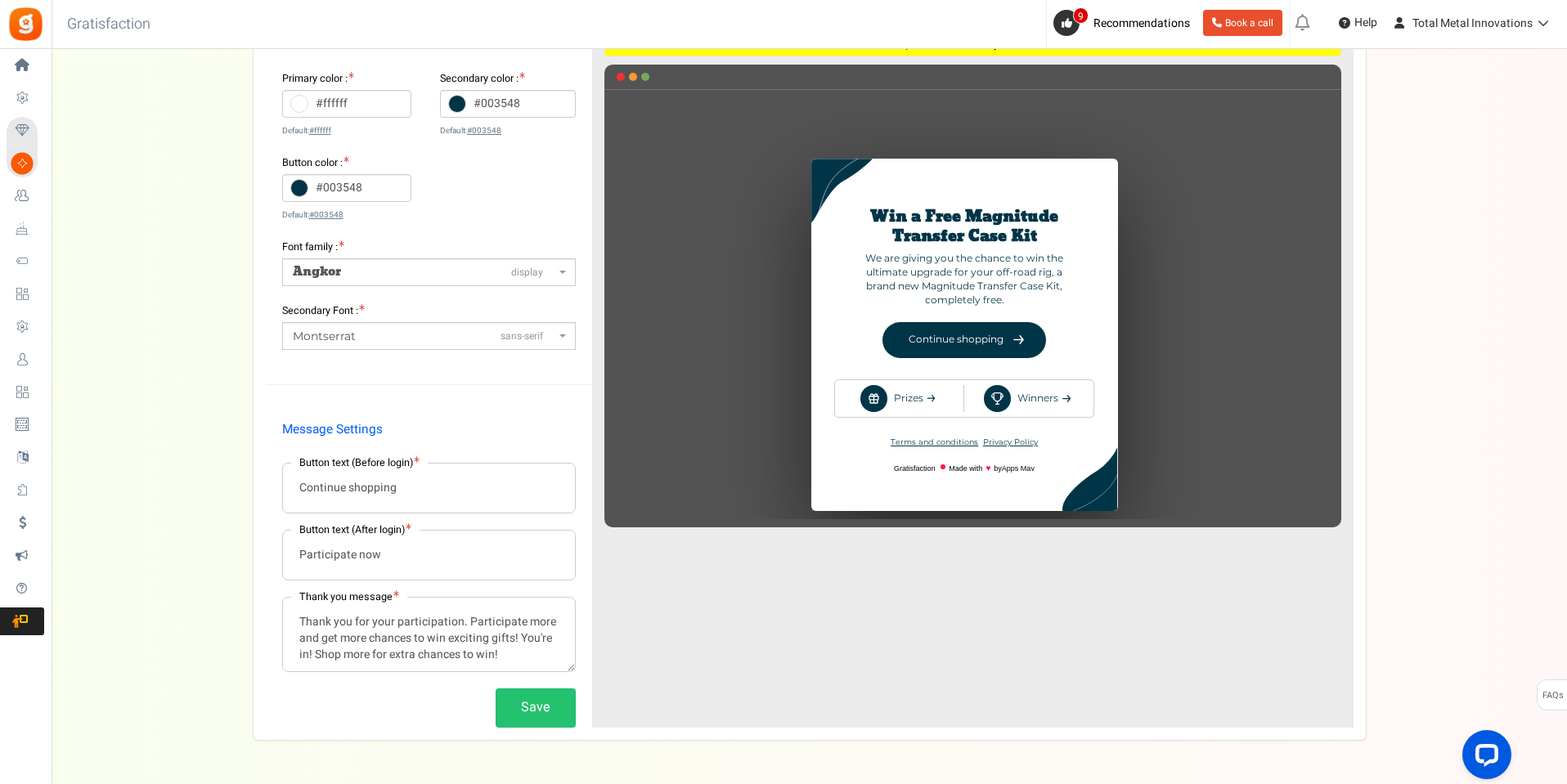
click at [302, 191] on icon at bounding box center [300, 188] width 18 height 18
click at [302, 191] on input "#003548" at bounding box center [347, 187] width 130 height 27
click at [472, 201] on div "Primary color : #ffffff Default: #ffffff Secondary color : #003548 Default: #00…" at bounding box center [429, 154] width 294 height 168
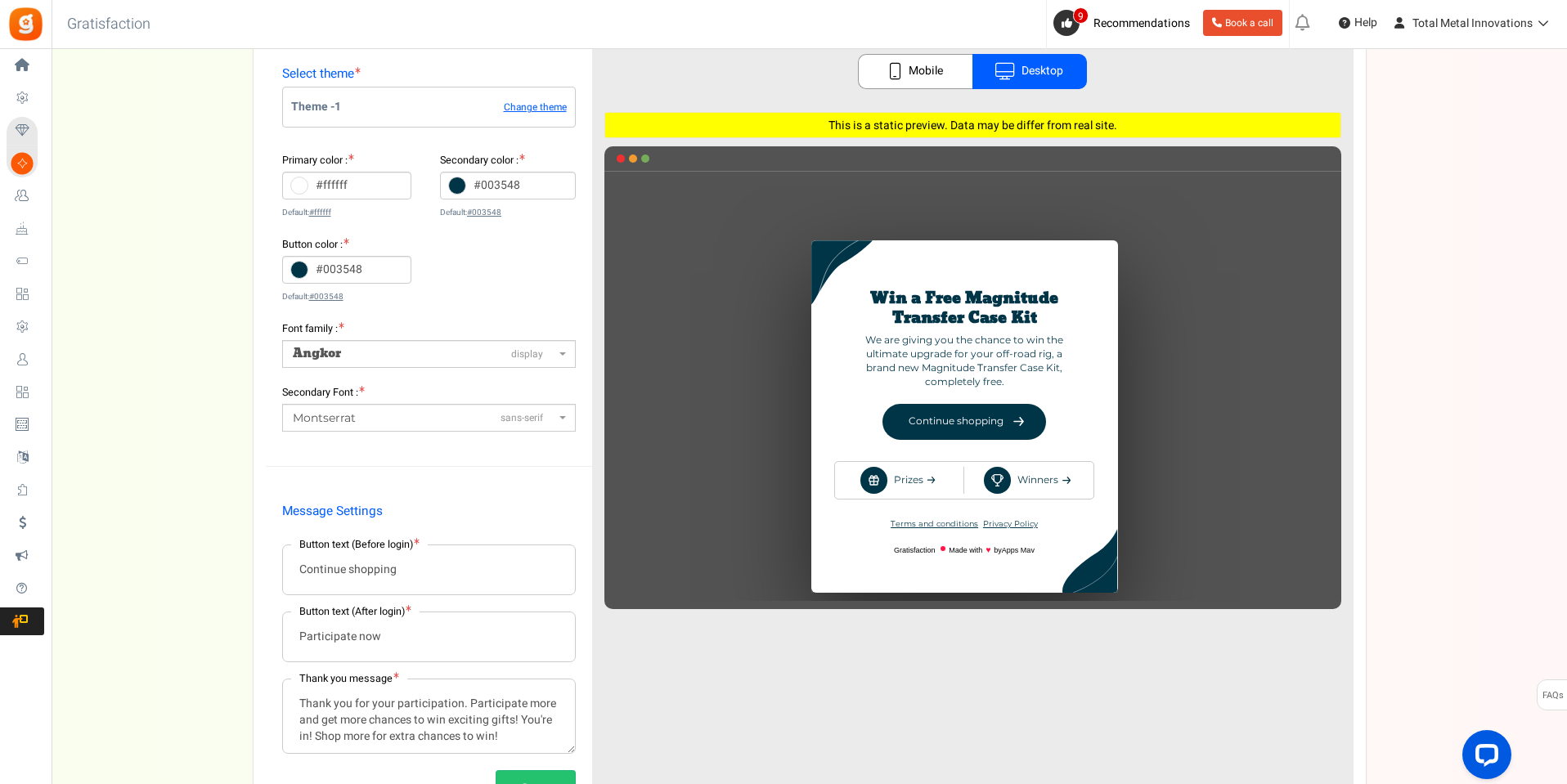
scroll to position [82, 0]
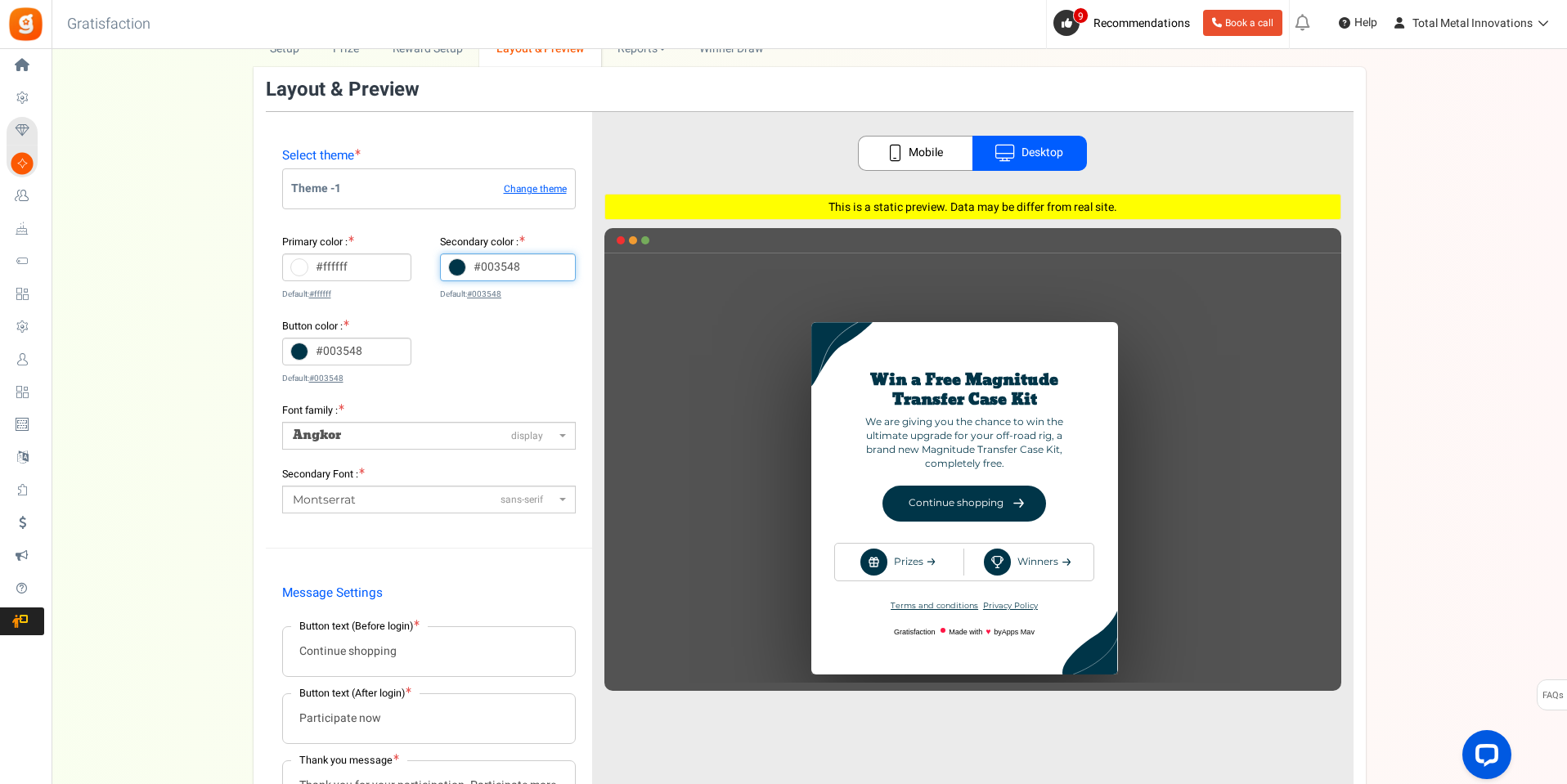
click at [480, 265] on input "#003548" at bounding box center [507, 267] width 136 height 27
click at [517, 359] on div at bounding box center [484, 326] width 82 height 82
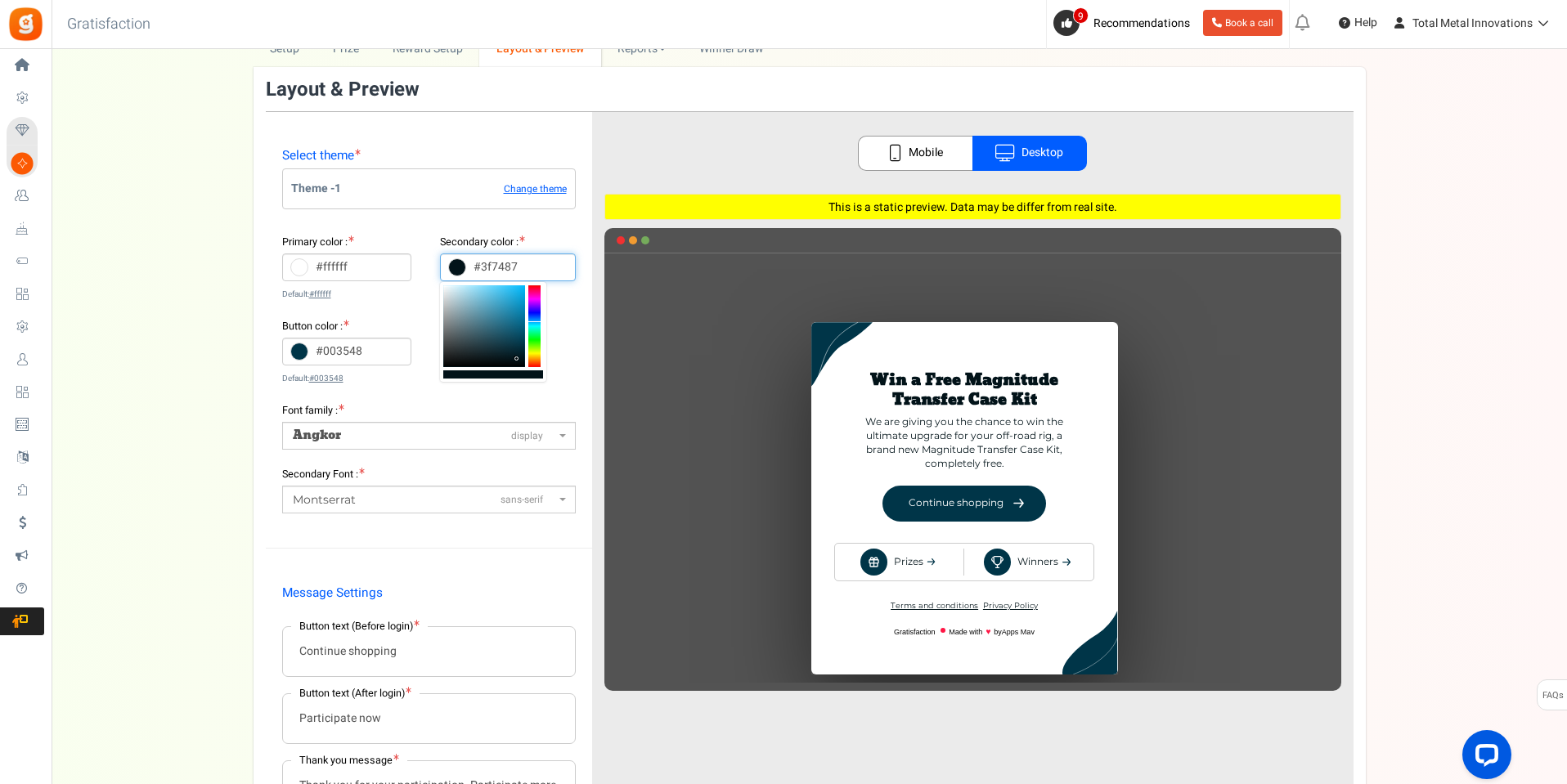
click at [486, 324] on div at bounding box center [484, 326] width 82 height 82
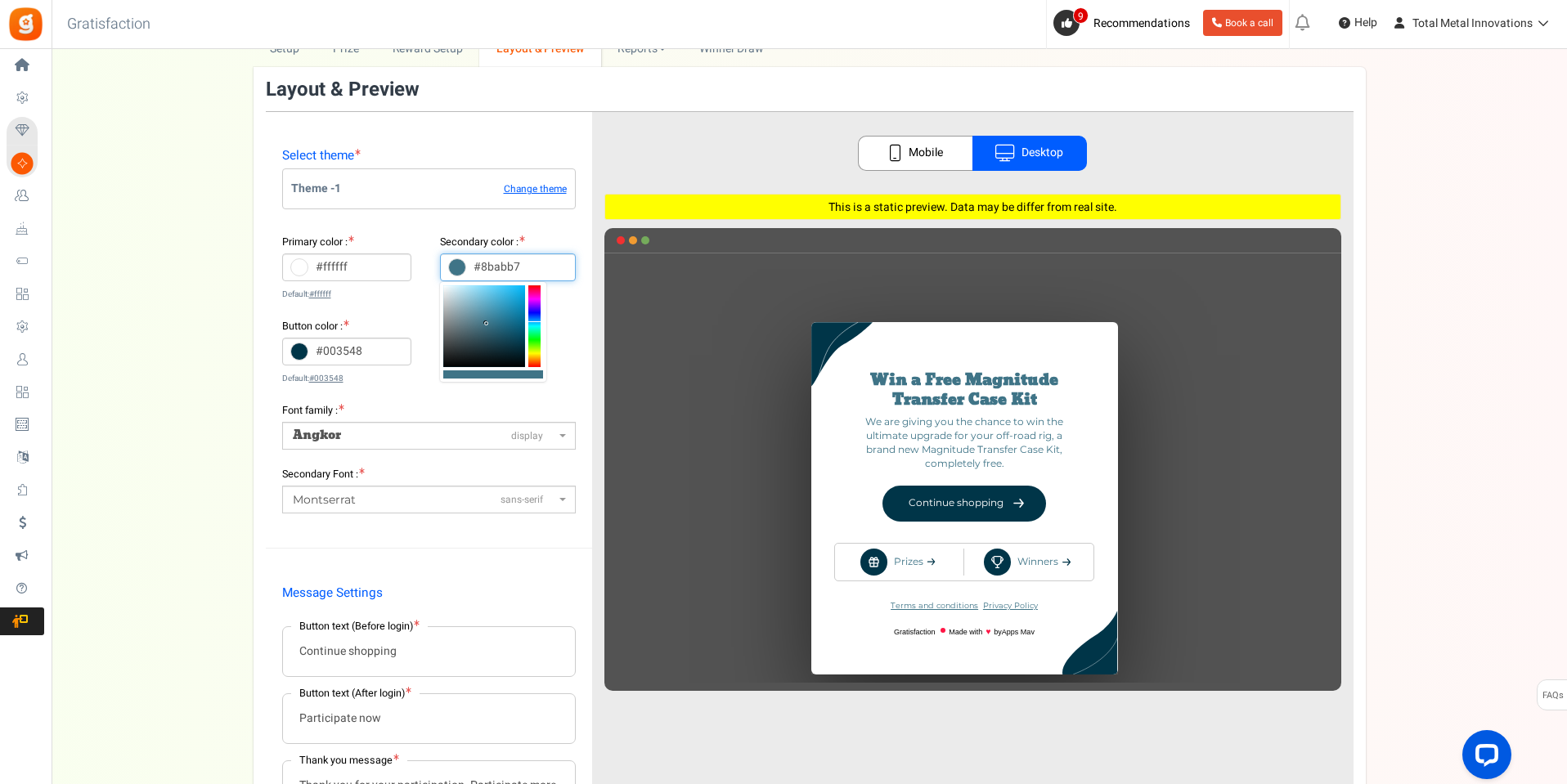
click at [463, 308] on div at bounding box center [484, 326] width 82 height 82
type input "#010b0f"
click at [520, 362] on div at bounding box center [484, 326] width 82 height 82
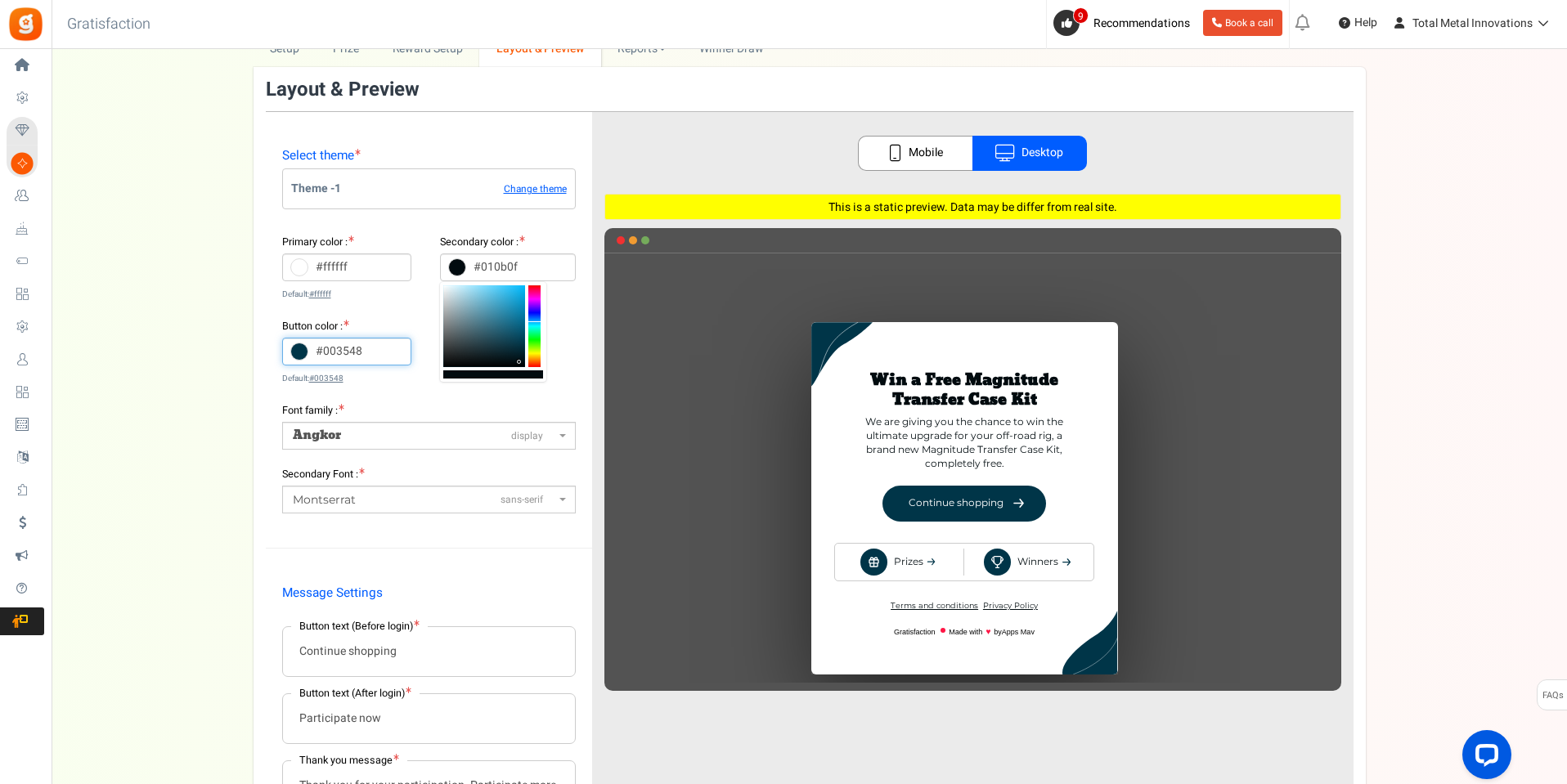
click at [346, 356] on input "#003548" at bounding box center [347, 351] width 130 height 27
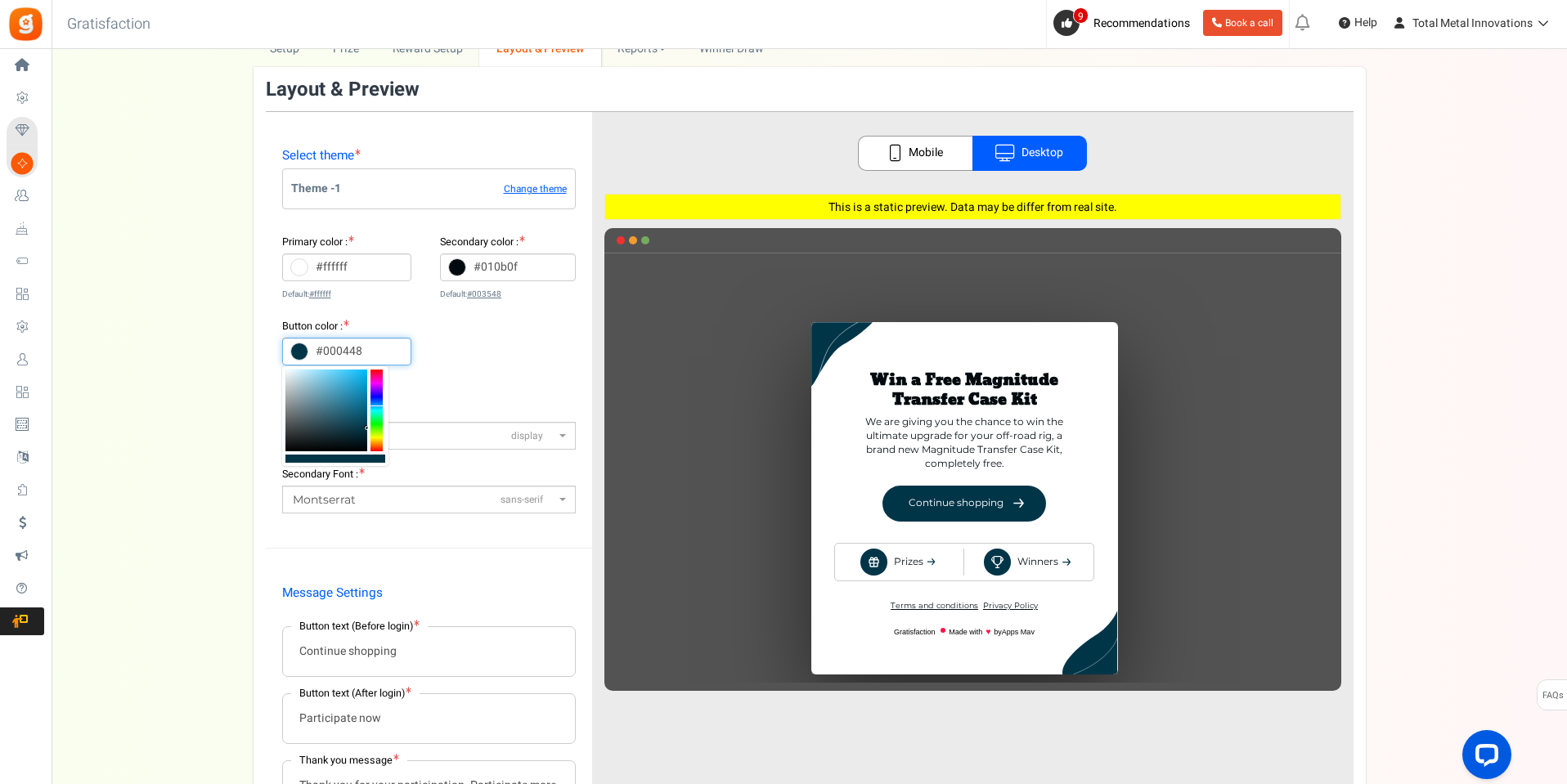
click at [379, 397] on div at bounding box center [376, 410] width 12 height 82
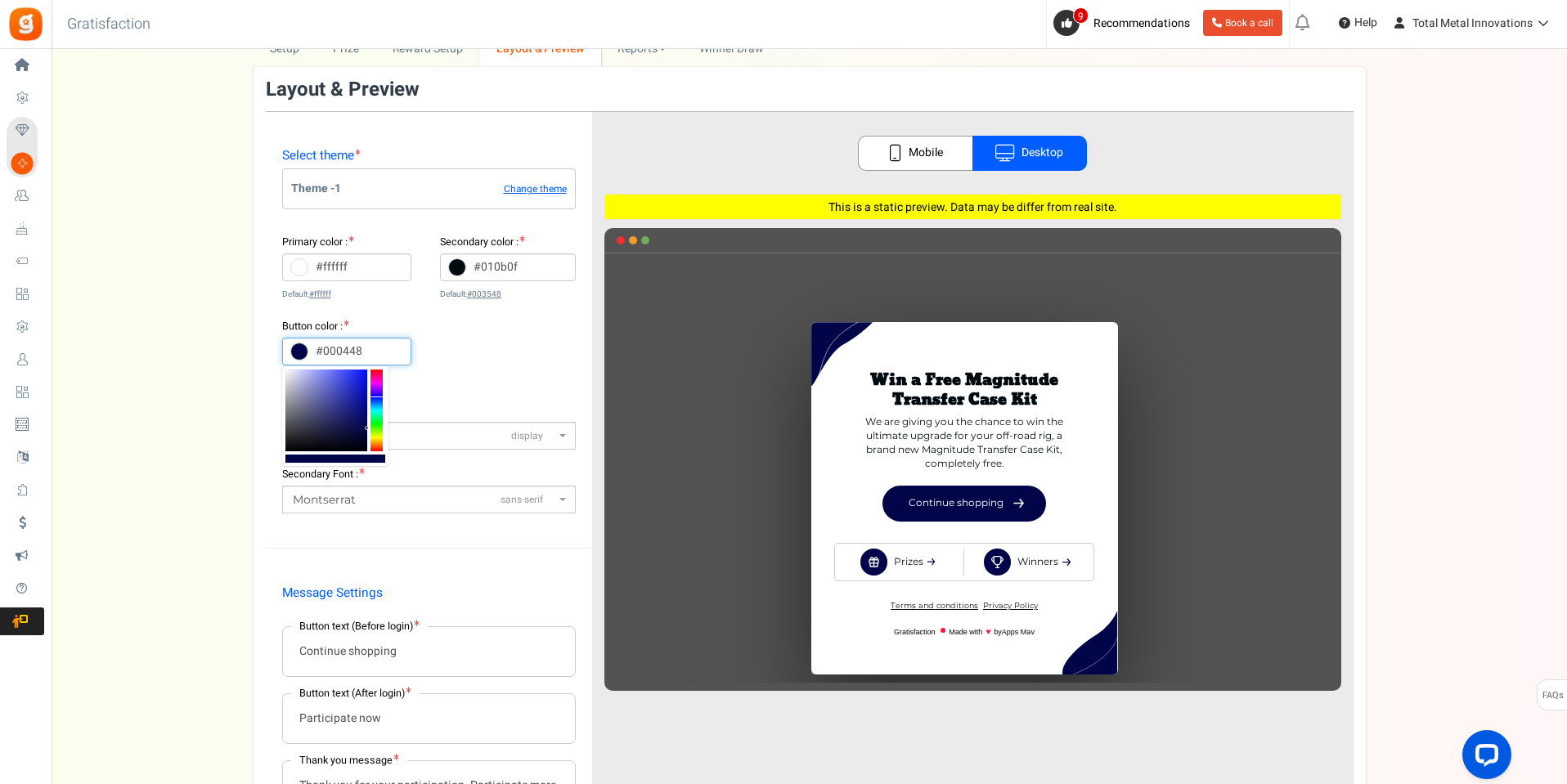
type input "#1923c9"
click at [356, 387] on div at bounding box center [326, 410] width 82 height 82
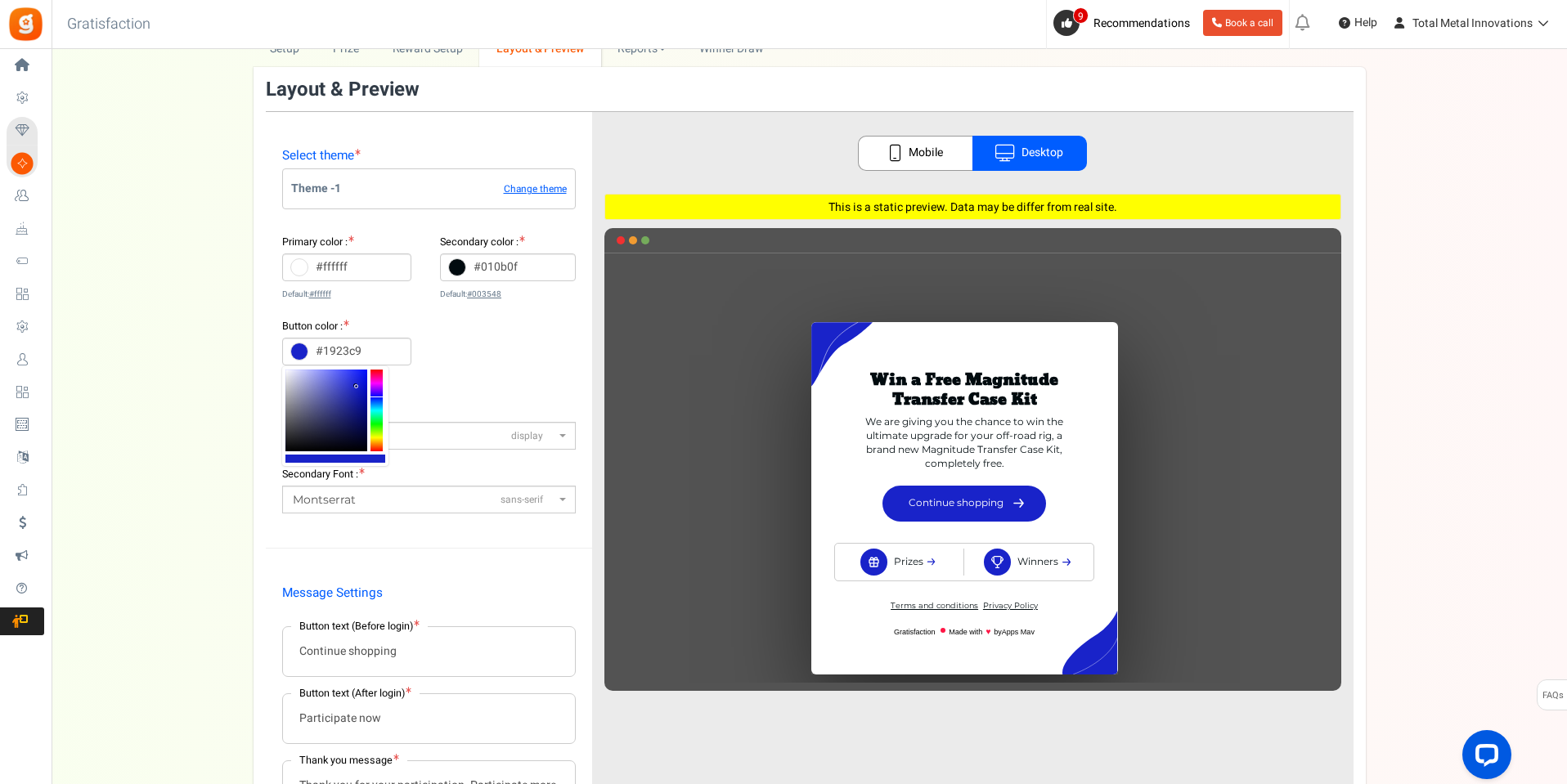
click at [181, 530] on div "Setup Prize Entry Methods Reward Setup Refer a Friend Layout & Preview Layout &…" at bounding box center [809, 471] width 1515 height 883
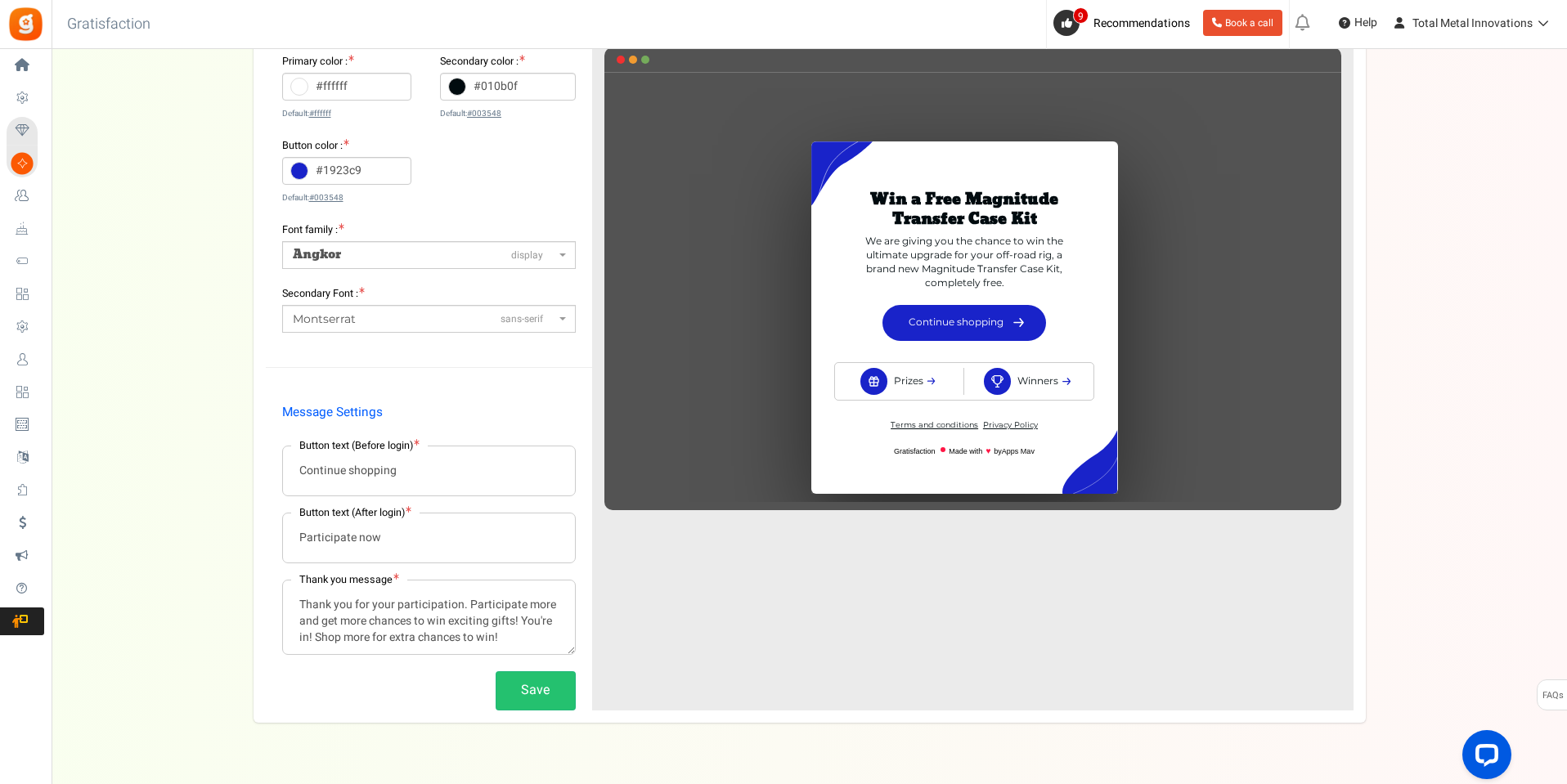
scroll to position [310, 0]
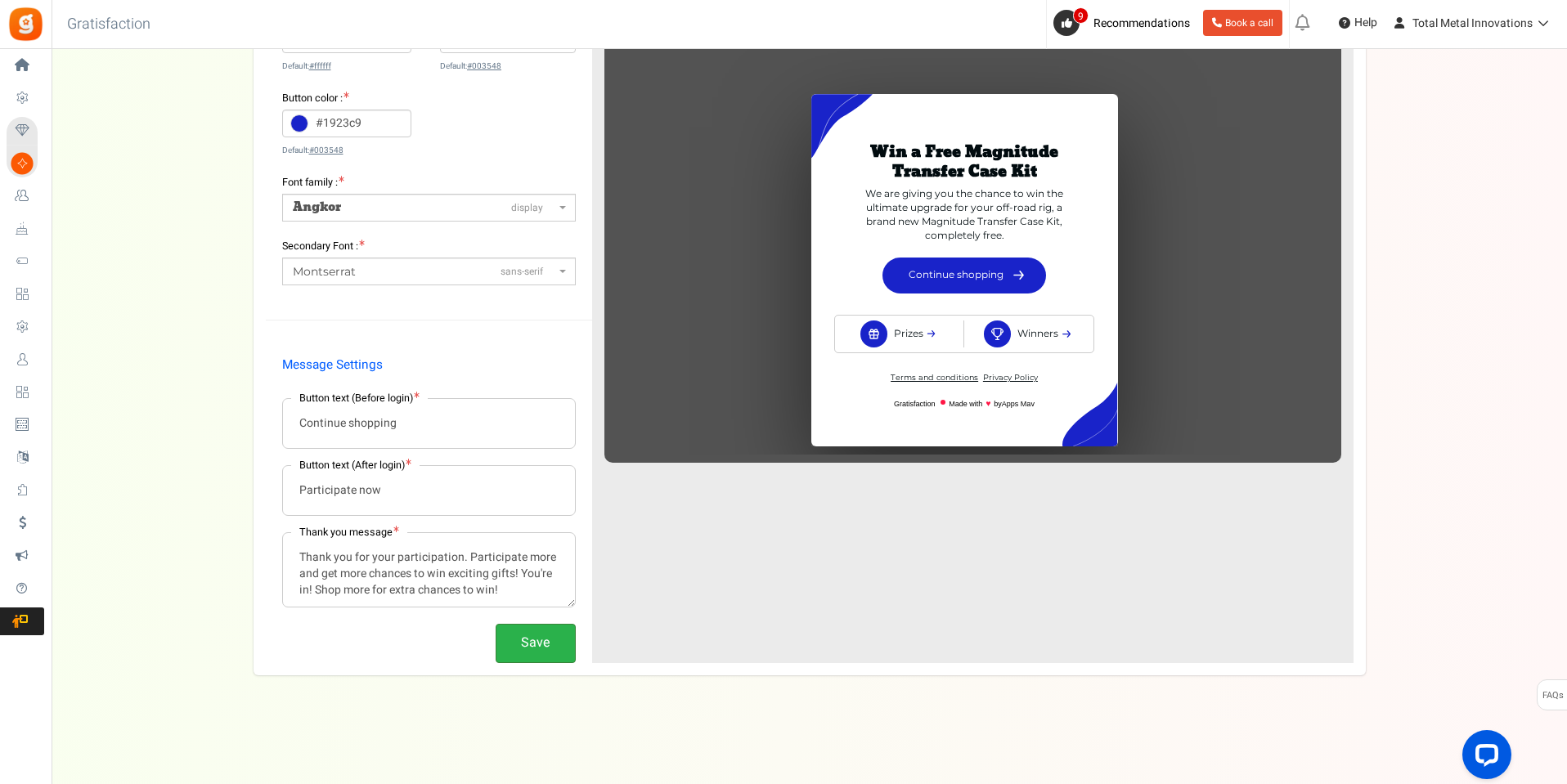
click at [557, 636] on button "Save" at bounding box center [535, 643] width 80 height 38
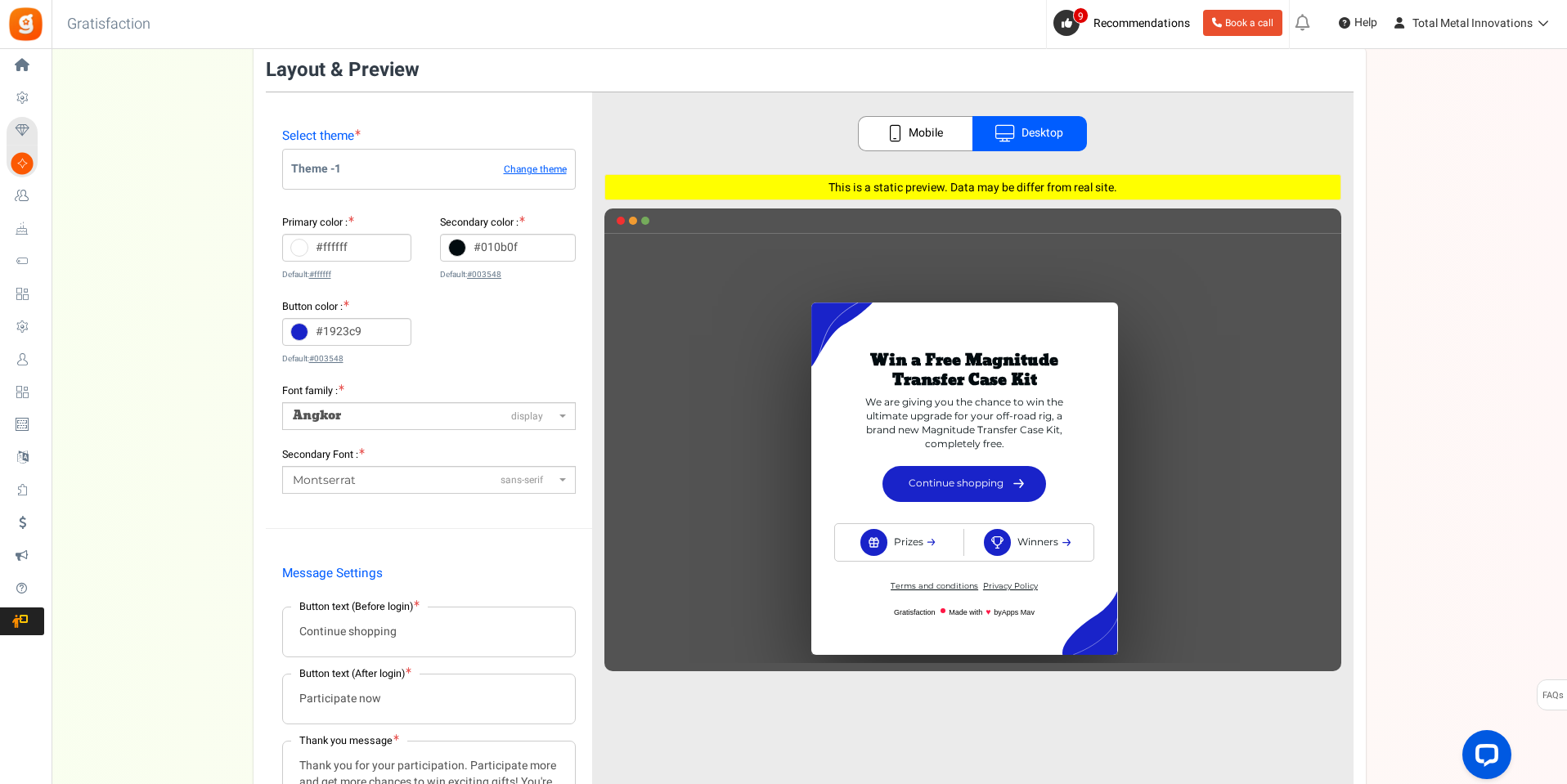
scroll to position [0, 0]
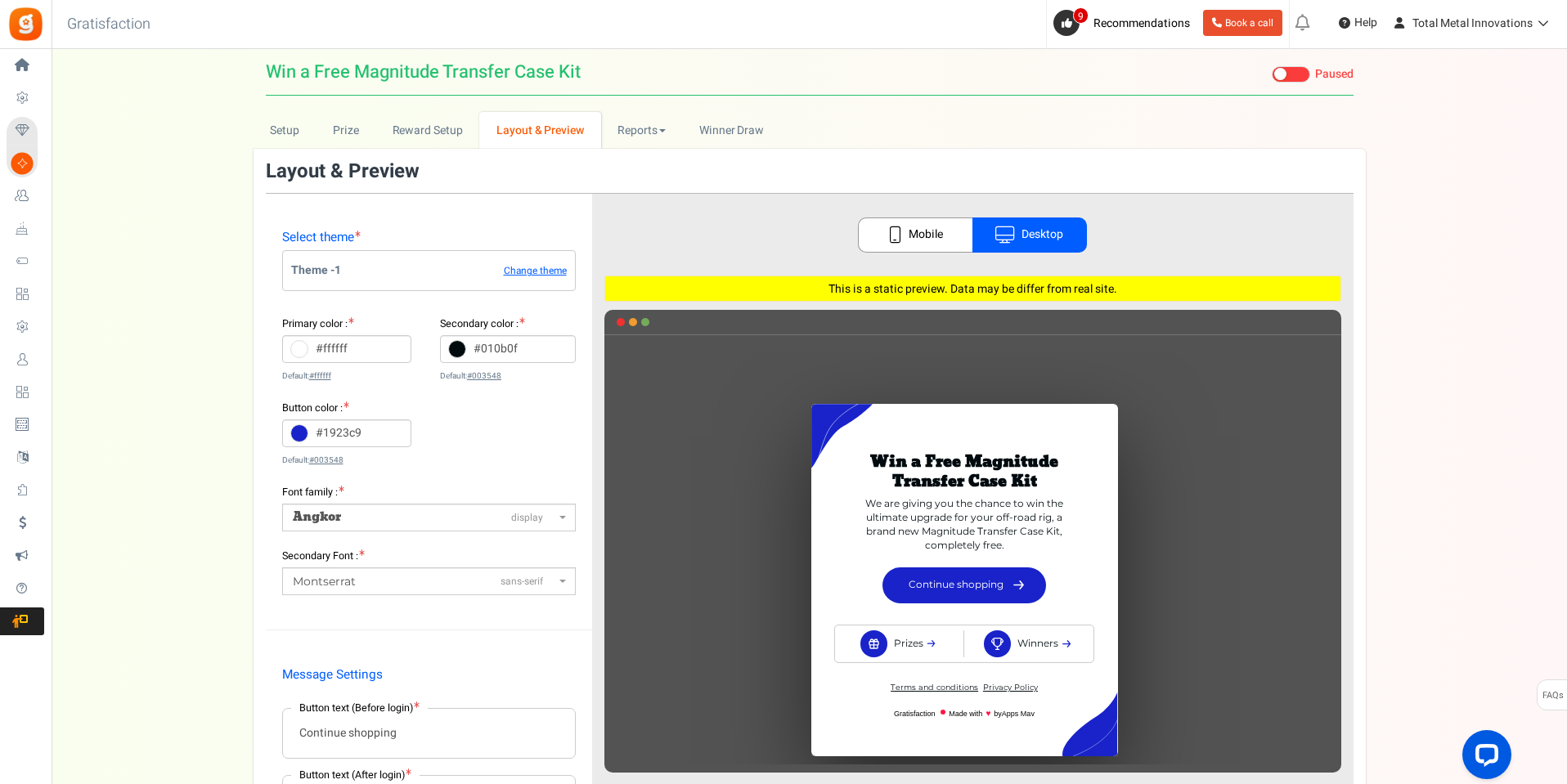
click at [1300, 76] on span at bounding box center [1291, 75] width 38 height 17
click at [1271, 76] on input "Live Paused Recommended: Publish now You have successfully completed the campai…" at bounding box center [1271, 74] width 0 height 11
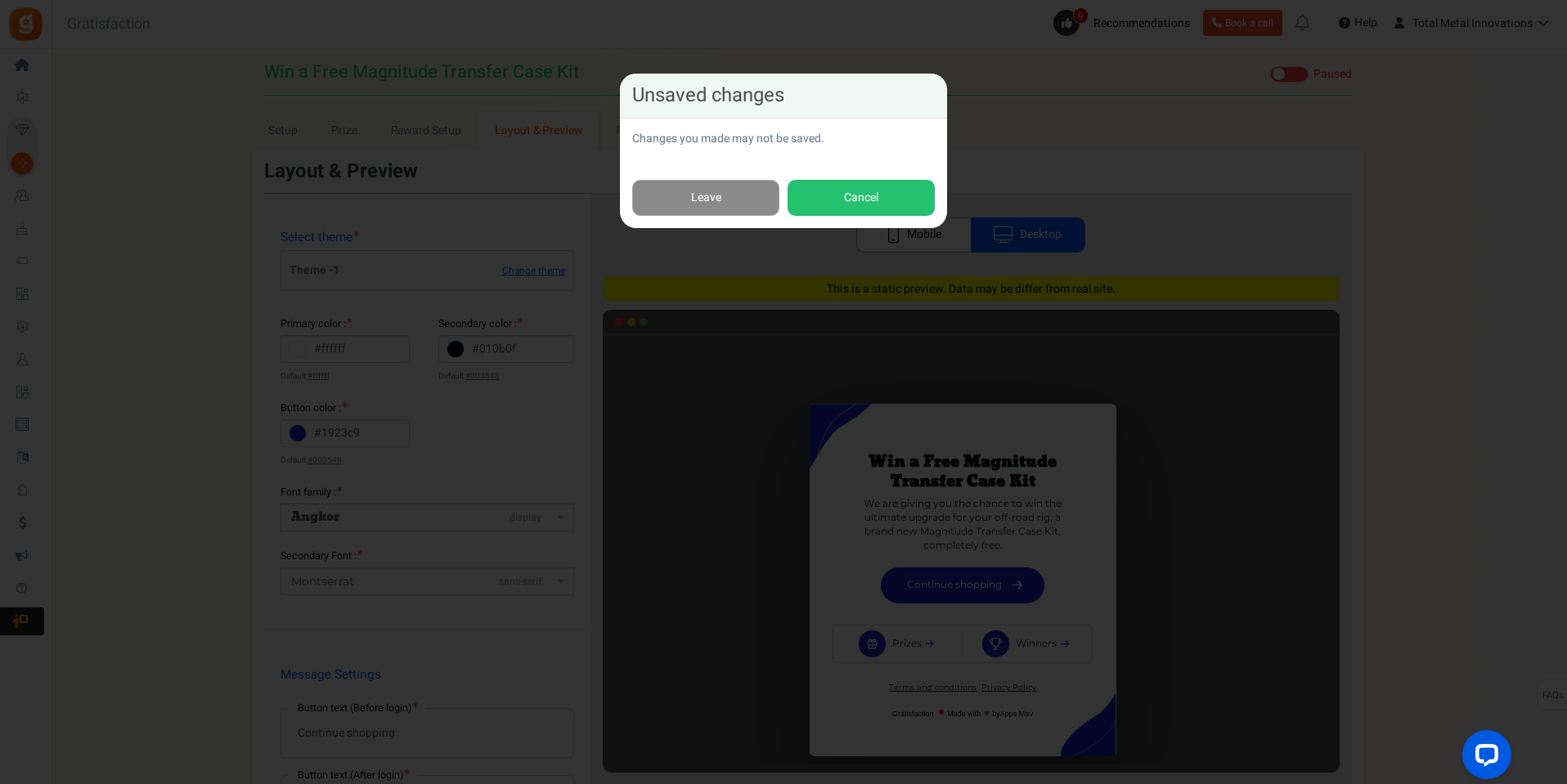
click at [719, 206] on link "Leave" at bounding box center [705, 198] width 147 height 37
click at [719, 206] on div "Unsaved changes Changes you made may not be saved. Leave Cancel" at bounding box center [784, 392] width 1567 height 784
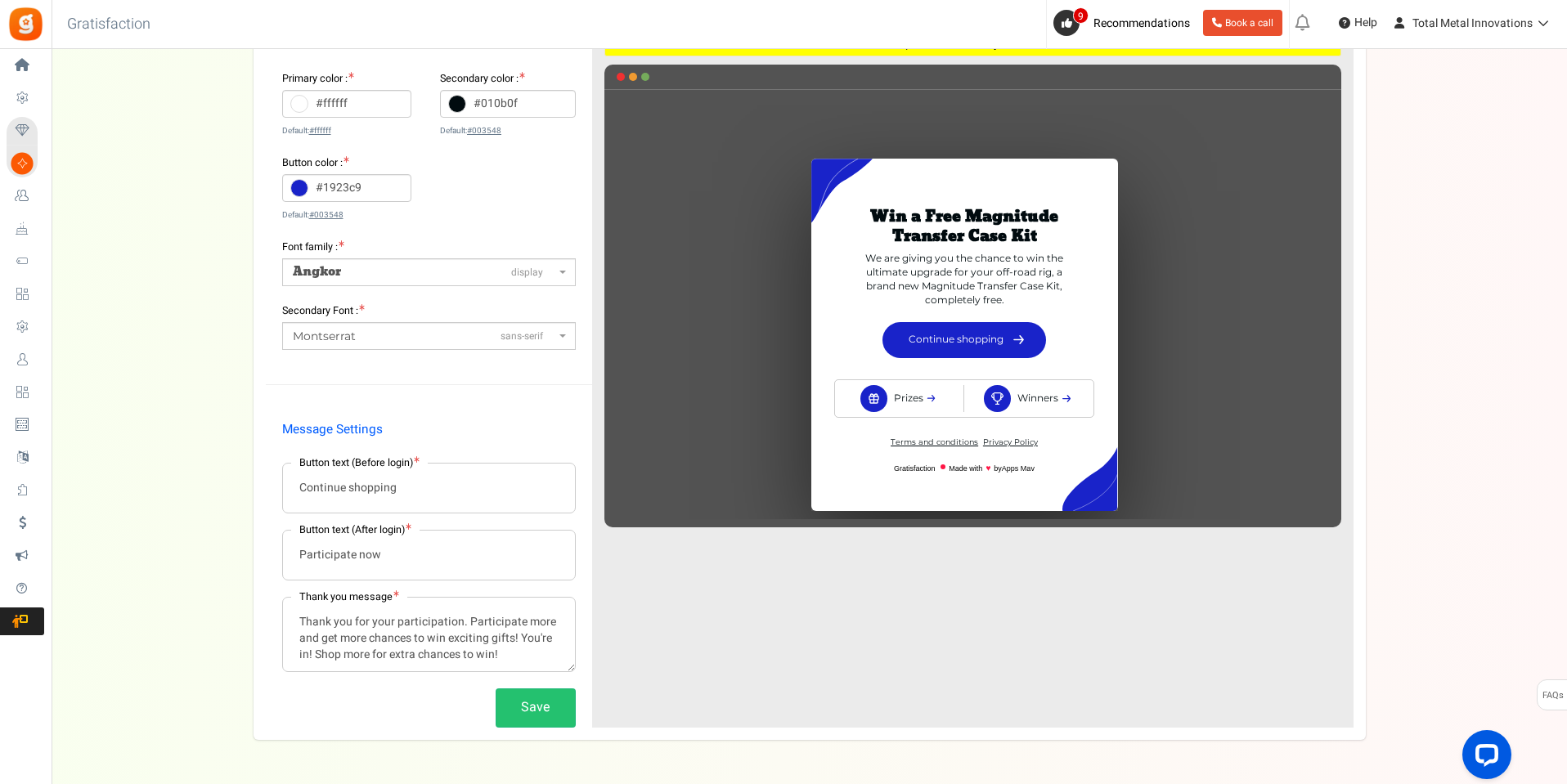
scroll to position [310, 0]
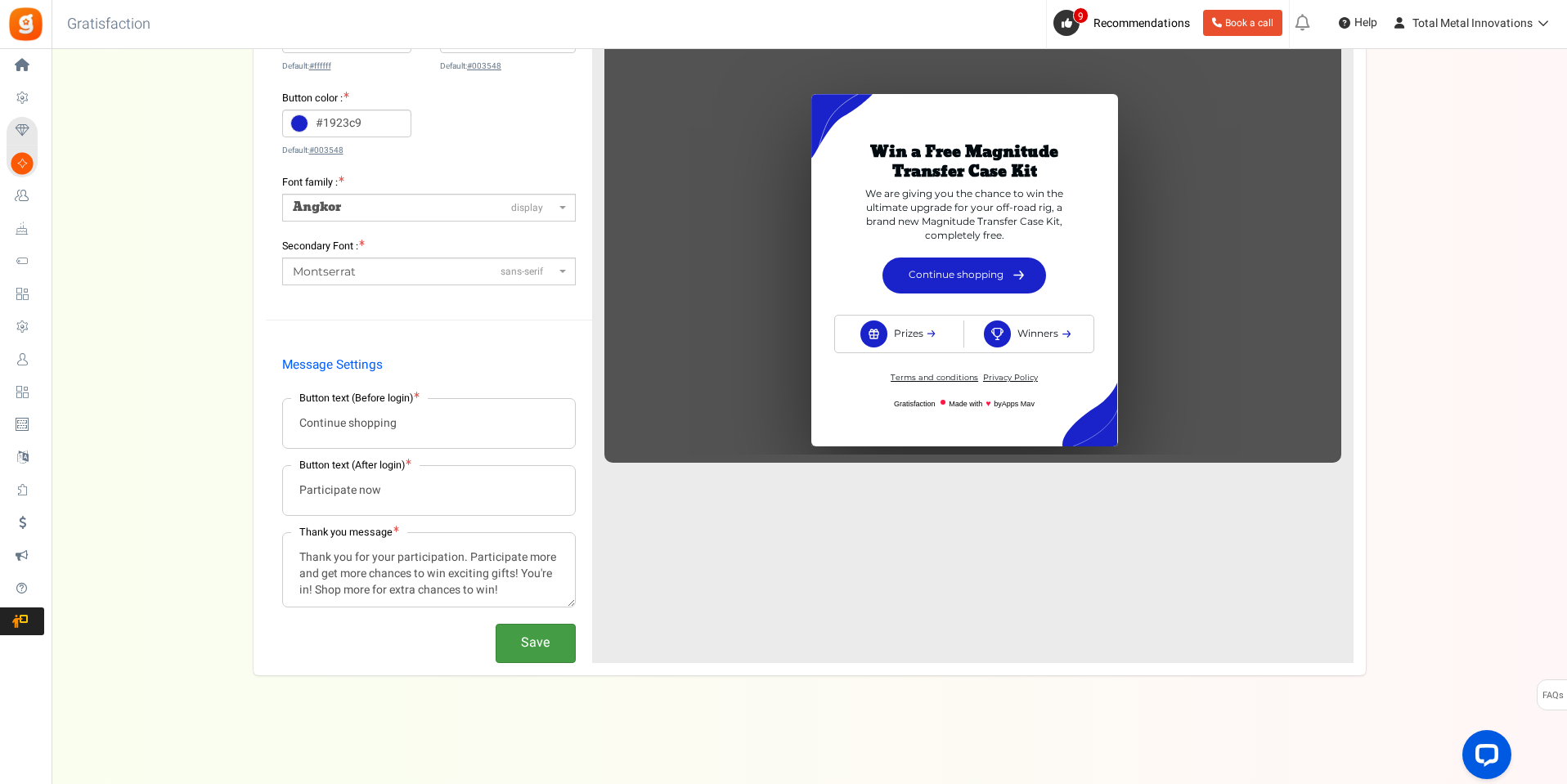
click at [545, 659] on button "Save" at bounding box center [535, 643] width 80 height 38
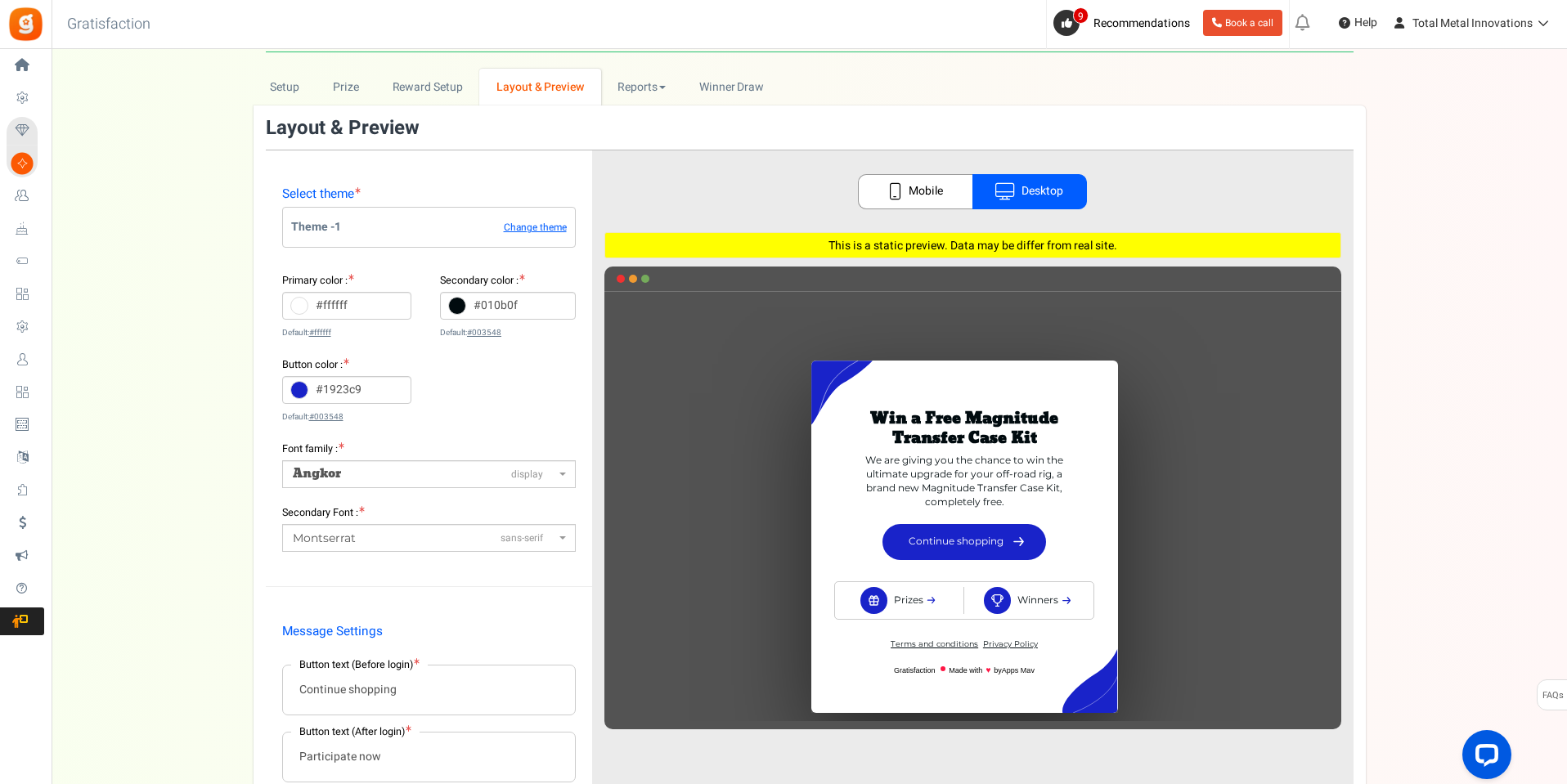
scroll to position [0, 0]
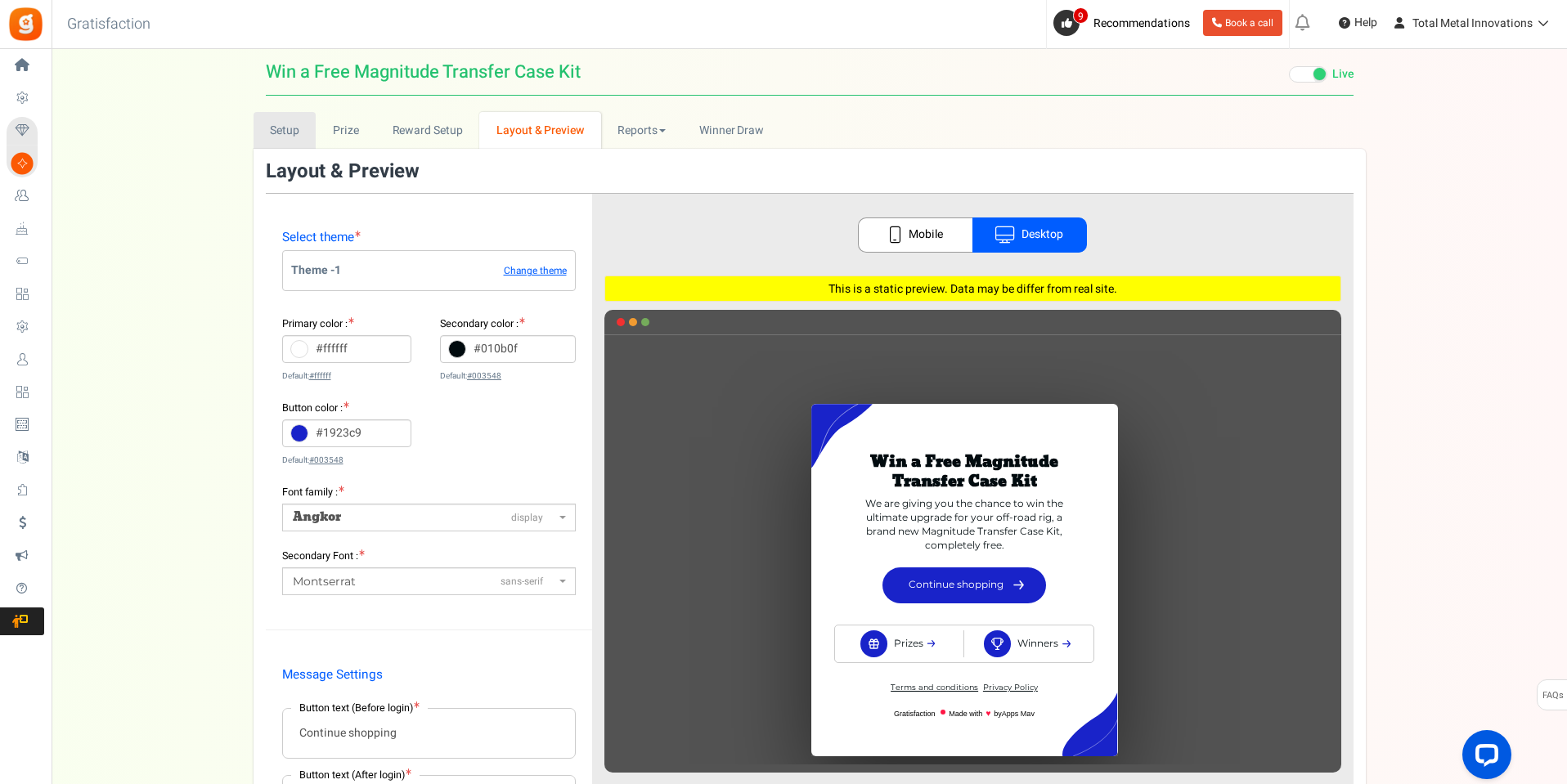
click at [271, 132] on link "Setup" at bounding box center [286, 131] width 63 height 37
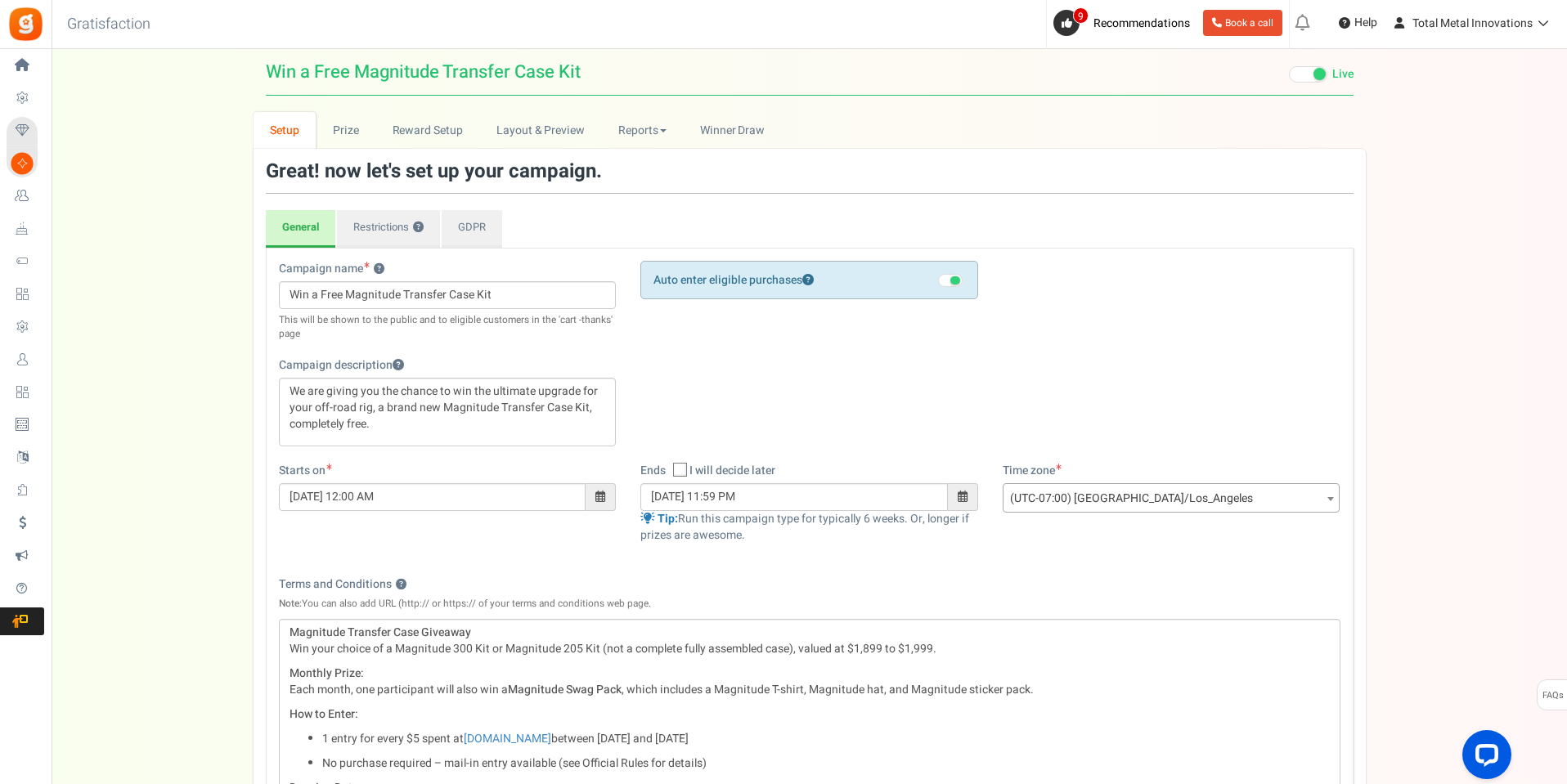
click at [603, 497] on span at bounding box center [600, 496] width 10 height 12
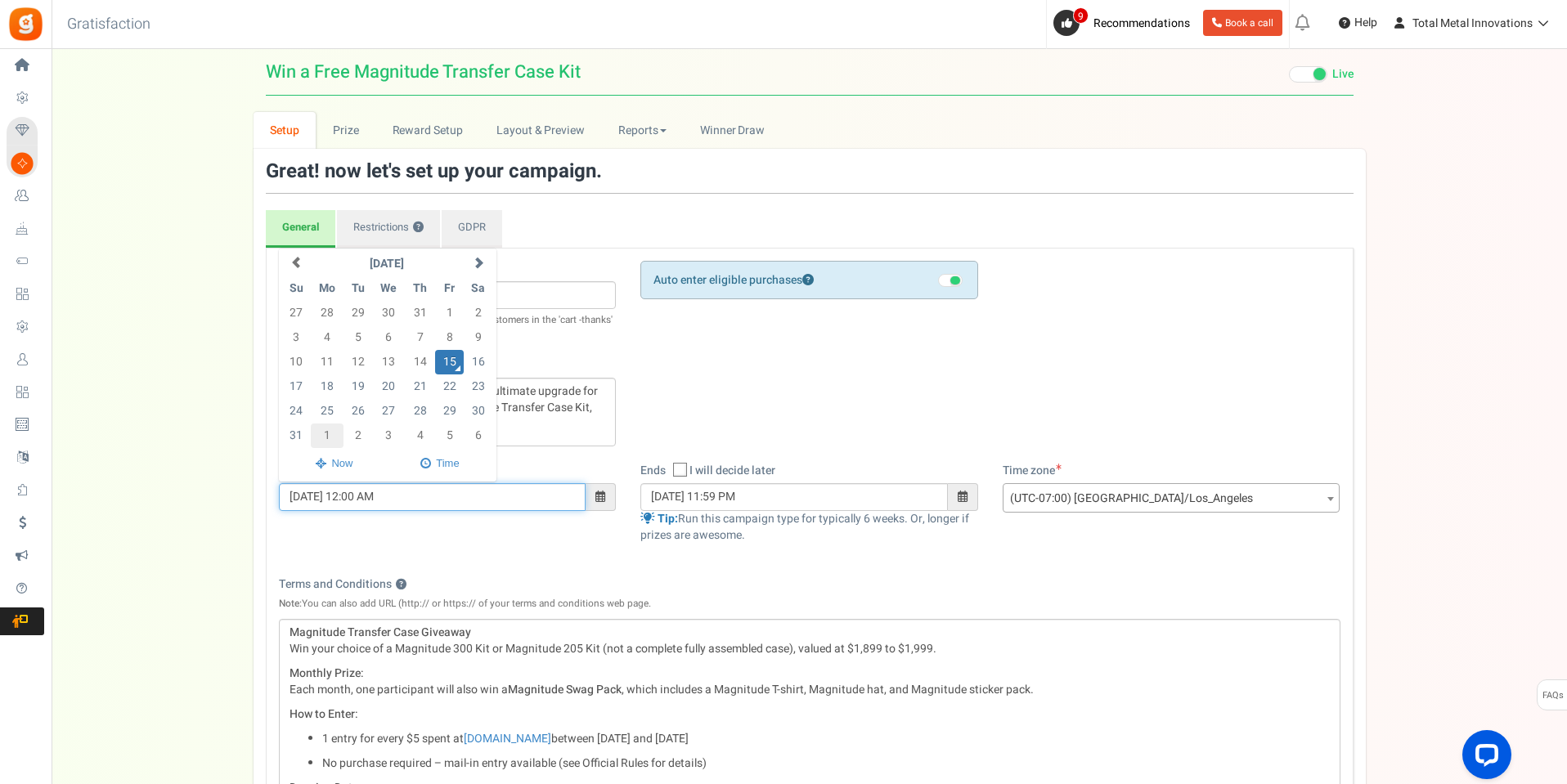
click at [324, 442] on td "1" at bounding box center [327, 435] width 33 height 24
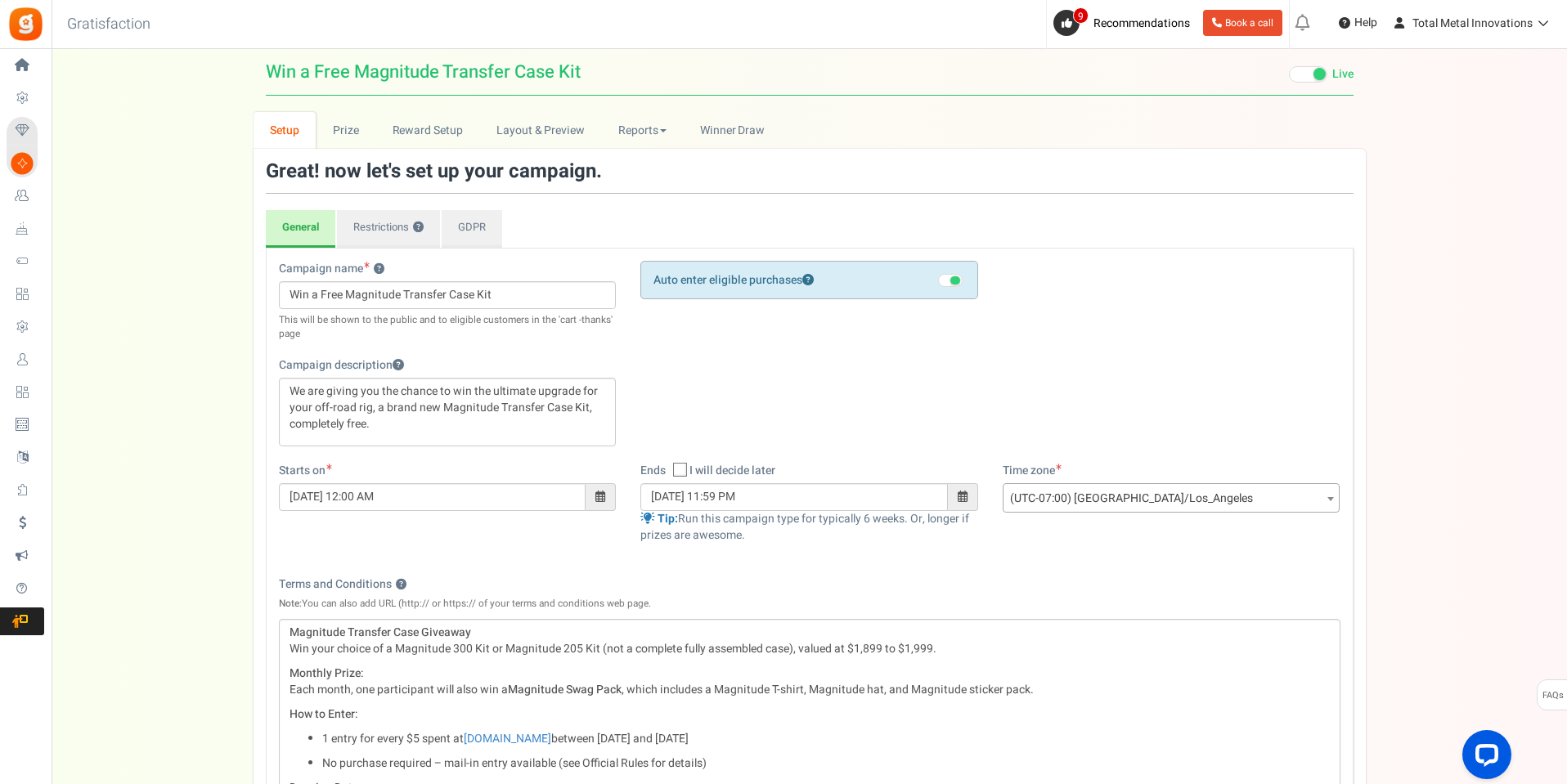
click at [818, 389] on div "Campaign name ? Display Title shown publicly Win a Free Magnitude Transfer Case…" at bounding box center [809, 361] width 1087 height 202
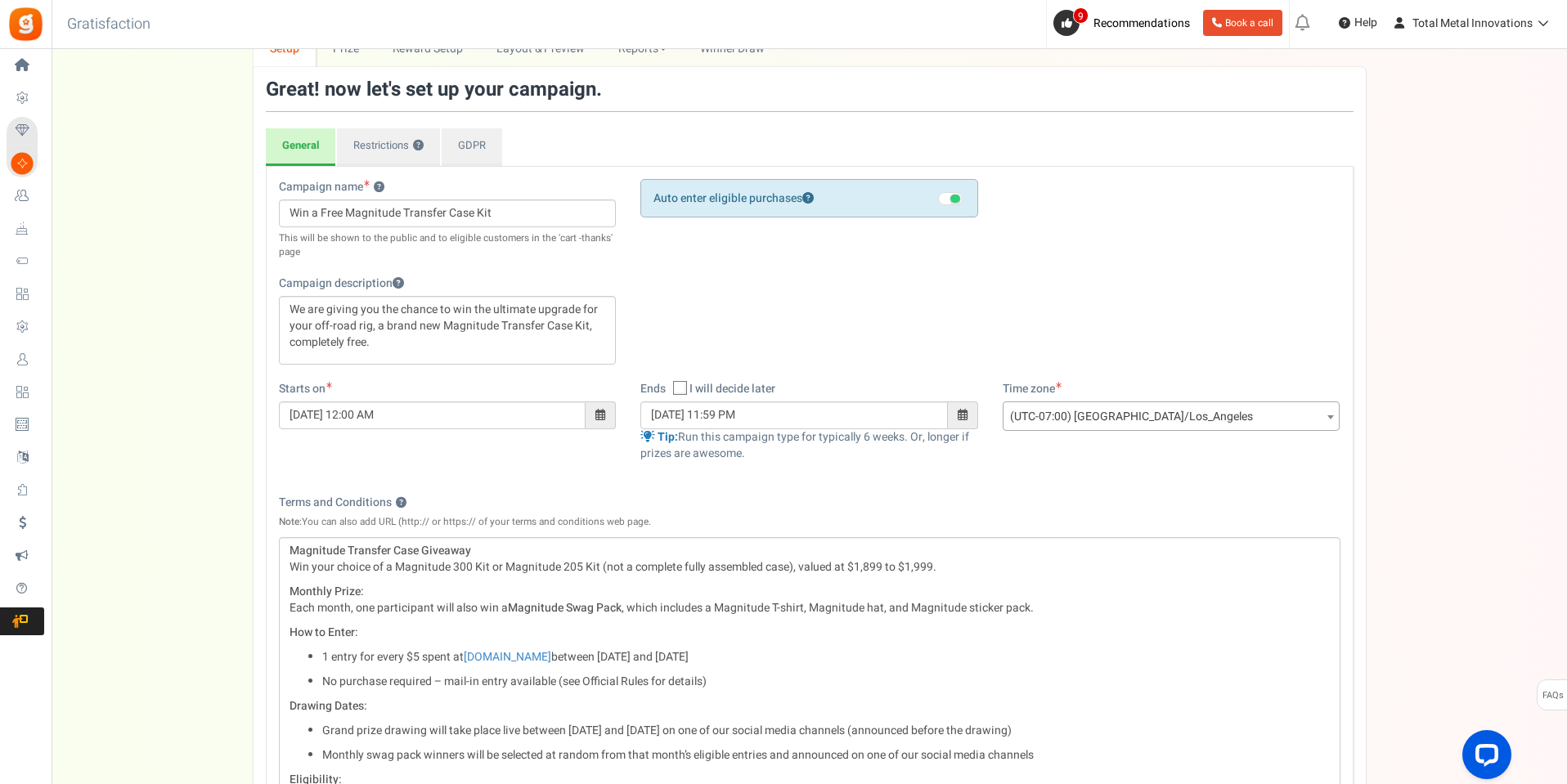
click at [604, 414] on span at bounding box center [600, 414] width 10 height 12
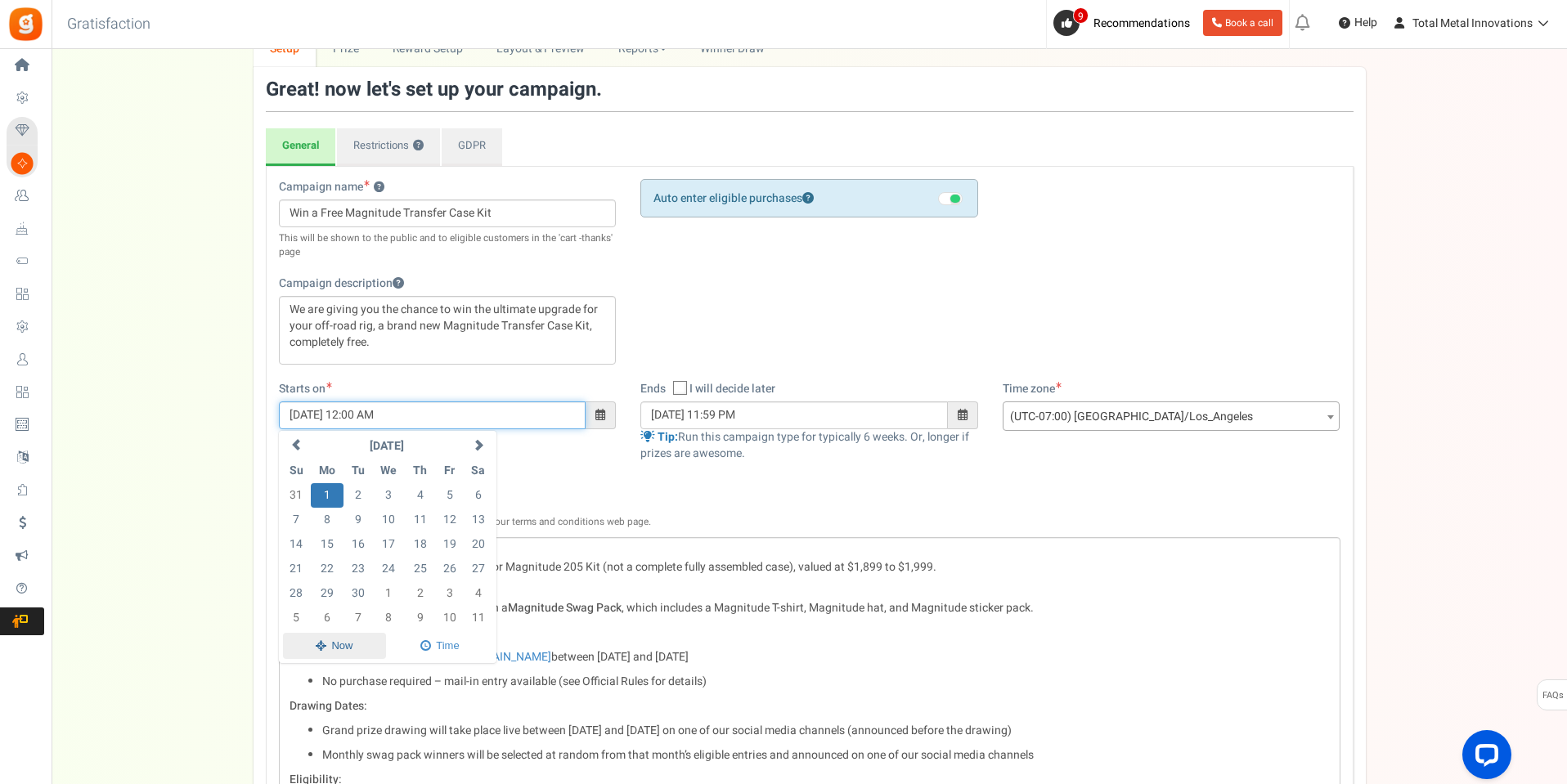
click at [342, 643] on span at bounding box center [335, 646] width 103 height 27
type input "[DATE] 05:33 PM"
click at [884, 299] on div "Campaign name ? Display Title shown publicly Win a Free Magnitude Transfer Case…" at bounding box center [809, 280] width 1087 height 202
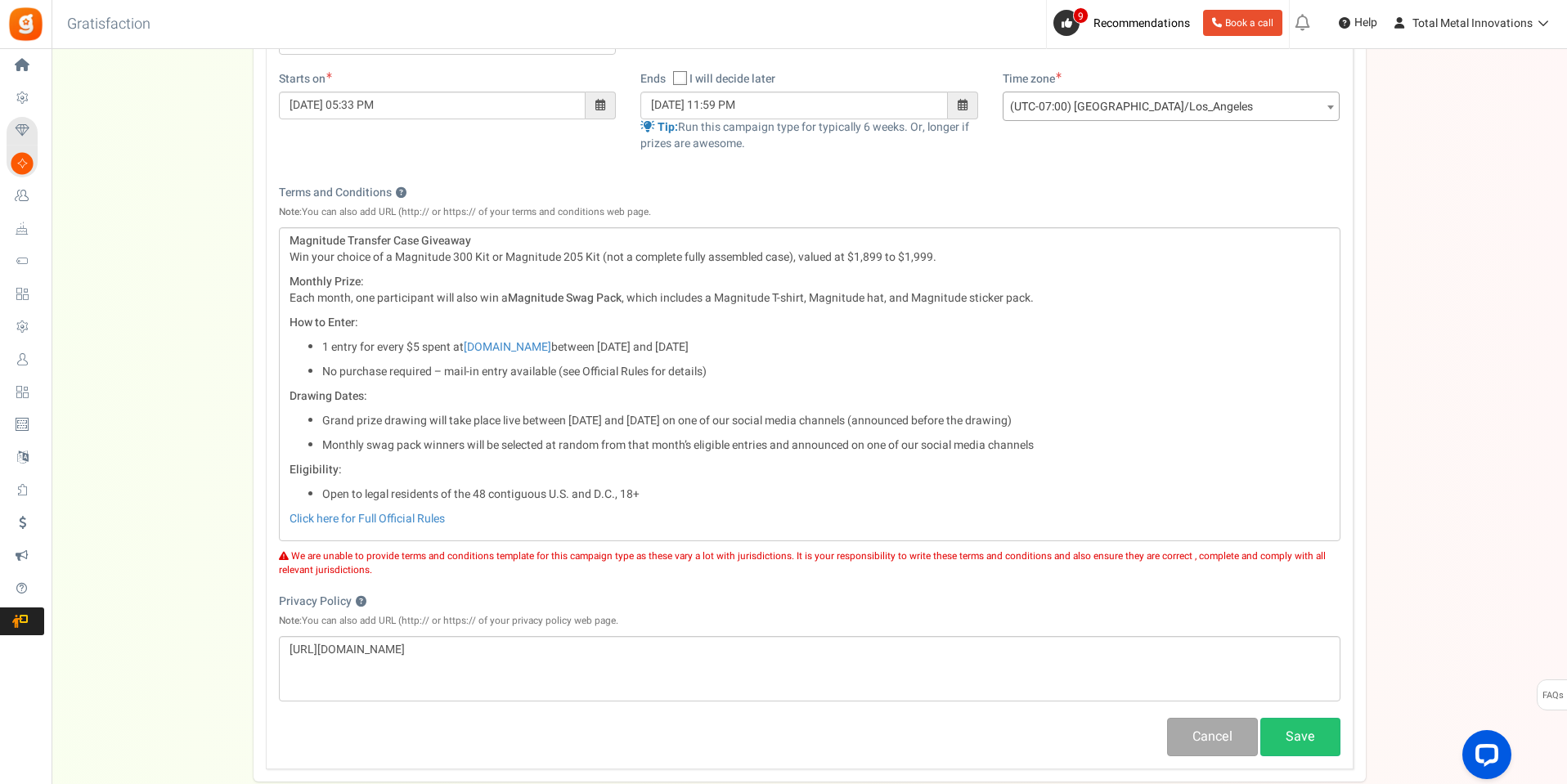
scroll to position [409, 0]
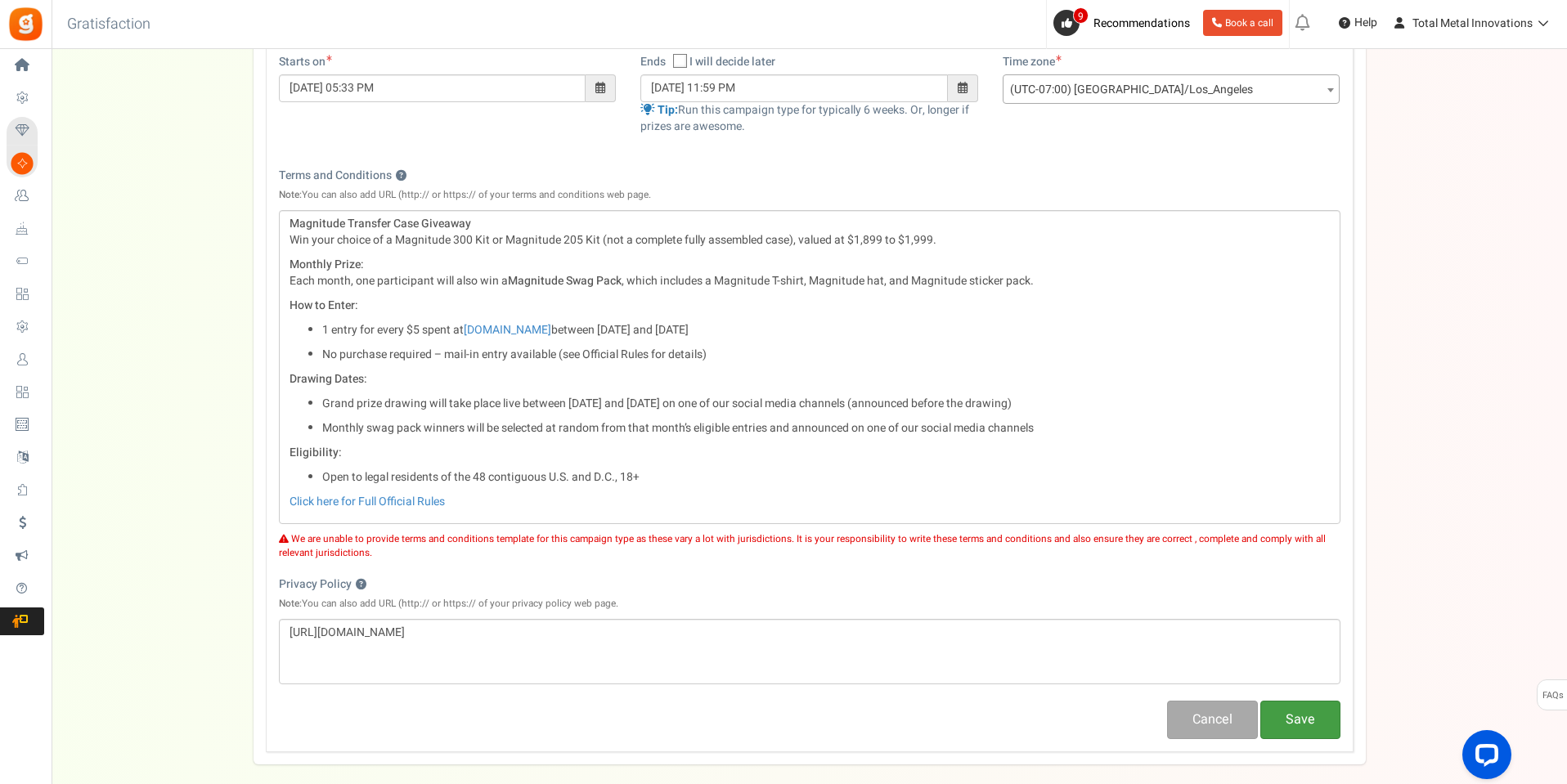
click at [1306, 722] on button "Save" at bounding box center [1301, 720] width 80 height 38
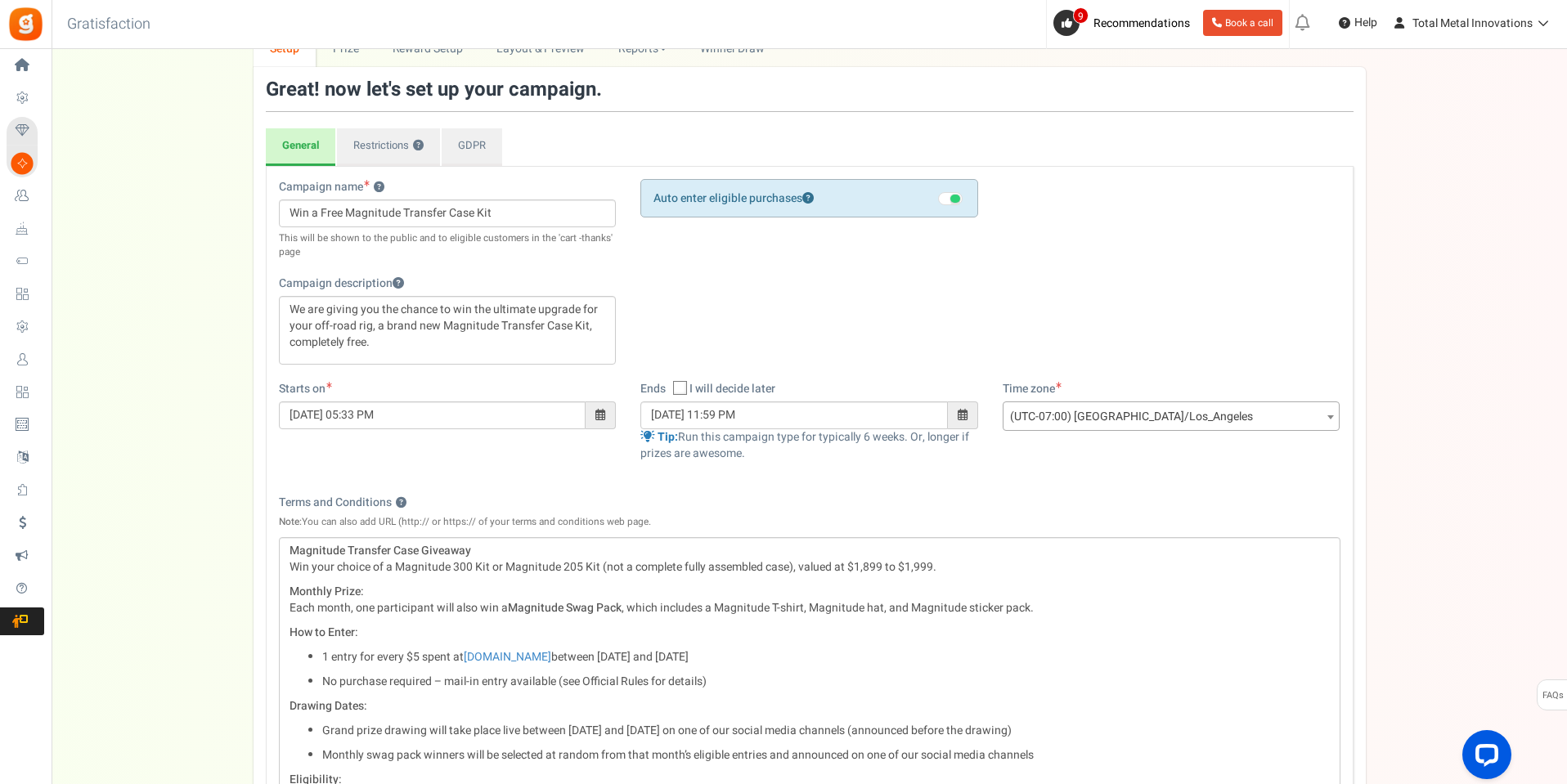
scroll to position [0, 0]
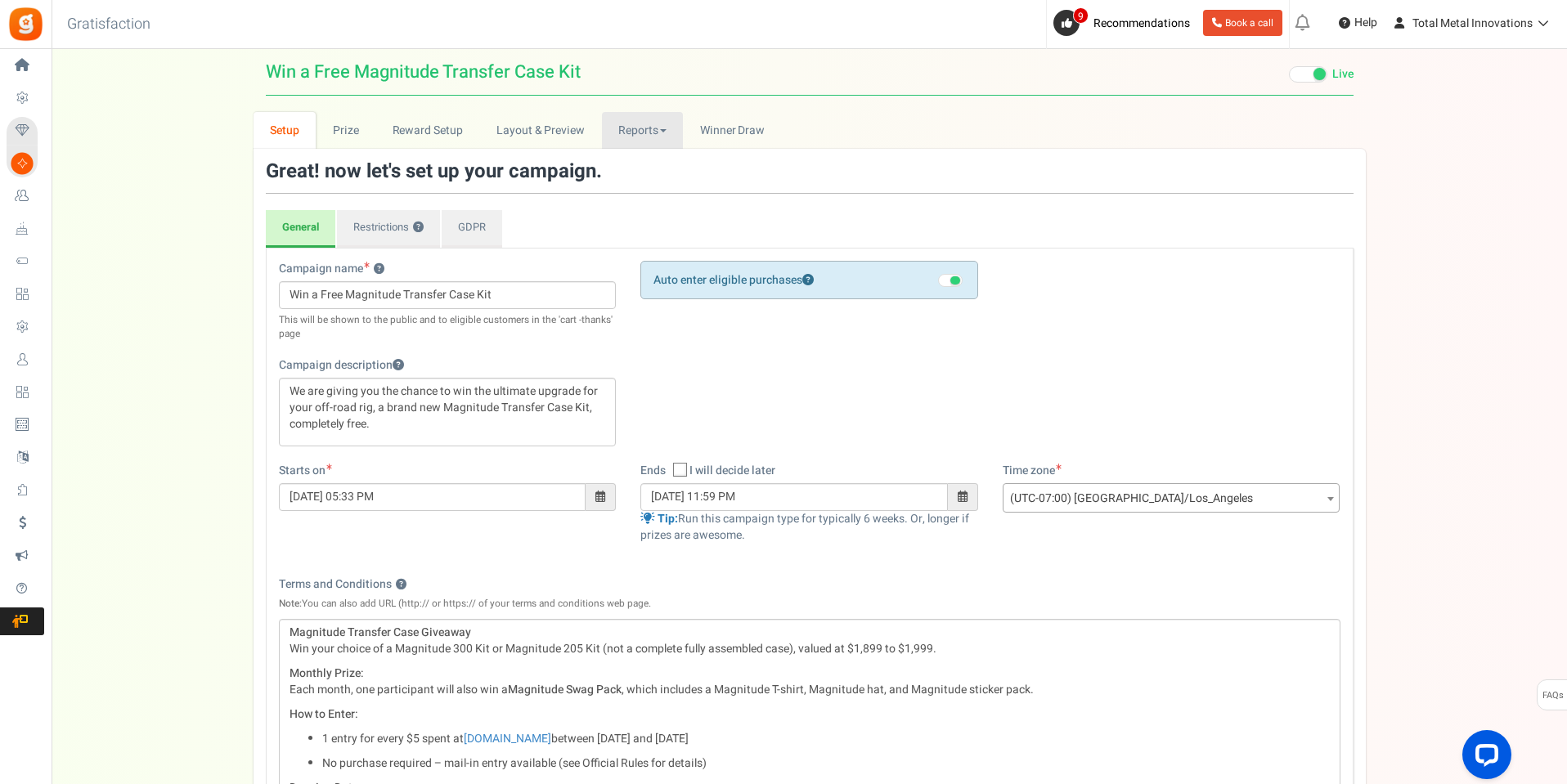
click at [640, 130] on link "Reports" at bounding box center [643, 131] width 82 height 37
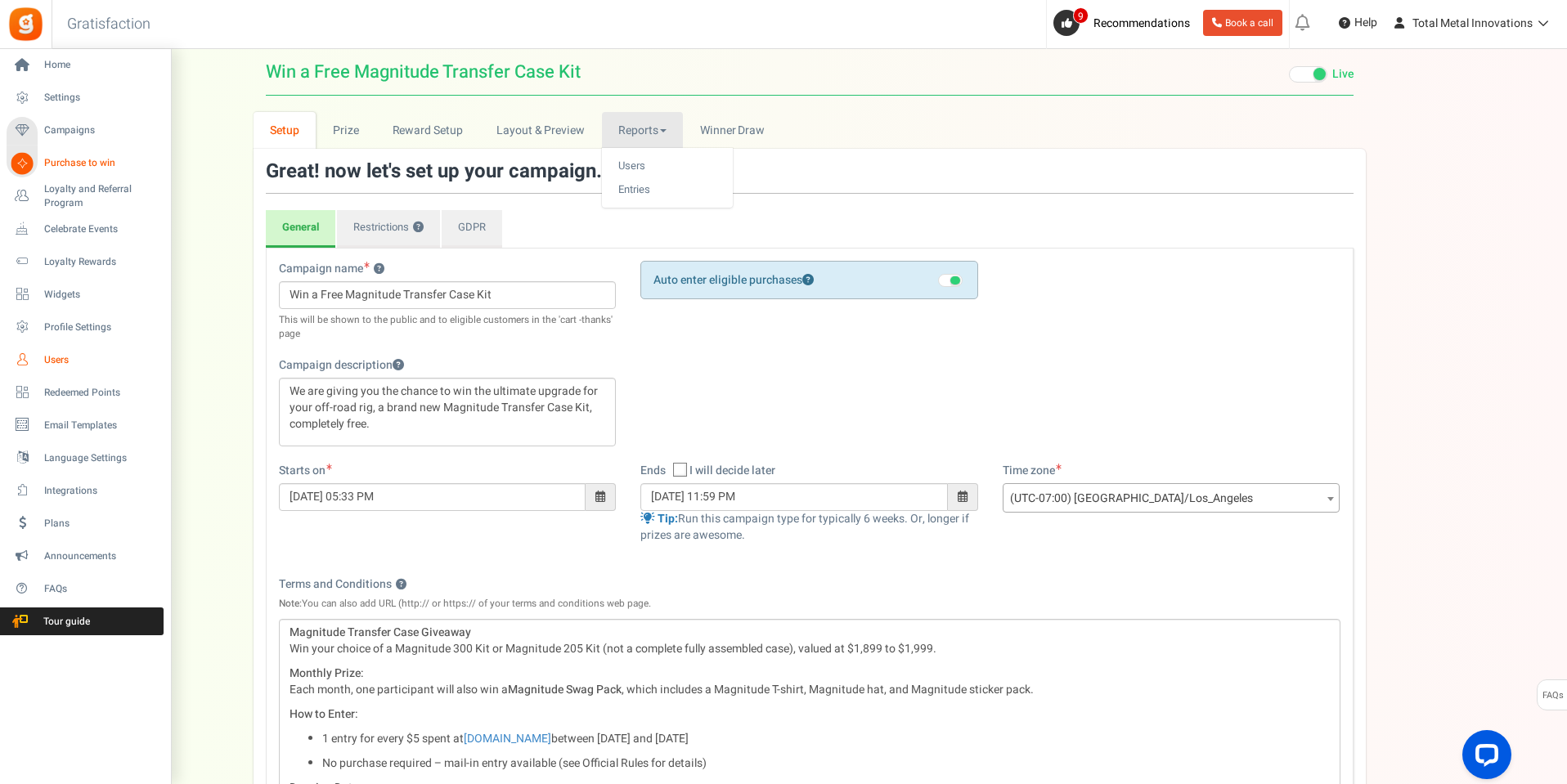
click at [42, 352] on link "Users" at bounding box center [85, 360] width 157 height 27
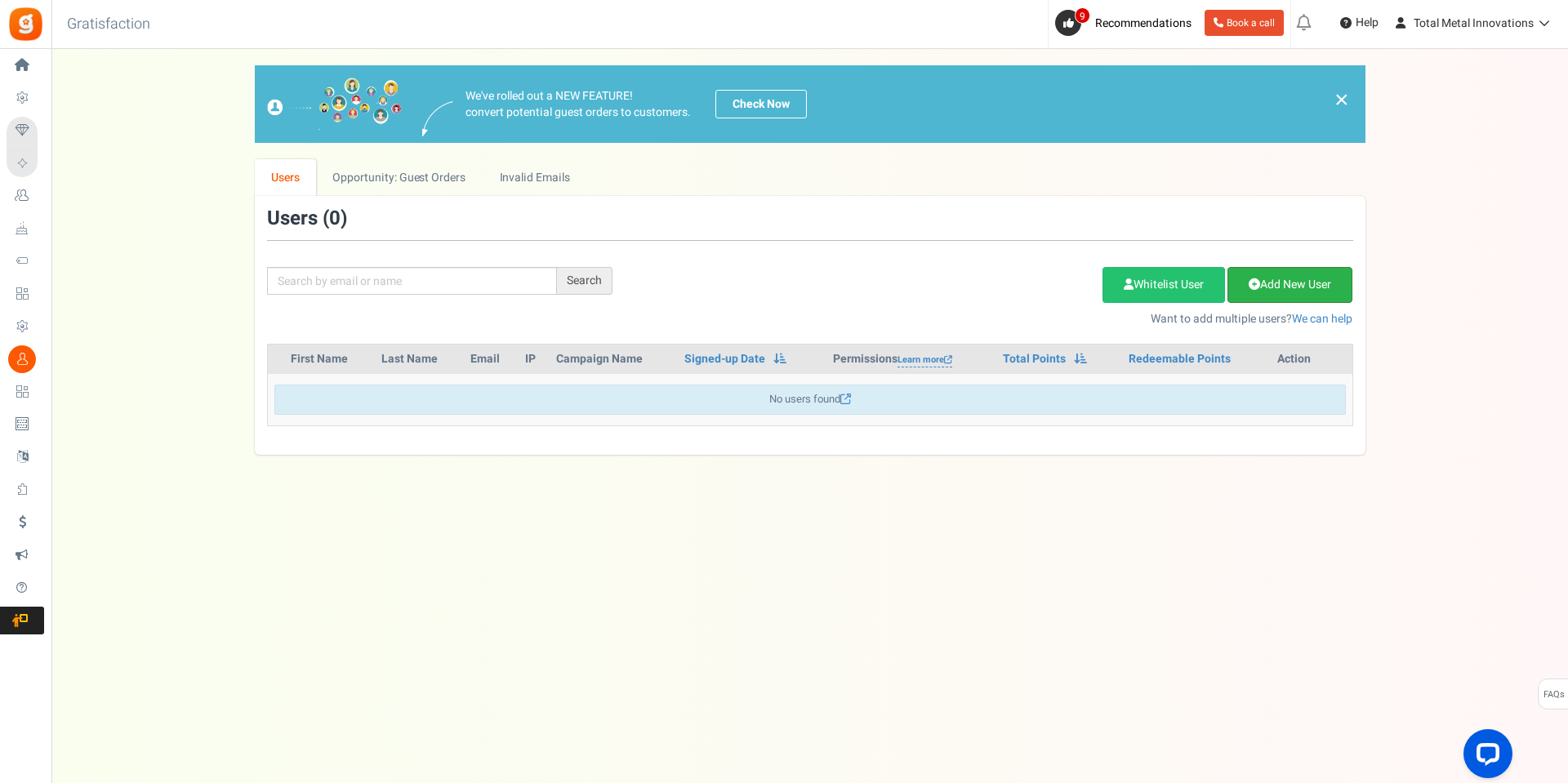
click at [1275, 285] on link "Add New User" at bounding box center [1289, 284] width 125 height 36
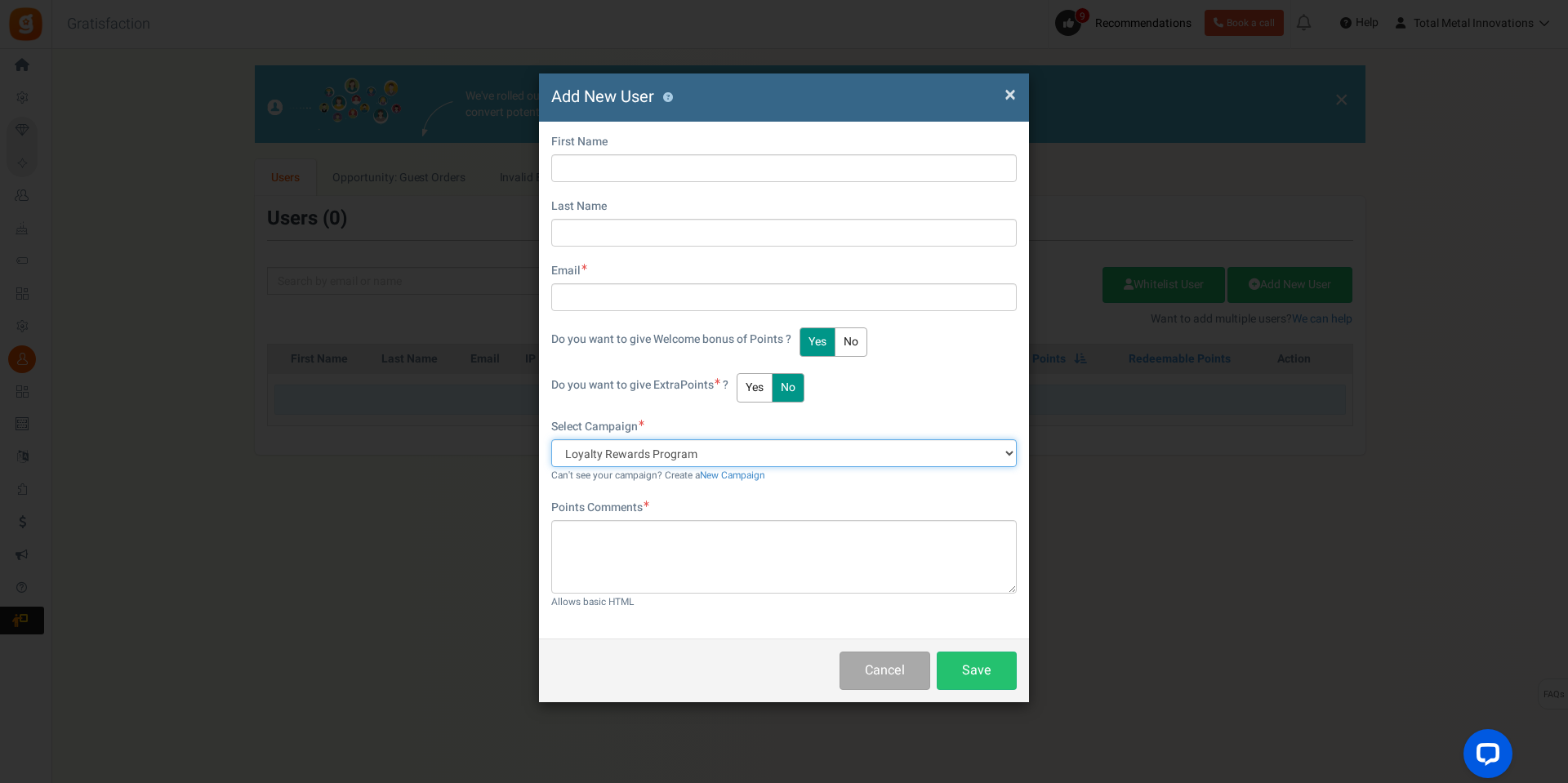
click at [881, 450] on select "Loyalty Rewards Program" at bounding box center [784, 452] width 466 height 27
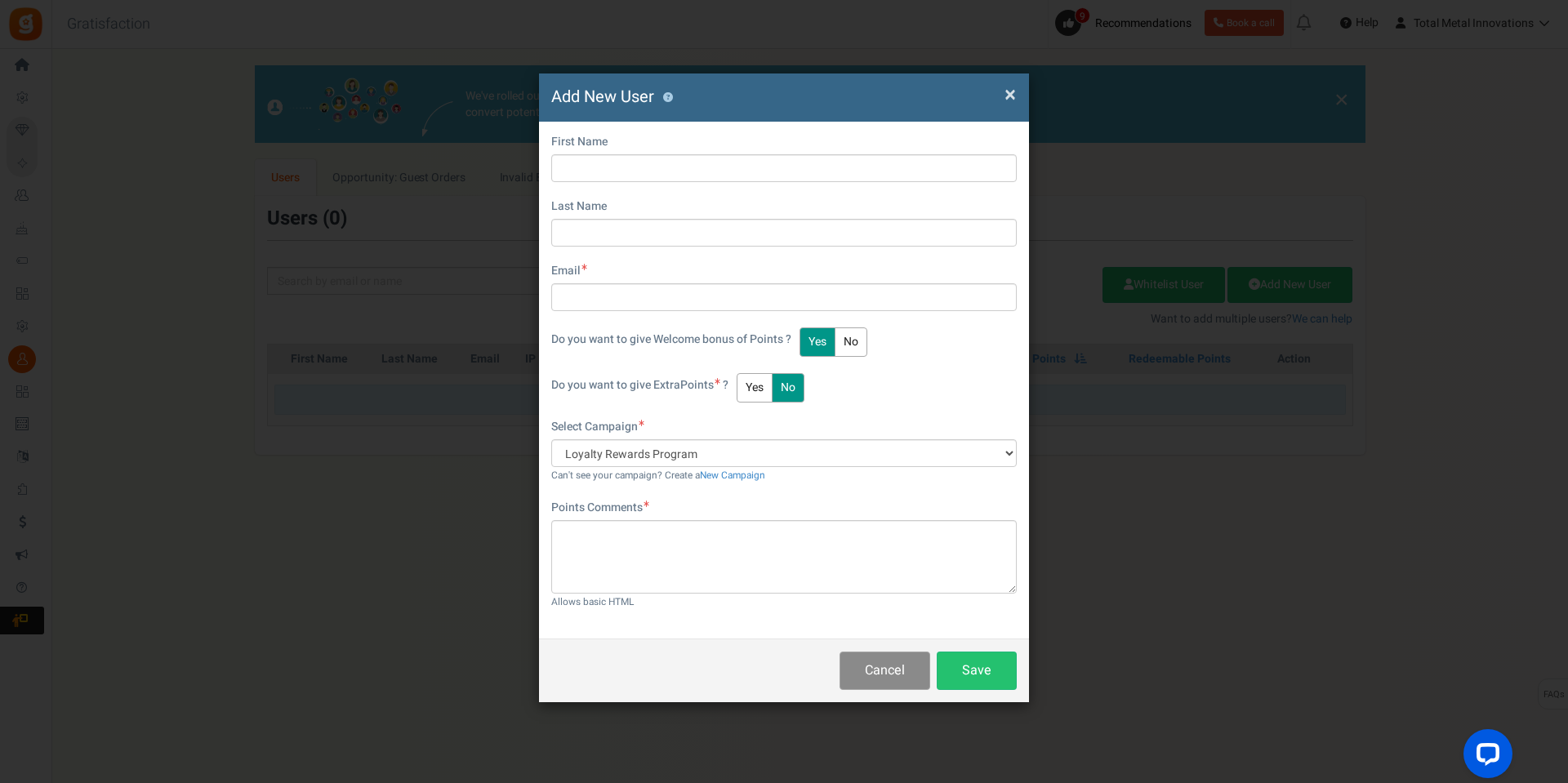
click at [885, 673] on button "Cancel" at bounding box center [885, 671] width 91 height 38
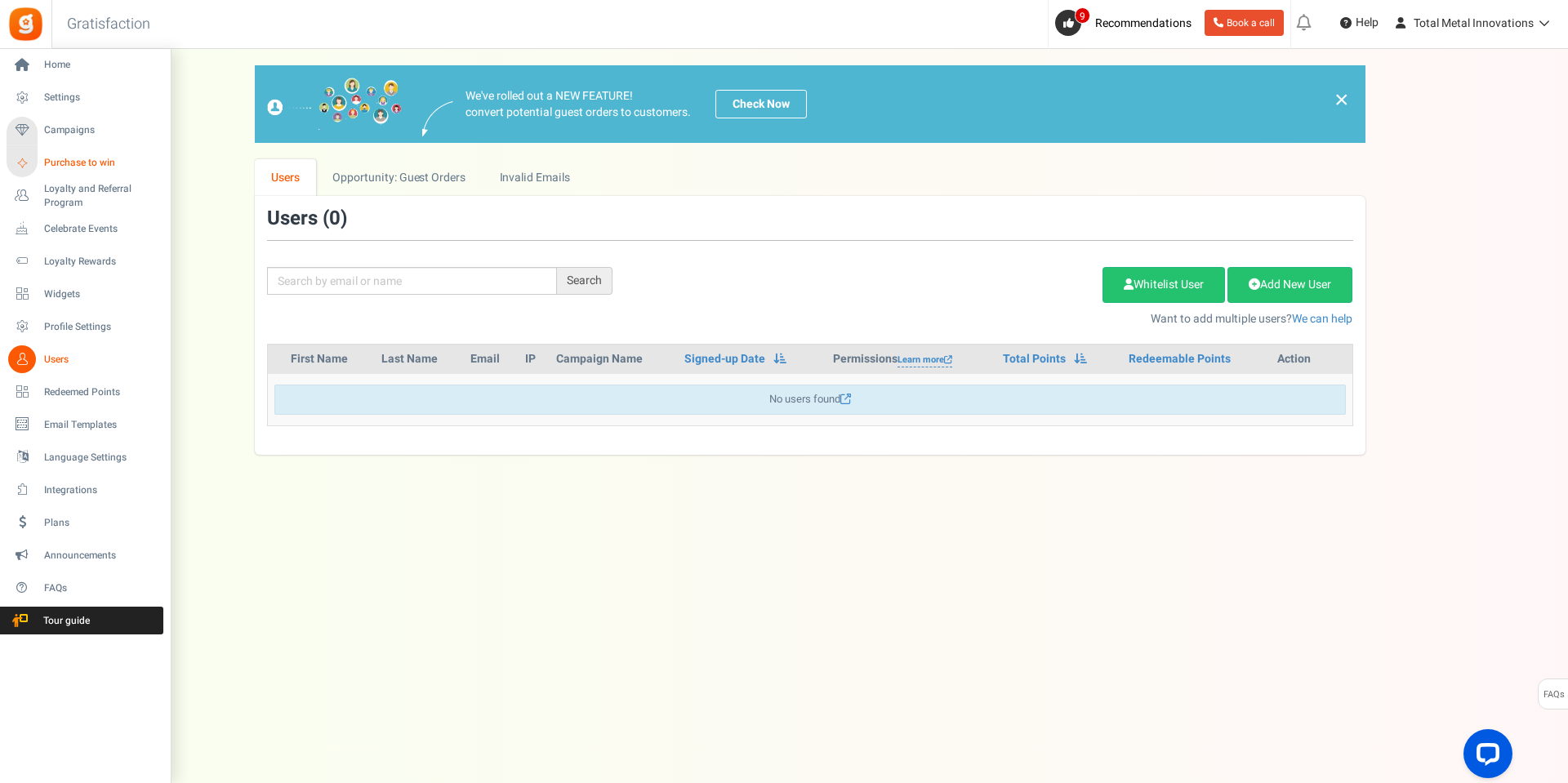
click at [65, 160] on span "Purchase to win" at bounding box center [101, 163] width 115 height 14
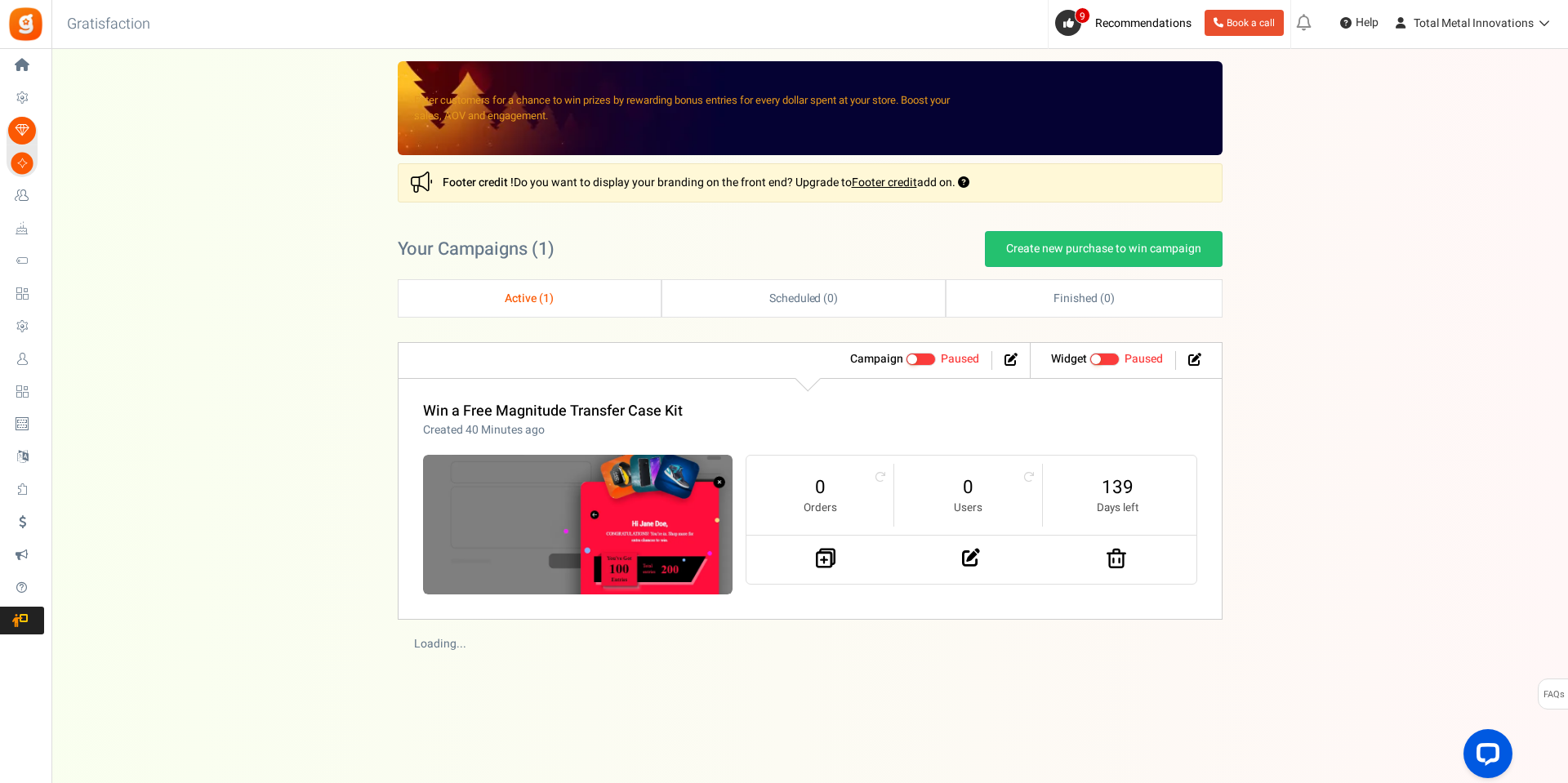
click at [534, 301] on span "Active ( 1 )" at bounding box center [529, 298] width 49 height 17
click at [928, 359] on span at bounding box center [920, 359] width 31 height 13
click at [905, 359] on input "Active Paused" at bounding box center [905, 359] width 0 height 11
click at [531, 306] on span "Active ( 1 )" at bounding box center [529, 298] width 49 height 17
click at [529, 297] on span "Active ( 1 )" at bounding box center [529, 298] width 49 height 17
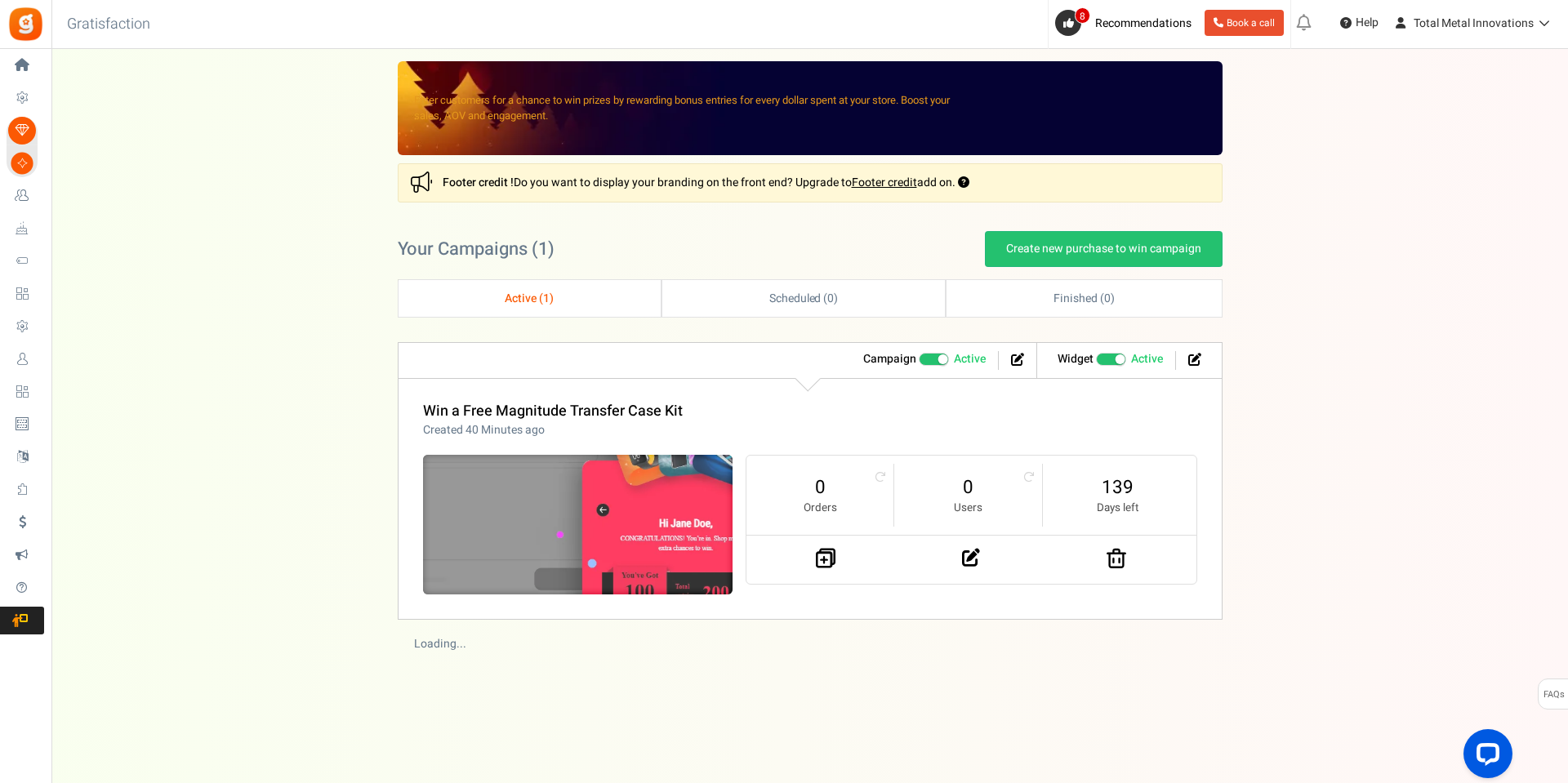
click at [581, 478] on img at bounding box center [578, 524] width 465 height 209
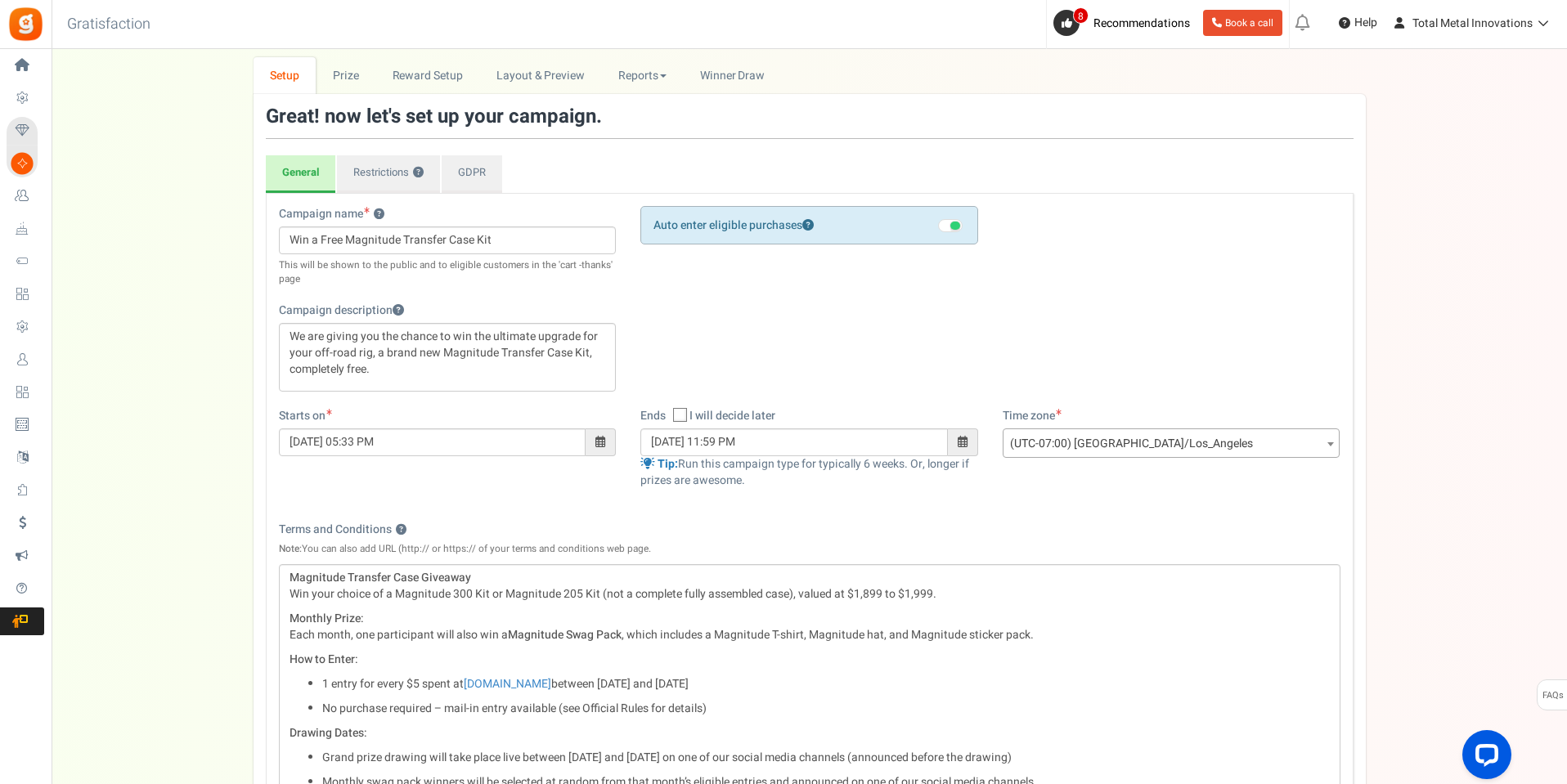
scroll to position [7, 0]
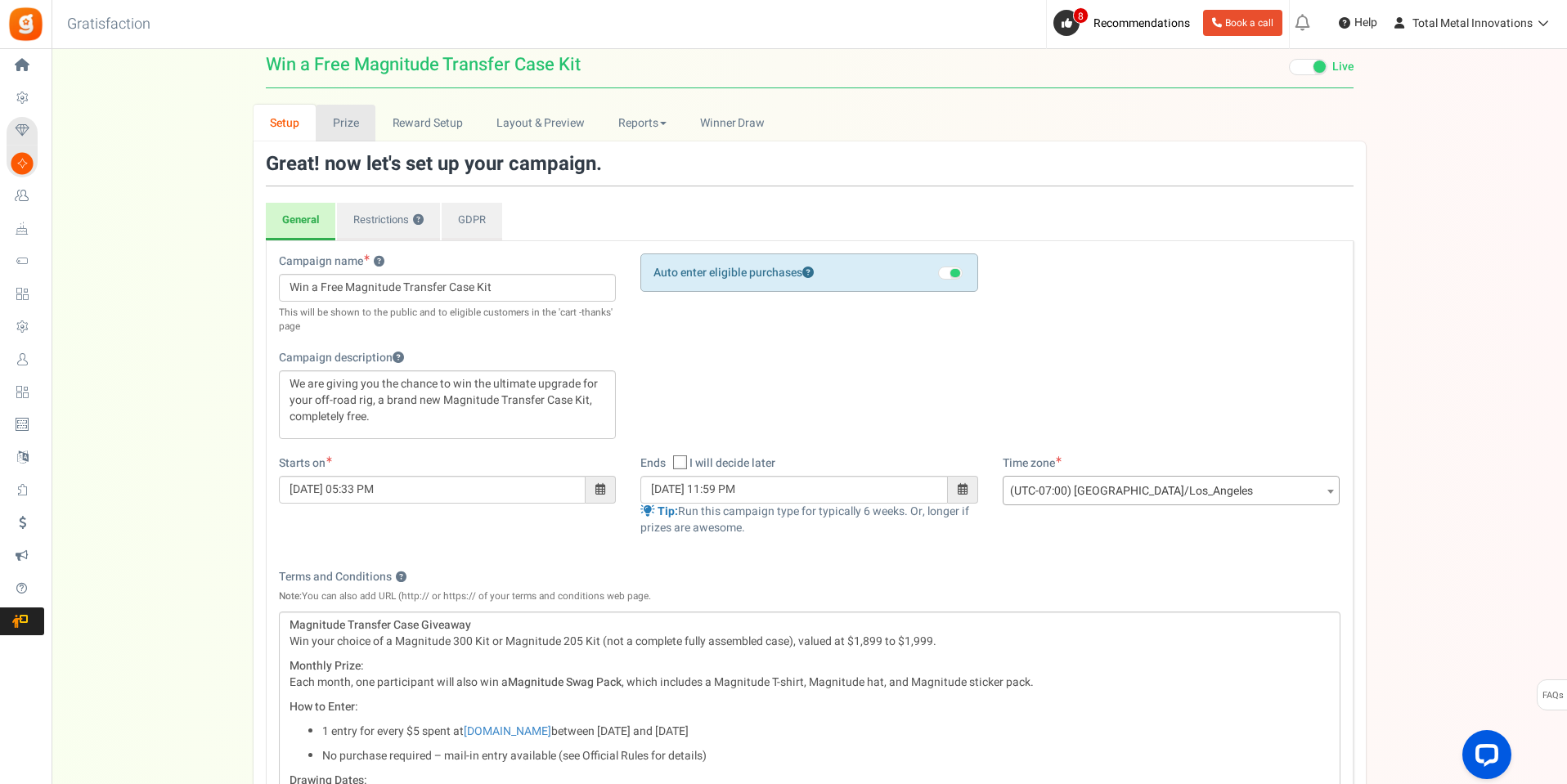
click at [341, 128] on link "Prize" at bounding box center [346, 123] width 60 height 37
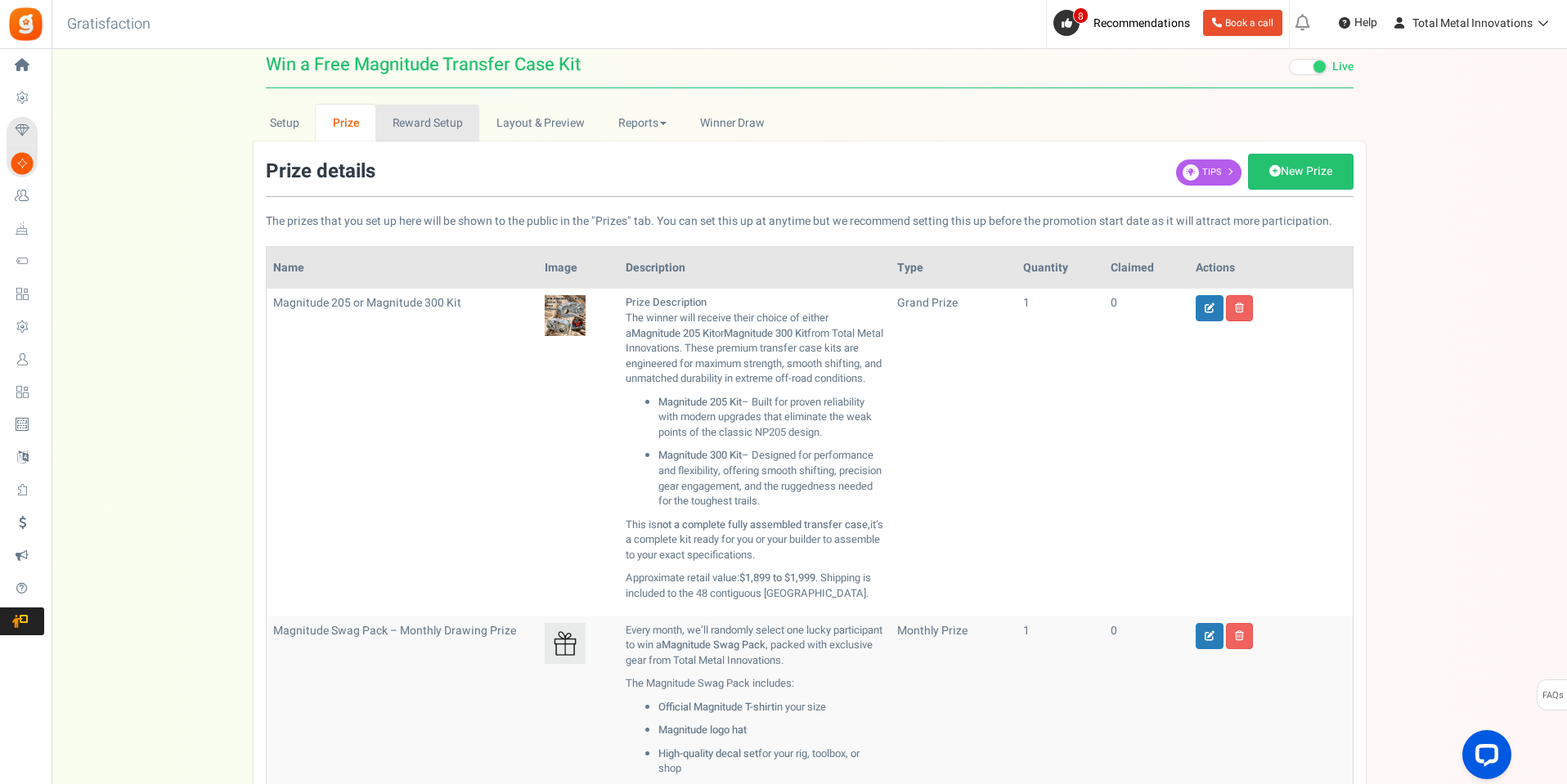
click at [454, 118] on link "Reward Setup" at bounding box center [427, 123] width 104 height 37
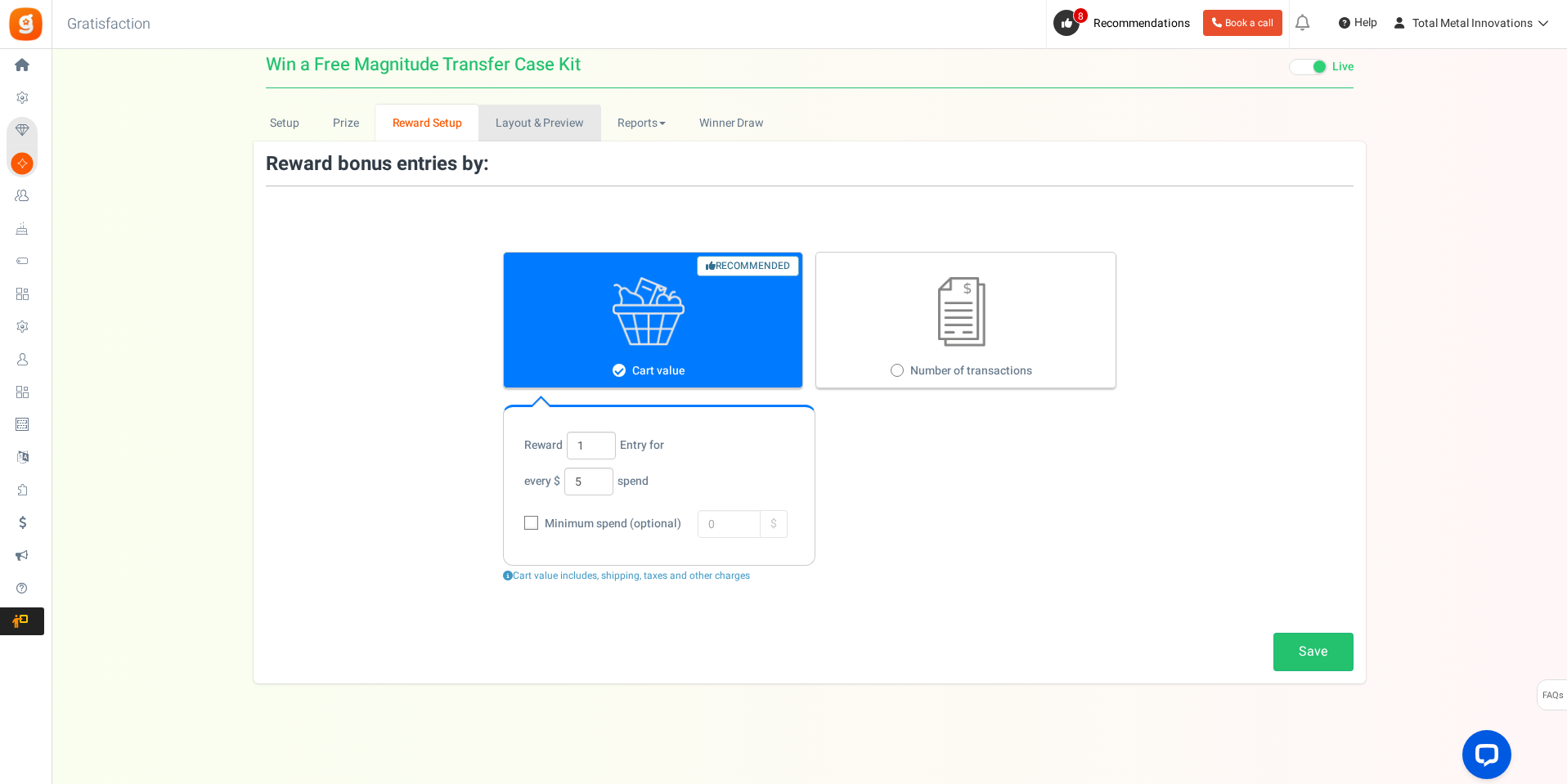
click at [500, 122] on link "Layout & Preview" at bounding box center [540, 123] width 122 height 37
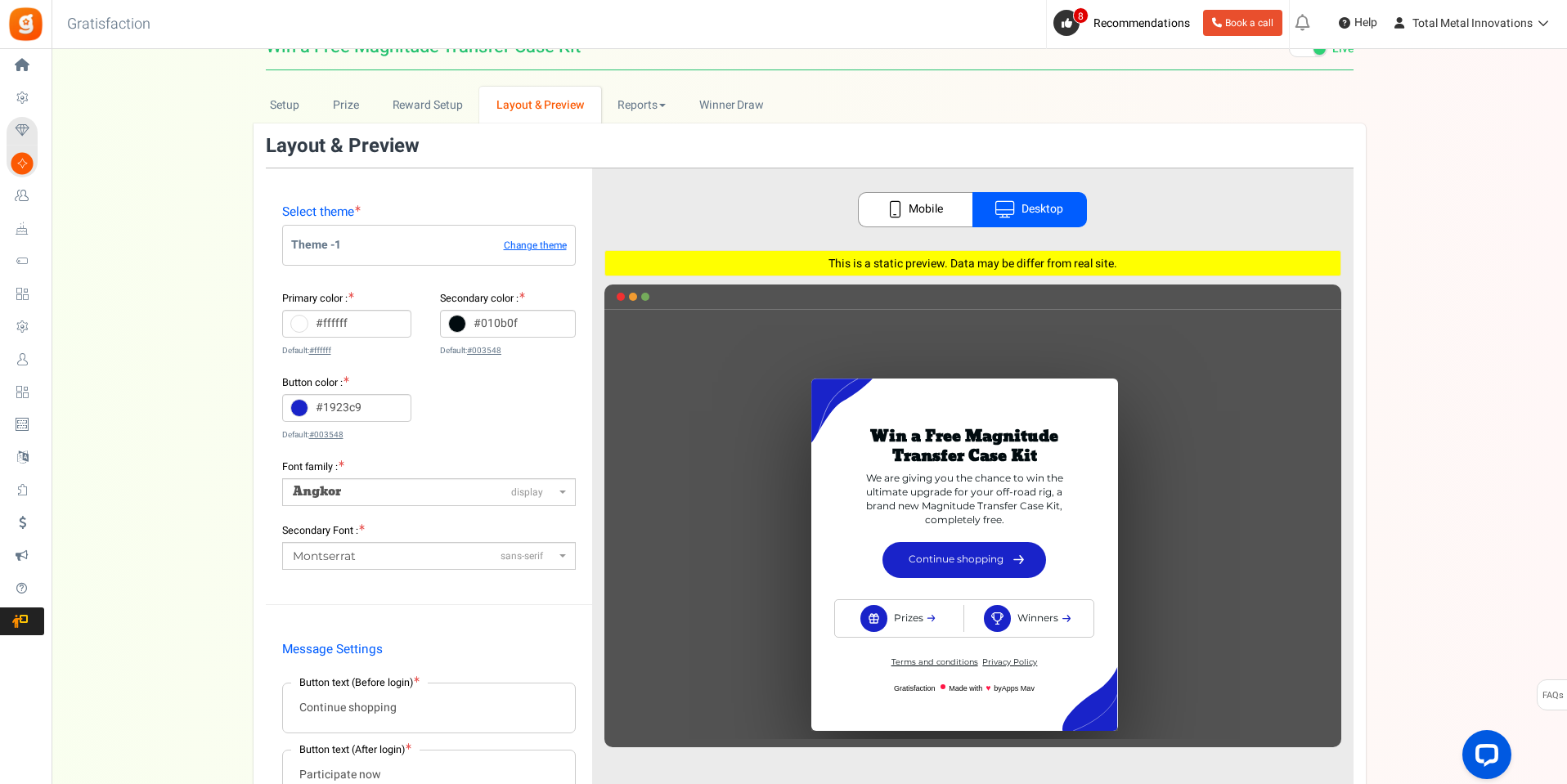
scroll to position [0, 0]
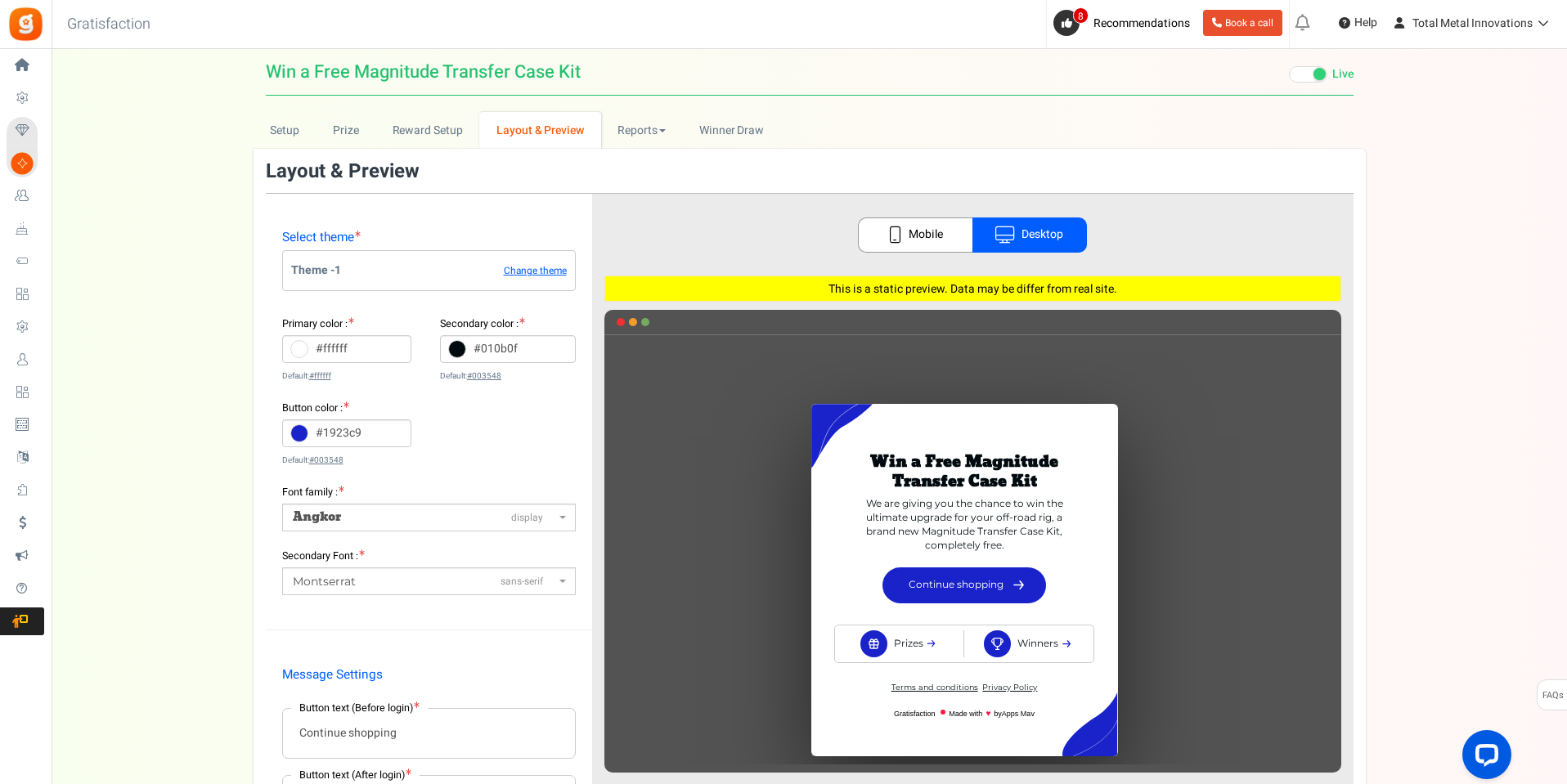
drag, startPoint x: 1459, startPoint y: 305, endPoint x: 1398, endPoint y: 254, distance: 79.5
click at [1459, 305] on div "Setup Prize Entry Methods Reward Setup Refer a Friend Layout & Preview Layout &…" at bounding box center [809, 553] width 1515 height 883
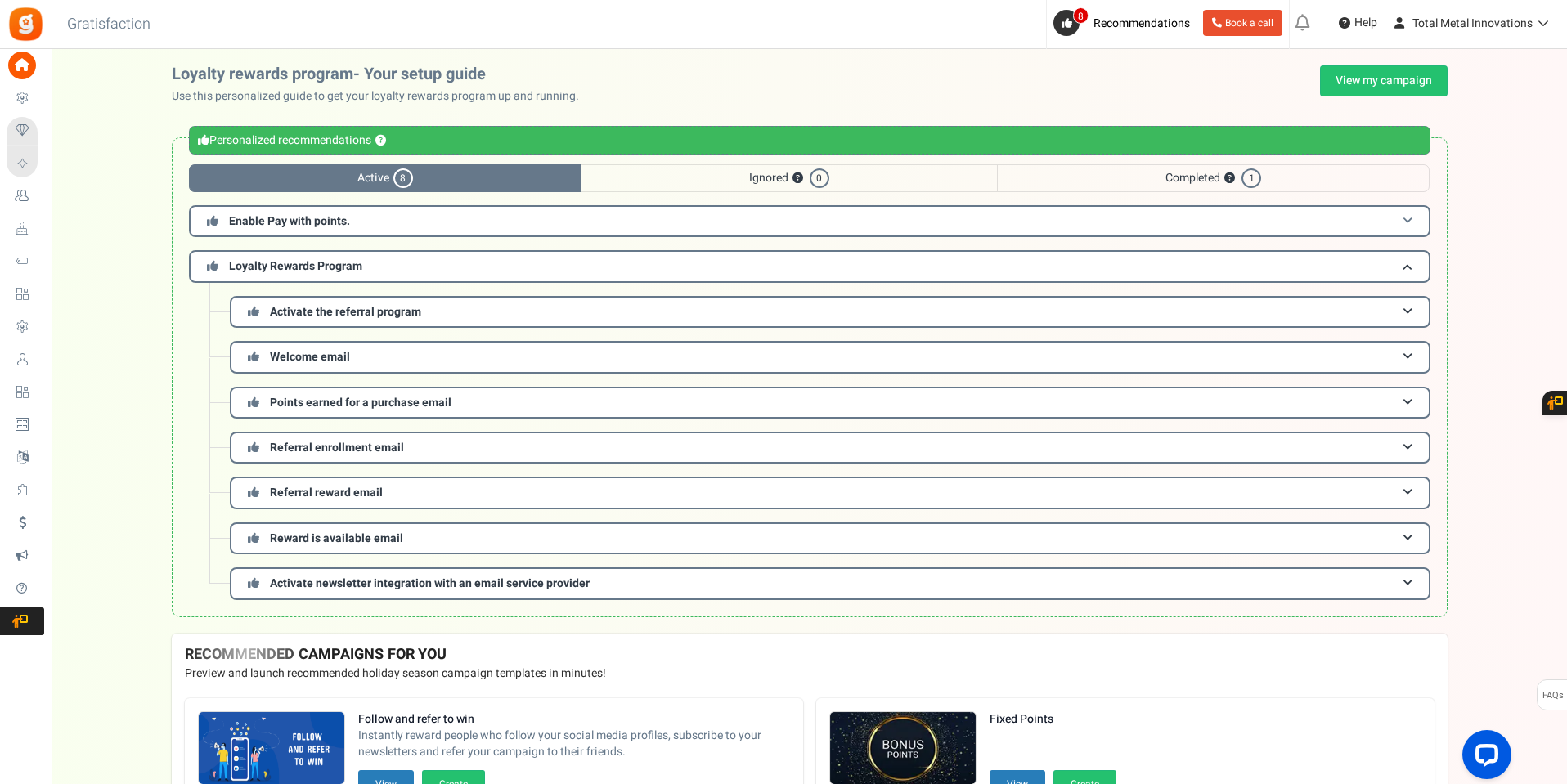
click at [294, 223] on span "Enable Pay with points." at bounding box center [289, 221] width 121 height 17
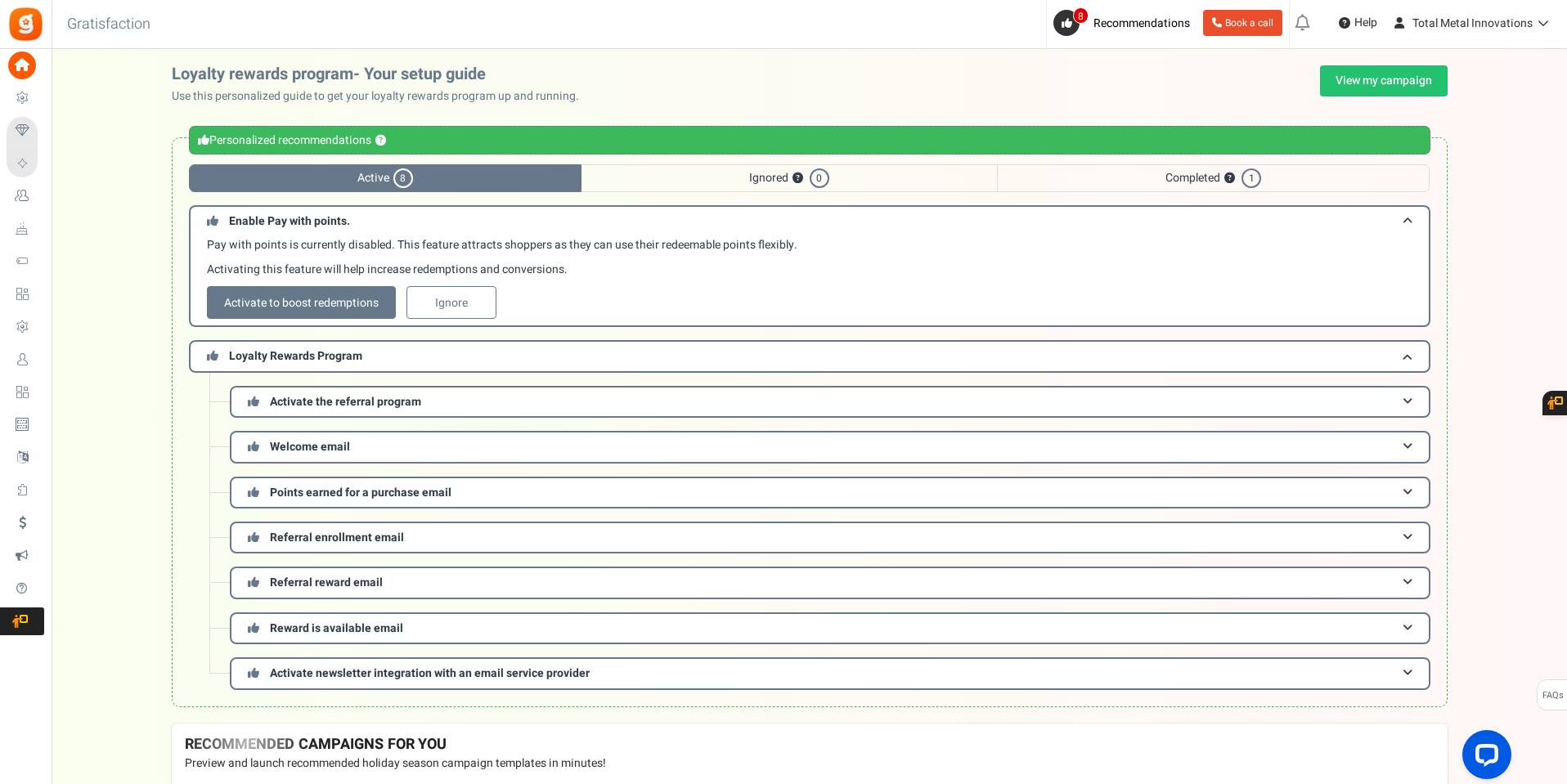
click at [106, 228] on div "Loyalty rewards program- Your setup guide Use this personalized guide to get yo…" at bounding box center [809, 394] width 1515 height 658
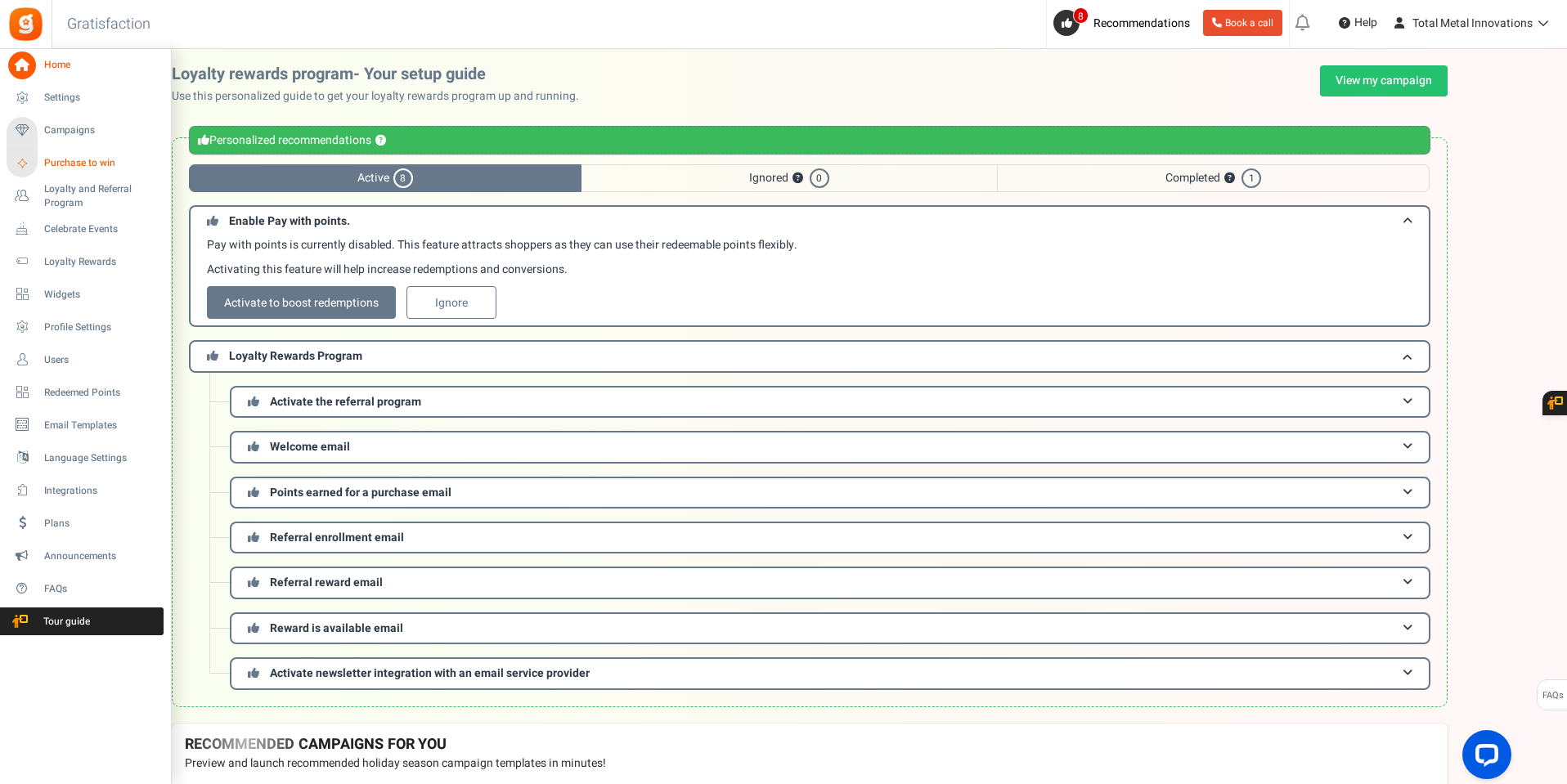
click at [57, 166] on span "Purchase to win" at bounding box center [102, 163] width 115 height 14
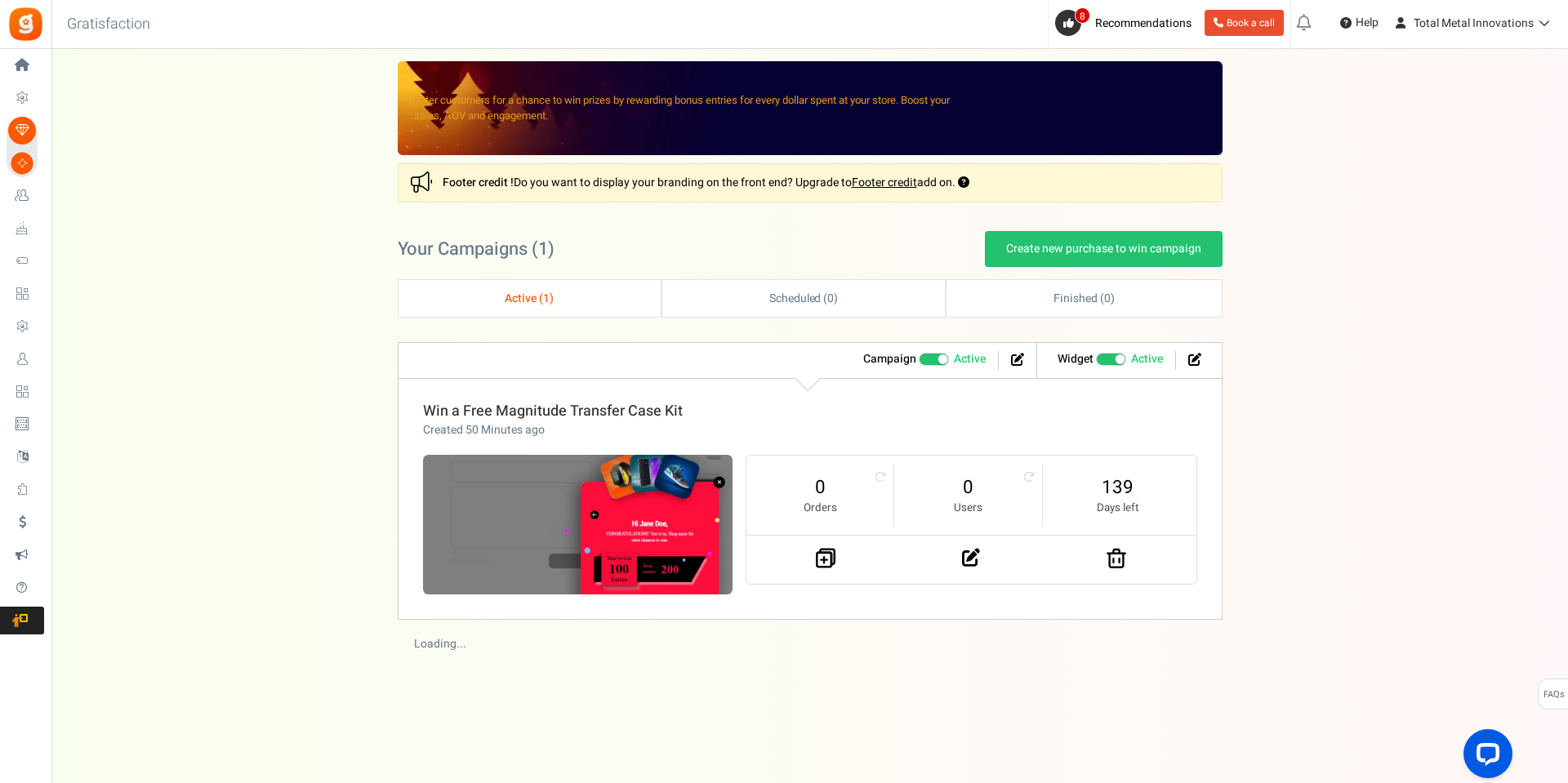
click at [558, 402] on link "Win a Free Magnitude Transfer Case Kit" at bounding box center [553, 411] width 259 height 22
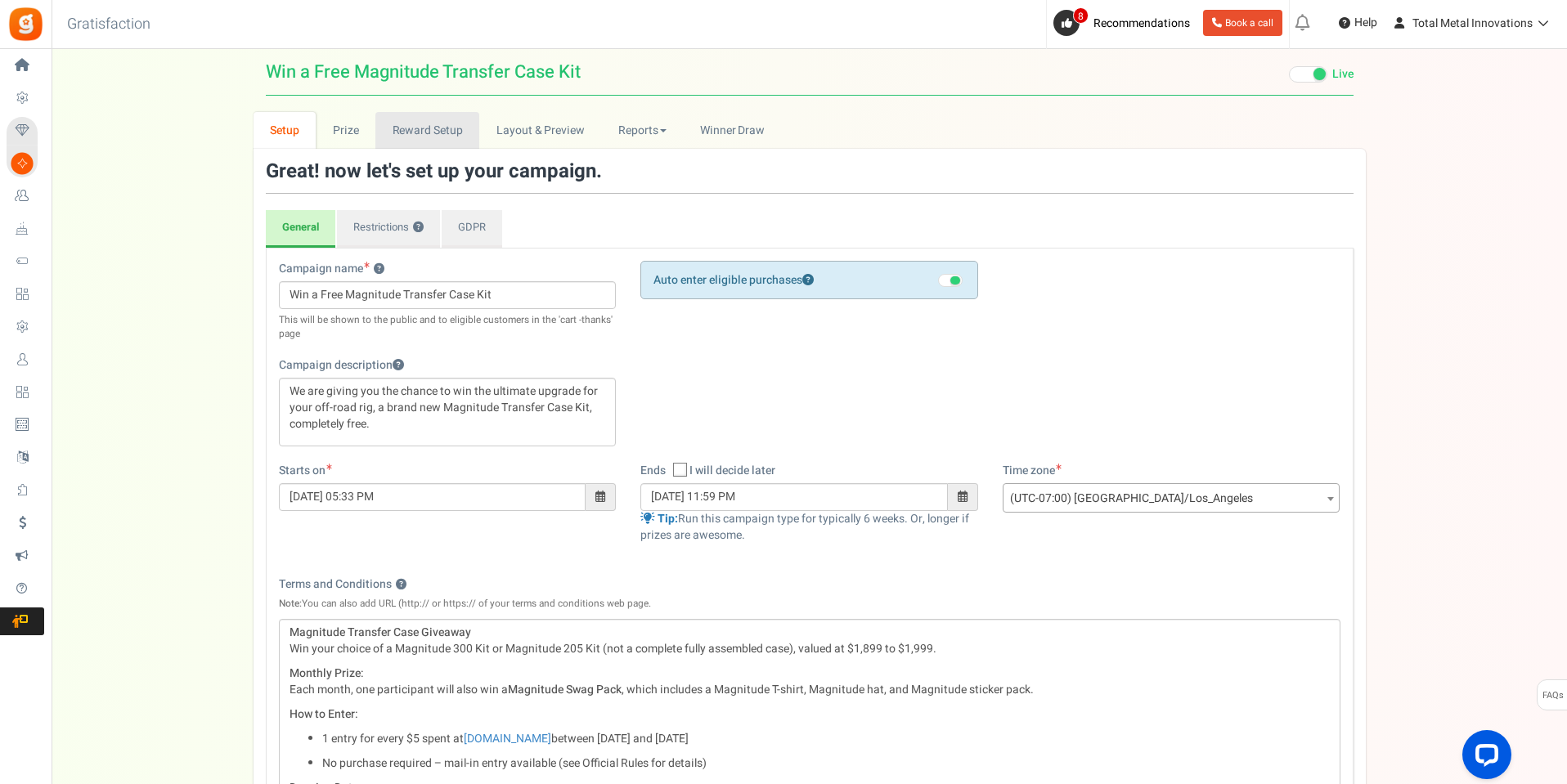
click at [410, 133] on link "Reward Setup" at bounding box center [427, 131] width 104 height 37
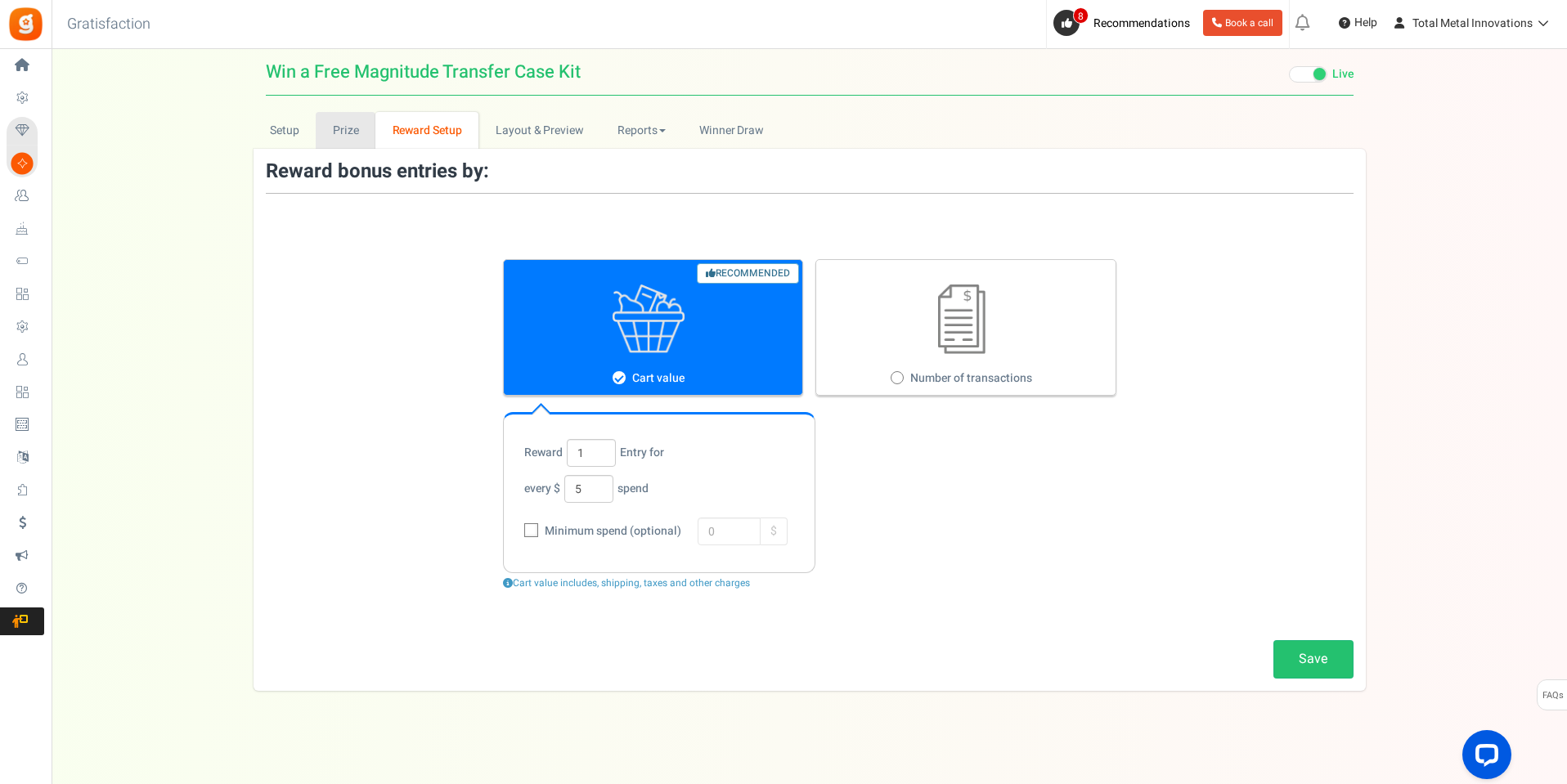
click at [337, 140] on link "Prize" at bounding box center [346, 131] width 60 height 37
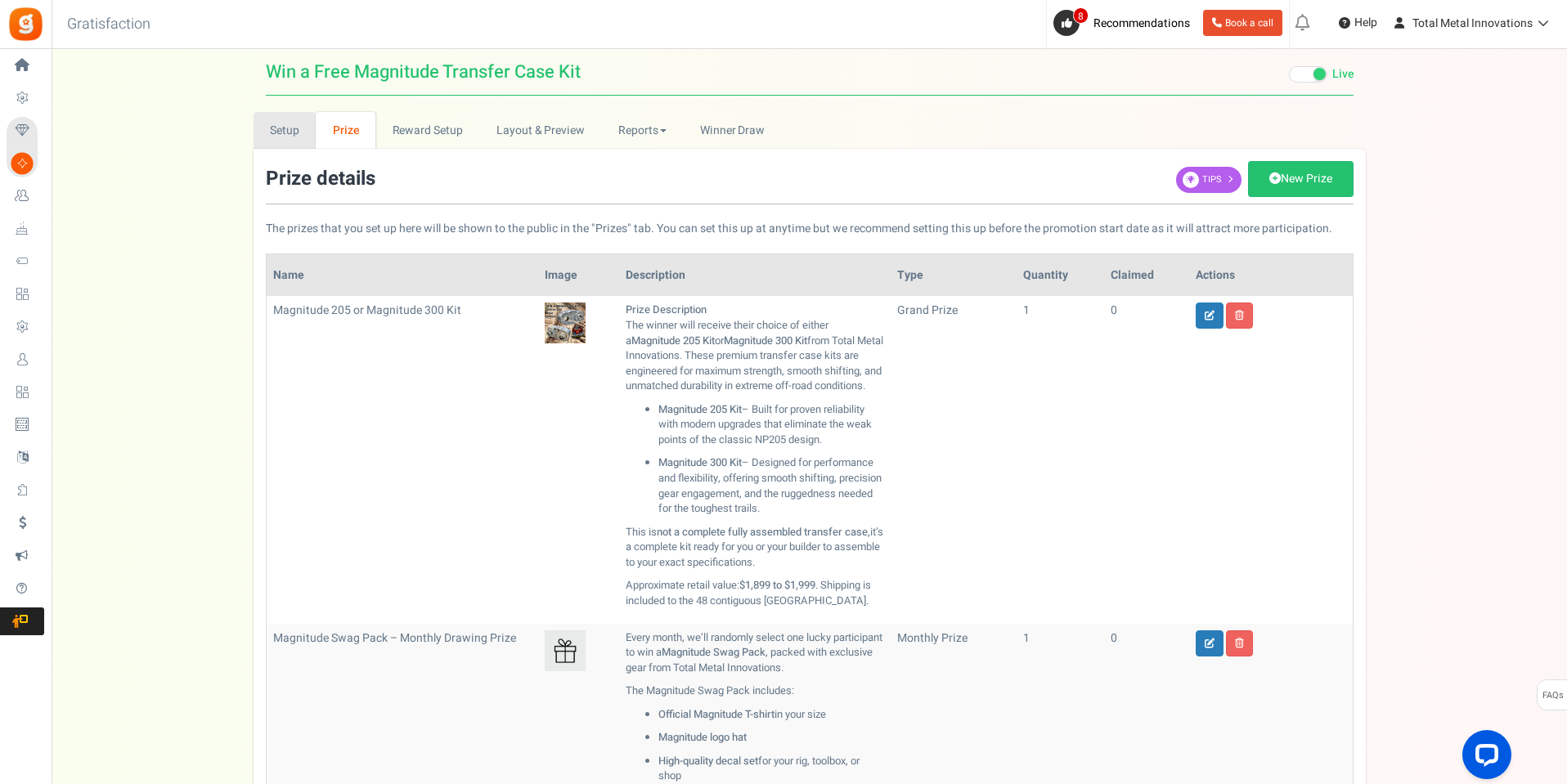
click at [296, 137] on link "Setup" at bounding box center [286, 131] width 63 height 37
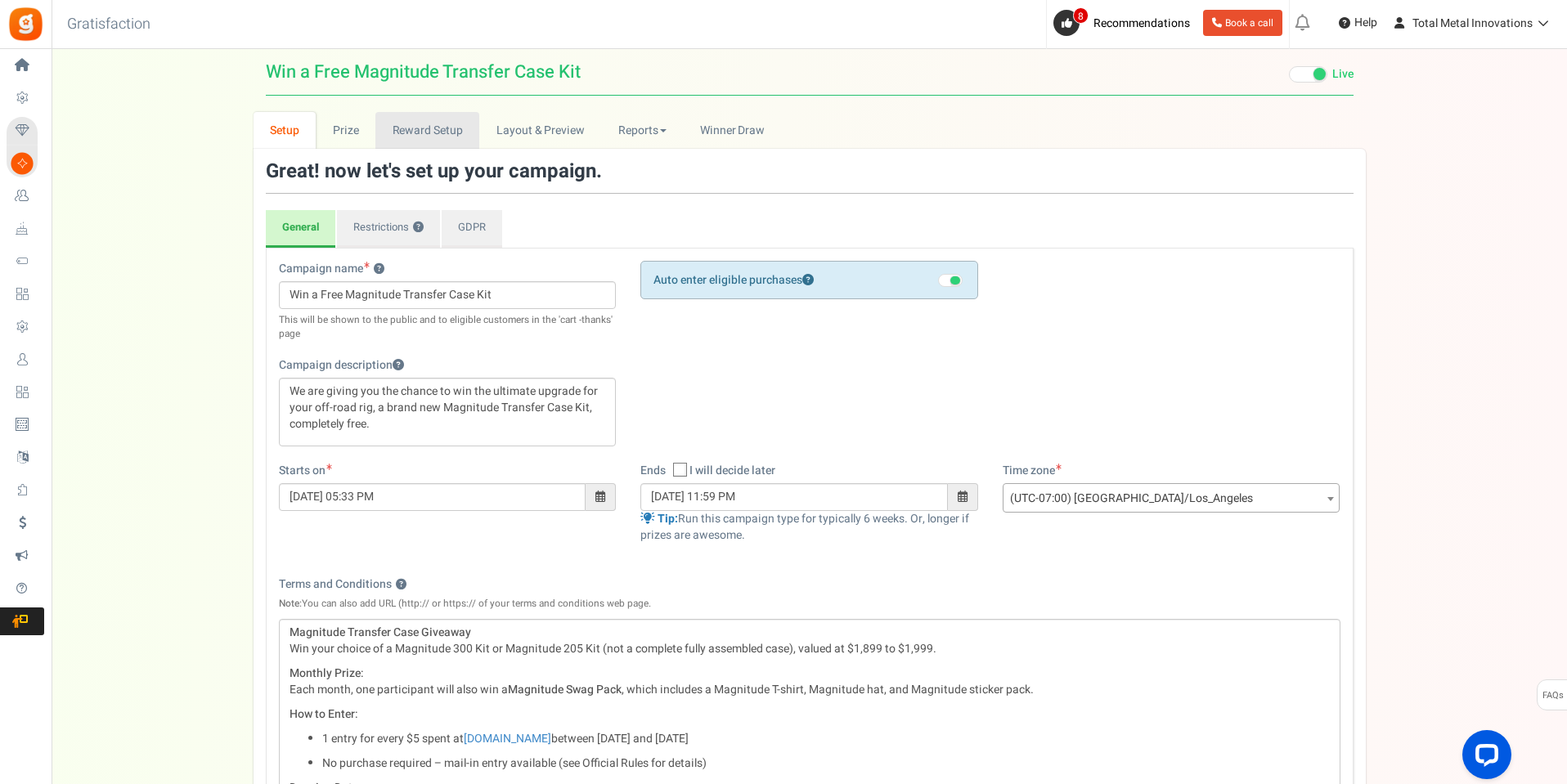
click at [422, 131] on link "Reward Setup" at bounding box center [427, 131] width 104 height 37
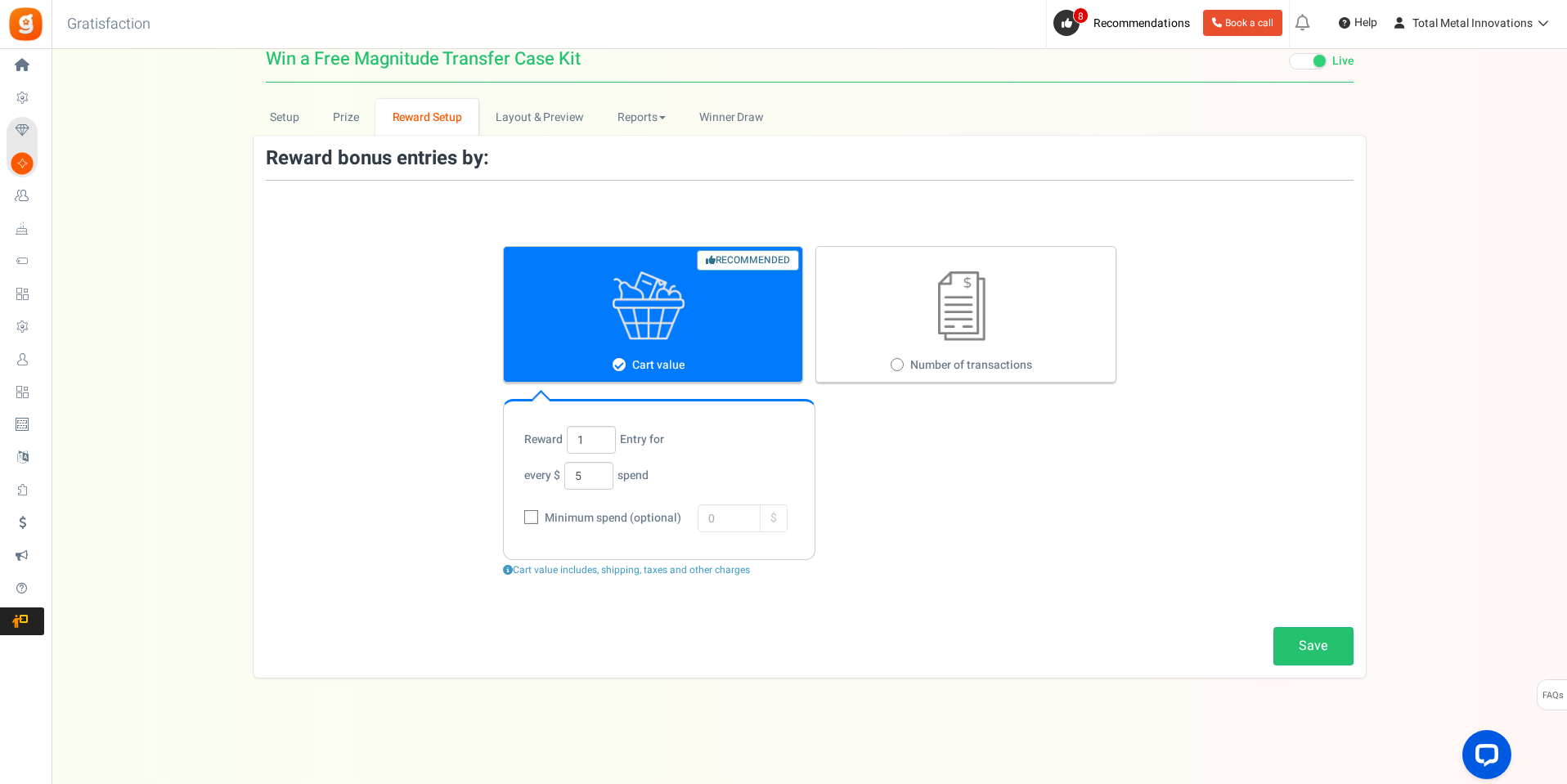
scroll to position [16, 0]
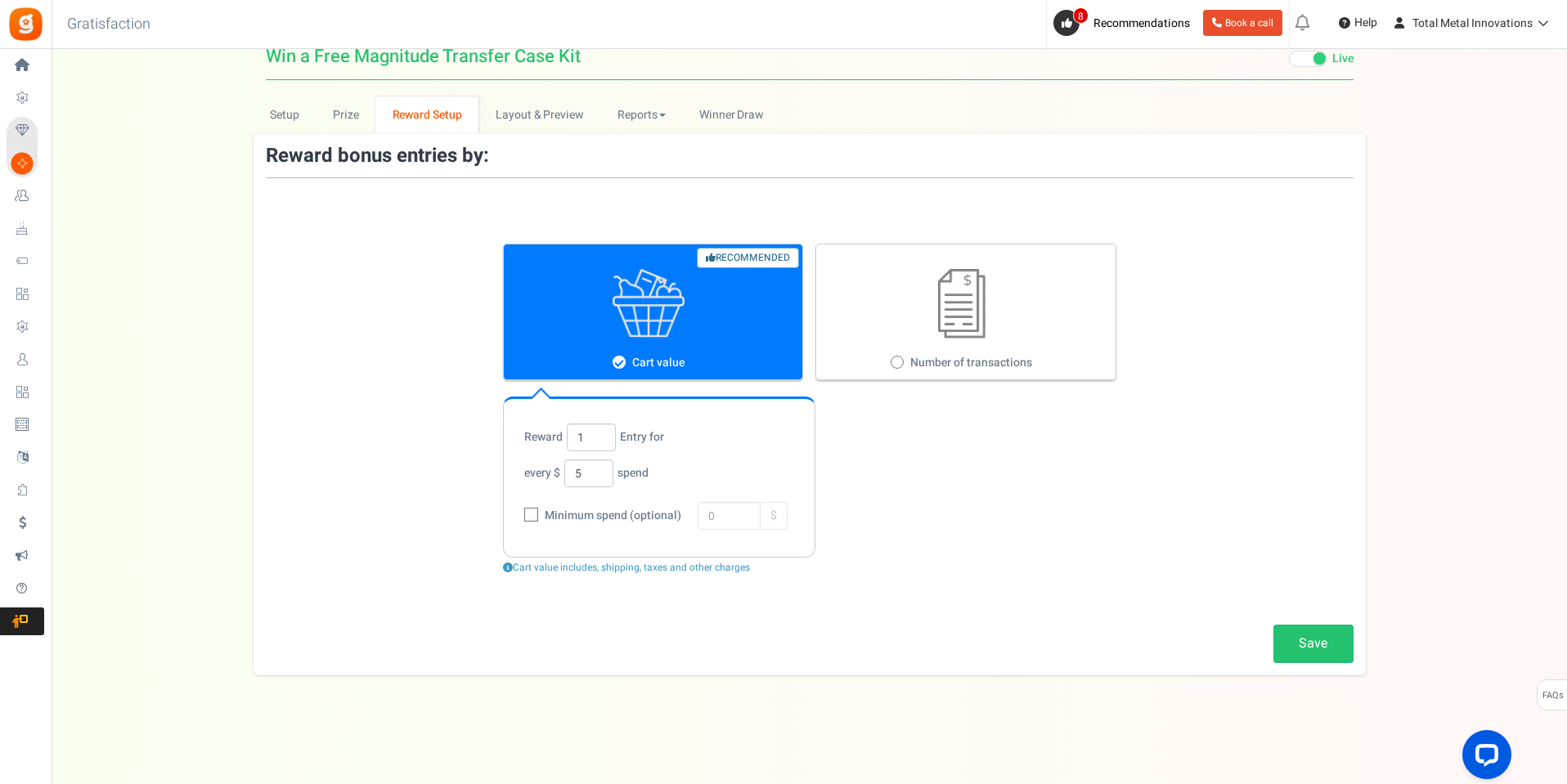
click at [1306, 642] on link "Save" at bounding box center [1313, 643] width 80 height 38
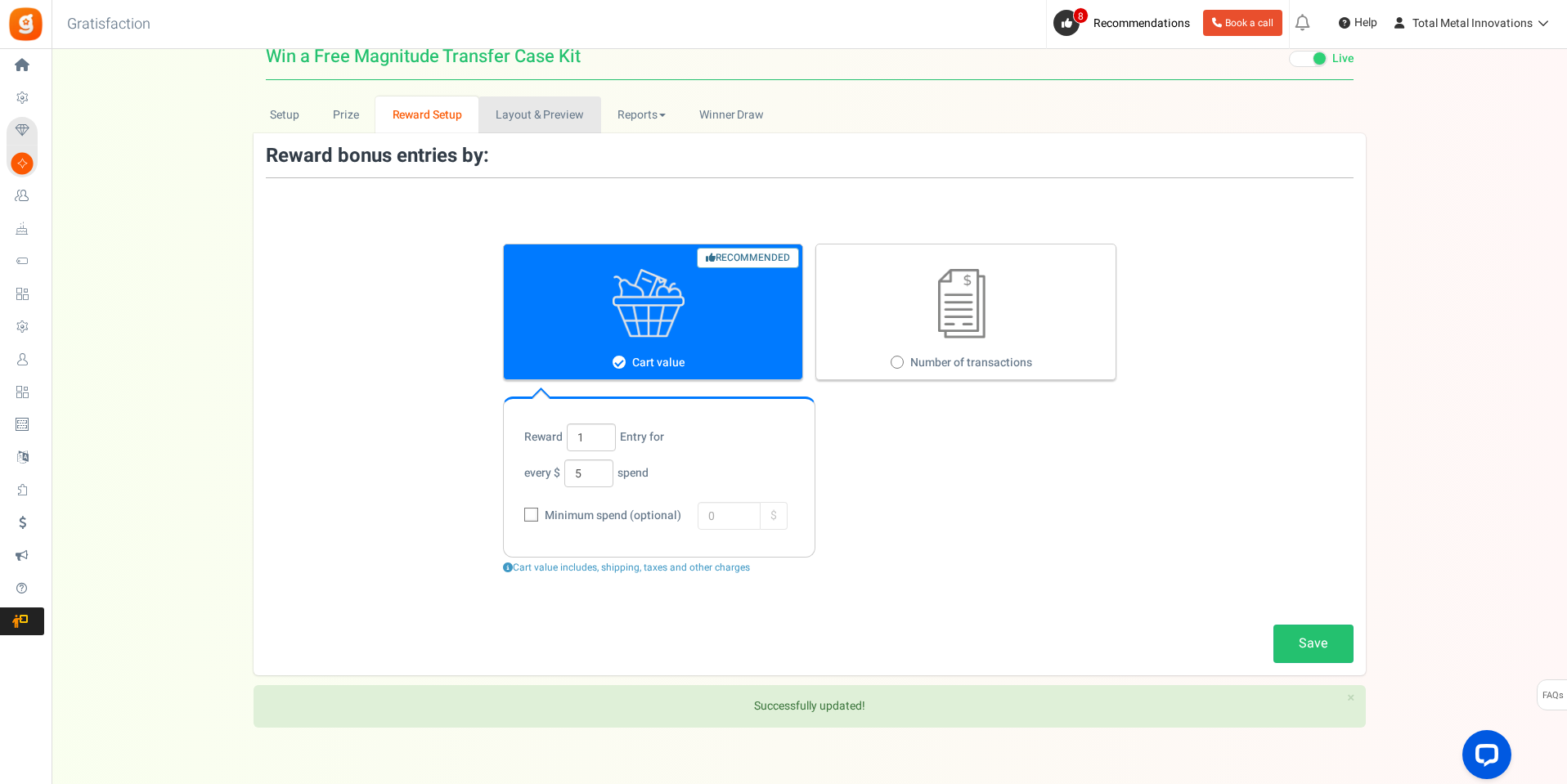
click at [555, 111] on link "Layout & Preview" at bounding box center [540, 115] width 122 height 37
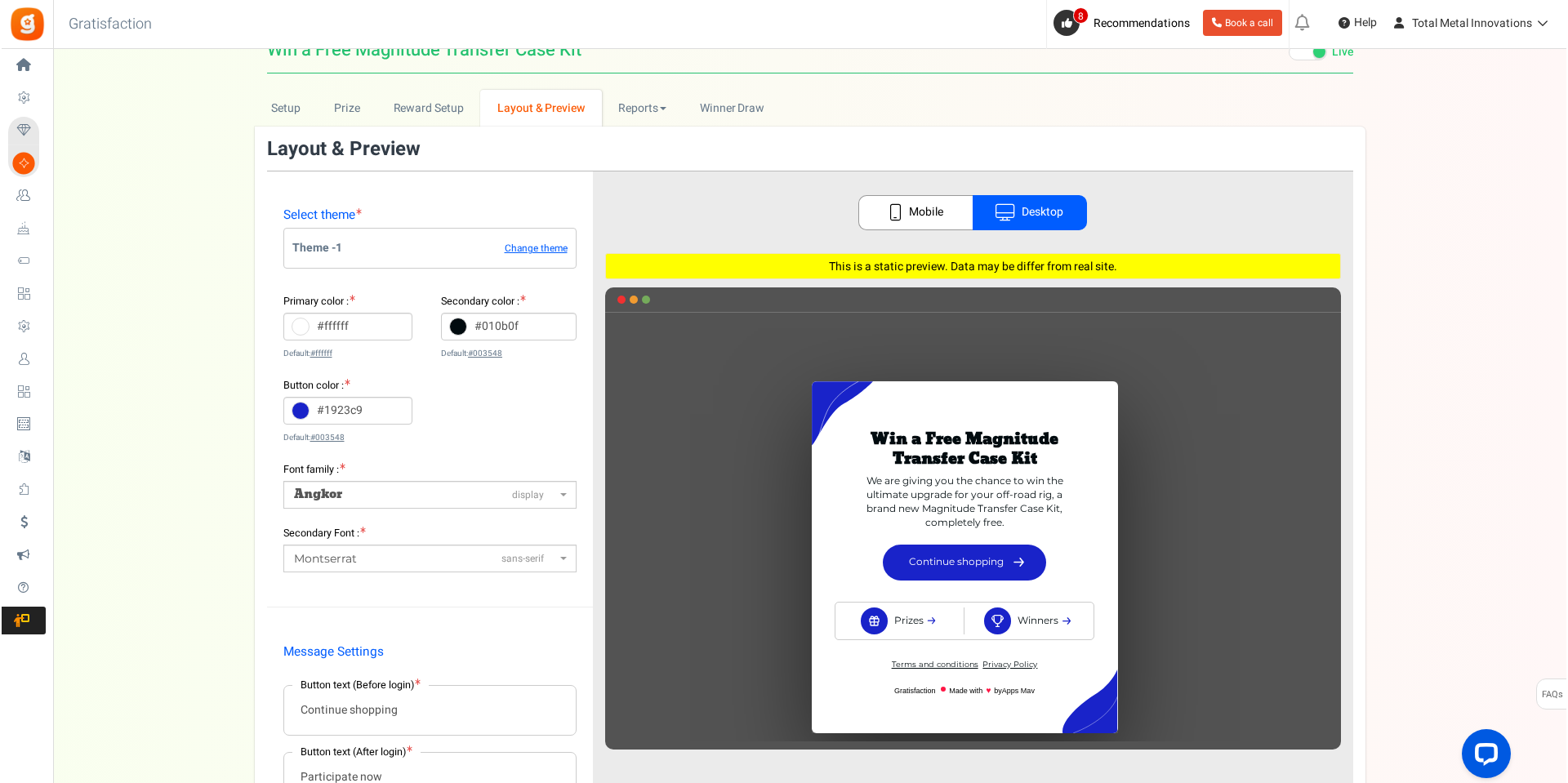
scroll to position [0, 0]
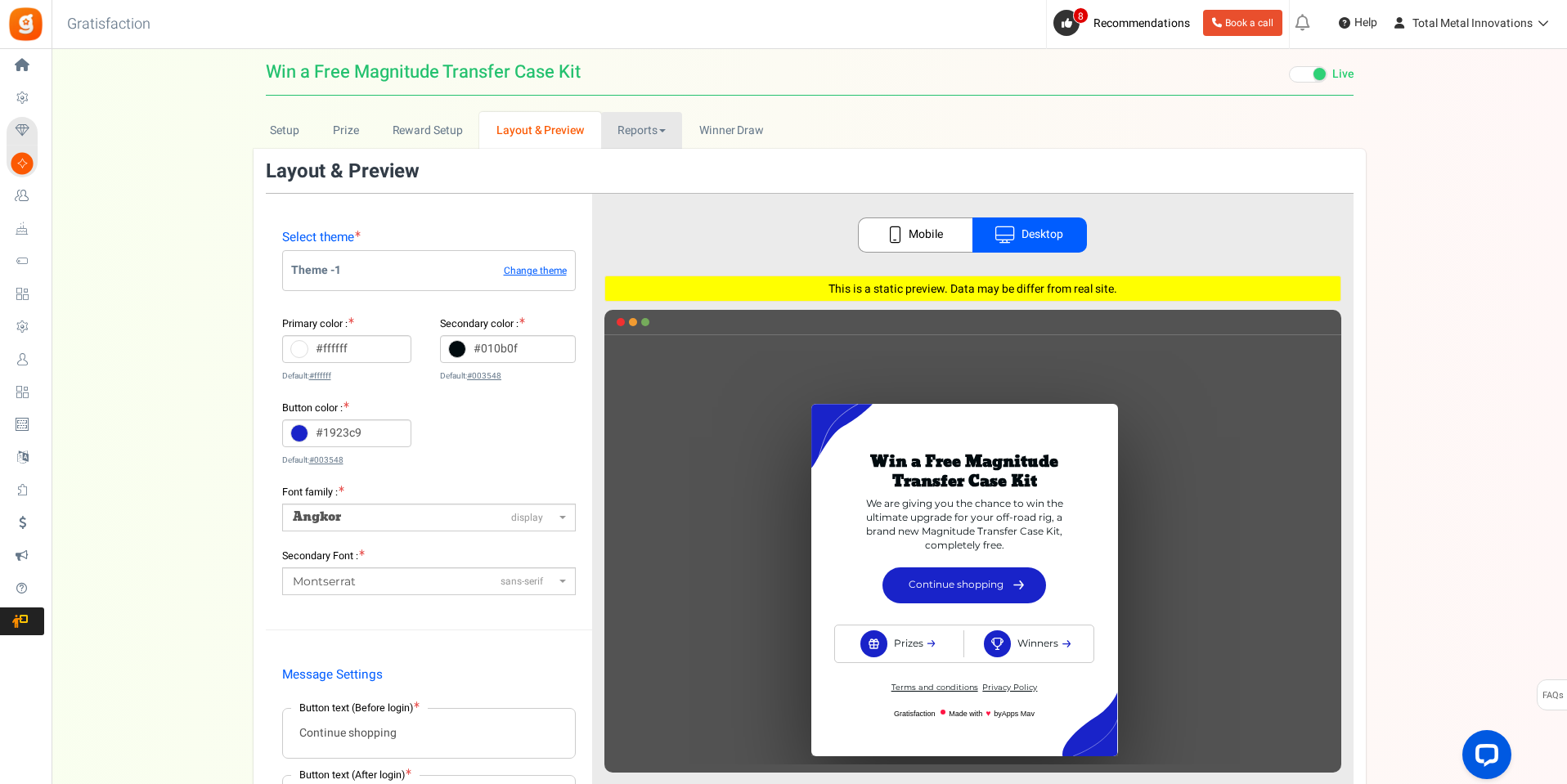
click at [627, 128] on link "Reports" at bounding box center [642, 131] width 82 height 37
click at [726, 131] on span "Winner Draw" at bounding box center [732, 130] width 65 height 17
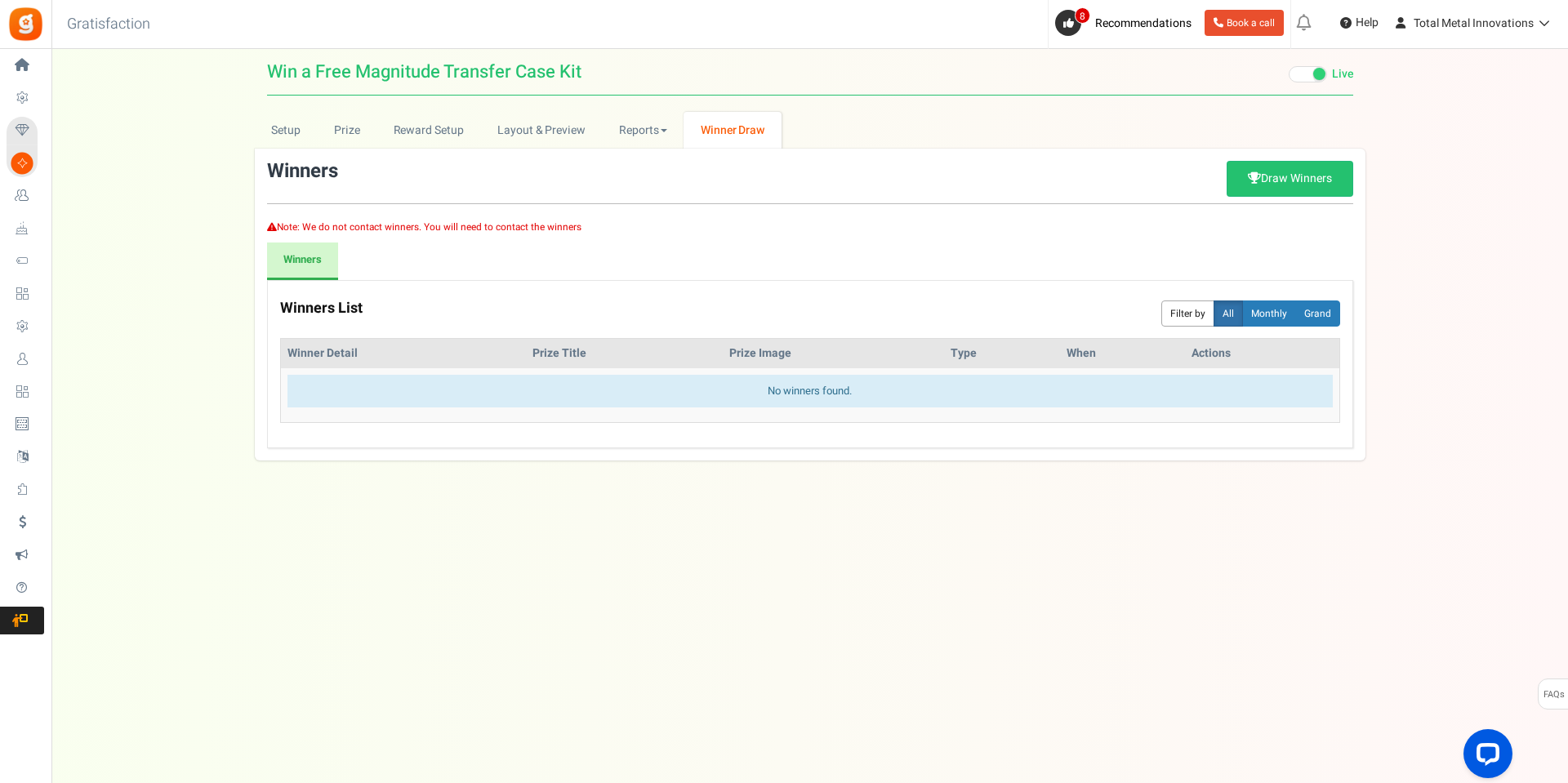
click at [934, 138] on ul "Setup Prize Entry Methods Reward Setup Refer a Friend Layout & Preview Layout &…" at bounding box center [810, 130] width 1111 height 37
click at [1267, 305] on button "Monthly" at bounding box center [1269, 313] width 54 height 26
